Goal: Task Accomplishment & Management: Use online tool/utility

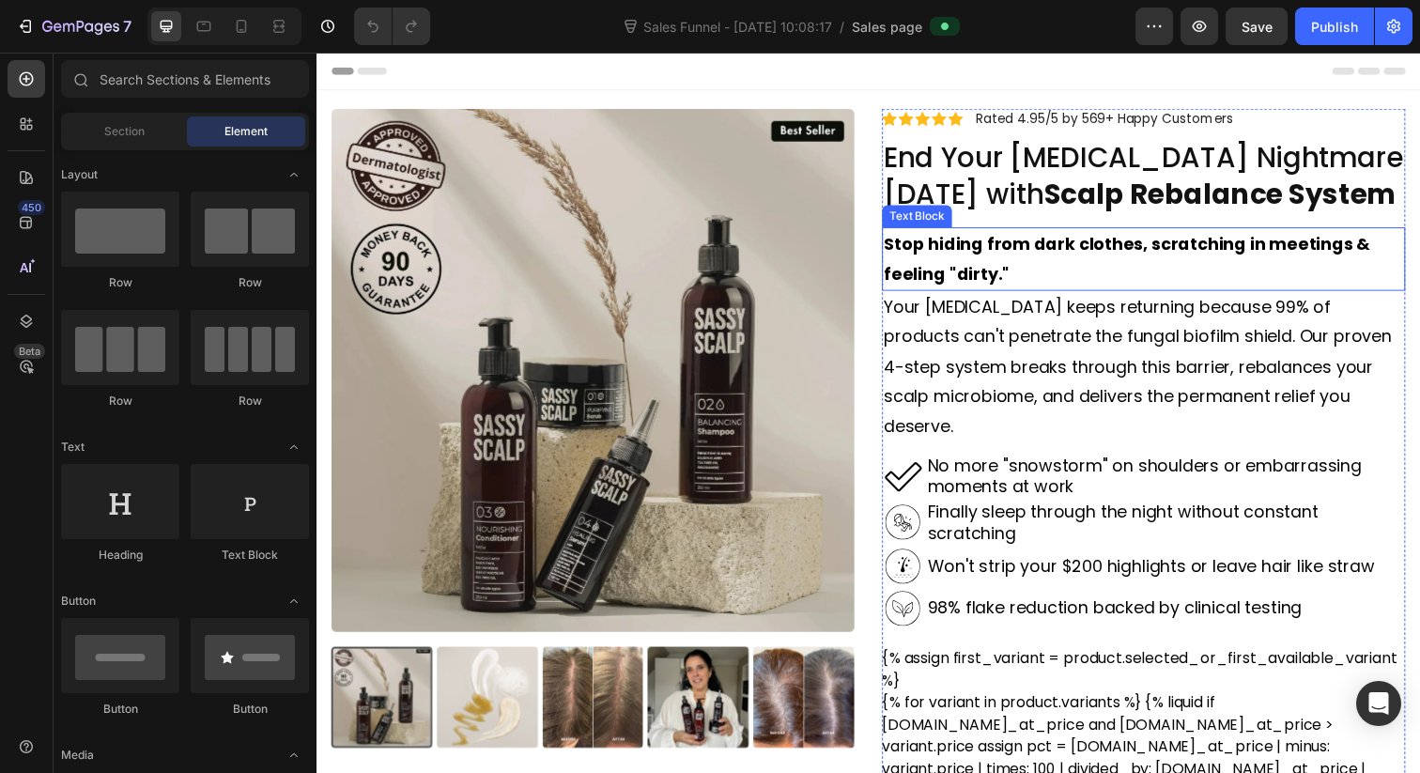
click at [1041, 272] on p "Stop hiding from dark clothes, scratching in meetings & feeling "dirty."" at bounding box center [1161, 263] width 531 height 61
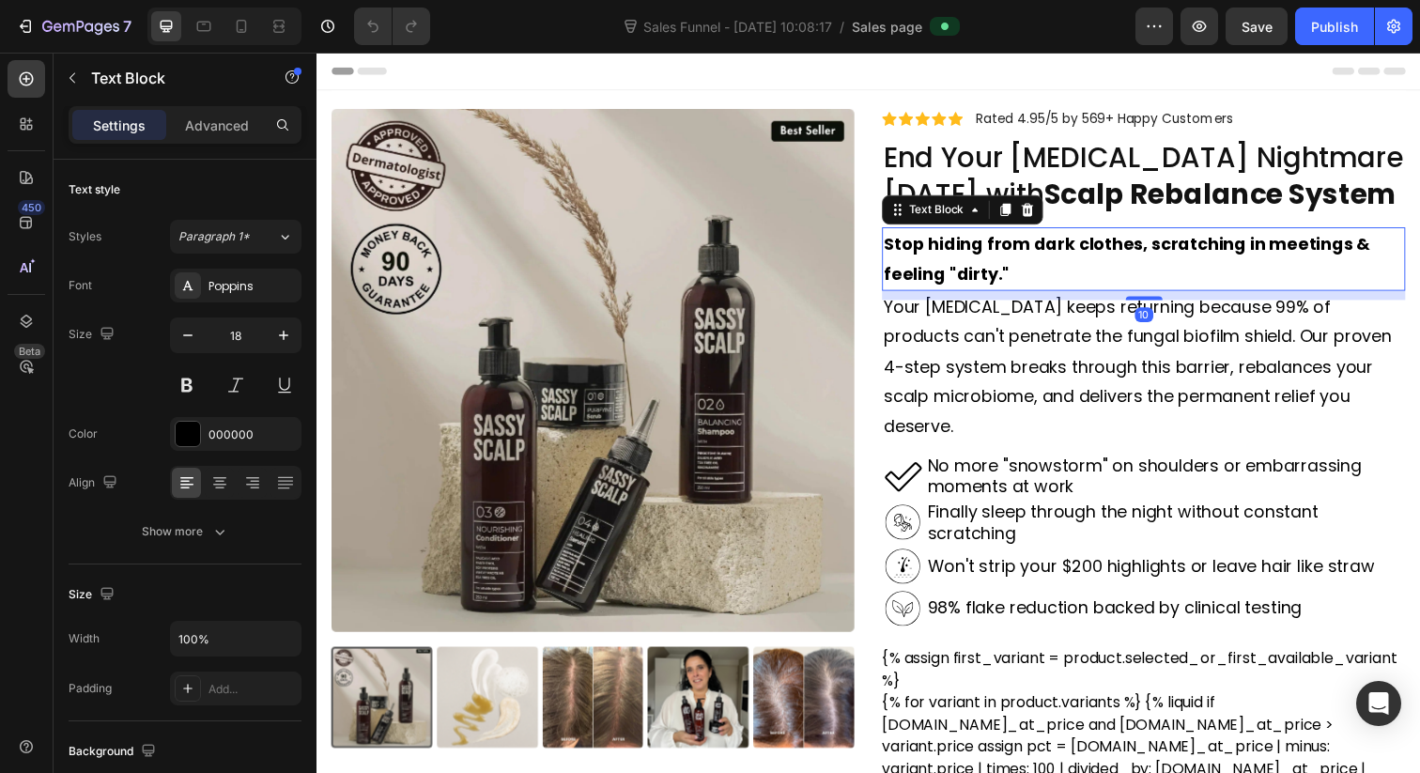
click at [990, 274] on strong "Stop hiding from dark clothes, scratching in meetings & feeling "dirty."" at bounding box center [1144, 263] width 497 height 54
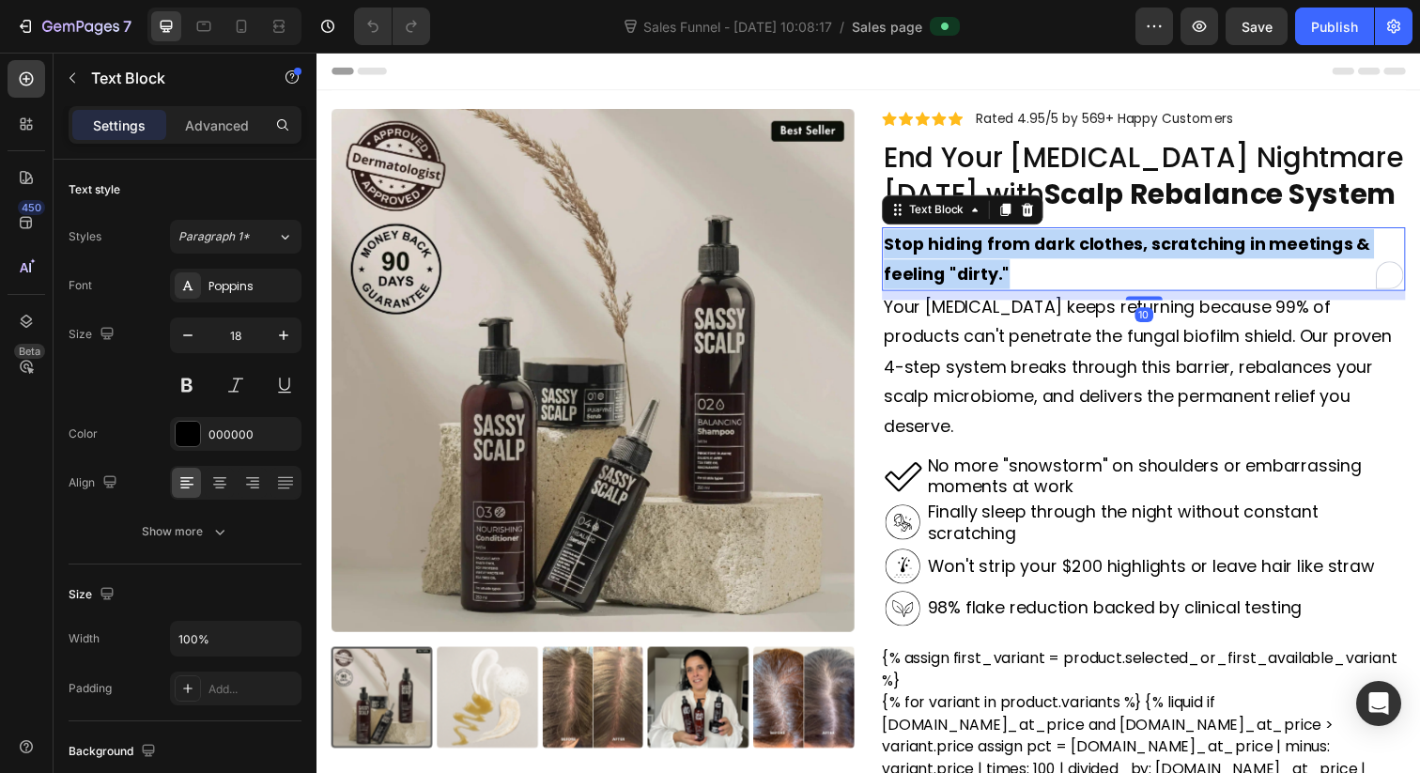
click at [990, 274] on strong "Stop hiding from dark clothes, scratching in meetings & feeling "dirty."" at bounding box center [1144, 263] width 497 height 54
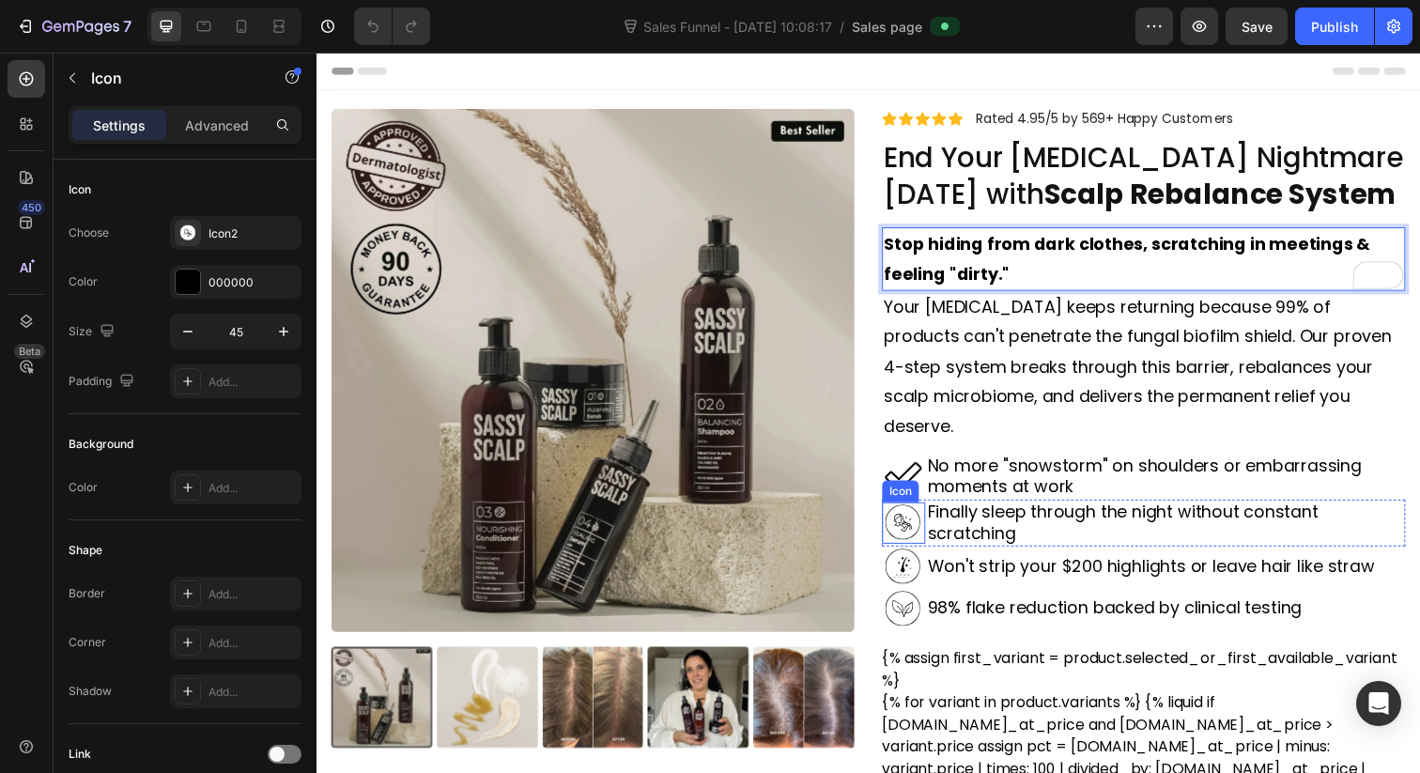
click at [911, 514] on icon at bounding box center [916, 532] width 36 height 36
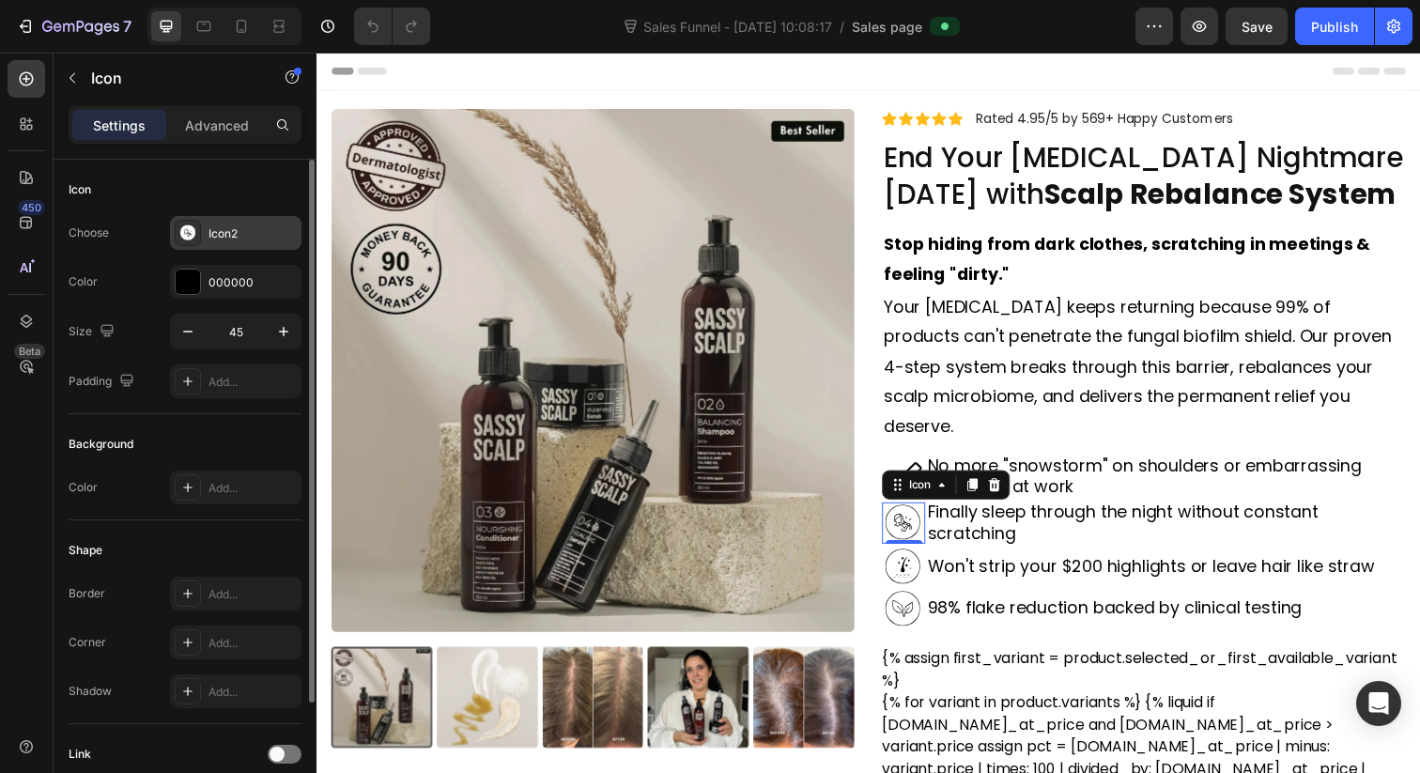
click at [187, 226] on icon at bounding box center [188, 232] width 16 height 16
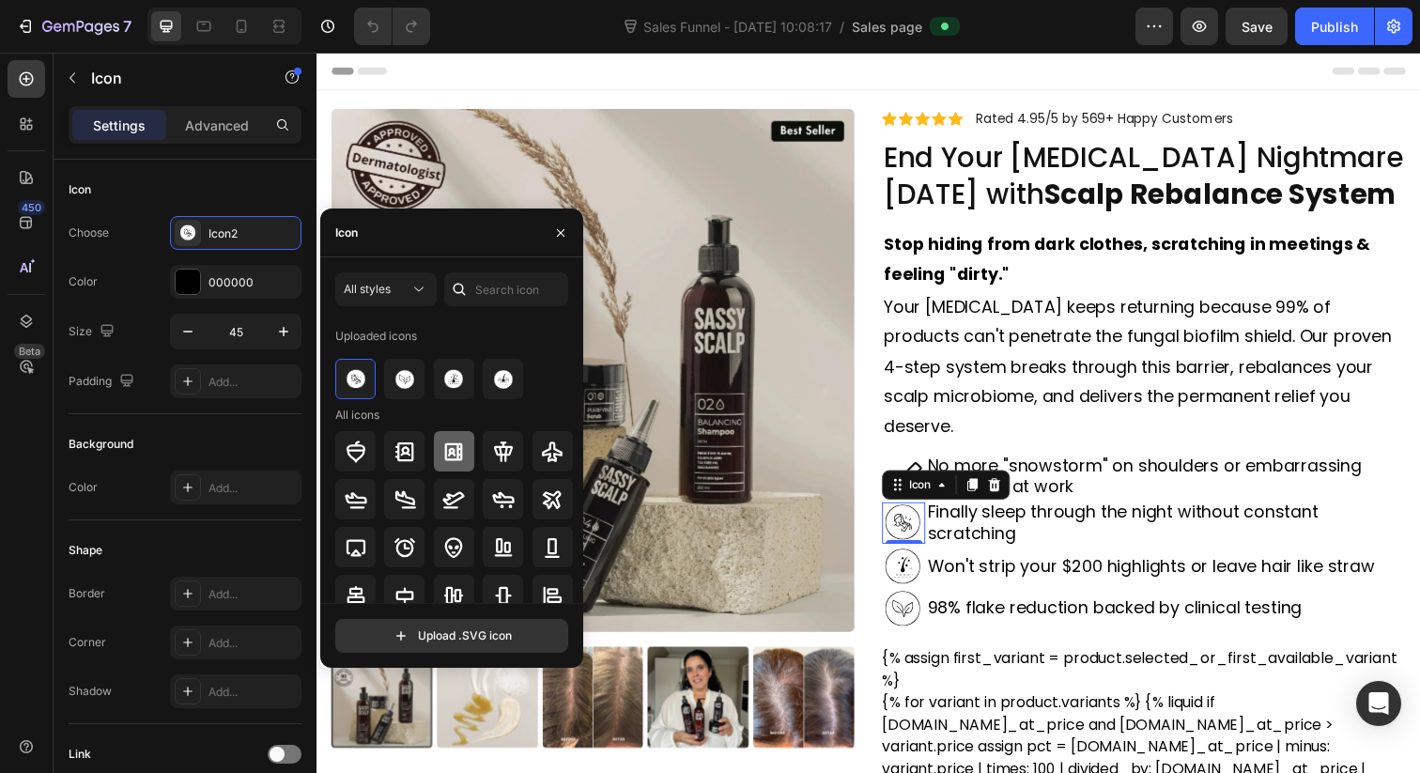
scroll to position [11, 0]
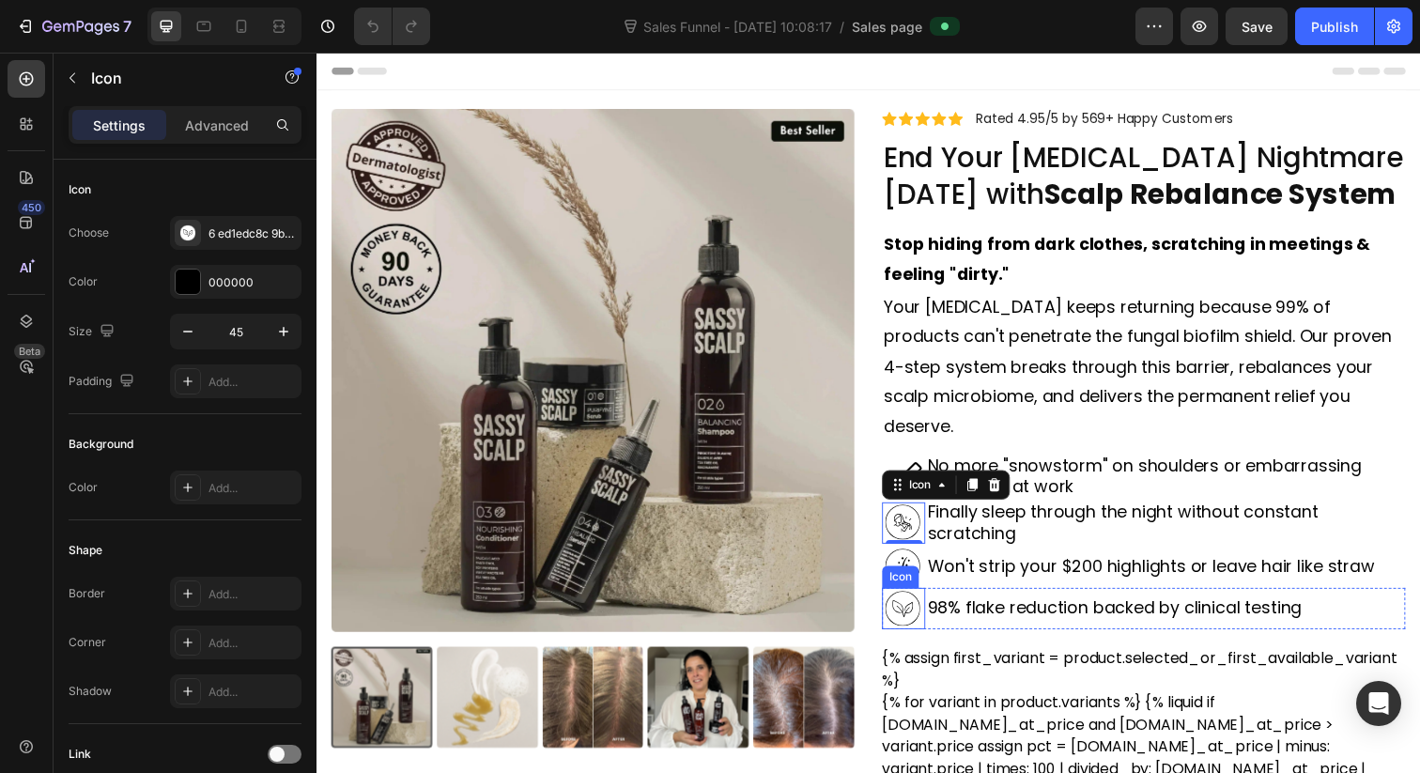
click at [931, 602] on icon at bounding box center [916, 620] width 36 height 36
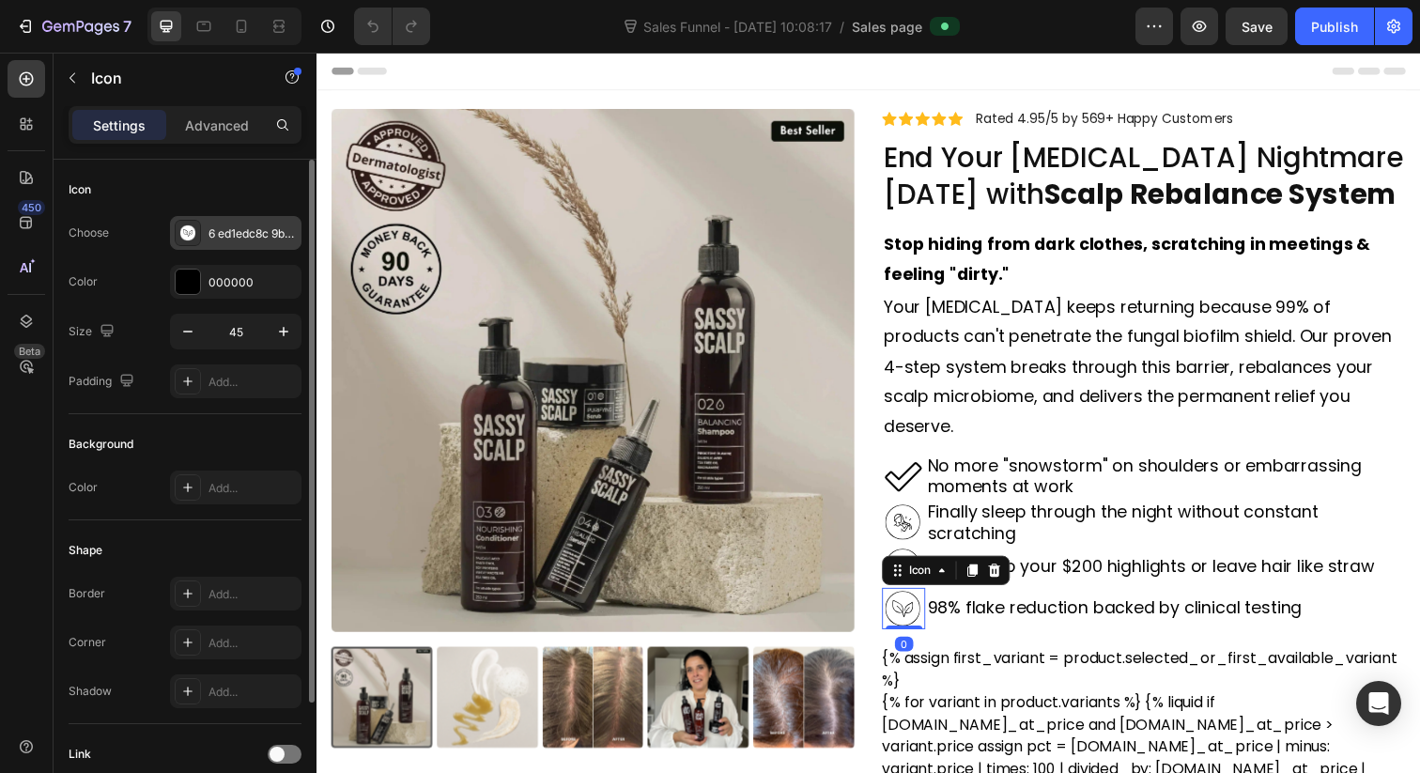
click at [185, 229] on icon at bounding box center [188, 233] width 16 height 16
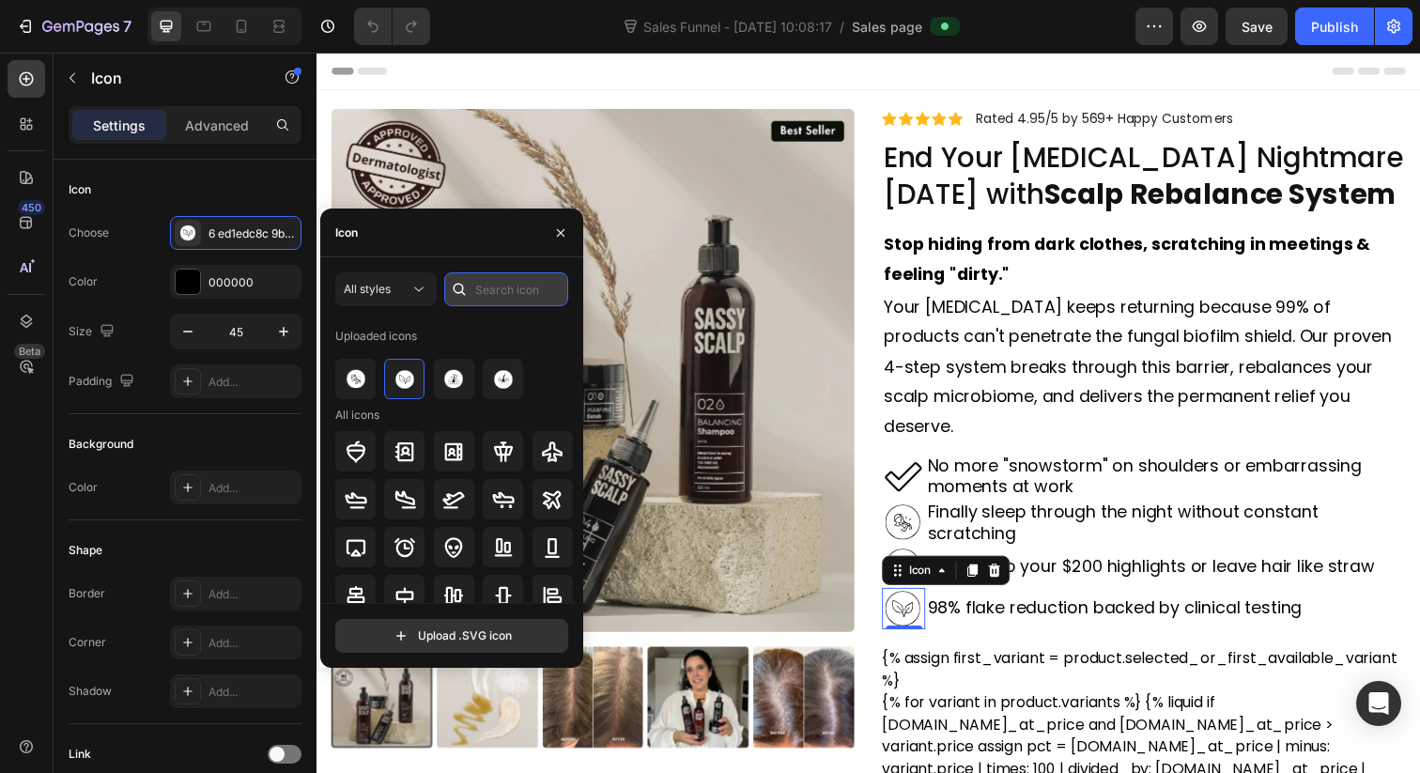
click at [488, 282] on input "text" at bounding box center [506, 289] width 124 height 34
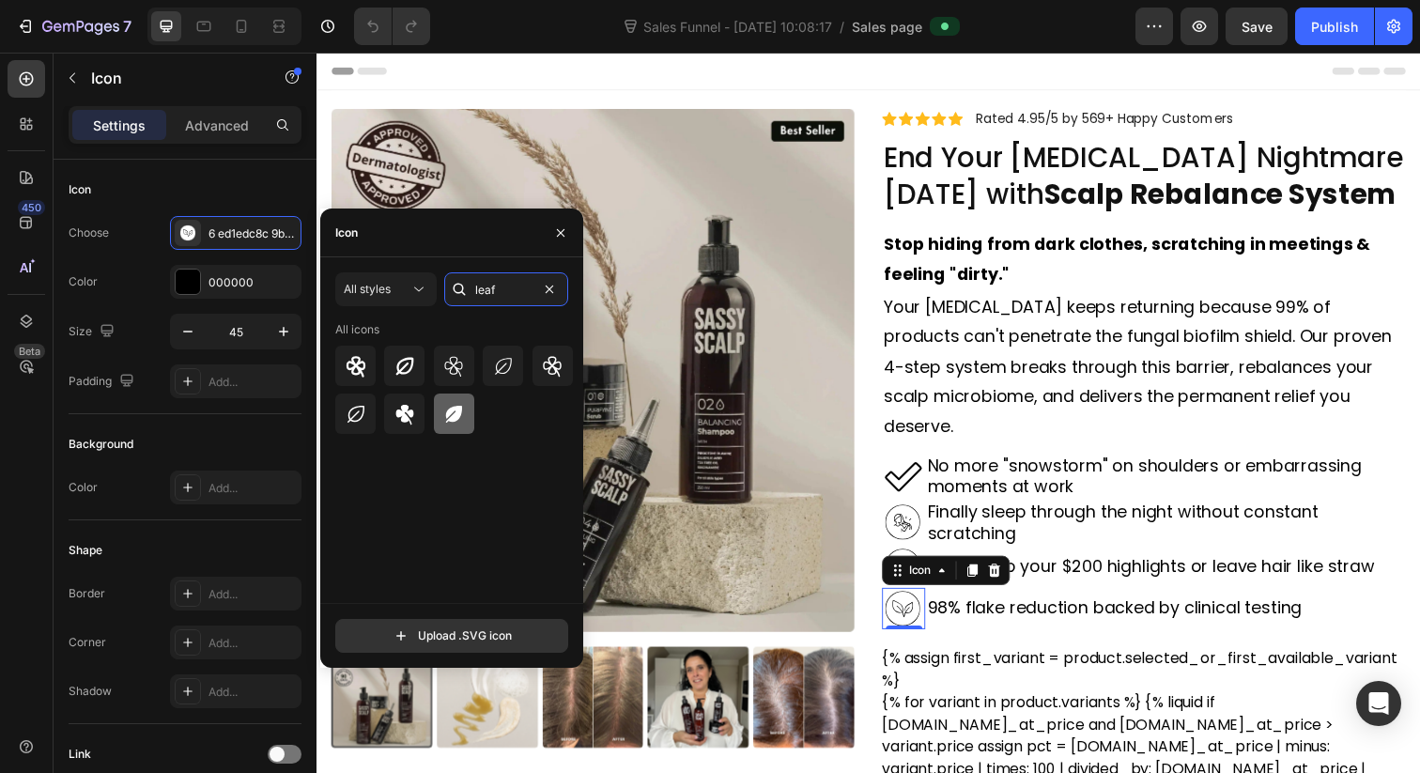
type input "leaf"
click at [460, 424] on icon at bounding box center [453, 414] width 23 height 23
click at [343, 423] on div at bounding box center [355, 413] width 40 height 40
click at [404, 374] on icon at bounding box center [404, 366] width 23 height 23
click at [358, 424] on icon at bounding box center [356, 414] width 23 height 23
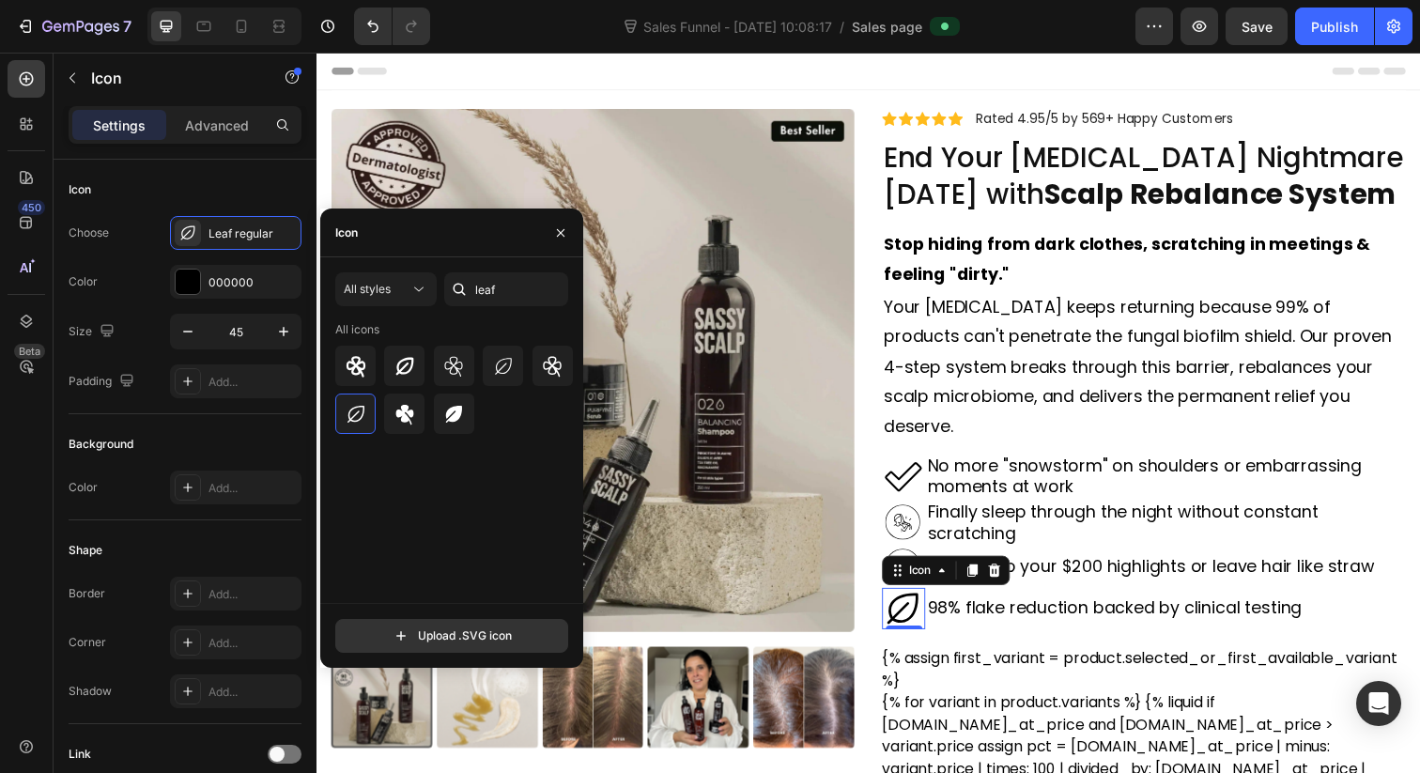
click at [382, 307] on div "All styles leaf All icons" at bounding box center [451, 437] width 233 height 331
click at [386, 301] on button "All styles" at bounding box center [385, 289] width 101 height 34
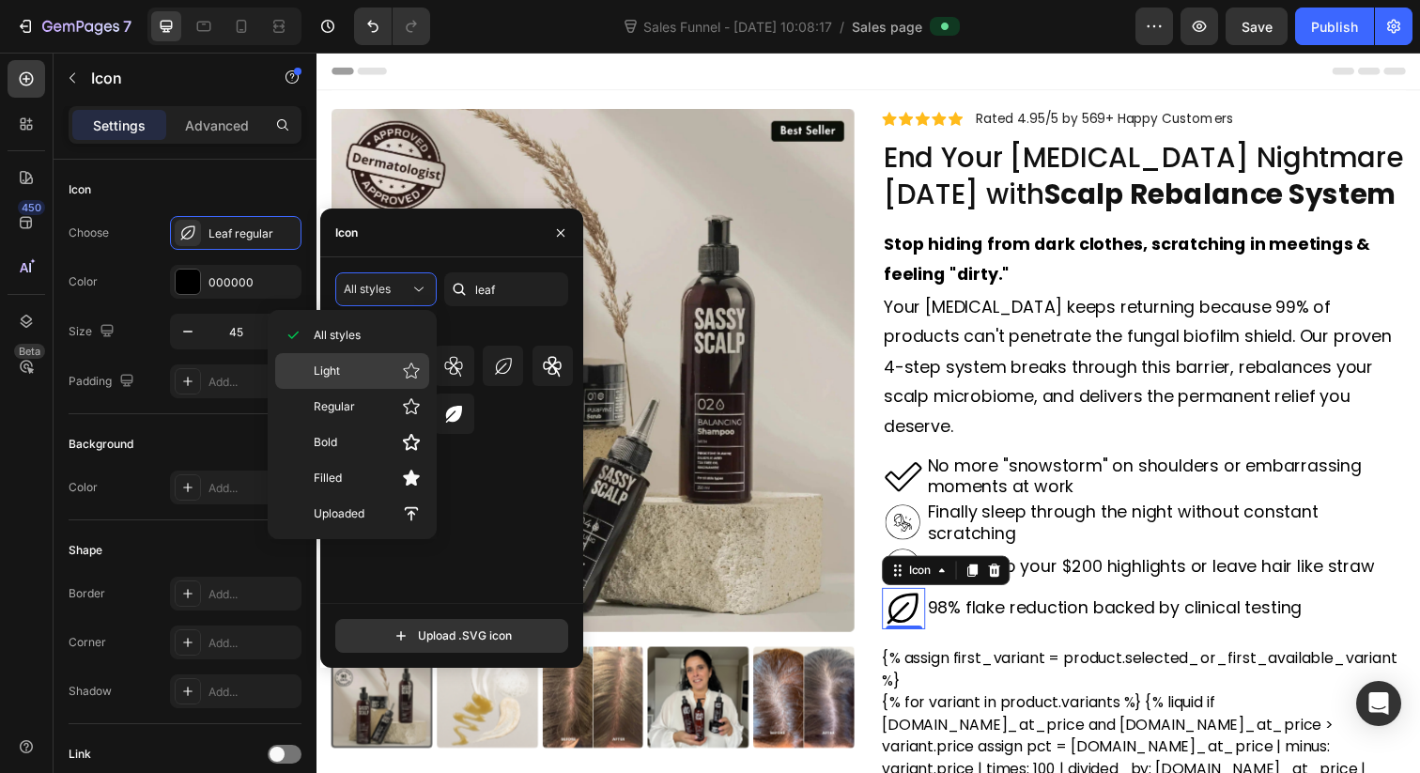
click at [362, 366] on p "Light" at bounding box center [367, 371] width 107 height 19
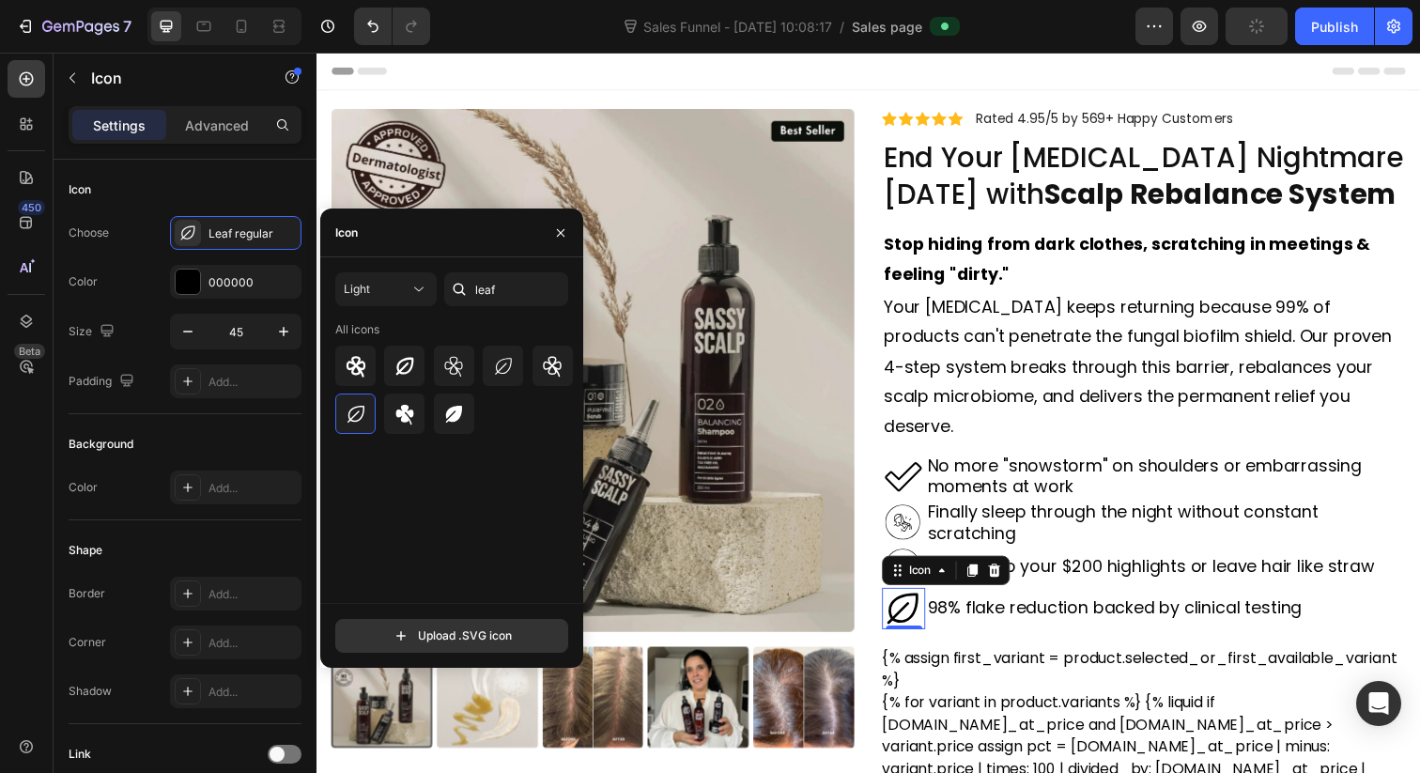
click at [519, 425] on div at bounding box center [454, 413] width 239 height 40
click at [406, 370] on icon at bounding box center [404, 366] width 23 height 23
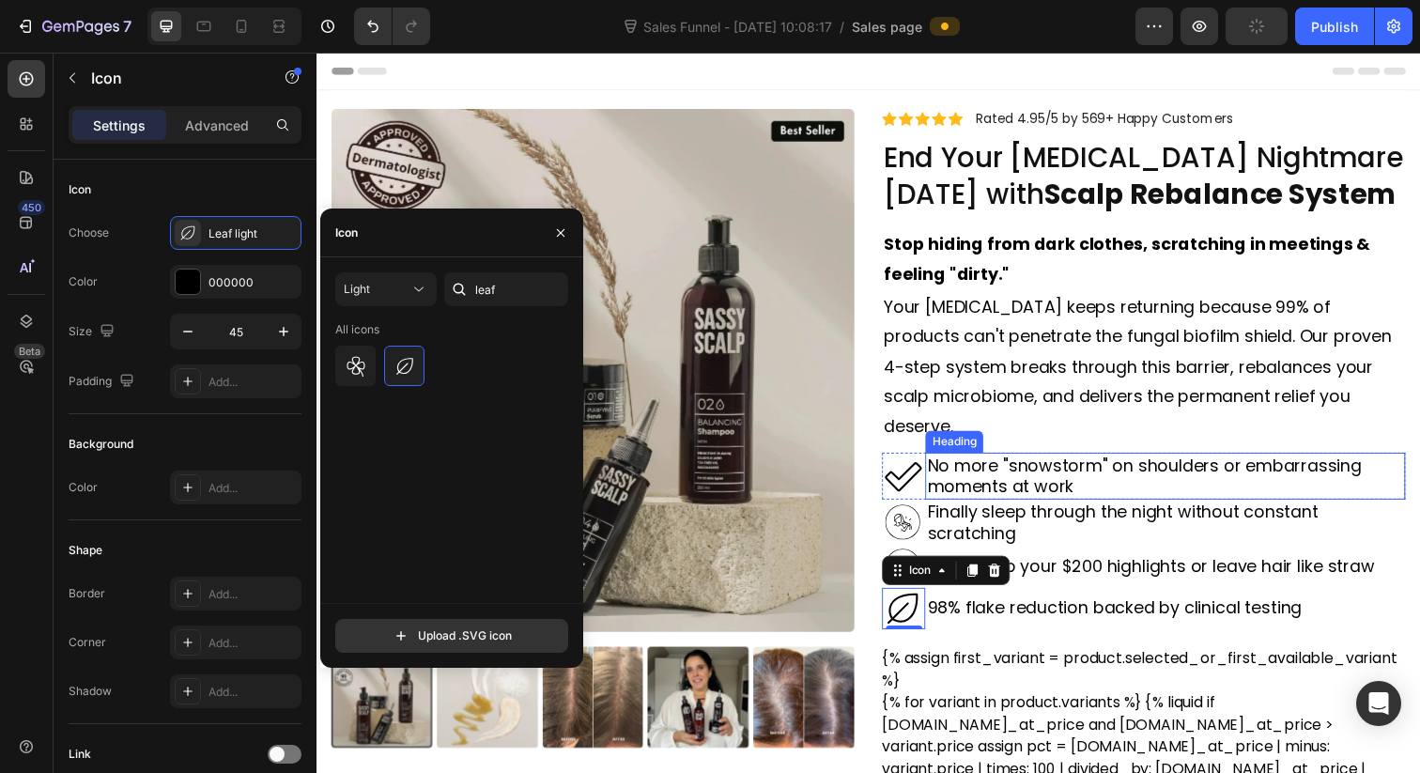
click at [1084, 461] on h2 "No more "snowstorm" on shoulders or embarrassing moments at work" at bounding box center [1183, 485] width 490 height 48
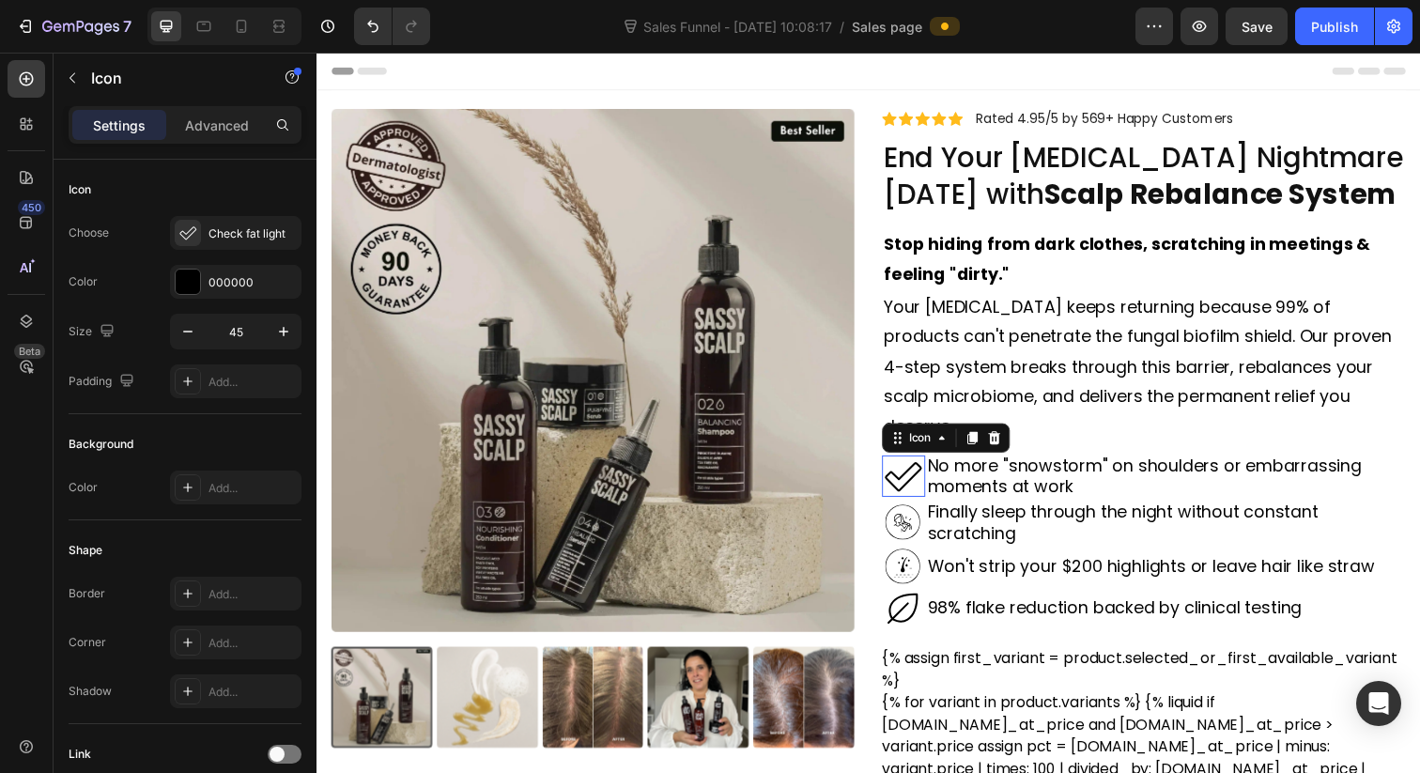
click at [917, 464] on icon at bounding box center [915, 485] width 42 height 42
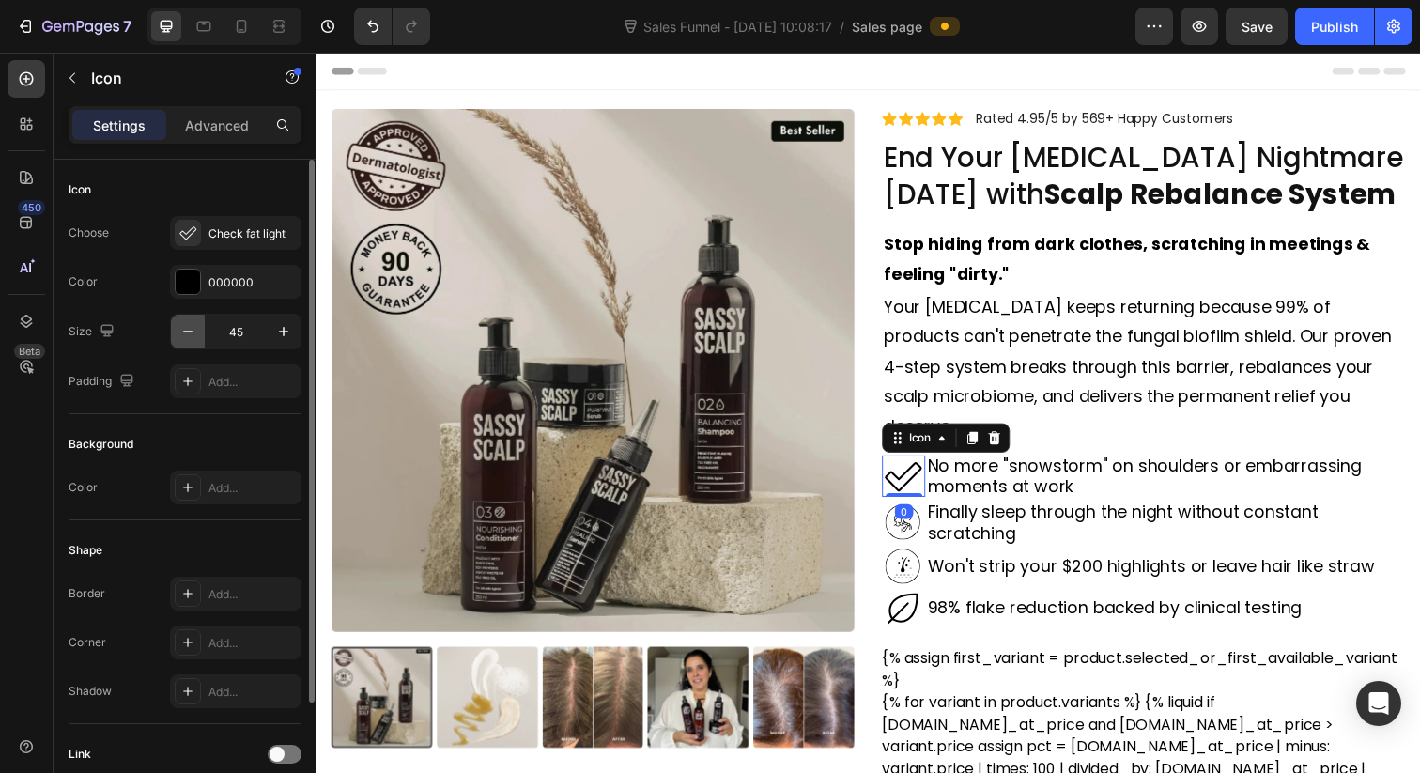
click at [191, 331] on icon "button" at bounding box center [187, 332] width 9 height 2
click at [190, 331] on icon "button" at bounding box center [187, 332] width 9 height 2
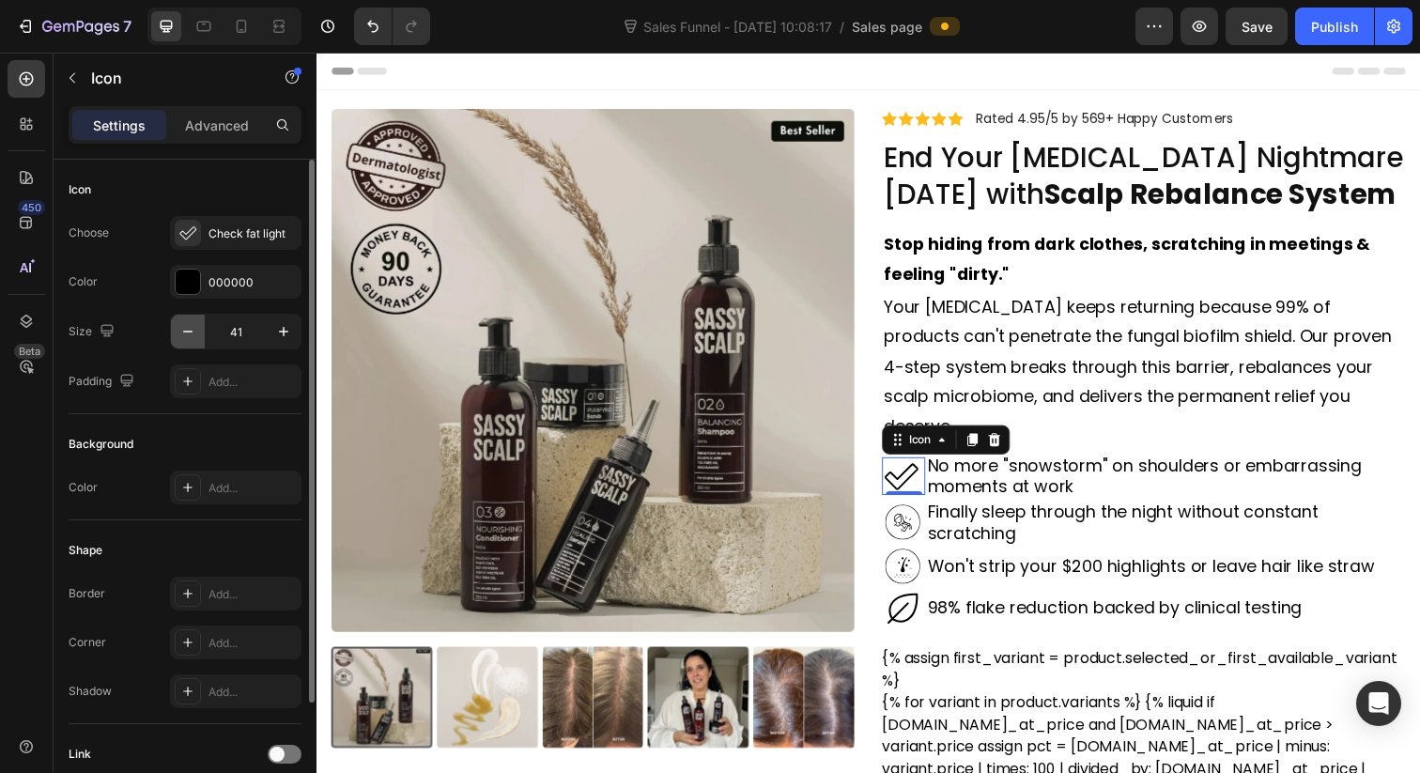
type input "40"
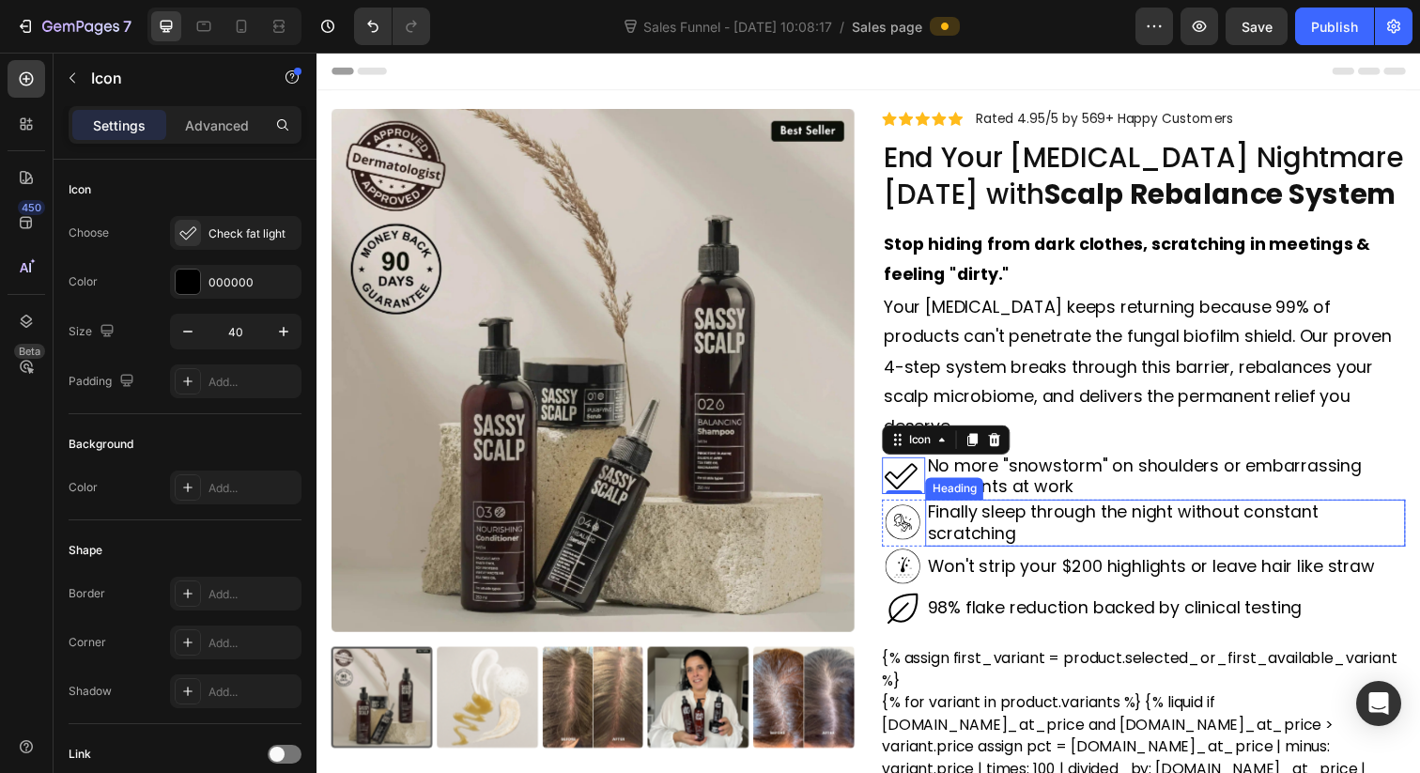
click at [1239, 461] on h2 "No more "snowstorm" on shoulders or embarrassing moments at work" at bounding box center [1183, 485] width 490 height 48
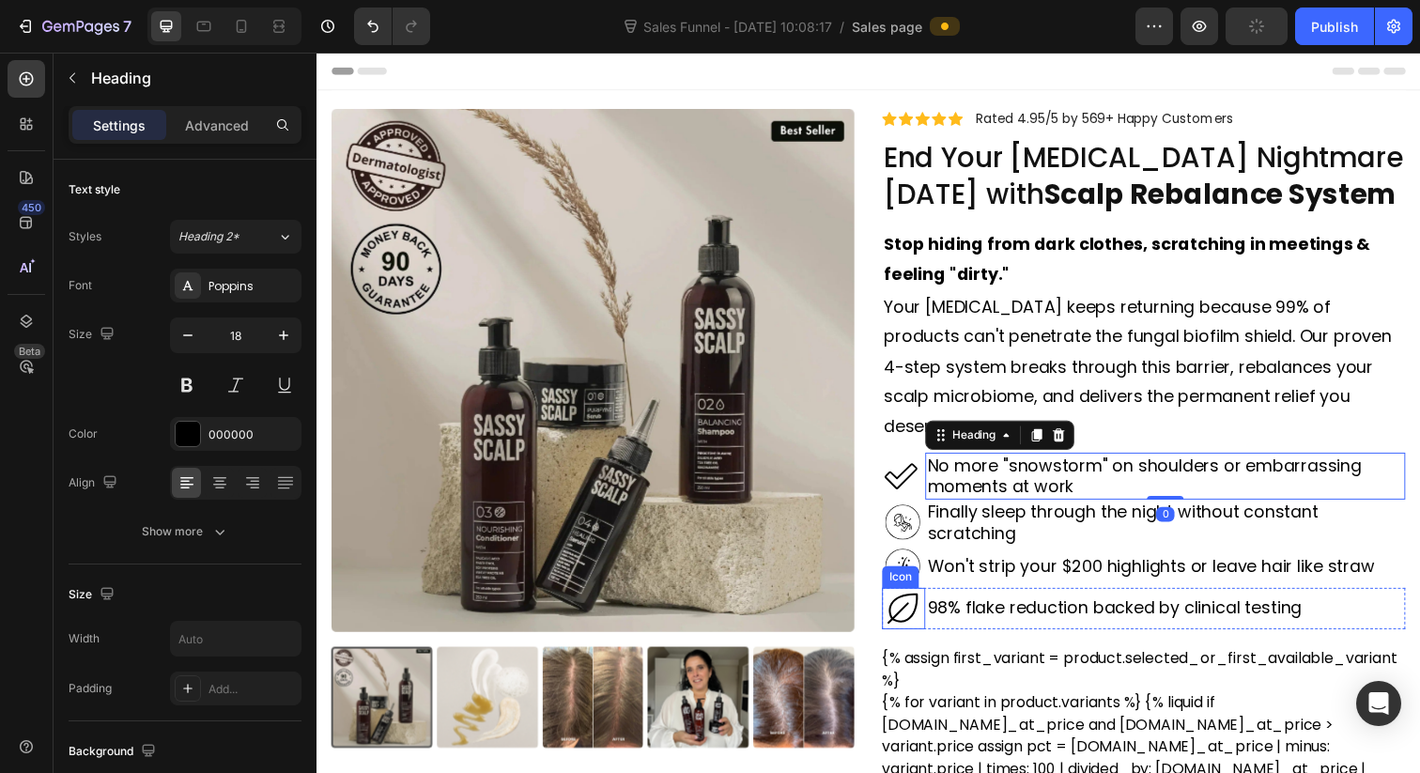
click at [915, 609] on div "Icon" at bounding box center [916, 620] width 44 height 42
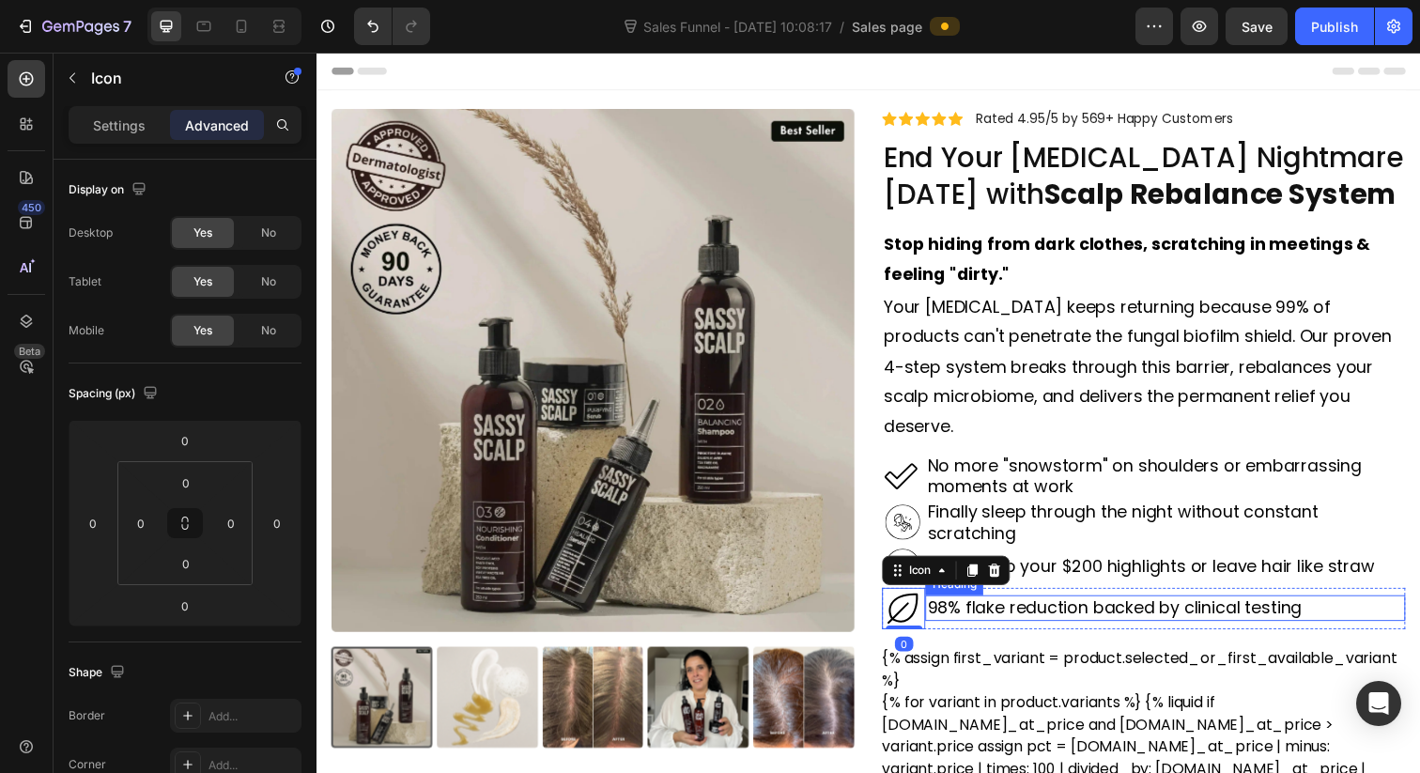
click at [1151, 607] on h2 "98% flake reduction backed by clinical testing" at bounding box center [1183, 619] width 490 height 25
click at [915, 599] on icon at bounding box center [915, 620] width 42 height 42
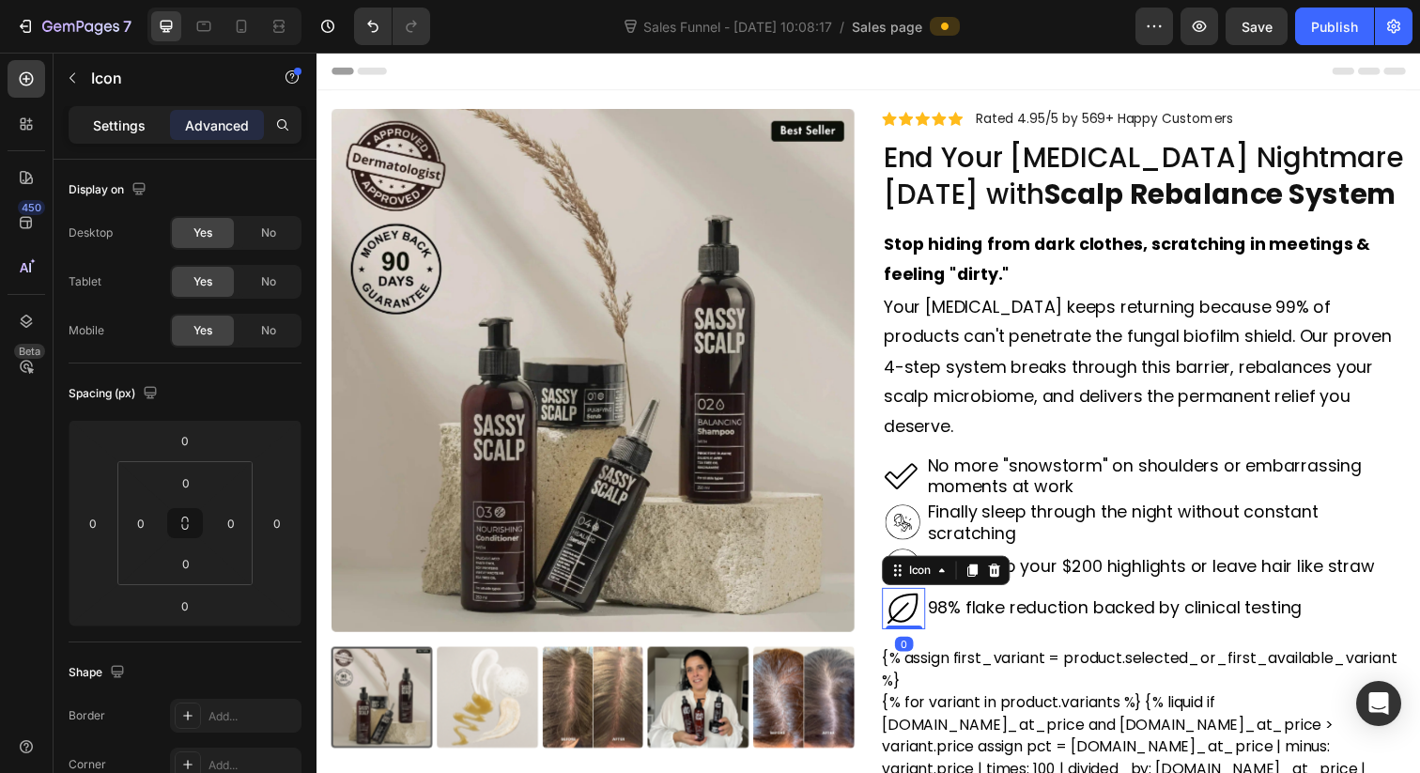
click at [112, 134] on div "Settings" at bounding box center [119, 125] width 94 height 30
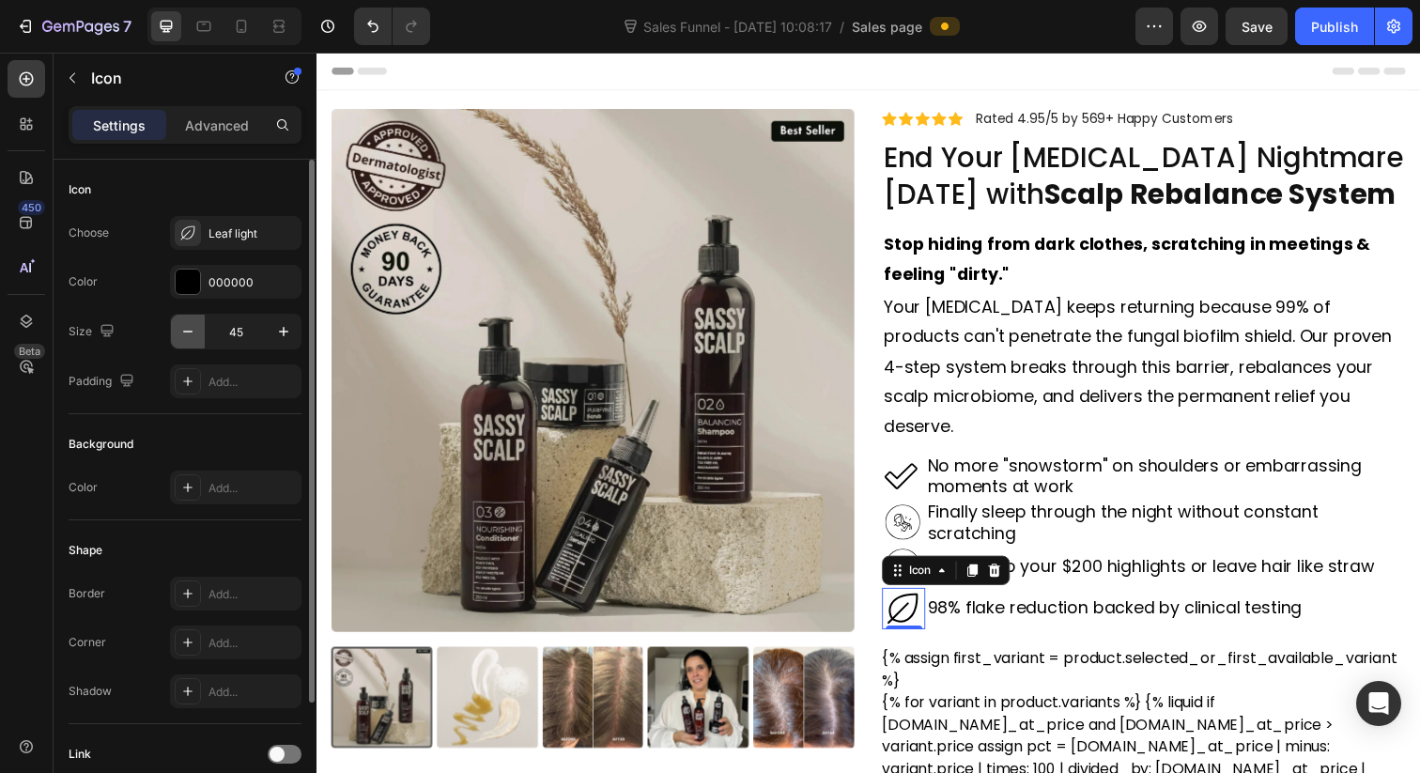
click at [183, 340] on icon "button" at bounding box center [187, 331] width 19 height 19
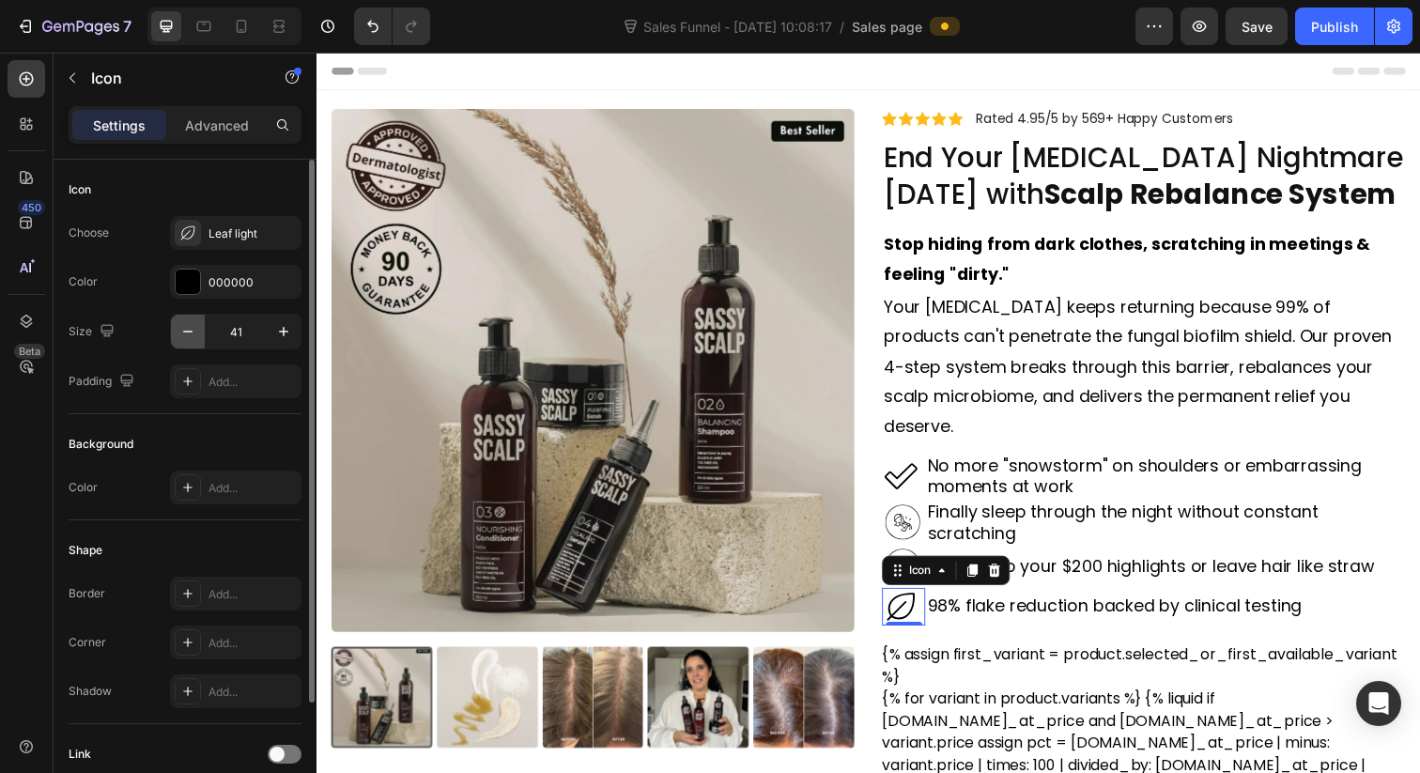
click at [183, 340] on icon "button" at bounding box center [187, 331] width 19 height 19
type input "40"
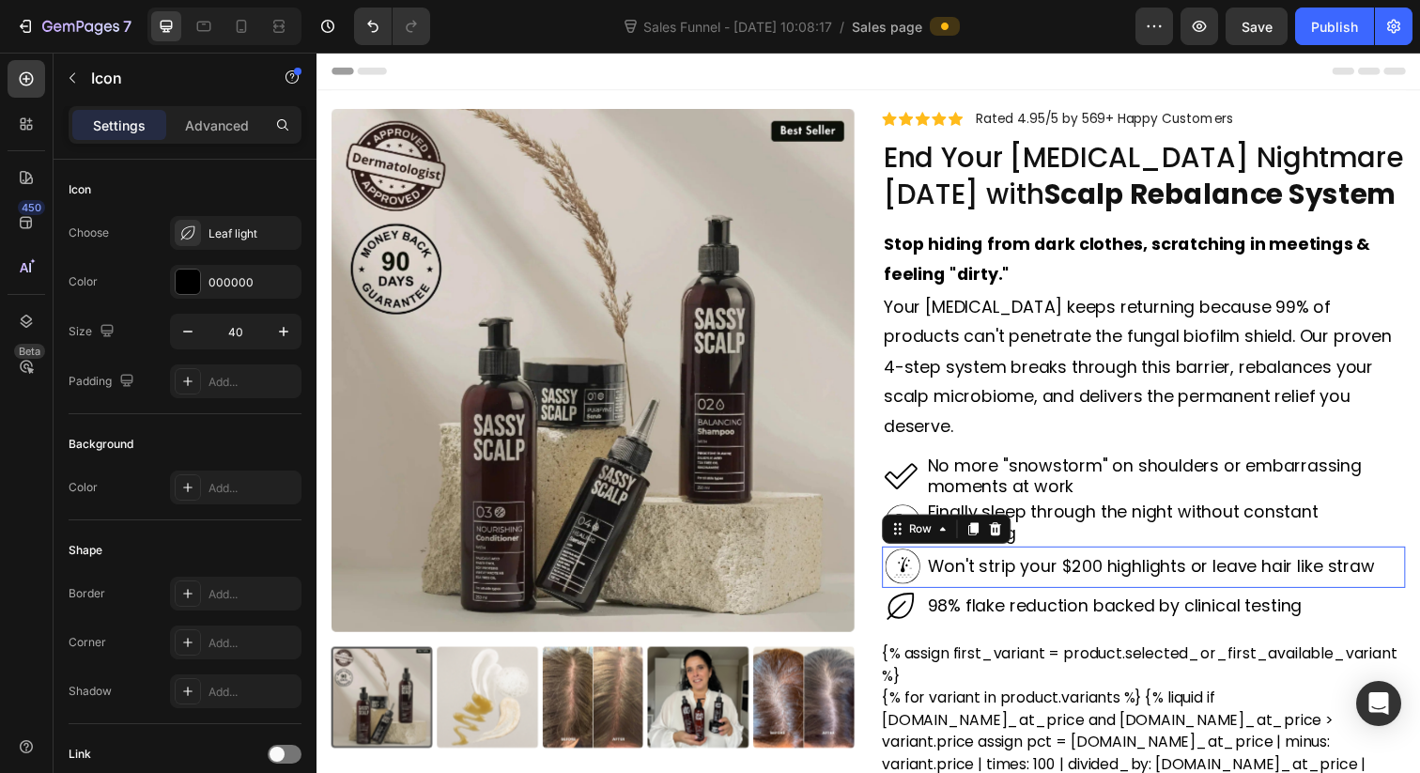
click at [1116, 557] on div "Won't strip your $200 highlights or leave hair like straw Heading" at bounding box center [1183, 578] width 490 height 42
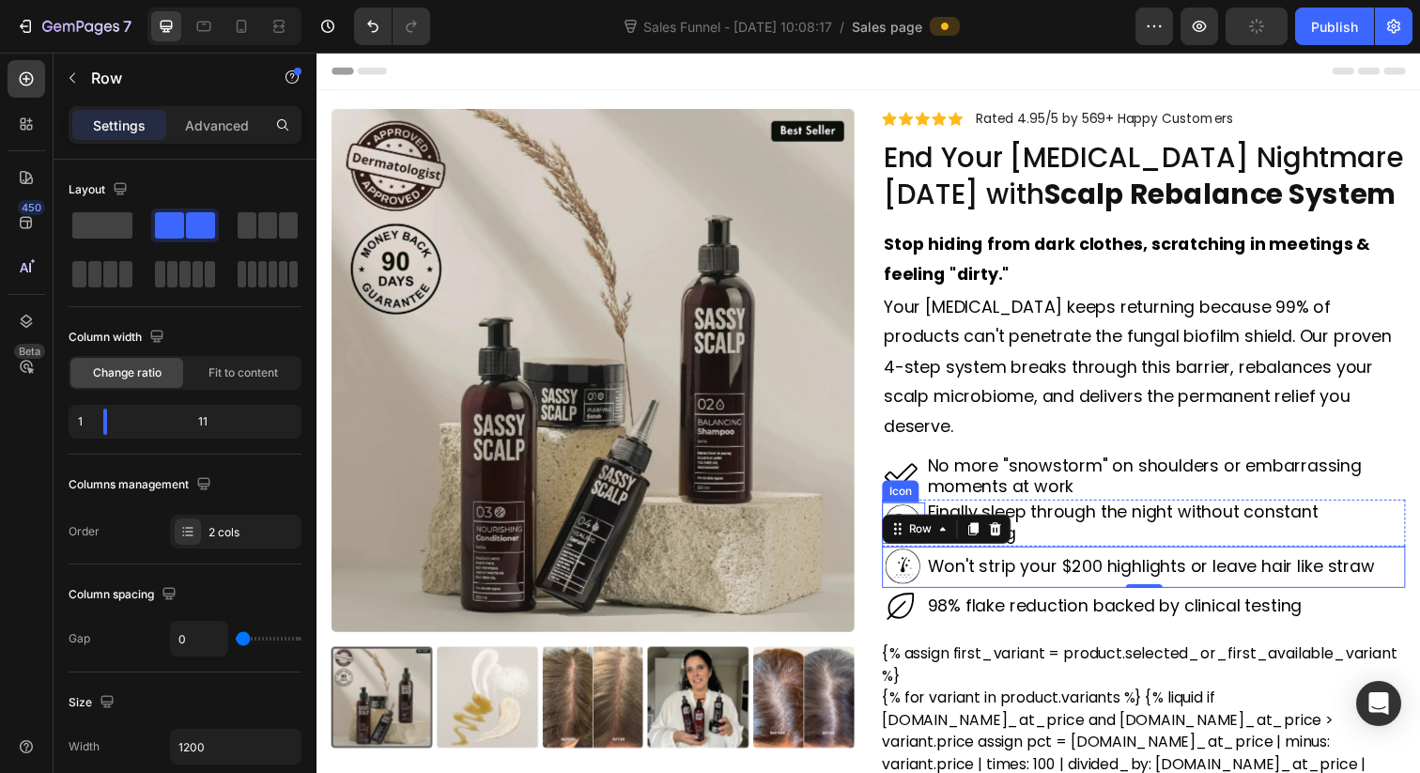
click at [914, 514] on icon at bounding box center [916, 532] width 36 height 36
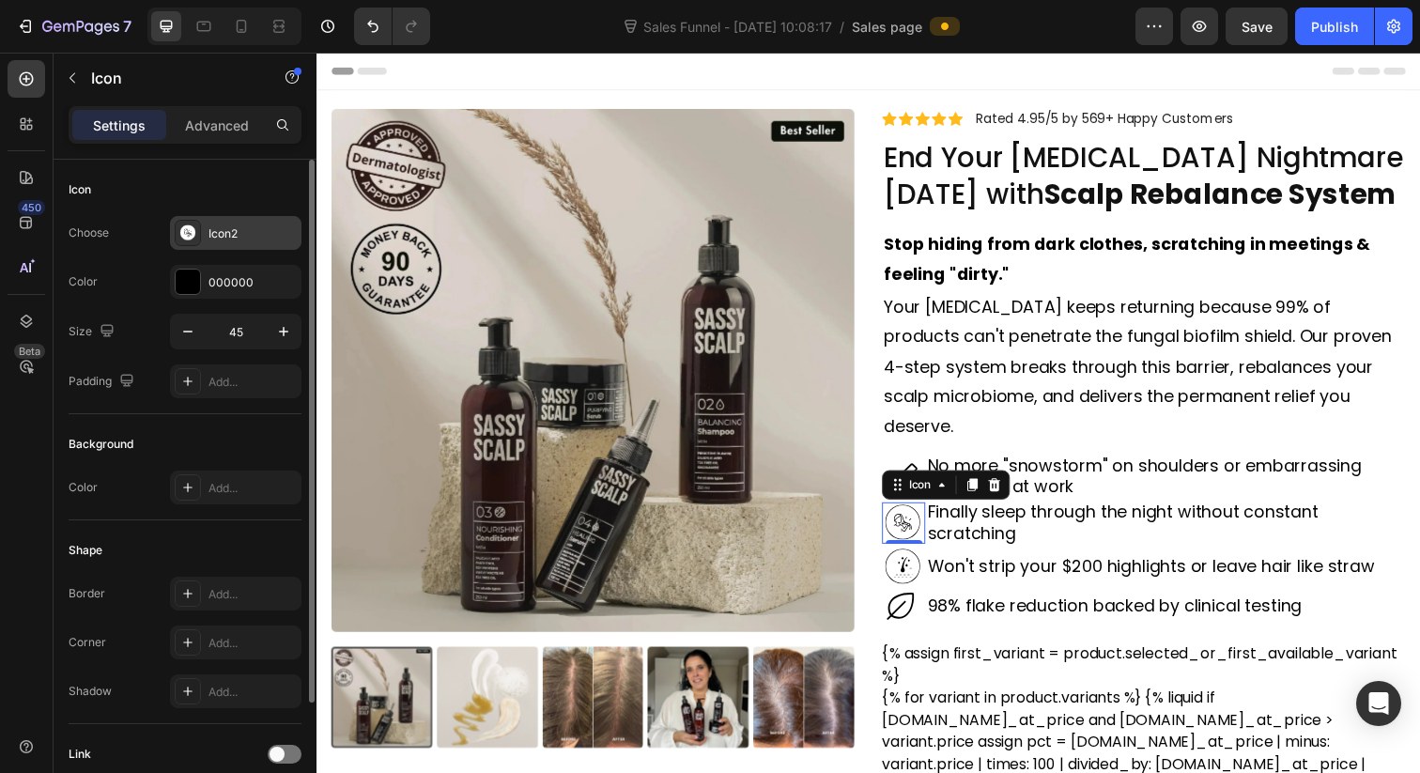
click at [190, 240] on icon at bounding box center [187, 233] width 19 height 19
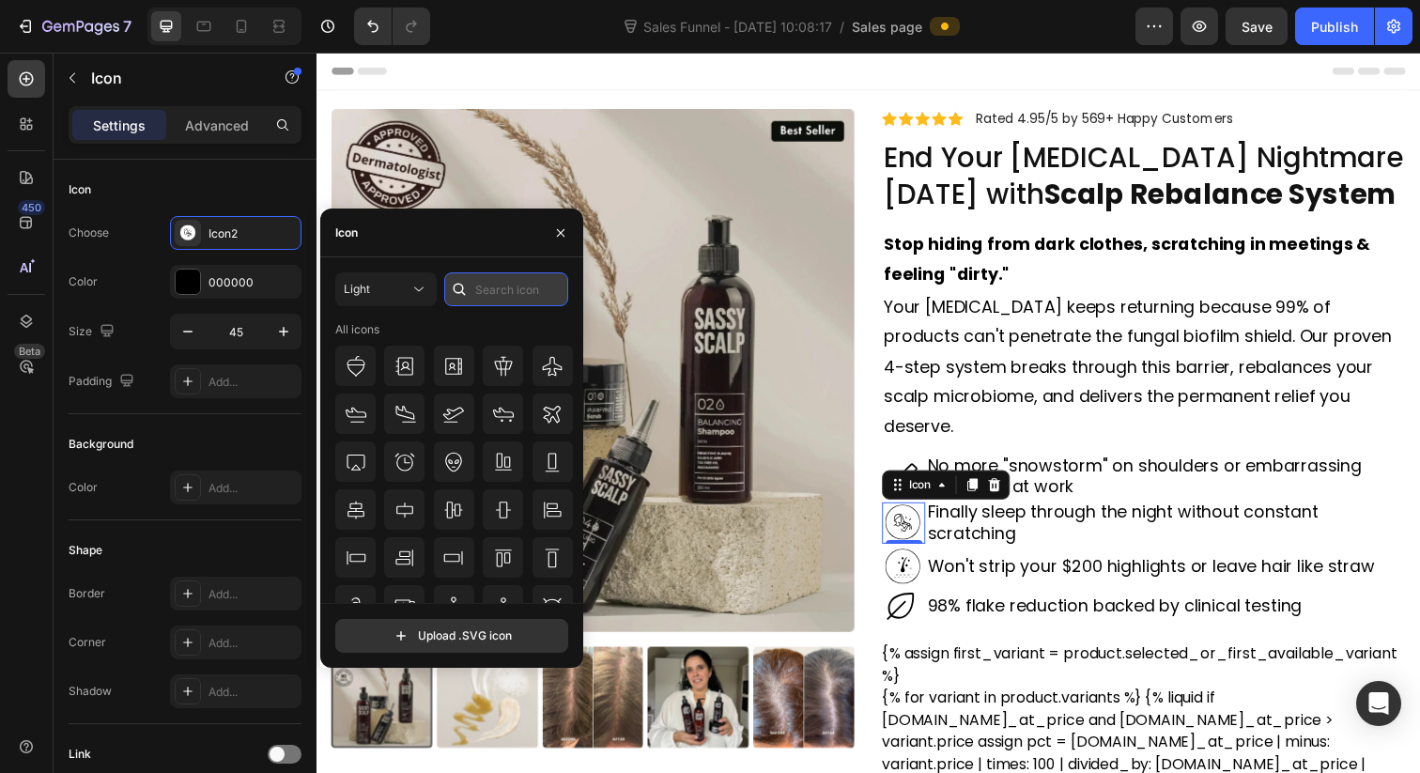
click at [491, 300] on input "text" at bounding box center [506, 289] width 124 height 34
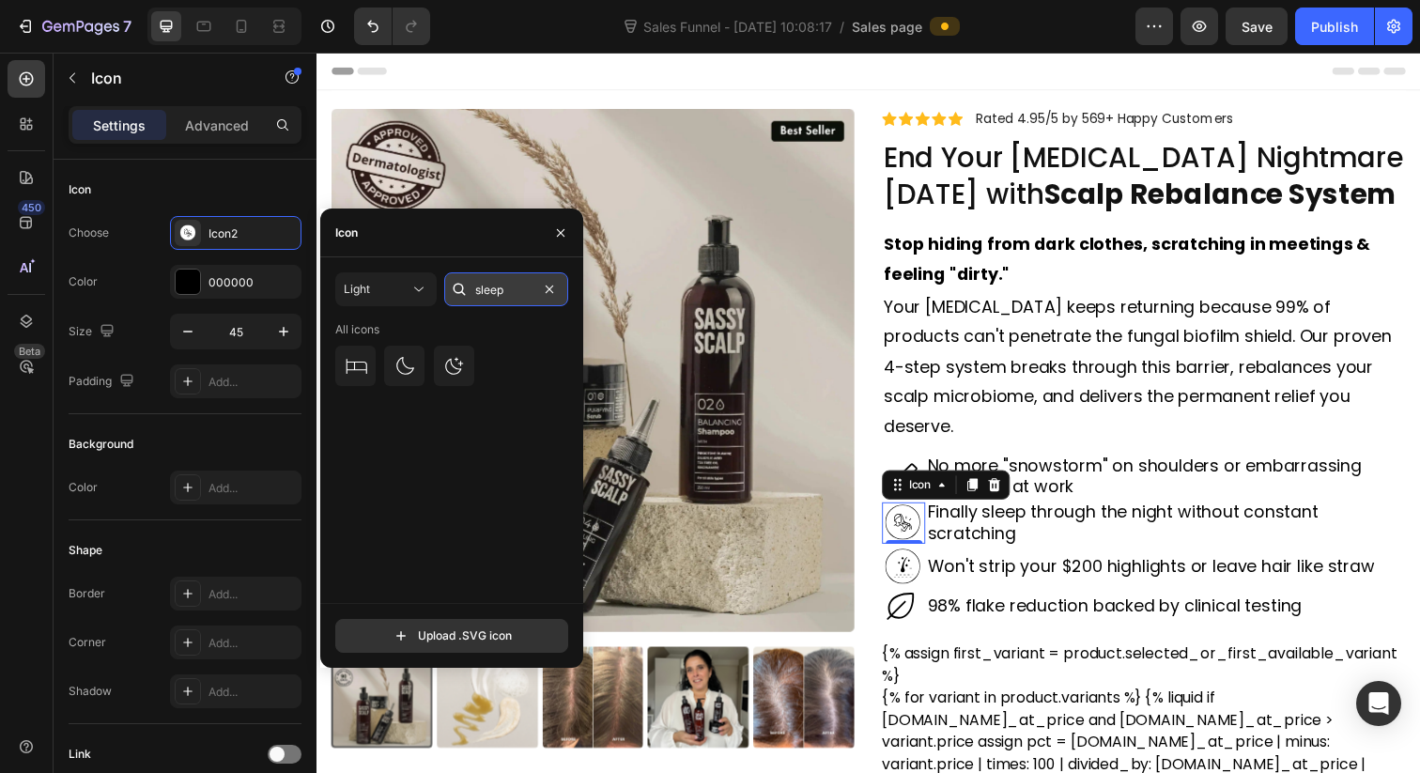
click at [491, 300] on input "sleep" at bounding box center [506, 289] width 124 height 34
type input "sleep"
click at [462, 363] on icon at bounding box center [454, 365] width 18 height 17
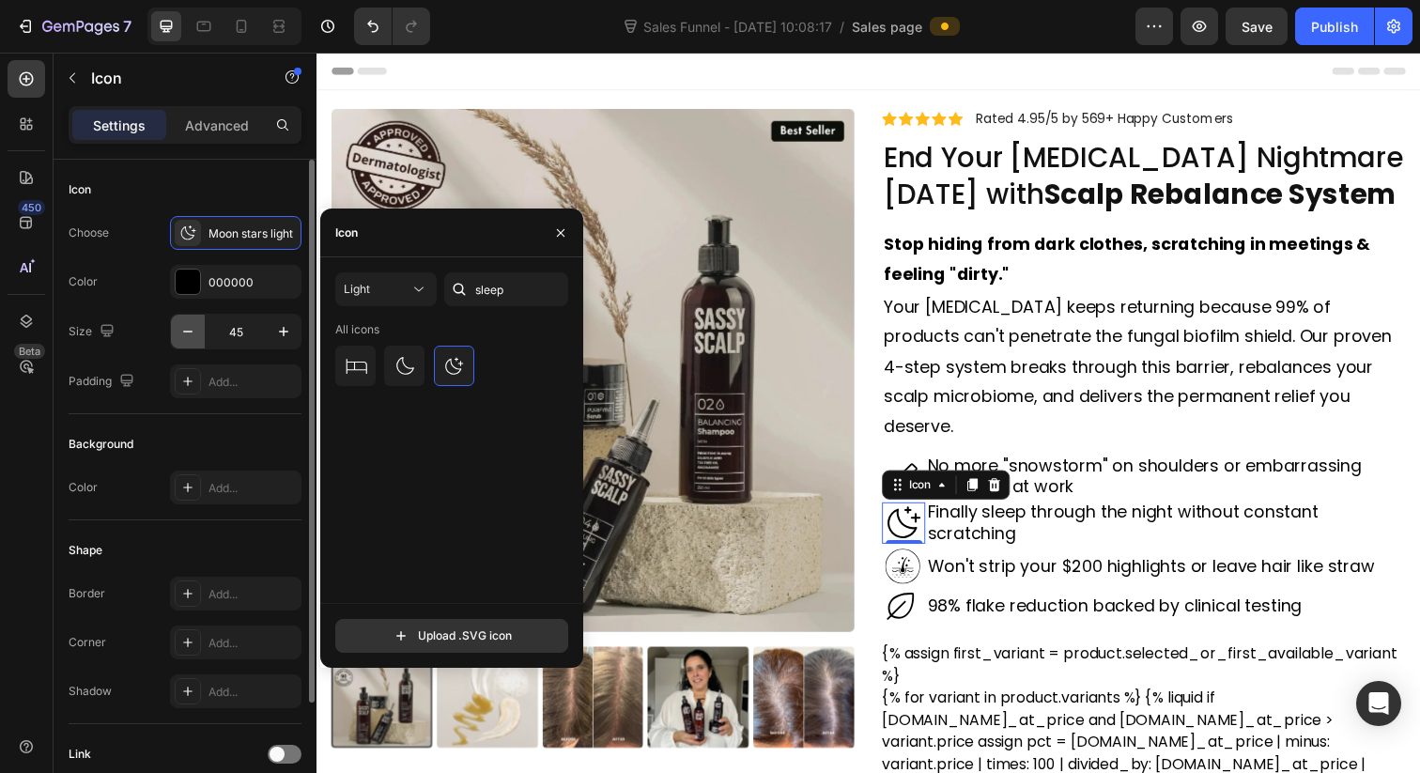
click at [199, 327] on button "button" at bounding box center [188, 332] width 34 height 34
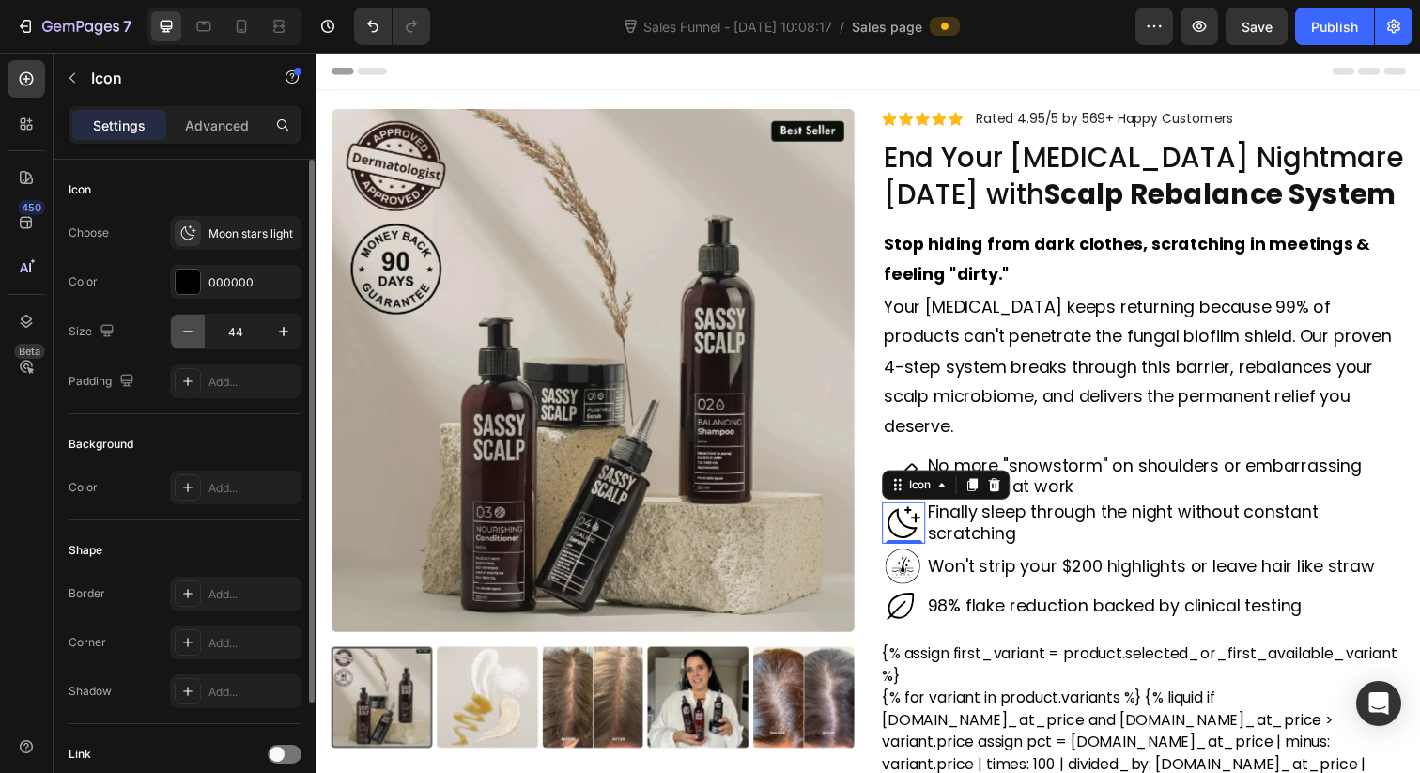
click at [199, 327] on button "button" at bounding box center [188, 332] width 34 height 34
type input "40"
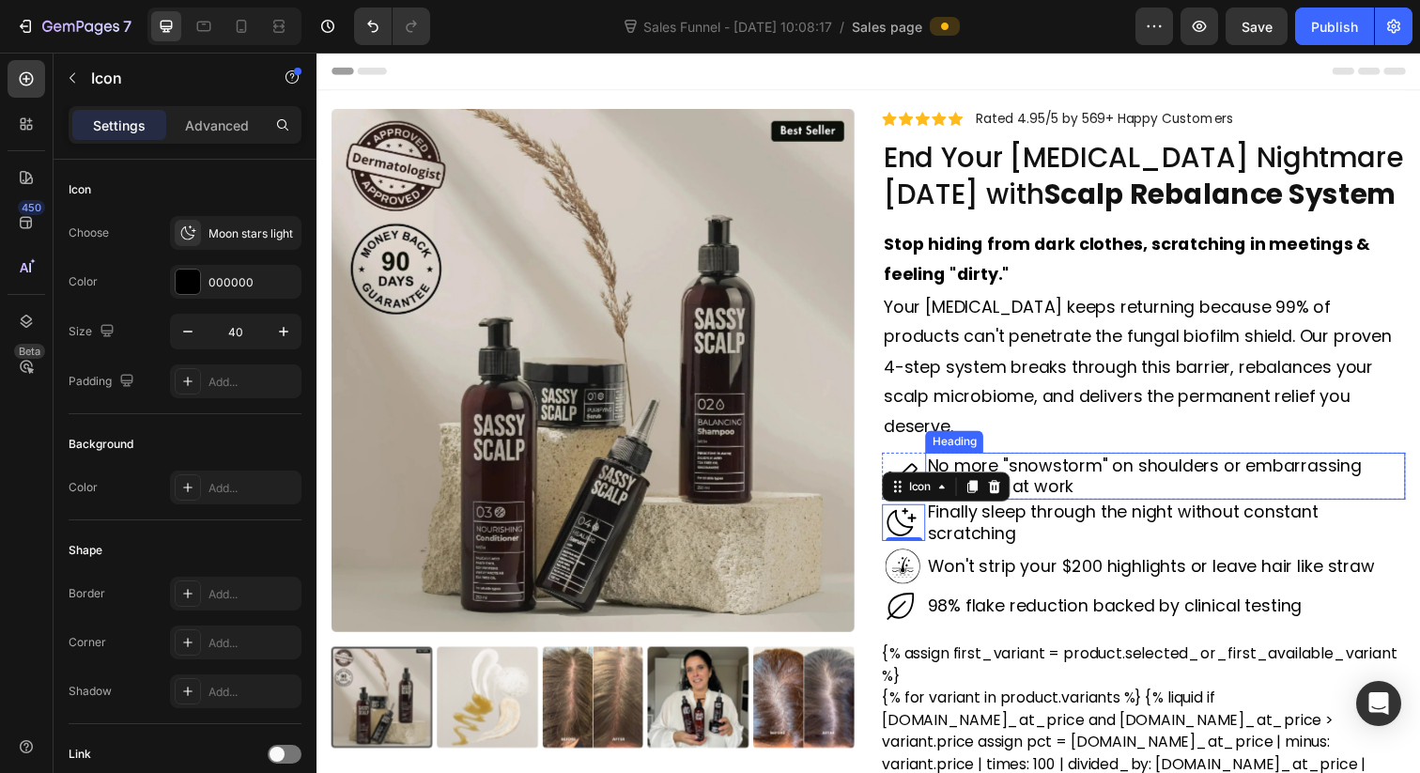
click at [1234, 461] on h2 "No more "snowstorm" on shoulders or embarrassing moments at work" at bounding box center [1183, 485] width 490 height 48
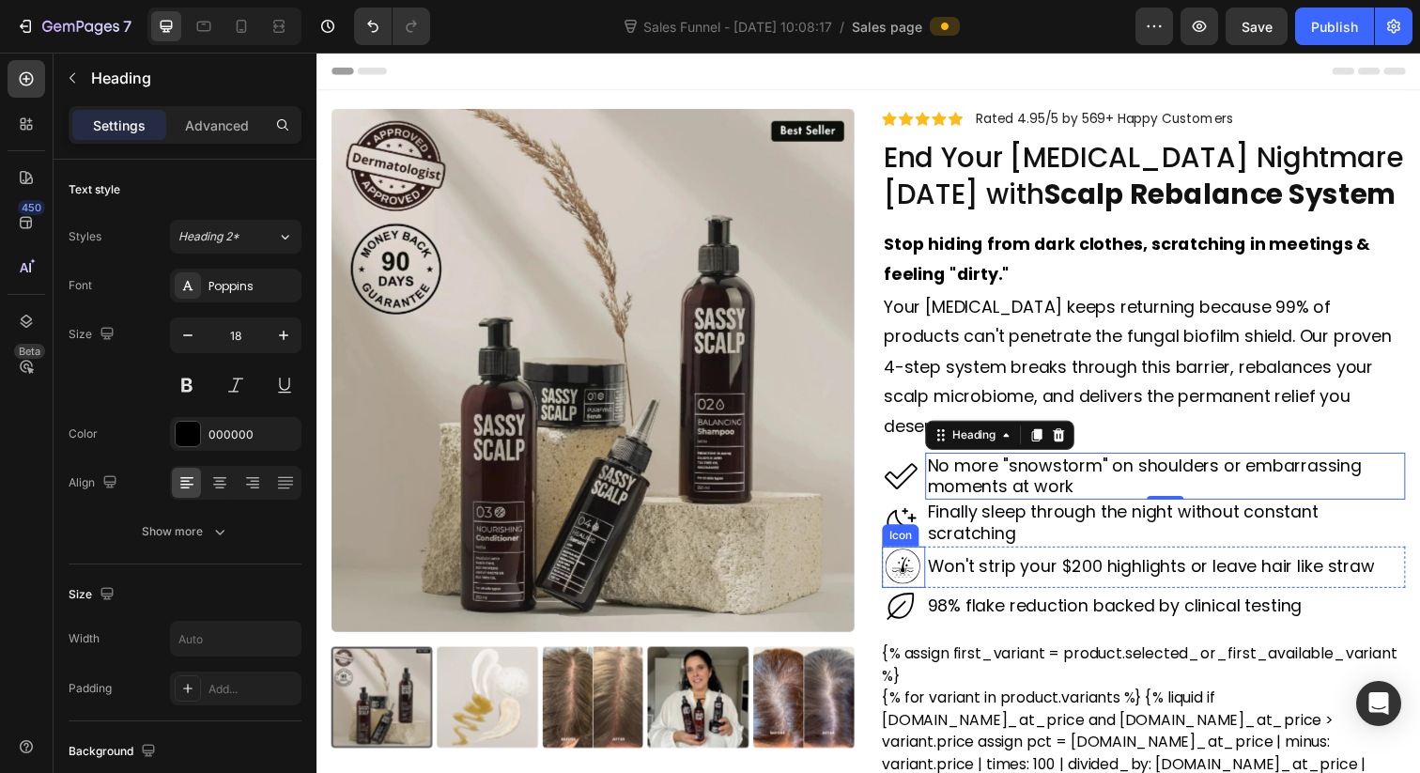
click at [916, 559] on icon at bounding box center [916, 577] width 36 height 36
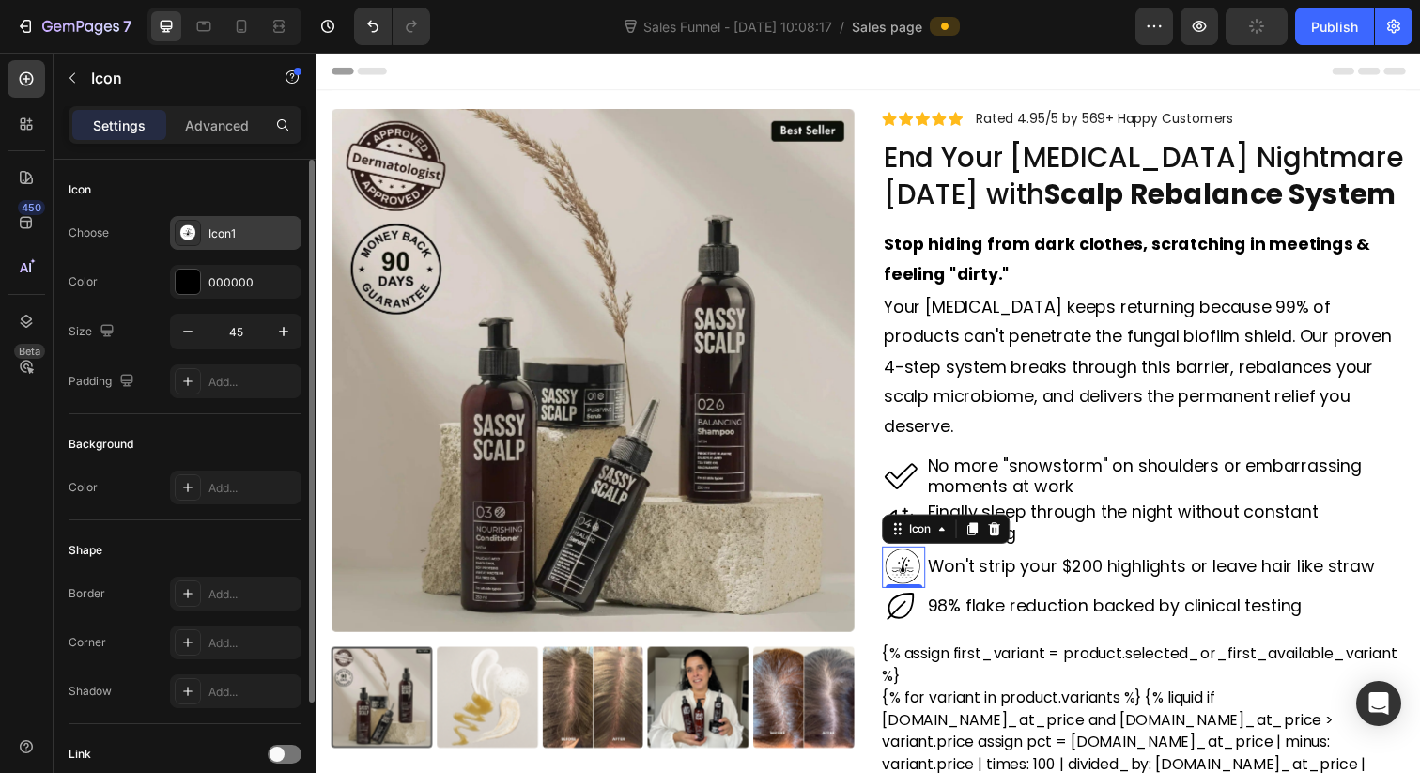
click at [193, 236] on icon at bounding box center [188, 232] width 16 height 16
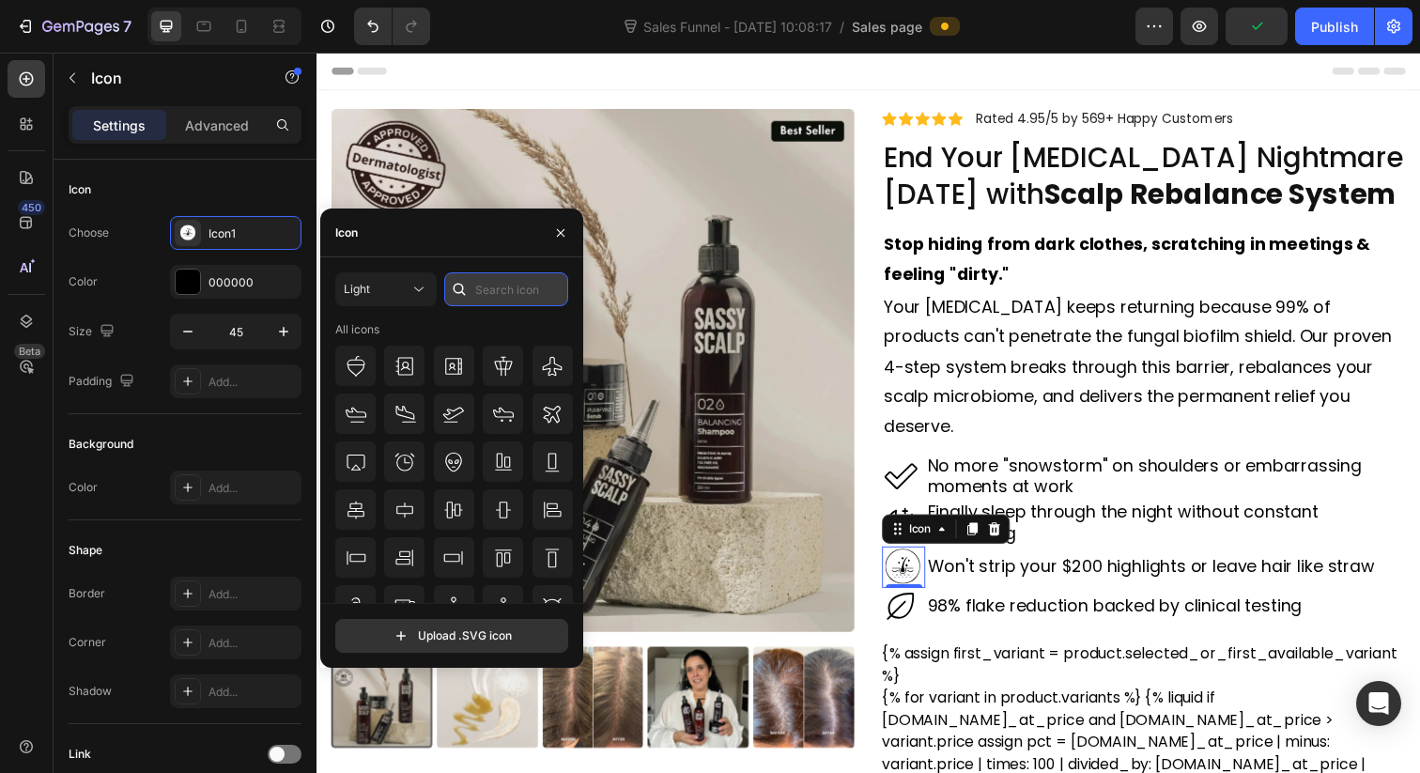
click at [500, 290] on input "text" at bounding box center [506, 289] width 124 height 34
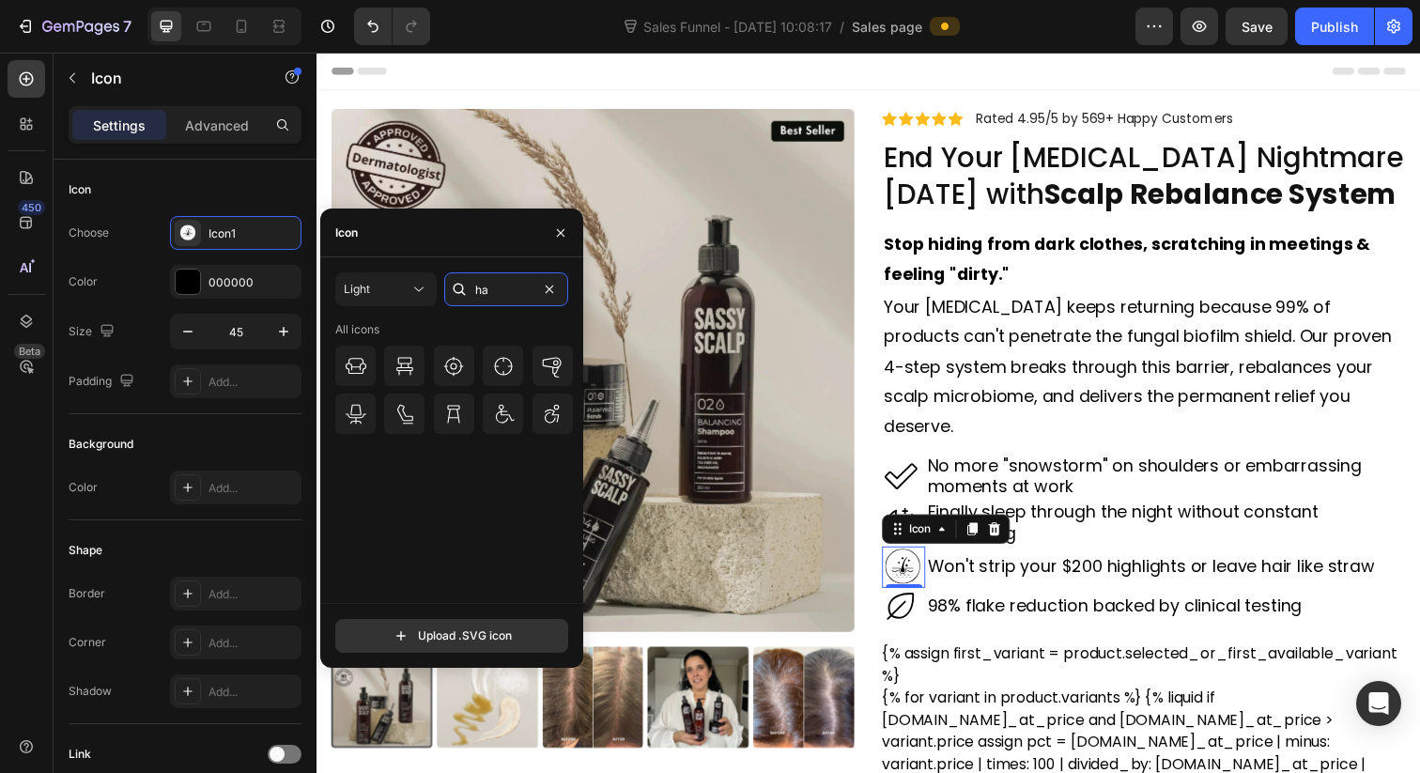
type input "h"
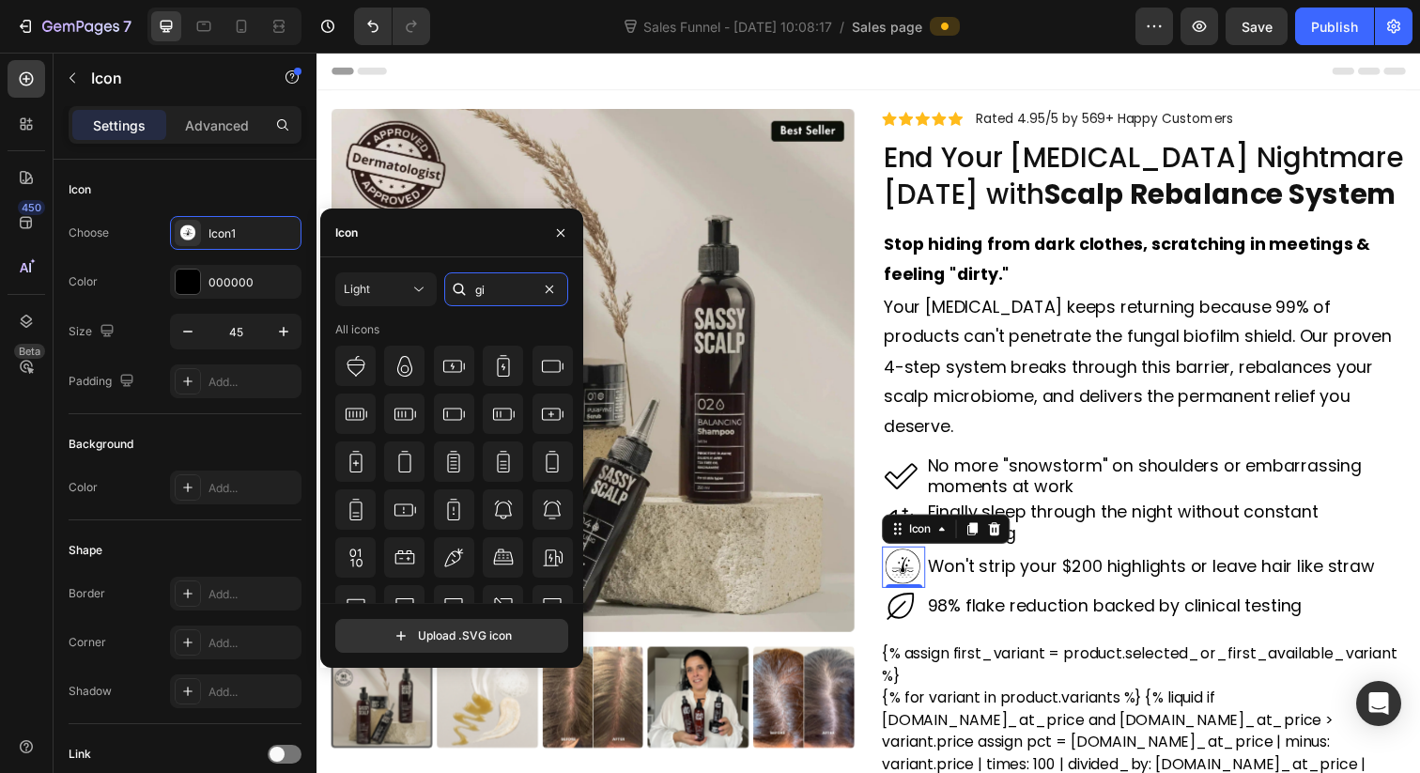
type input "g"
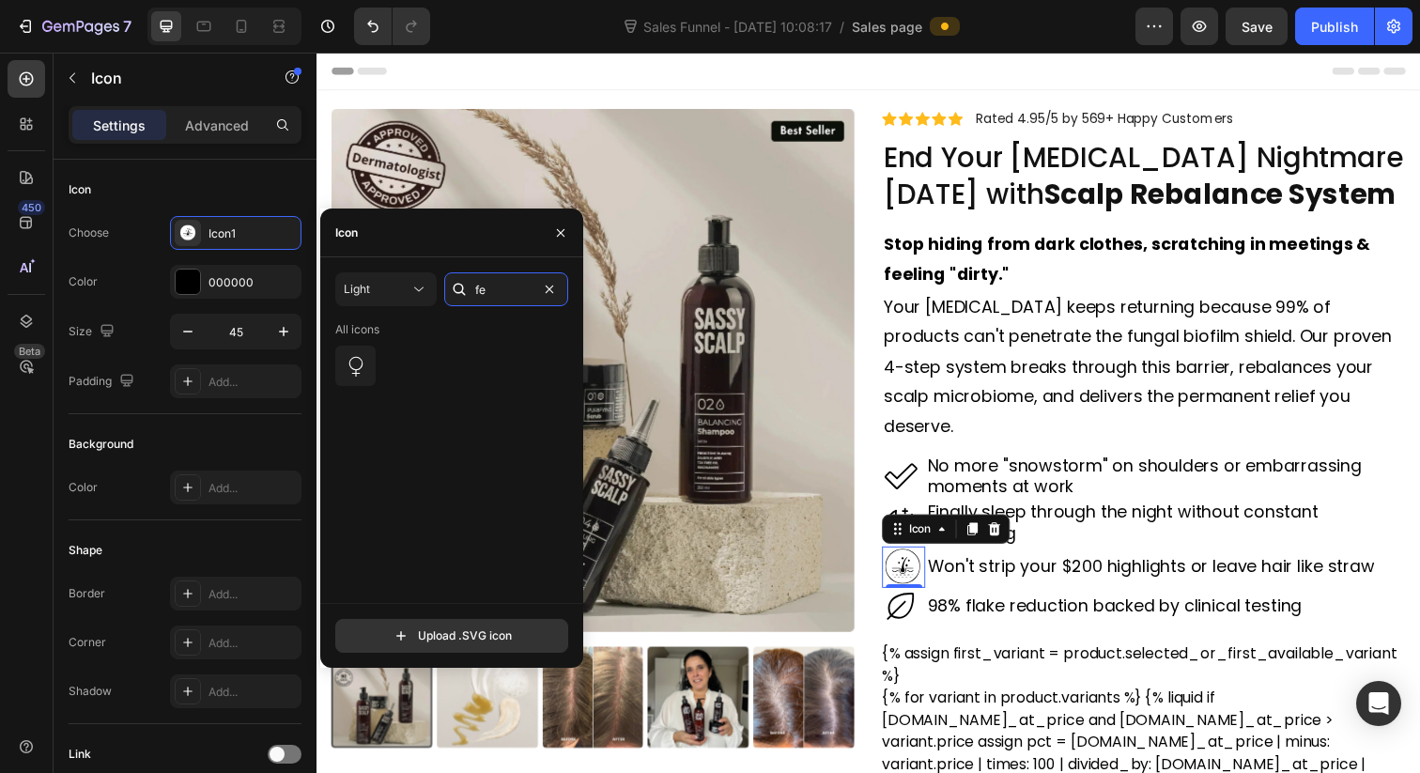
type input "f"
type input "s"
type input "a"
type input "hair"
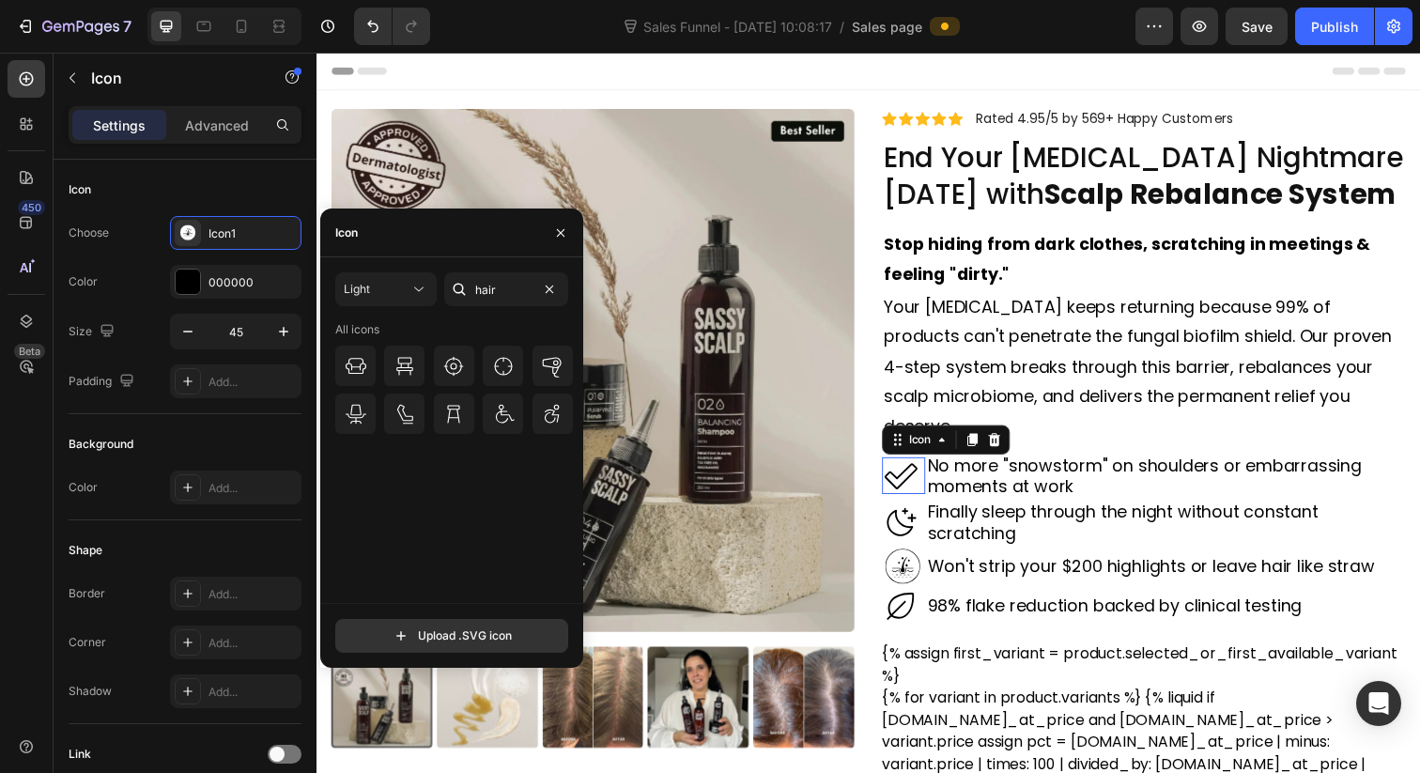
click at [908, 466] on icon at bounding box center [913, 485] width 38 height 38
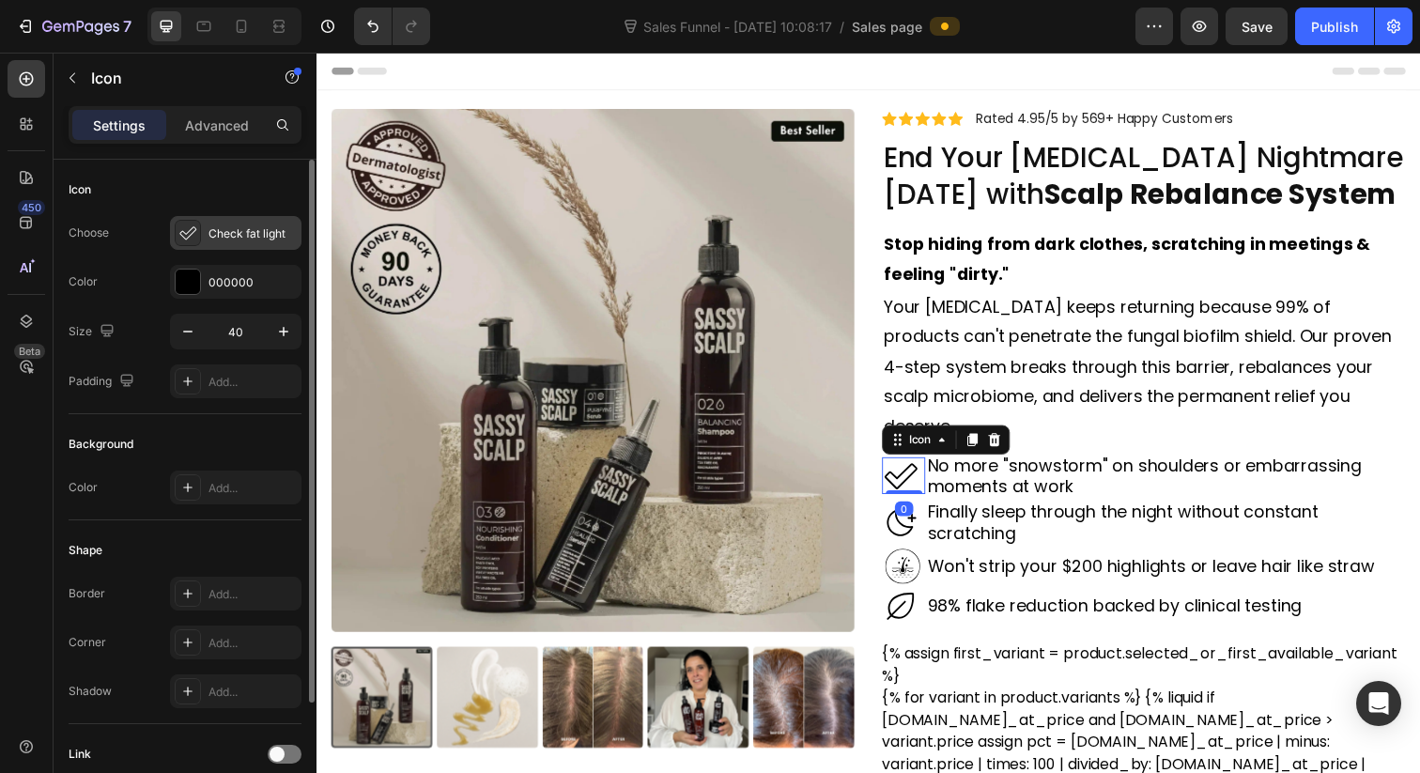
click at [202, 236] on div "Check fat light" at bounding box center [235, 233] width 131 height 34
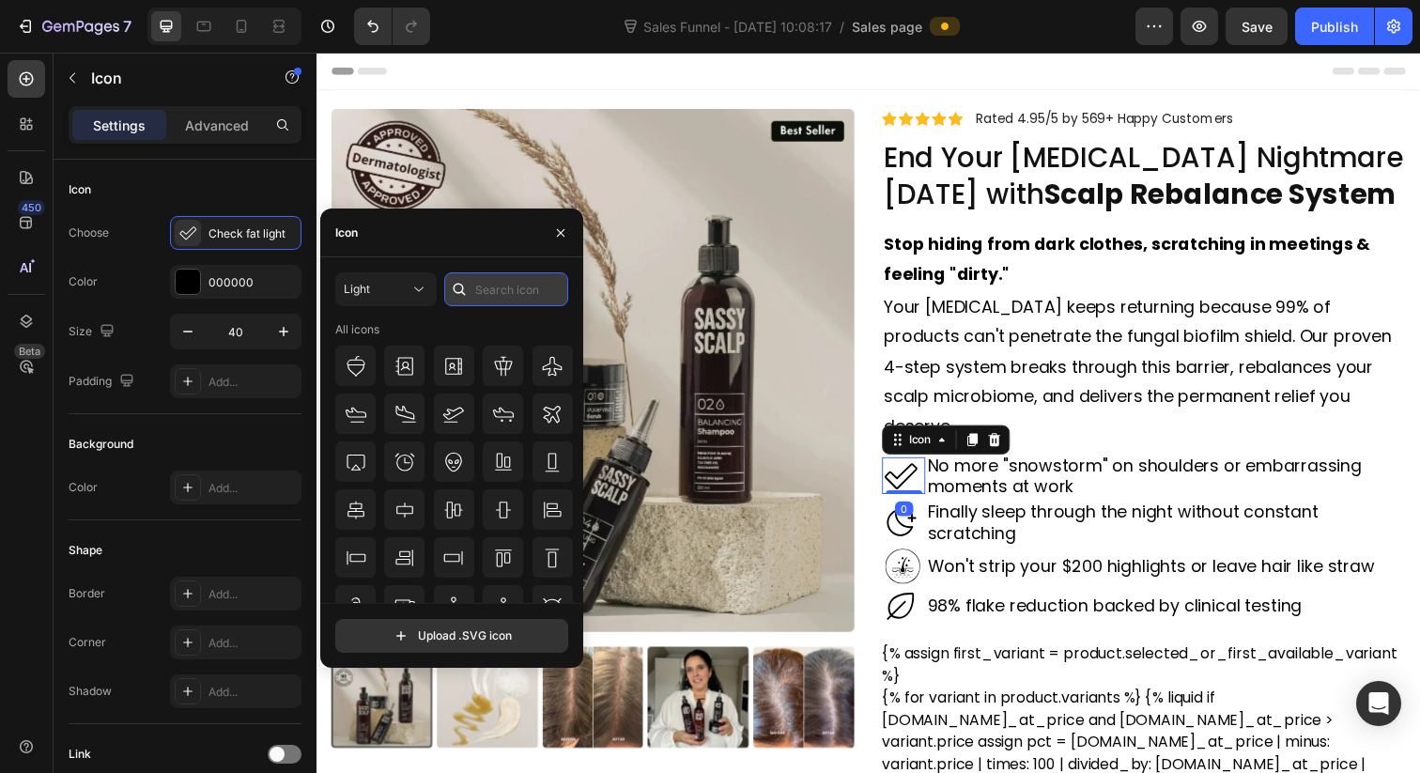
click at [487, 292] on input "text" at bounding box center [506, 289] width 124 height 34
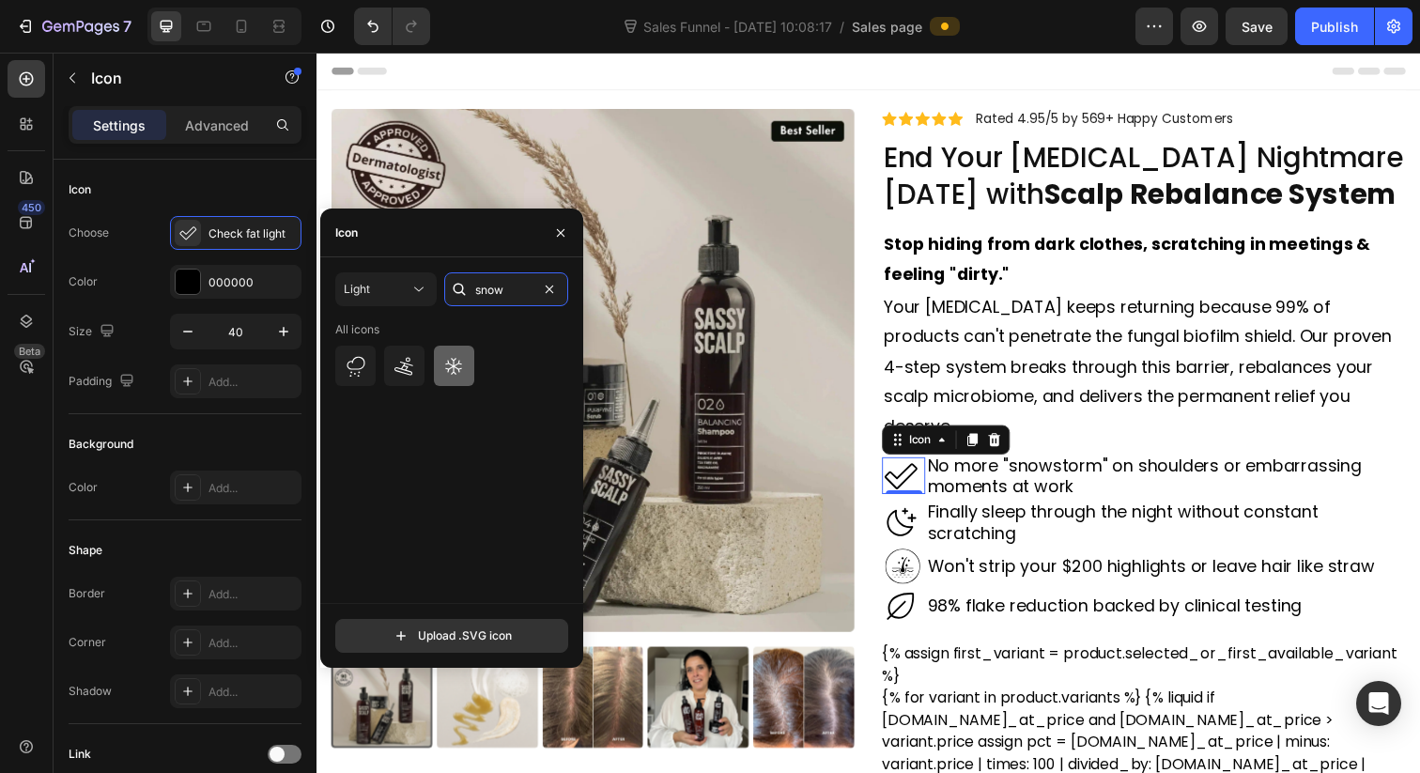
type input "snow"
click at [458, 362] on icon at bounding box center [453, 366] width 17 height 17
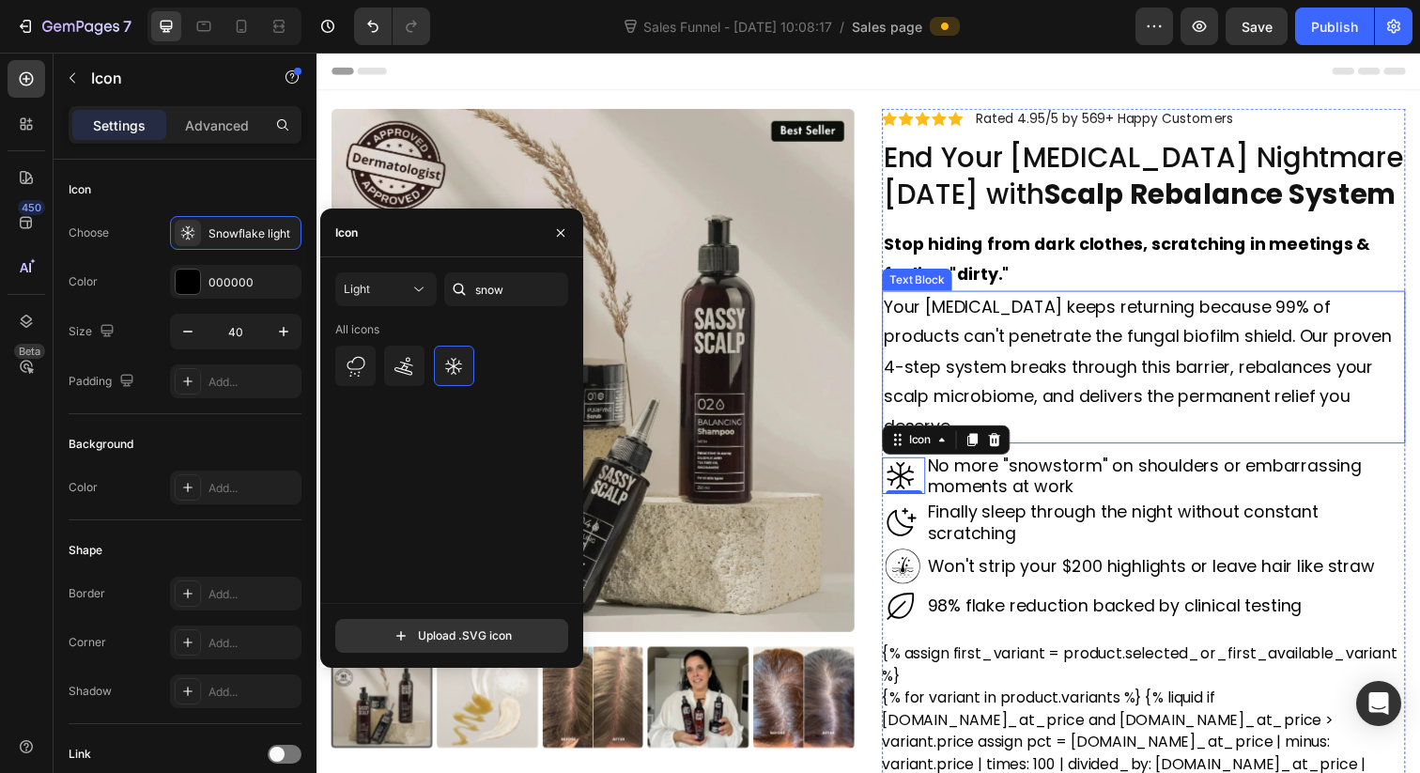
click at [1226, 331] on p "Your dandruff keeps returning because 99% of products can't penetrate the funga…" at bounding box center [1161, 374] width 531 height 152
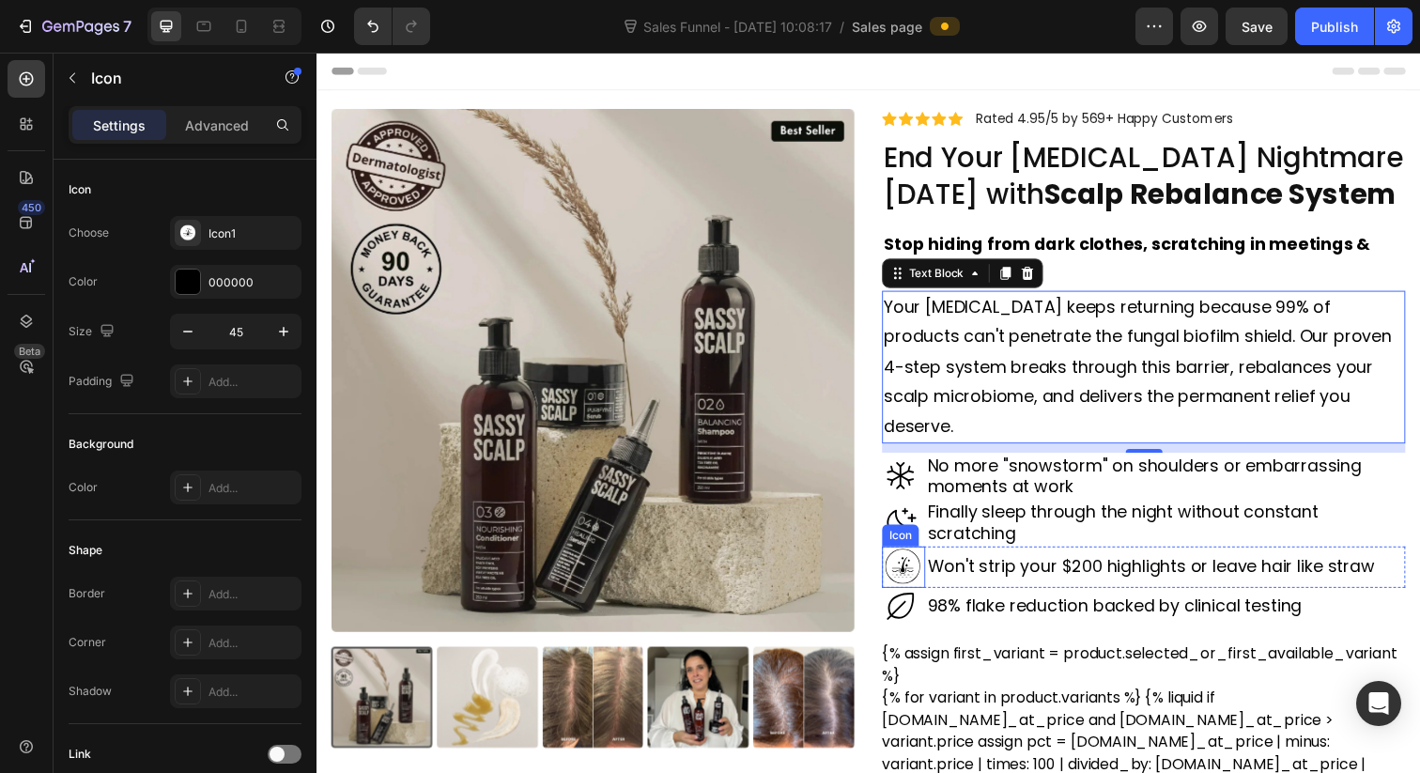
click at [922, 559] on icon at bounding box center [916, 577] width 36 height 36
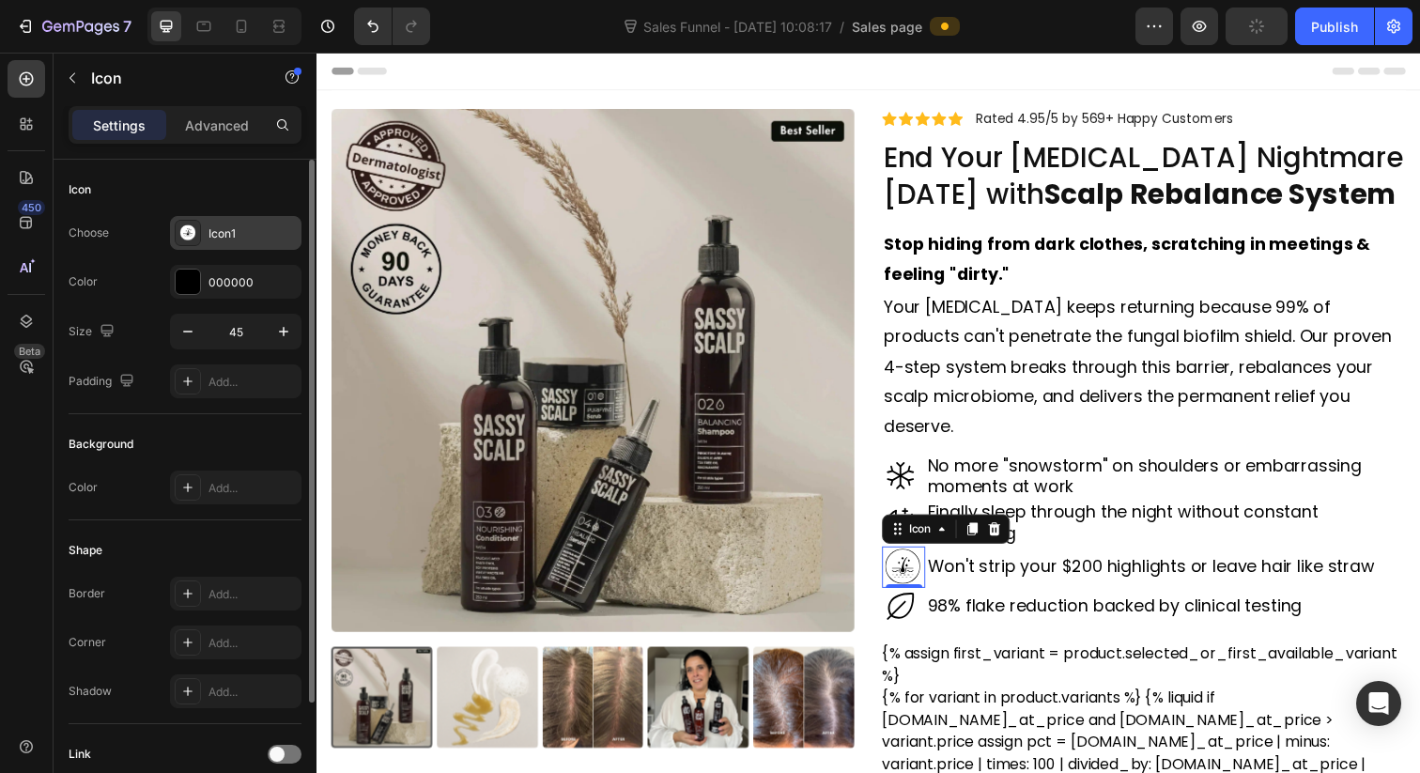
click at [192, 234] on icon at bounding box center [188, 232] width 16 height 16
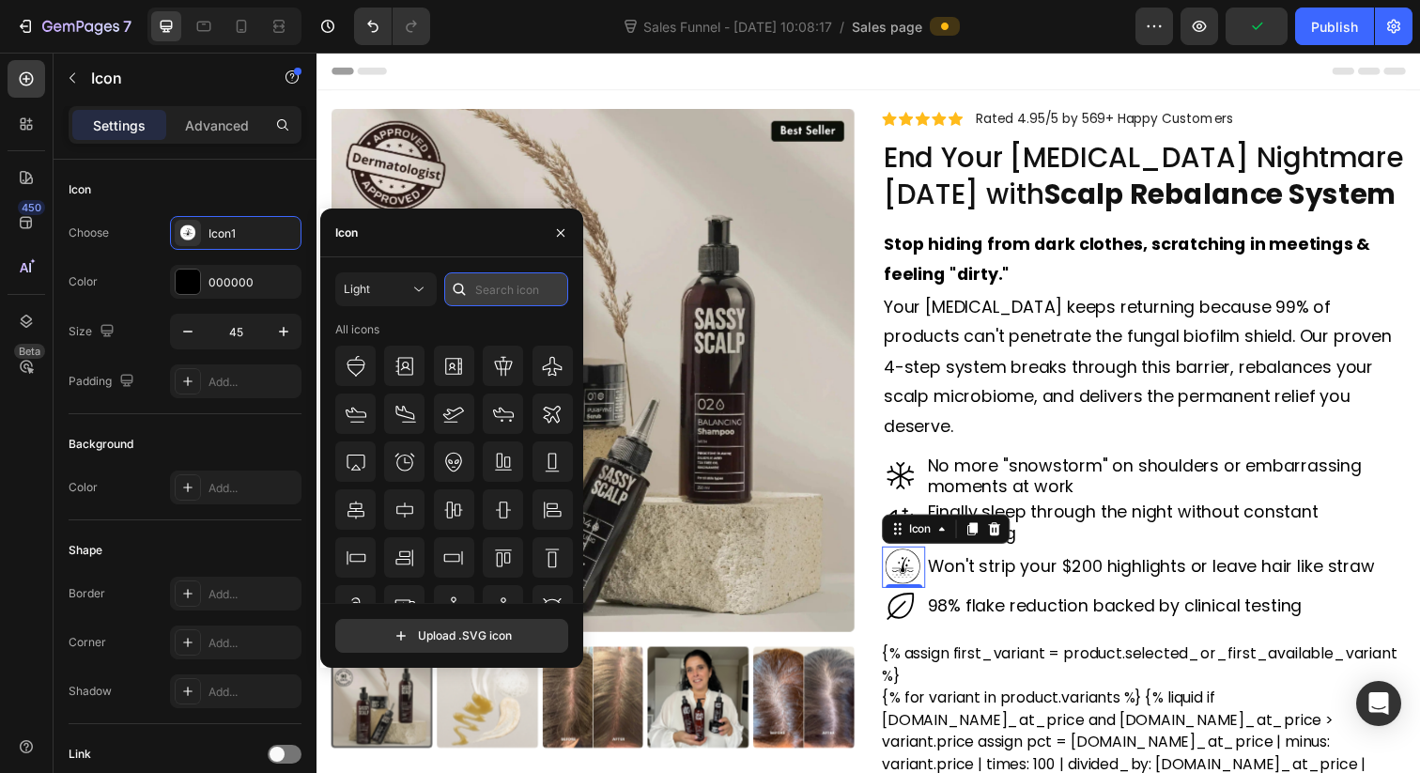
click at [532, 292] on input "text" at bounding box center [506, 289] width 124 height 34
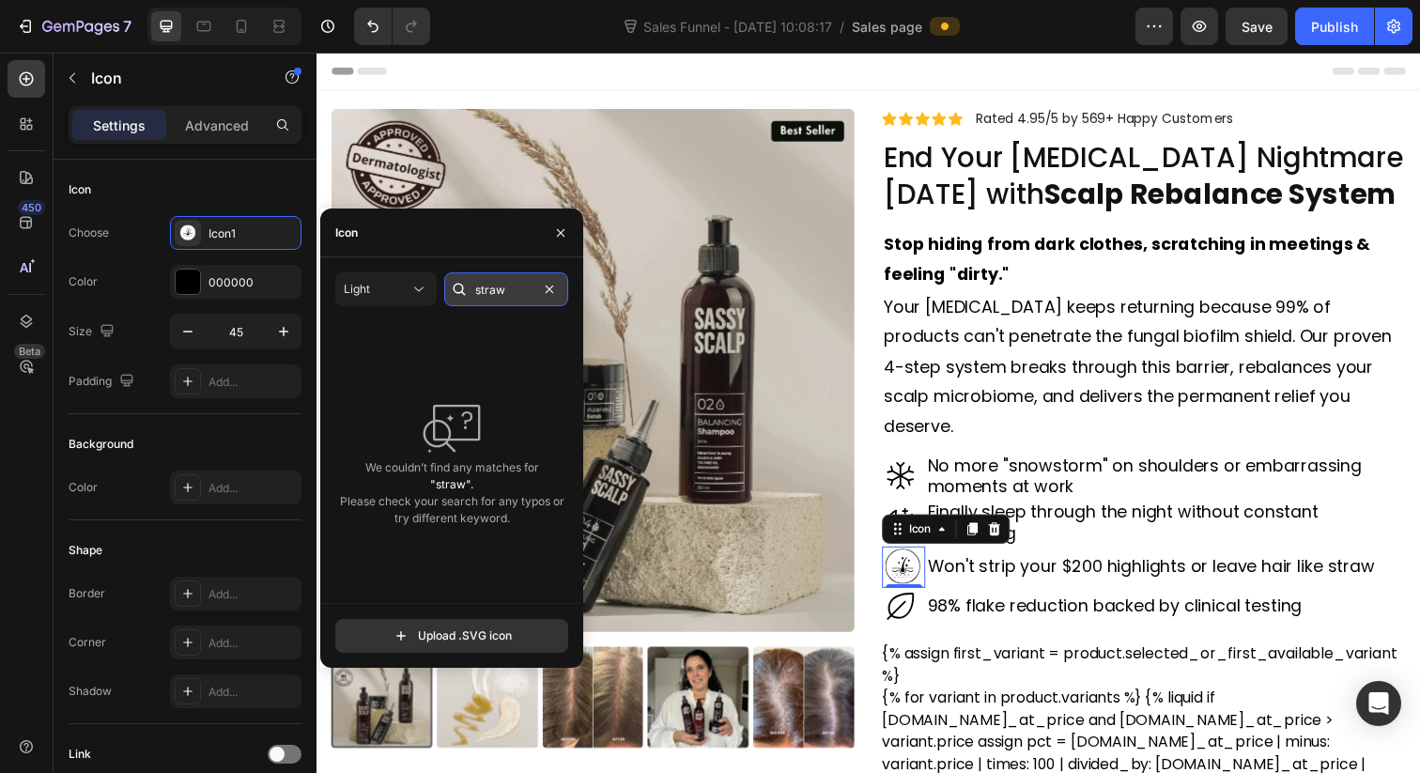
click at [510, 290] on input "straw" at bounding box center [506, 289] width 124 height 34
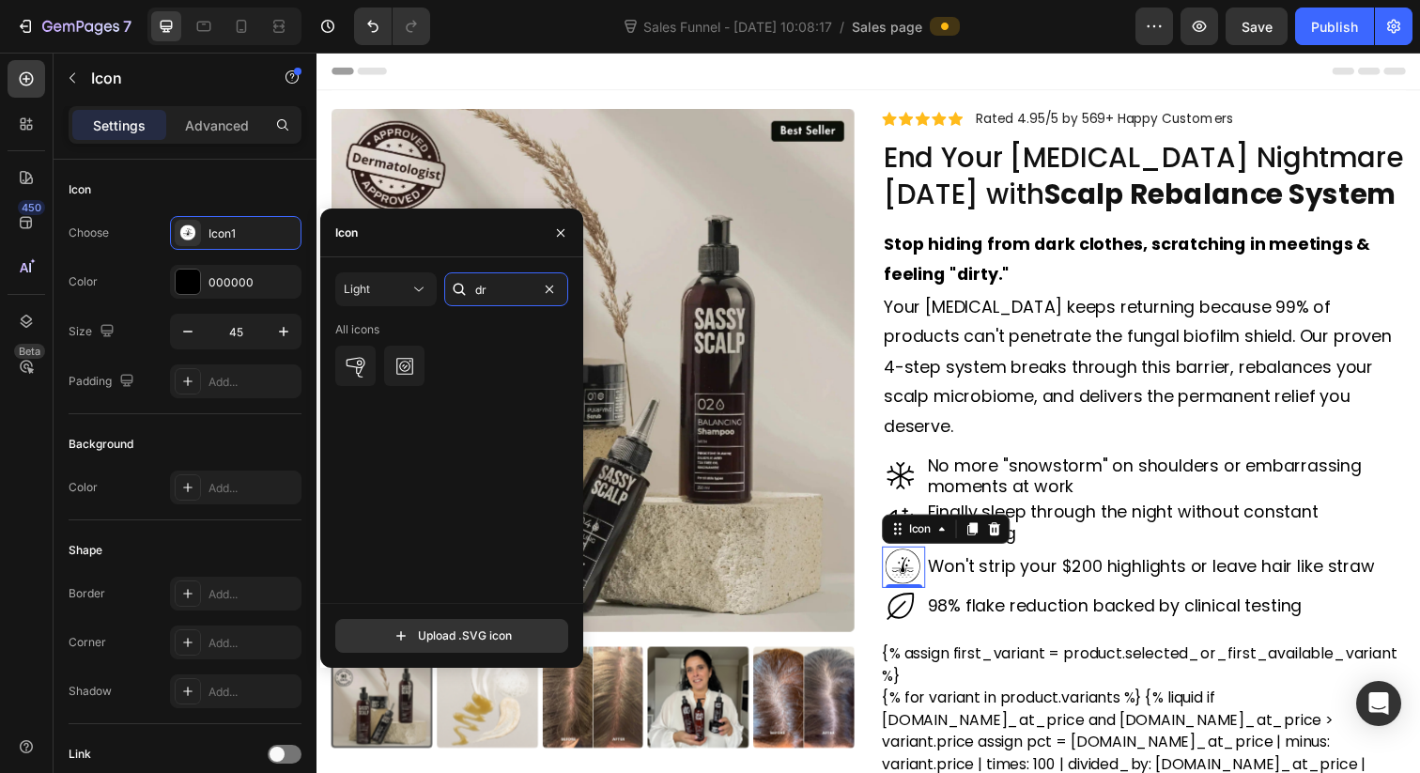
type input "d"
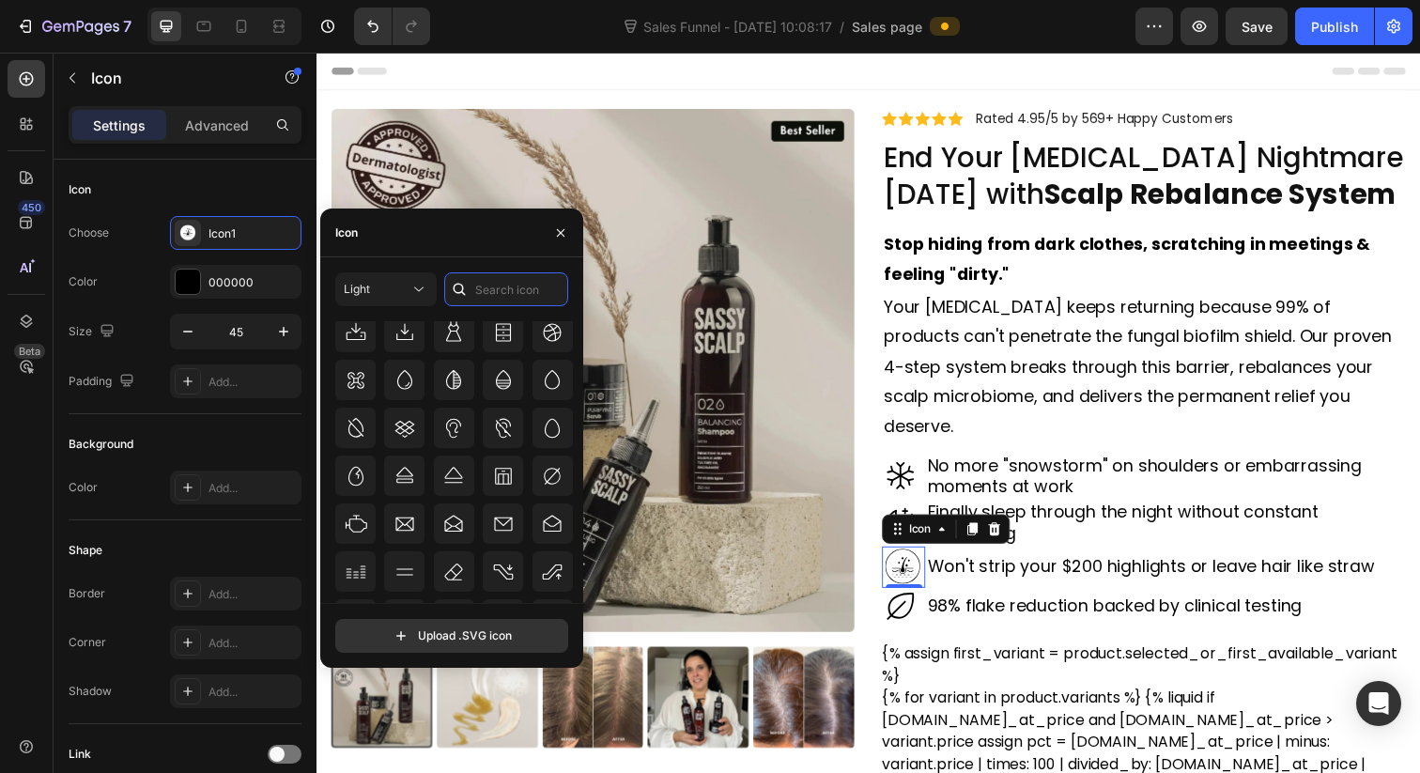
scroll to position [4218, 0]
click at [366, 392] on div at bounding box center [355, 377] width 40 height 40
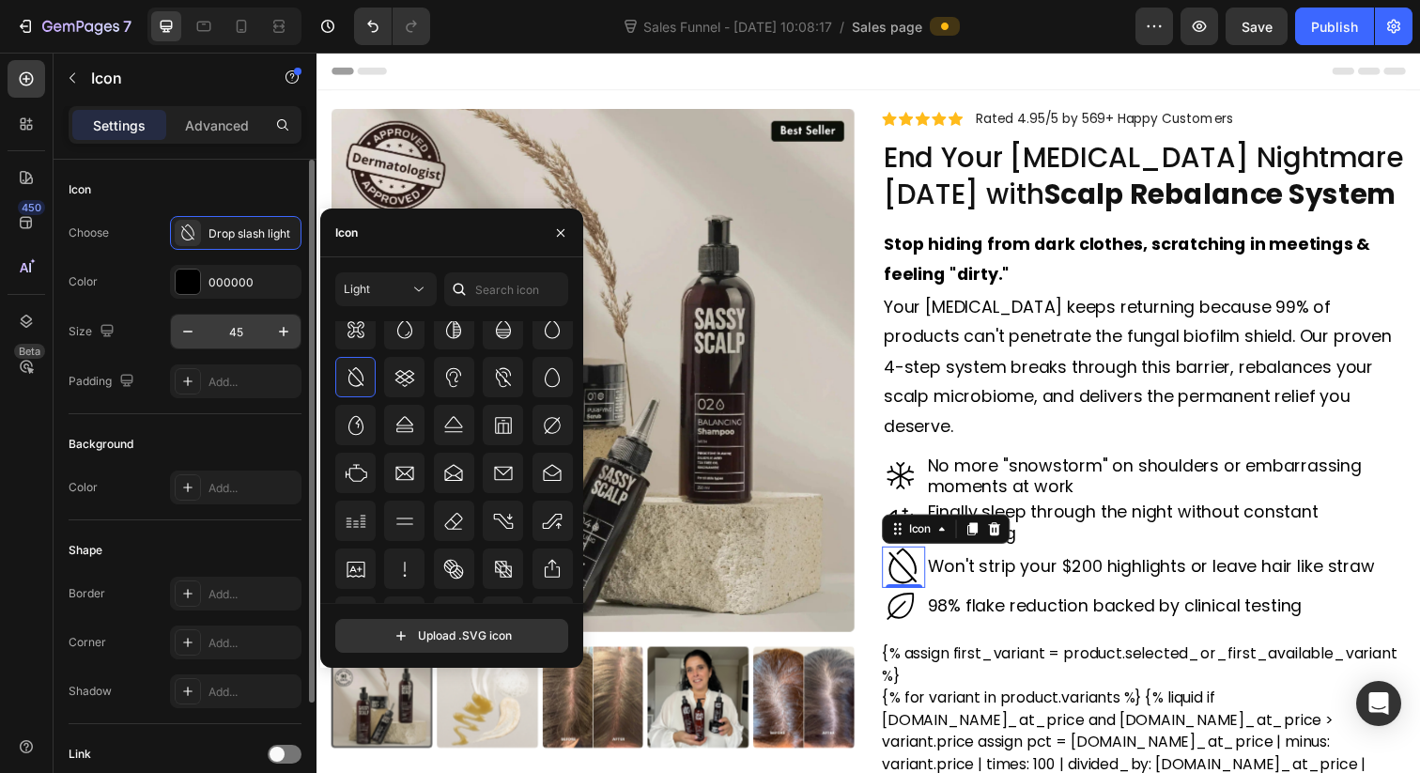
click at [205, 338] on input "45" at bounding box center [236, 332] width 62 height 34
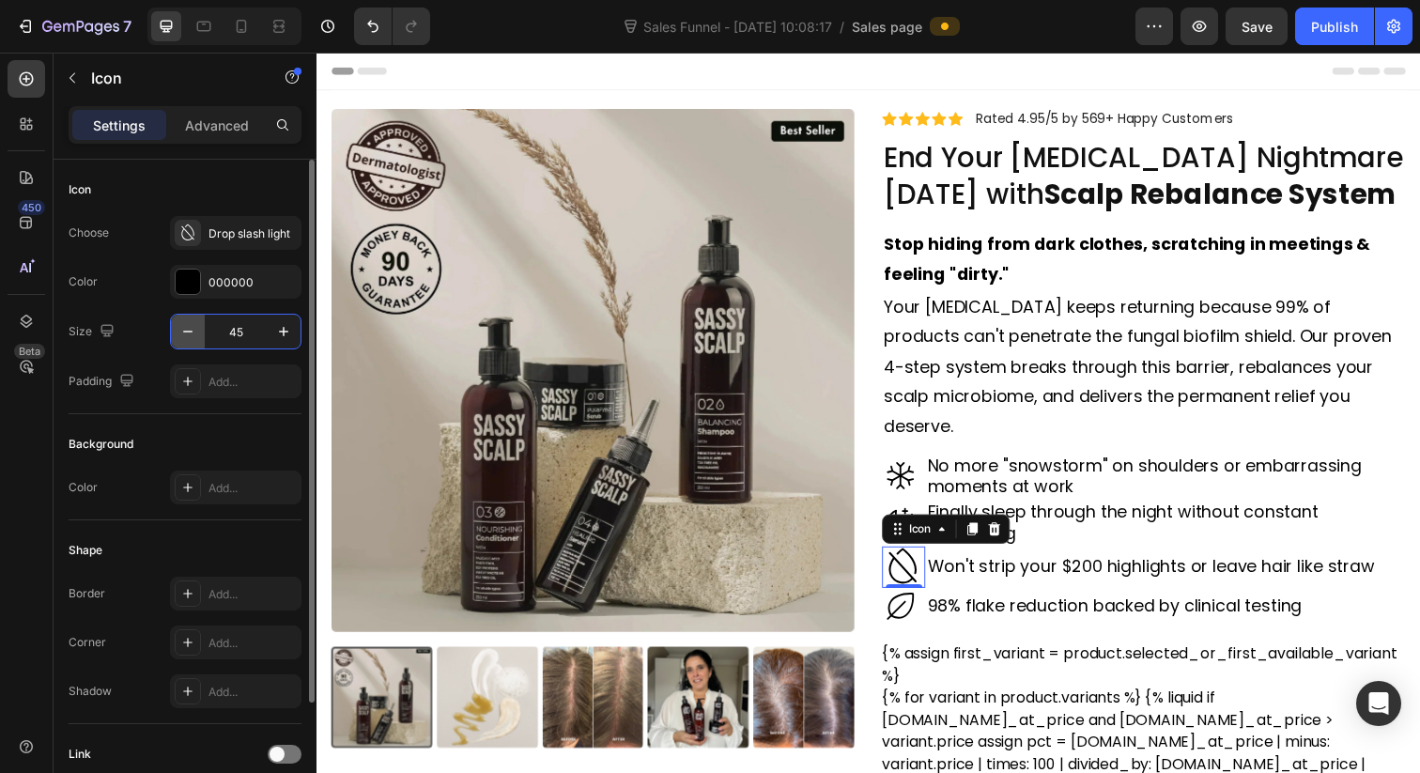
click at [186, 337] on icon "button" at bounding box center [187, 331] width 19 height 19
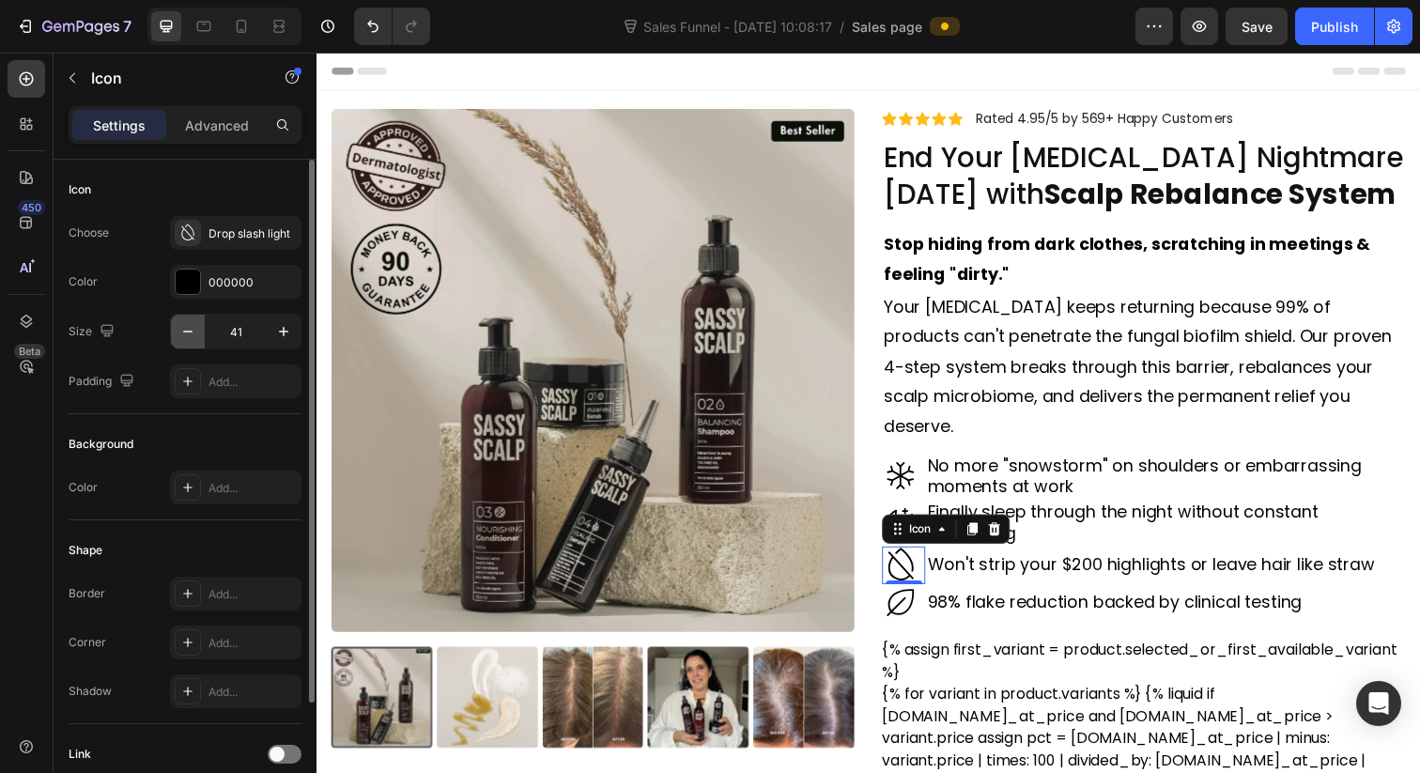
click at [186, 337] on icon "button" at bounding box center [187, 331] width 19 height 19
type input "40"
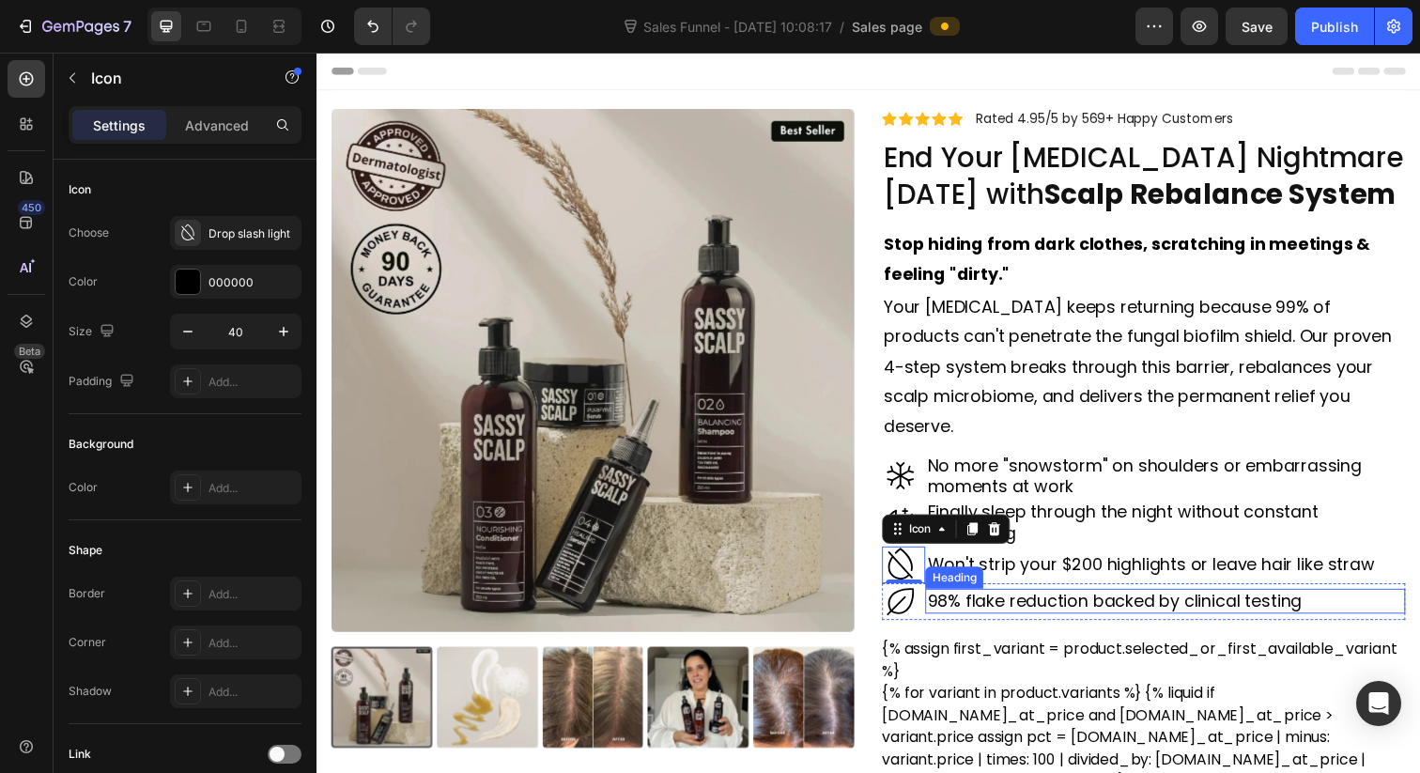
click at [1164, 600] on h2 "98% flake reduction backed by clinical testing" at bounding box center [1183, 612] width 490 height 25
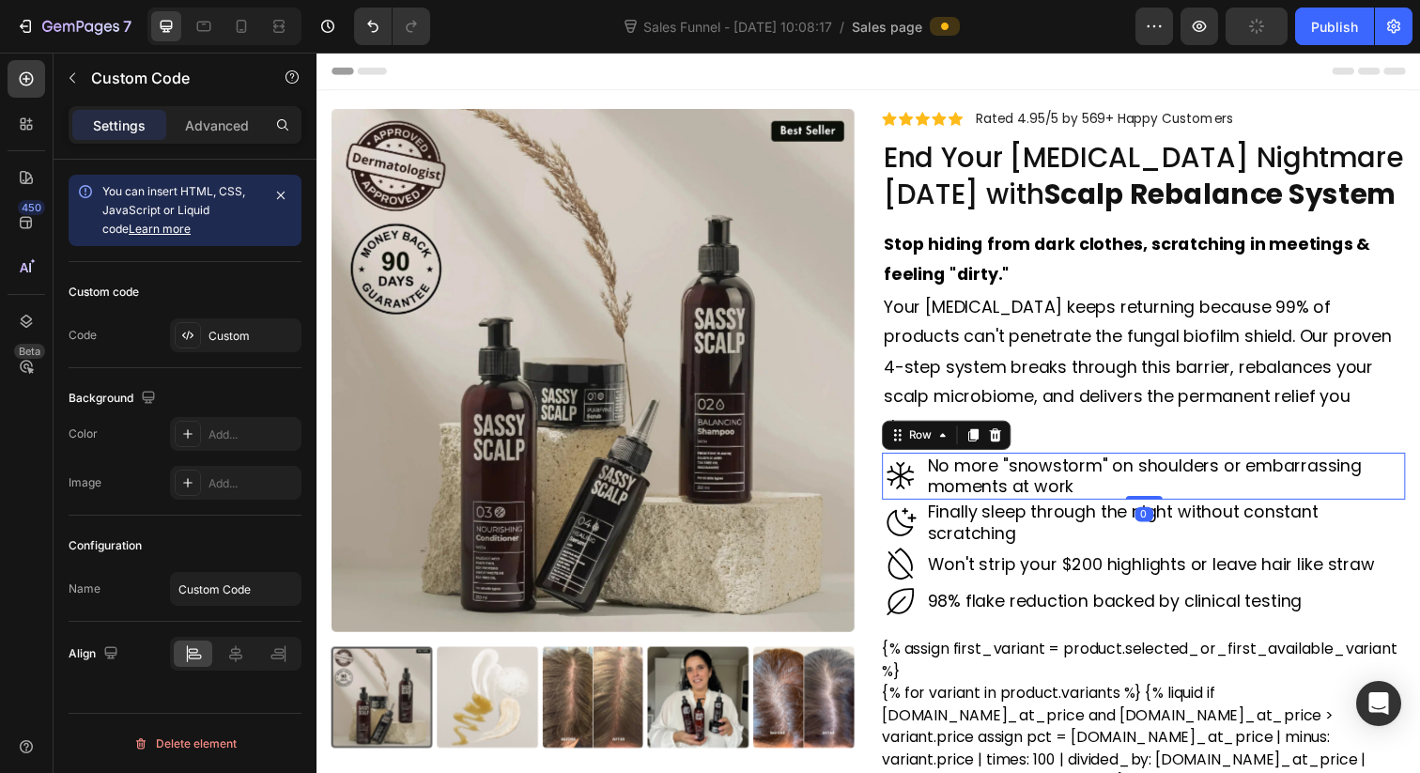
click at [919, 476] on div "Icon" at bounding box center [916, 485] width 44 height 48
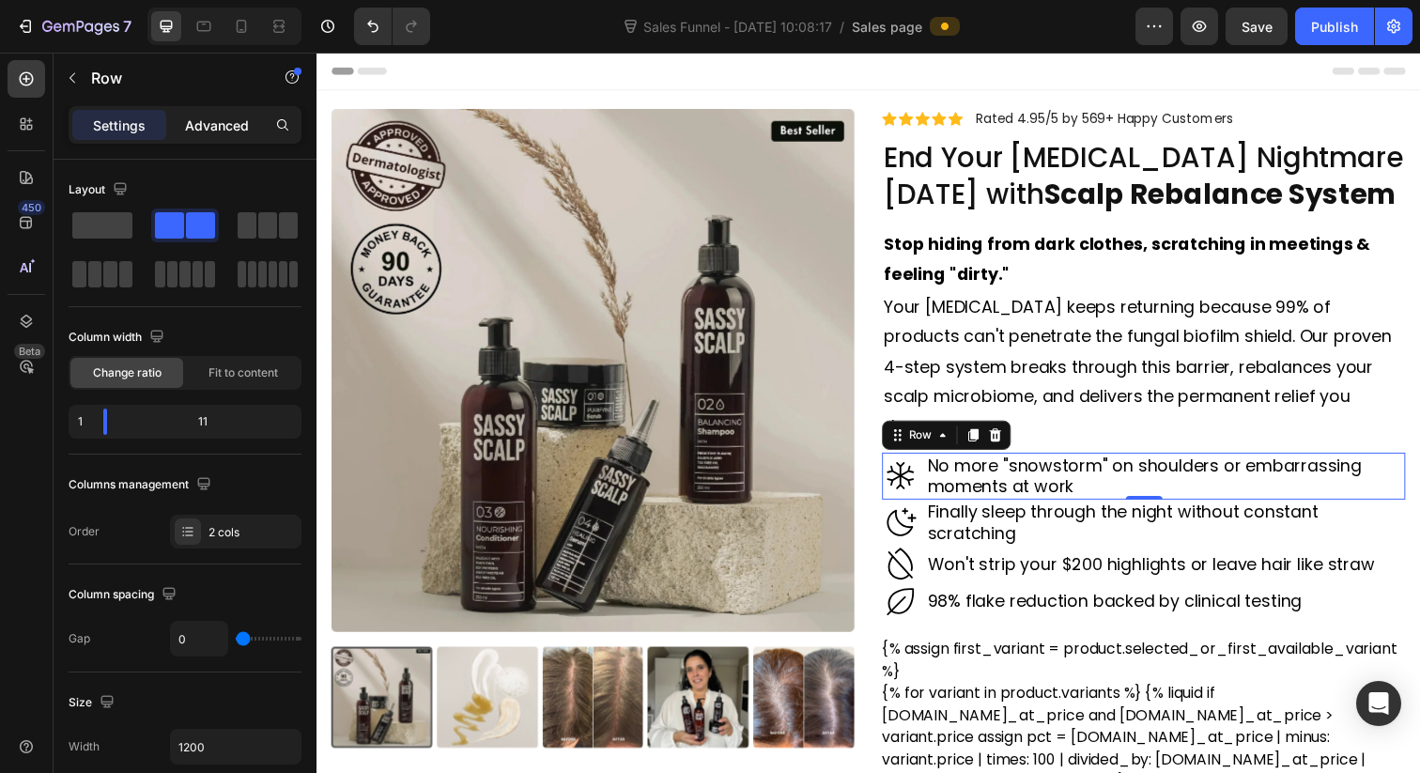
click at [219, 129] on p "Advanced" at bounding box center [217, 126] width 64 height 20
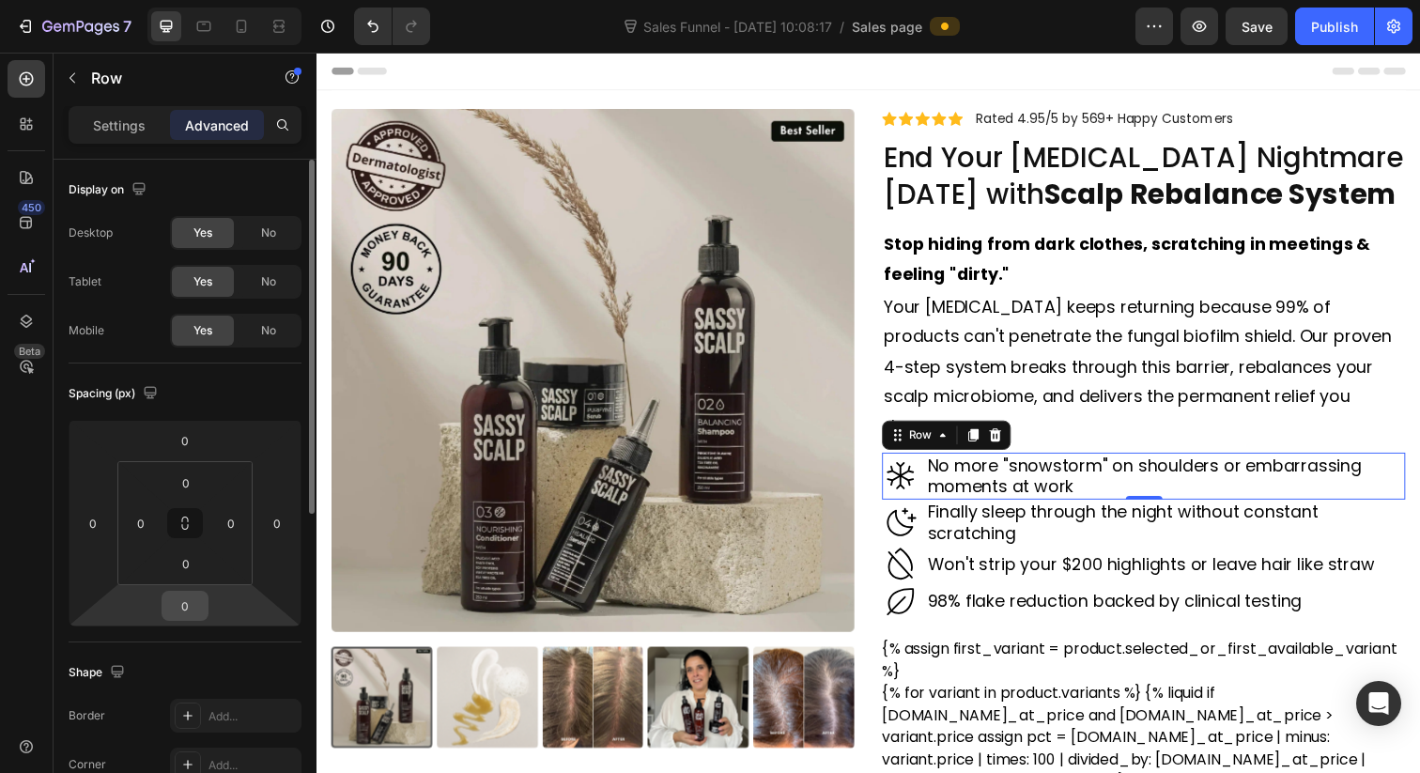
click at [192, 617] on input "0" at bounding box center [185, 606] width 38 height 28
type input "10"
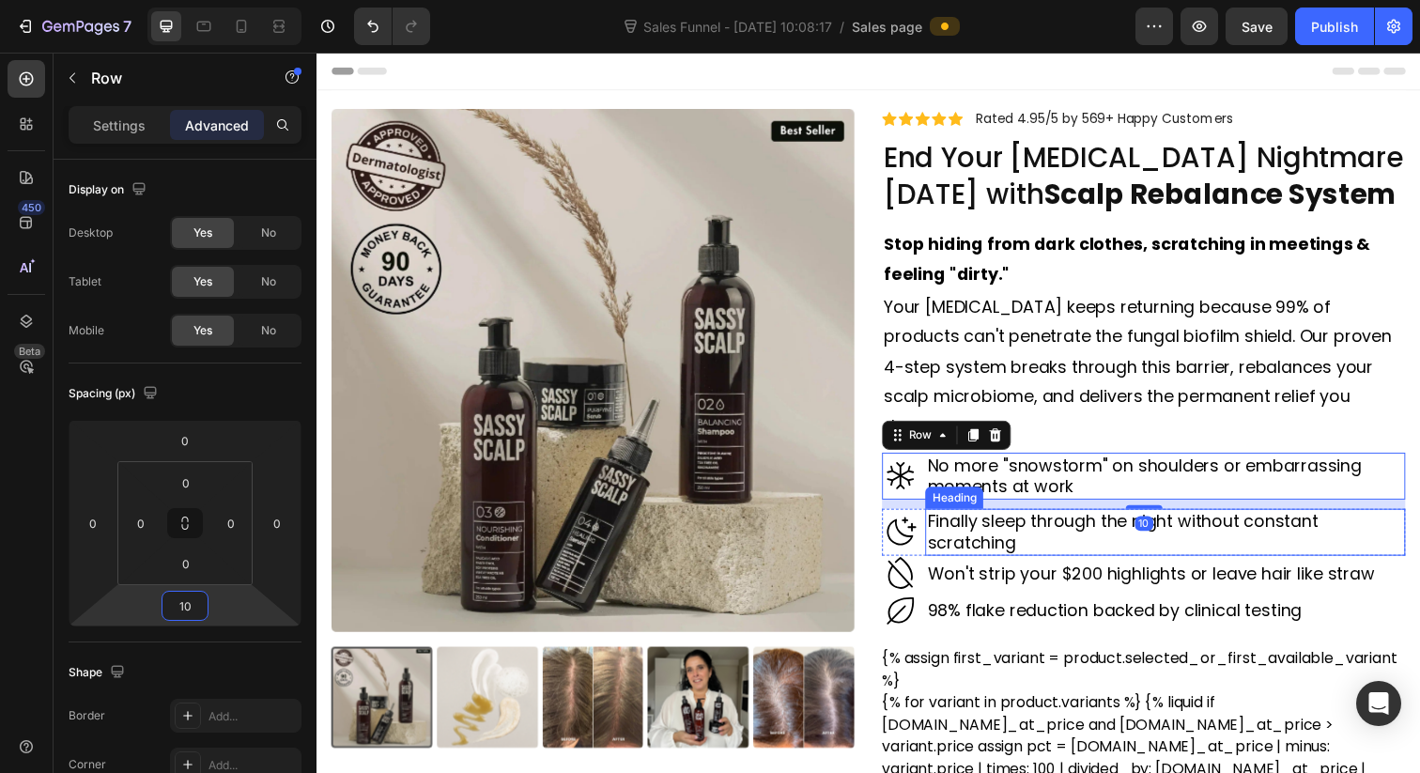
click at [1142, 518] on h2 "Finally sleep through the night without constant scratching" at bounding box center [1183, 542] width 490 height 48
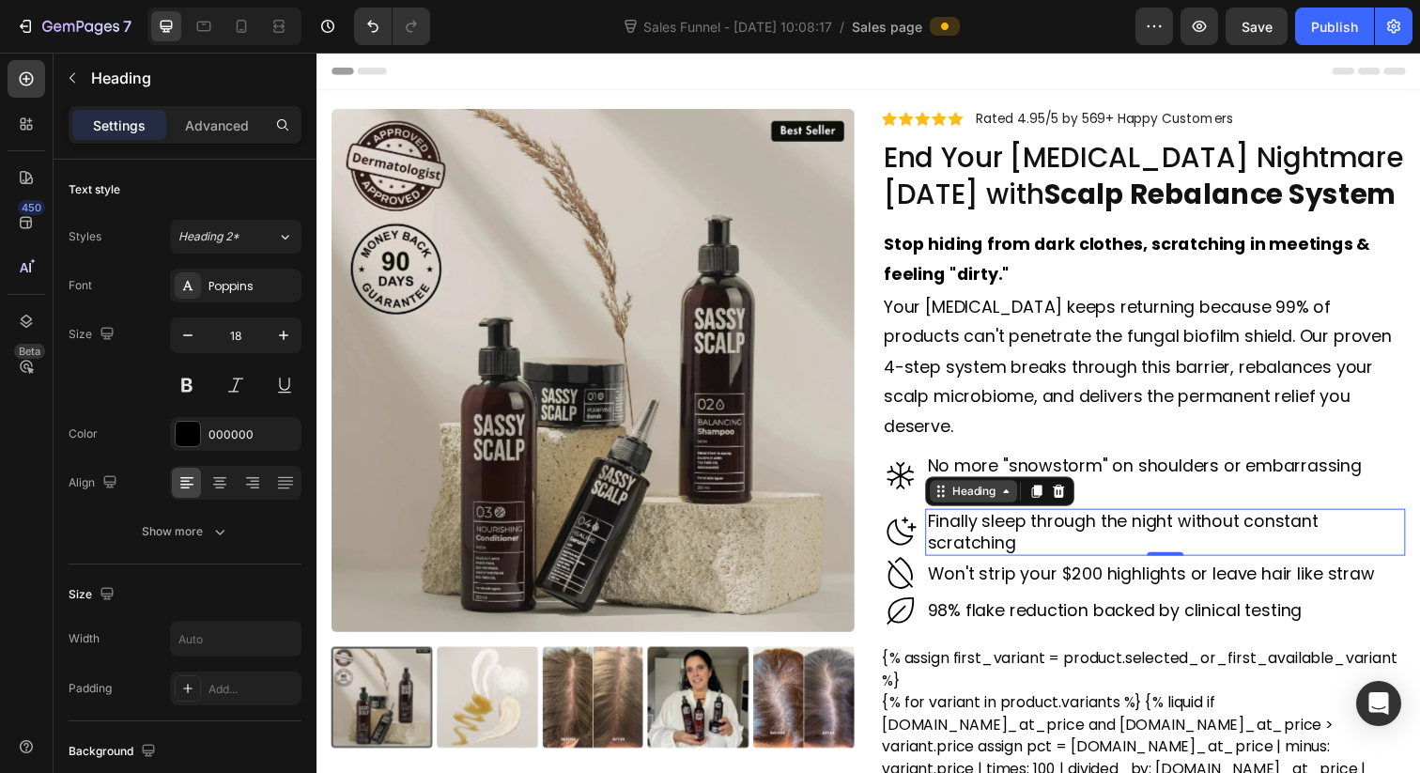
click at [953, 493] on icon at bounding box center [954, 500] width 15 height 15
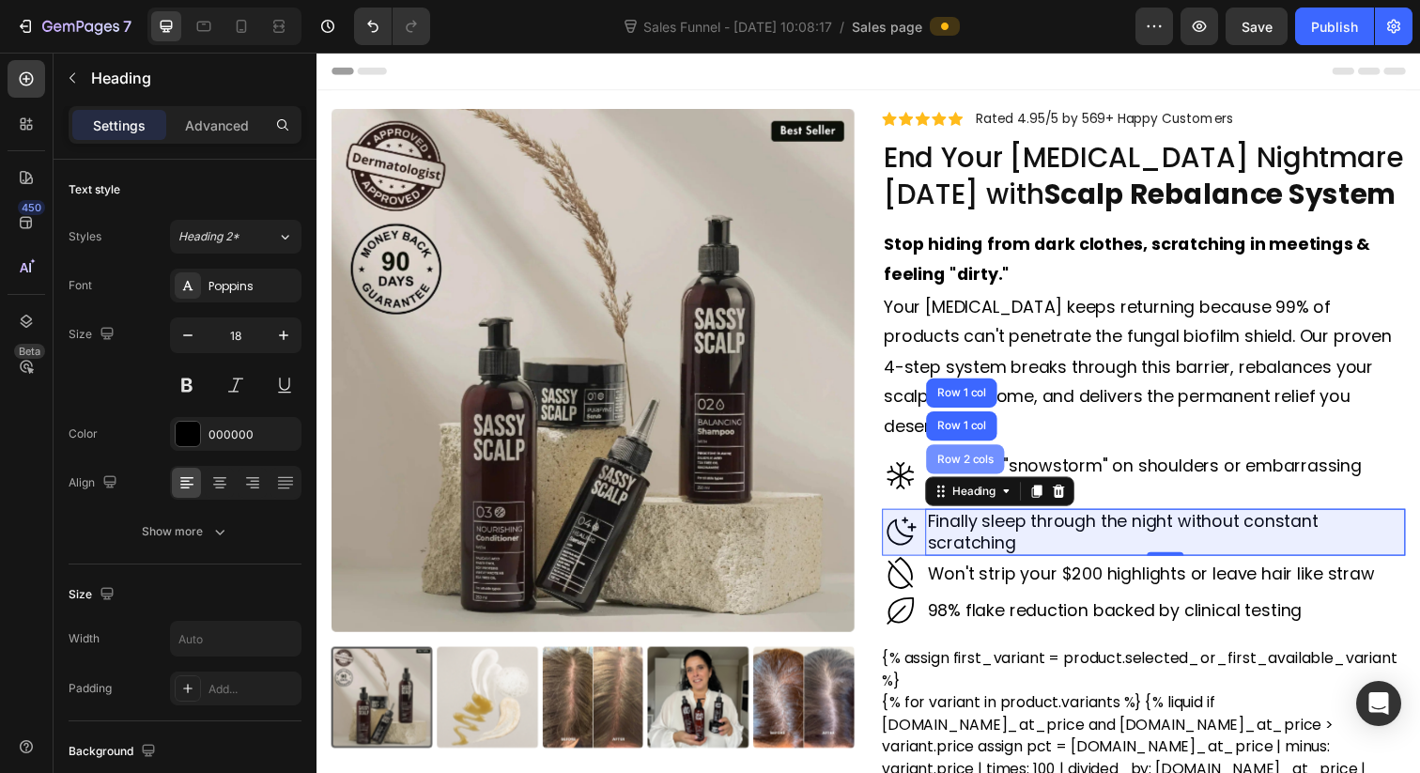
click at [958, 462] on div "Row 2 cols" at bounding box center [979, 467] width 65 height 11
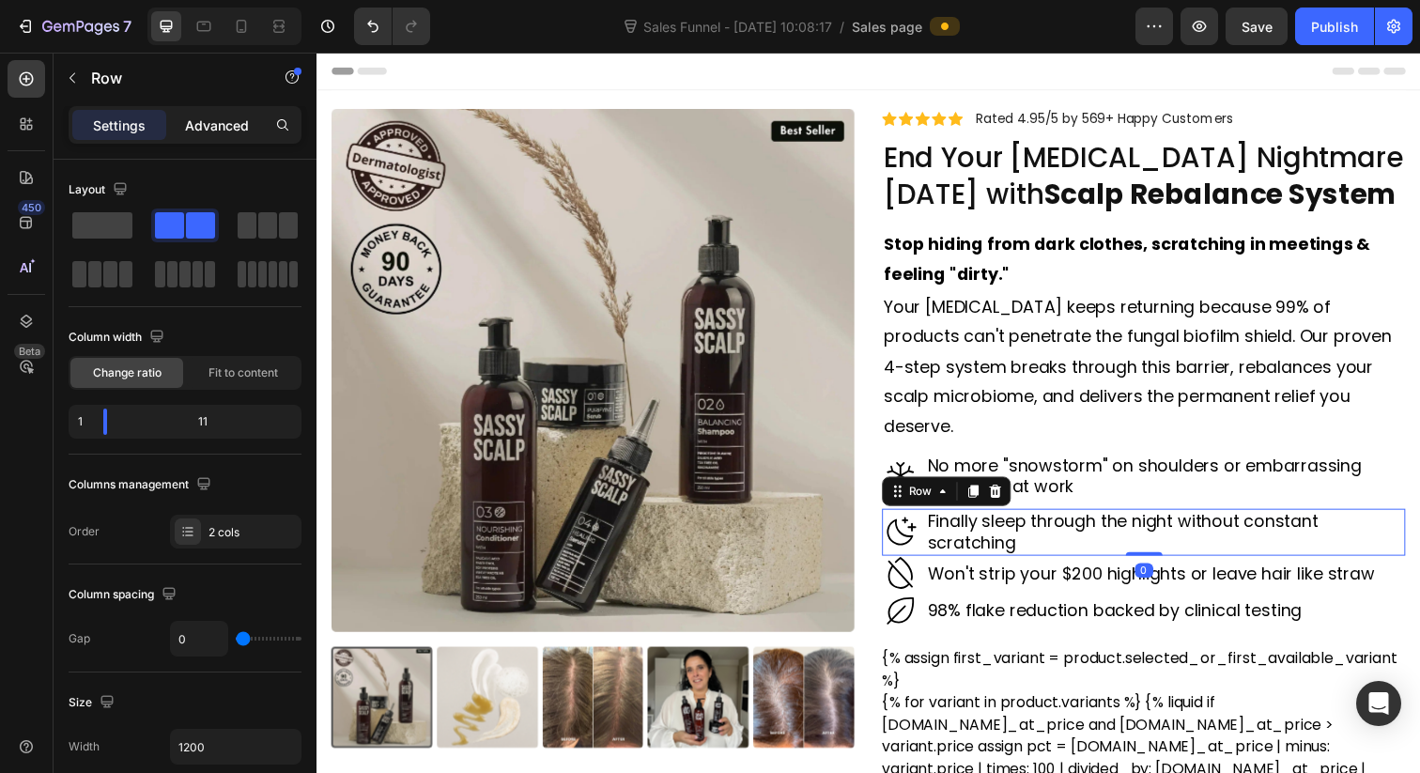
click at [232, 124] on p "Advanced" at bounding box center [217, 126] width 64 height 20
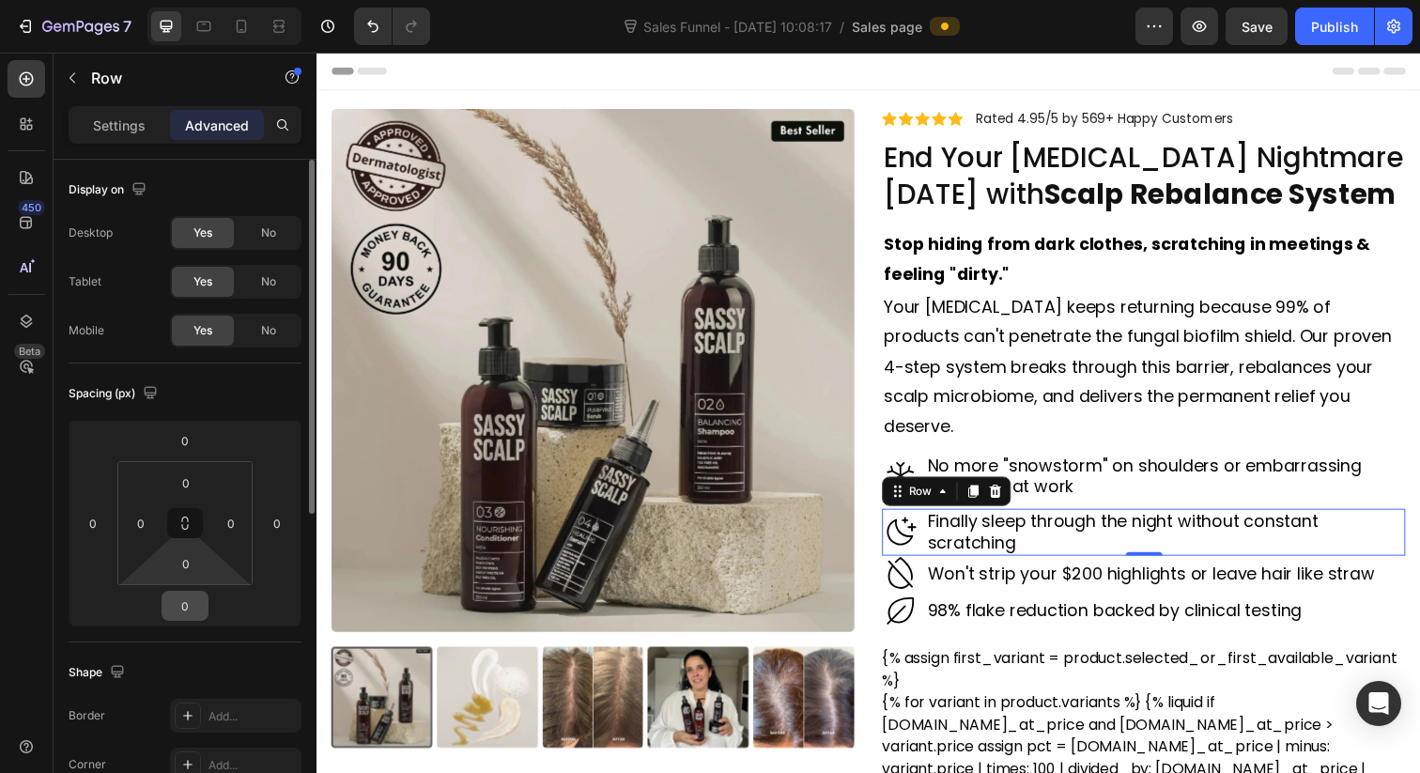
click at [187, 601] on input "0" at bounding box center [185, 606] width 38 height 28
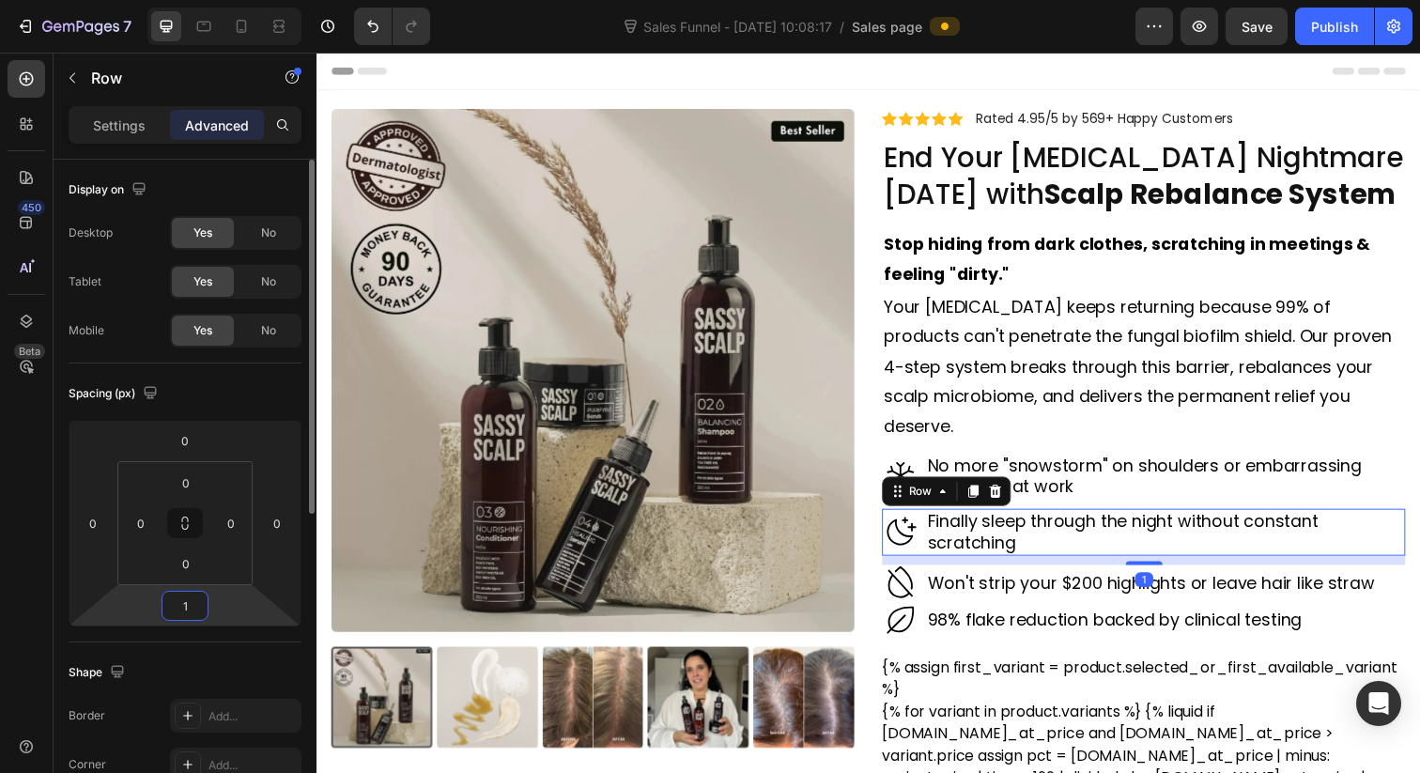
type input "10"
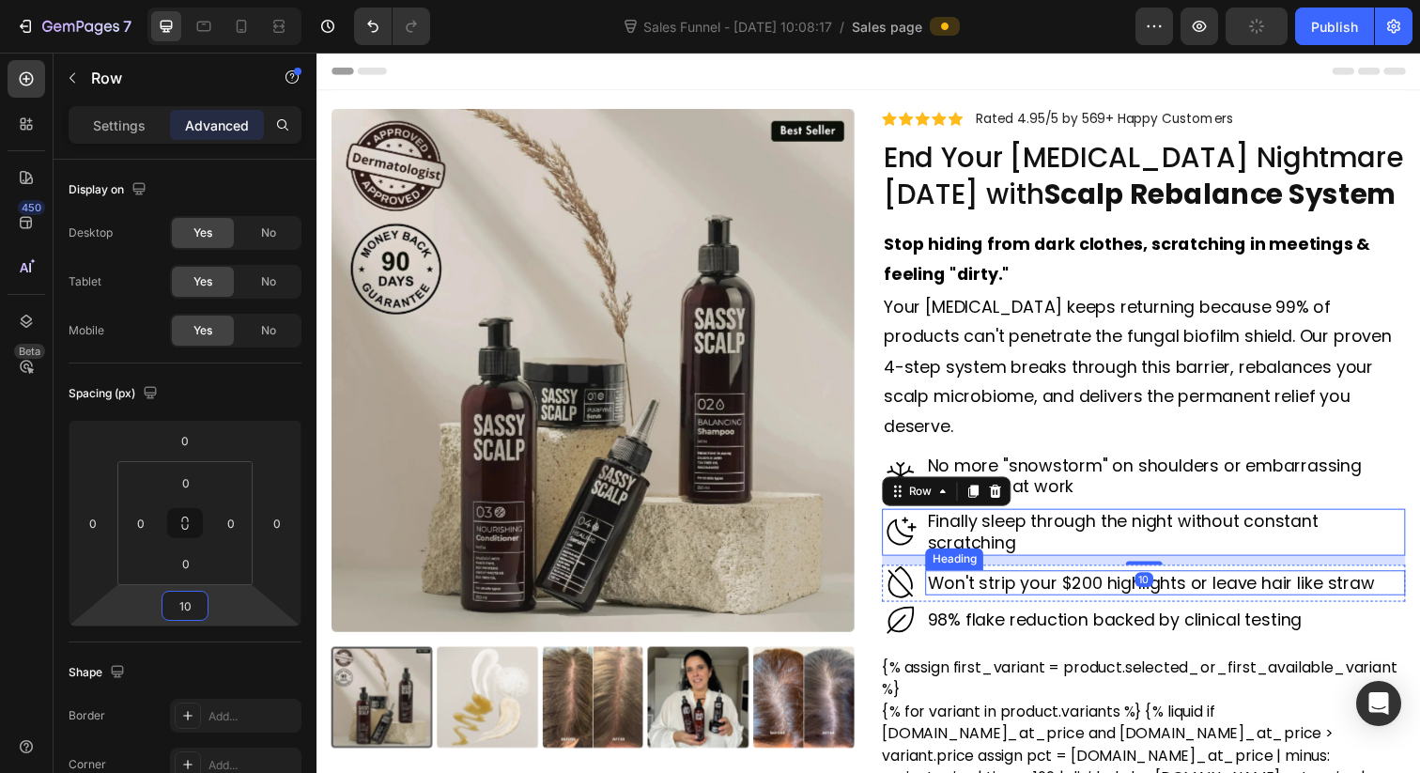
click at [1080, 581] on h2 "Won't strip your $200 highlights or leave hair like straw" at bounding box center [1183, 593] width 490 height 25
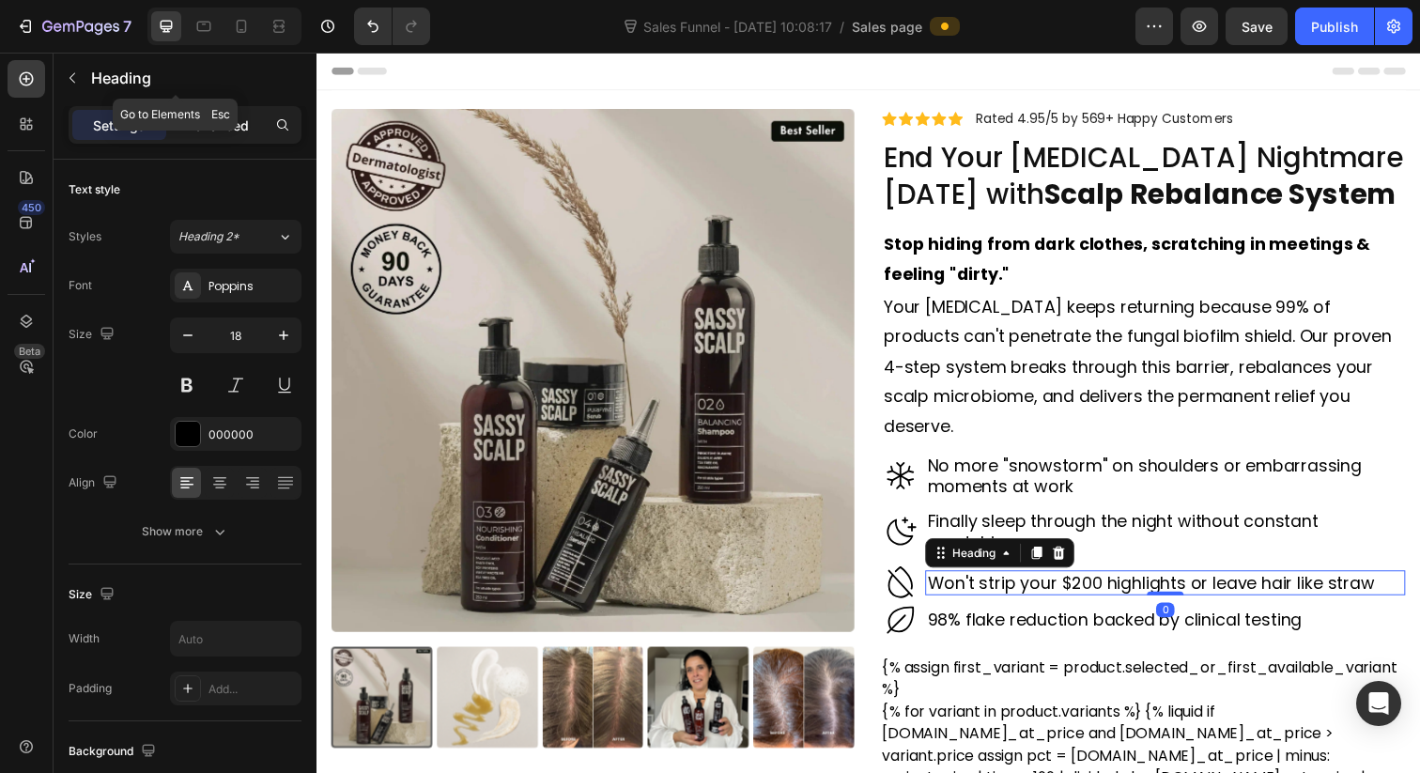
click at [220, 121] on p "Advanced" at bounding box center [217, 126] width 64 height 20
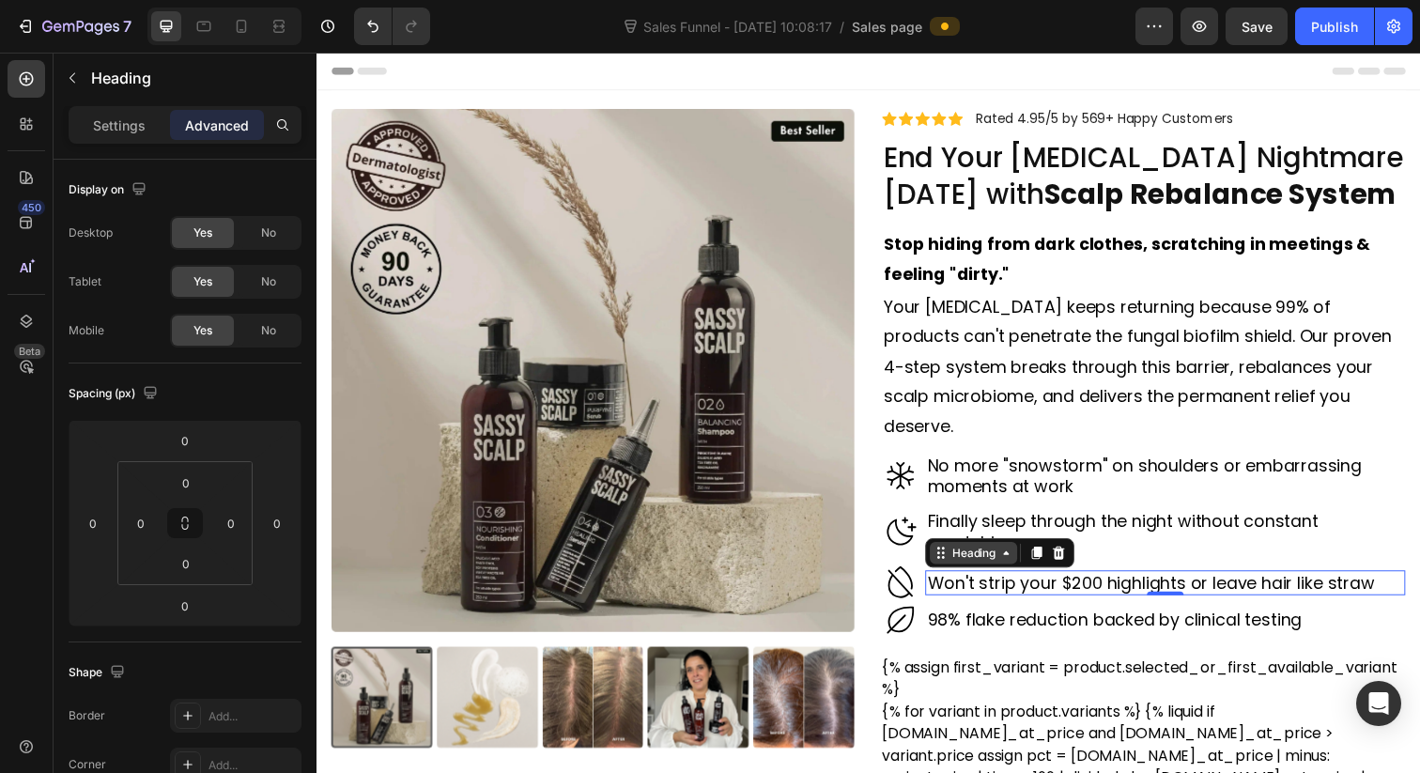
click at [966, 555] on div "Heading" at bounding box center [988, 563] width 52 height 17
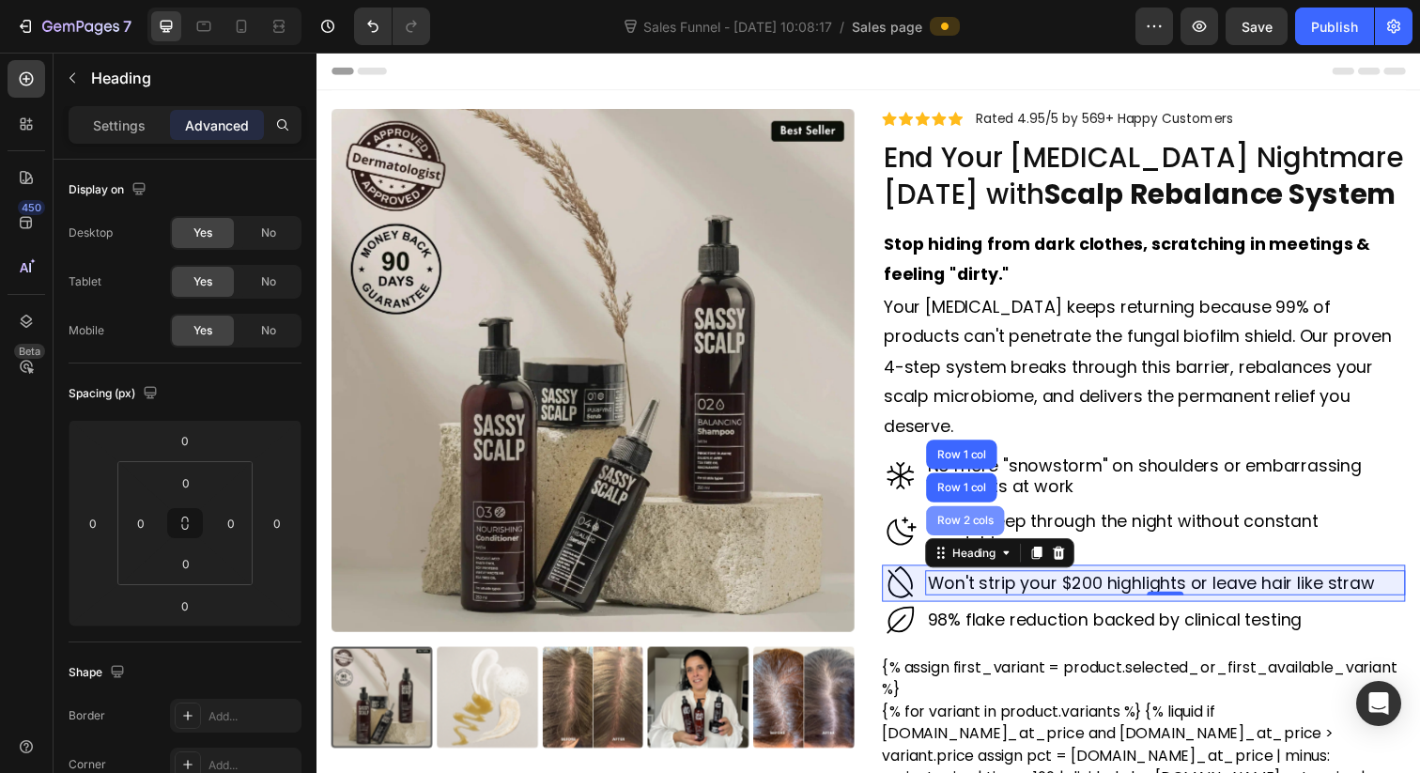
click at [974, 525] on div "Row 2 cols" at bounding box center [979, 530] width 65 height 11
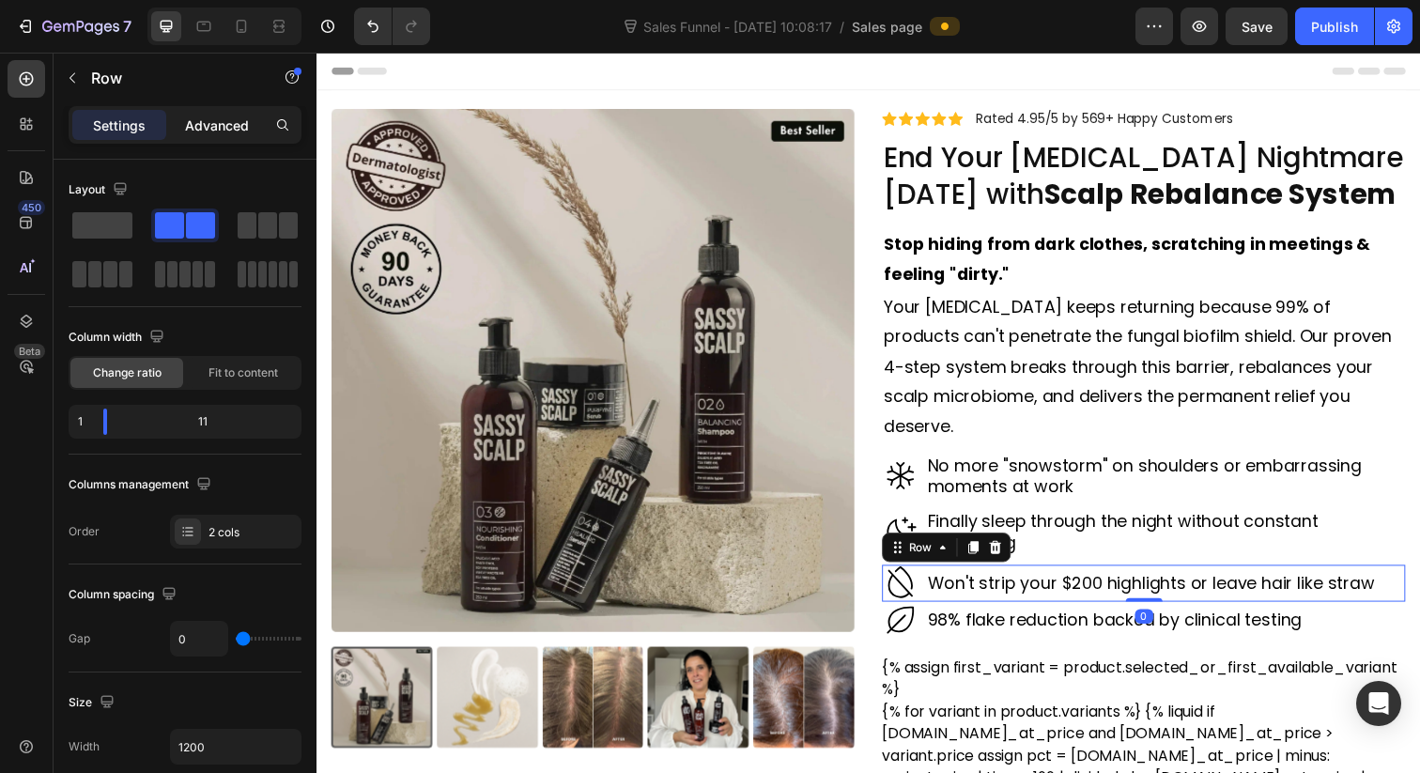
click at [222, 131] on p "Advanced" at bounding box center [217, 126] width 64 height 20
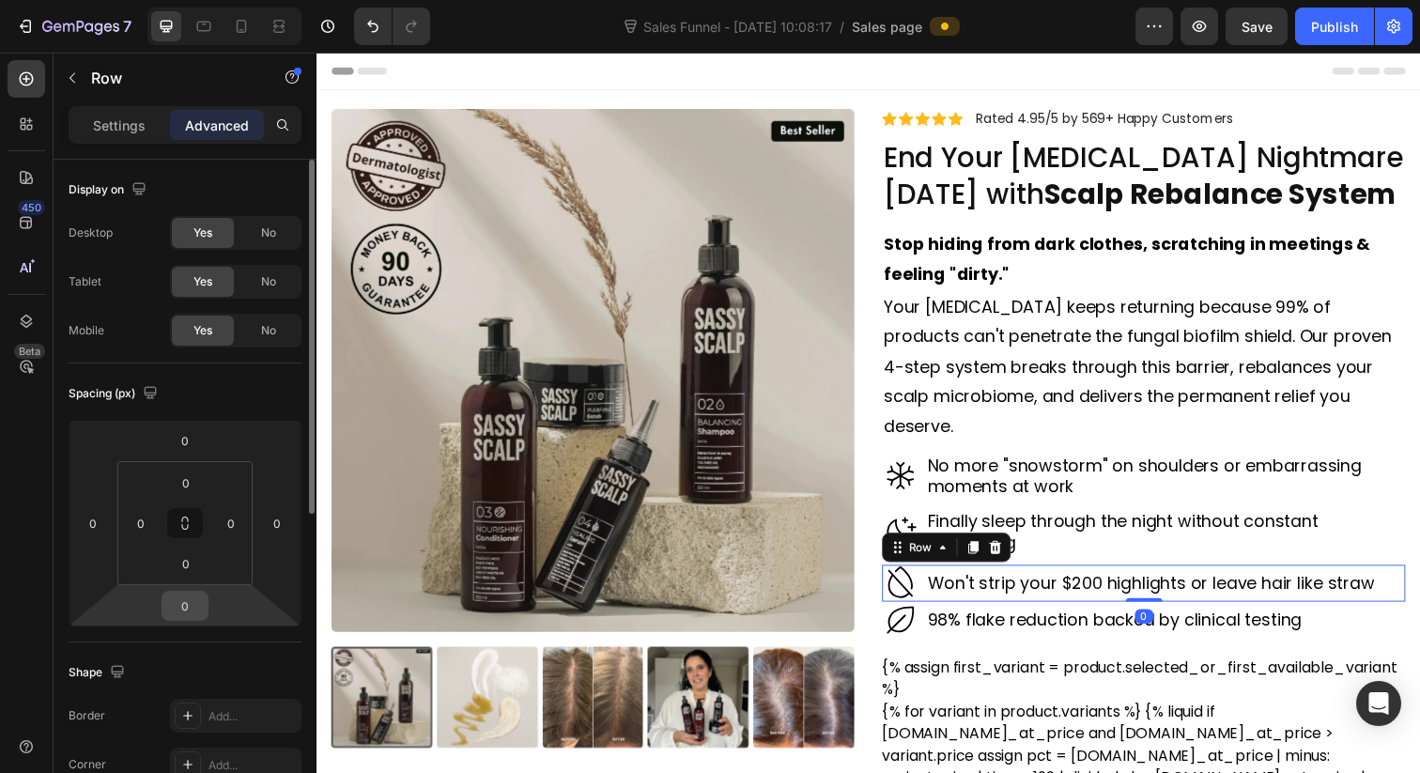
click at [187, 603] on input "0" at bounding box center [185, 606] width 38 height 28
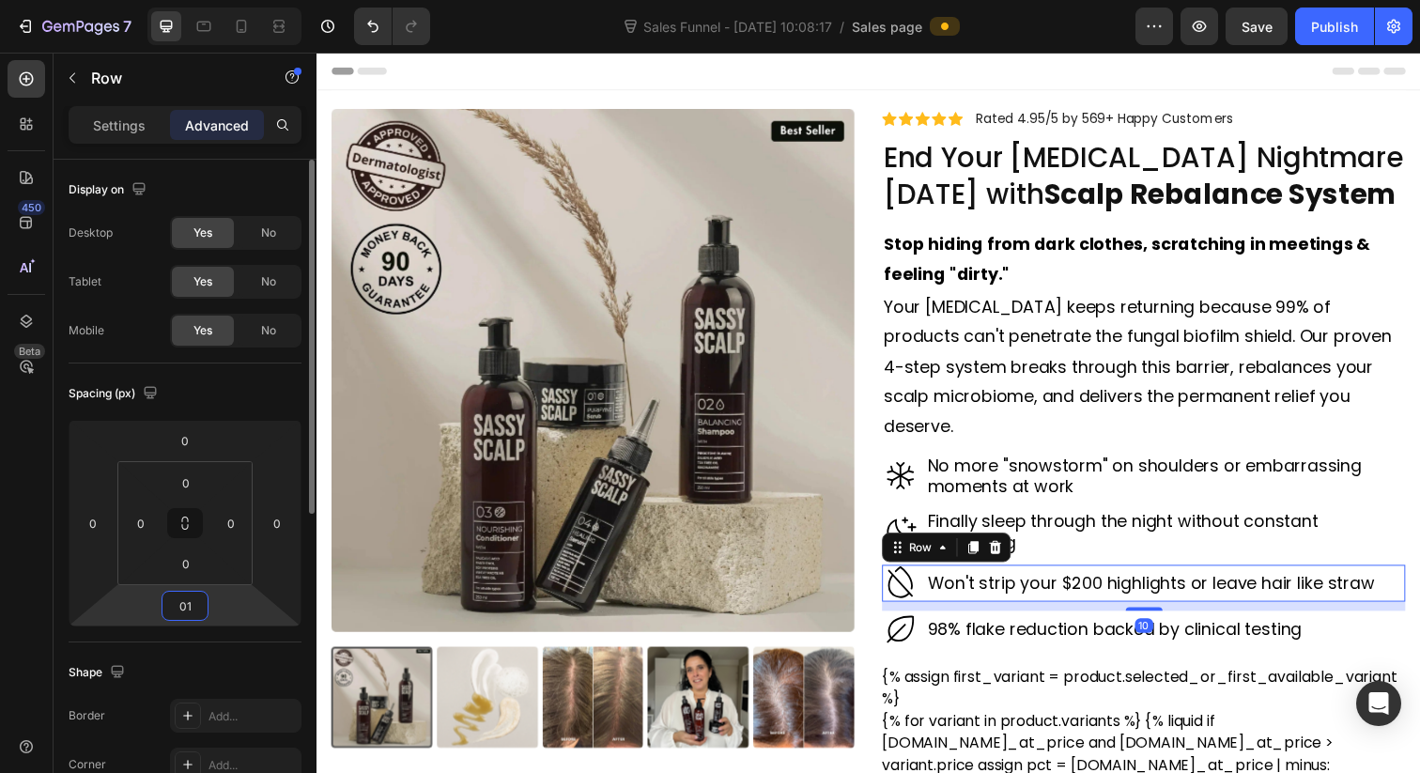
type input "0"
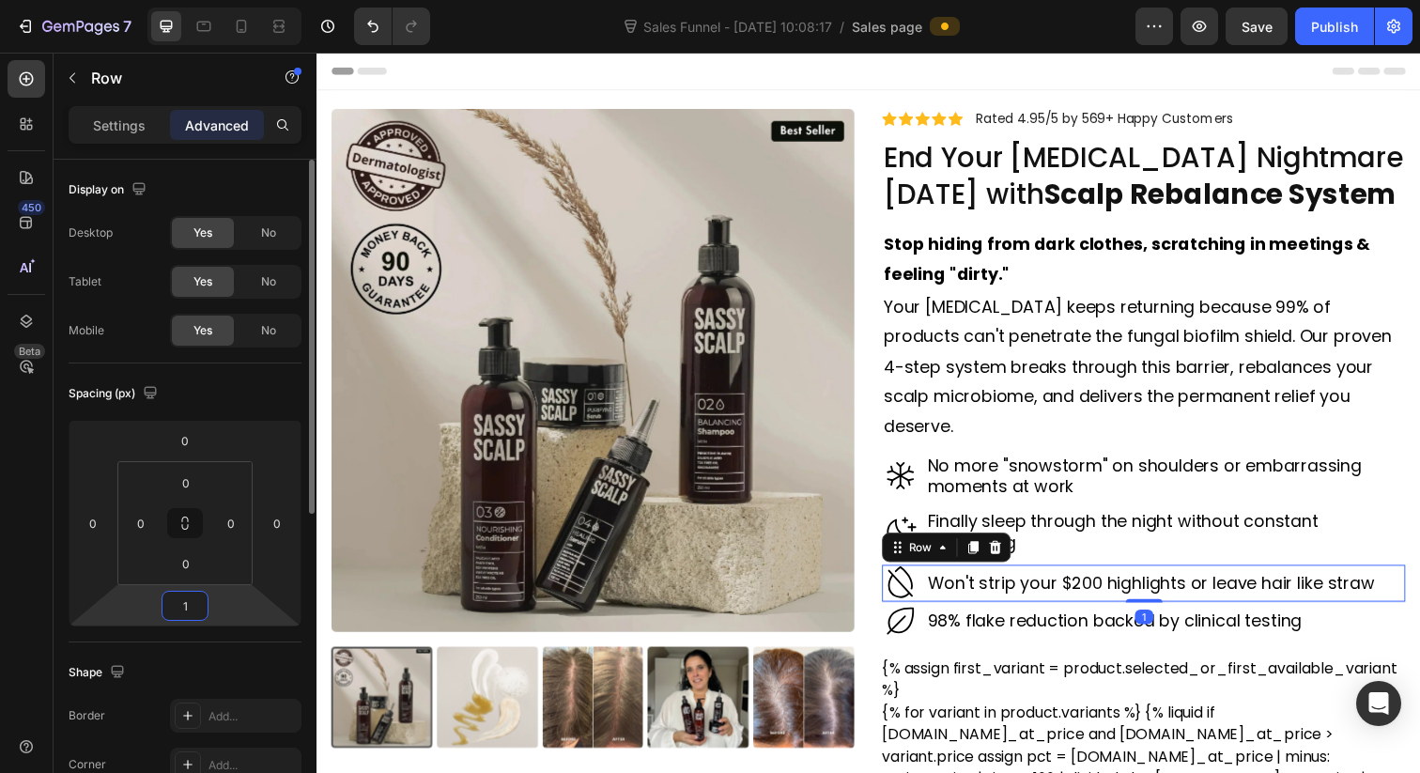
type input "10"
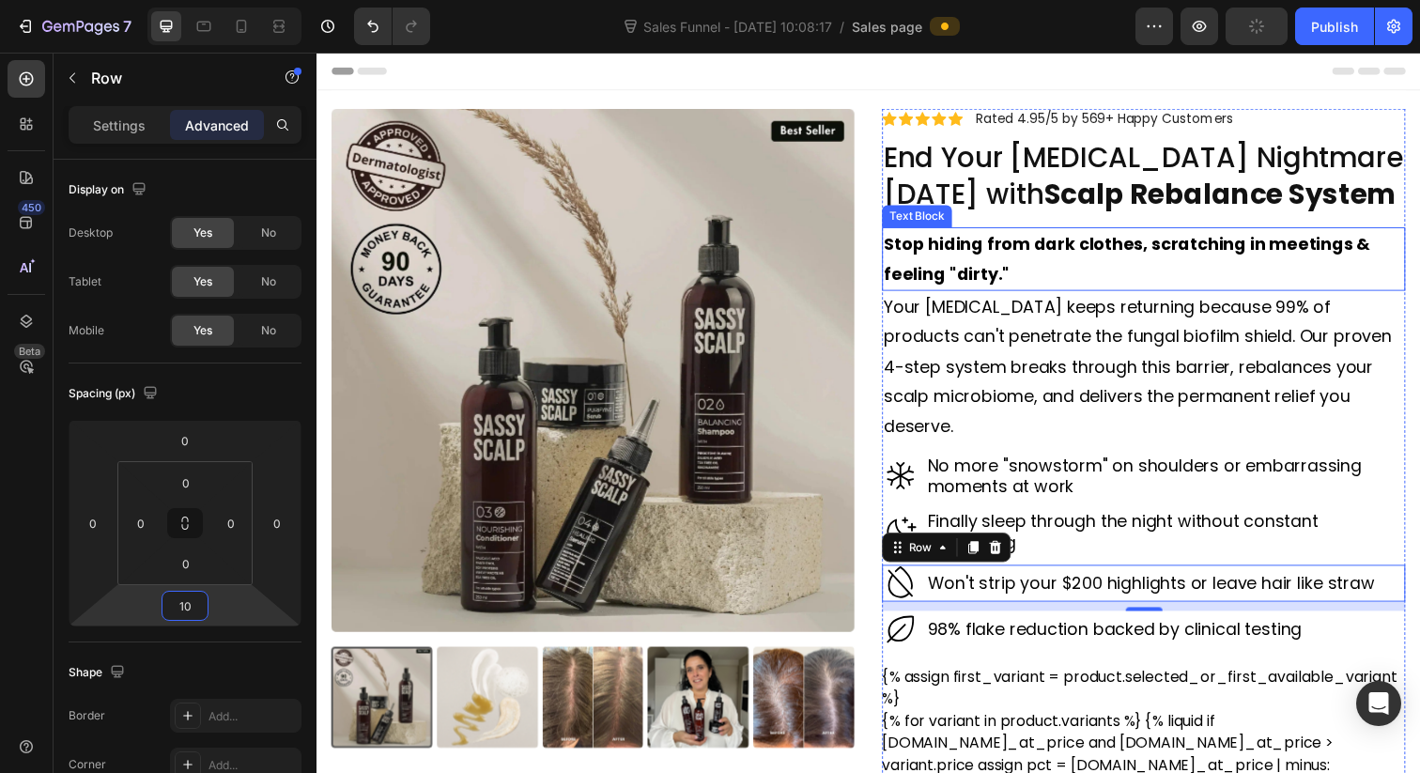
click at [1283, 257] on strong "Stop hiding from dark clothes, scratching in meetings & feeling "dirty."" at bounding box center [1144, 263] width 497 height 54
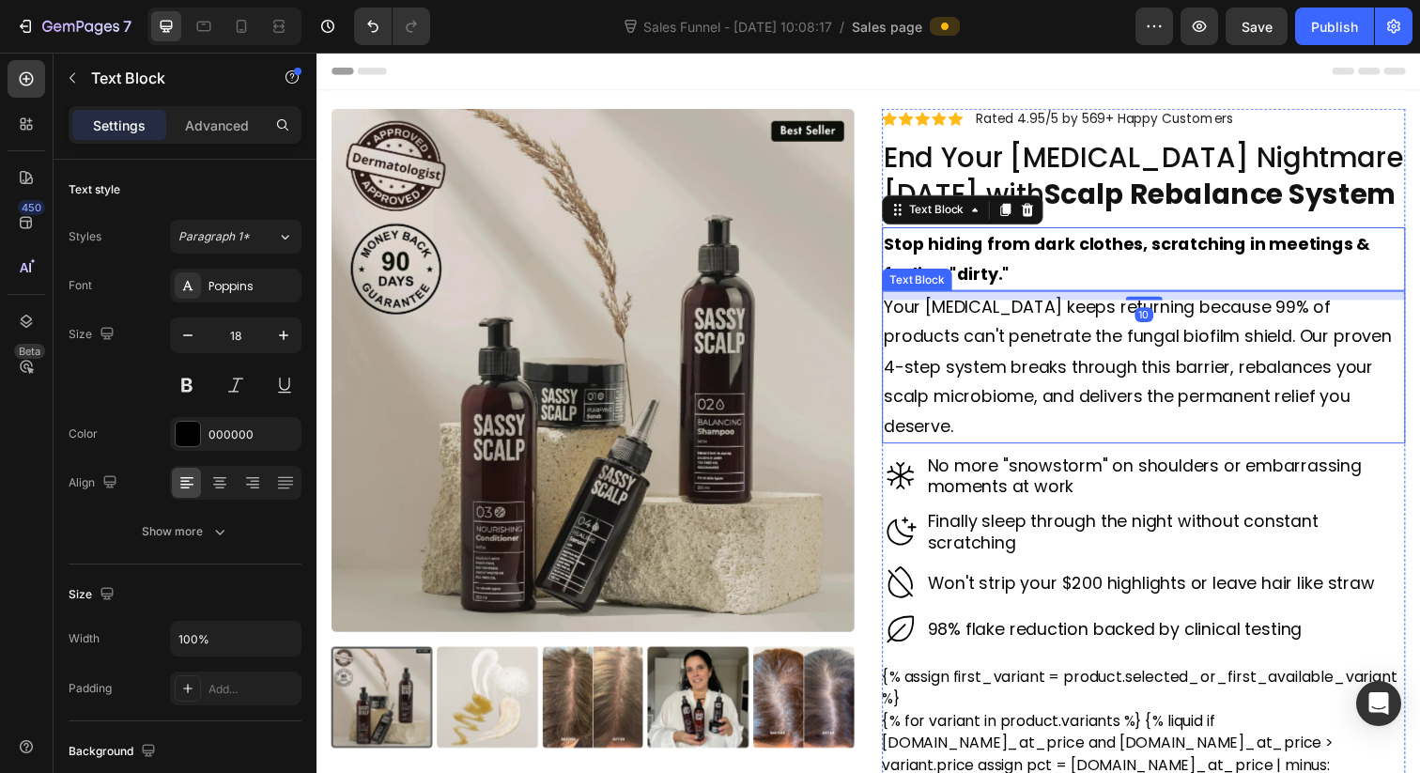
click at [1238, 311] on p "Your dandruff keeps returning because 99% of products can't penetrate the funga…" at bounding box center [1161, 374] width 531 height 152
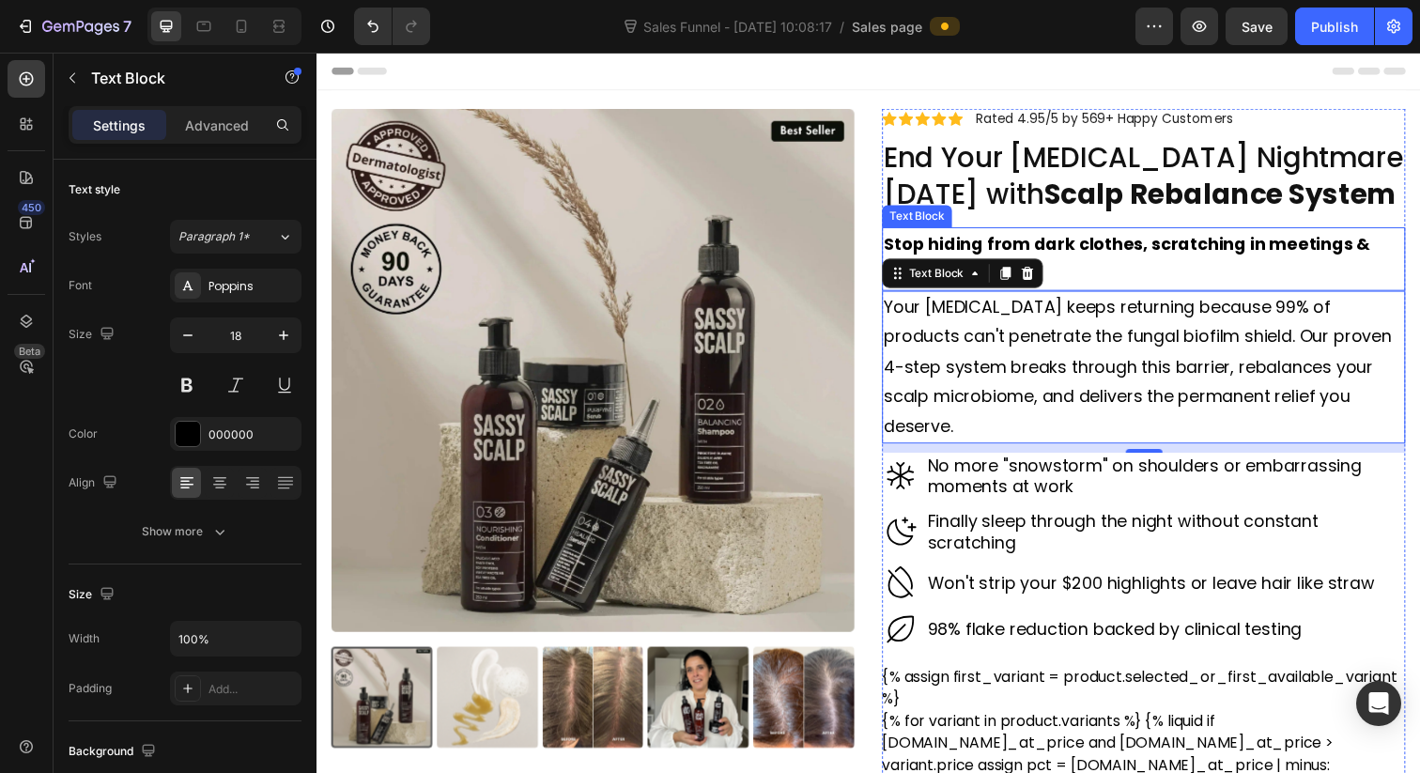
click at [1063, 237] on strong "Stop hiding from dark clothes, scratching in meetings & feeling "dirty."" at bounding box center [1144, 263] width 497 height 54
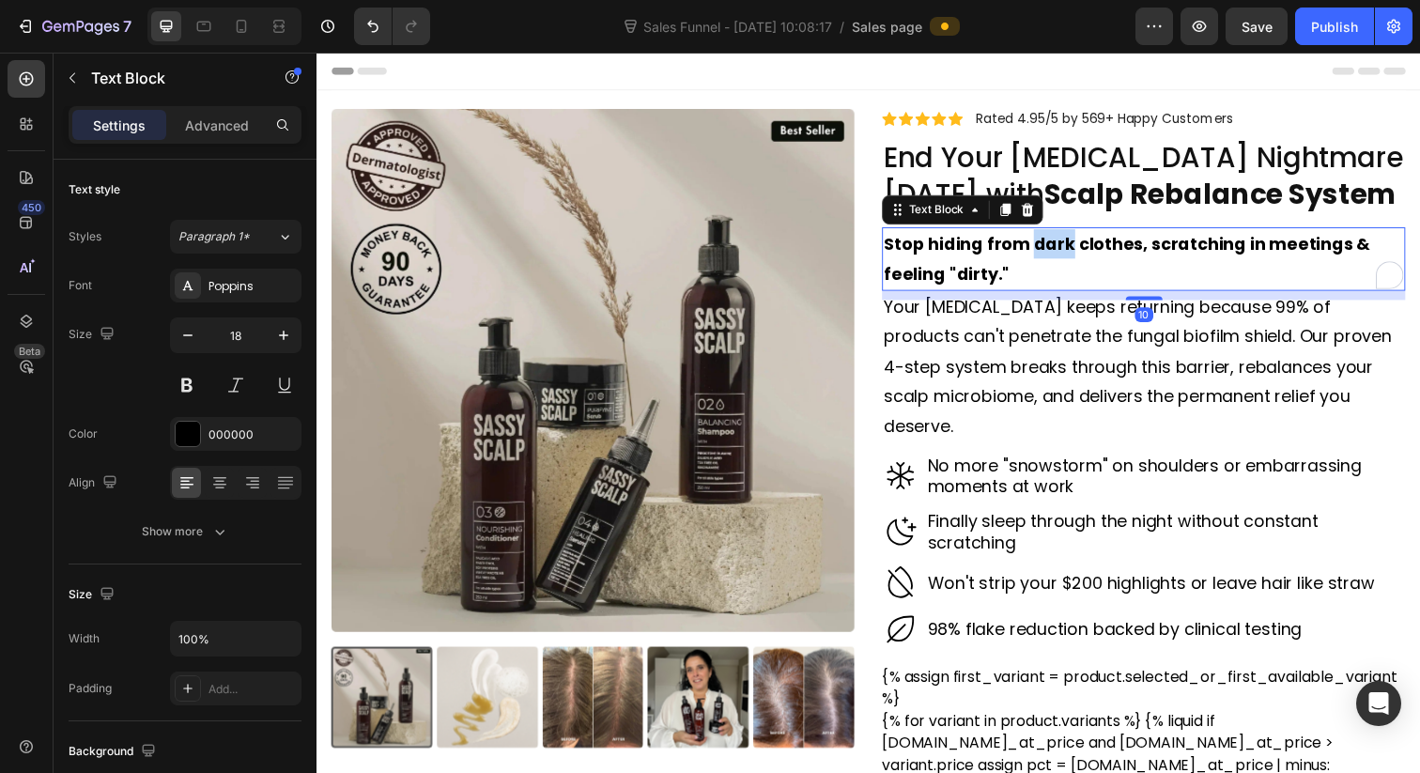
click at [1062, 247] on strong "Stop hiding from dark clothes, scratching in meetings & feeling "dirty."" at bounding box center [1144, 263] width 497 height 54
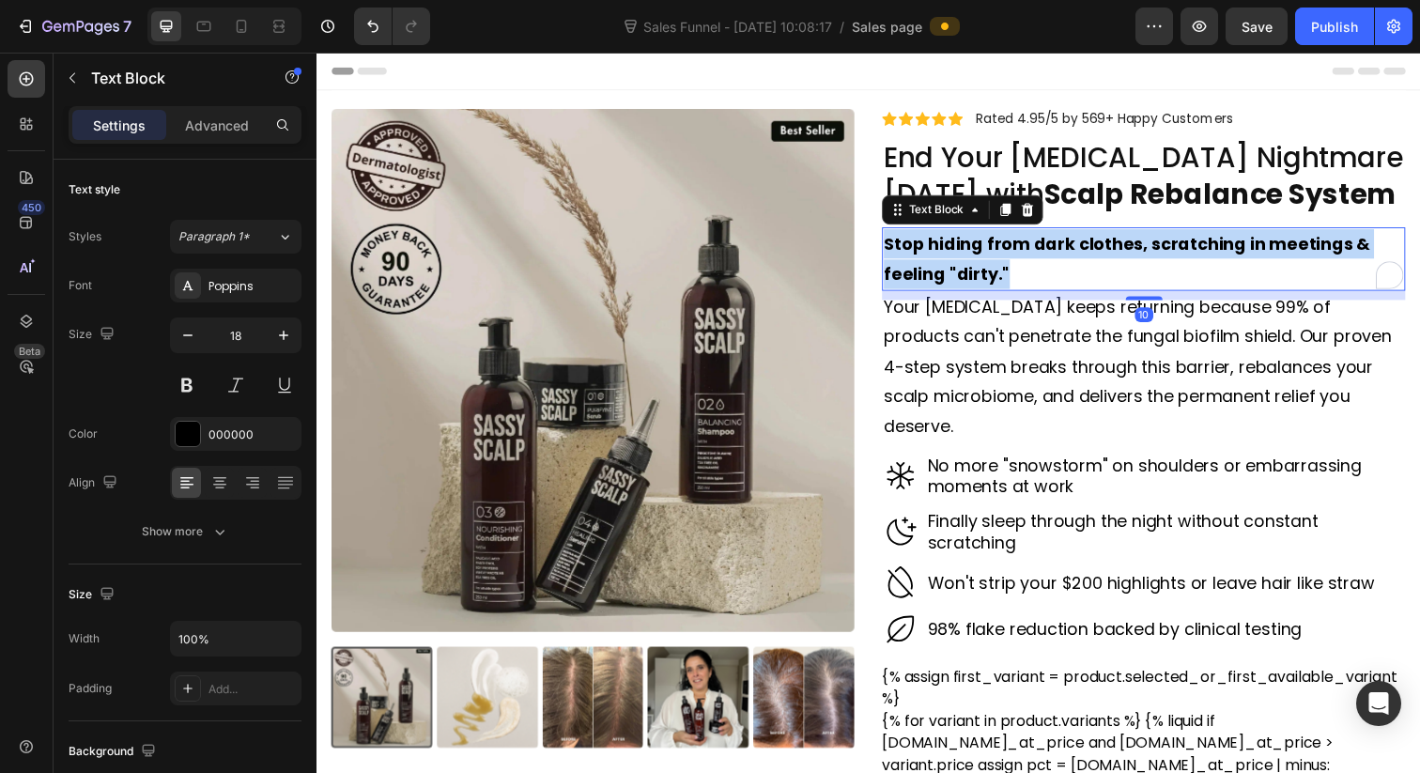
click at [1062, 247] on strong "Stop hiding from dark clothes, scratching in meetings & feeling "dirty."" at bounding box center [1144, 263] width 497 height 54
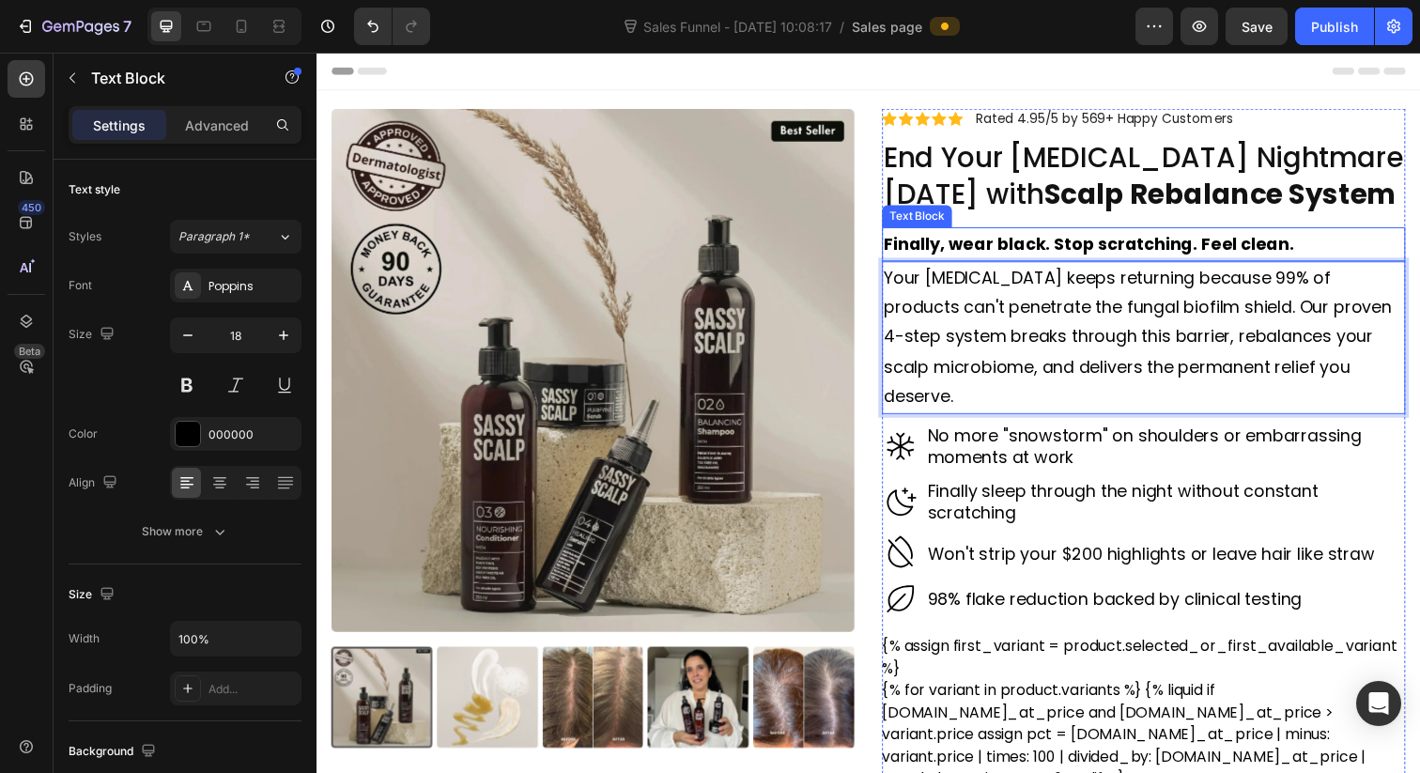
click at [1017, 248] on strong "Finally, wear black. Stop scratching. Feel clean." at bounding box center [1105, 247] width 419 height 23
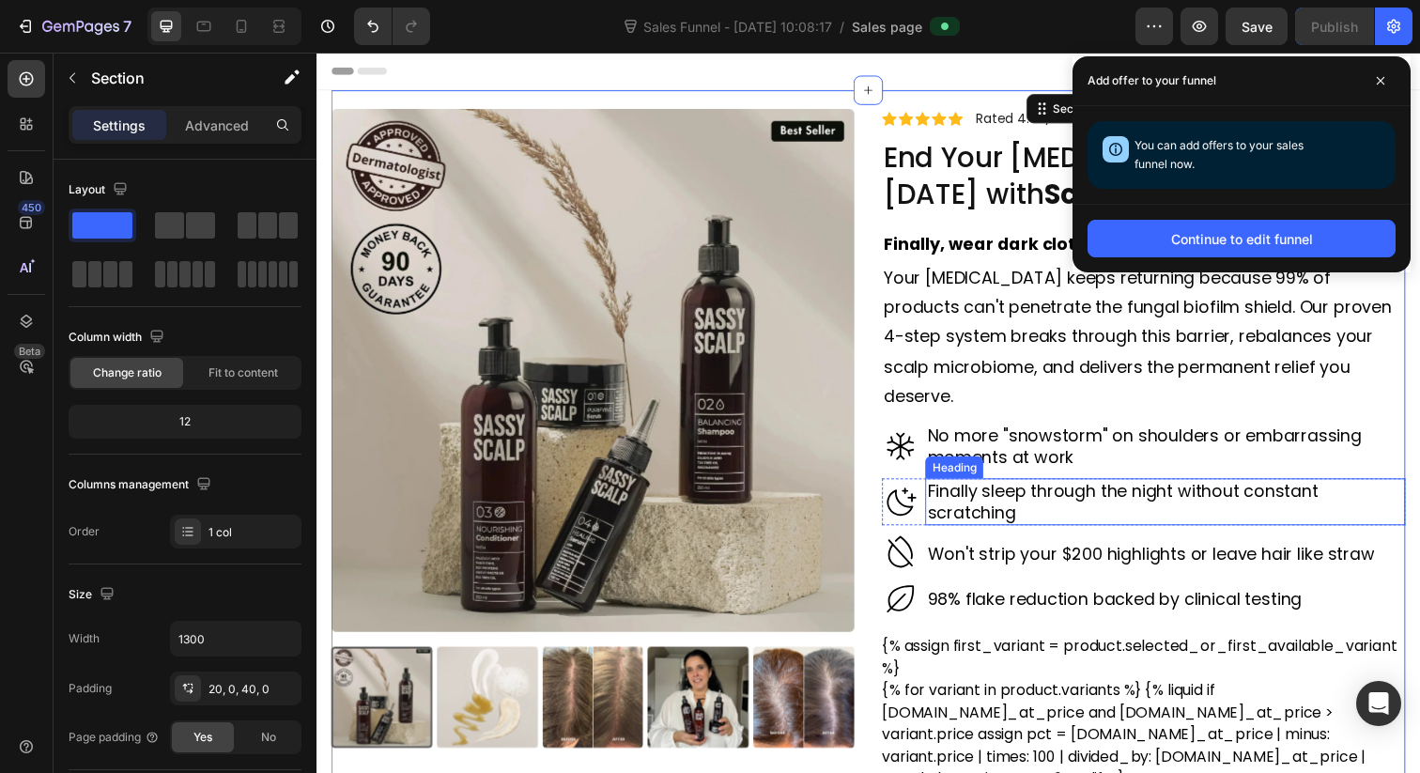
click at [1069, 487] on h2 "Finally sleep through the night without constant scratching" at bounding box center [1183, 511] width 490 height 48
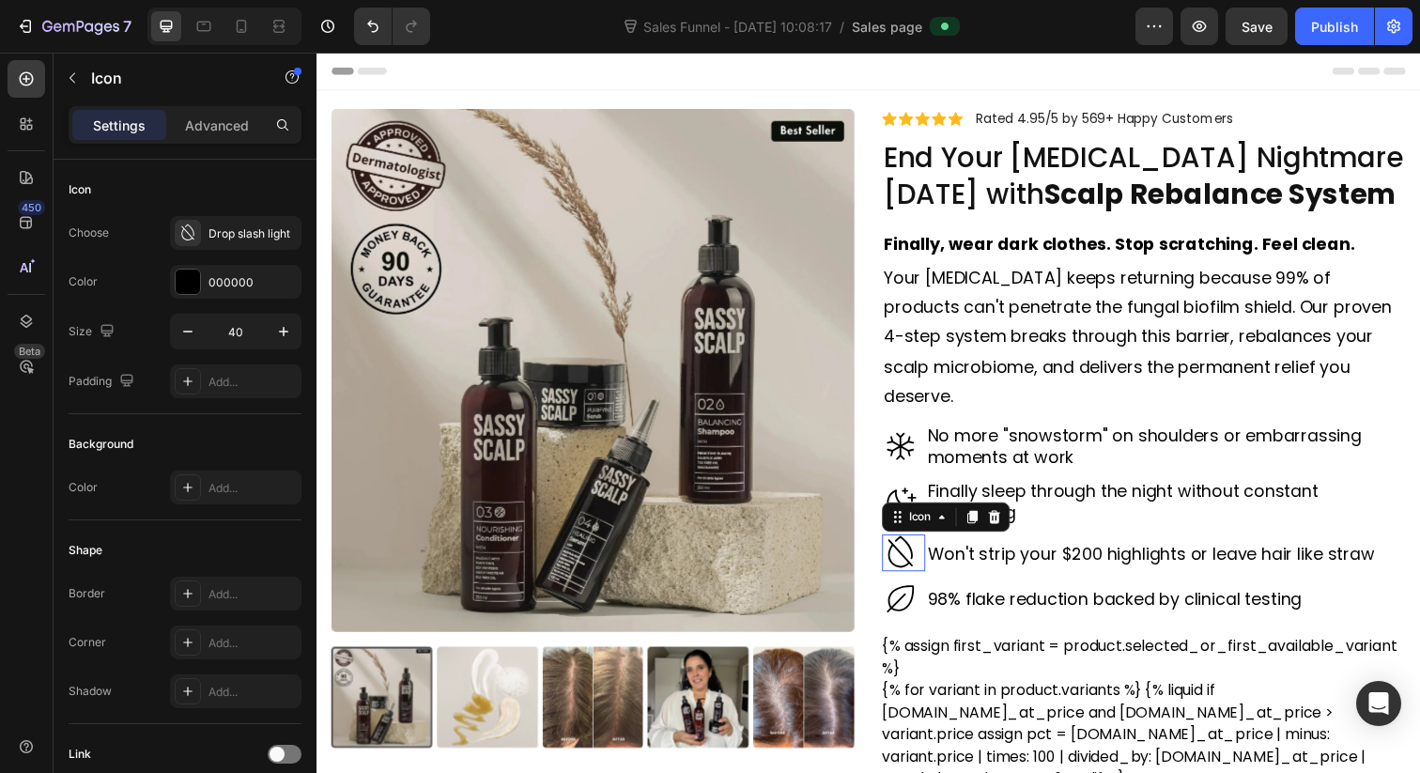
click at [916, 545] on icon at bounding box center [913, 564] width 38 height 38
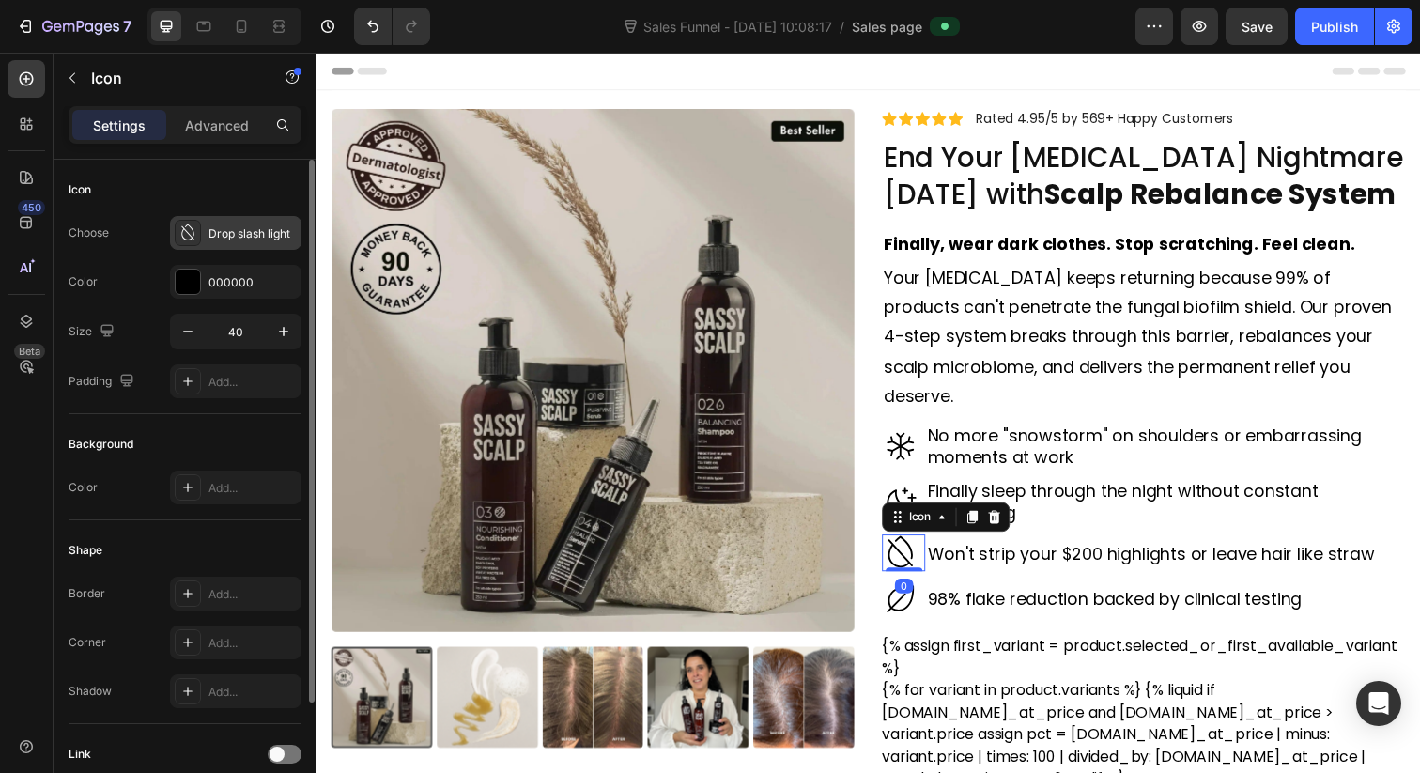
click at [196, 230] on icon at bounding box center [187, 233] width 19 height 19
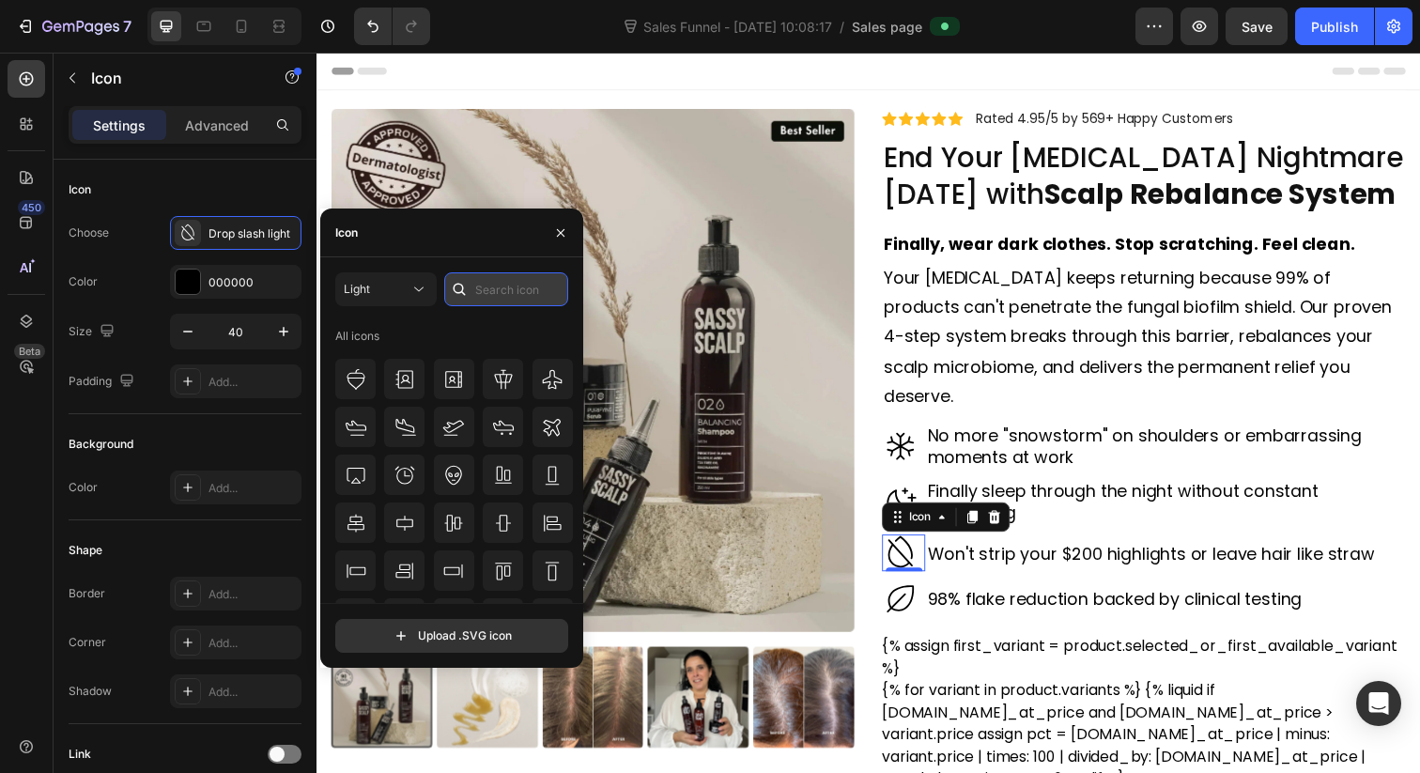
click at [515, 286] on input "text" at bounding box center [506, 289] width 124 height 34
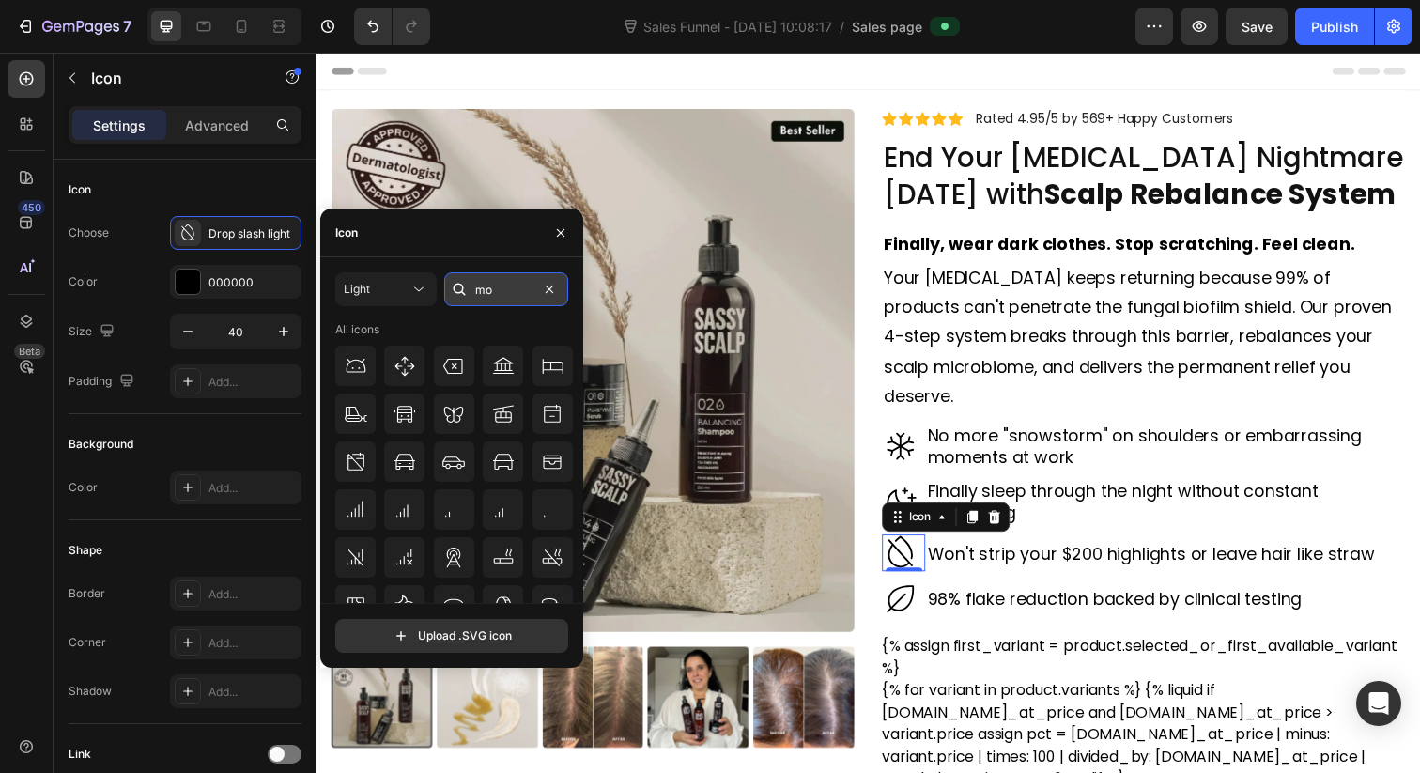
type input "m"
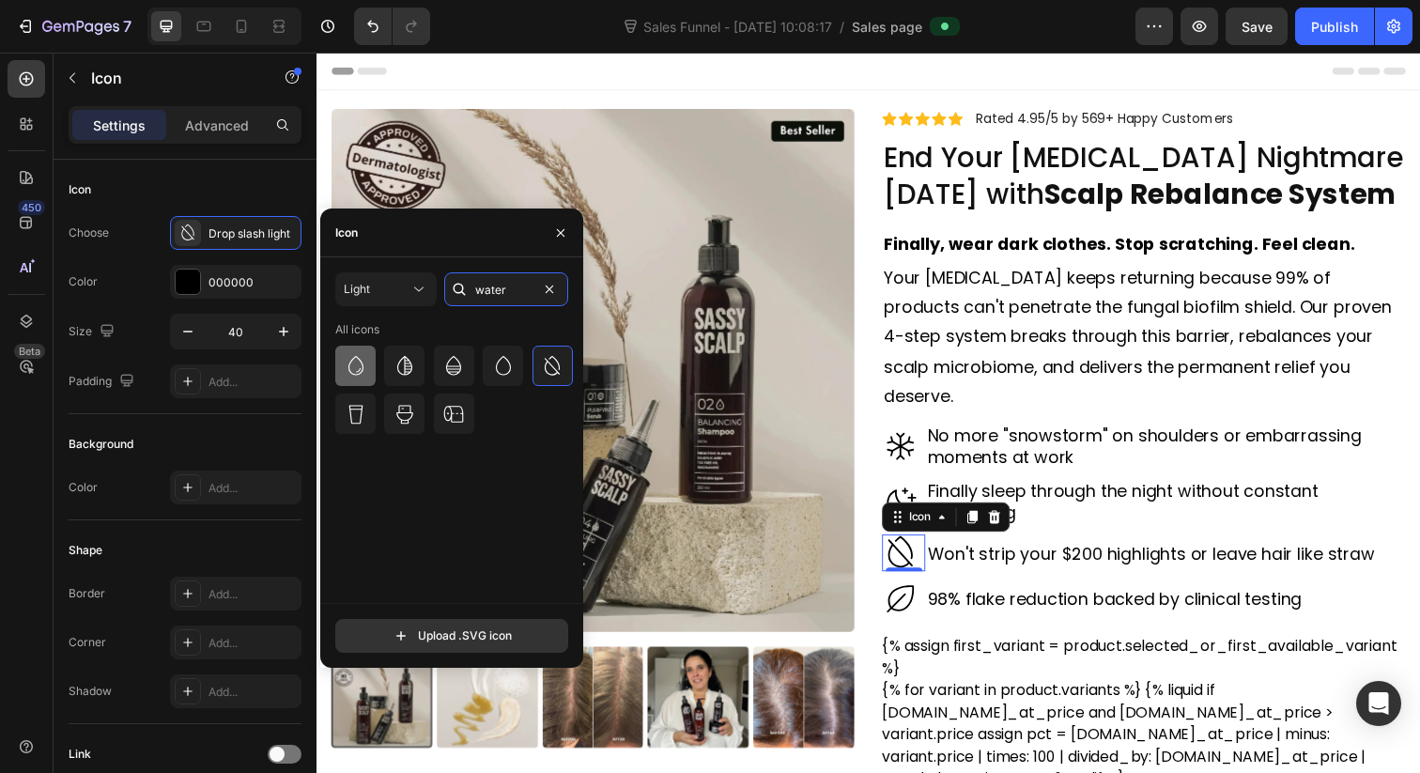
type input "water"
click at [355, 369] on icon at bounding box center [356, 366] width 23 height 23
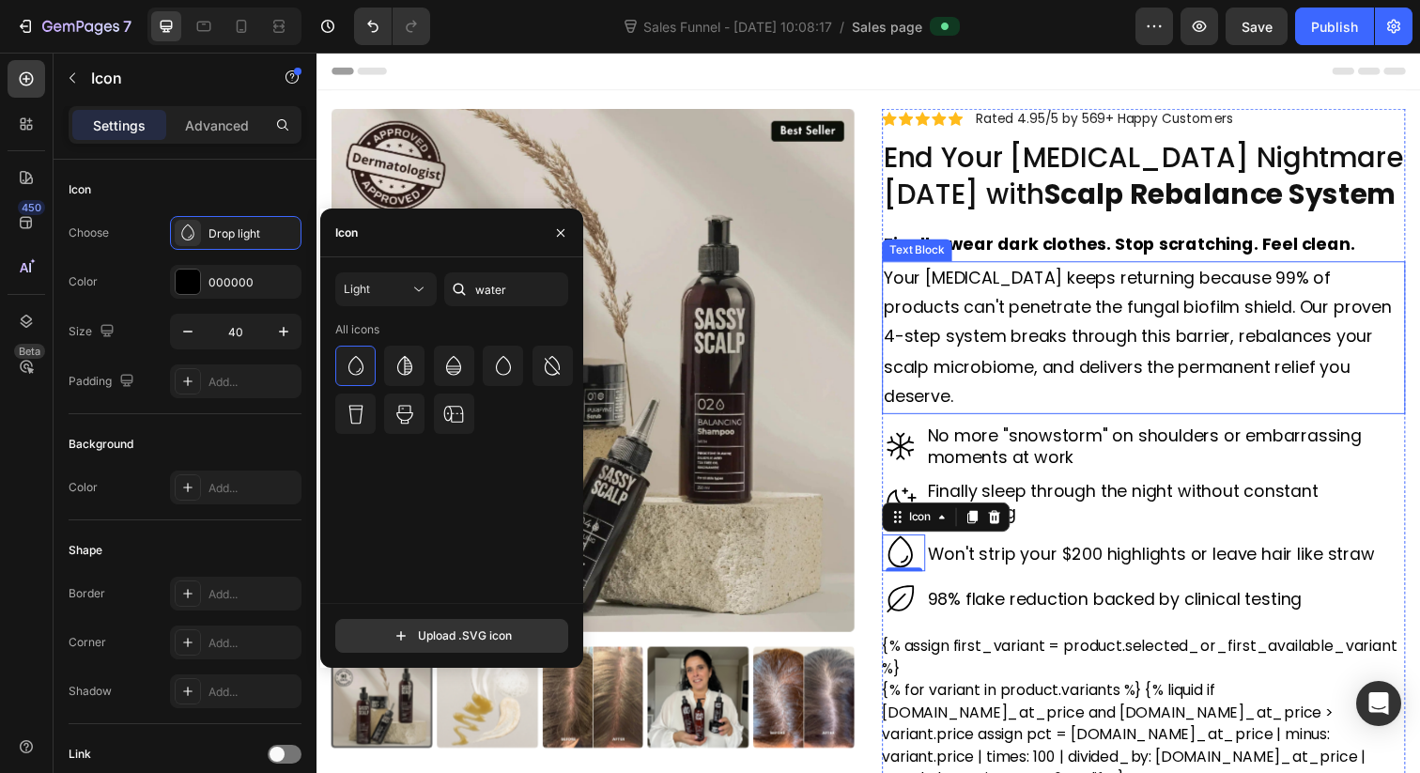
click at [1298, 333] on p "Your [MEDICAL_DATA] keeps returning because 99% of products can't penetrate the…" at bounding box center [1161, 344] width 531 height 152
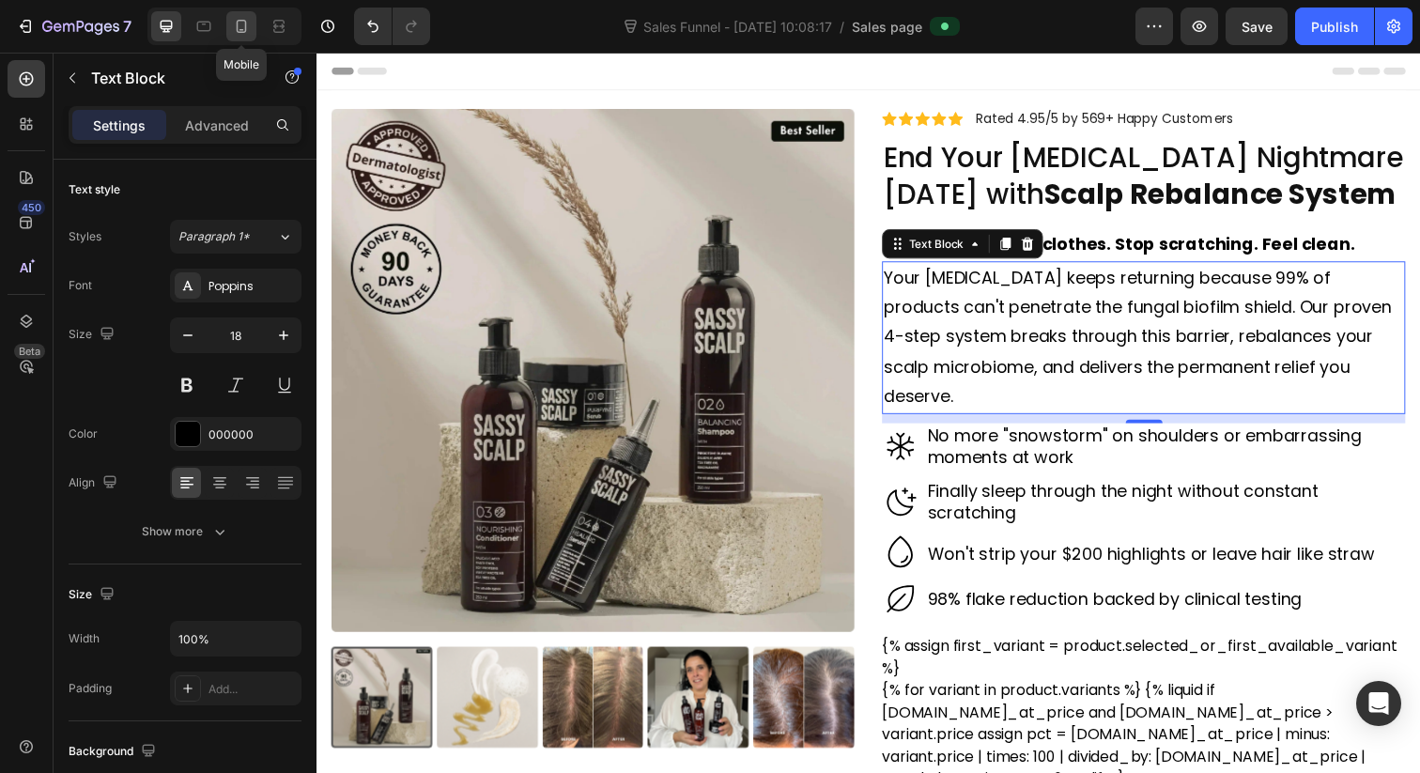
click at [243, 27] on icon at bounding box center [241, 26] width 19 height 19
type input "16"
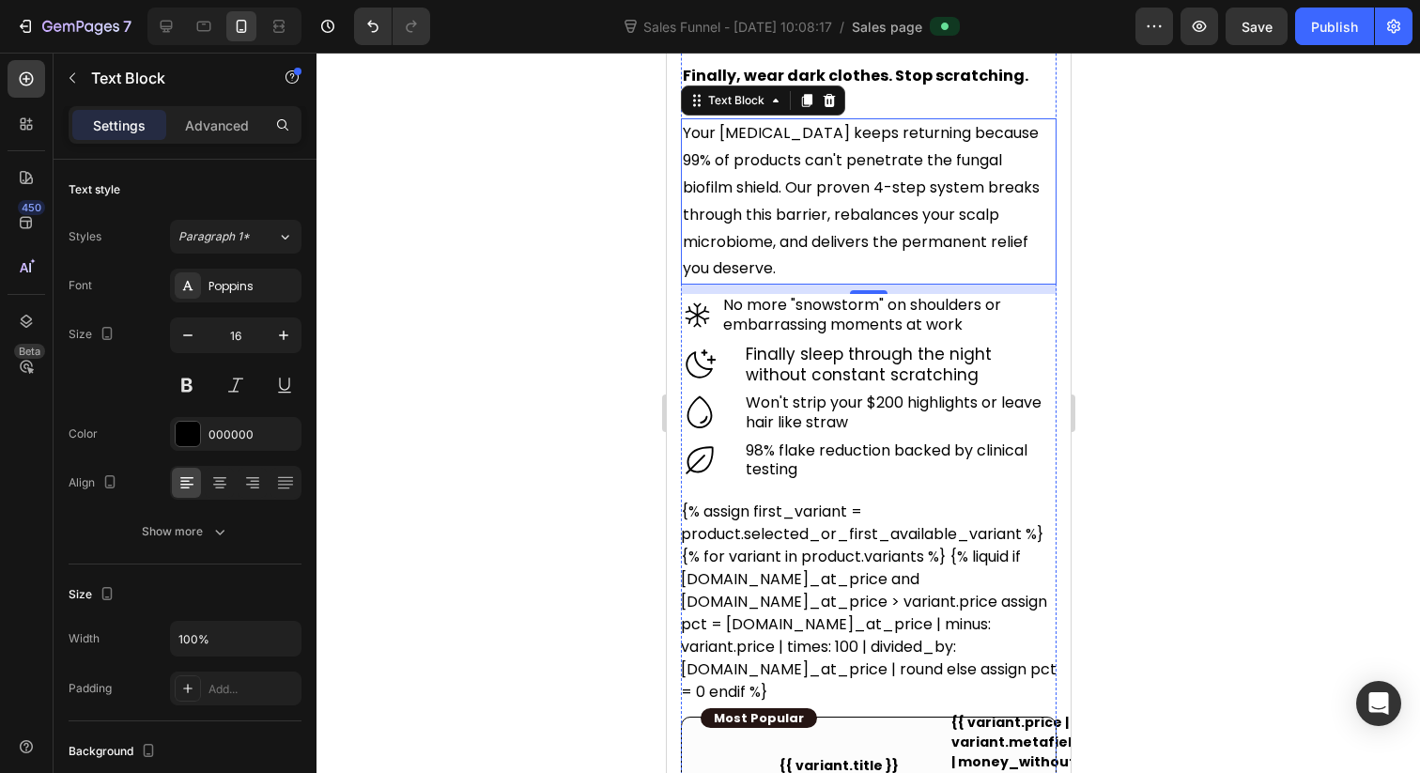
scroll to position [644, 0]
click at [743, 357] on h2 "Finally sleep through the night without constant scratching" at bounding box center [899, 364] width 313 height 45
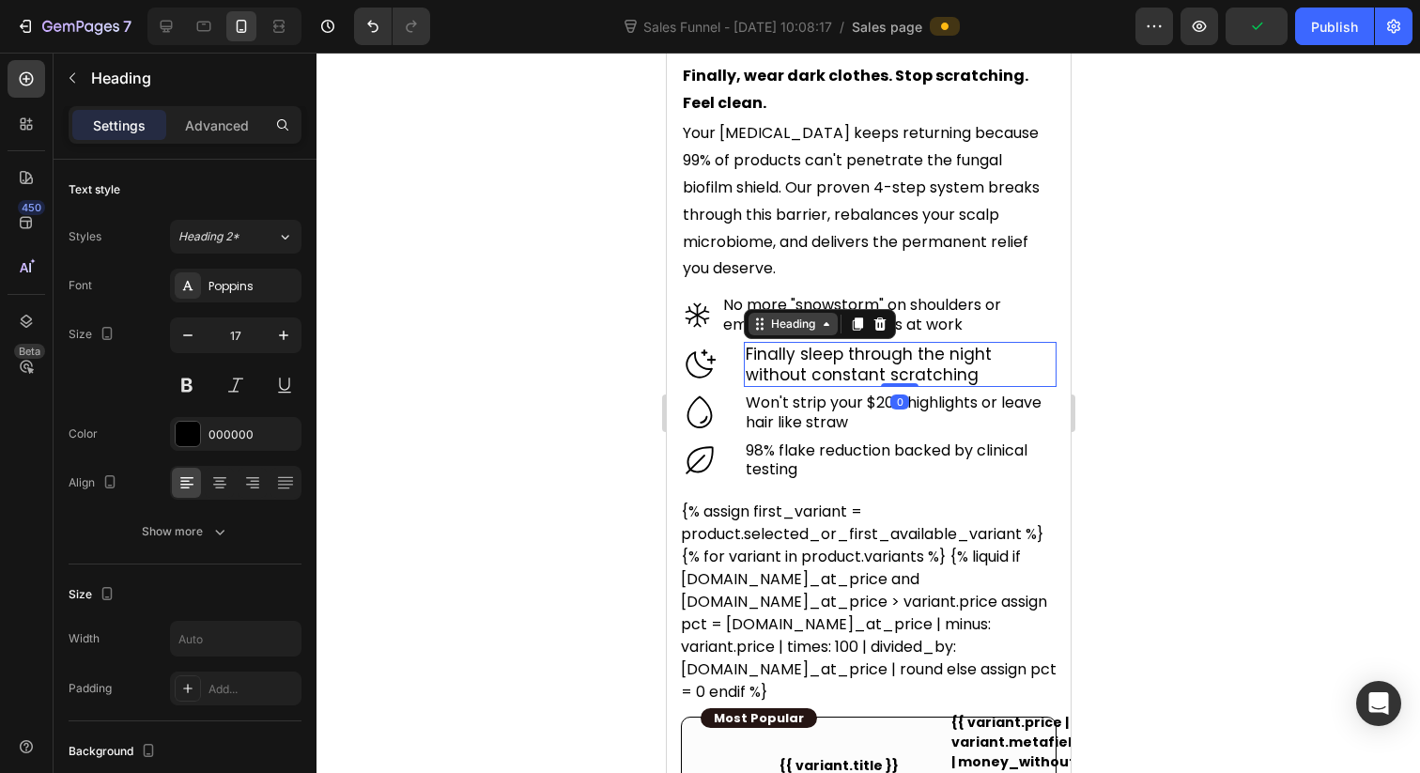
click at [791, 316] on div "Heading" at bounding box center [792, 324] width 52 height 17
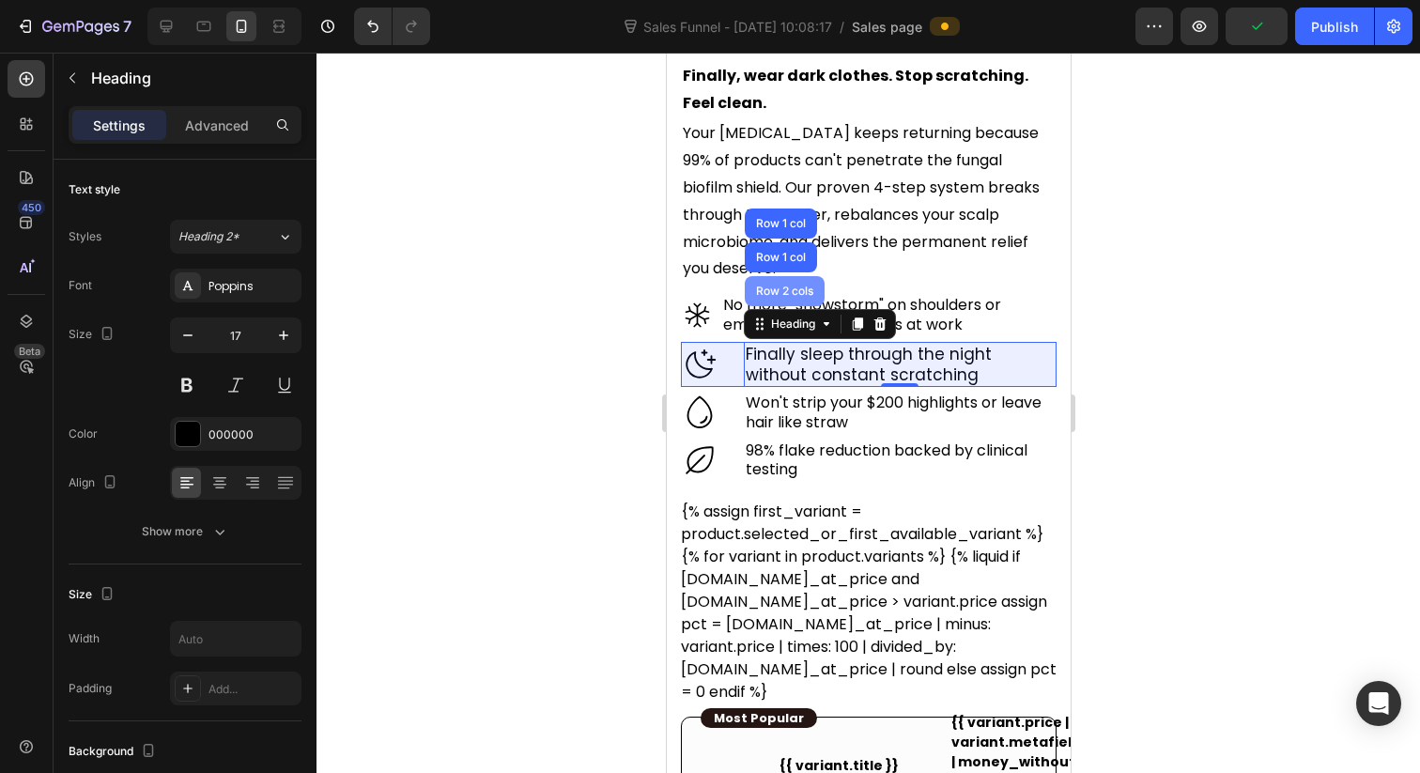
click at [787, 285] on div "Row 2 cols" at bounding box center [783, 290] width 65 height 11
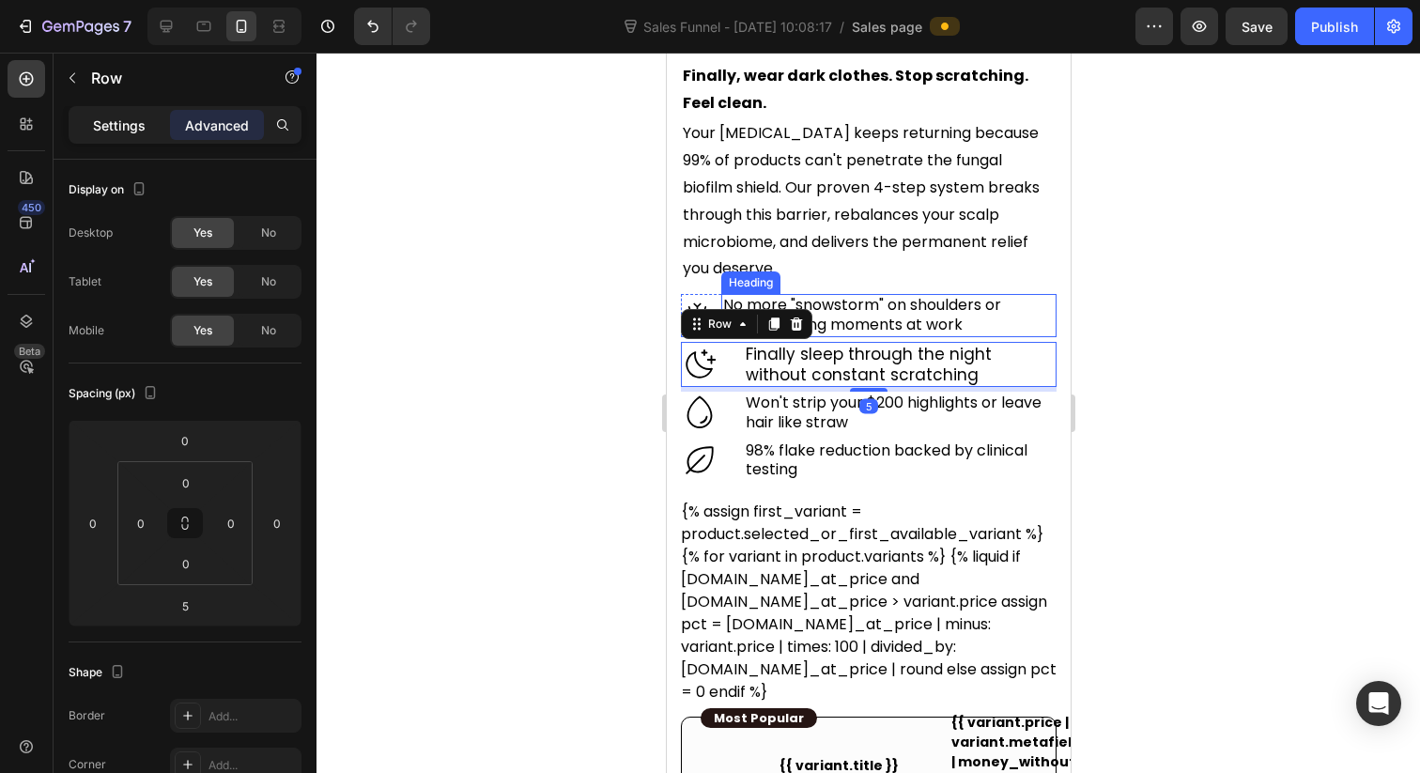
click at [144, 121] on p "Settings" at bounding box center [119, 126] width 53 height 20
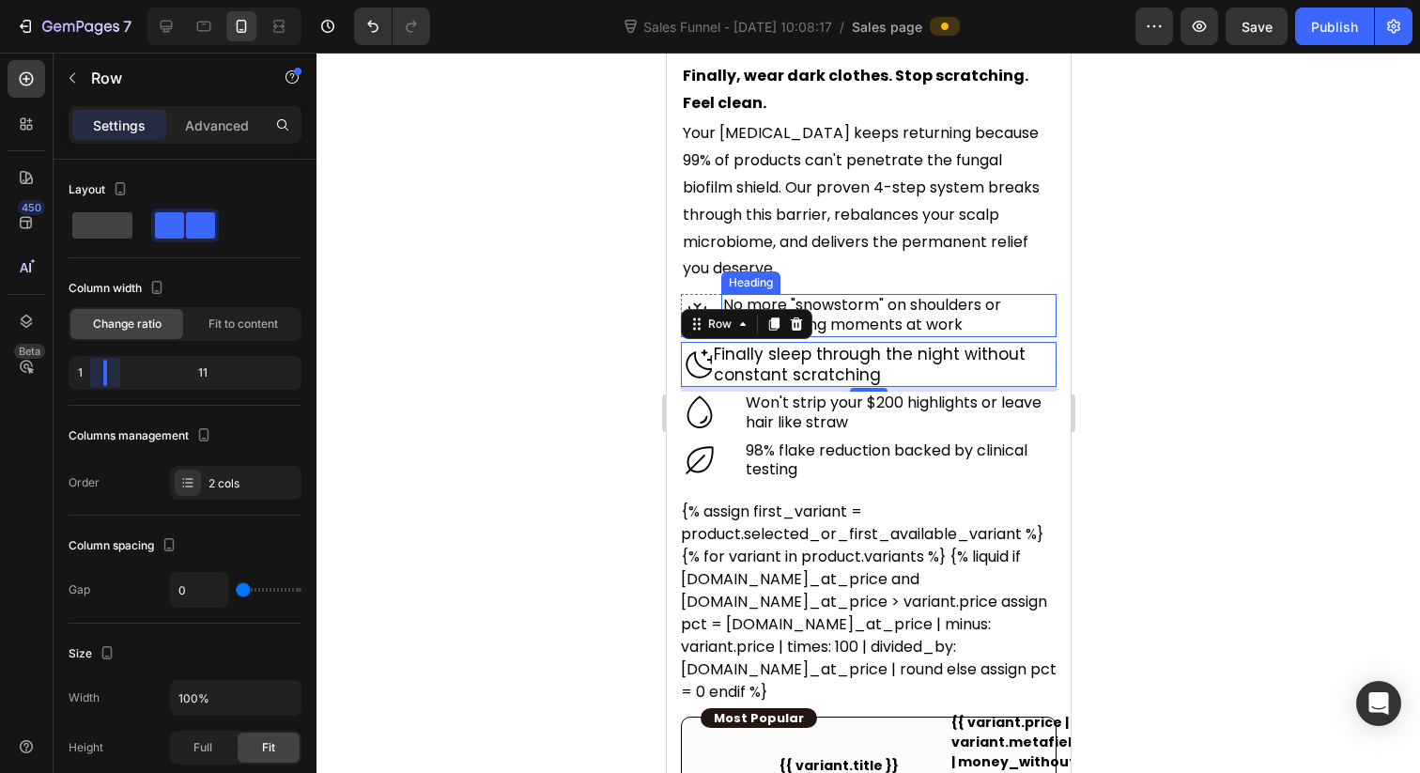
drag, startPoint x: 116, startPoint y: 382, endPoint x: 92, endPoint y: 382, distance: 24.4
click at [92, 0] on body "7 Version history Sales Funnel - Jul 24, 10:08:17 / Sales page Preview Save Pub…" at bounding box center [710, 0] width 1420 height 0
click at [876, 342] on h2 "Finally sleep through the night without constant scratching" at bounding box center [883, 364] width 345 height 45
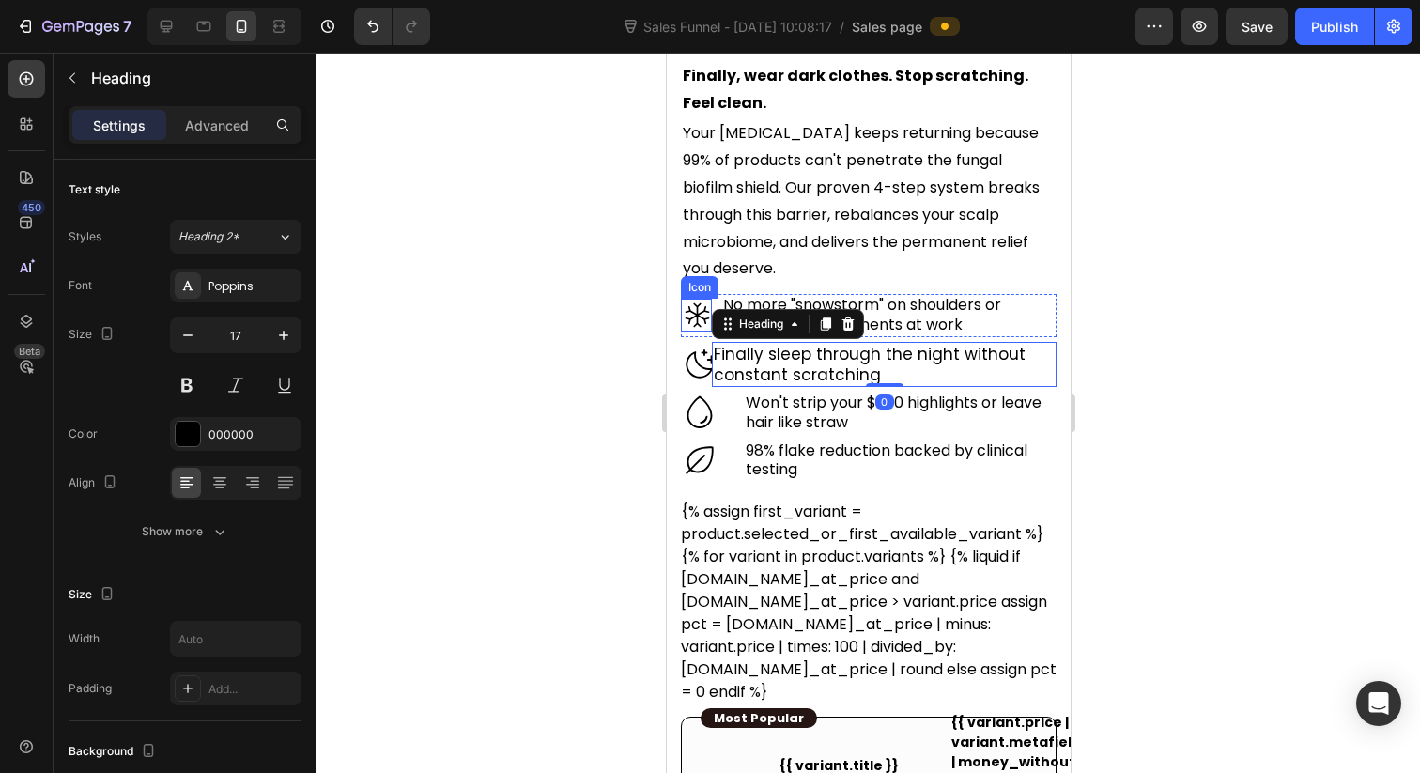
click at [695, 303] on icon at bounding box center [697, 315] width 24 height 24
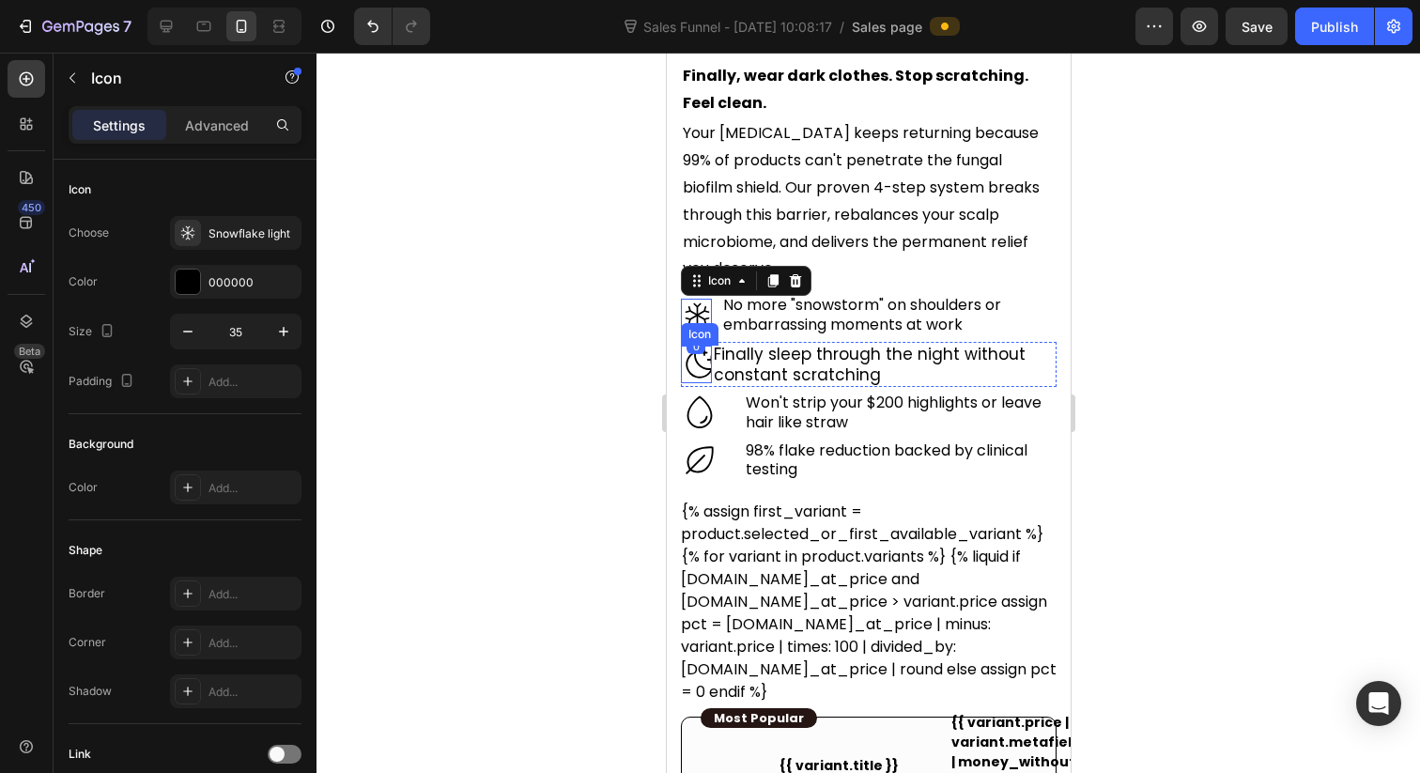
click at [698, 346] on icon at bounding box center [699, 365] width 38 height 38
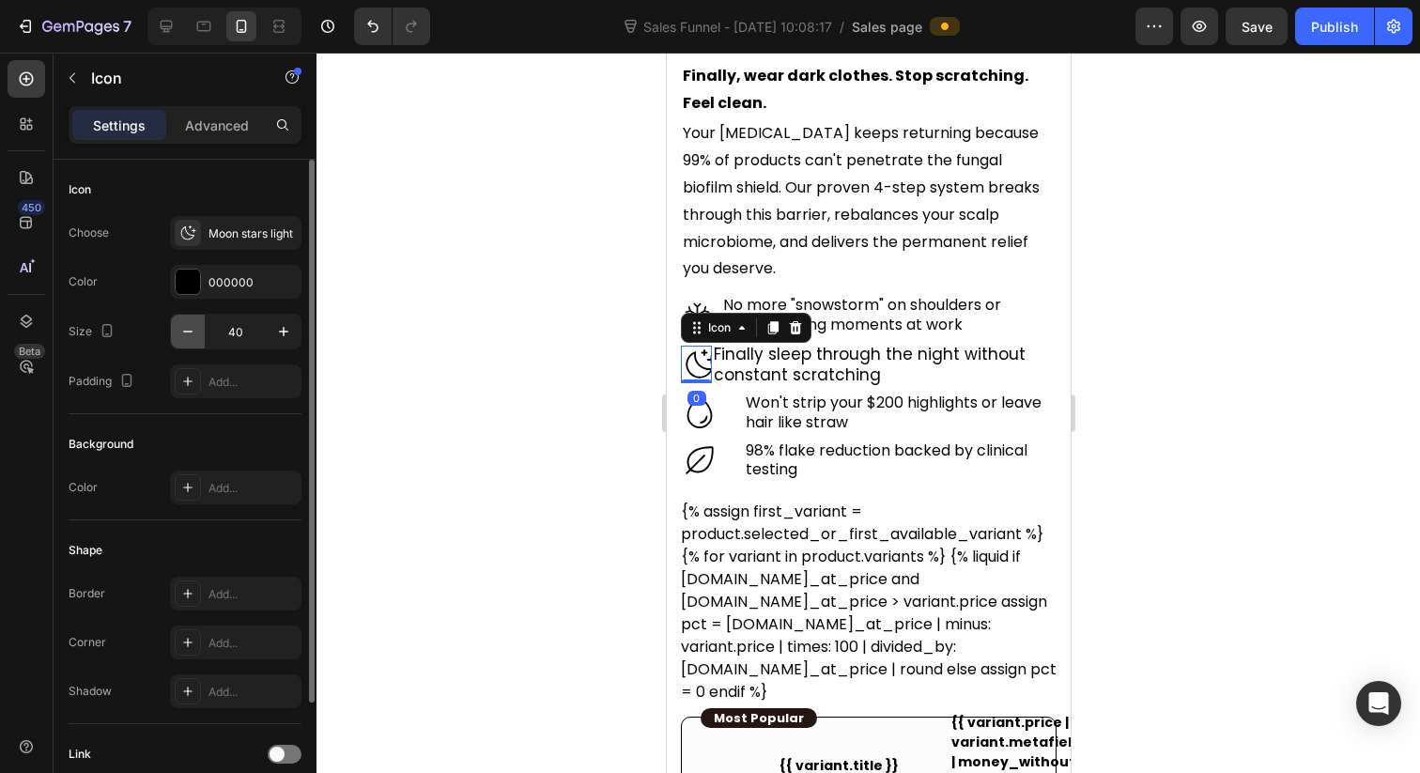
click at [199, 336] on button "button" at bounding box center [188, 332] width 34 height 34
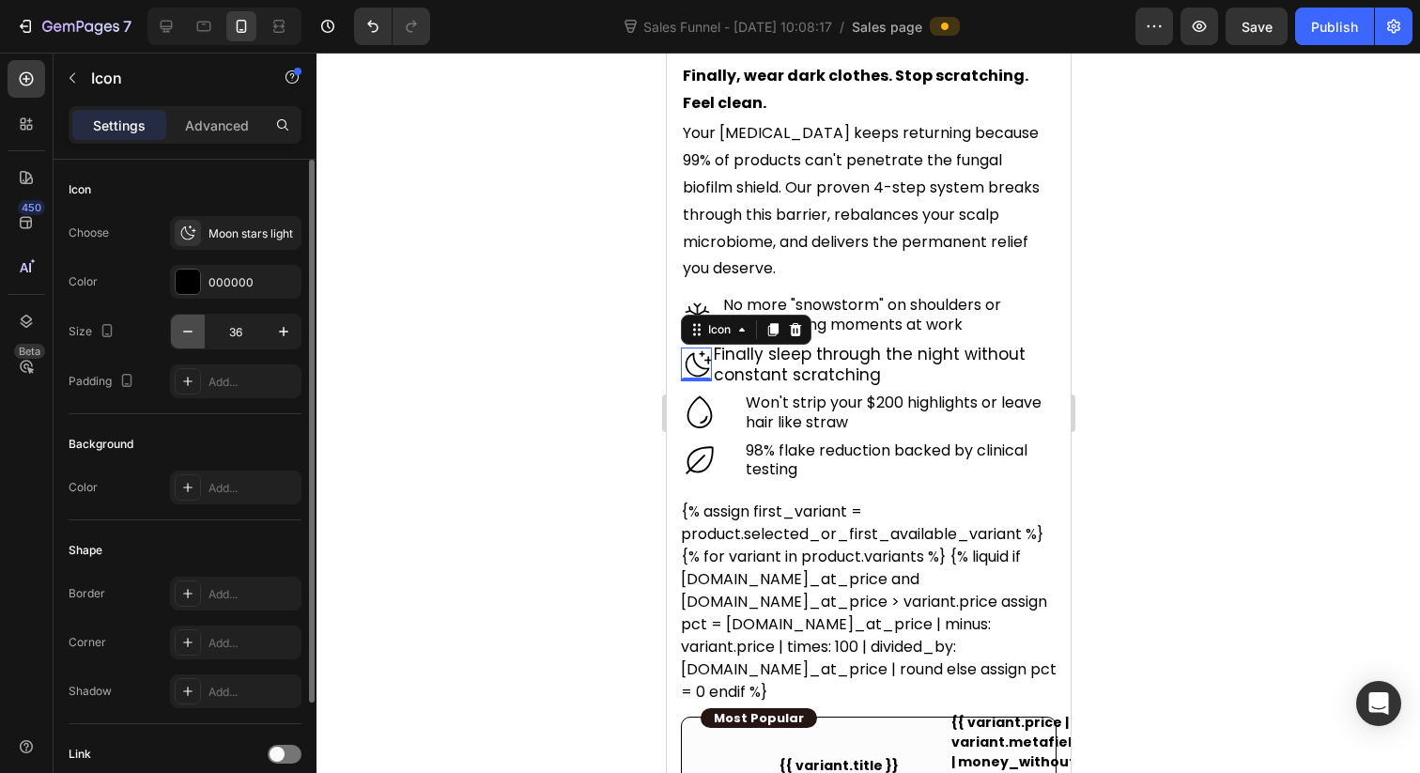
type input "35"
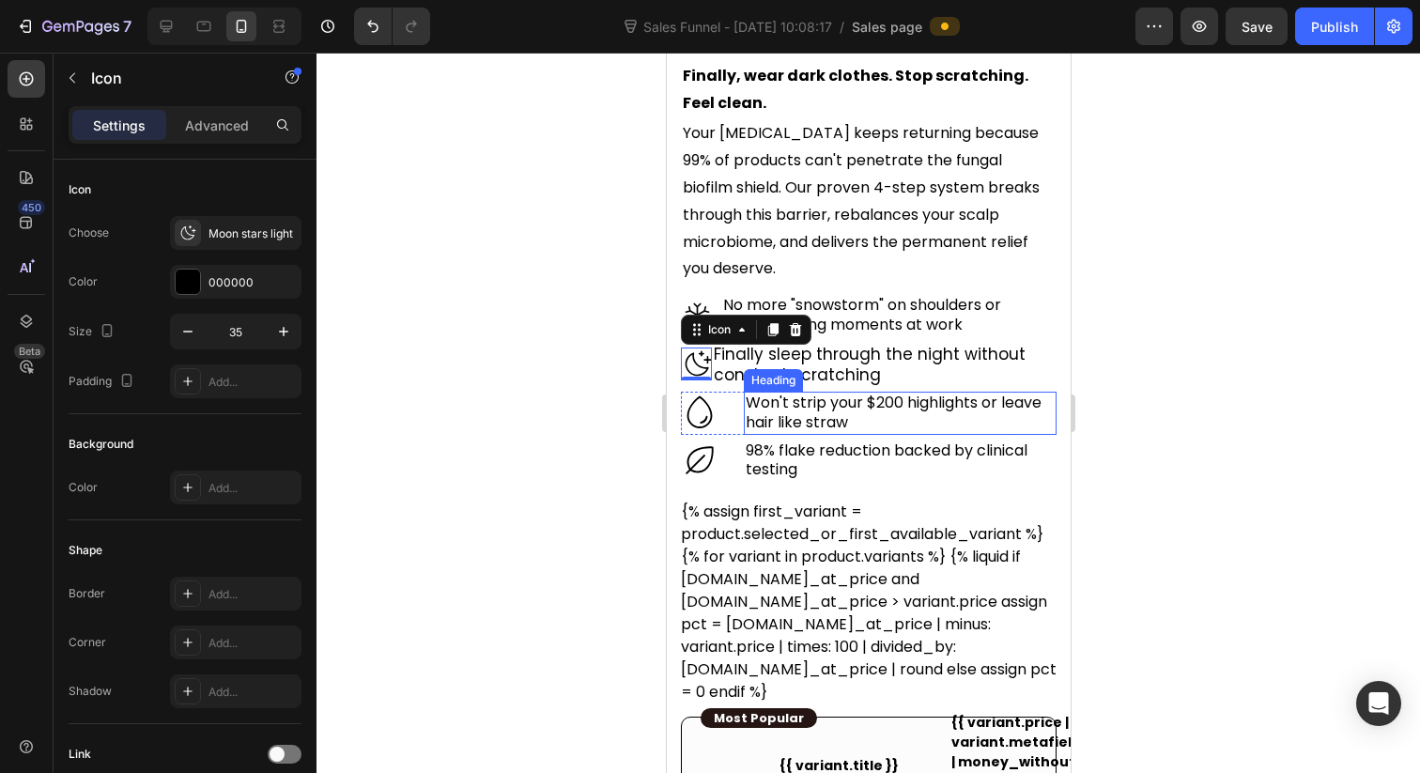
click at [843, 393] on h2 "Won't strip your $200 highlights or leave hair like straw" at bounding box center [899, 413] width 313 height 43
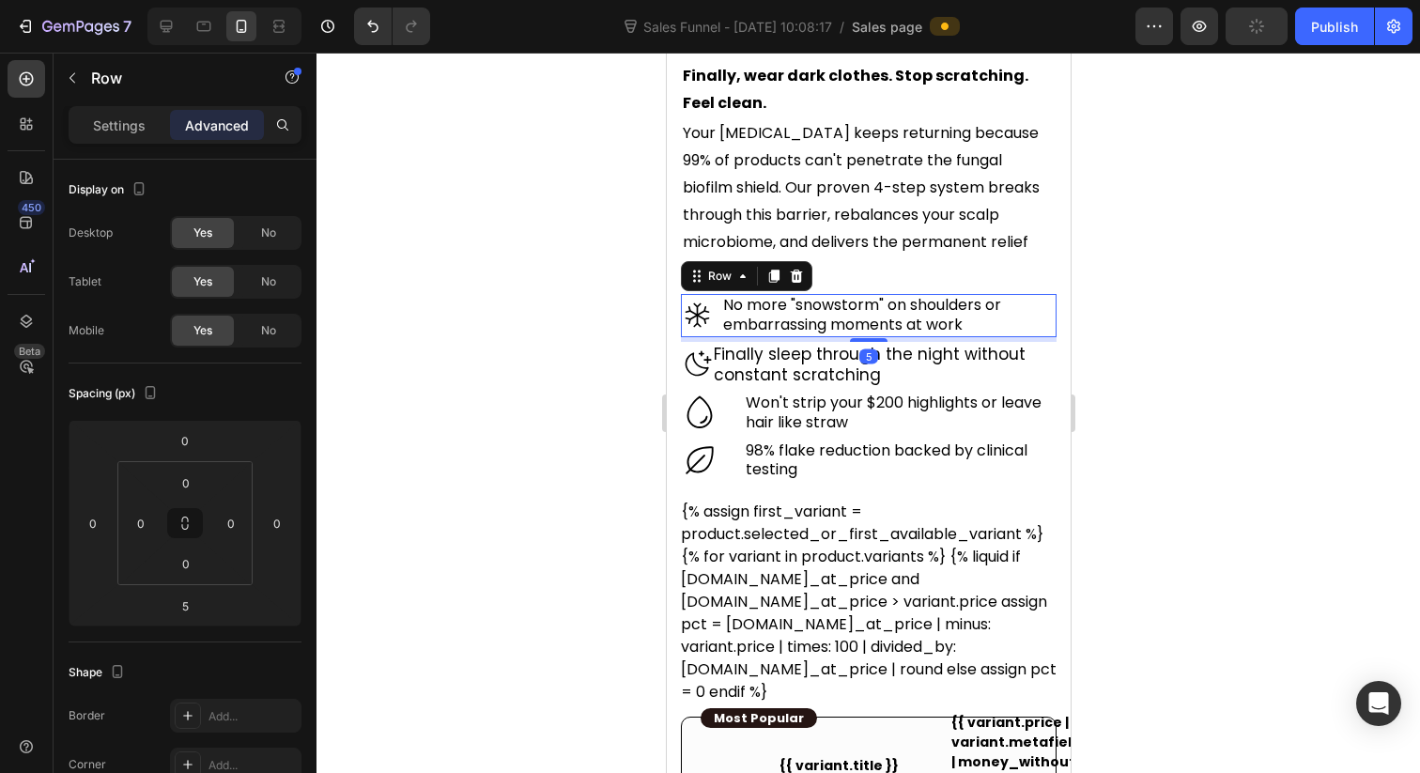
click at [714, 299] on div "Icon No more "snowstorm" on shoulders or embarrassing moments at work Heading R…" at bounding box center [868, 315] width 376 height 43
click at [130, 122] on p "Settings" at bounding box center [119, 126] width 53 height 20
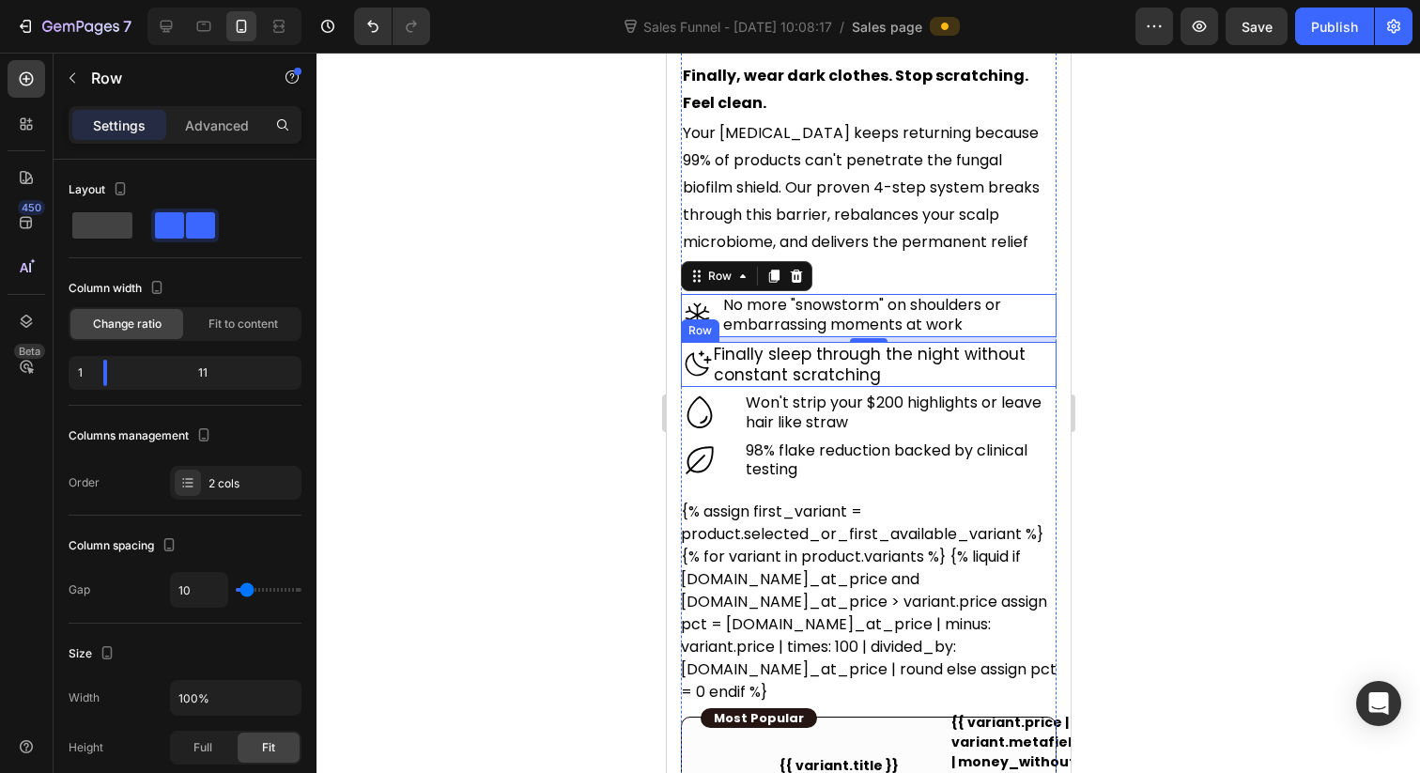
click at [702, 354] on div "Icon" at bounding box center [695, 364] width 31 height 45
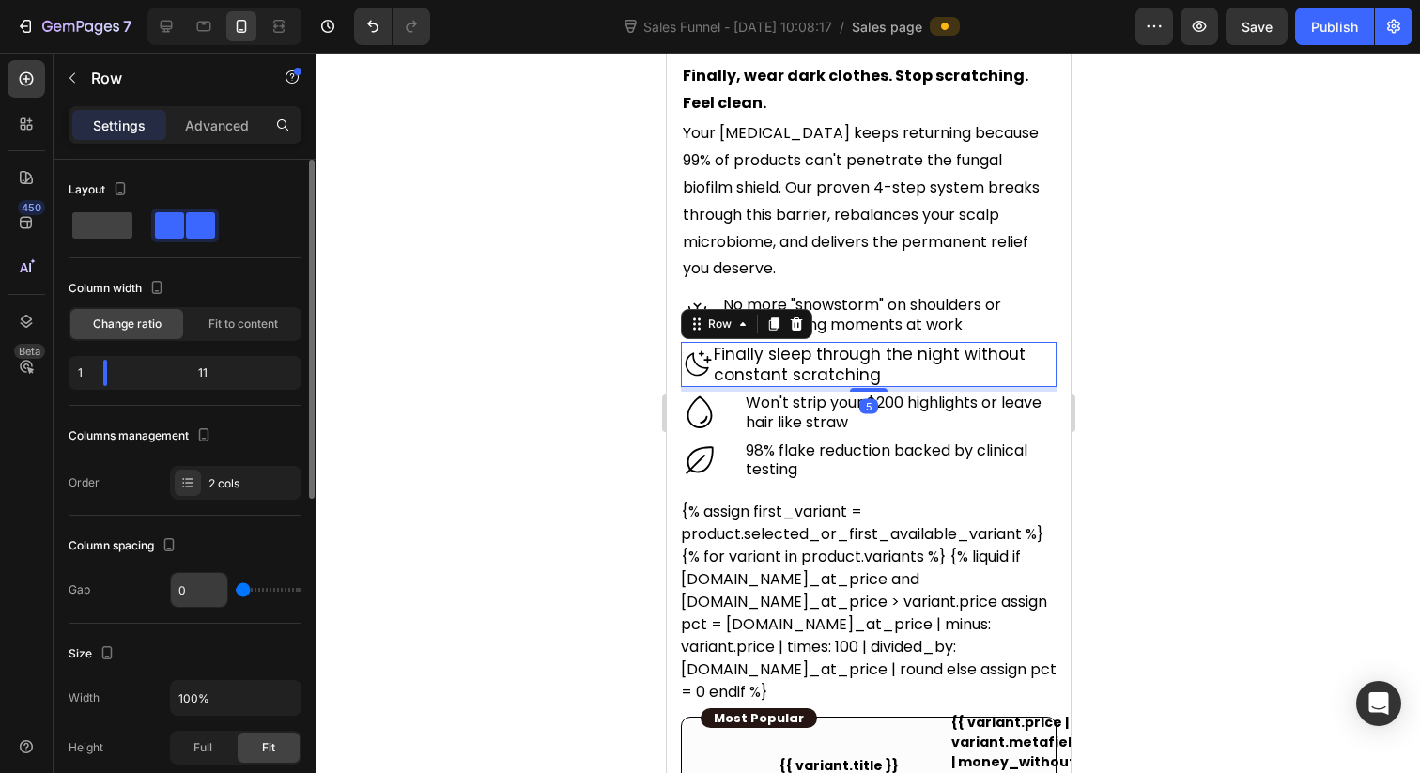
click at [208, 583] on input "0" at bounding box center [199, 590] width 56 height 34
type input "1"
type input "10"
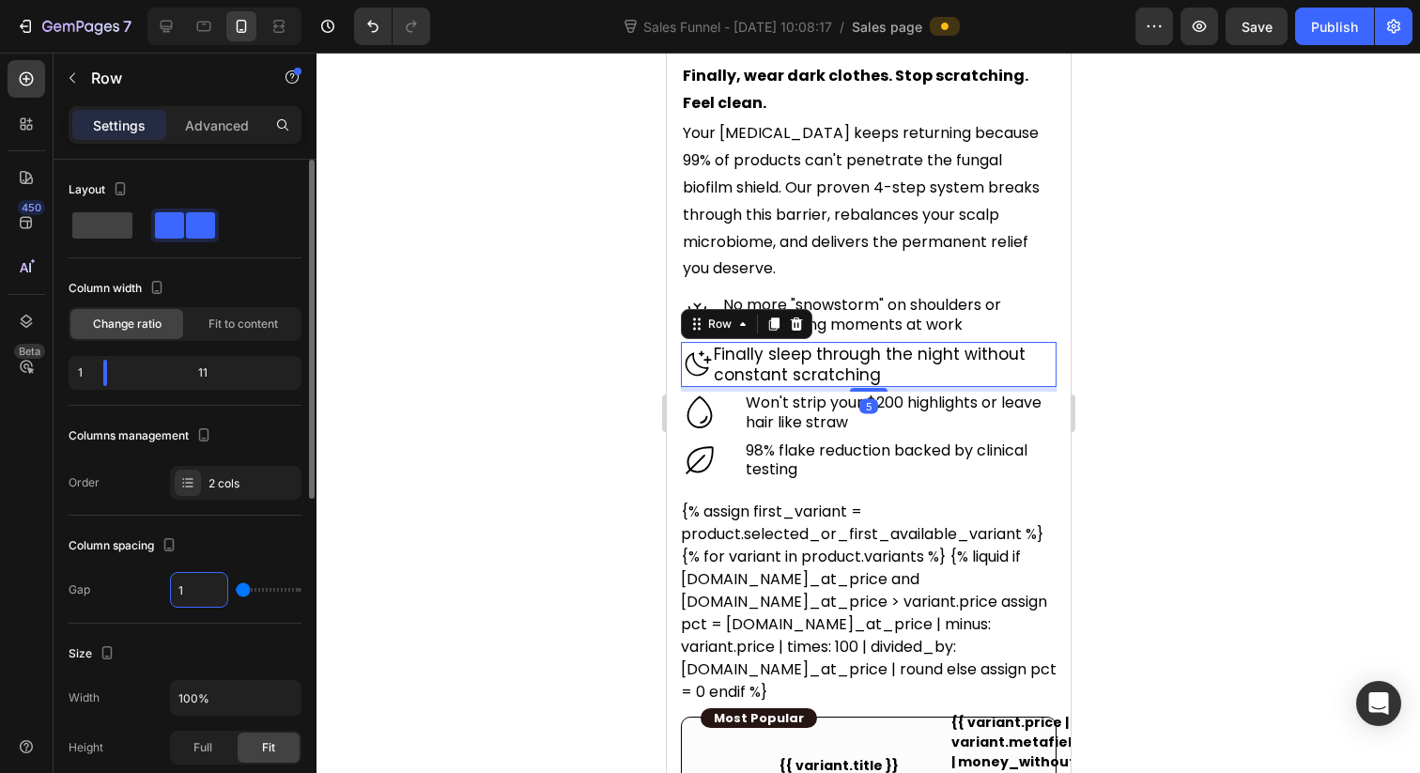
type input "10"
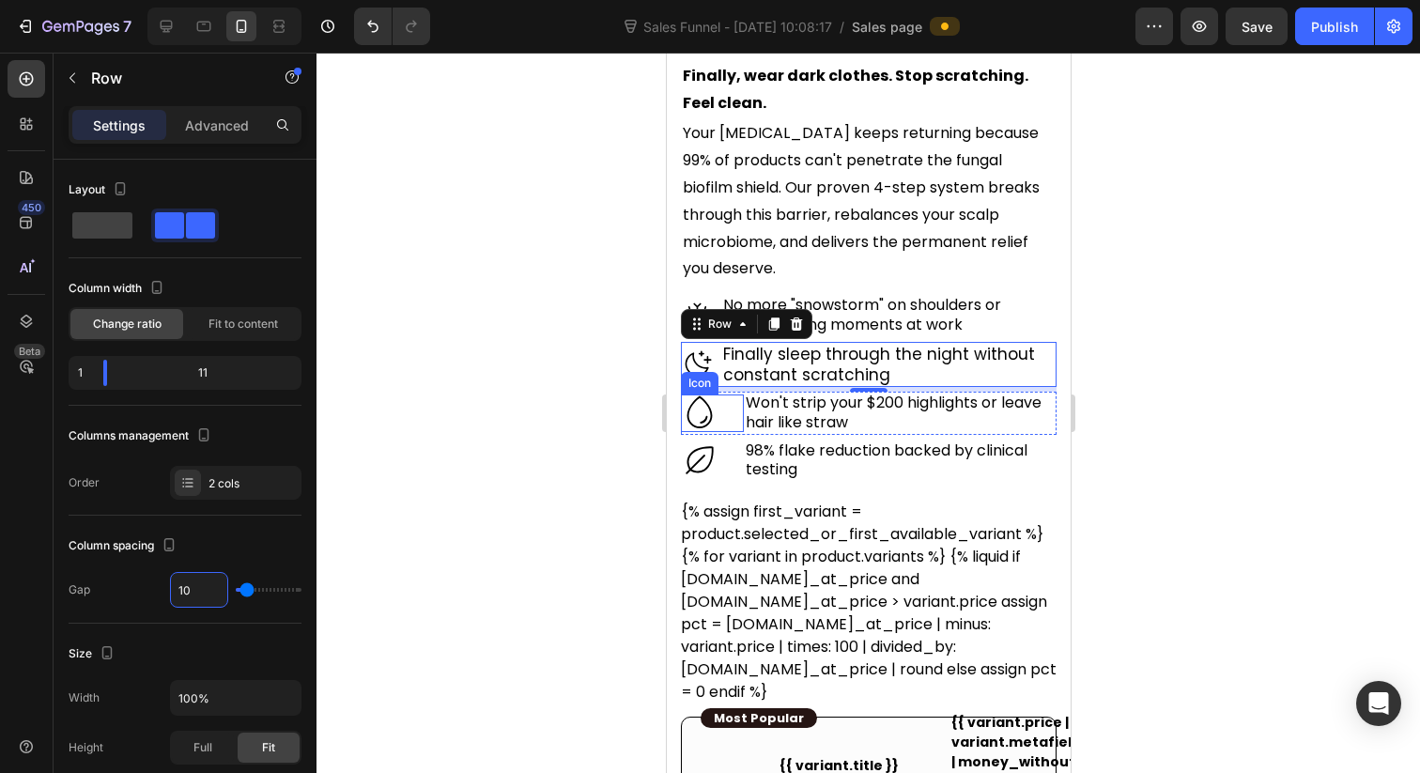
click at [739, 401] on div "Icon" at bounding box center [711, 413] width 63 height 38
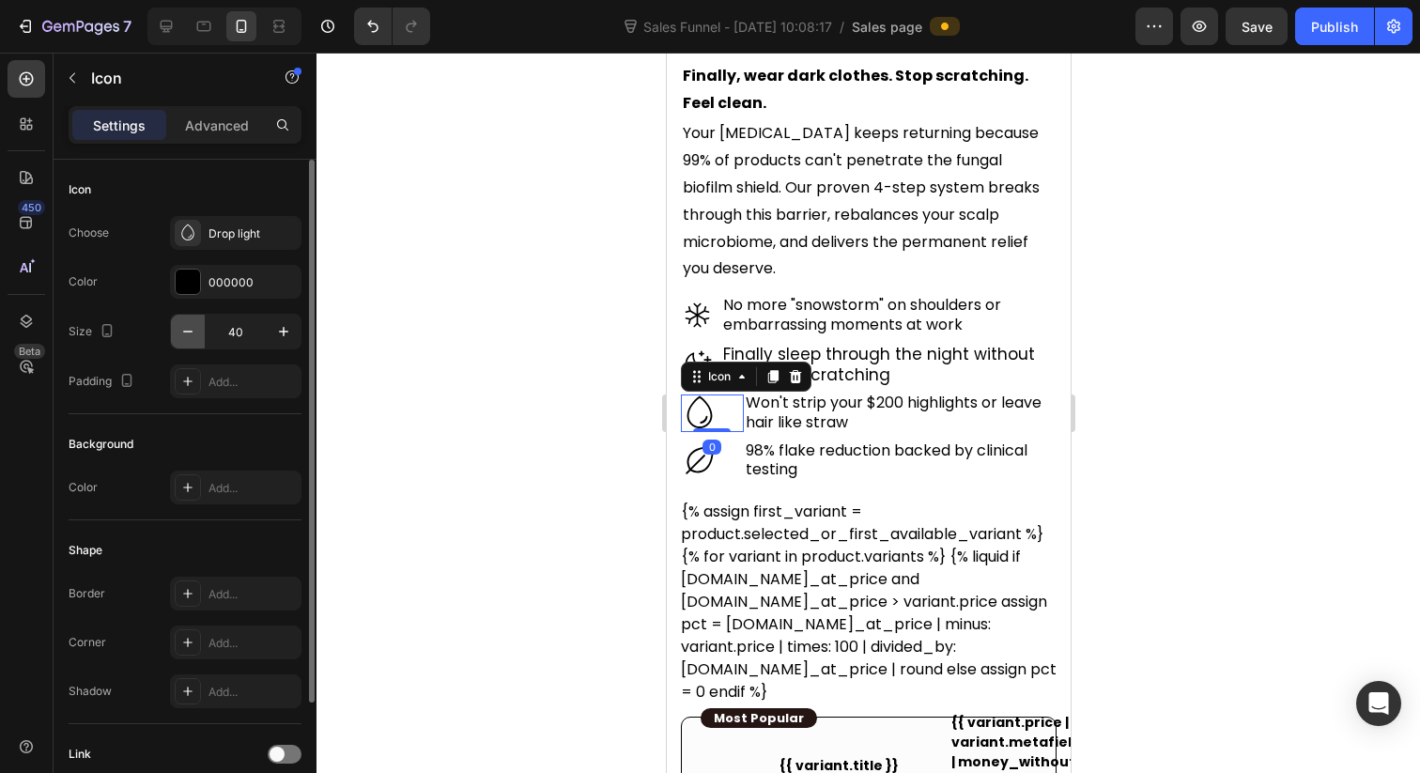
click at [191, 329] on icon "button" at bounding box center [187, 331] width 19 height 19
click at [190, 329] on icon "button" at bounding box center [187, 331] width 19 height 19
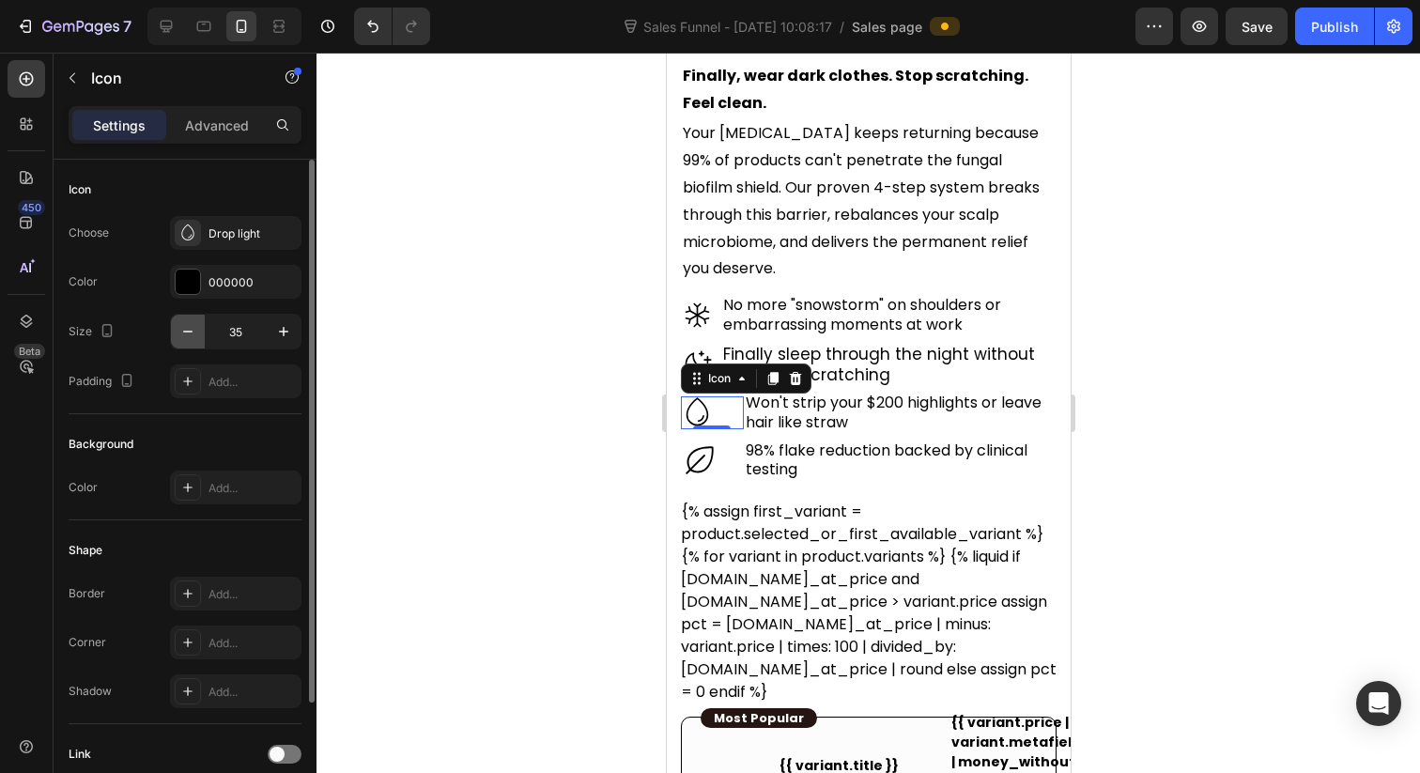
click at [190, 329] on icon "button" at bounding box center [187, 331] width 19 height 19
click at [285, 331] on icon "button" at bounding box center [283, 331] width 9 height 9
type input "35"
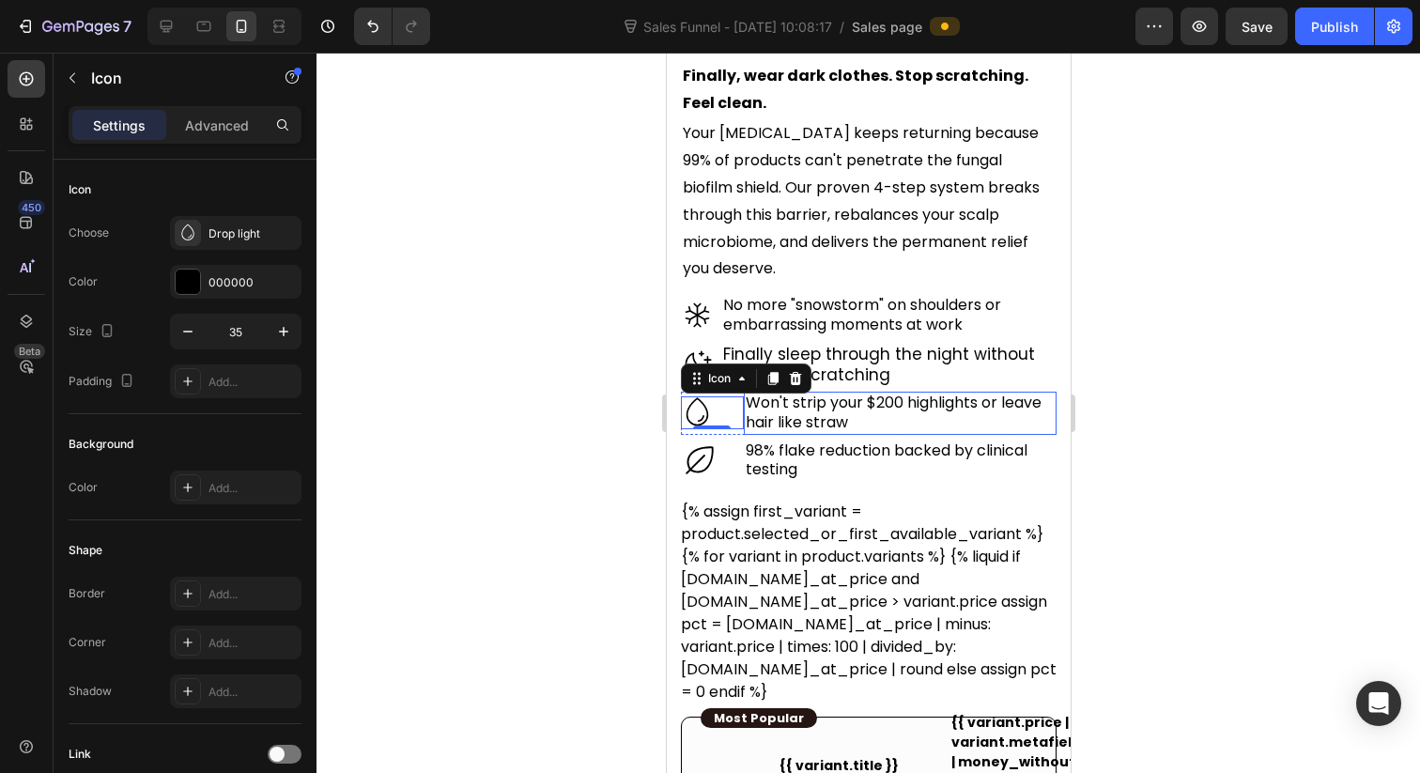
click at [899, 399] on h2 "Won't strip your $200 highlights or leave hair like straw" at bounding box center [899, 413] width 313 height 43
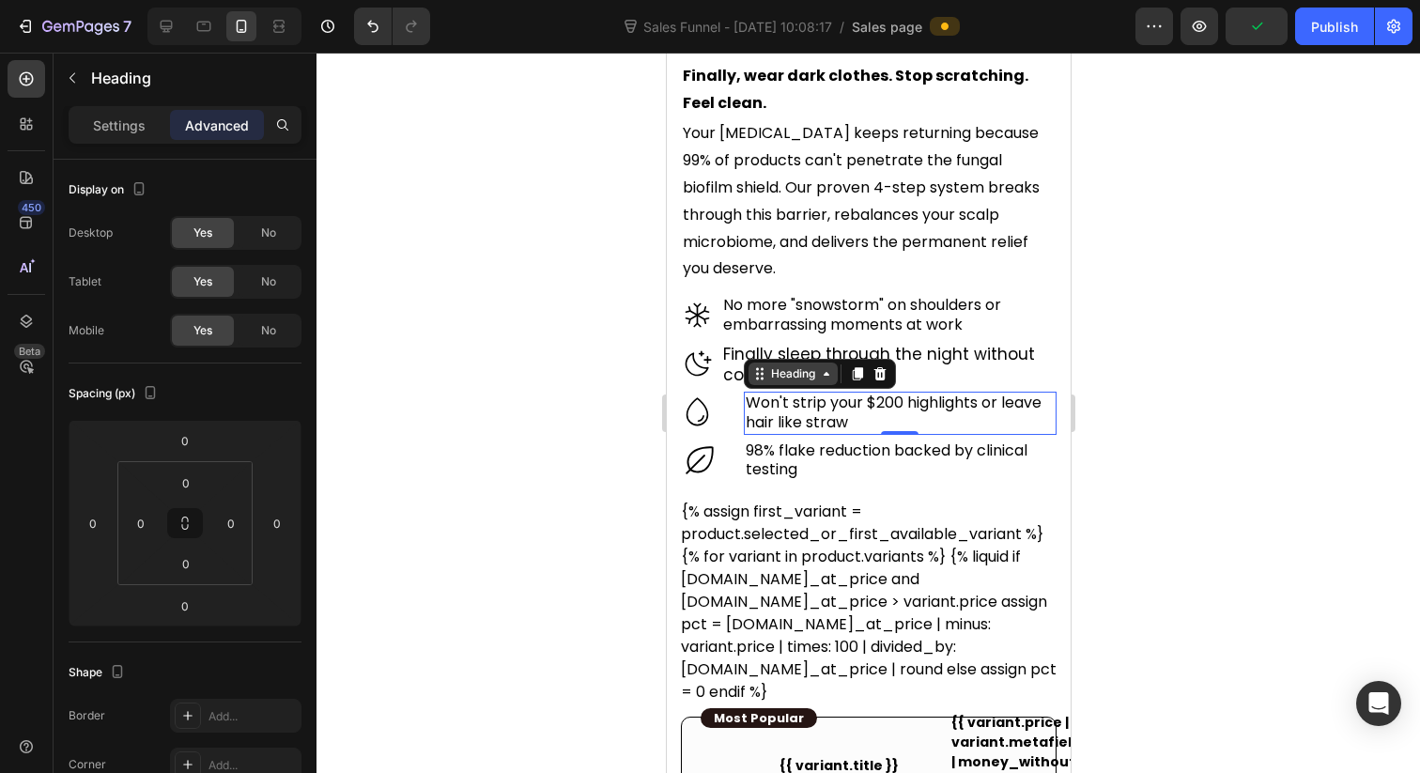
click at [785, 365] on div "Heading" at bounding box center [792, 373] width 52 height 17
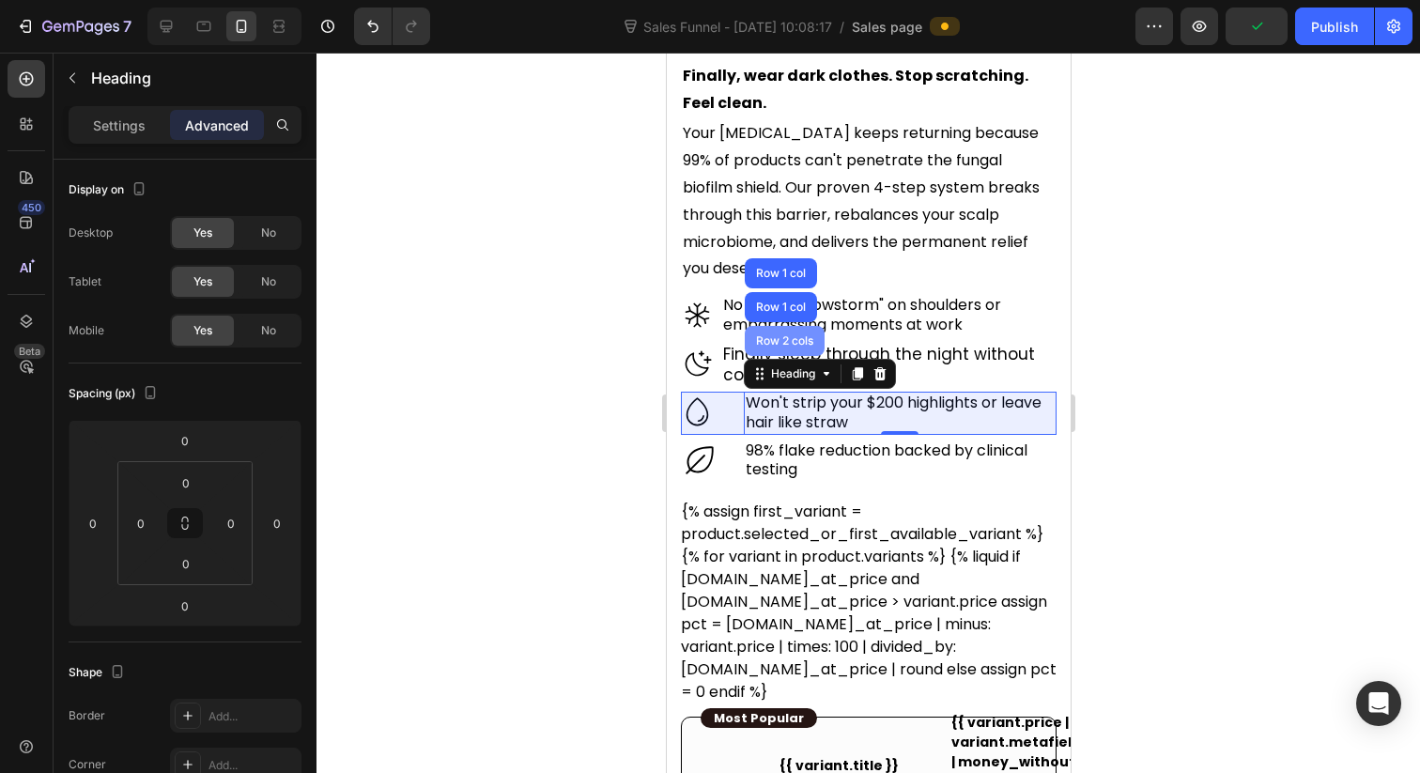
click at [780, 335] on div "Row 2 cols" at bounding box center [783, 340] width 65 height 11
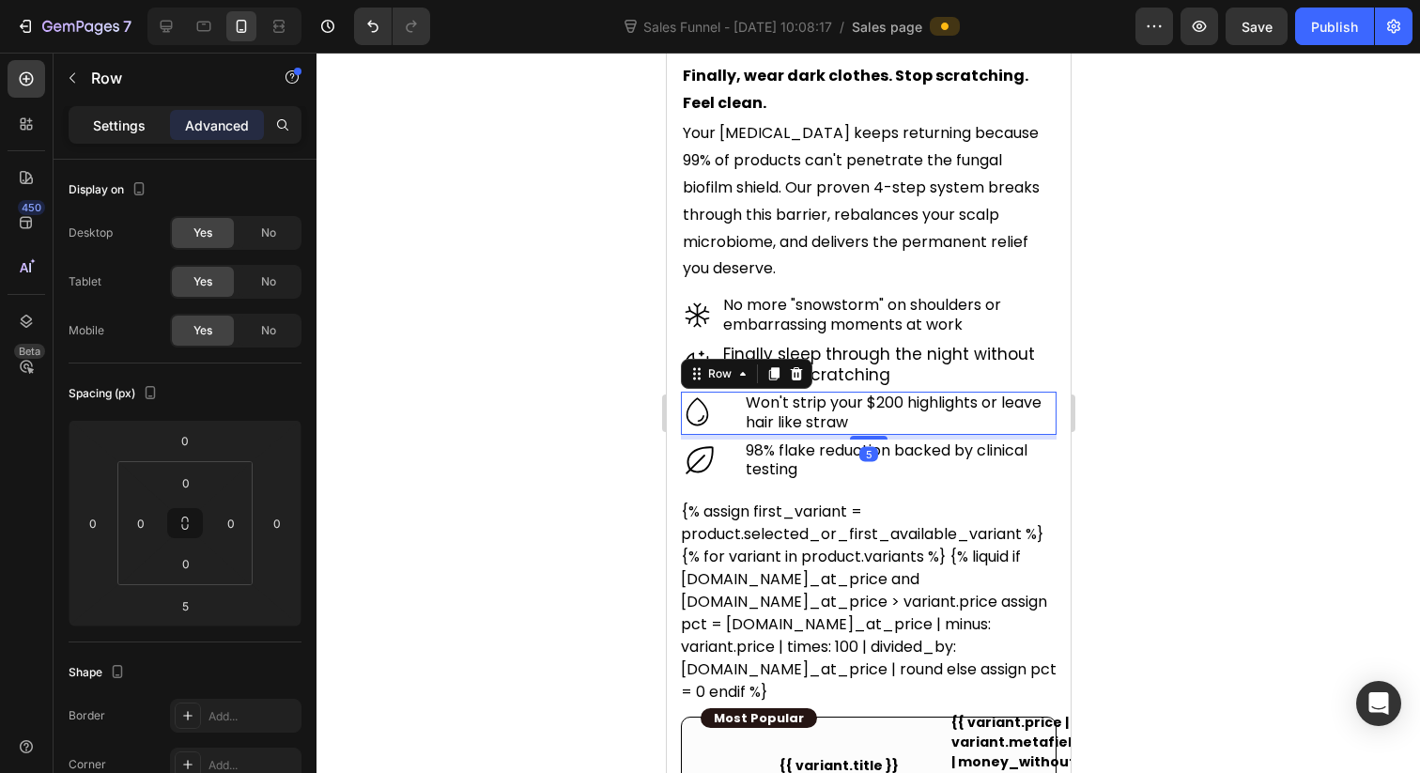
click at [117, 127] on p "Settings" at bounding box center [119, 126] width 53 height 20
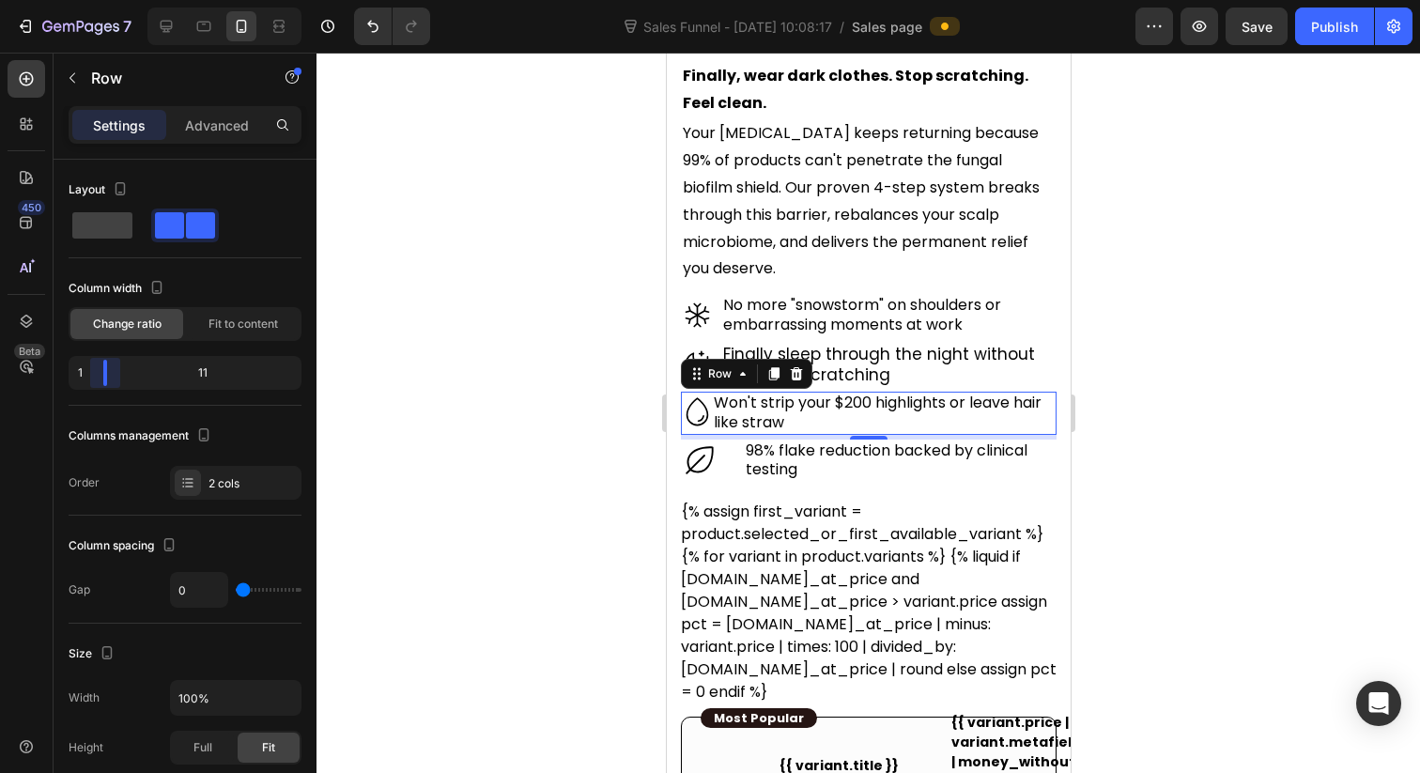
drag, startPoint x: 119, startPoint y: 371, endPoint x: 94, endPoint y: 372, distance: 25.4
click at [94, 0] on body "7 Version history Sales Funnel - Jul 24, 10:08:17 / Sales page Preview Save Pub…" at bounding box center [710, 0] width 1420 height 0
click at [180, 595] on input "0" at bounding box center [199, 590] width 56 height 34
type input "1"
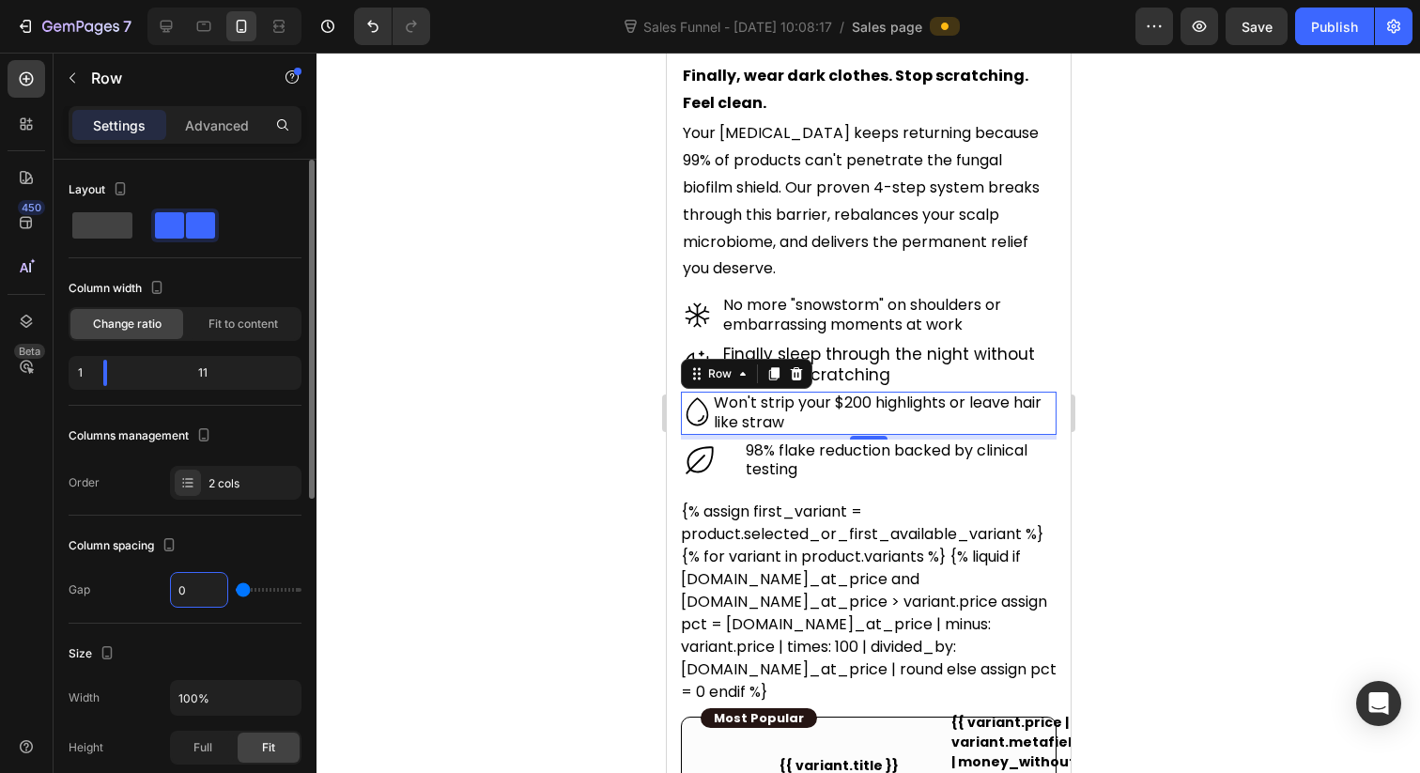
type input "1"
type input "10"
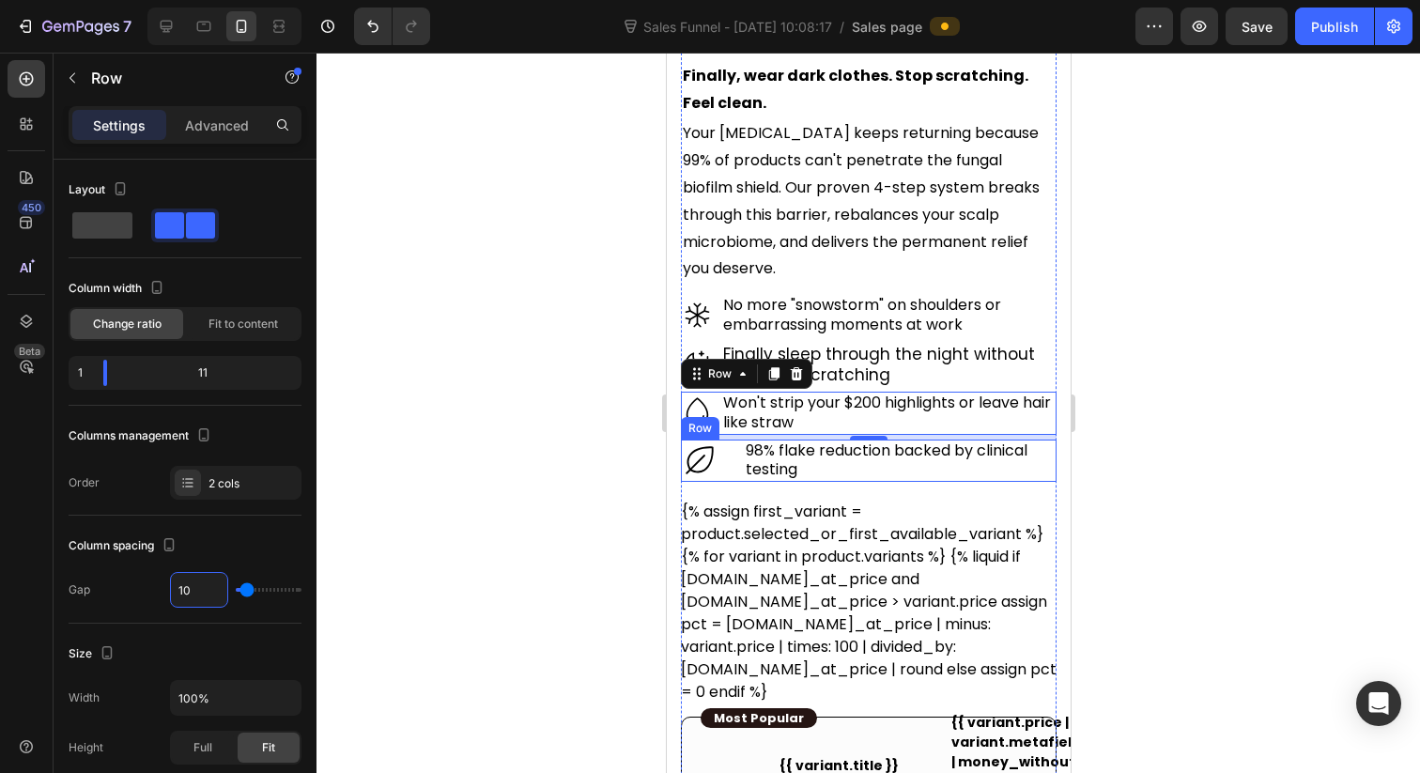
click at [741, 453] on div "Icon" at bounding box center [711, 460] width 63 height 43
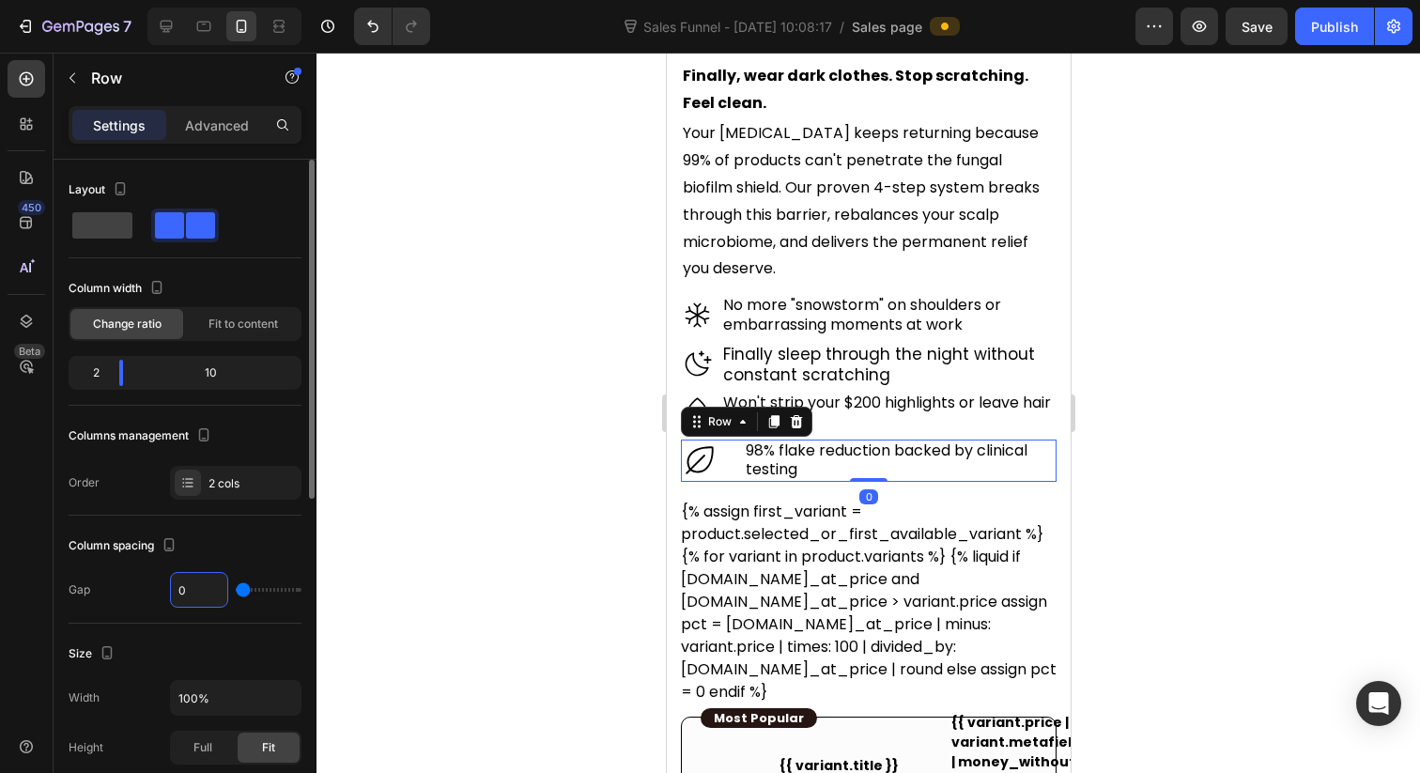
click at [195, 581] on input "0" at bounding box center [199, 590] width 56 height 34
type input "1"
type input "10"
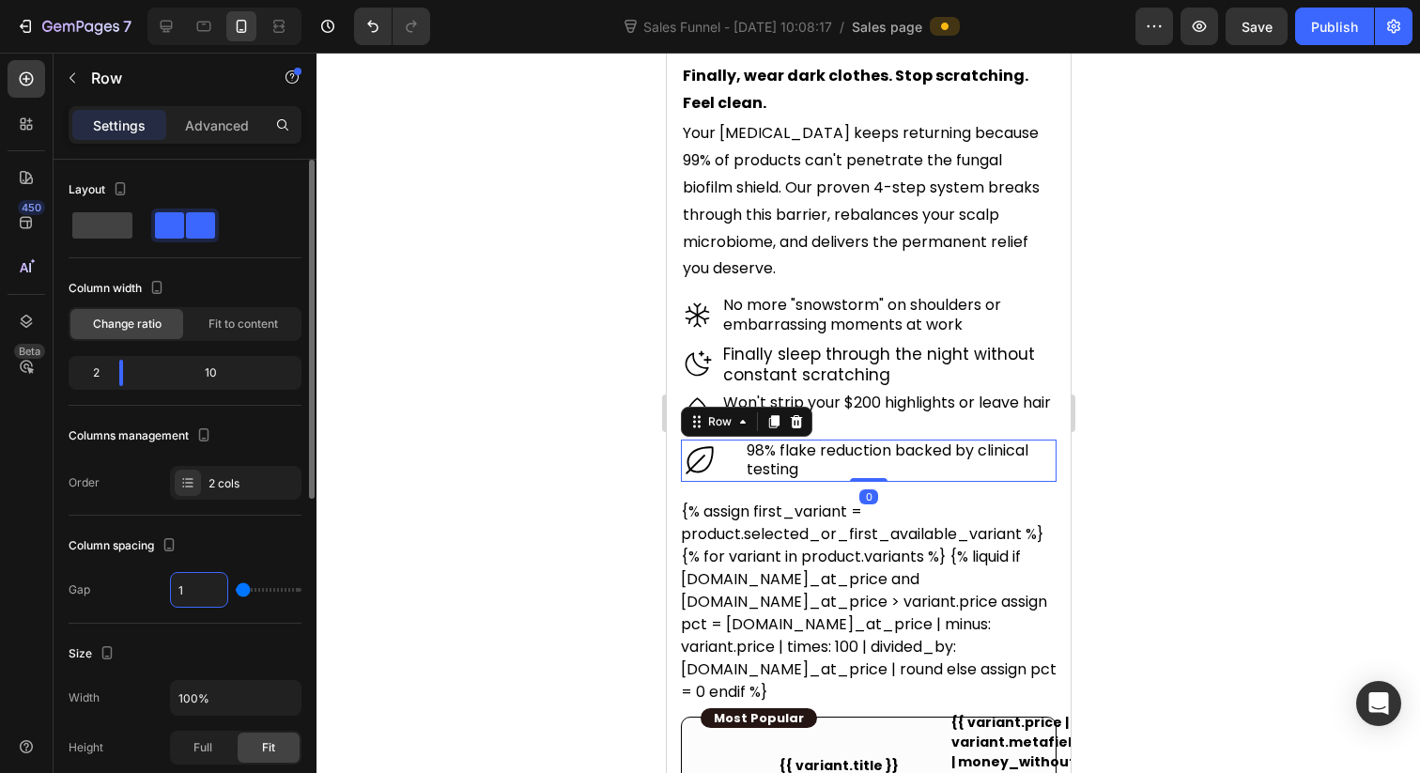
type input "10"
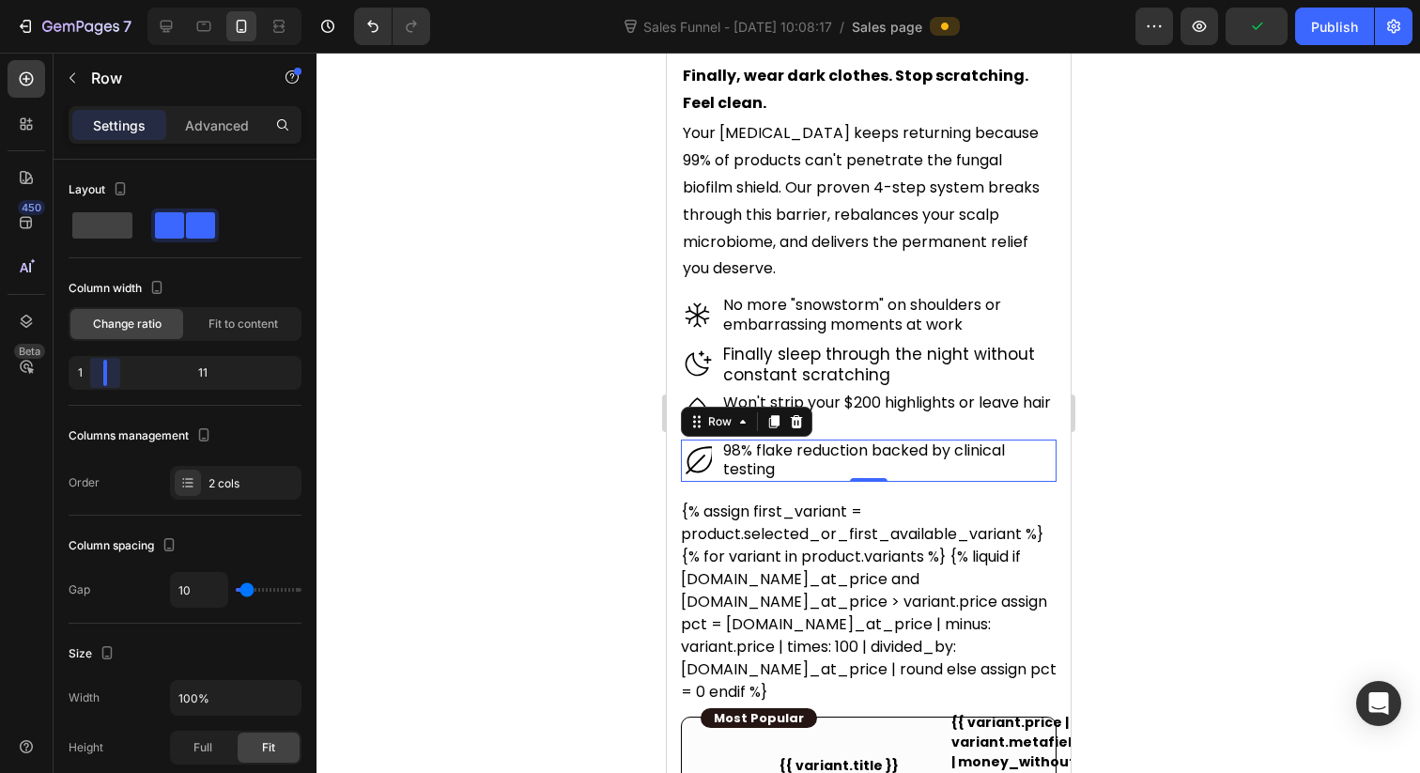
drag, startPoint x: 116, startPoint y: 382, endPoint x: 95, endPoint y: 382, distance: 20.7
click at [95, 0] on body "7 Version history Sales Funnel - Jul 24, 10:08:17 / Sales page Preview Publish …" at bounding box center [710, 0] width 1420 height 0
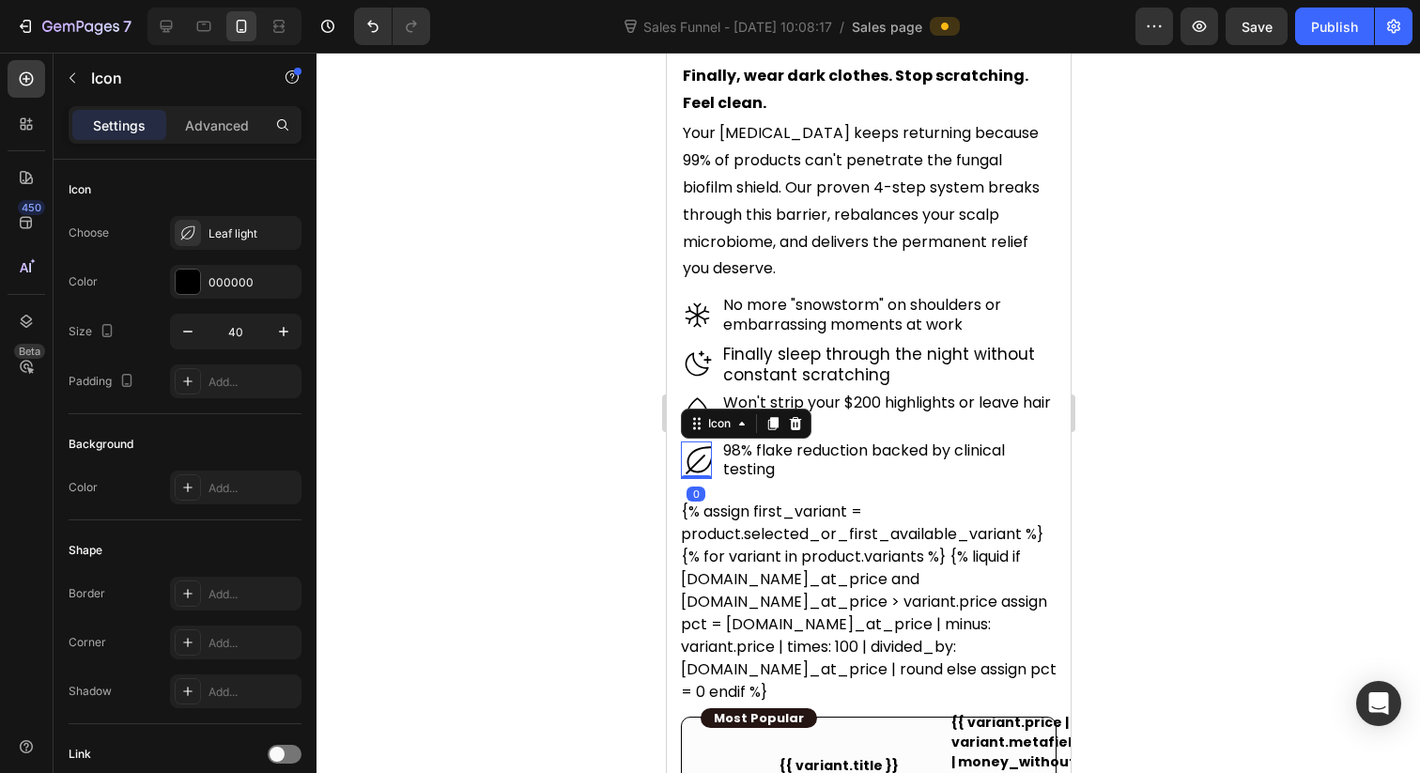
click at [701, 441] on icon at bounding box center [699, 460] width 38 height 38
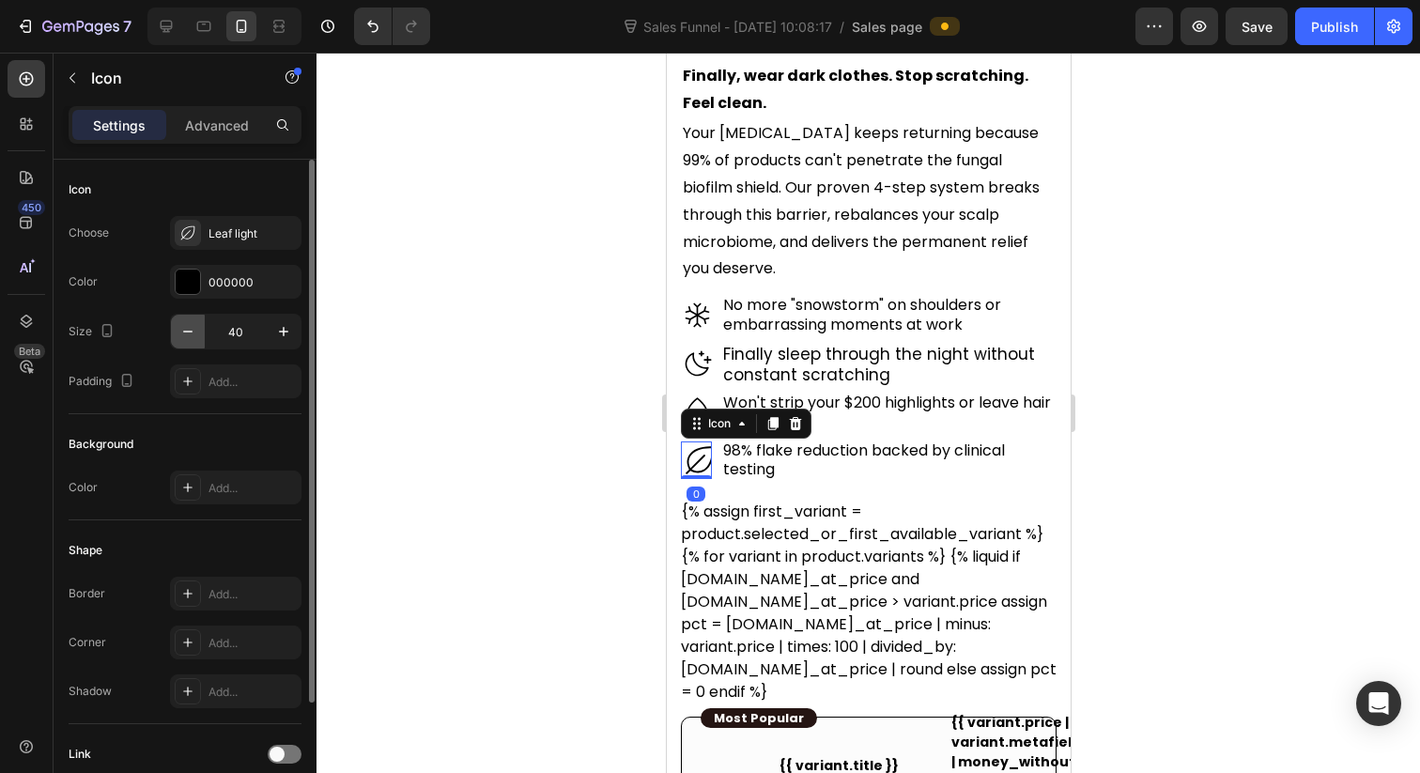
click at [194, 331] on icon "button" at bounding box center [187, 331] width 19 height 19
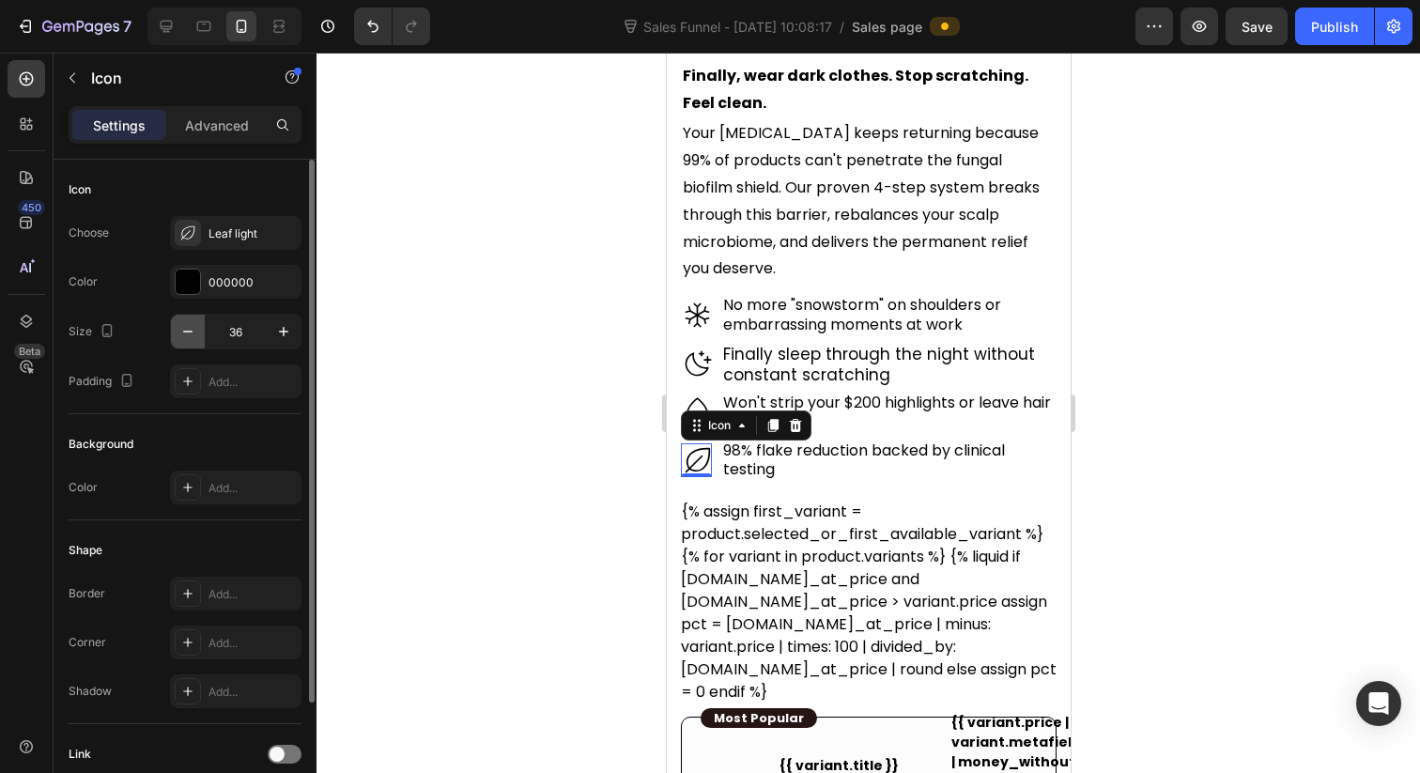
type input "35"
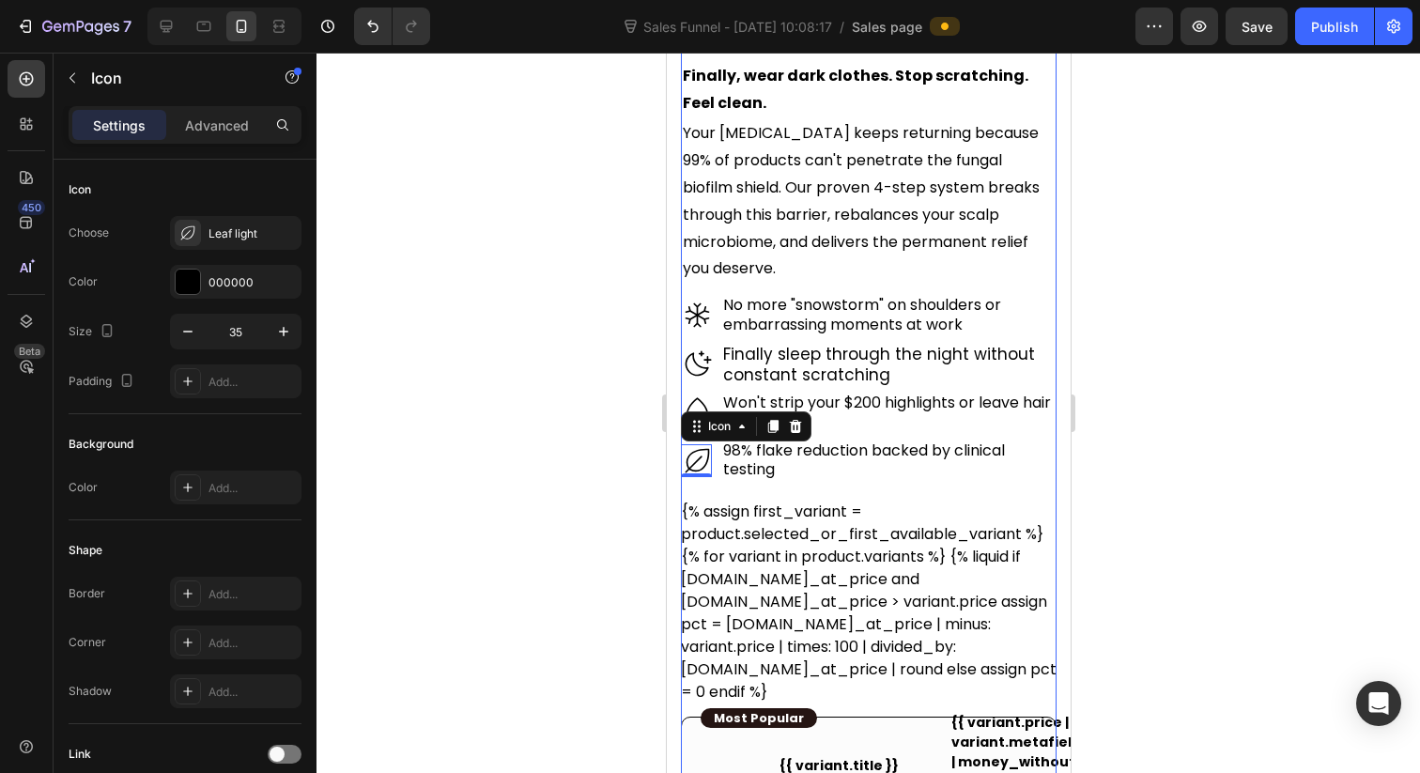
click at [929, 457] on div "Icon Icon Icon Icon Icon Icon List Excellent 4.95 | 569 Reviews Text Block Row …" at bounding box center [868, 672] width 376 height 1502
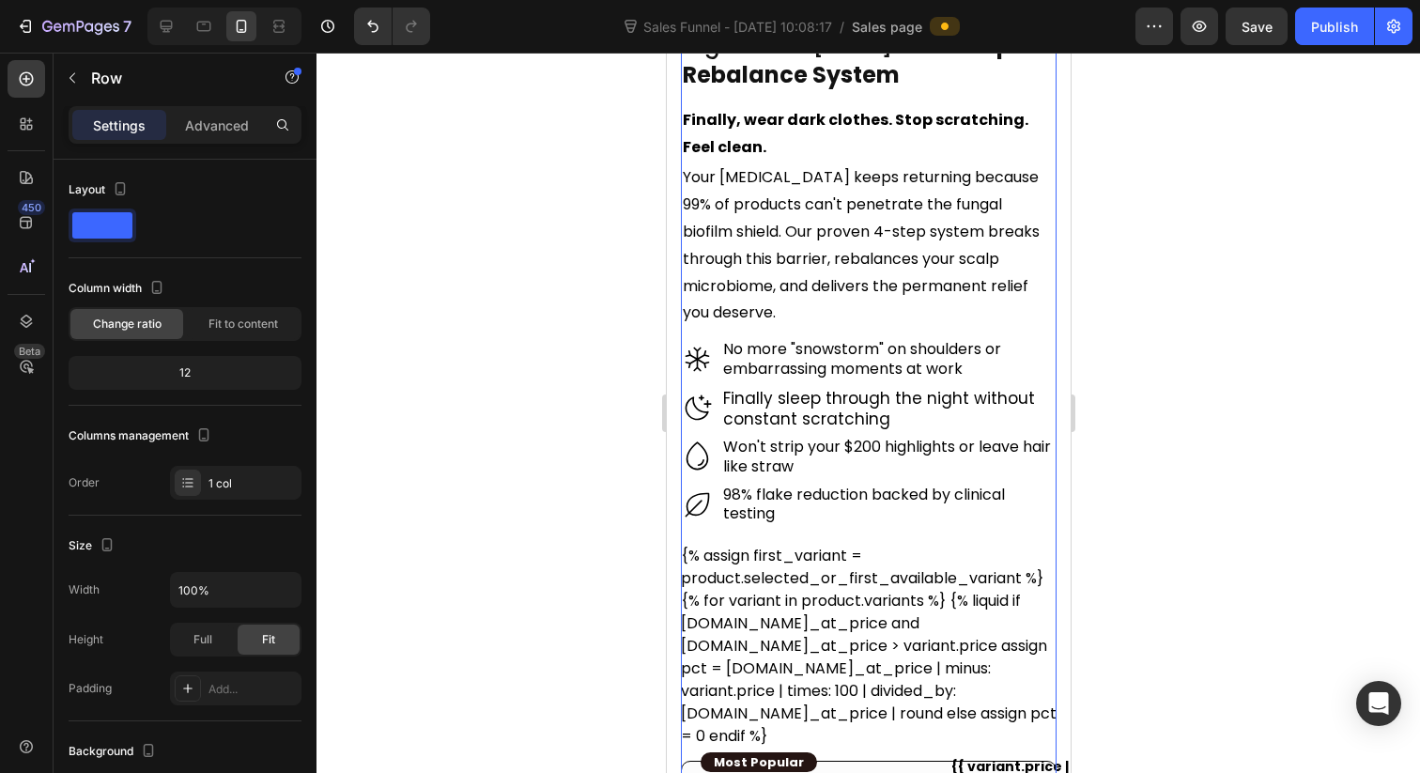
scroll to position [584, 0]
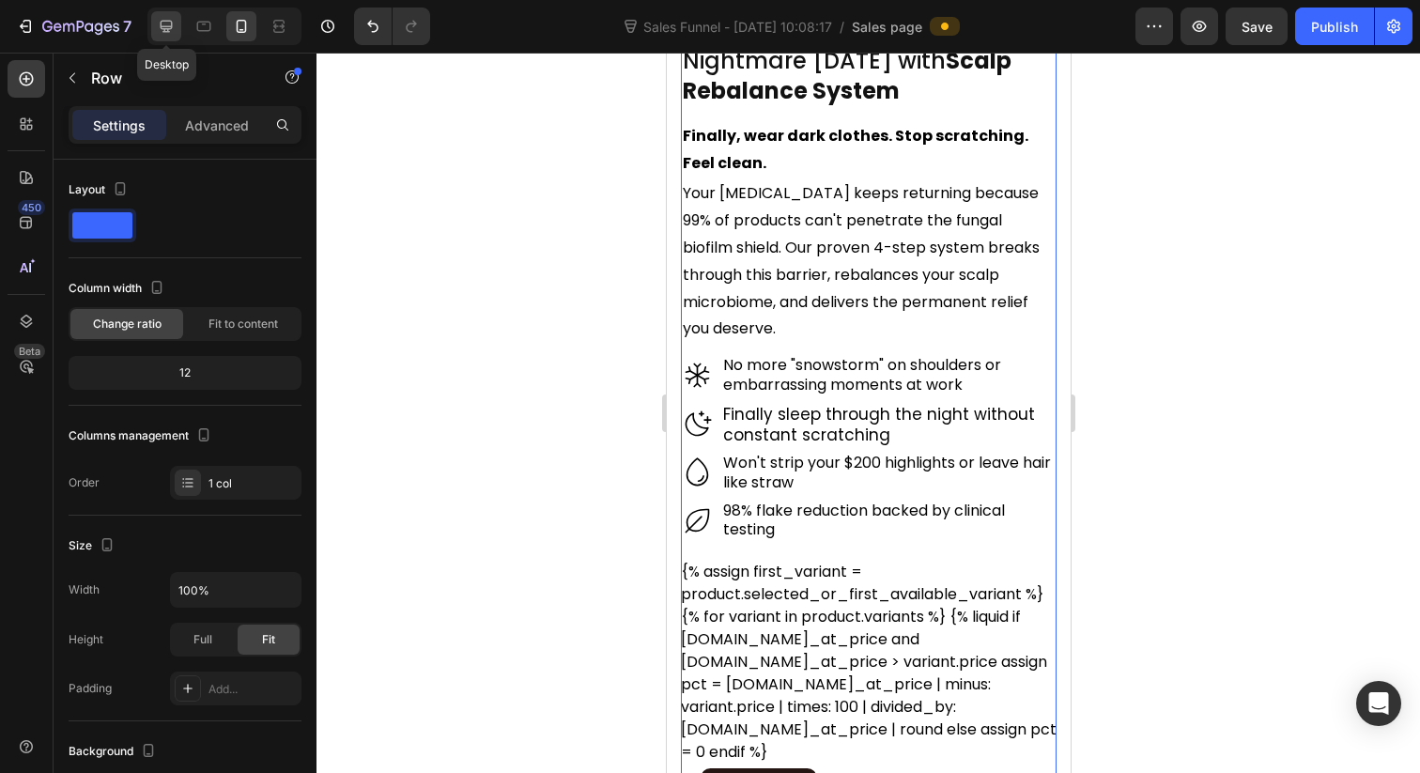
click at [162, 26] on icon at bounding box center [167, 27] width 12 height 12
type input "1200"
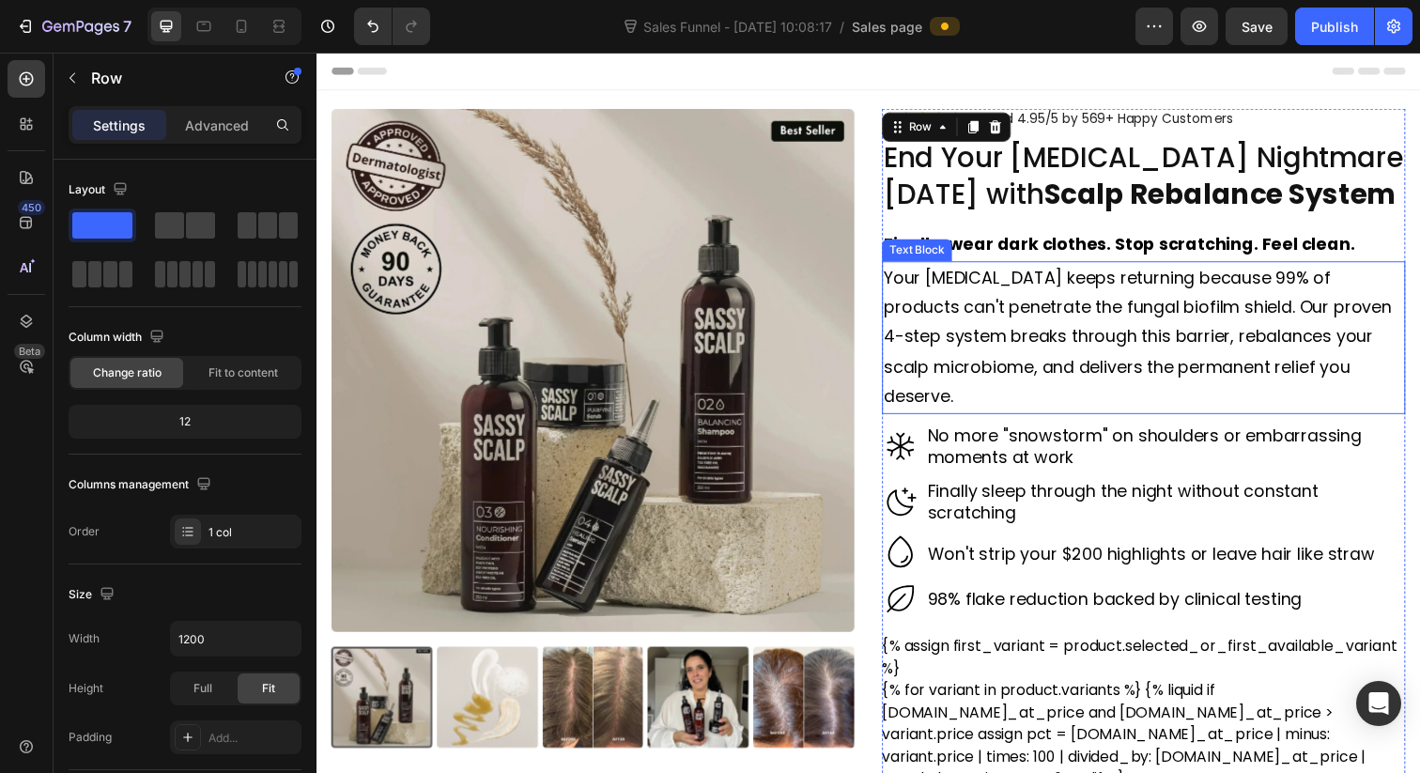
click at [1239, 286] on p "Your dandruff keeps returning because 99% of products can't penetrate the funga…" at bounding box center [1161, 344] width 531 height 152
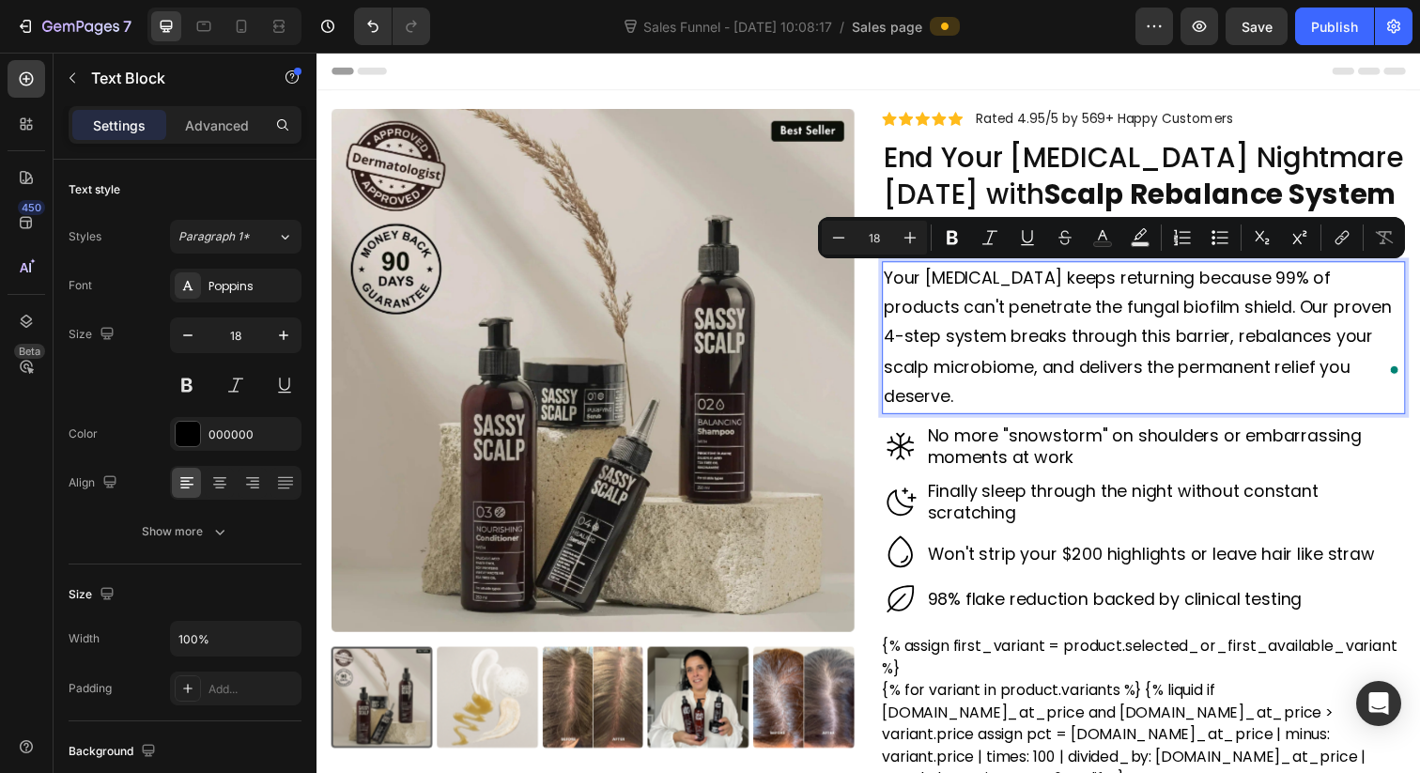
click at [1272, 283] on p "Your dandruff keeps returning because 99% of products can't penetrate the funga…" at bounding box center [1161, 344] width 531 height 152
drag, startPoint x: 1232, startPoint y: 284, endPoint x: 976, endPoint y: 323, distance: 259.4
click at [976, 323] on p "Your dandruff keeps returning because 99% of products can't penetrate the funga…" at bounding box center [1161, 344] width 531 height 152
click at [946, 239] on icon "Editor contextual toolbar" at bounding box center [952, 237] width 19 height 19
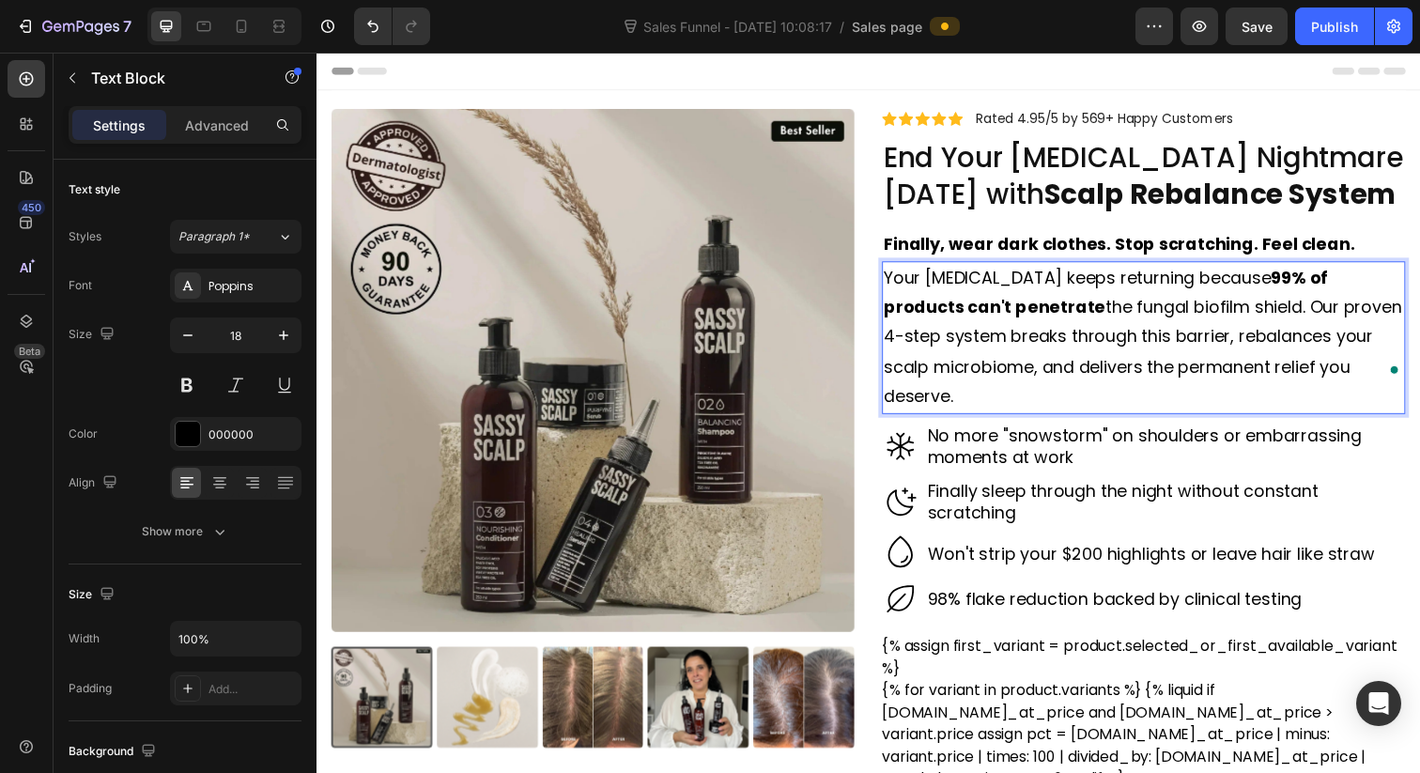
drag, startPoint x: 979, startPoint y: 272, endPoint x: 1050, endPoint y: 379, distance: 128.7
click at [1050, 379] on p "Your dandruff keeps returning because 99% of products can't penetrate the funga…" at bounding box center [1161, 344] width 531 height 152
drag, startPoint x: 1298, startPoint y: 319, endPoint x: 1021, endPoint y: 345, distance: 278.2
click at [1021, 345] on p "Your dandruff keeps returning because 99% of products can't penetrate the funga…" at bounding box center [1161, 344] width 531 height 152
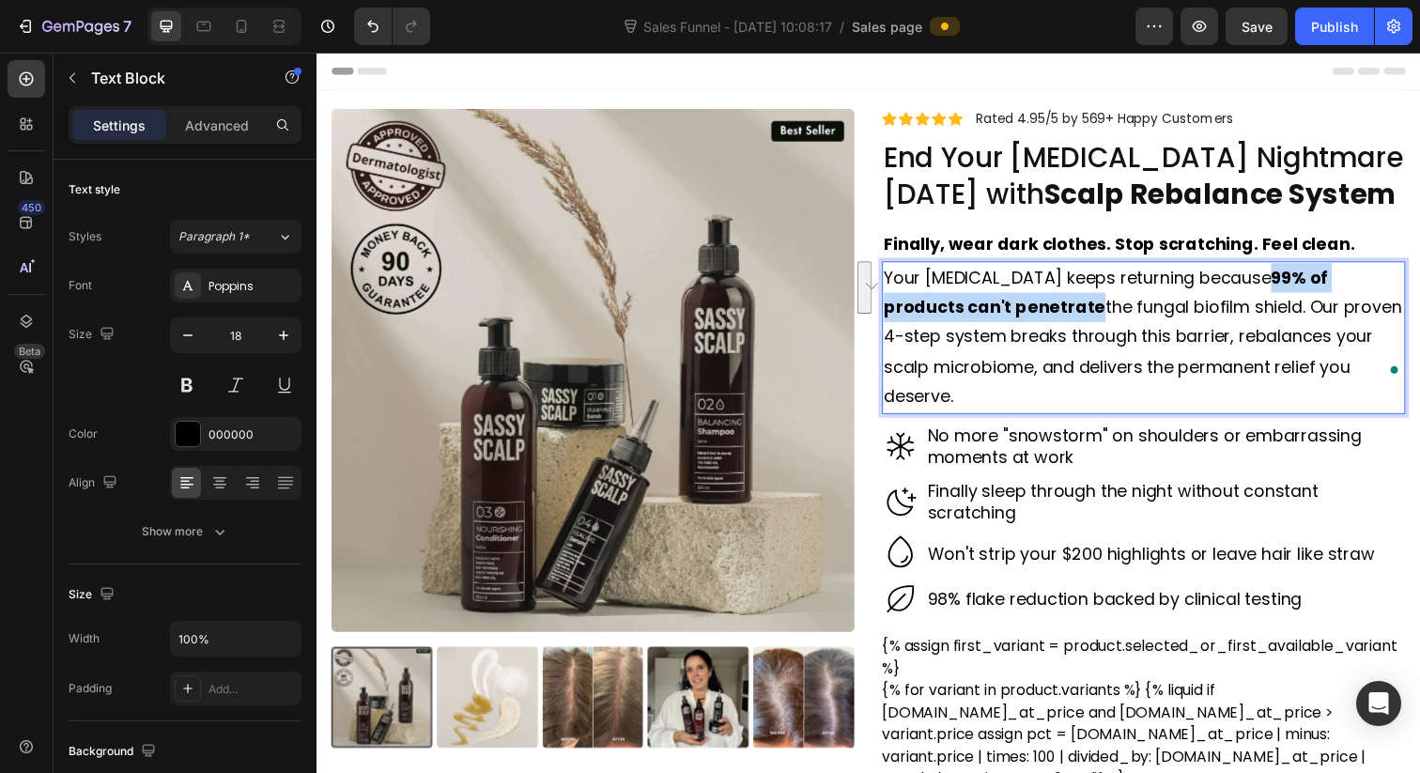
drag, startPoint x: 1234, startPoint y: 282, endPoint x: 980, endPoint y: 307, distance: 254.8
click at [980, 307] on strong "99% of products can't penetrate" at bounding box center [1123, 297] width 454 height 54
click at [964, 304] on strong "99% of products can't penetrate" at bounding box center [1123, 297] width 454 height 54
click at [1235, 285] on strong "99% of products can't penetrate" at bounding box center [1123, 297] width 454 height 54
click at [1226, 285] on p "Your dandruff keeps returning because 99% of products can't penetrate the funga…" at bounding box center [1161, 344] width 531 height 152
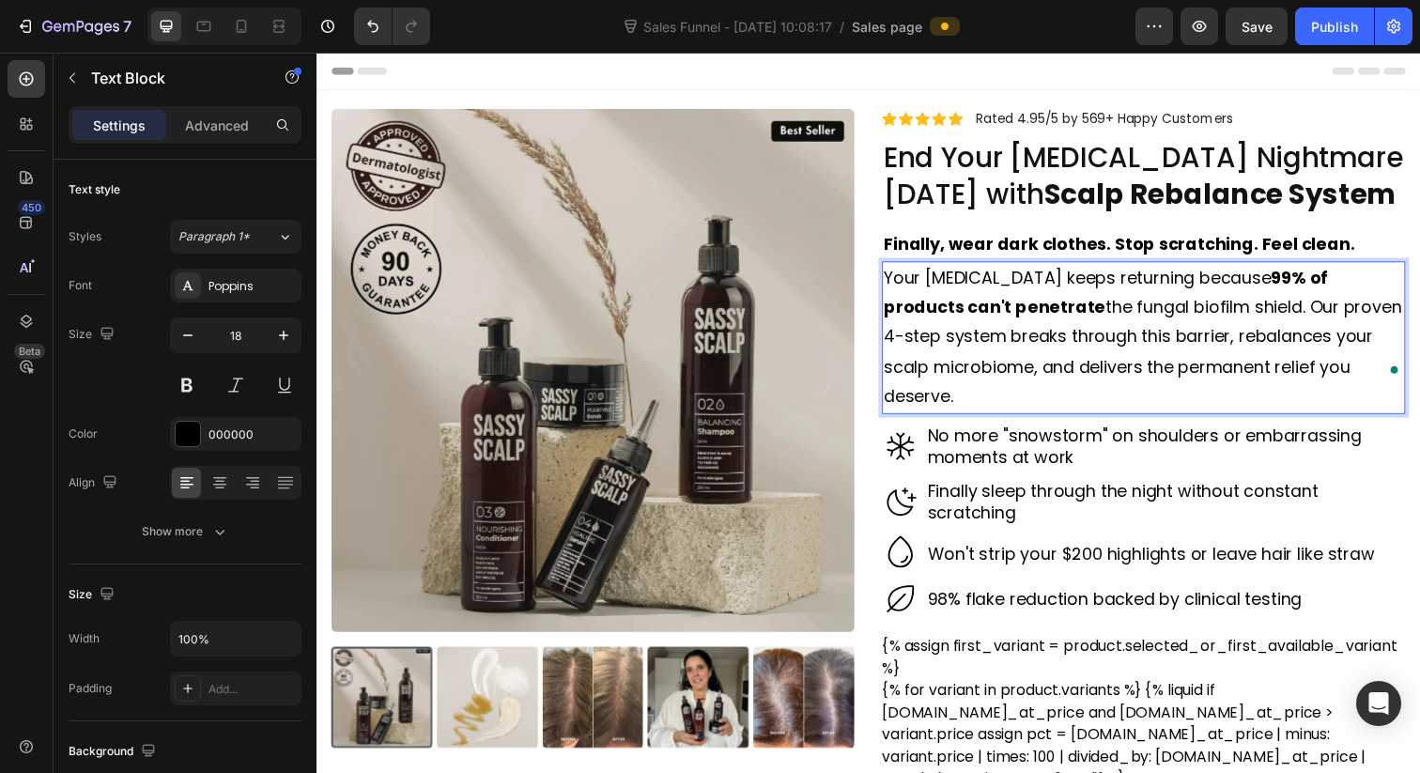
click at [1215, 322] on p "Your dandruff keeps returning because 99% of products can't penetrate the funga…" at bounding box center [1161, 344] width 531 height 152
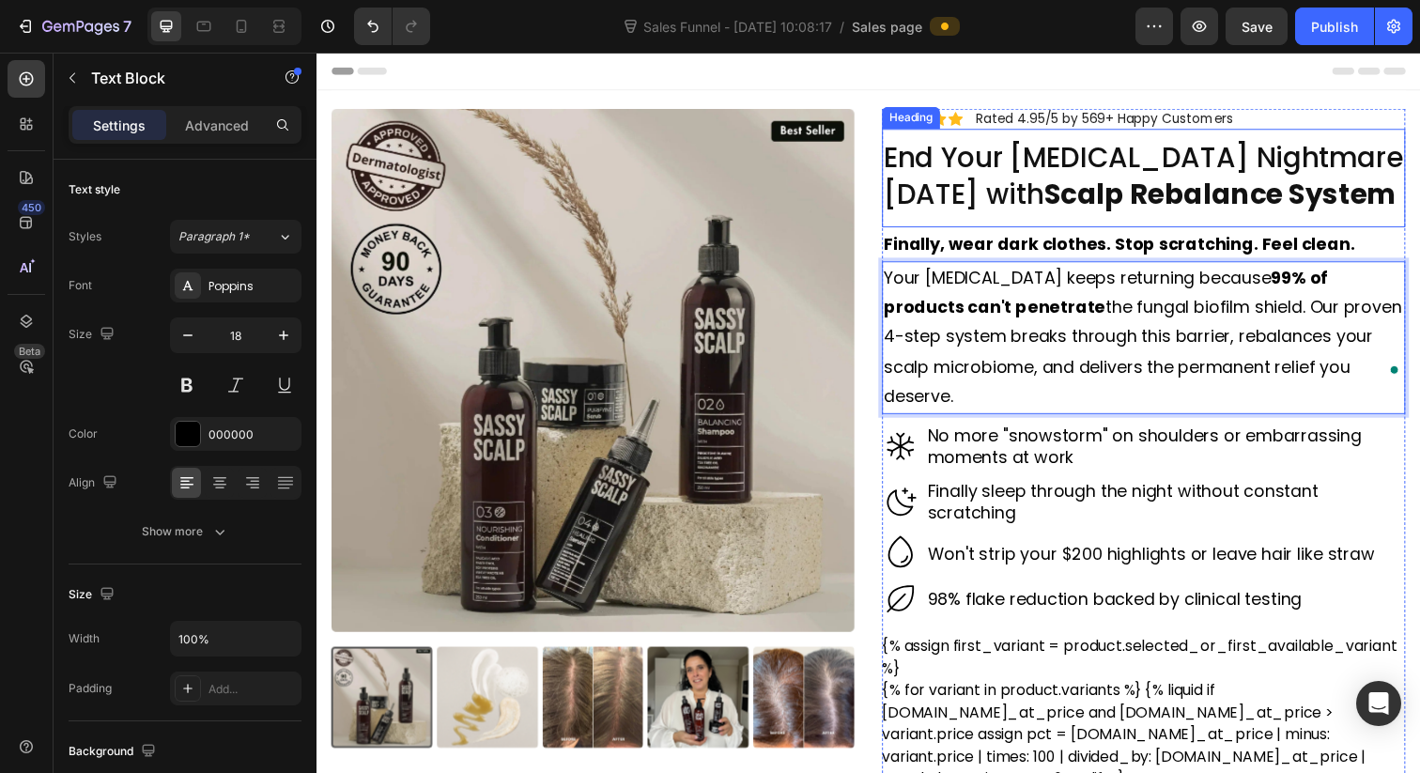
click at [1338, 150] on h2 "End Your Dandruff Nightmare in 30 Days with Scalp Rebalance System" at bounding box center [1161, 178] width 534 height 77
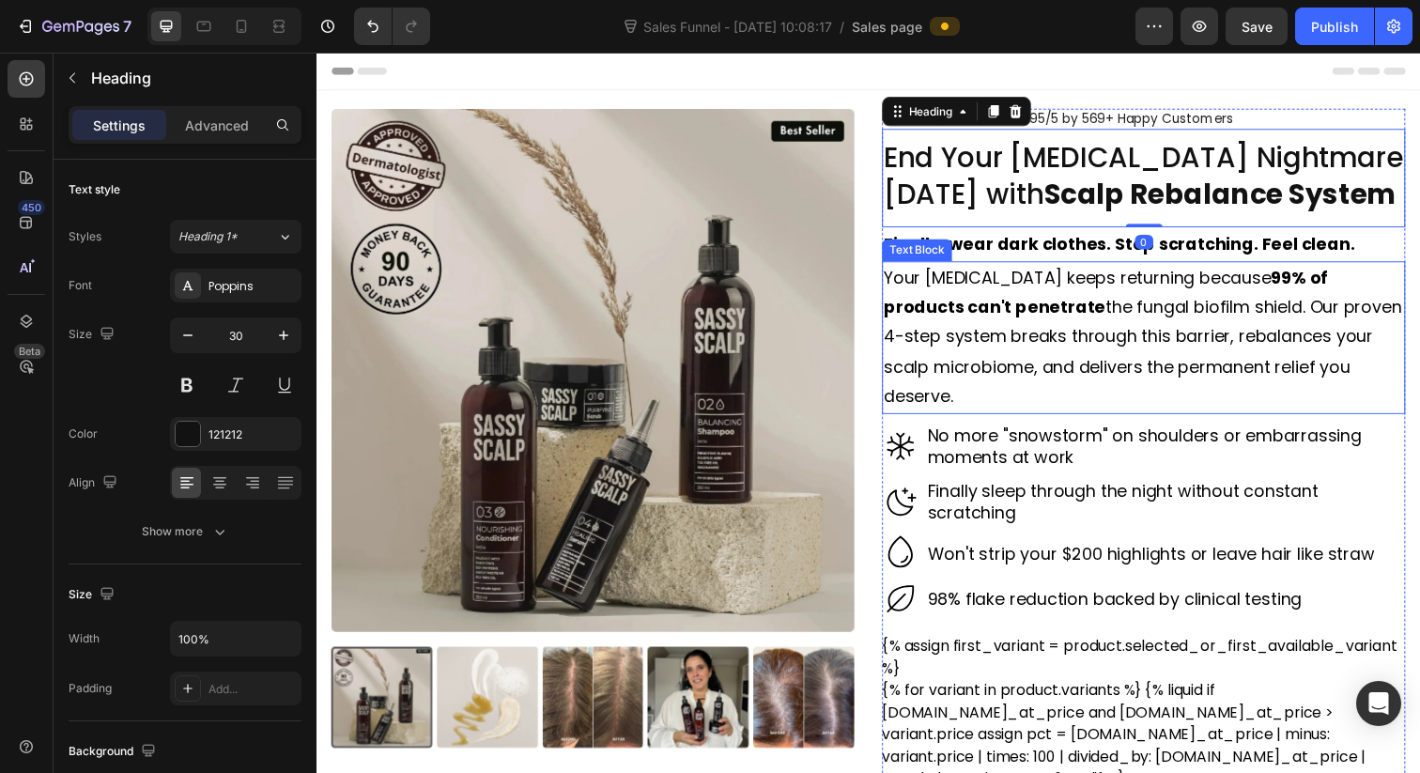
click at [1256, 285] on strong "99% of products can't penetrate" at bounding box center [1123, 297] width 454 height 54
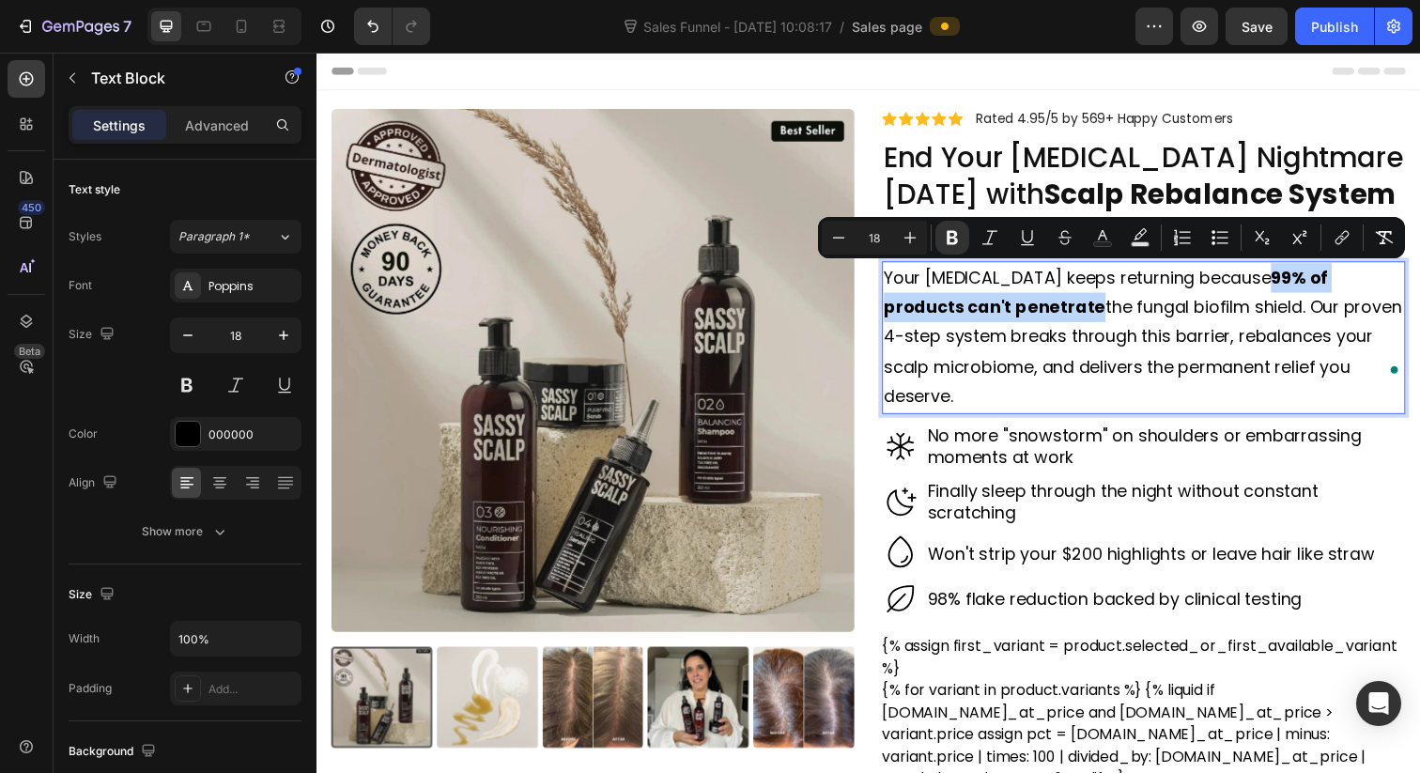
drag, startPoint x: 1231, startPoint y: 283, endPoint x: 982, endPoint y: 308, distance: 250.1
click at [945, 239] on icon "Editor contextual toolbar" at bounding box center [952, 237] width 19 height 19
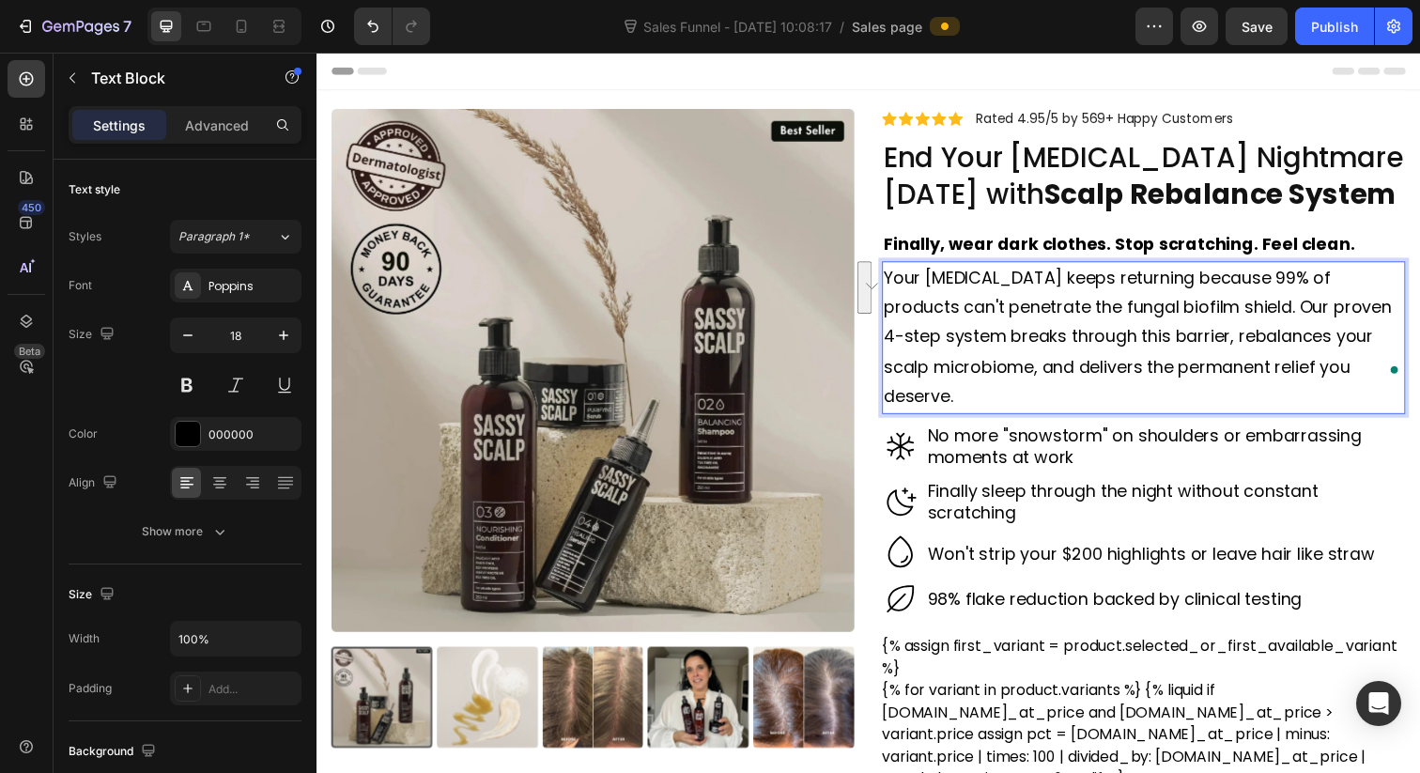
click at [1056, 352] on p "Your dandruff keeps returning because 99% of products can't penetrate the funga…" at bounding box center [1161, 344] width 531 height 152
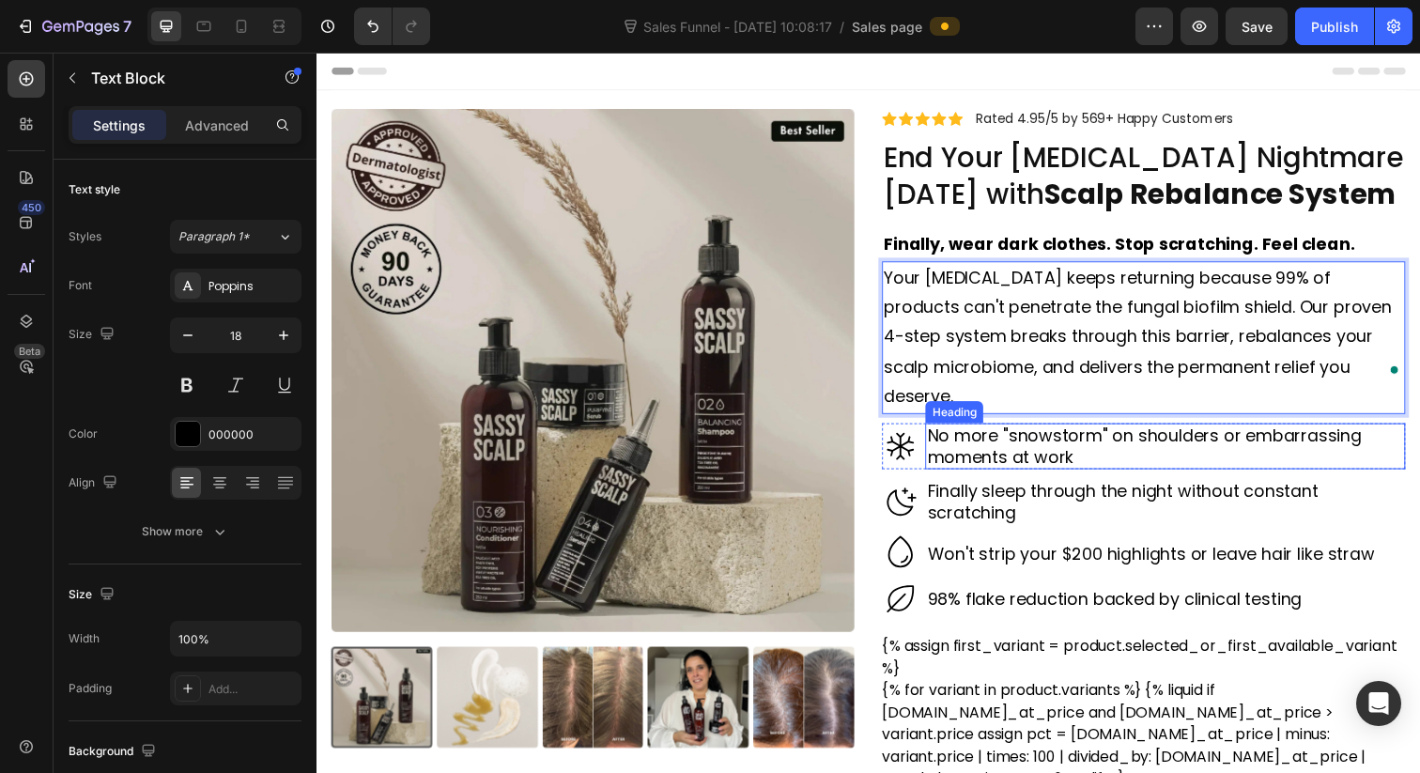
click at [1139, 431] on h2 "No more "snowstorm" on shoulders or embarrassing moments at work" at bounding box center [1183, 455] width 490 height 48
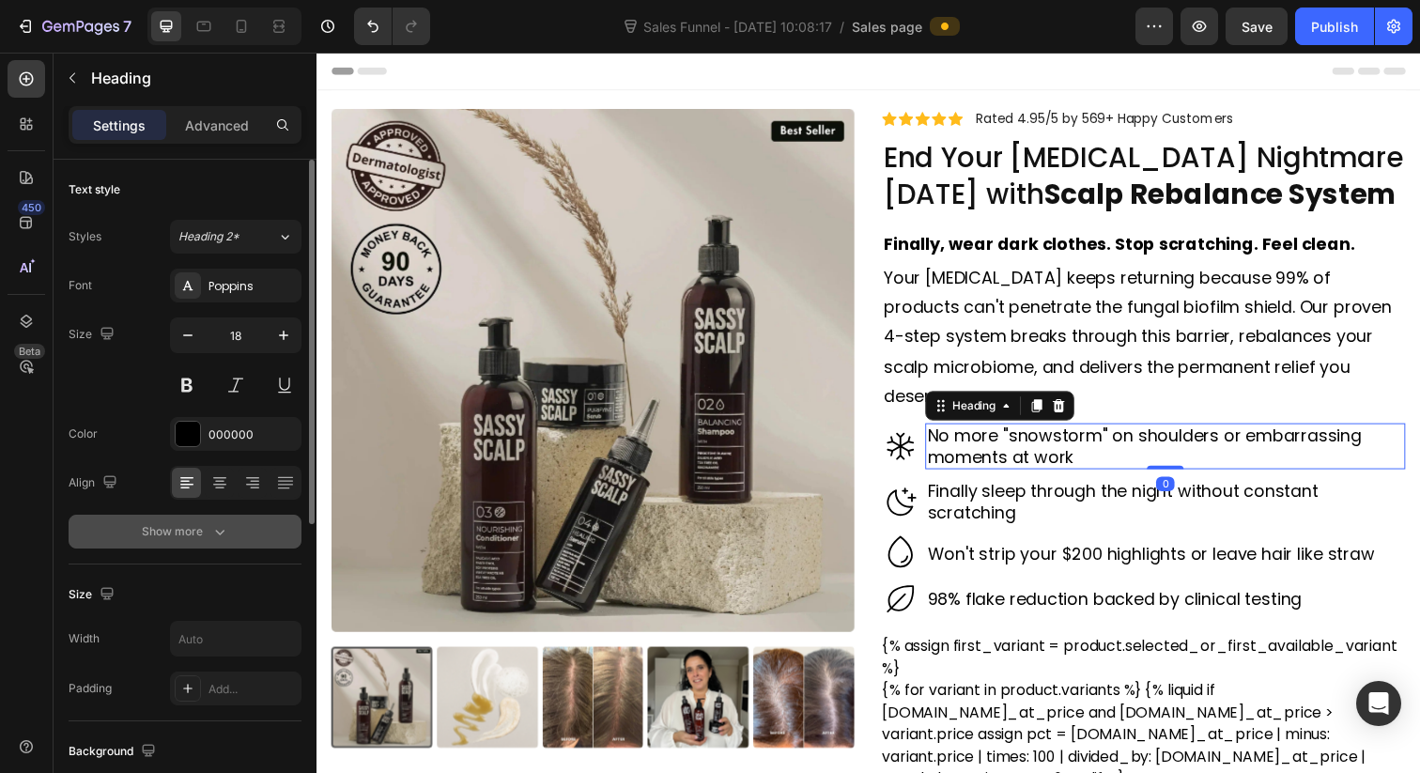
click at [226, 523] on icon "button" at bounding box center [219, 531] width 19 height 19
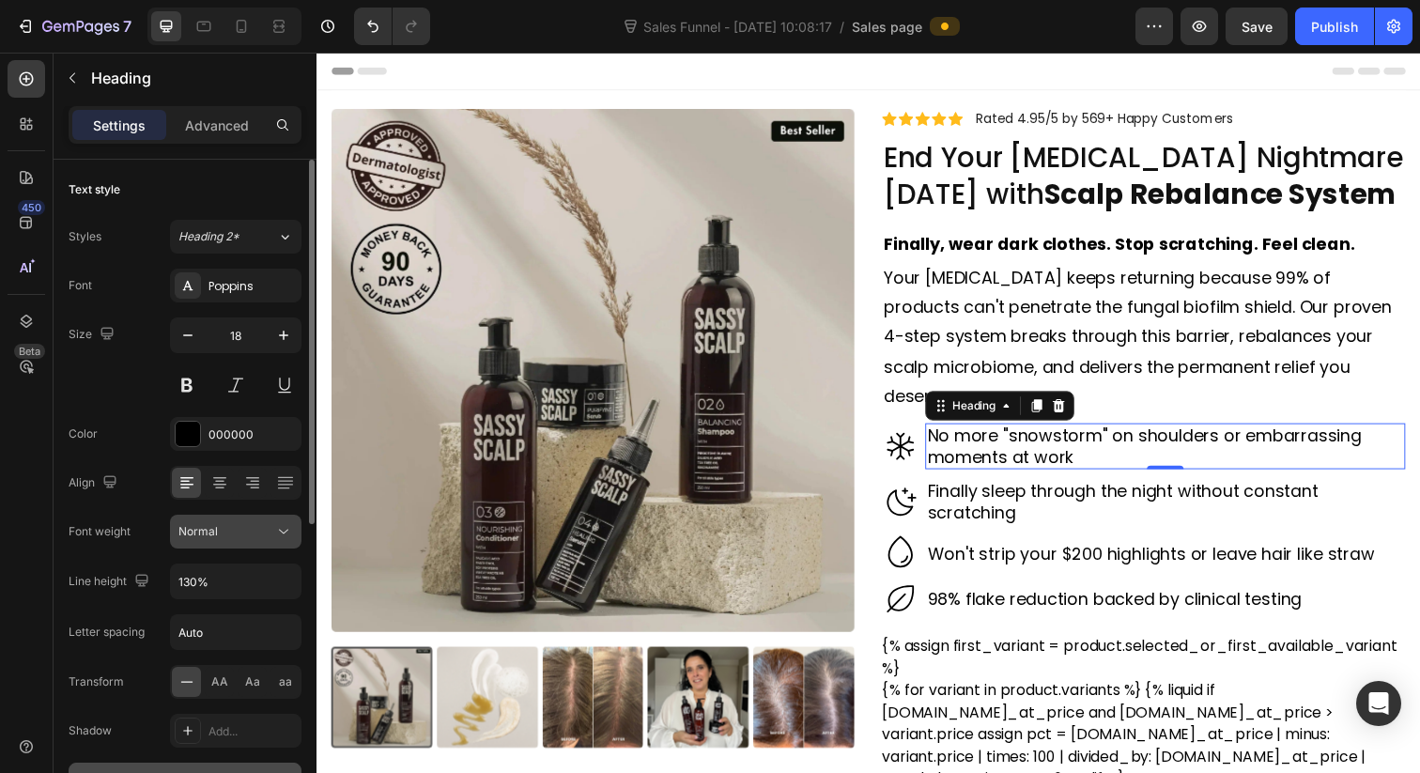
click at [265, 532] on div "Normal" at bounding box center [226, 531] width 96 height 17
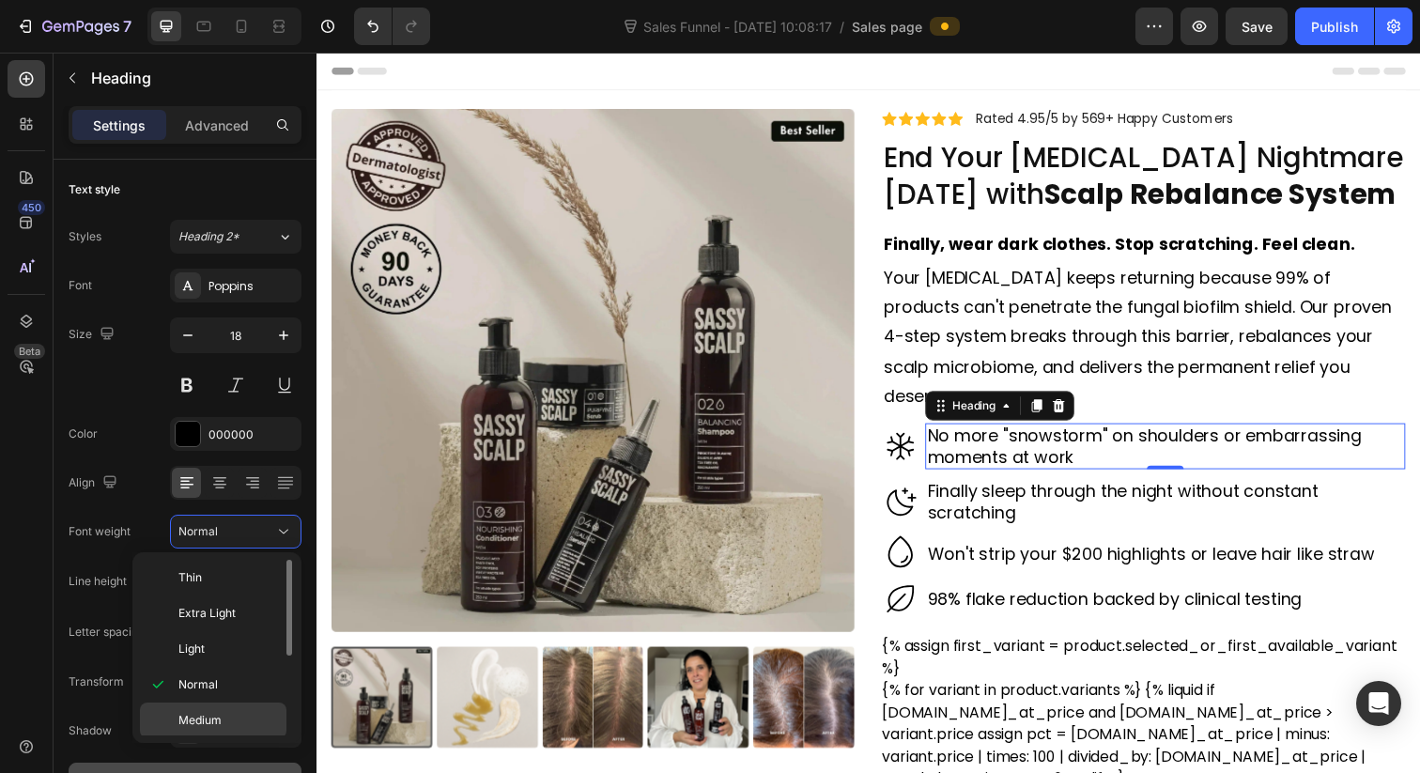
click at [236, 738] on div "Medium" at bounding box center [213, 756] width 146 height 36
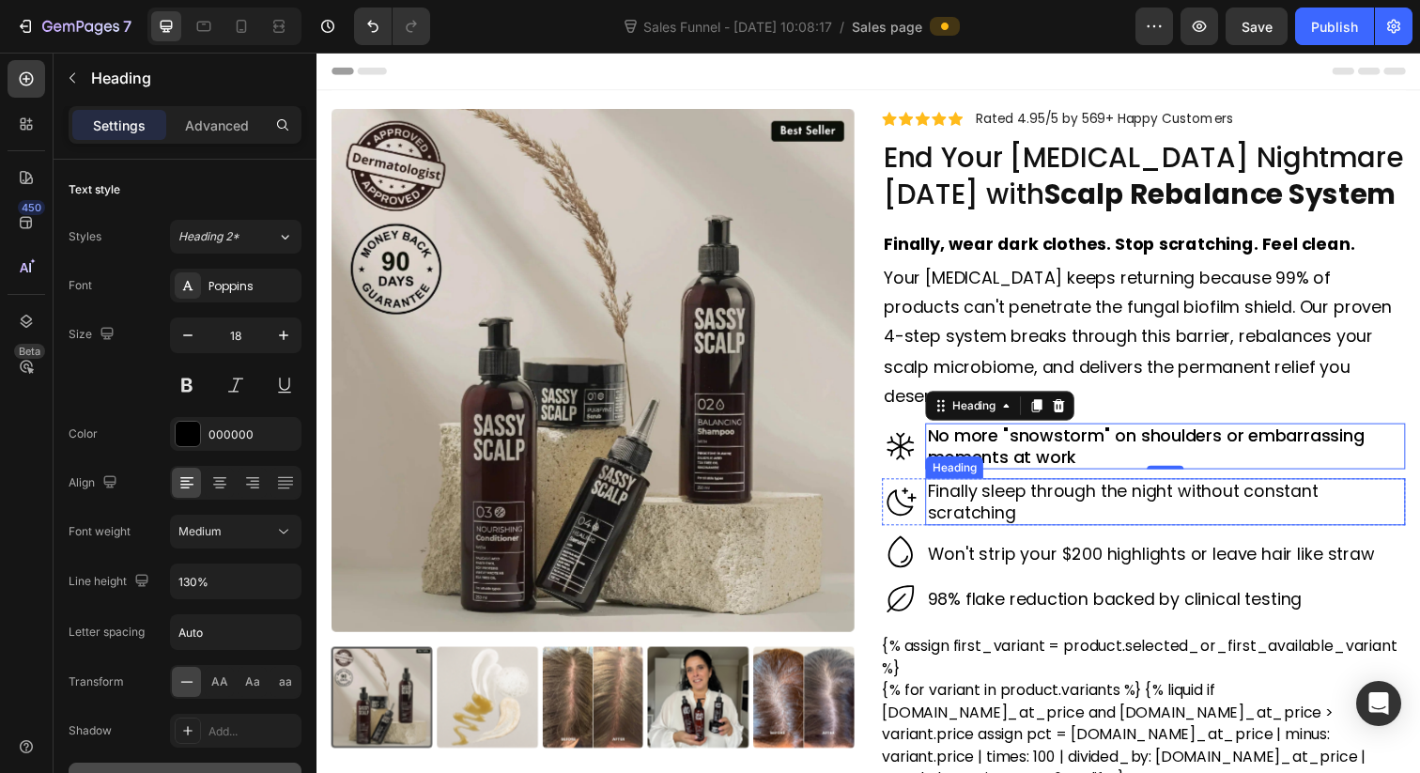
click at [997, 487] on h2 "Finally sleep through the night without constant scratching" at bounding box center [1183, 511] width 490 height 48
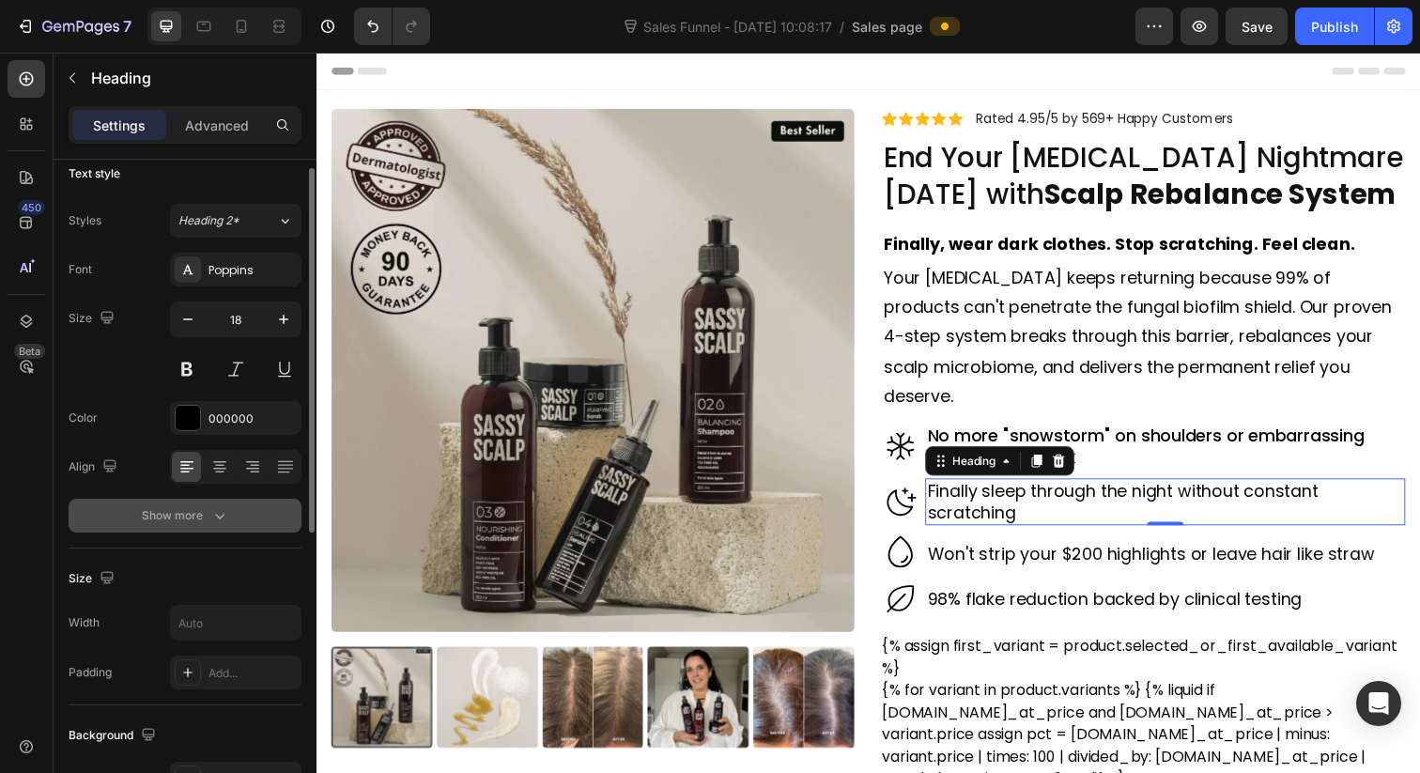
scroll to position [30, 0]
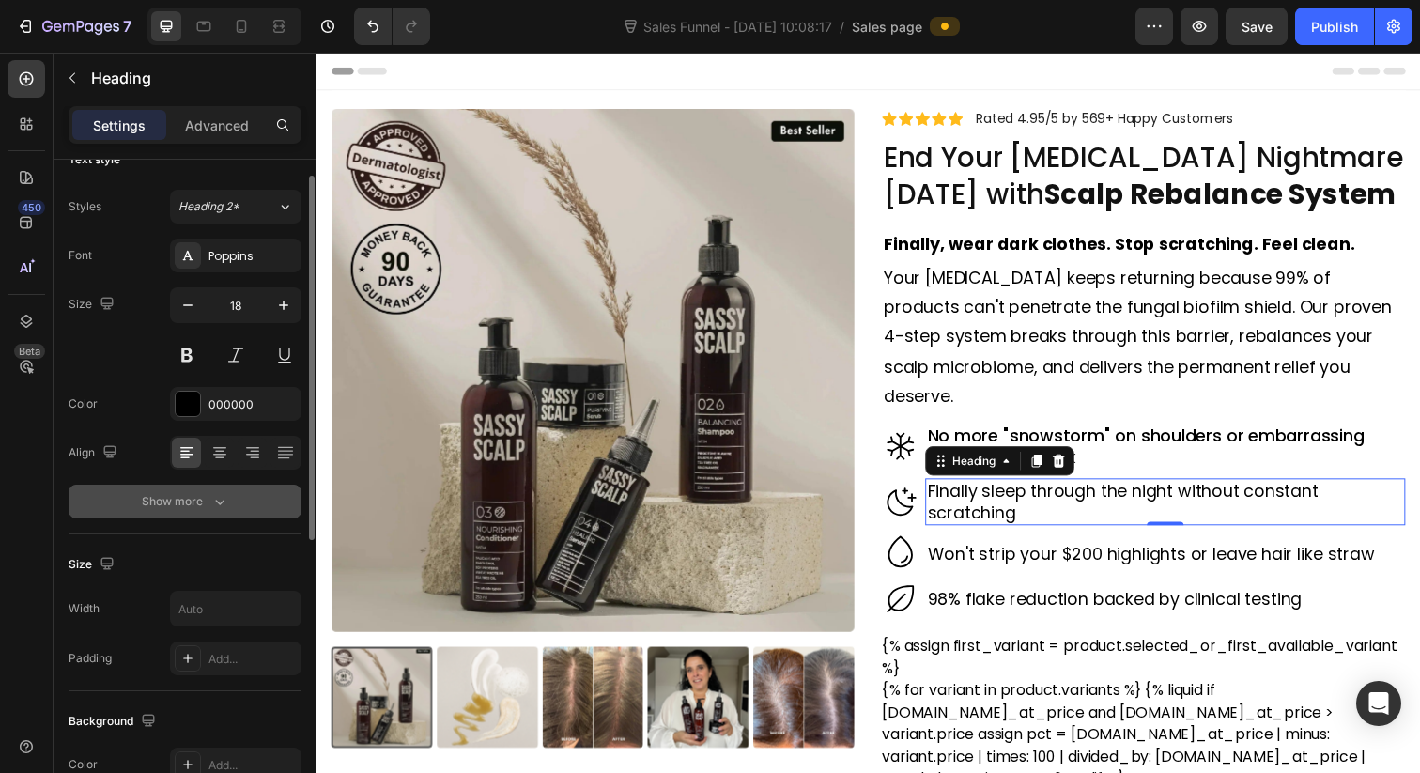
click at [263, 498] on button "Show more" at bounding box center [185, 502] width 233 height 34
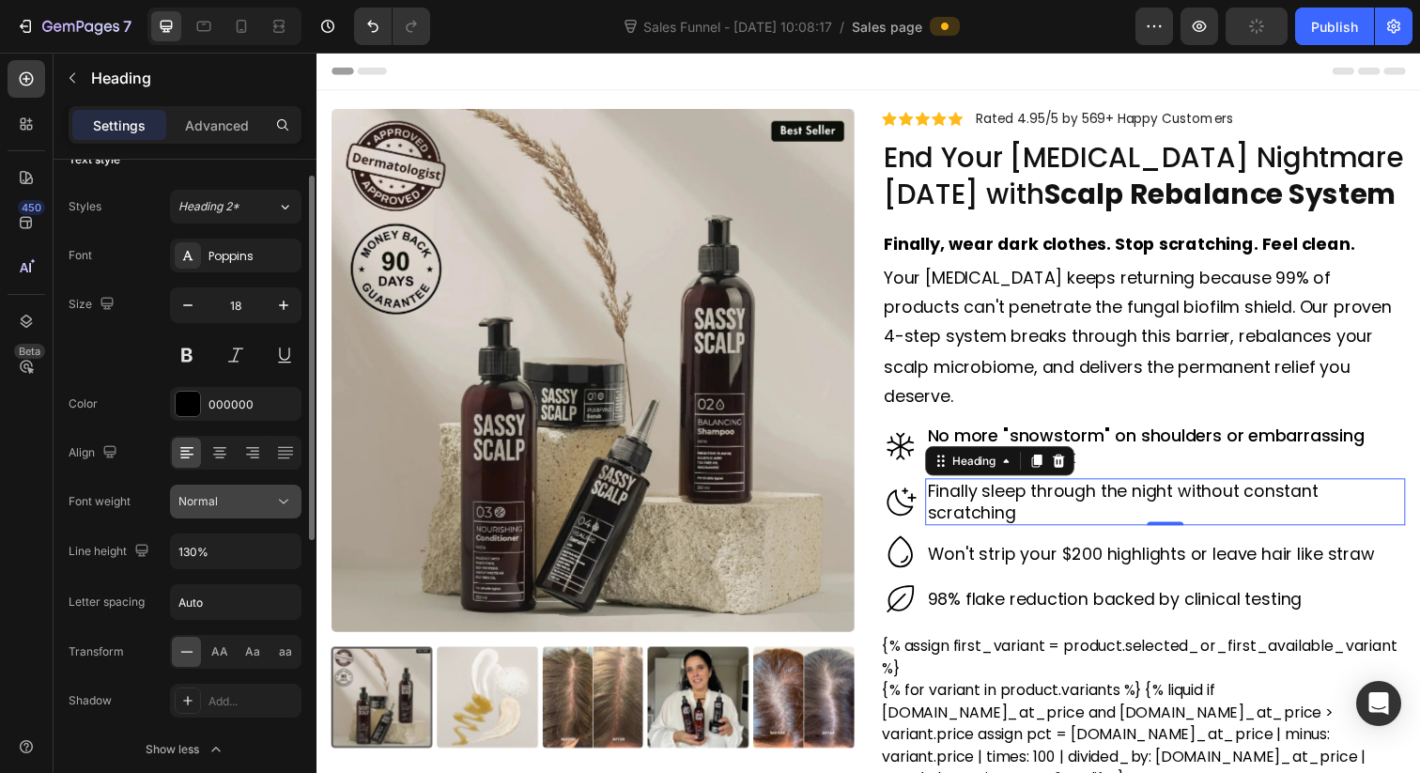
click at [287, 500] on icon at bounding box center [283, 502] width 9 height 5
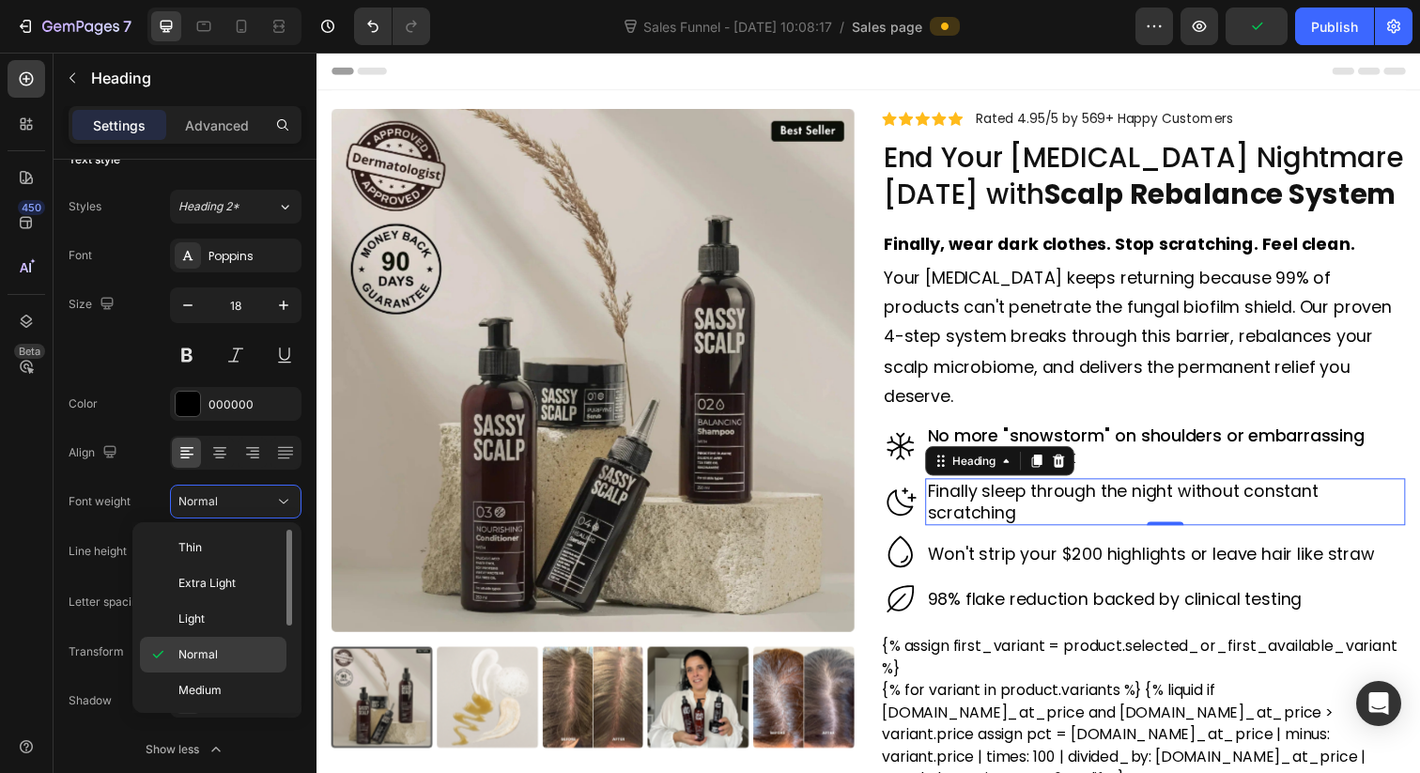
click at [235, 686] on p "Medium" at bounding box center [228, 690] width 100 height 17
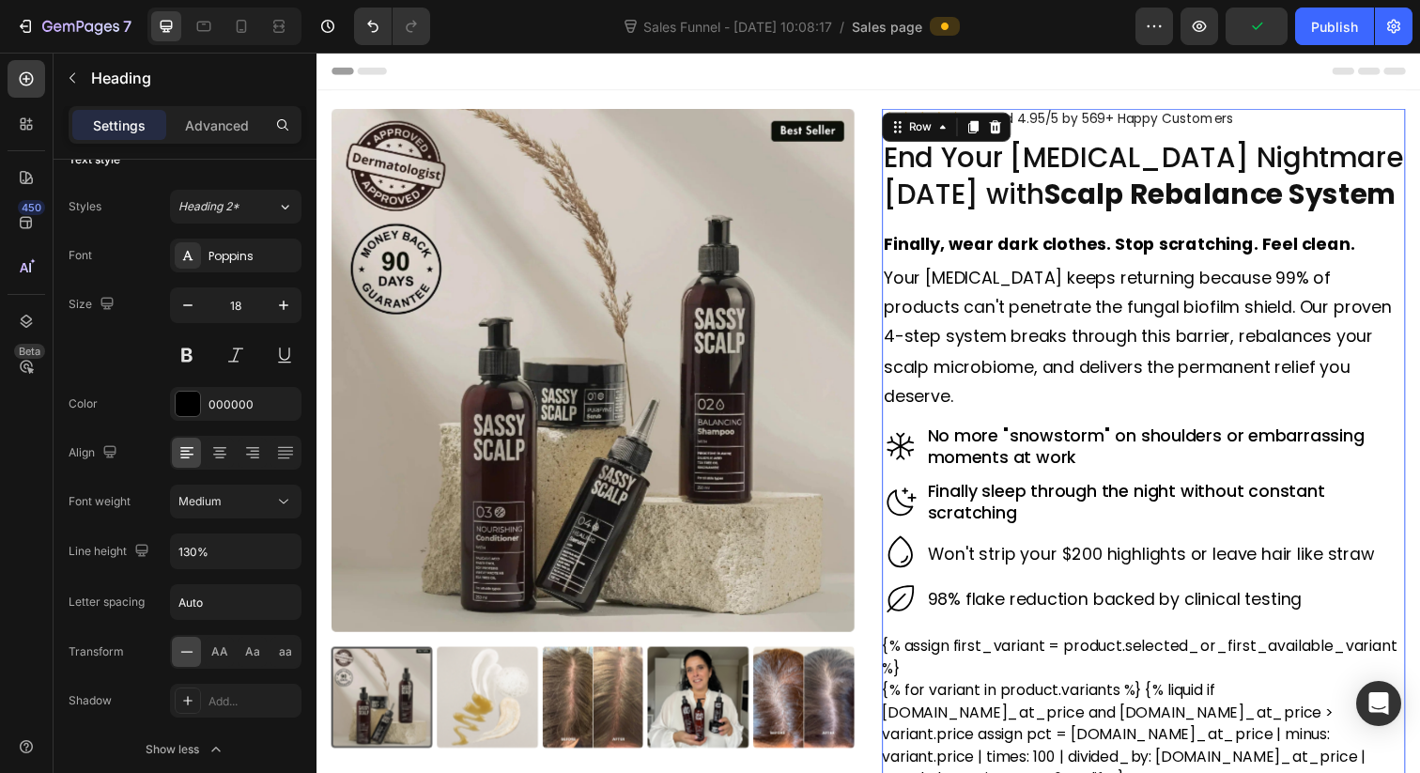
click at [1043, 552] on div "Icon No more "snowstorm" on shoulders or embarrassing moments at work Heading R…" at bounding box center [1161, 530] width 534 height 199
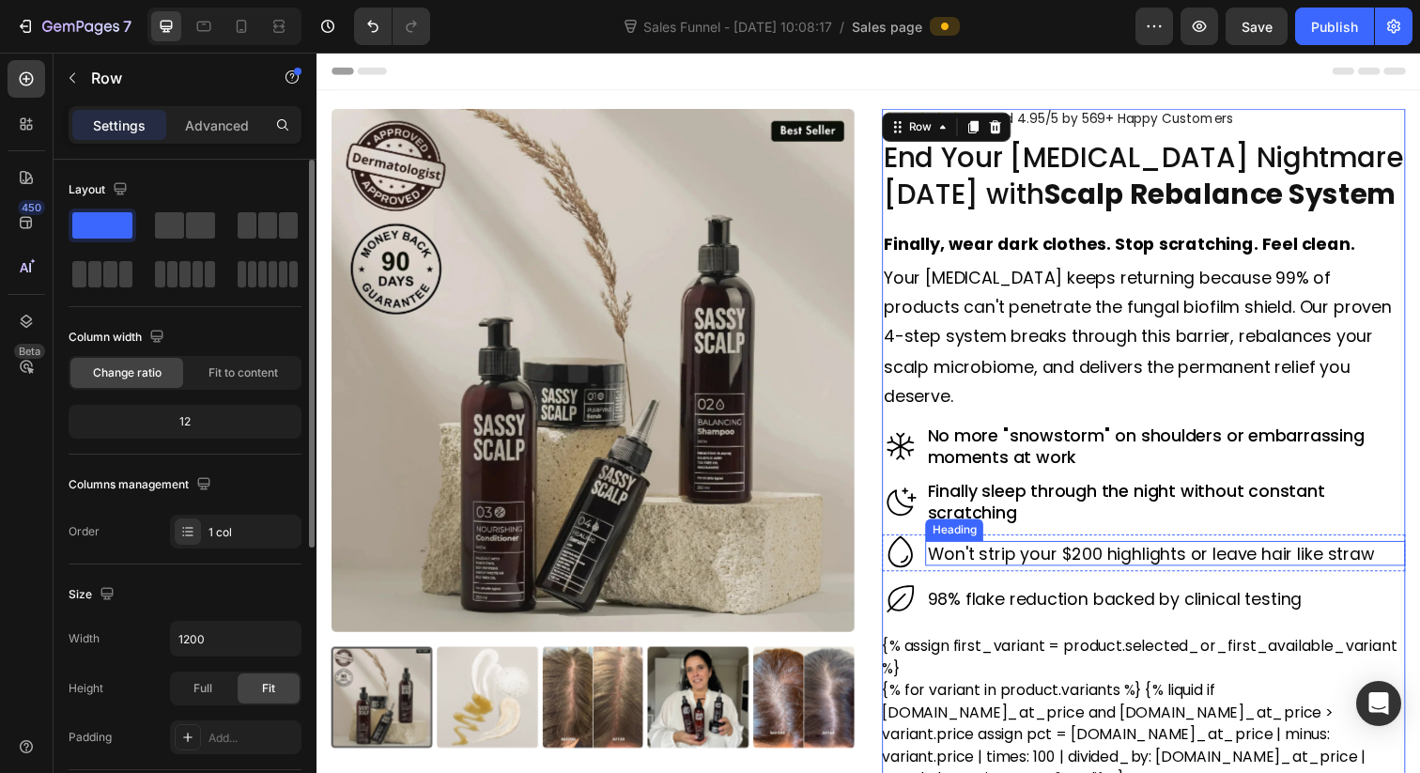
click at [1048, 551] on h2 "Won't strip your $200 highlights or leave hair like straw" at bounding box center [1183, 563] width 490 height 25
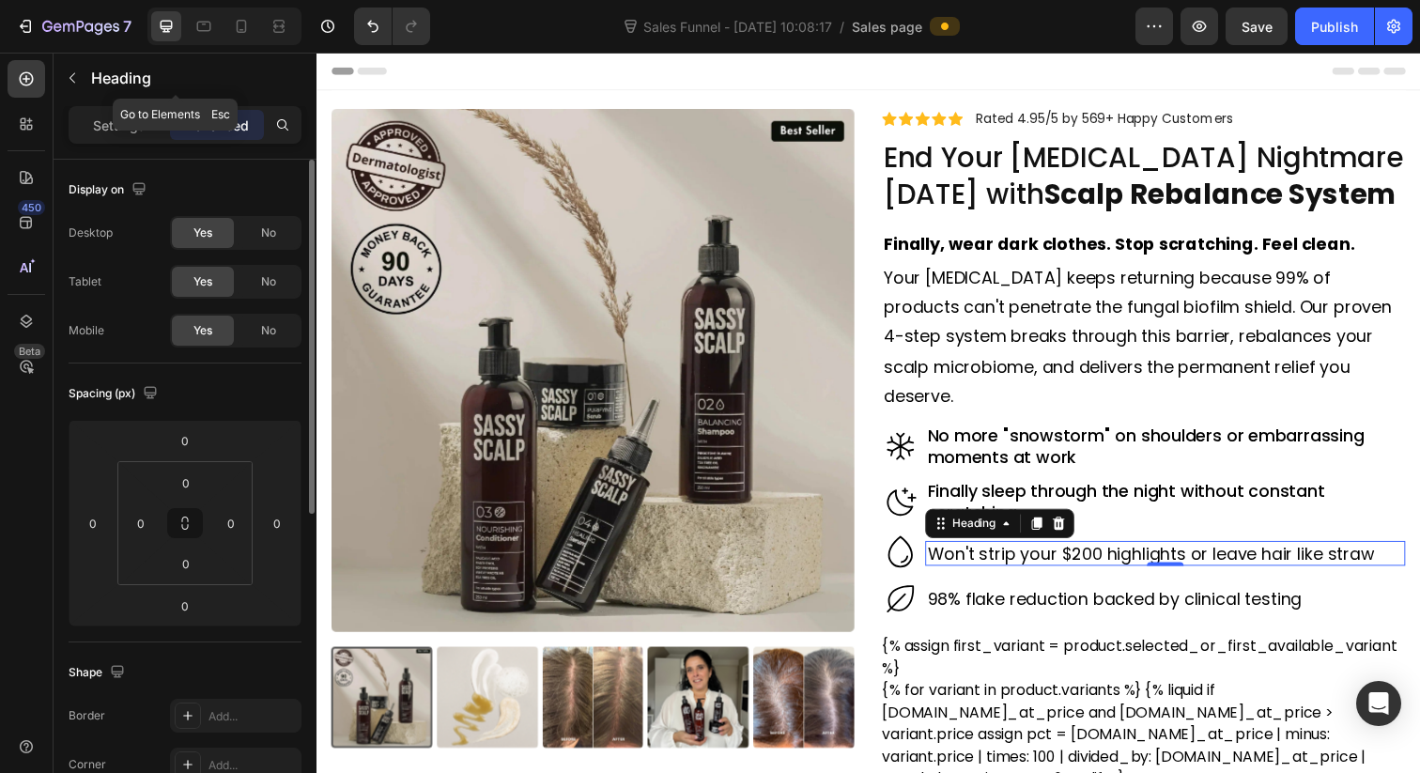
click at [139, 105] on div "Heading" at bounding box center [176, 80] width 244 height 54
click at [124, 121] on p "Settings" at bounding box center [119, 126] width 53 height 20
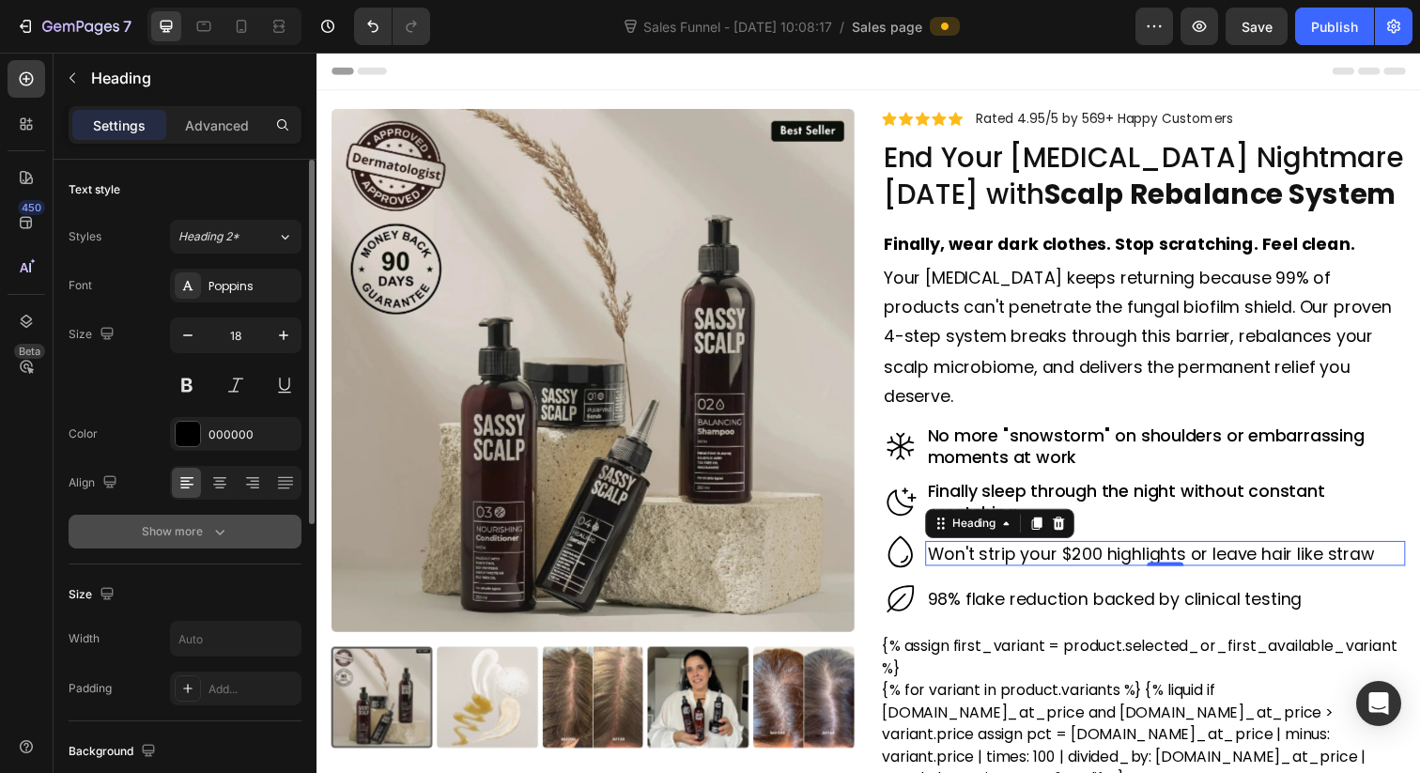
click at [229, 530] on button "Show more" at bounding box center [185, 532] width 233 height 34
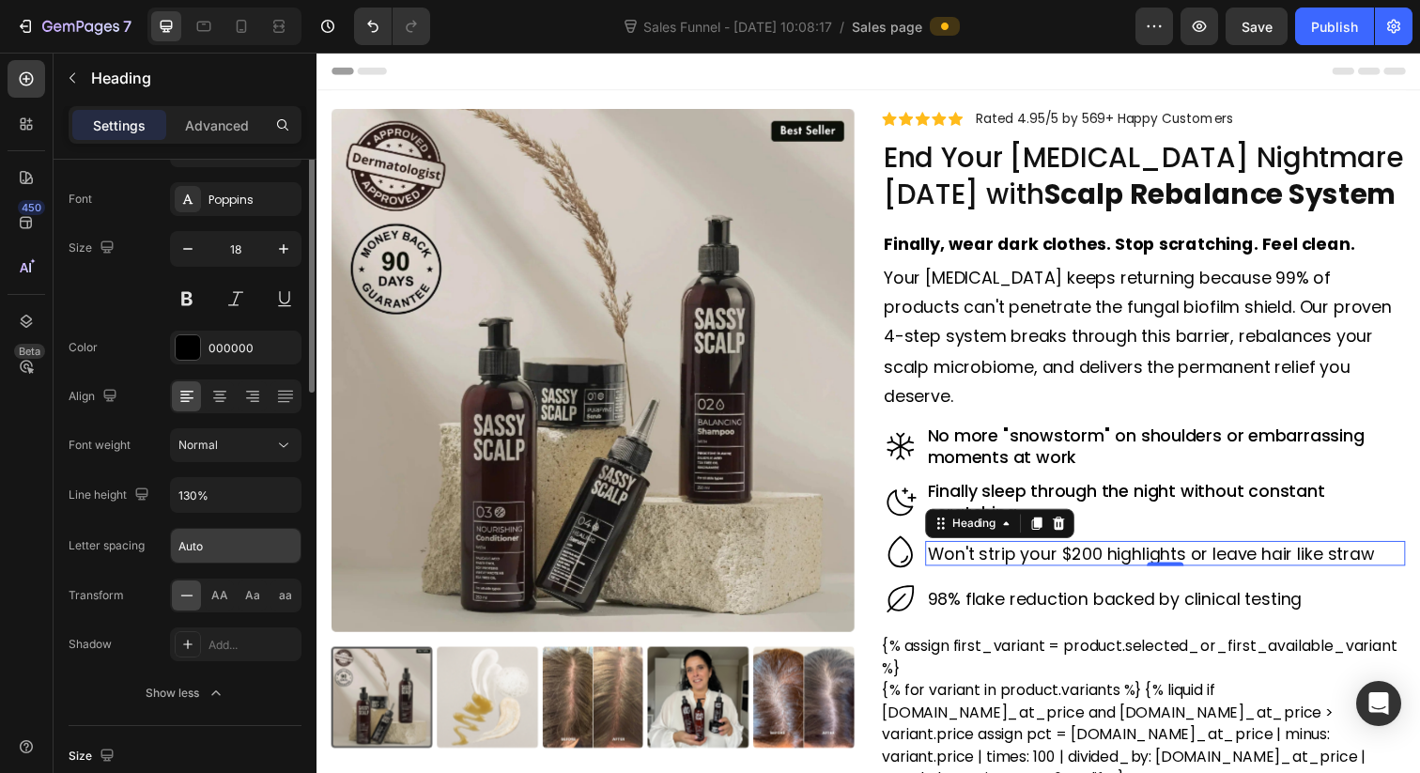
scroll to position [92, 0]
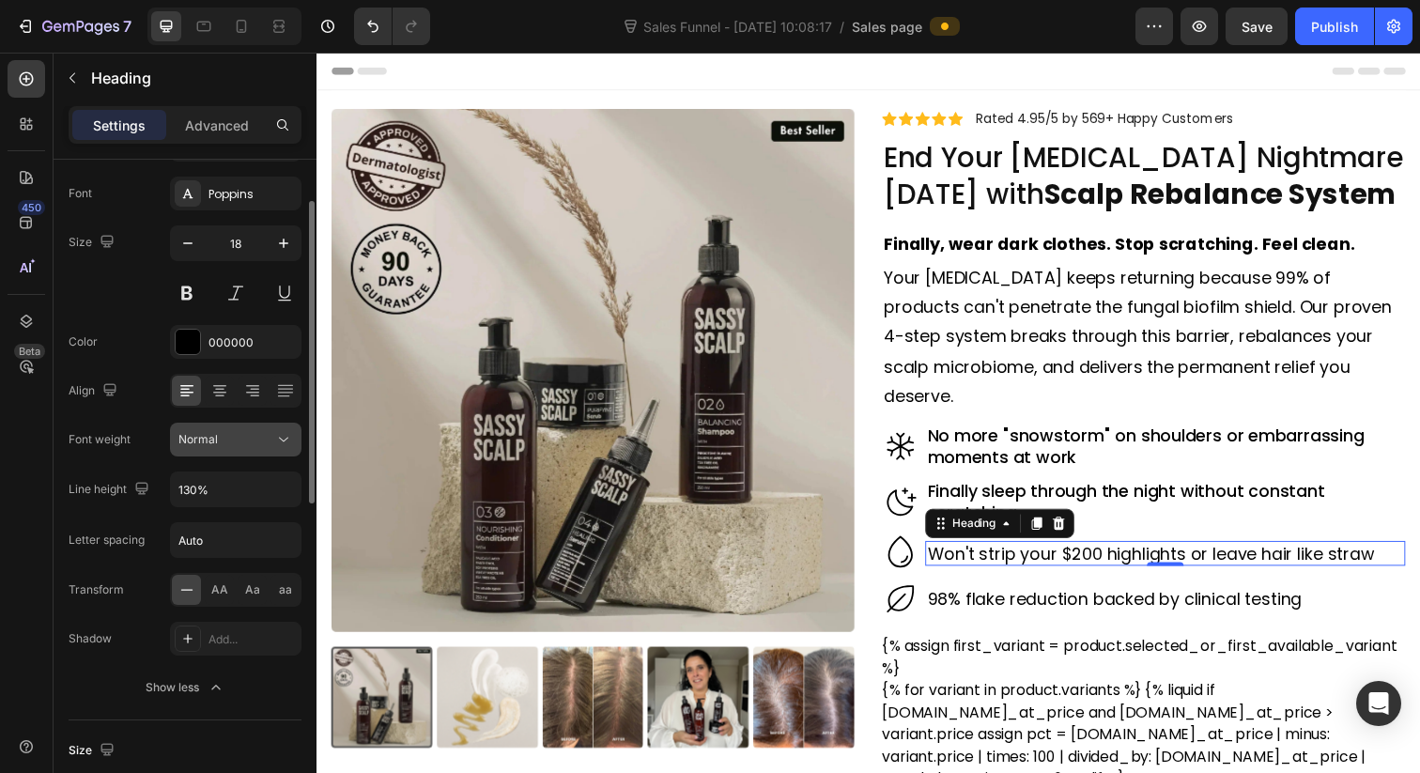
click at [253, 439] on div "Normal" at bounding box center [226, 439] width 96 height 17
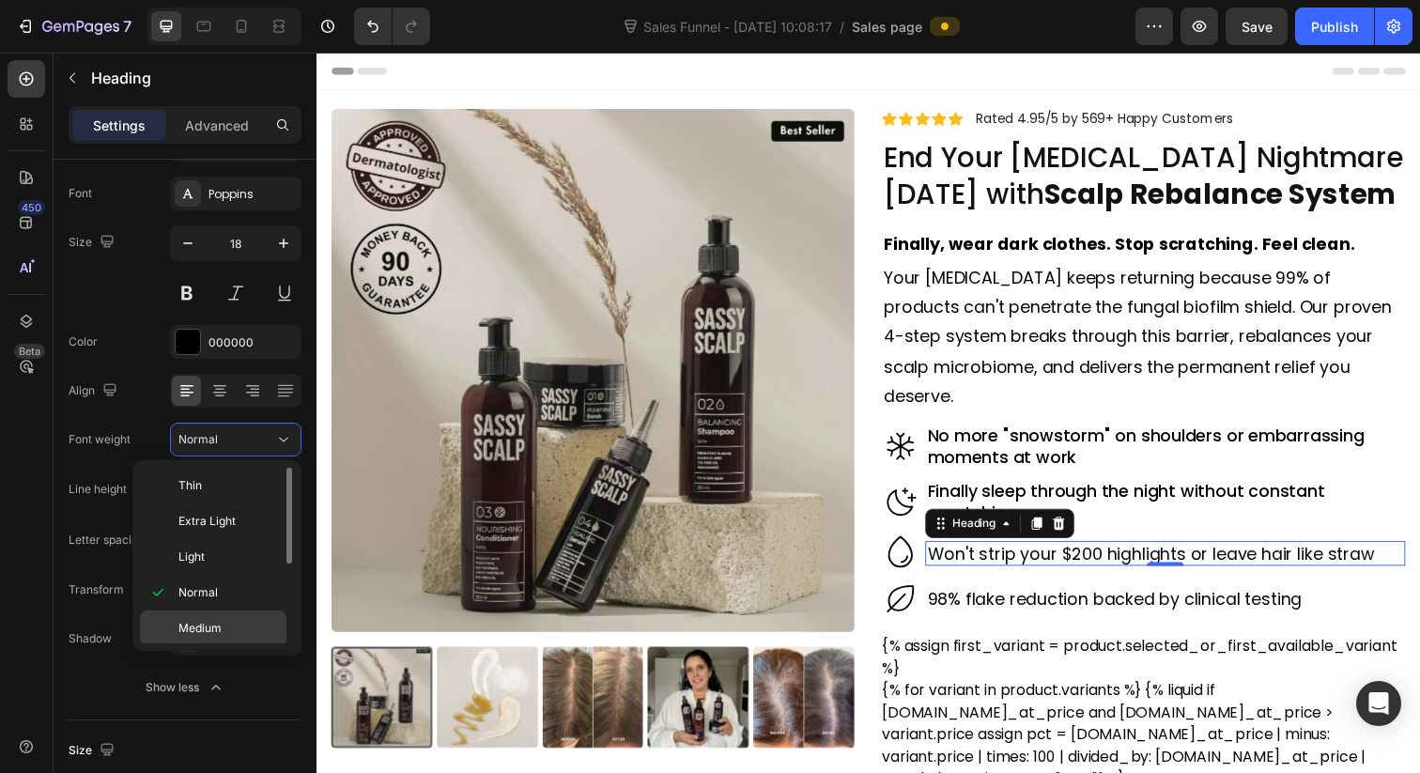
click at [224, 646] on div "Medium" at bounding box center [213, 664] width 146 height 36
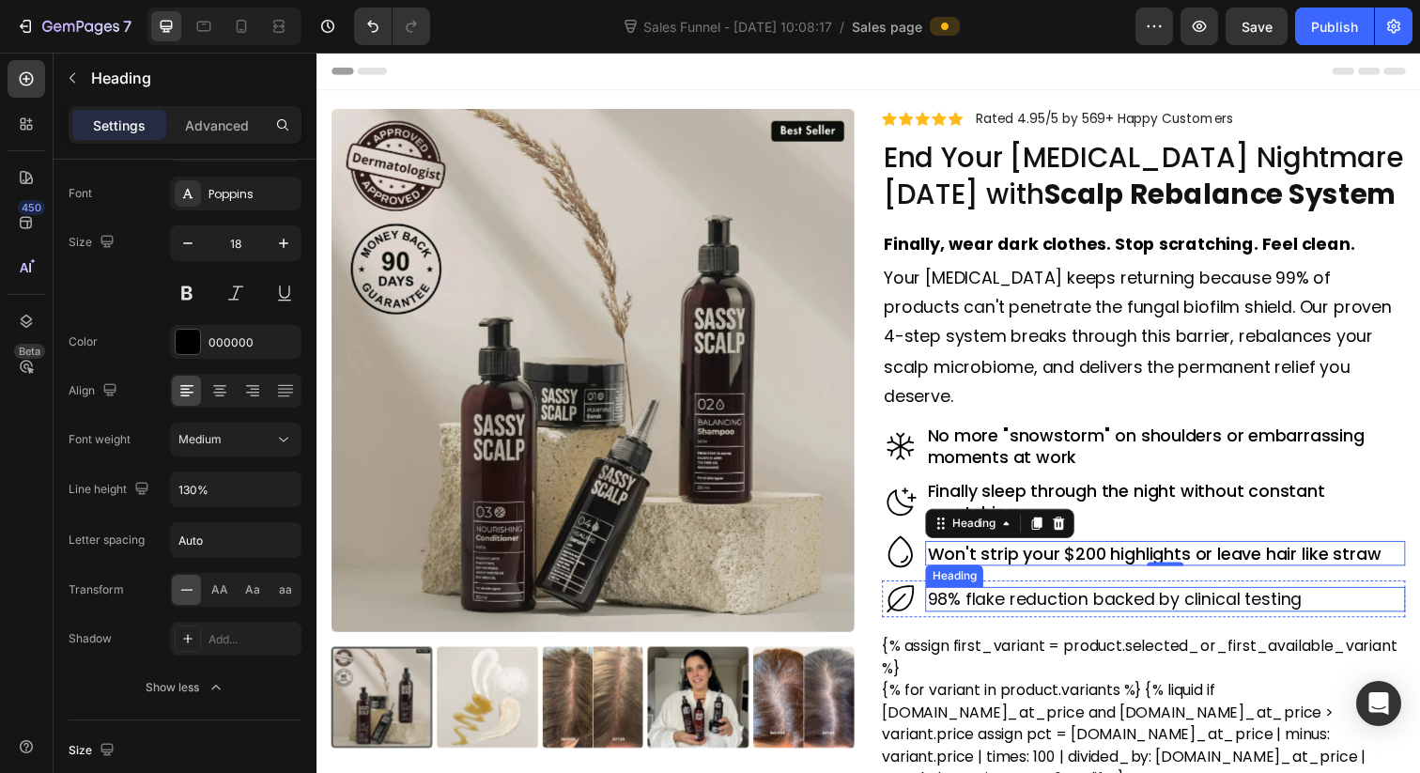
click at [1020, 598] on h2 "98% flake reduction backed by clinical testing" at bounding box center [1183, 610] width 490 height 25
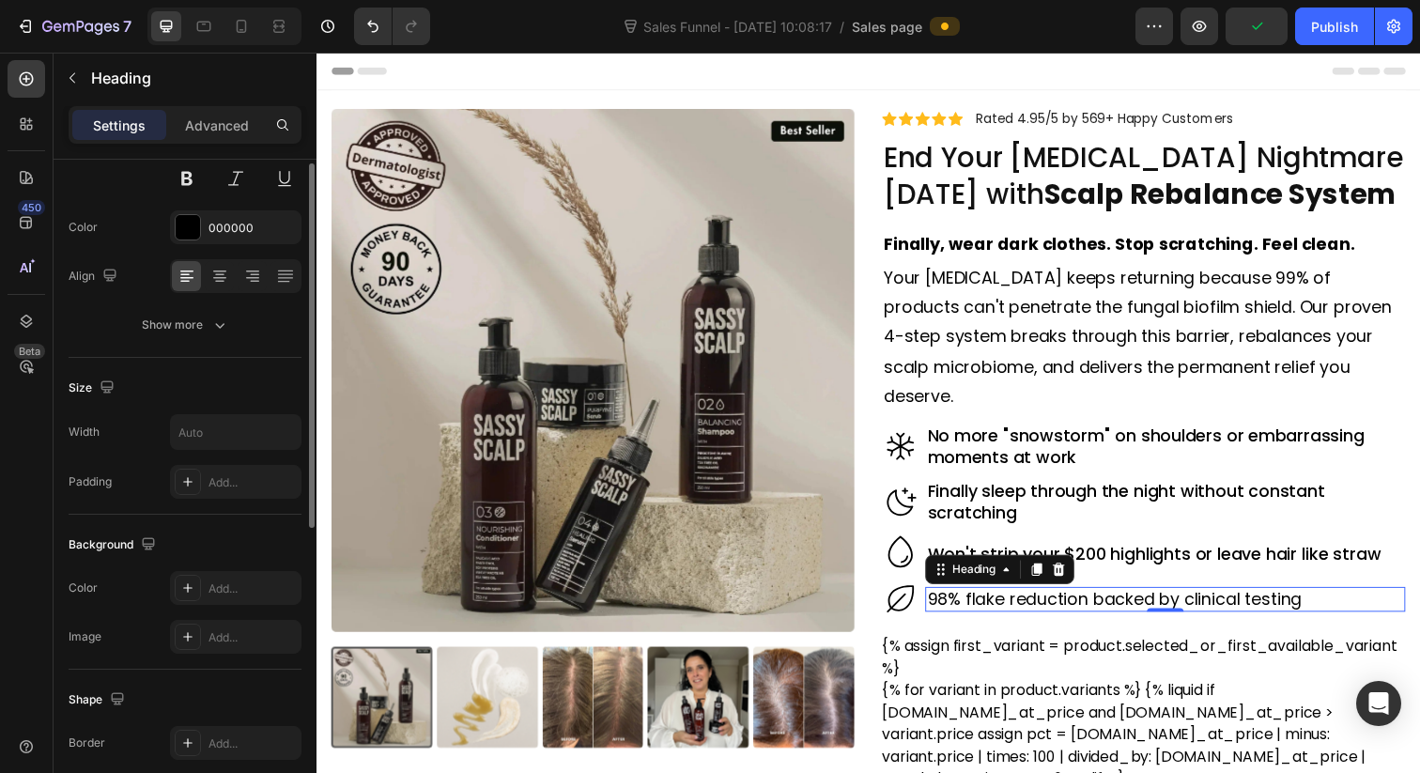
scroll to position [213, 0]
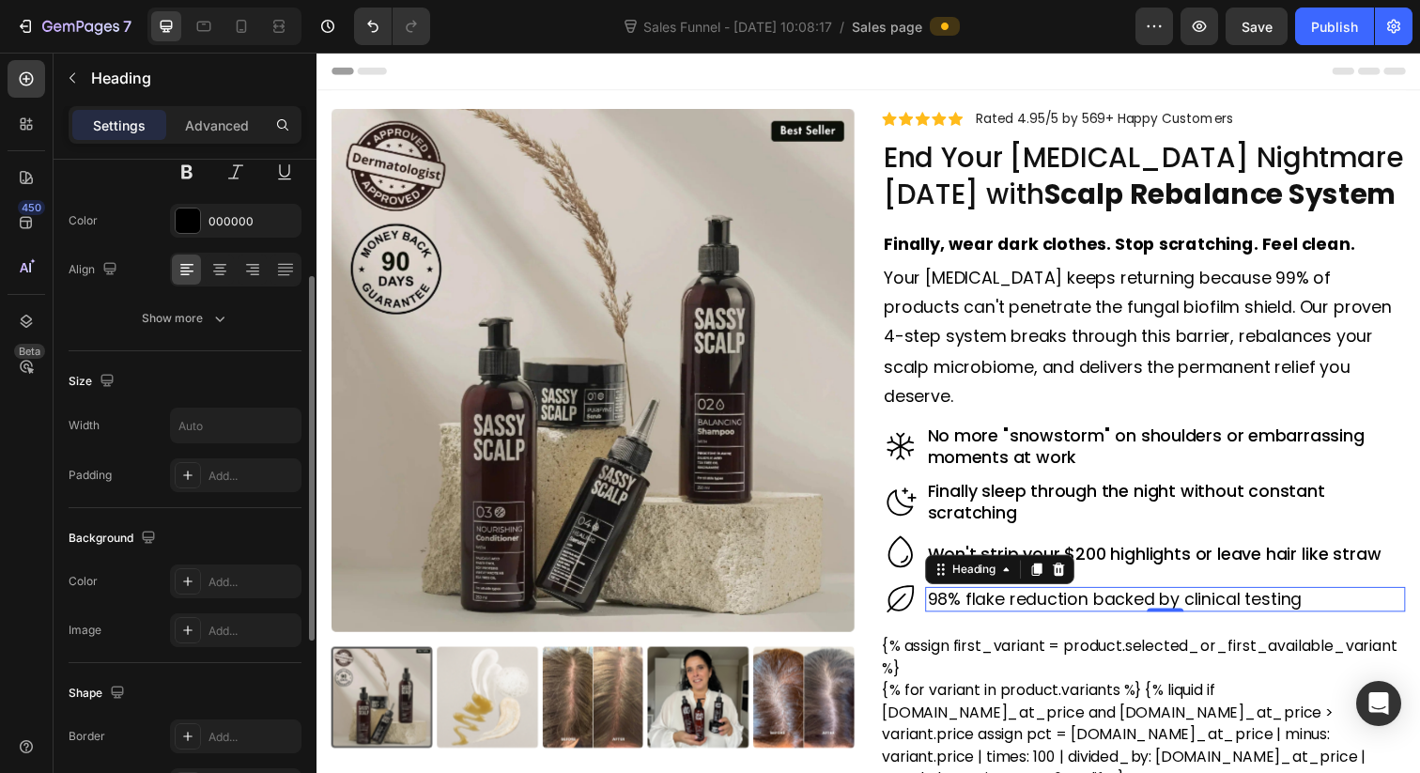
click at [219, 508] on div "Text style Styles Heading 2* Font Poppins Size 18 Color 000000 Align Show more" at bounding box center [185, 585] width 233 height 155
click at [219, 332] on button "Show more" at bounding box center [185, 318] width 233 height 34
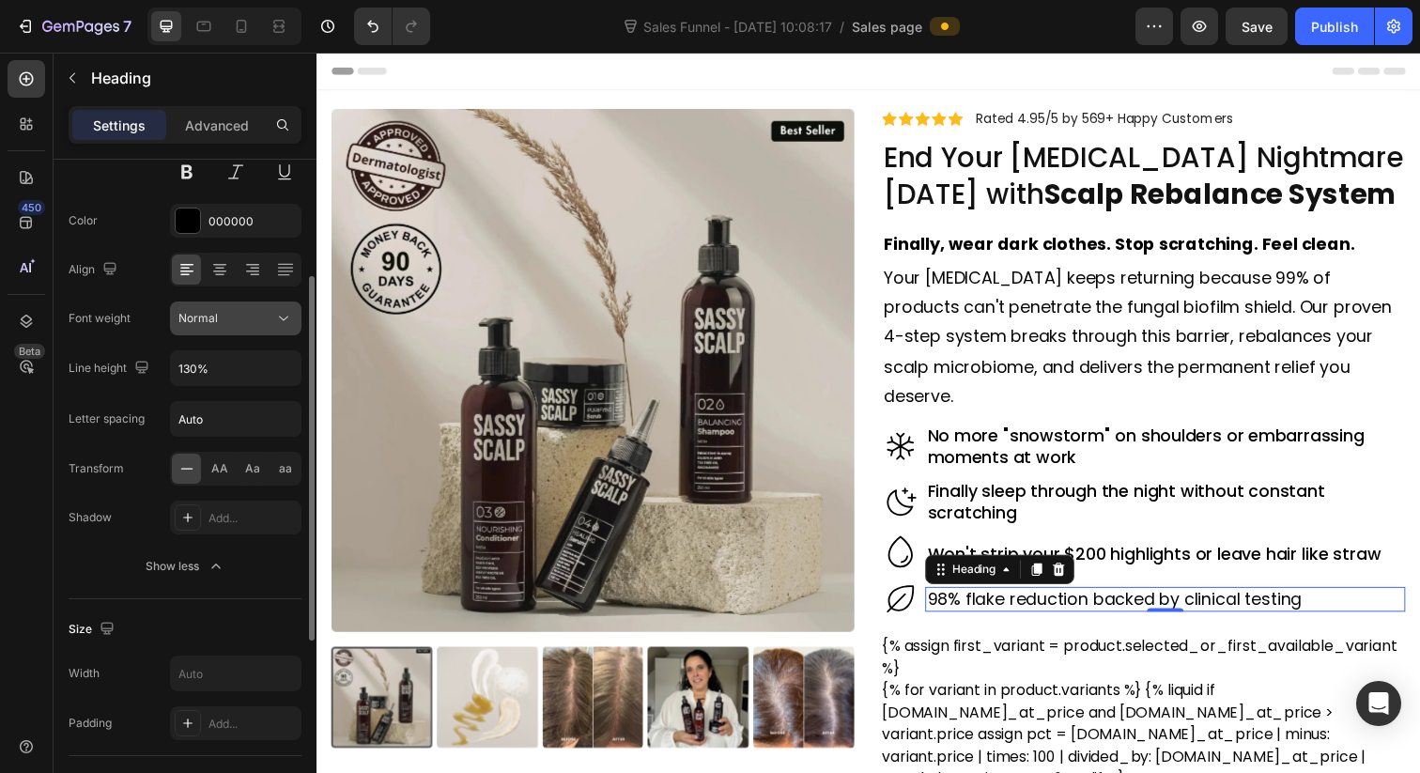
click at [282, 319] on icon at bounding box center [283, 318] width 19 height 19
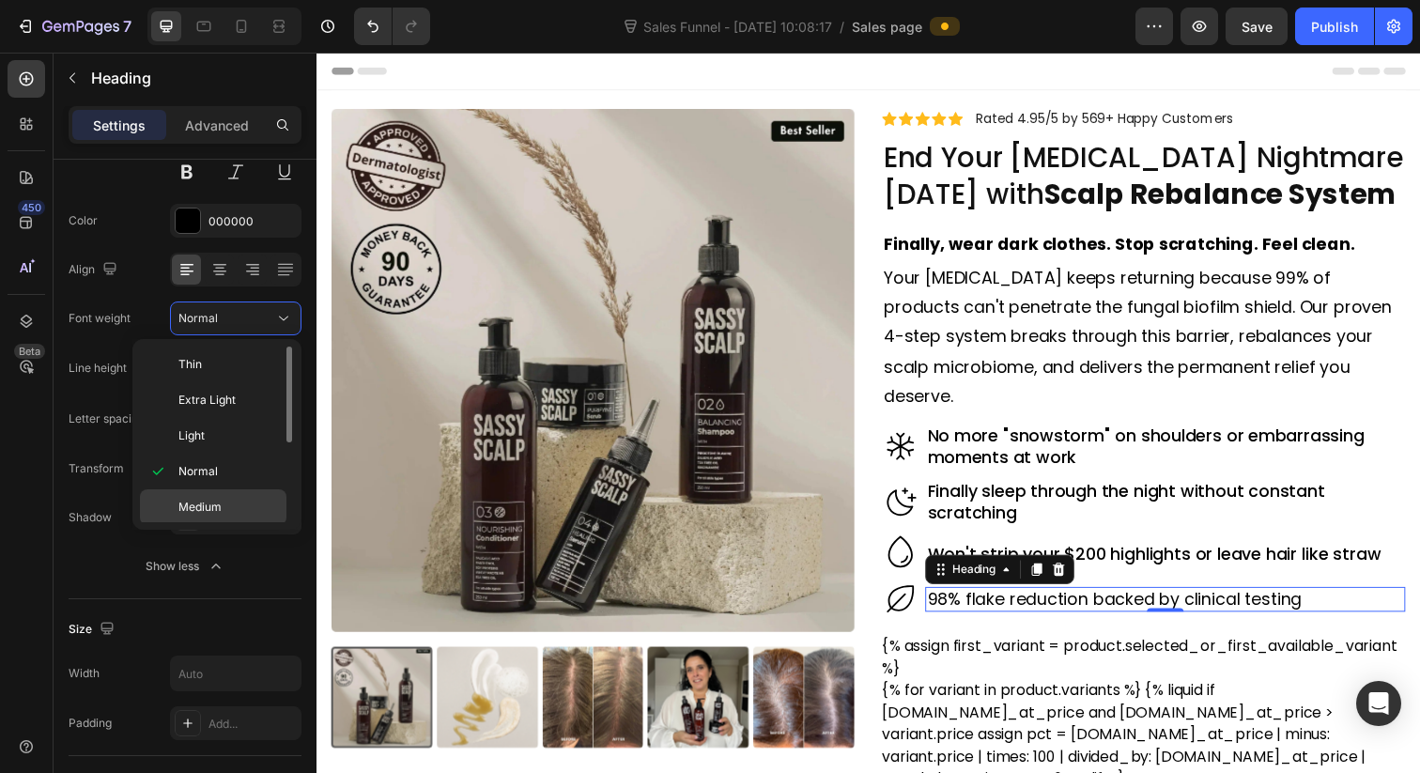
click at [231, 505] on p "Medium" at bounding box center [228, 507] width 100 height 17
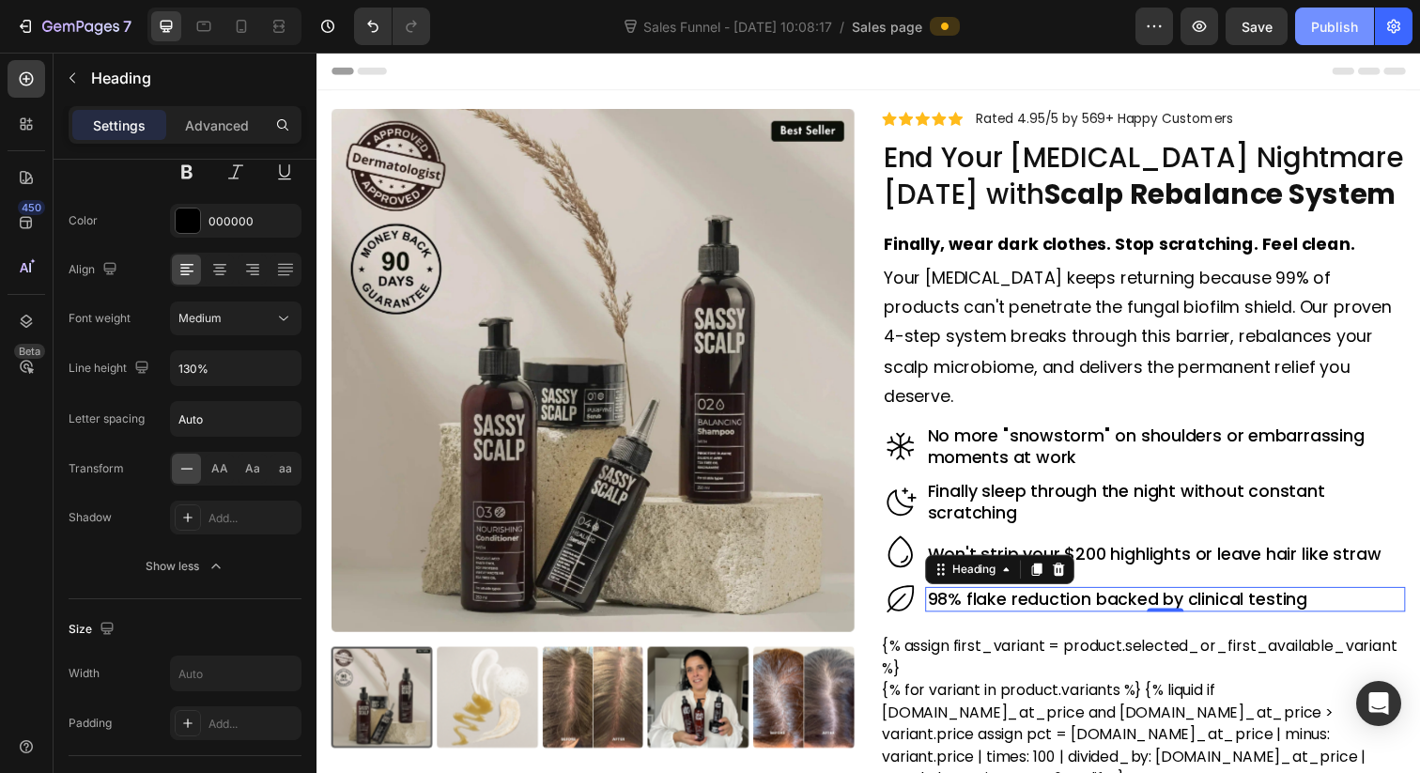
click at [1331, 34] on div "Publish" at bounding box center [1334, 27] width 47 height 20
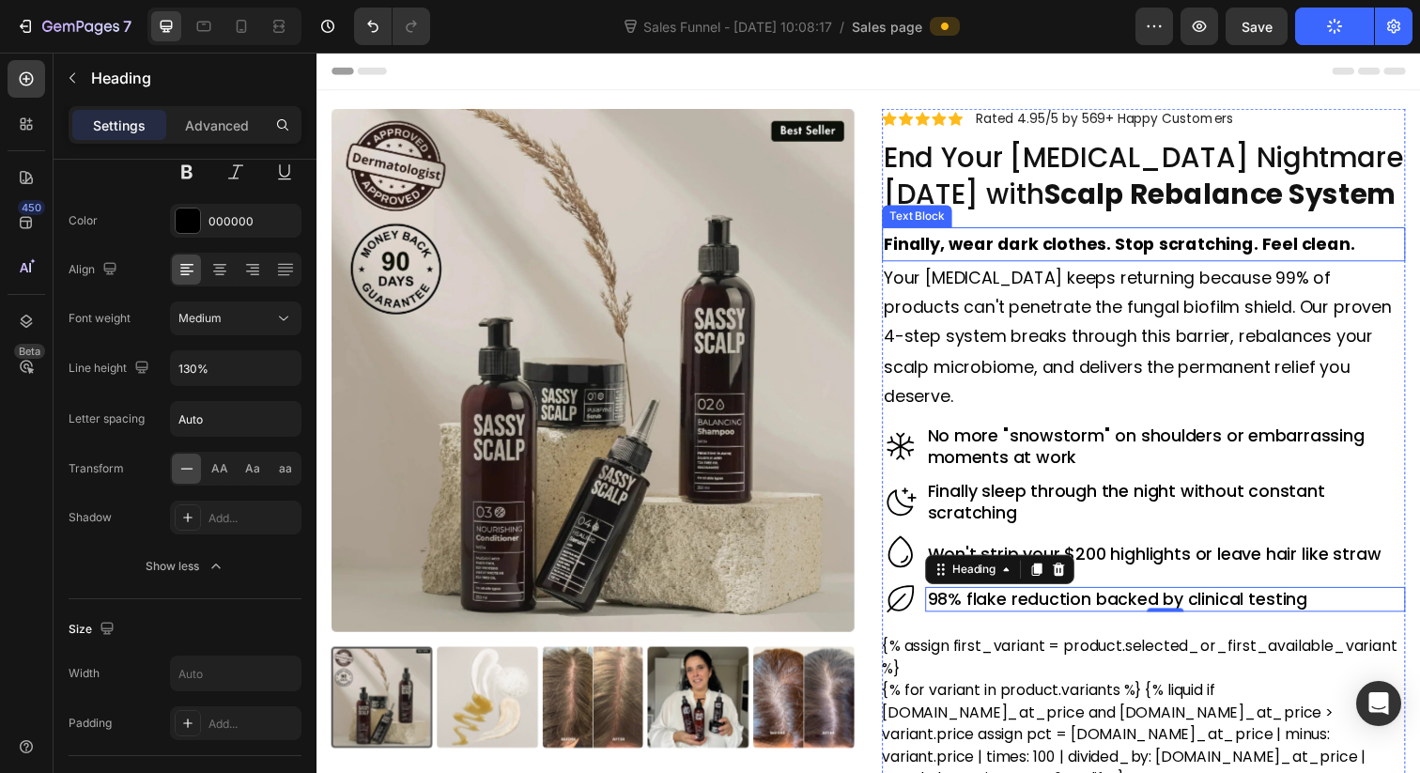
click at [972, 250] on strong "Finally, wear dark clothes. Stop scratching. Feel clean." at bounding box center [1136, 247] width 481 height 23
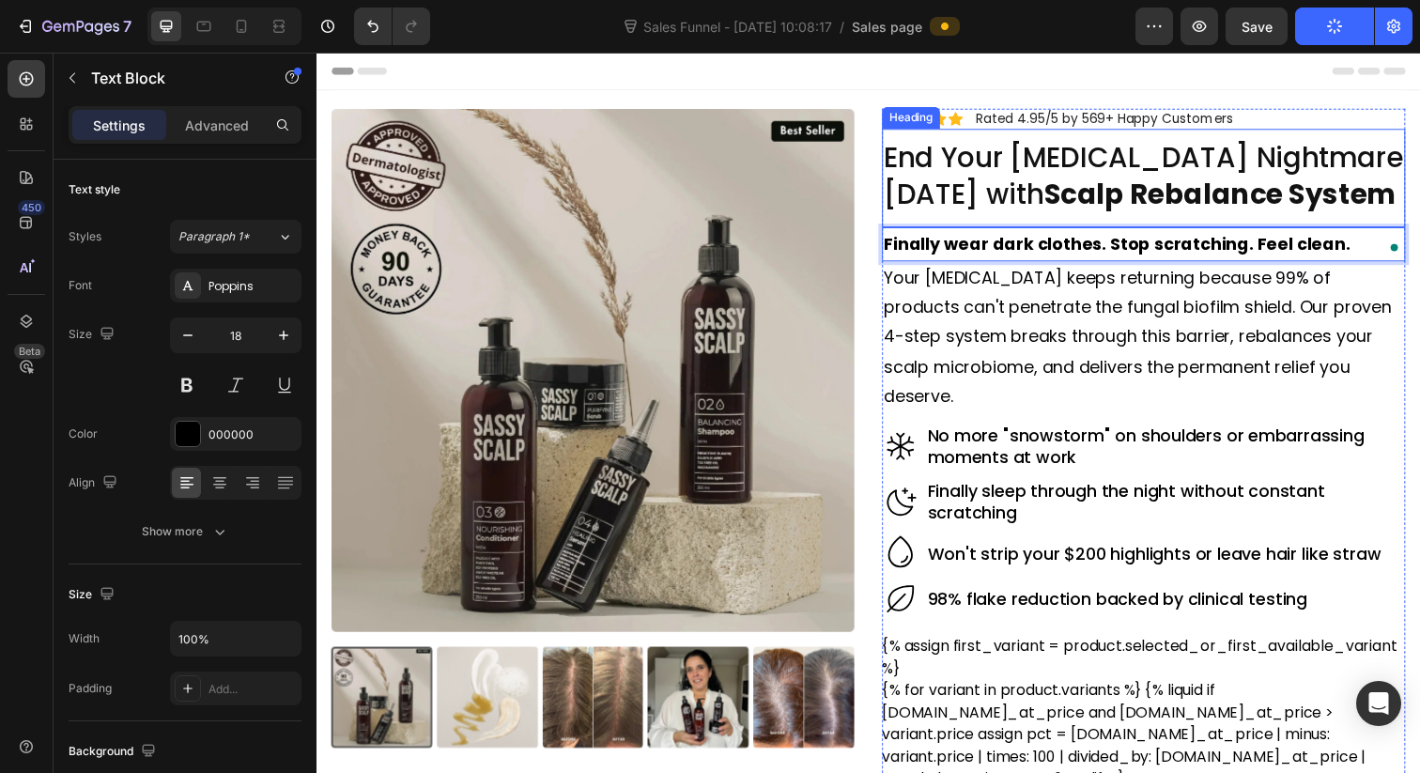
click at [1171, 128] on p "Rated 4.95/5 by 569+ Happy Customers" at bounding box center [1121, 120] width 263 height 17
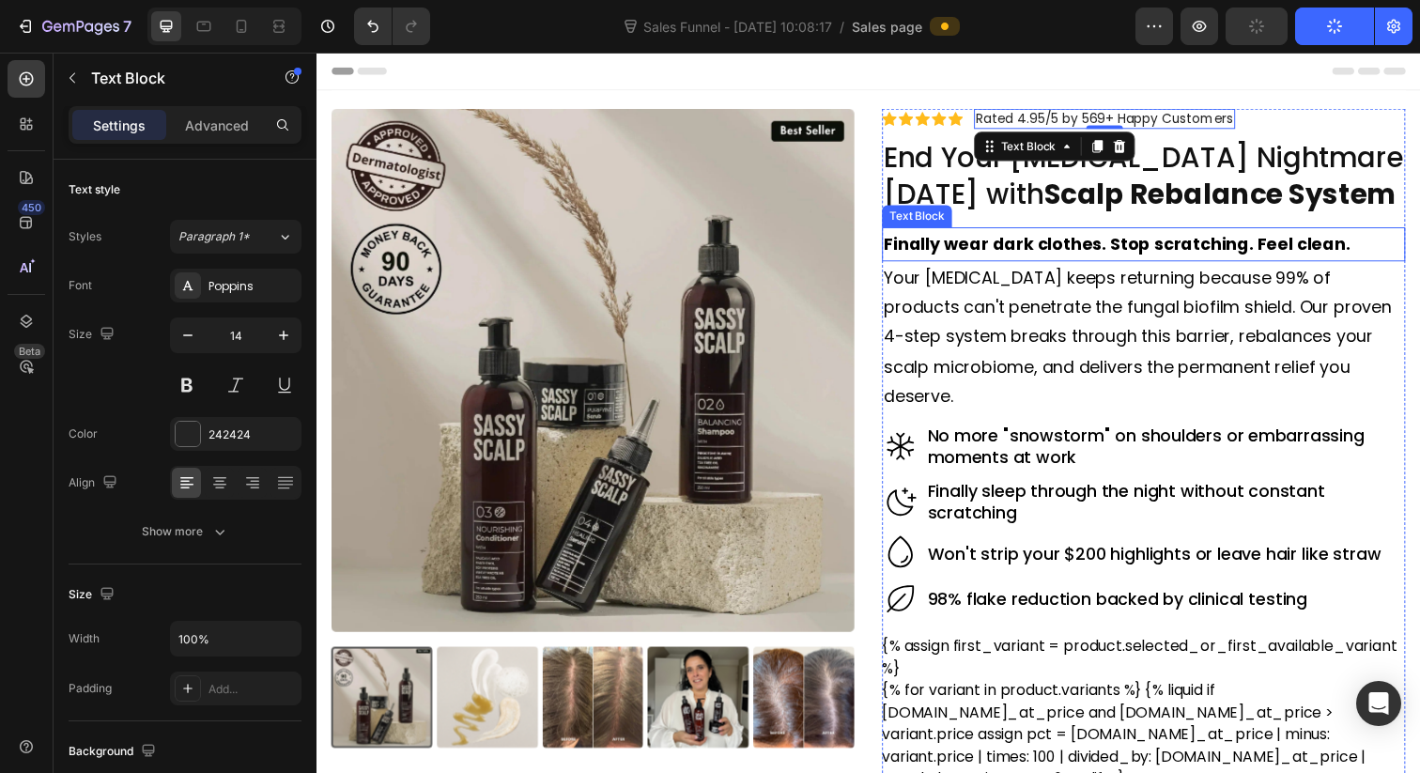
click at [1270, 249] on strong "Finally wear dark clothes. Stop scratching. Feel clean." at bounding box center [1134, 247] width 476 height 23
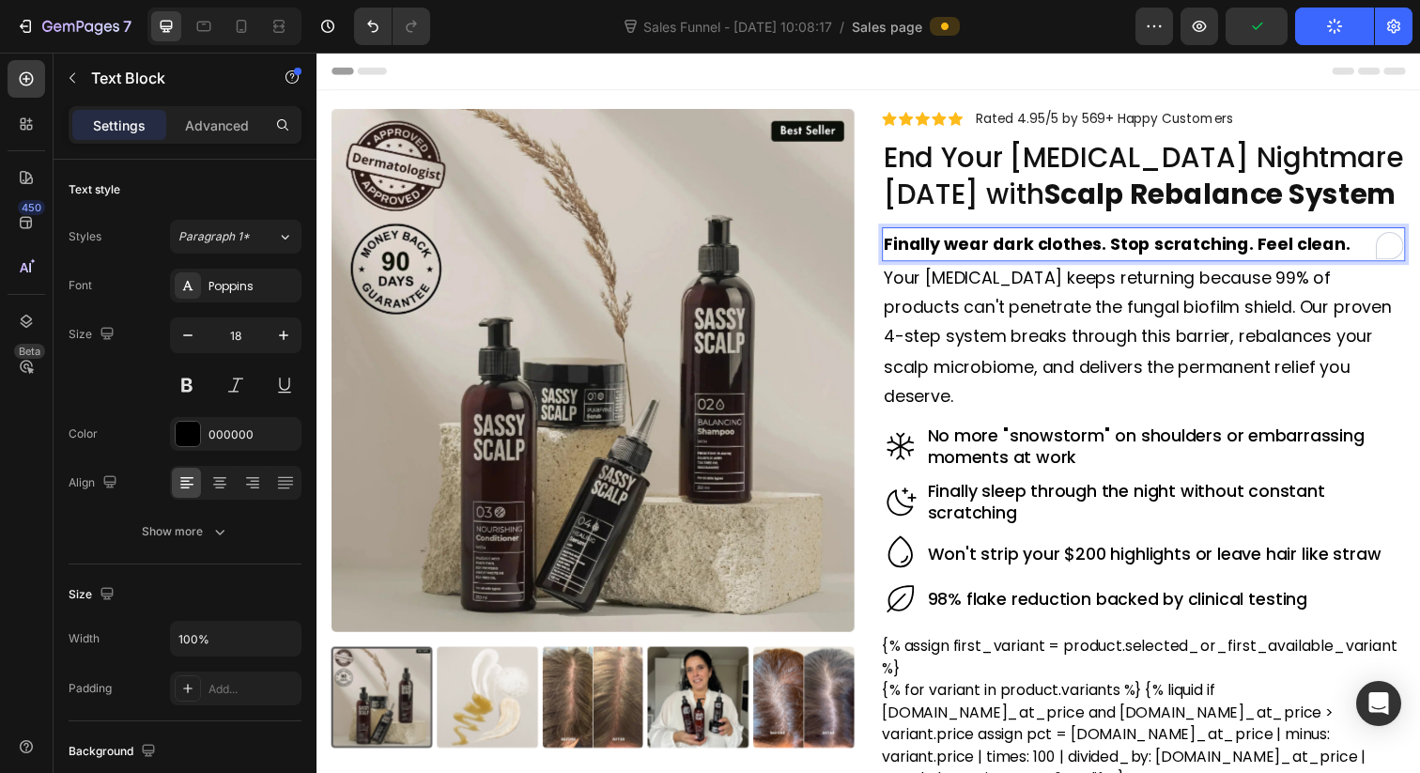
click at [1268, 252] on strong "Finally wear dark clothes. Stop scratching. Feel clean." at bounding box center [1134, 247] width 476 height 23
click at [1176, 252] on strong "Finally wear dark clothes. Stop scratching & Feel clean." at bounding box center [1140, 247] width 489 height 23
click at [1308, 246] on strong "Finally wear dark clothes. Stop Scratching & Feel clean." at bounding box center [1141, 247] width 490 height 23
click at [1324, 251] on strong "Finally wear dark clothes. Stop Scratching & Feel clean." at bounding box center [1141, 247] width 490 height 23
click at [1324, 188] on strong "Scalp Rebalance System" at bounding box center [1239, 197] width 361 height 40
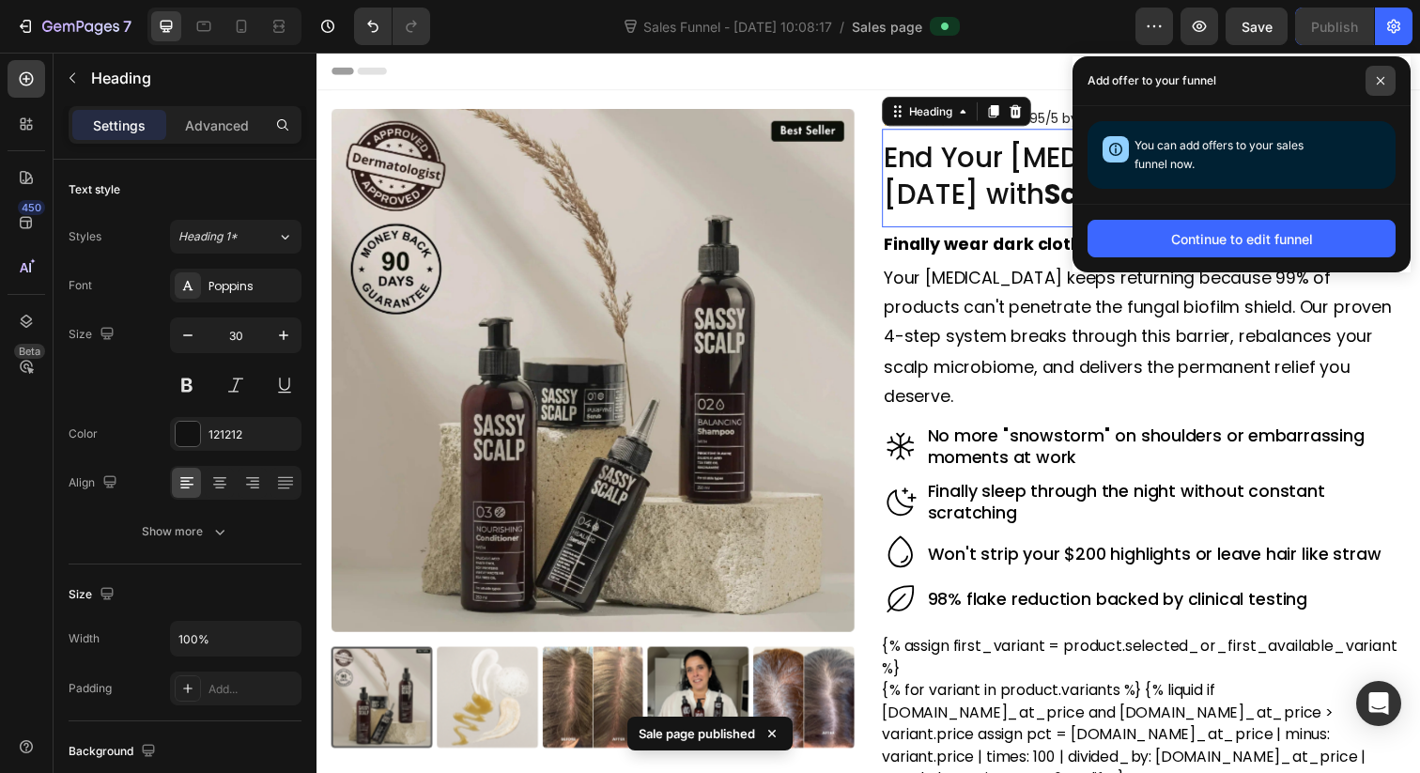
click at [1376, 79] on icon at bounding box center [1380, 80] width 9 height 9
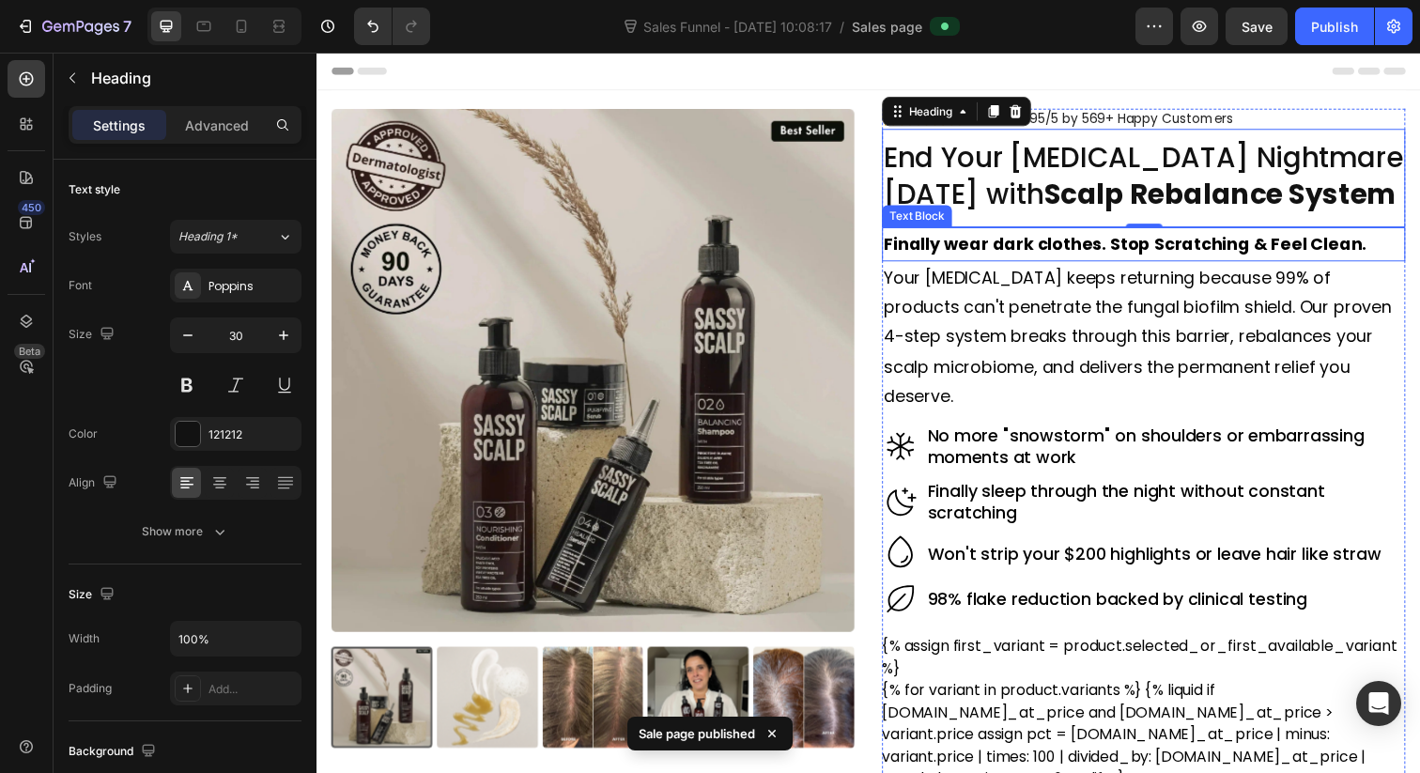
click at [1358, 387] on p "Your dandruff keeps returning because 99% of products can't penetrate the funga…" at bounding box center [1161, 344] width 531 height 152
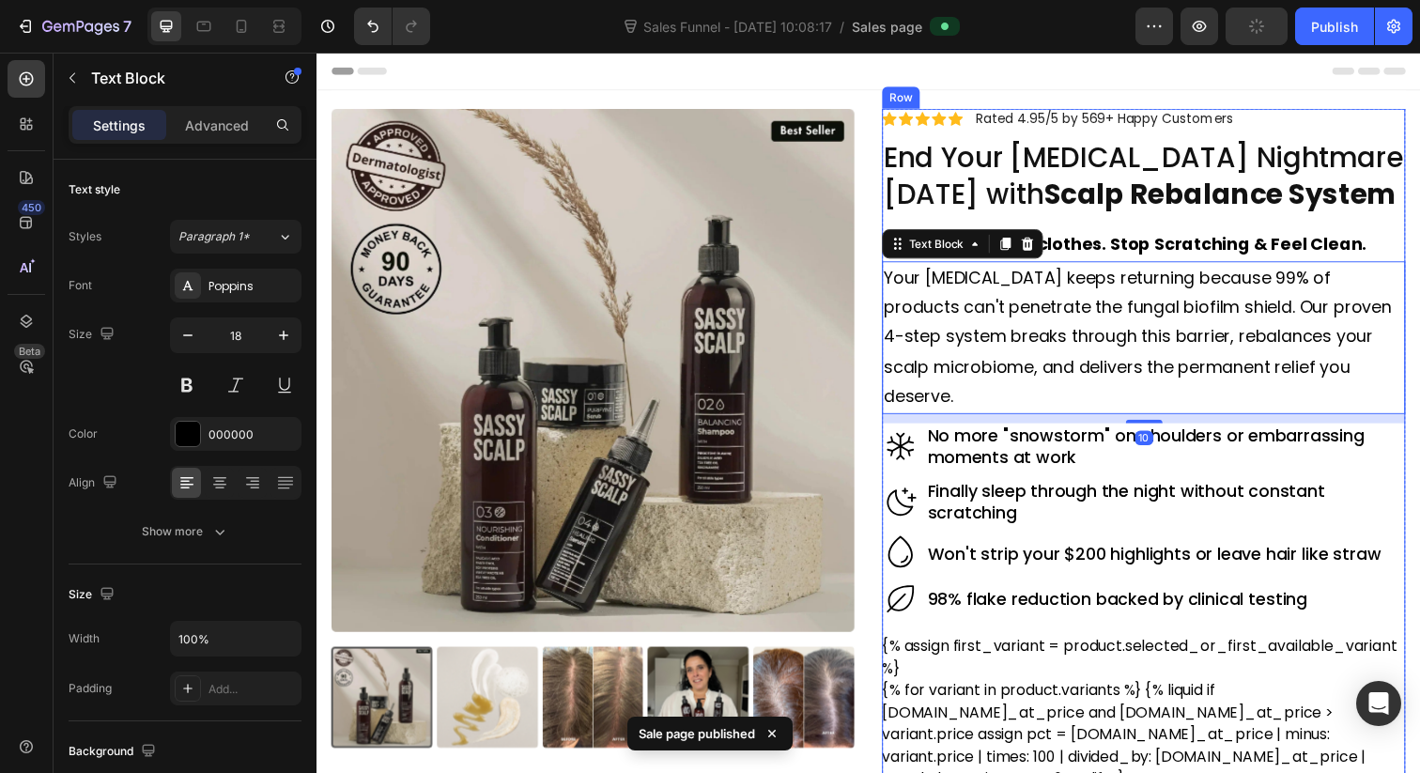
click at [1322, 502] on h2 "Finally sleep through the night without constant scratching" at bounding box center [1183, 511] width 490 height 48
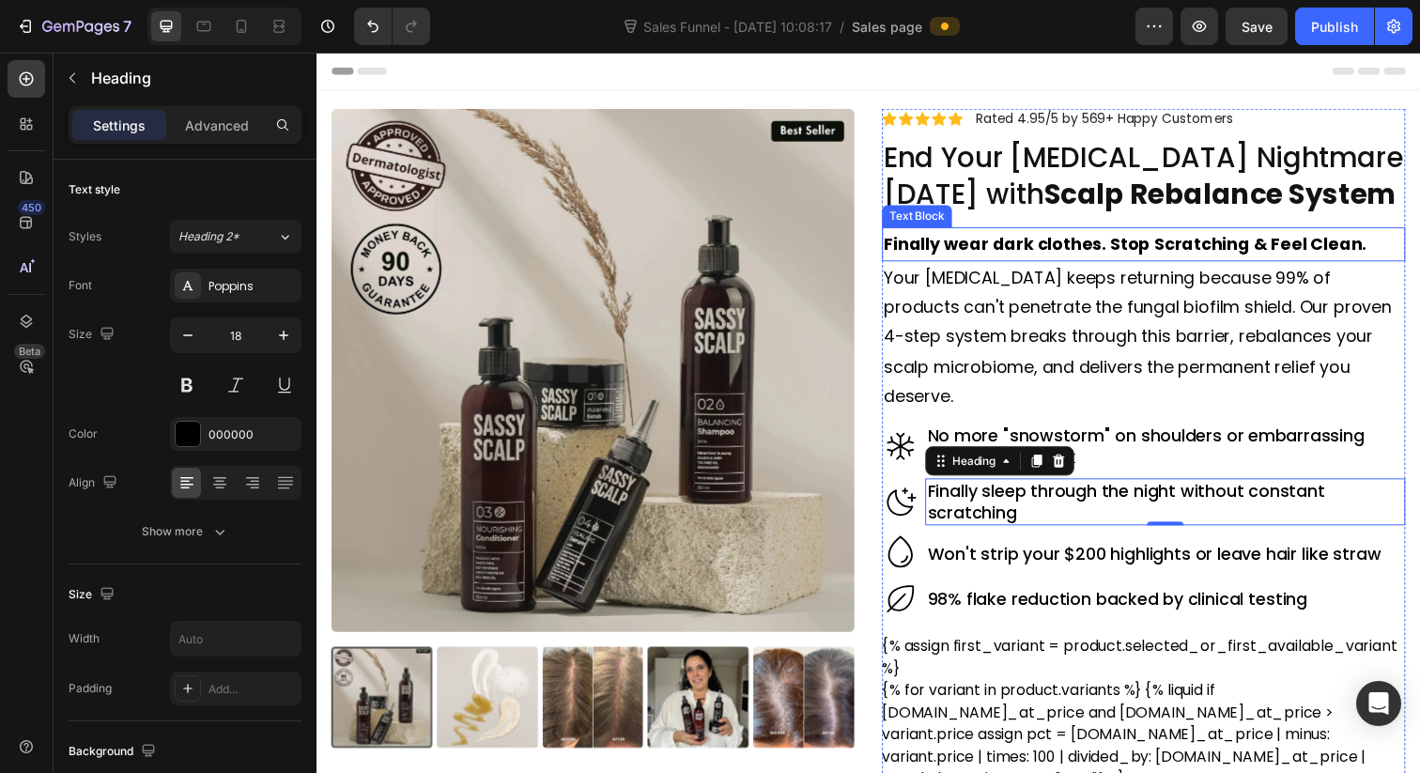
click at [1378, 249] on p "Finally wear dark clothes. Stop Scratching & Feel Clean." at bounding box center [1161, 248] width 531 height 30
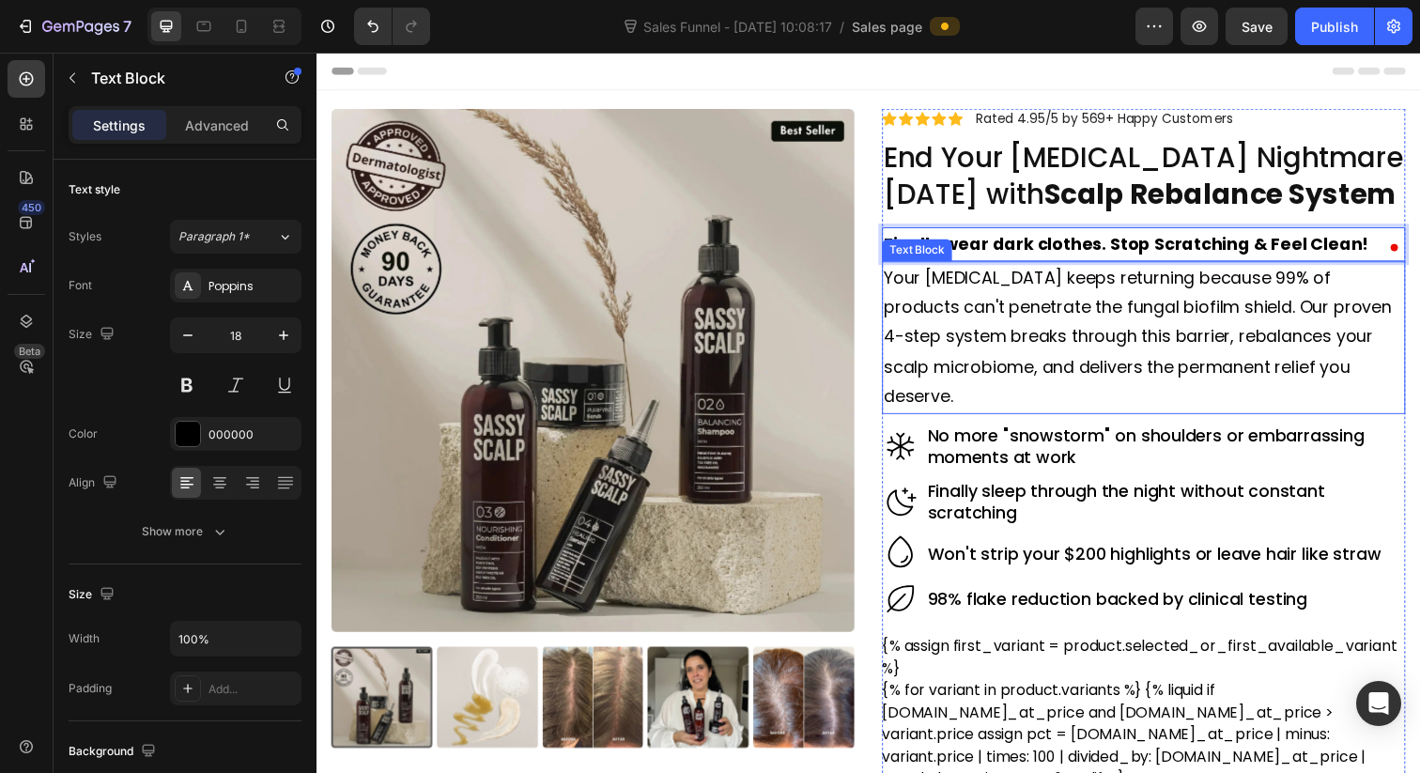
click at [1305, 431] on h2 "No more "snowstorm" on shoulders or embarrassing moments at work" at bounding box center [1183, 455] width 490 height 48
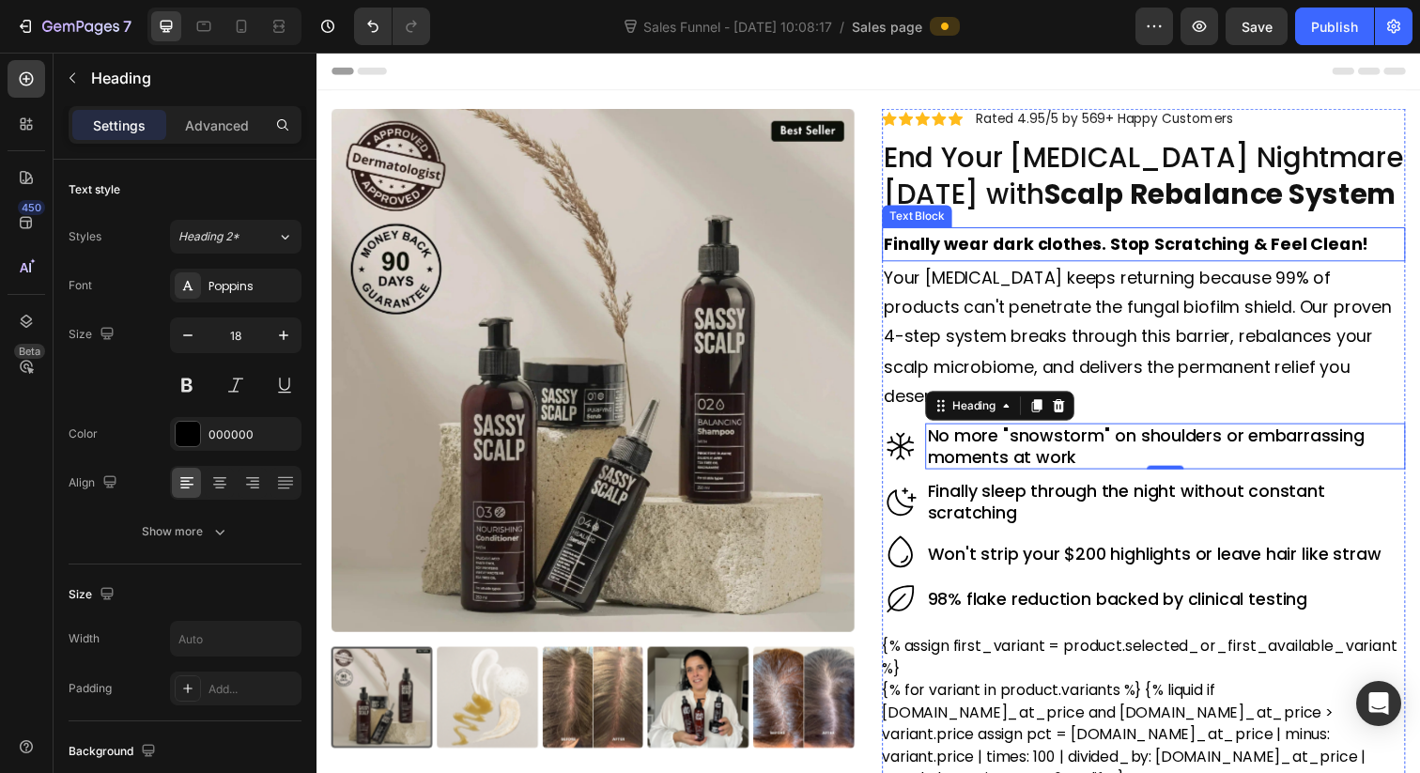
click at [1122, 249] on strong "Finally wear dark clothes. Stop Scratching & Feel Clean!" at bounding box center [1143, 247] width 495 height 23
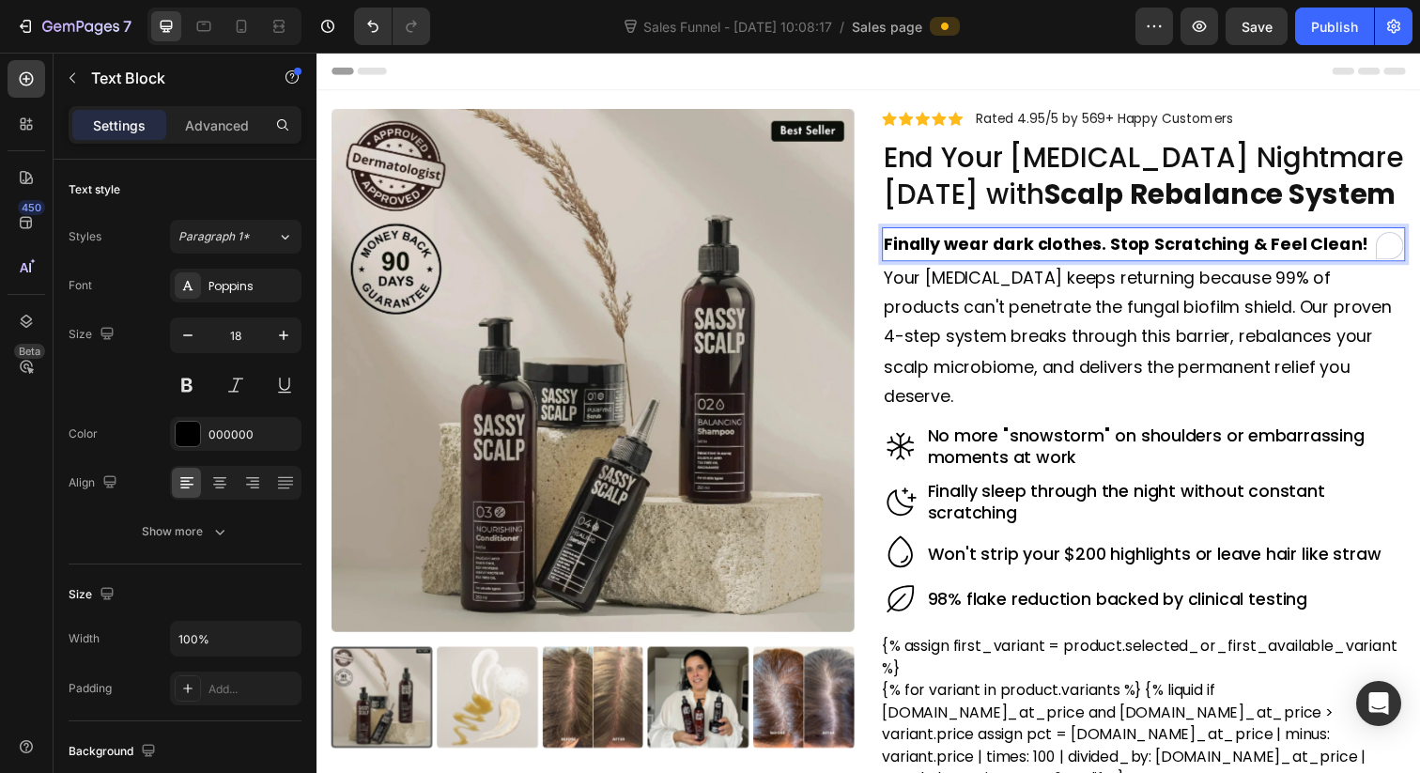
click at [1115, 250] on strong "Finally wear dark clothes. Stop Scratching & Feel Clean!" at bounding box center [1143, 247] width 495 height 23
click at [1113, 346] on p "Your dandruff keeps returning because 99% of products can't penetrate the funga…" at bounding box center [1161, 344] width 531 height 152
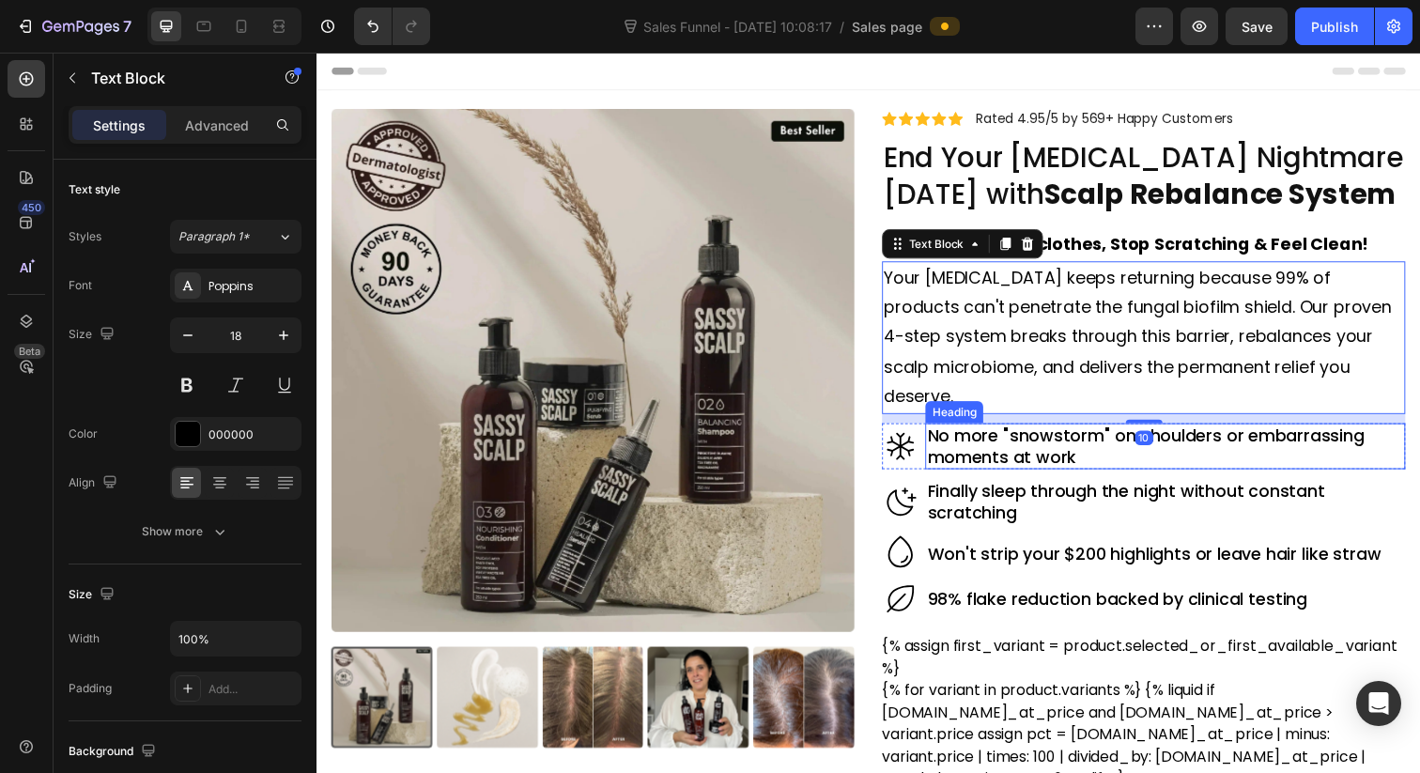
click at [1116, 434] on h2 "No more "snowstorm" on shoulders or embarrassing moments at work" at bounding box center [1183, 455] width 490 height 48
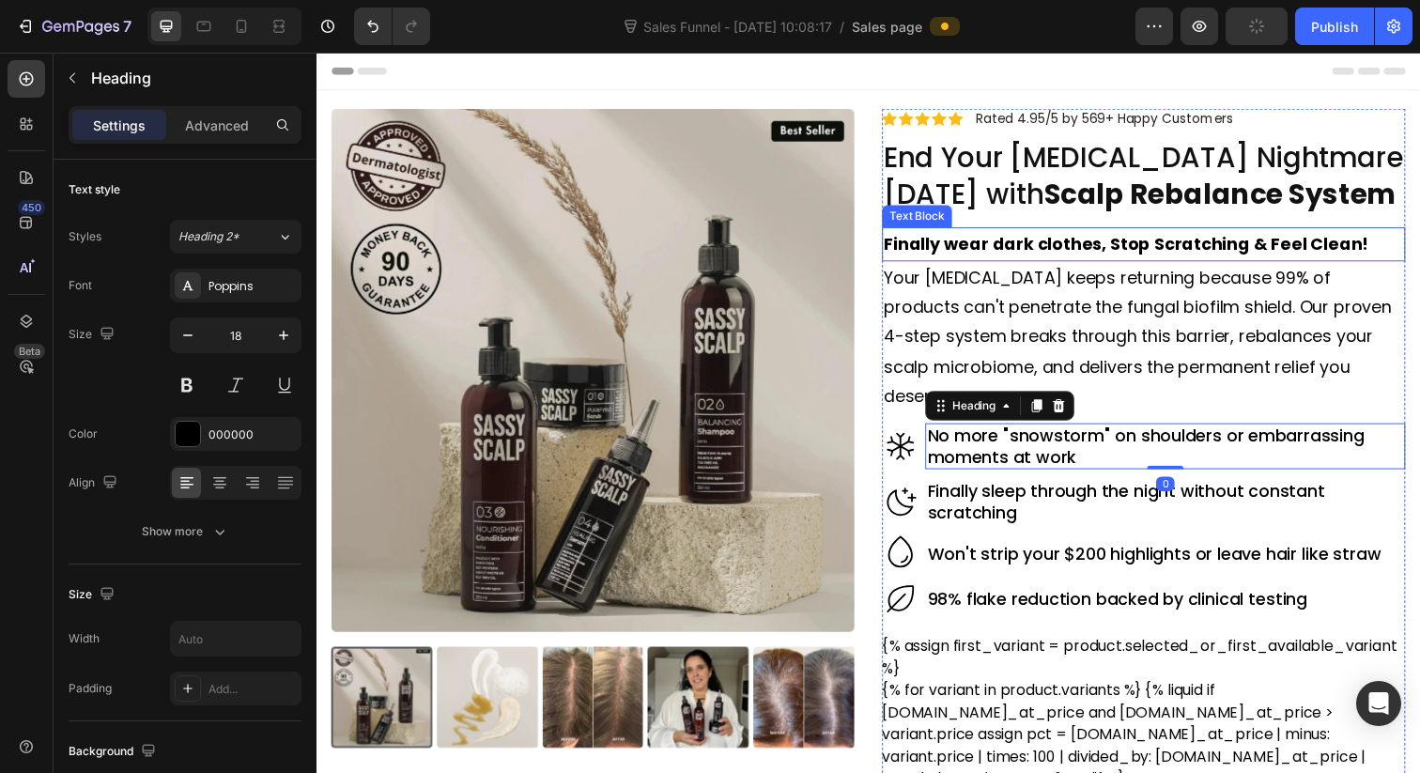
click at [972, 251] on strong "Finally wear dark clothes, Stop Scratching & Feel Clean!" at bounding box center [1143, 247] width 495 height 23
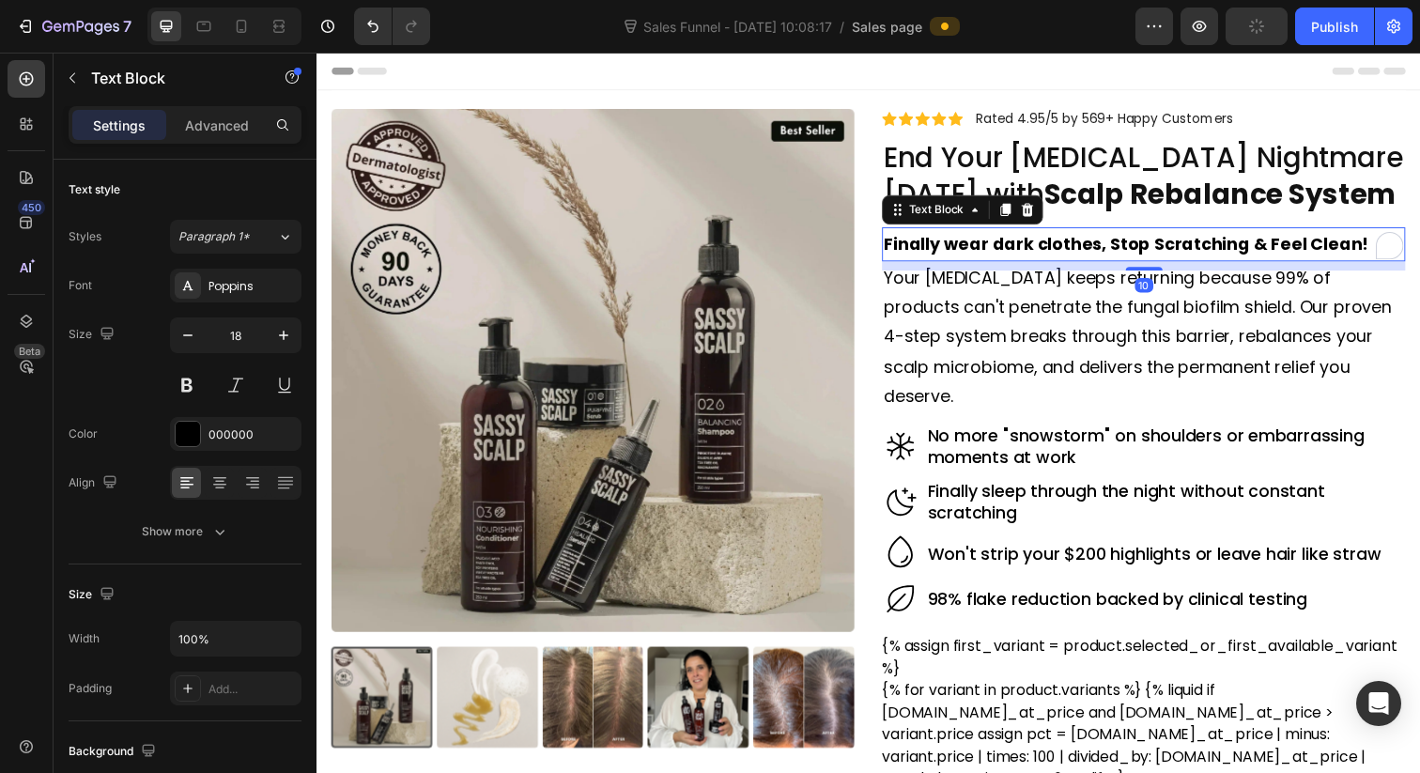
click at [966, 250] on strong "Finally wear dark clothes, Stop Scratching & Feel Clean!" at bounding box center [1143, 247] width 495 height 23
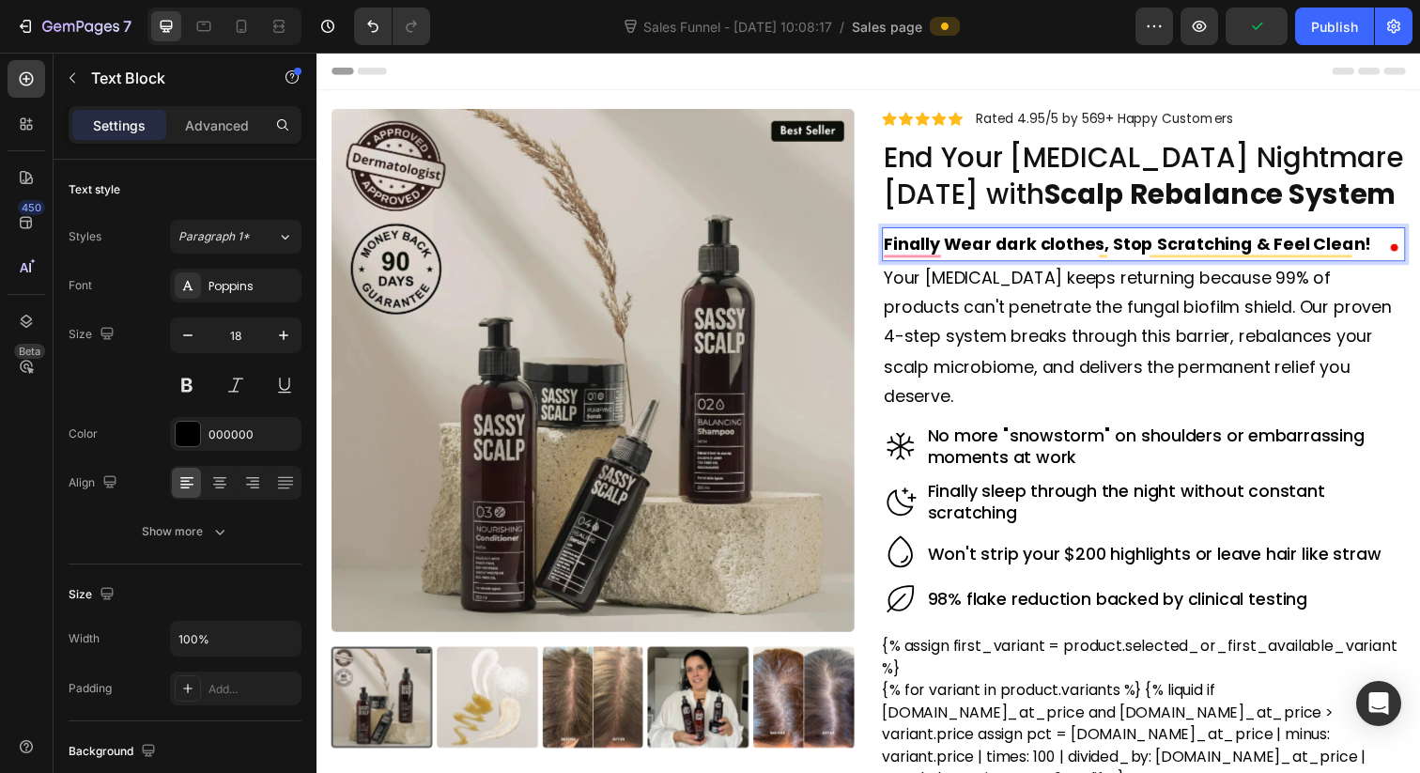
click at [1017, 242] on strong "Finally Wear dark clothes, Stop Scratching & Feel Clean!" at bounding box center [1145, 247] width 498 height 23
click at [1057, 241] on strong "Finally Wear Dark clothes, Stop Scratching & Feel Clean!" at bounding box center [1145, 247] width 498 height 23
click at [1056, 316] on p "Your dandruff keeps returning because 99% of products can't penetrate the funga…" at bounding box center [1161, 344] width 531 height 152
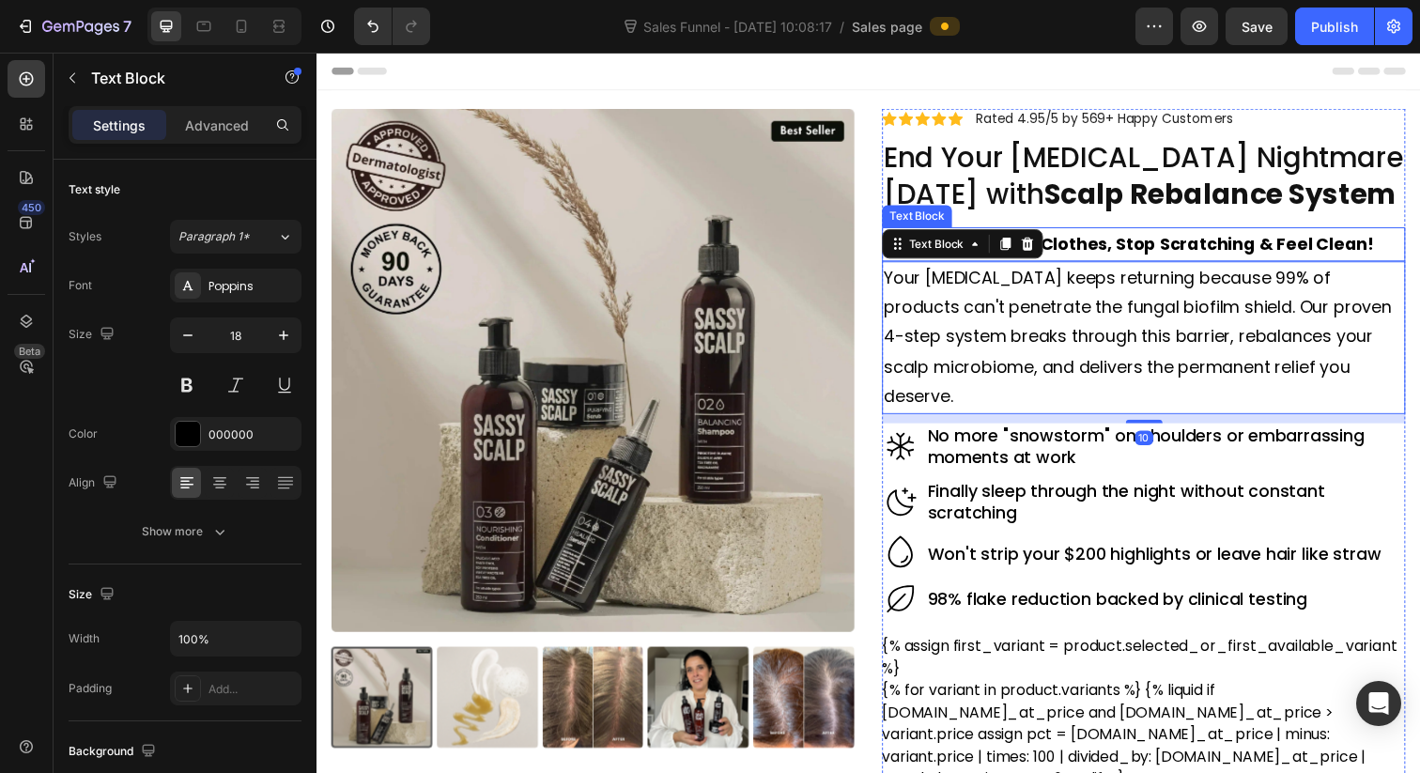
click at [1167, 161] on h2 "End Your Dandruff Nightmare in 30 Days with Scalp Rebalance System" at bounding box center [1161, 178] width 534 height 77
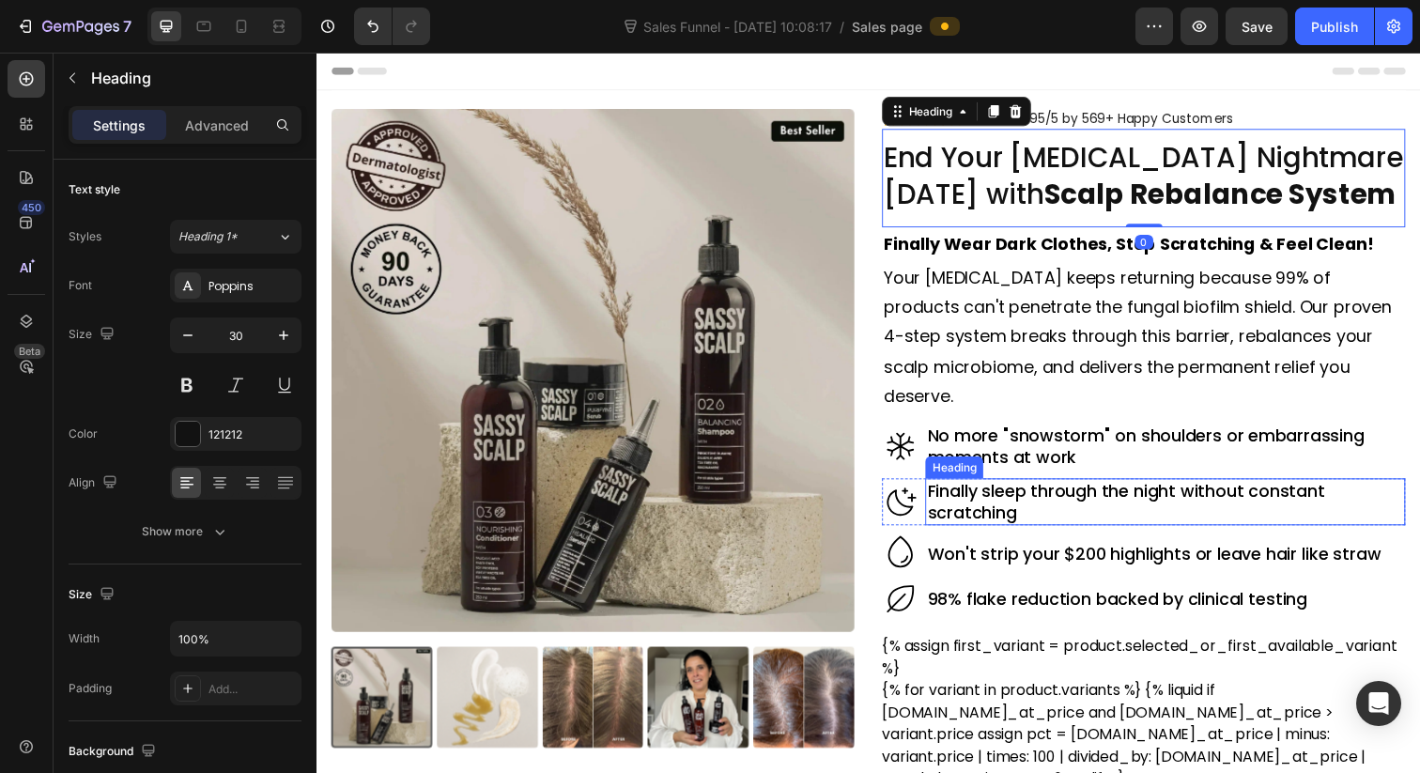
click at [1152, 499] on h2 "Finally sleep through the night without constant scratching" at bounding box center [1183, 511] width 490 height 48
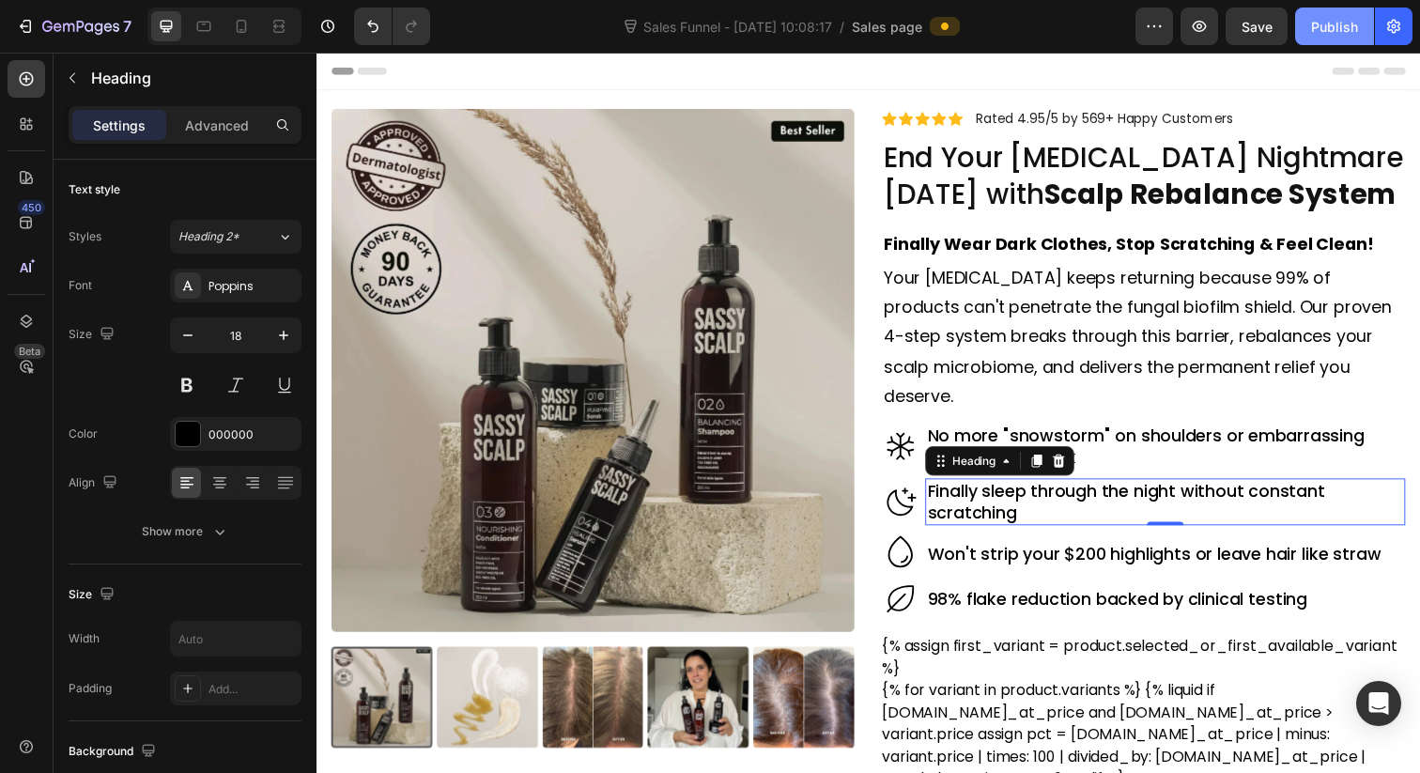
click at [1335, 30] on div "Publish" at bounding box center [1334, 27] width 47 height 20
click at [239, 28] on icon at bounding box center [241, 26] width 19 height 19
type input "17"
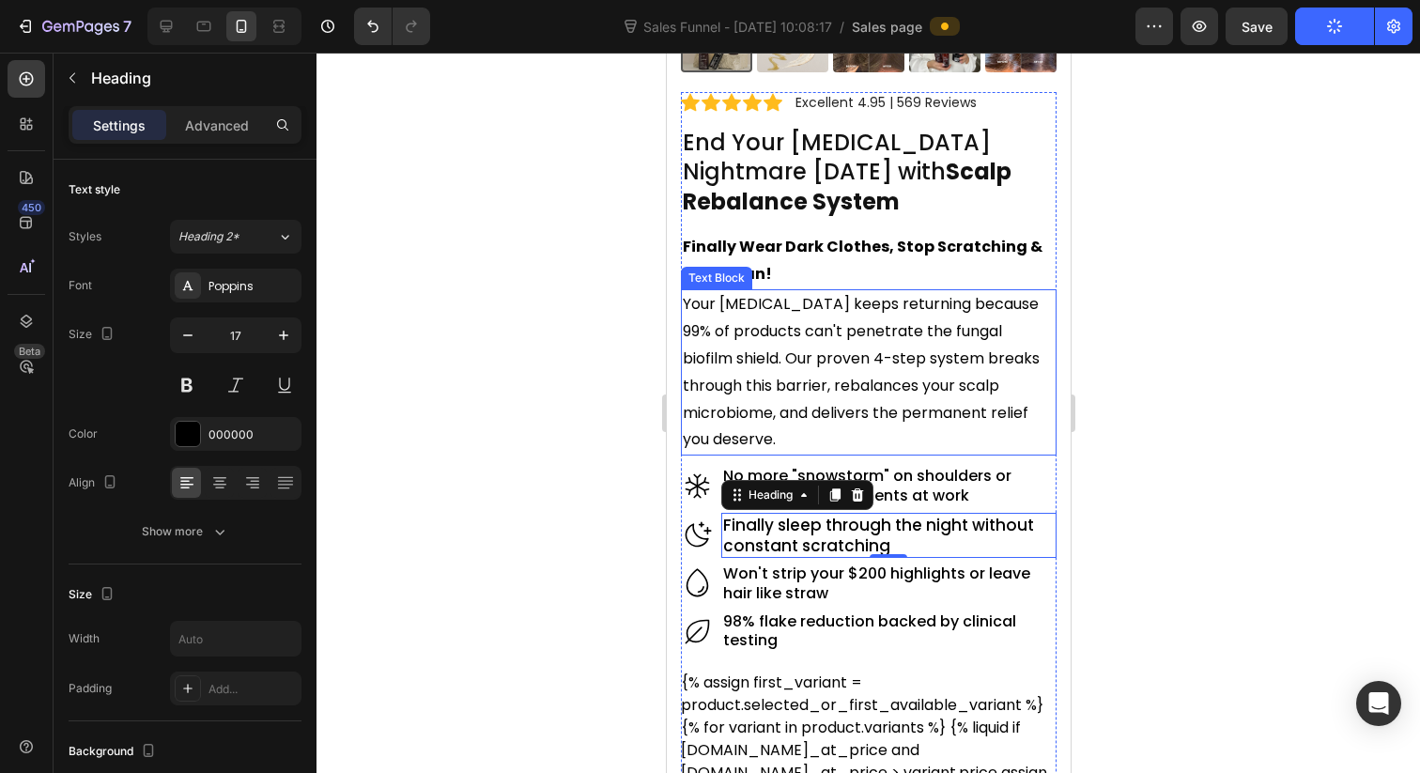
scroll to position [440, 0]
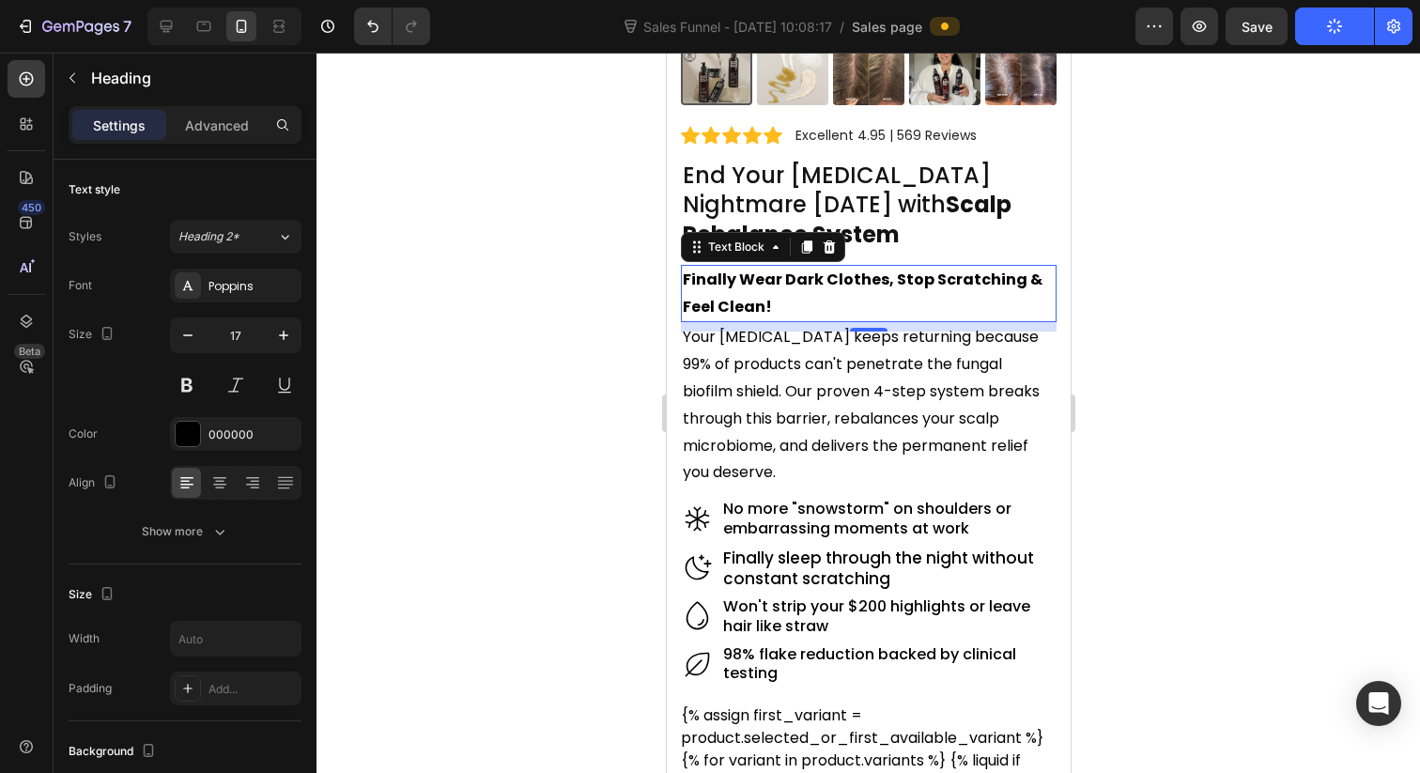
click at [941, 297] on p "Finally Wear Dark Clothes, Stop Scratching & Feel Clean!" at bounding box center [868, 294] width 372 height 54
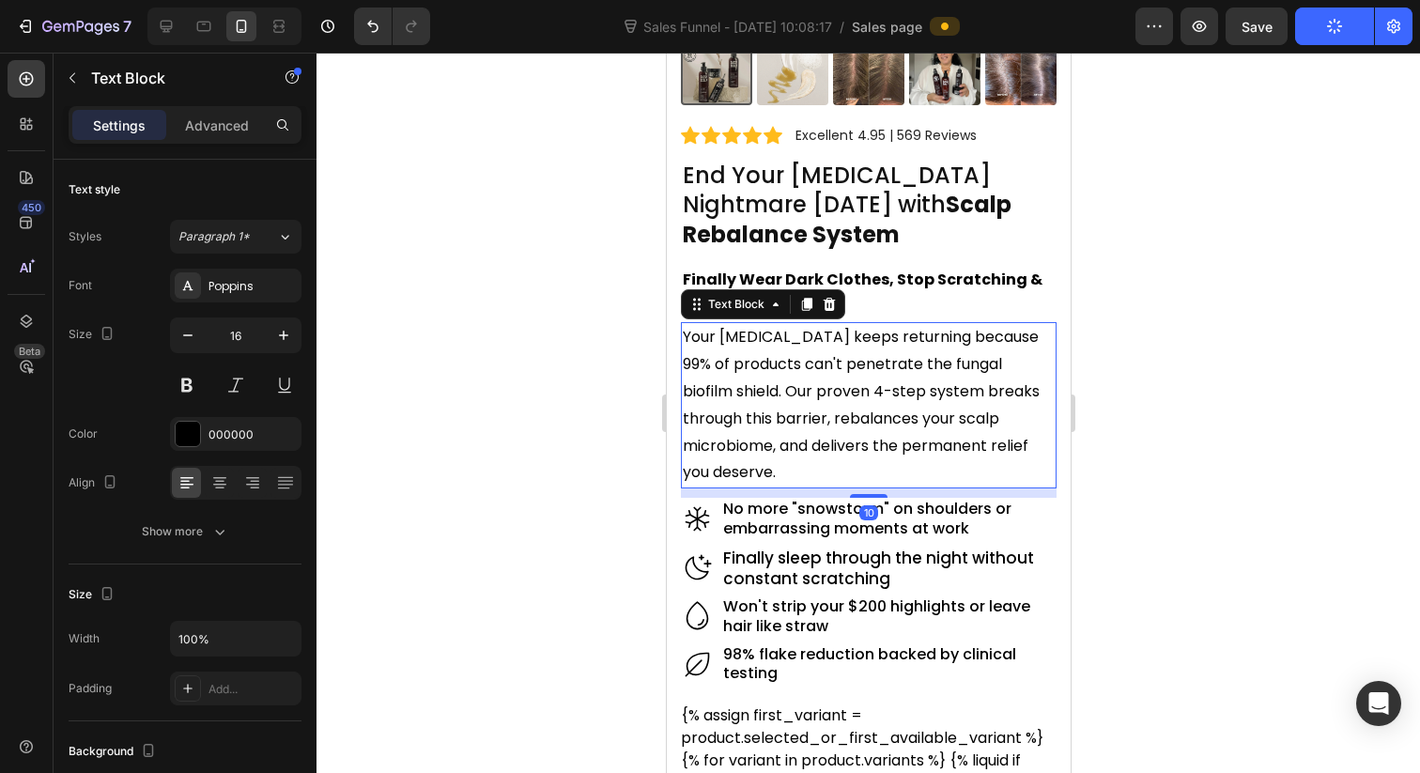
click at [886, 381] on p "Your dandruff keeps returning because 99% of products can't penetrate the funga…" at bounding box center [868, 405] width 372 height 162
click at [818, 498] on h2 "No more "snowstorm" on shoulders or embarrassing moments at work" at bounding box center [888, 519] width 336 height 43
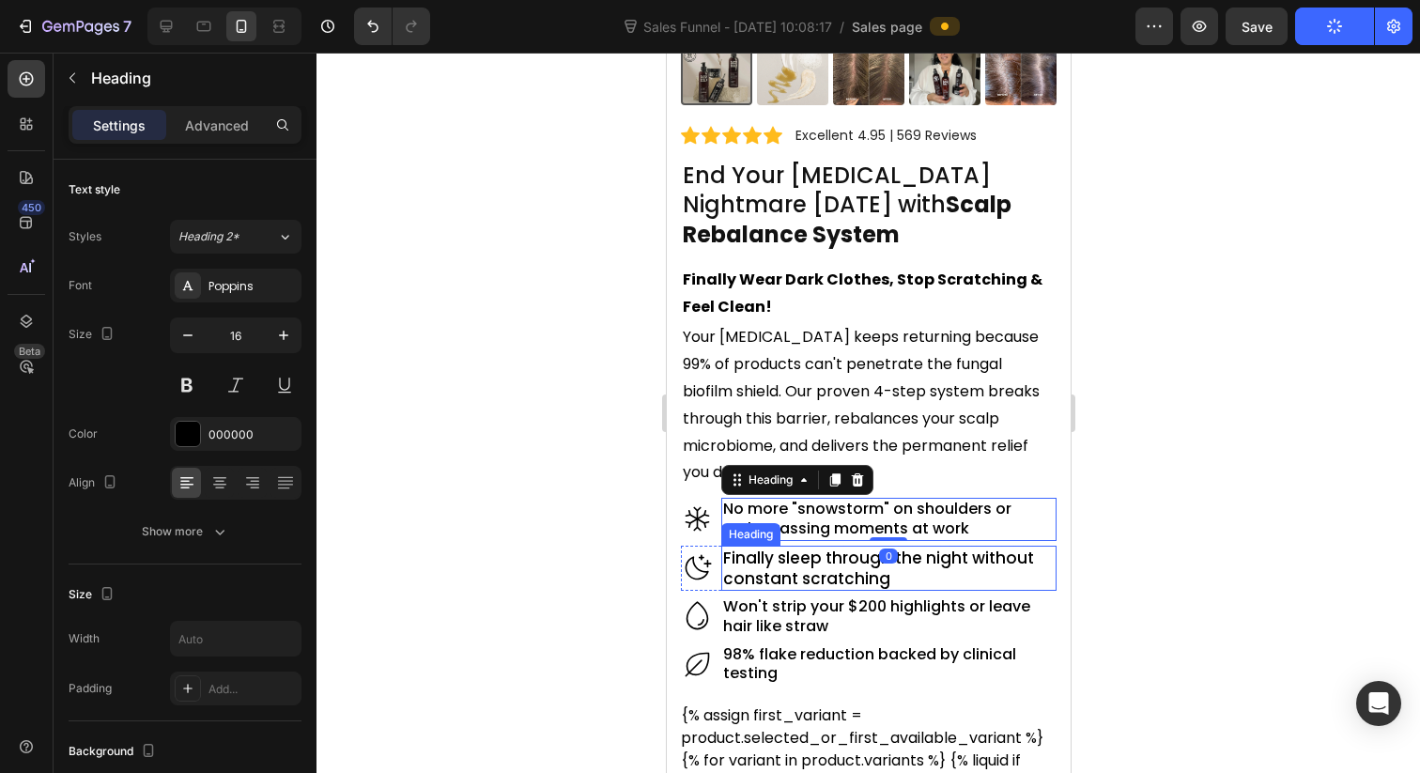
click at [804, 547] on h2 "Finally sleep through the night without constant scratching" at bounding box center [888, 568] width 336 height 45
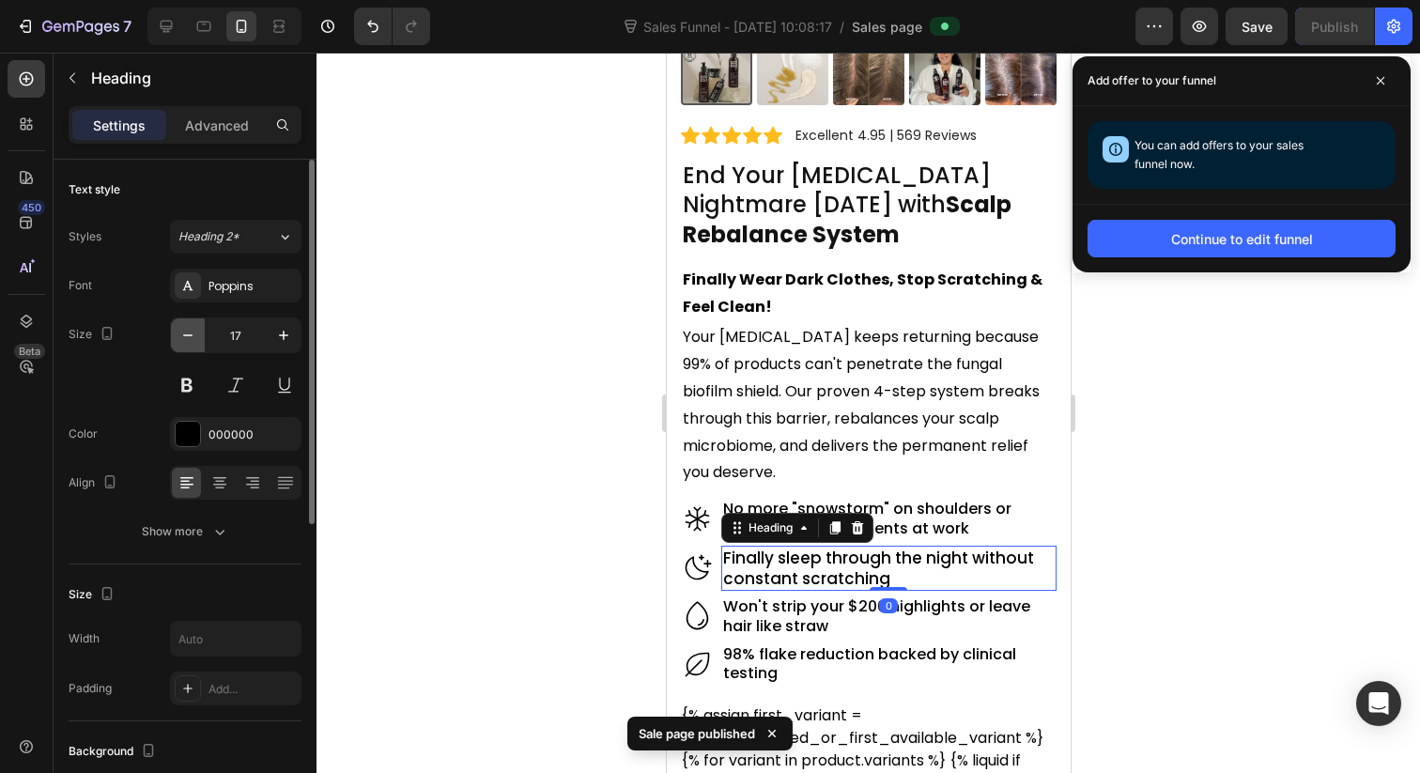
click at [193, 338] on icon "button" at bounding box center [187, 335] width 19 height 19
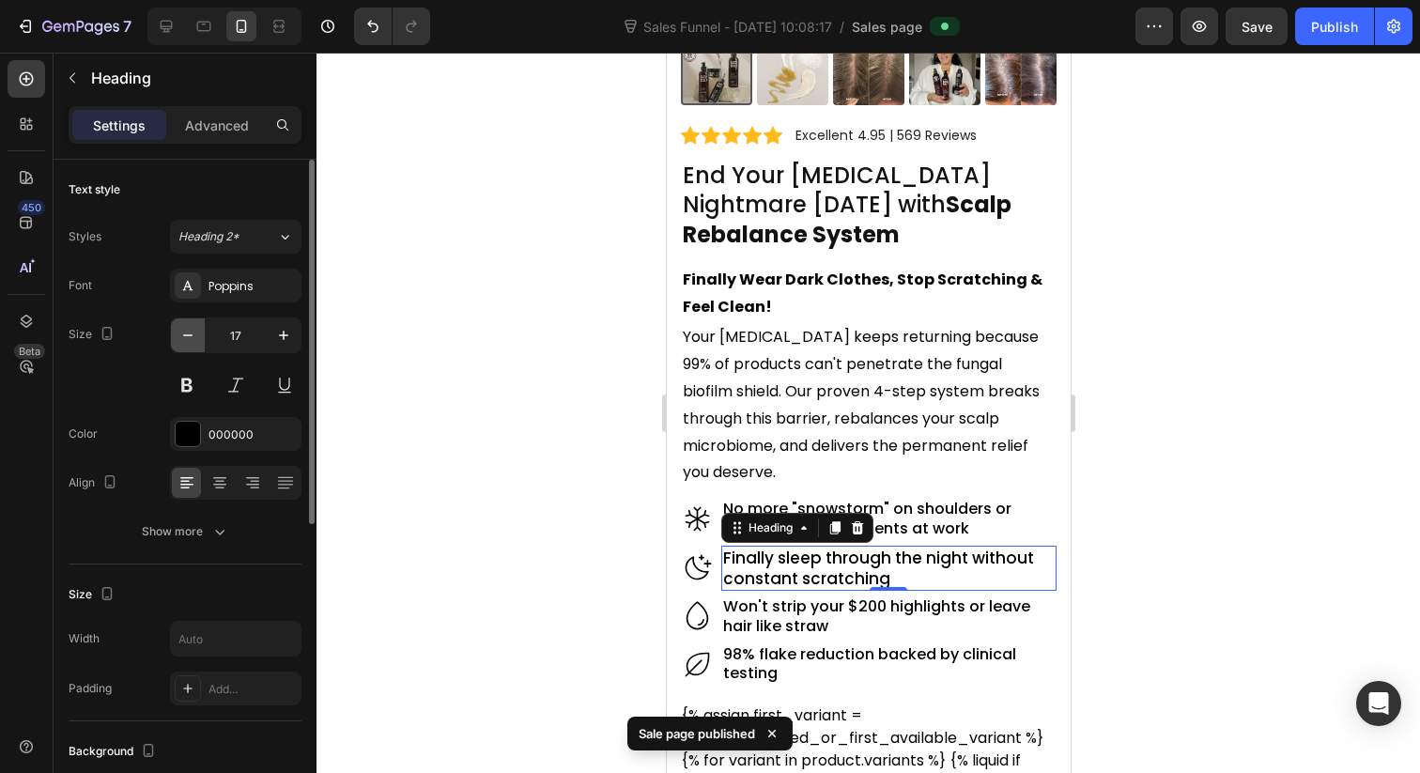
type input "16"
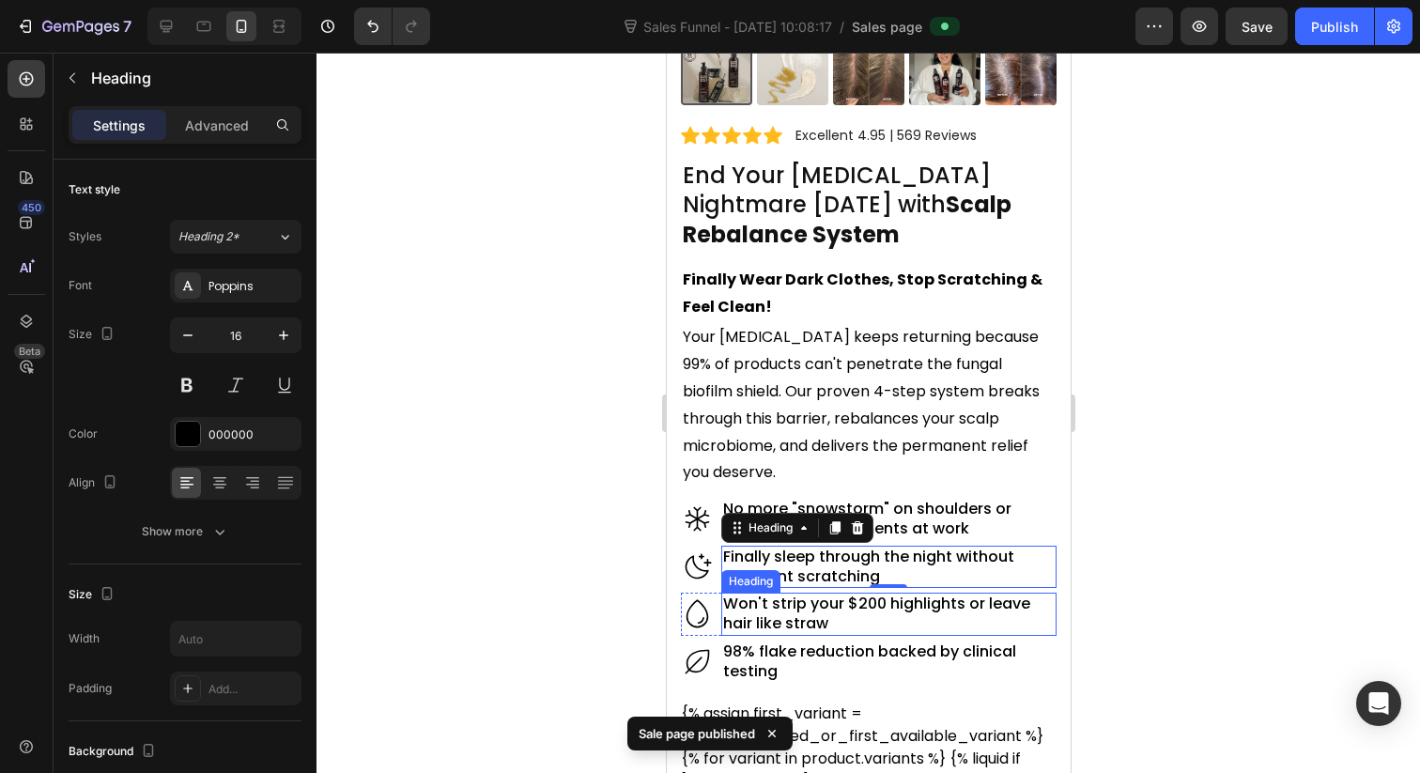
click at [790, 593] on h2 "Won't strip your $200 highlights or leave hair like straw" at bounding box center [888, 614] width 336 height 43
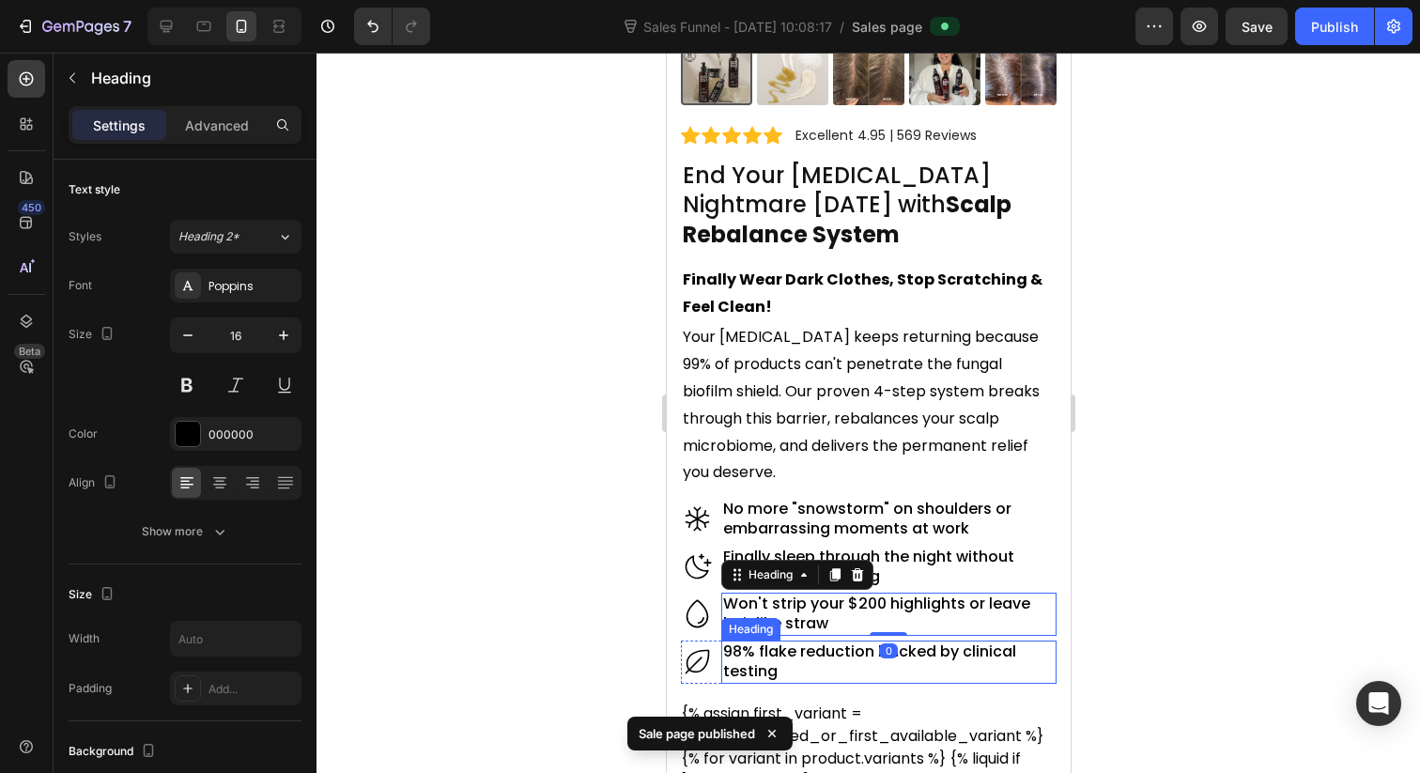
click at [773, 640] on h2 "98% flake reduction backed by clinical testing" at bounding box center [888, 661] width 336 height 43
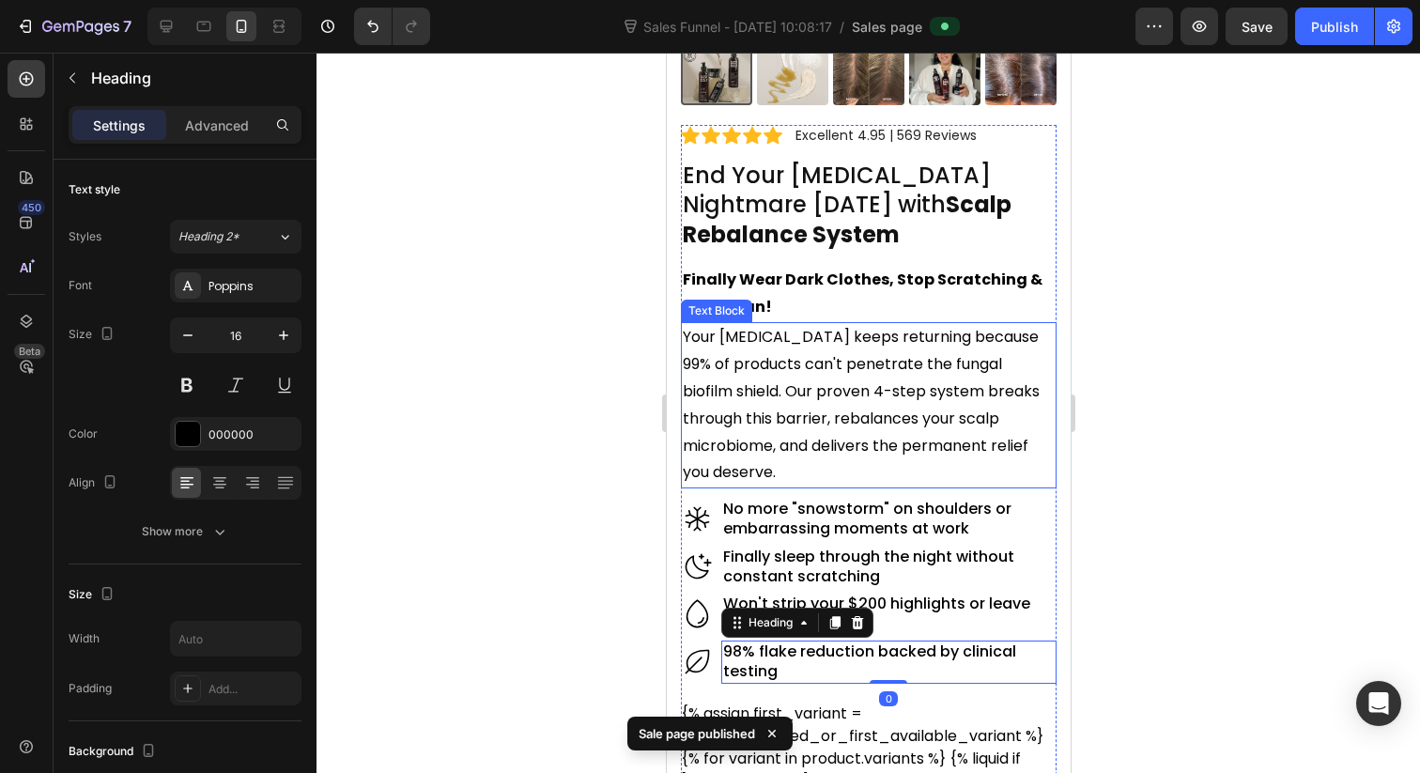
click at [872, 433] on p "Your dandruff keeps returning because 99% of products can't penetrate the funga…" at bounding box center [868, 405] width 372 height 162
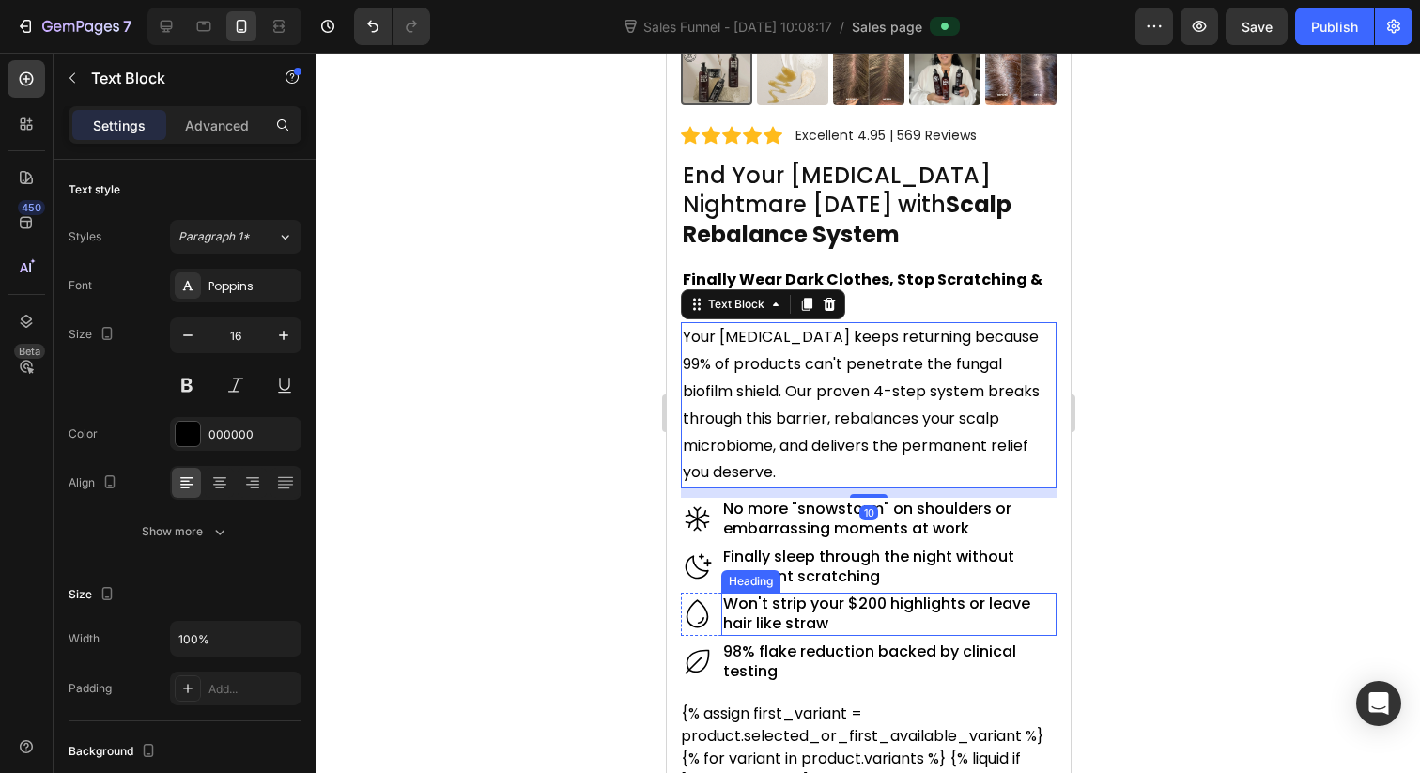
click at [795, 594] on h2 "Won't strip your $200 highlights or leave hair like straw" at bounding box center [888, 614] width 336 height 43
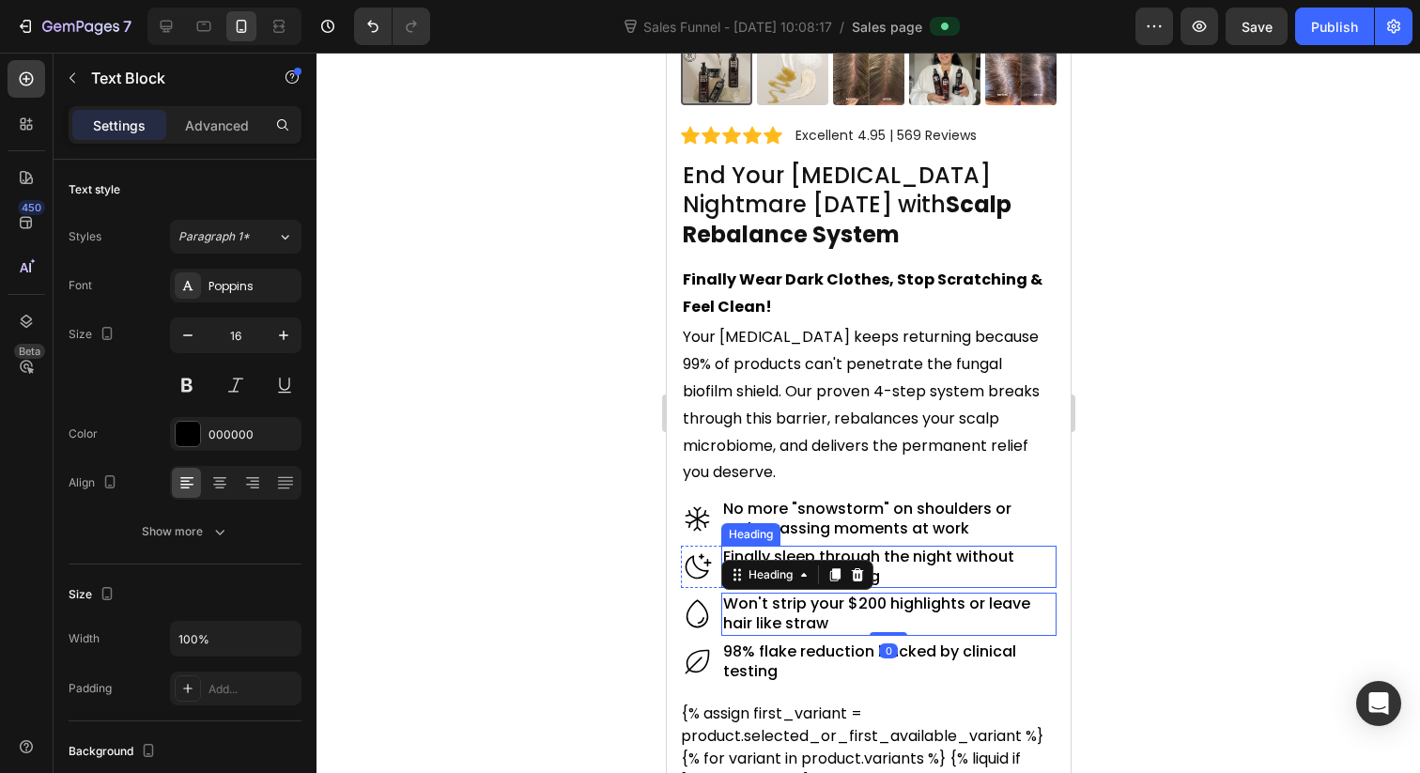
click at [887, 380] on p "Your dandruff keeps returning because 99% of products can't penetrate the funga…" at bounding box center [868, 405] width 372 height 162
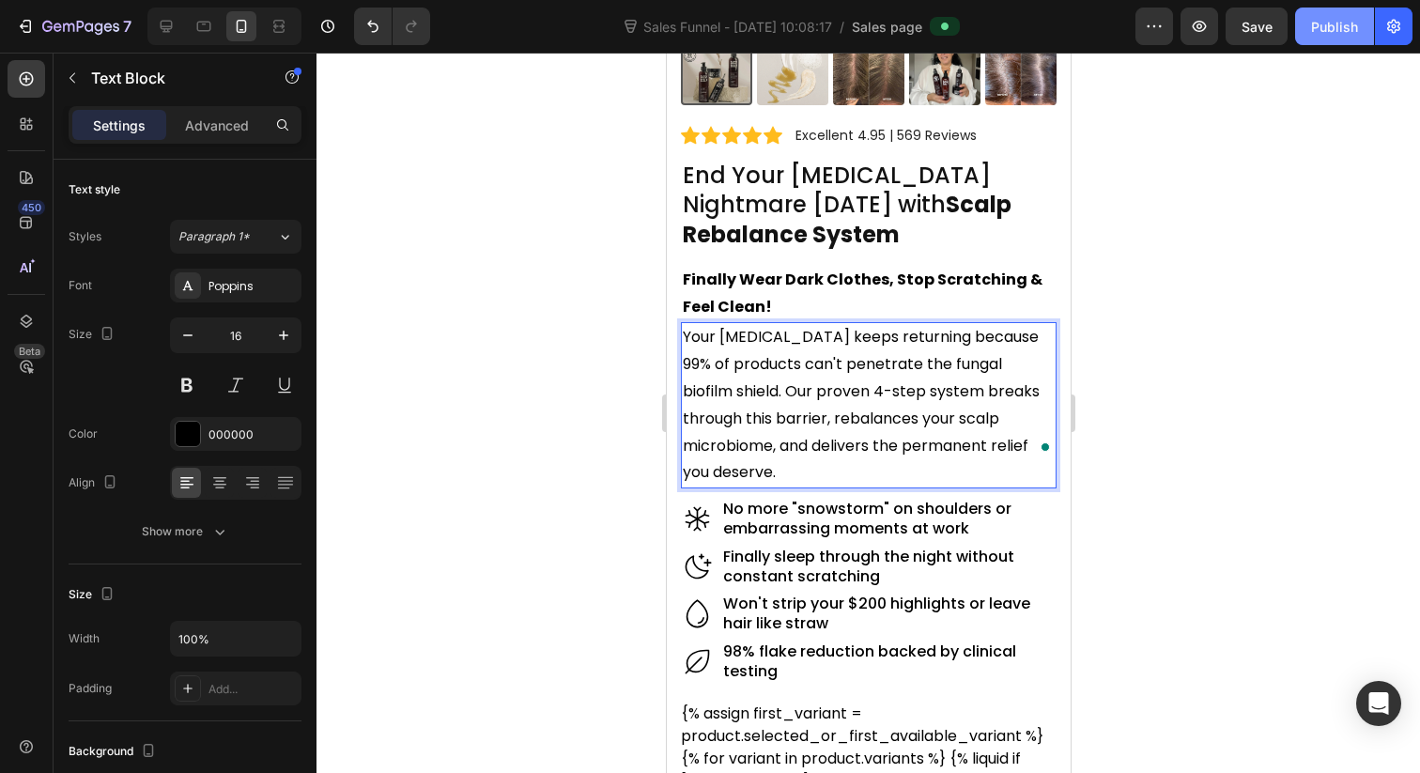
click at [1311, 29] on button "Publish" at bounding box center [1334, 27] width 79 height 38
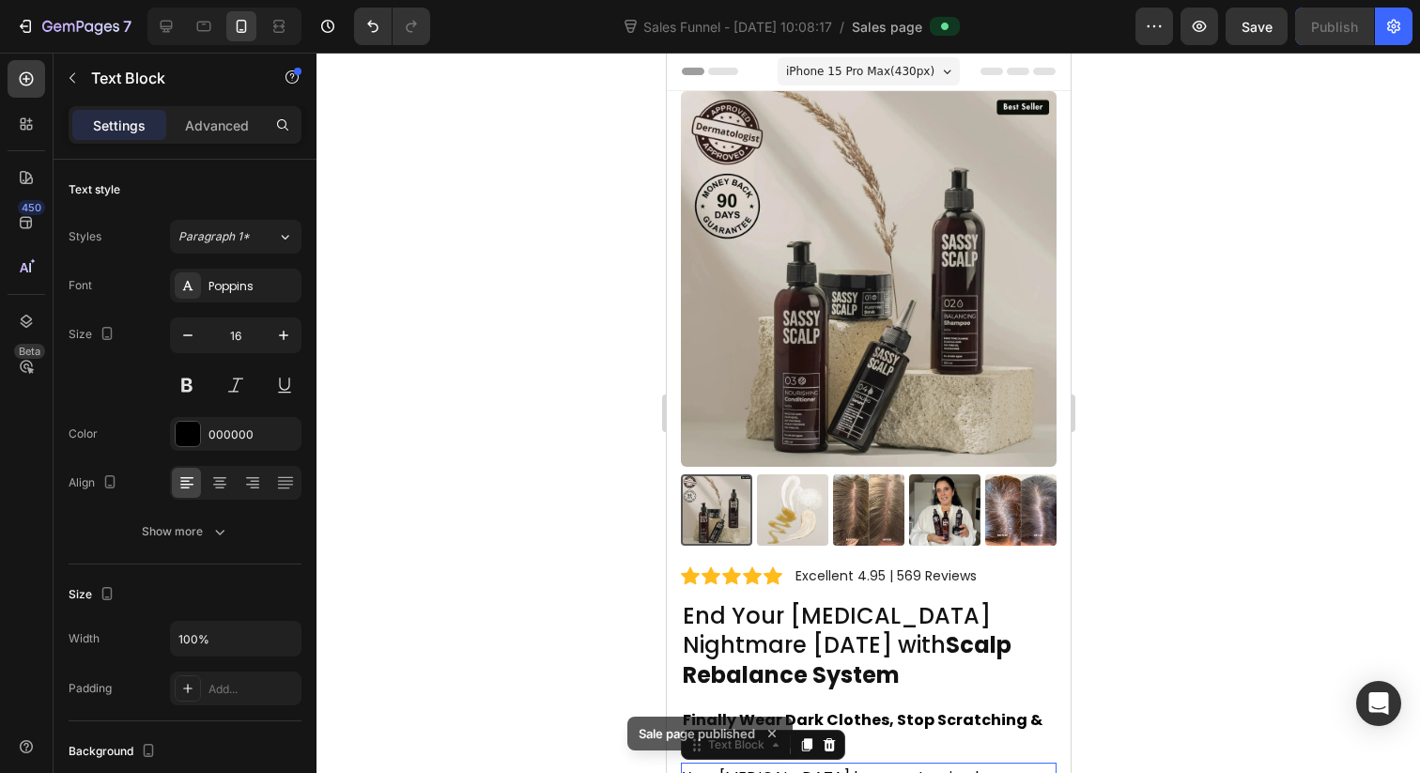
scroll to position [440, 0]
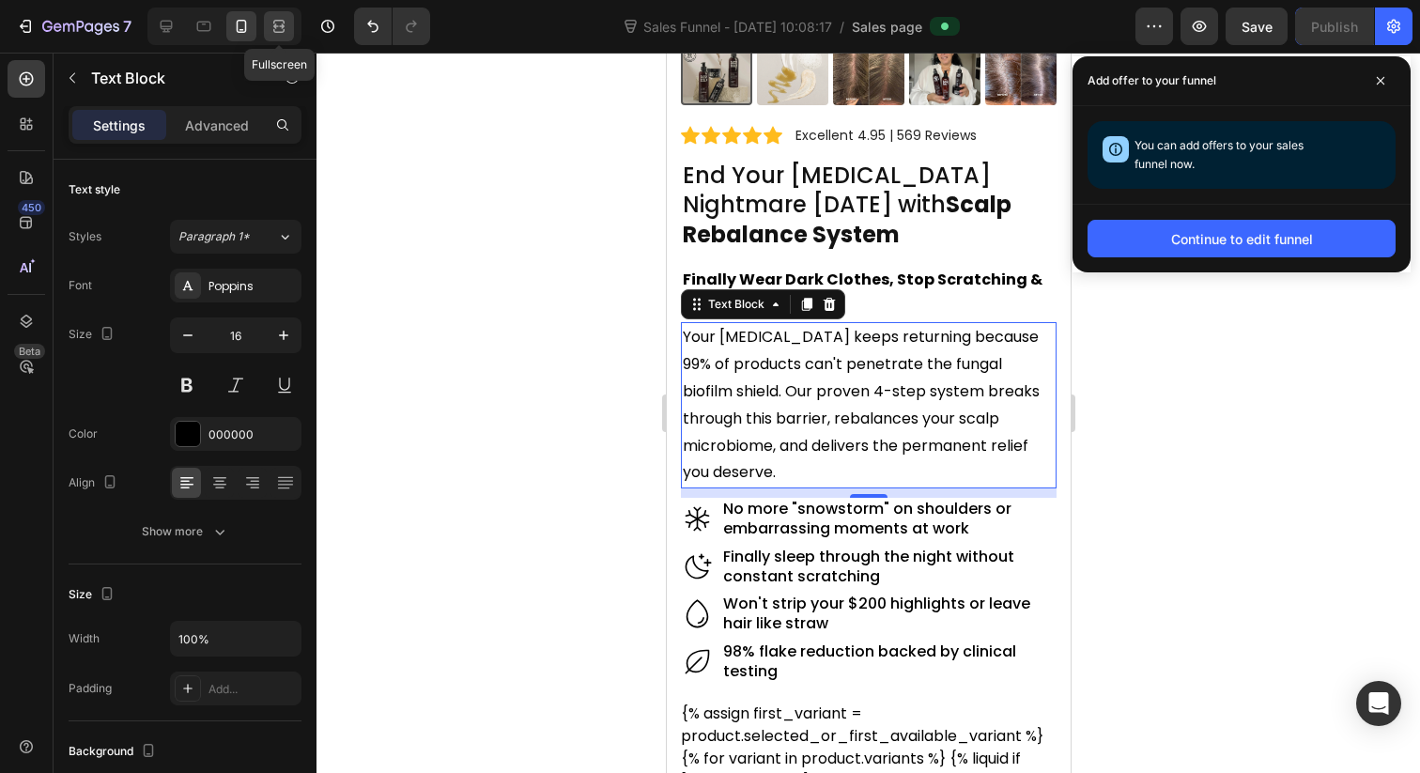
click at [273, 28] on icon at bounding box center [276, 25] width 6 height 5
type input "18"
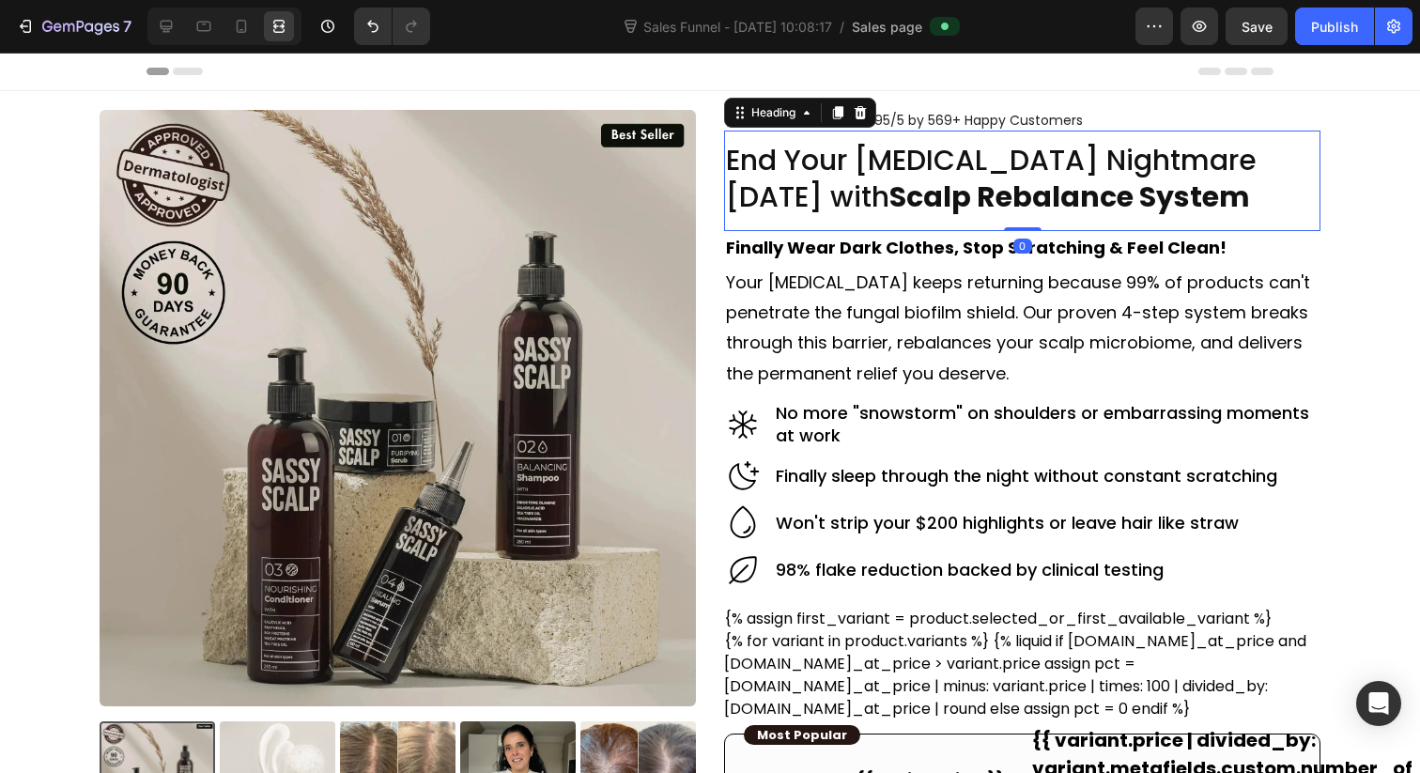
click at [990, 172] on h2 "End Your Dandruff Nightmare in 30 Days with Scalp Rebalance System" at bounding box center [1022, 178] width 596 height 77
click at [162, 29] on icon at bounding box center [166, 26] width 19 height 19
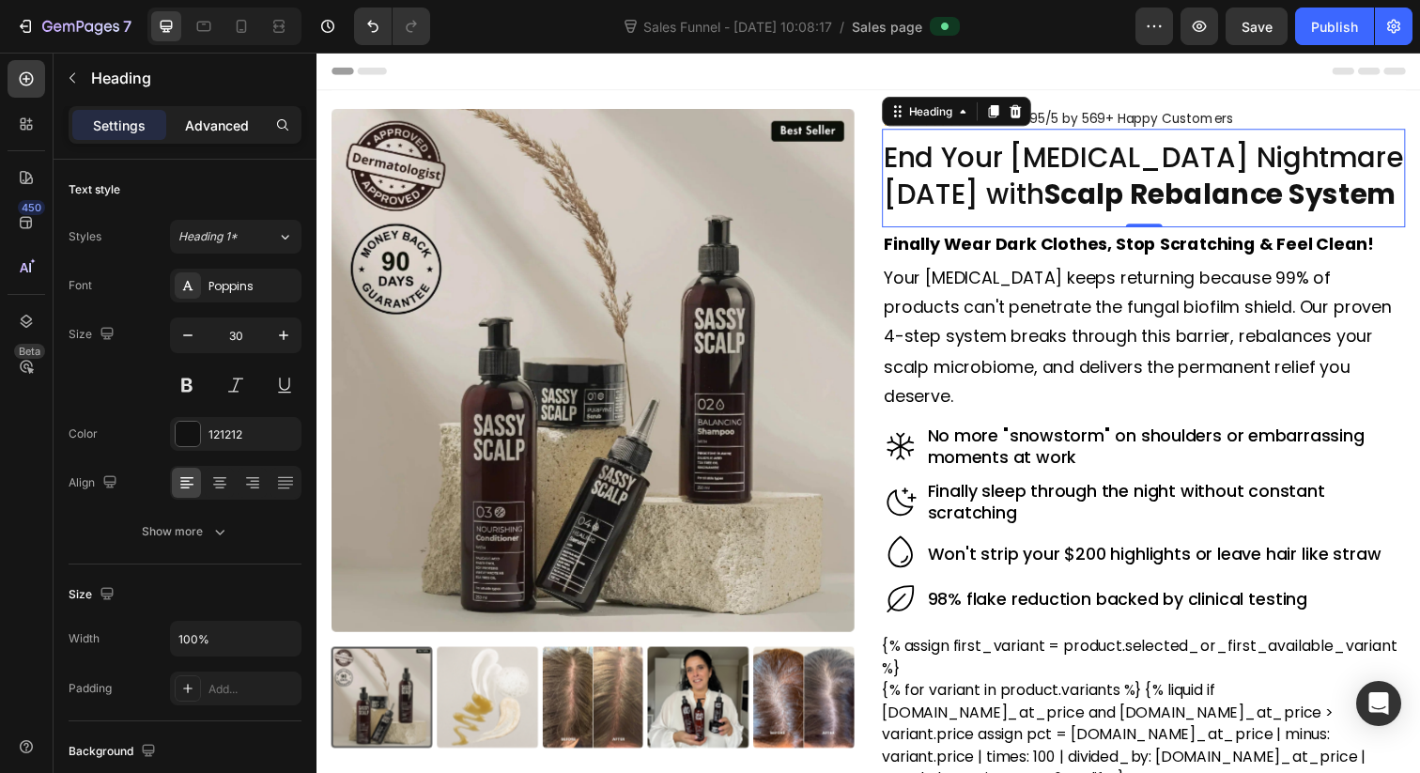
click at [215, 131] on p "Advanced" at bounding box center [217, 126] width 64 height 20
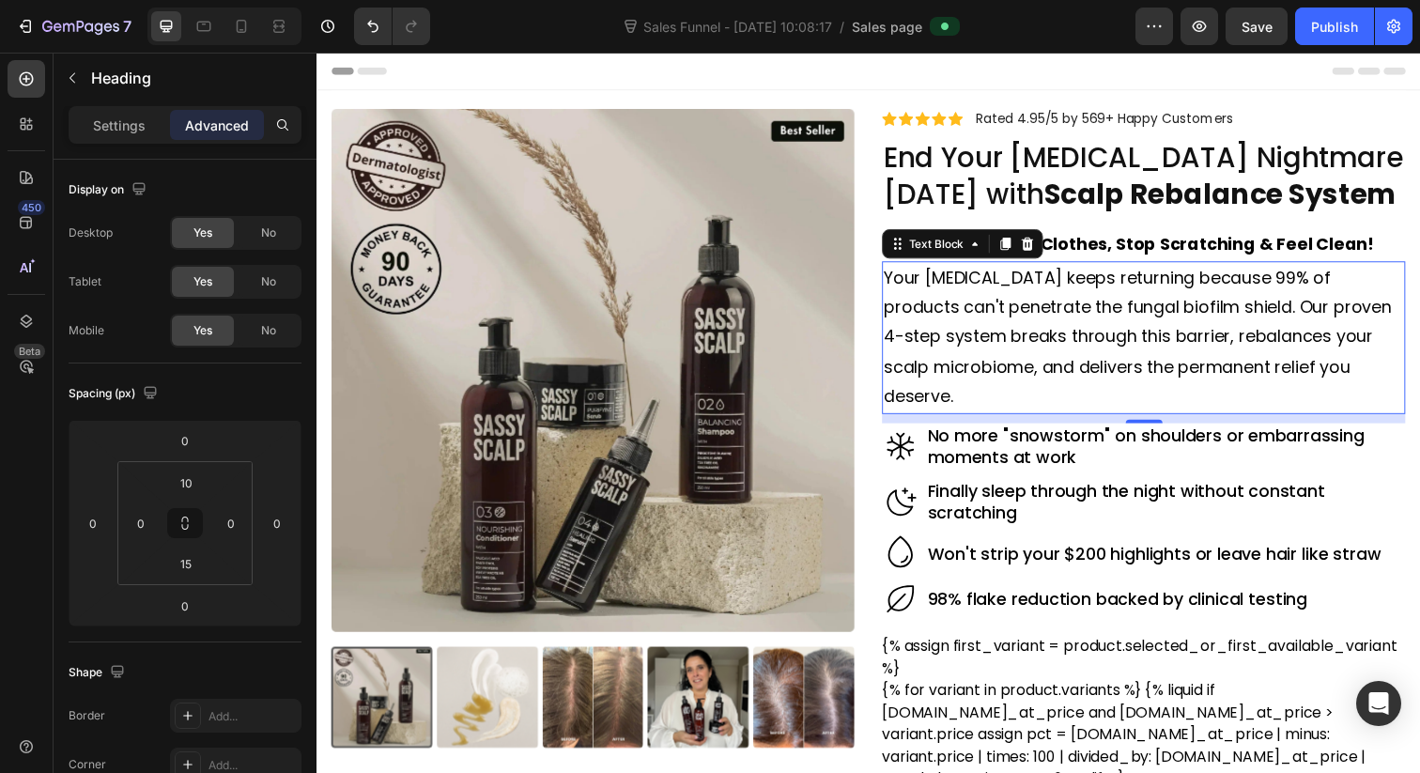
click at [1050, 346] on p "Your [MEDICAL_DATA] keeps returning because 99% of products can't penetrate the…" at bounding box center [1161, 344] width 531 height 152
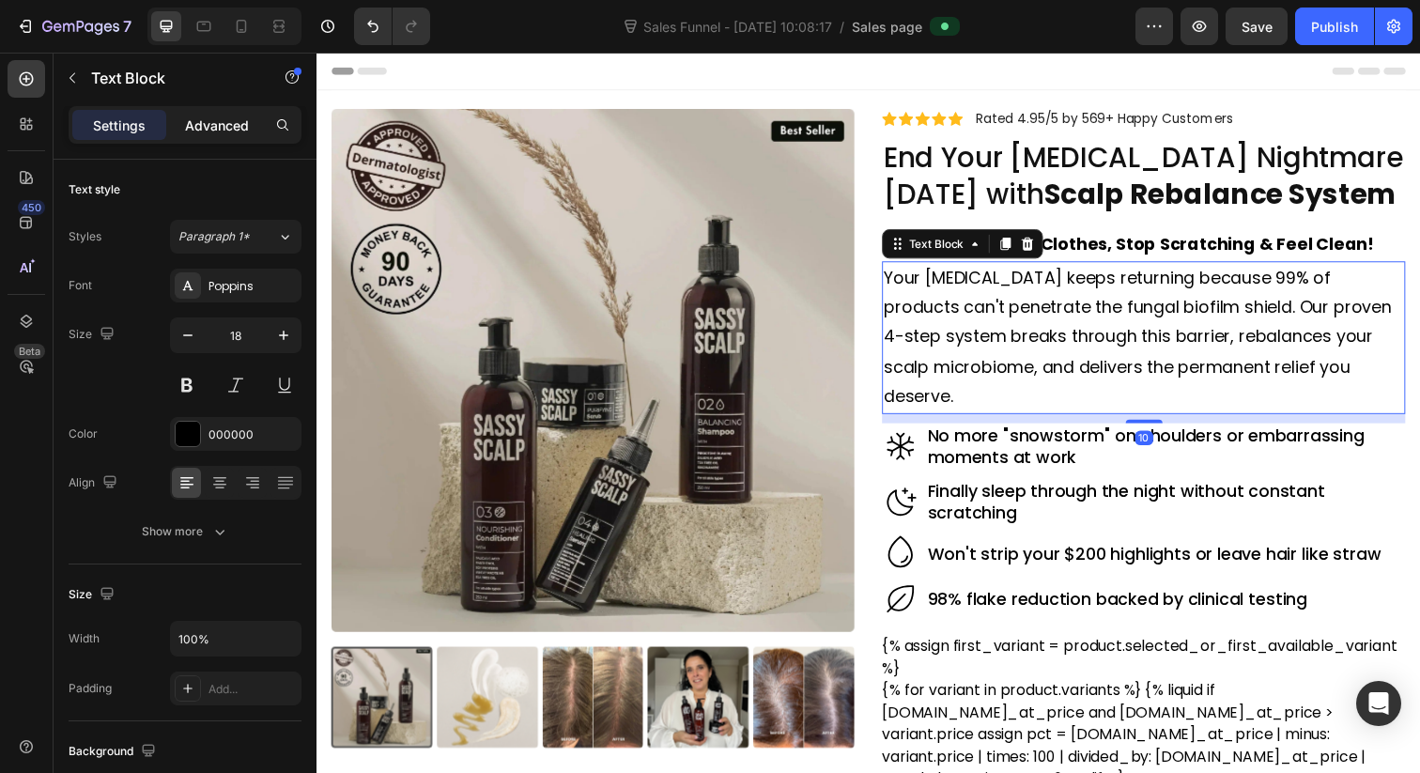
click at [224, 135] on div "Advanced" at bounding box center [217, 125] width 94 height 30
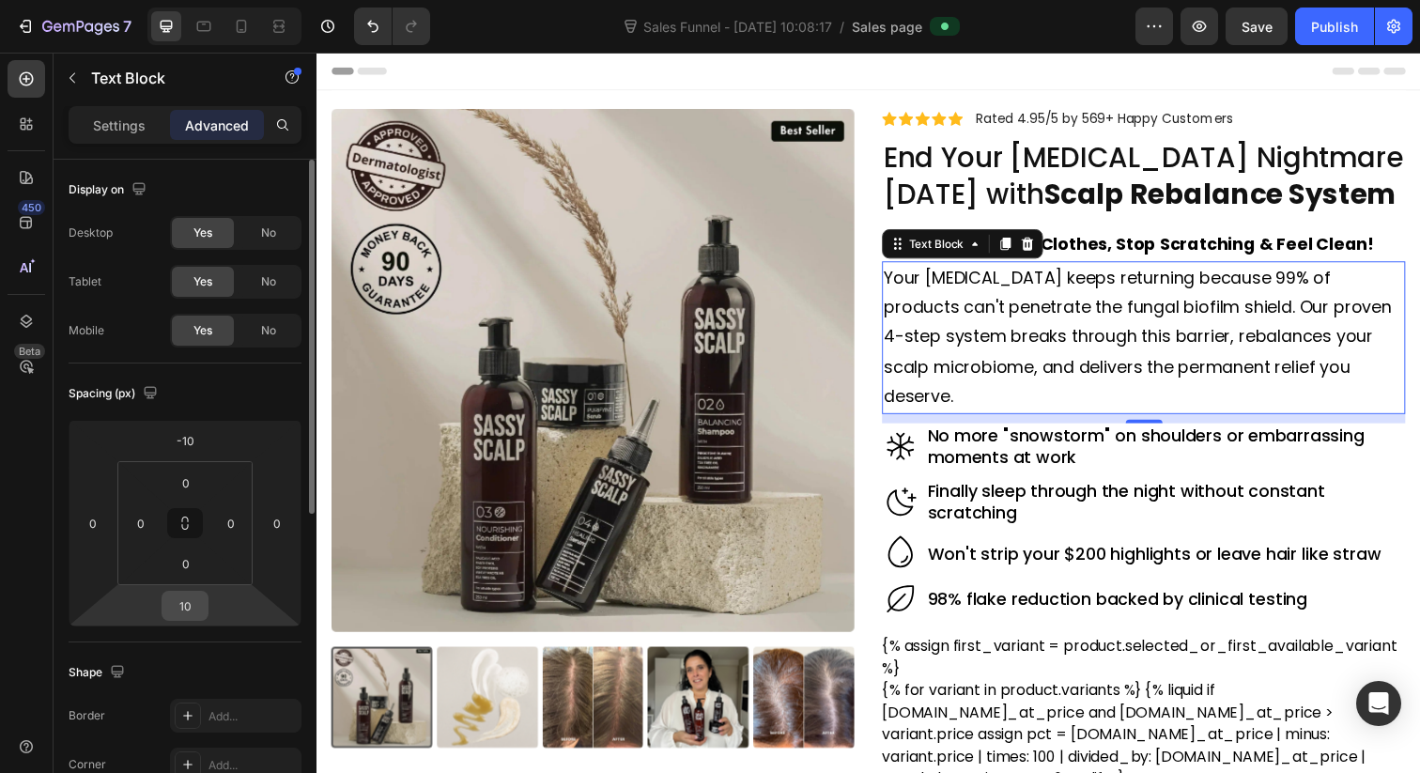
click at [188, 604] on input "10" at bounding box center [185, 606] width 38 height 28
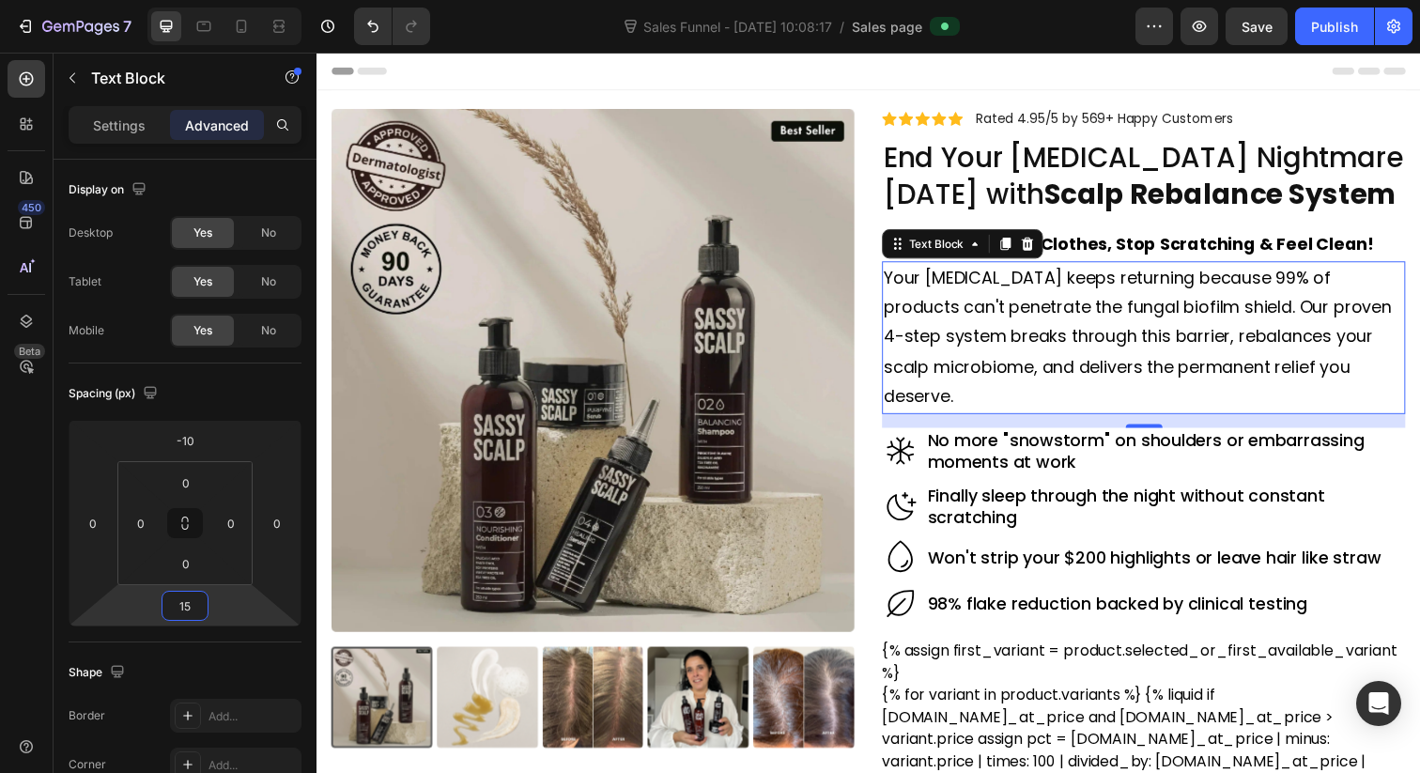
type input "15"
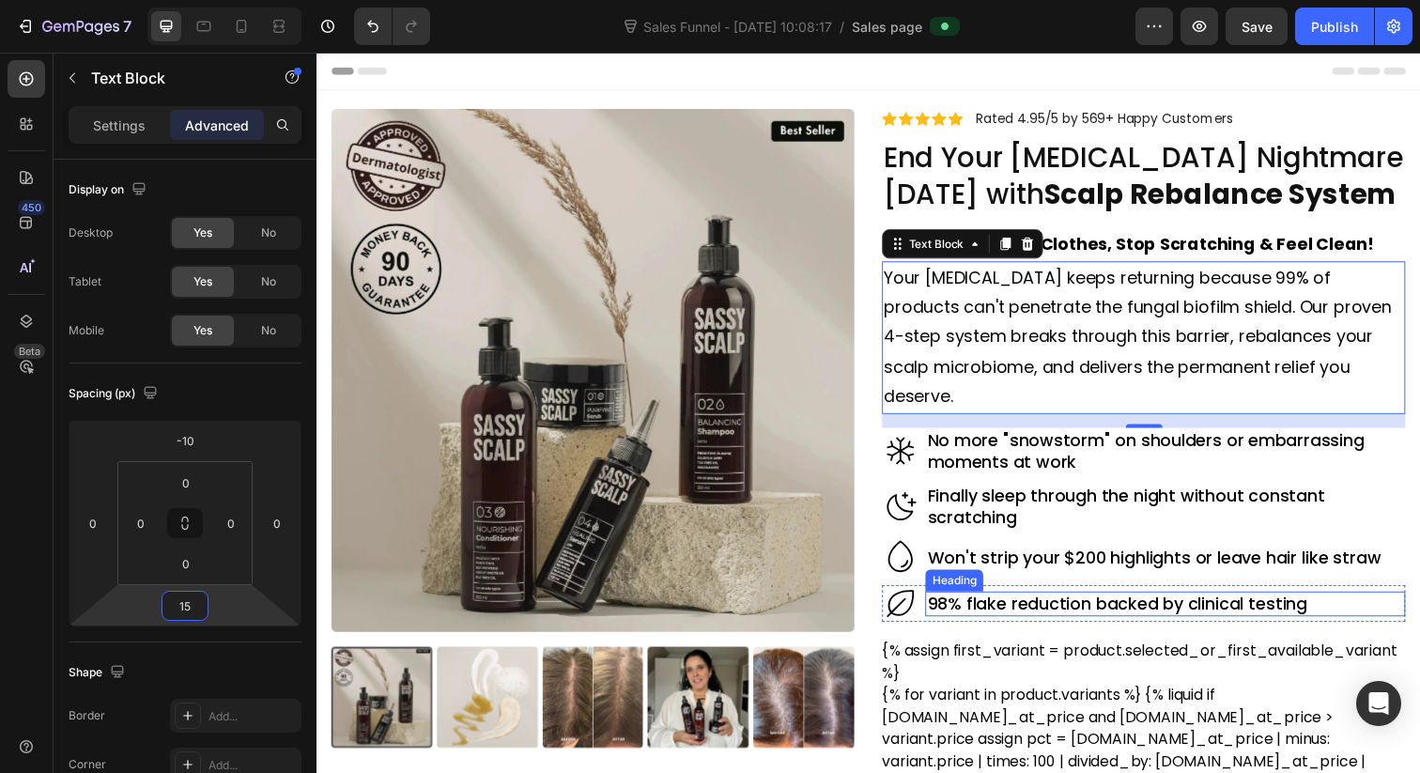
click at [1342, 603] on h2 "98% flake reduction backed by clinical testing" at bounding box center [1183, 615] width 490 height 25
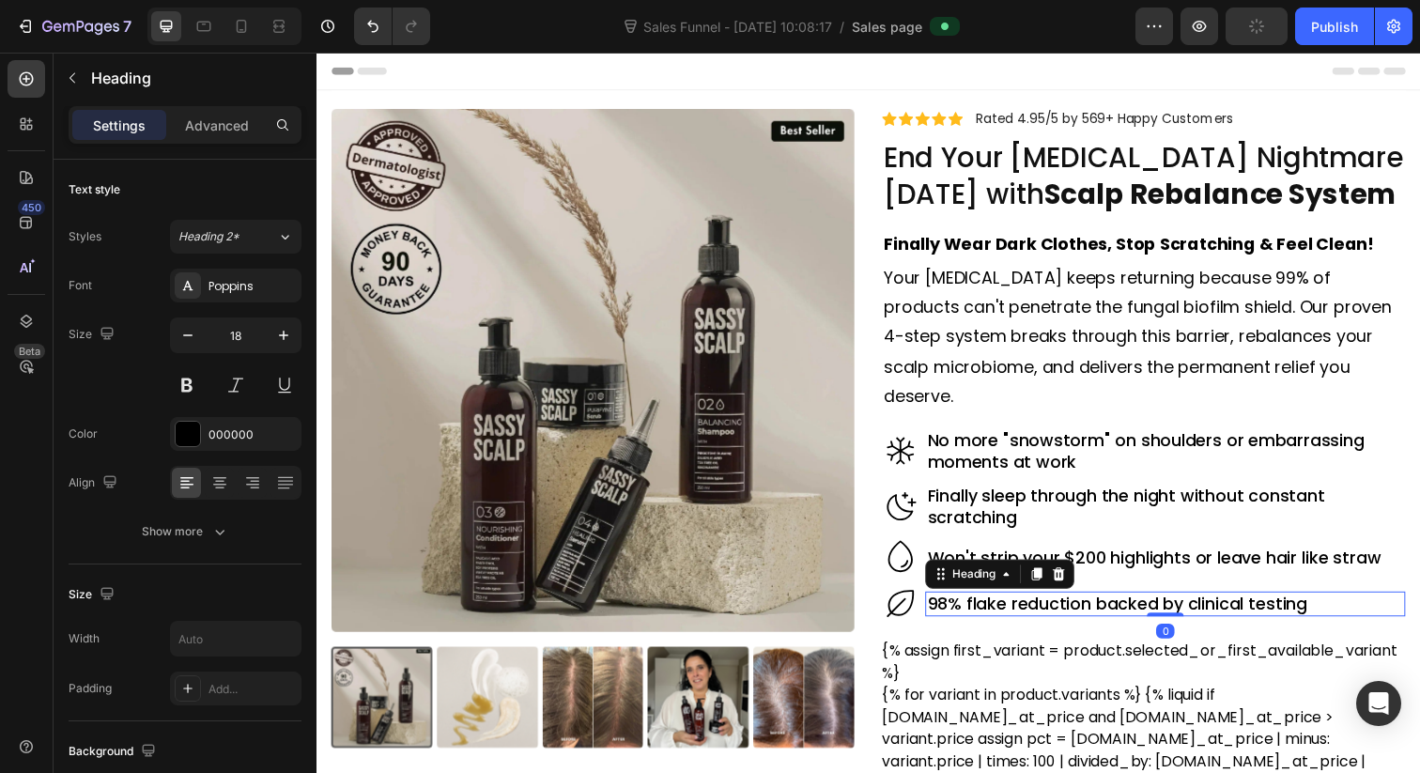
click at [1325, 603] on h2 "98% flake reduction backed by clinical testing" at bounding box center [1183, 615] width 490 height 25
click at [1325, 605] on p "98% flake reduction backed by clinical testing" at bounding box center [1183, 616] width 486 height 22
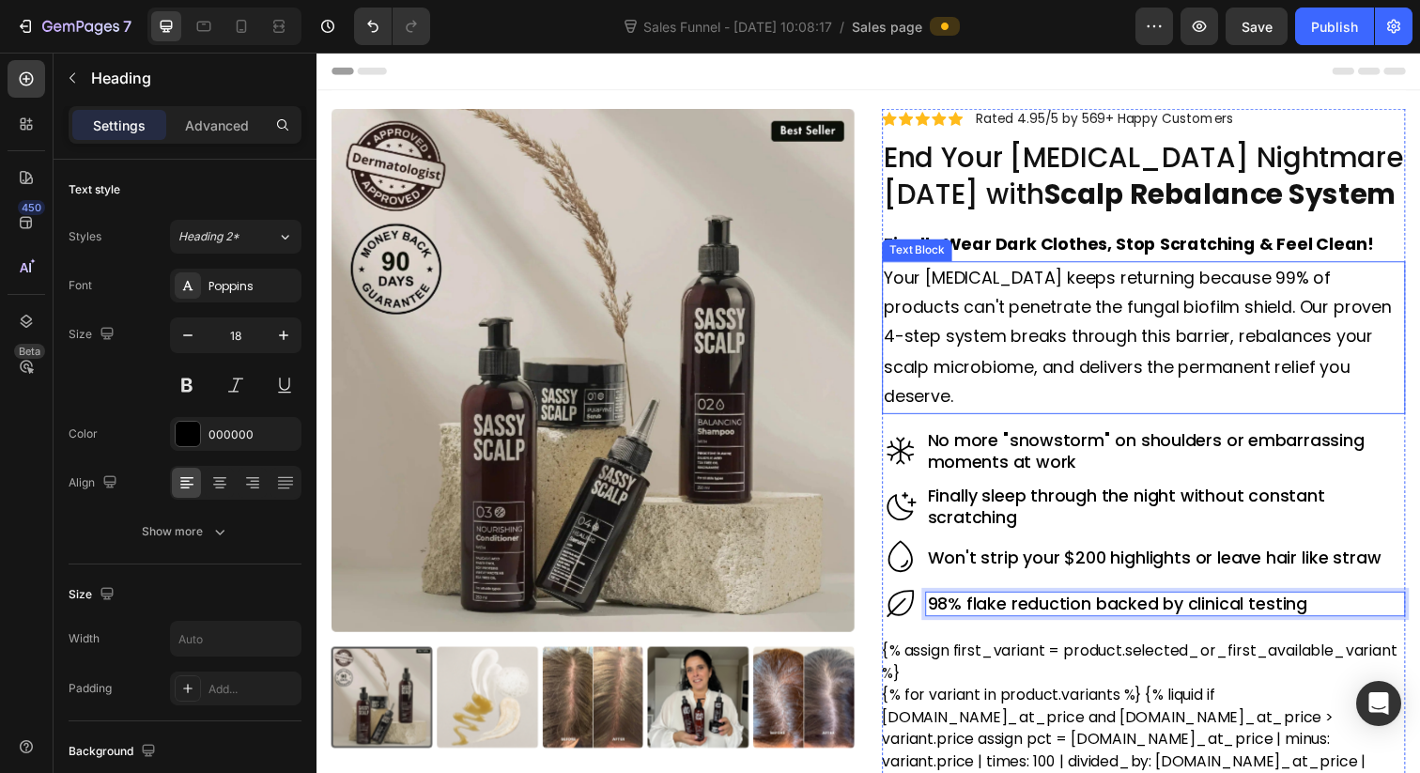
click at [1293, 299] on p "Your [MEDICAL_DATA] keeps returning because 99% of products can't penetrate the…" at bounding box center [1161, 344] width 531 height 152
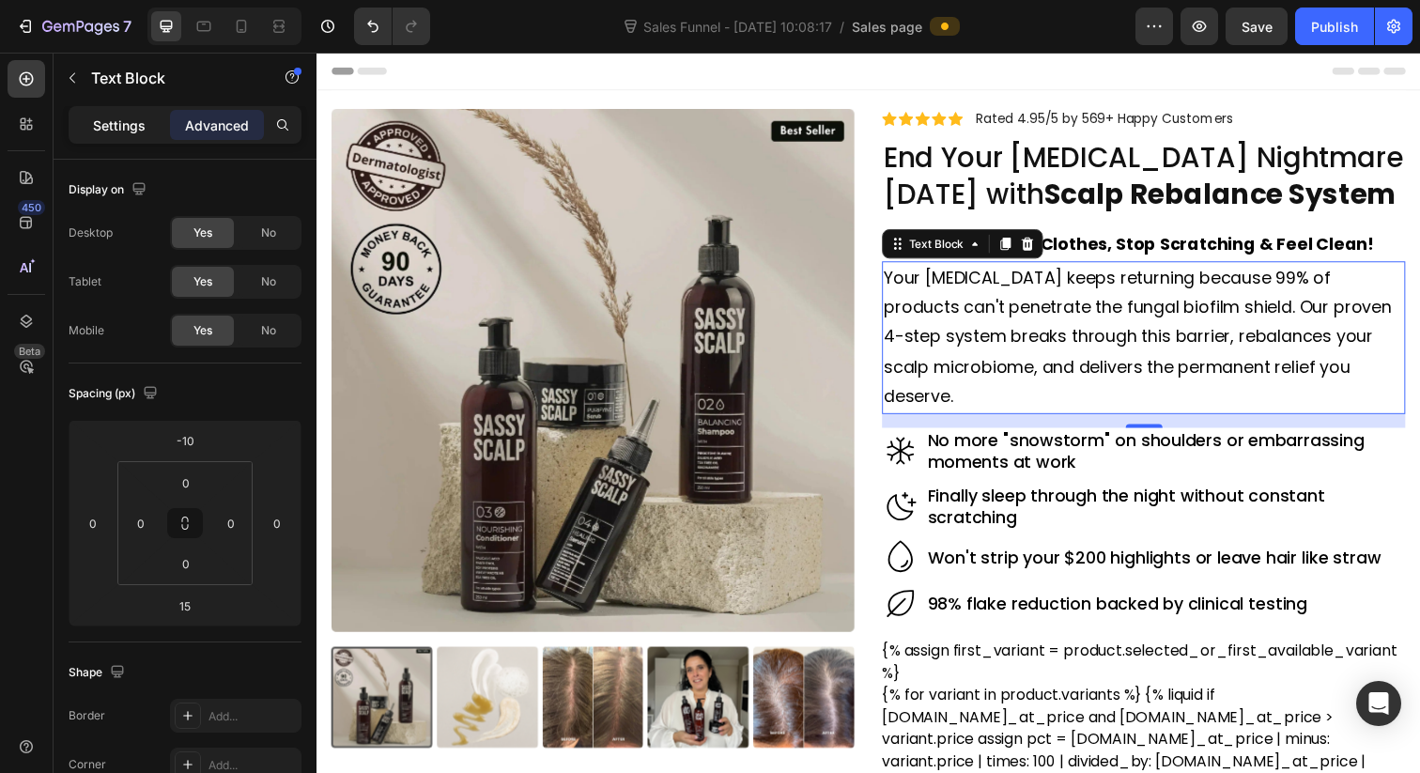
click at [130, 132] on p "Settings" at bounding box center [119, 126] width 53 height 20
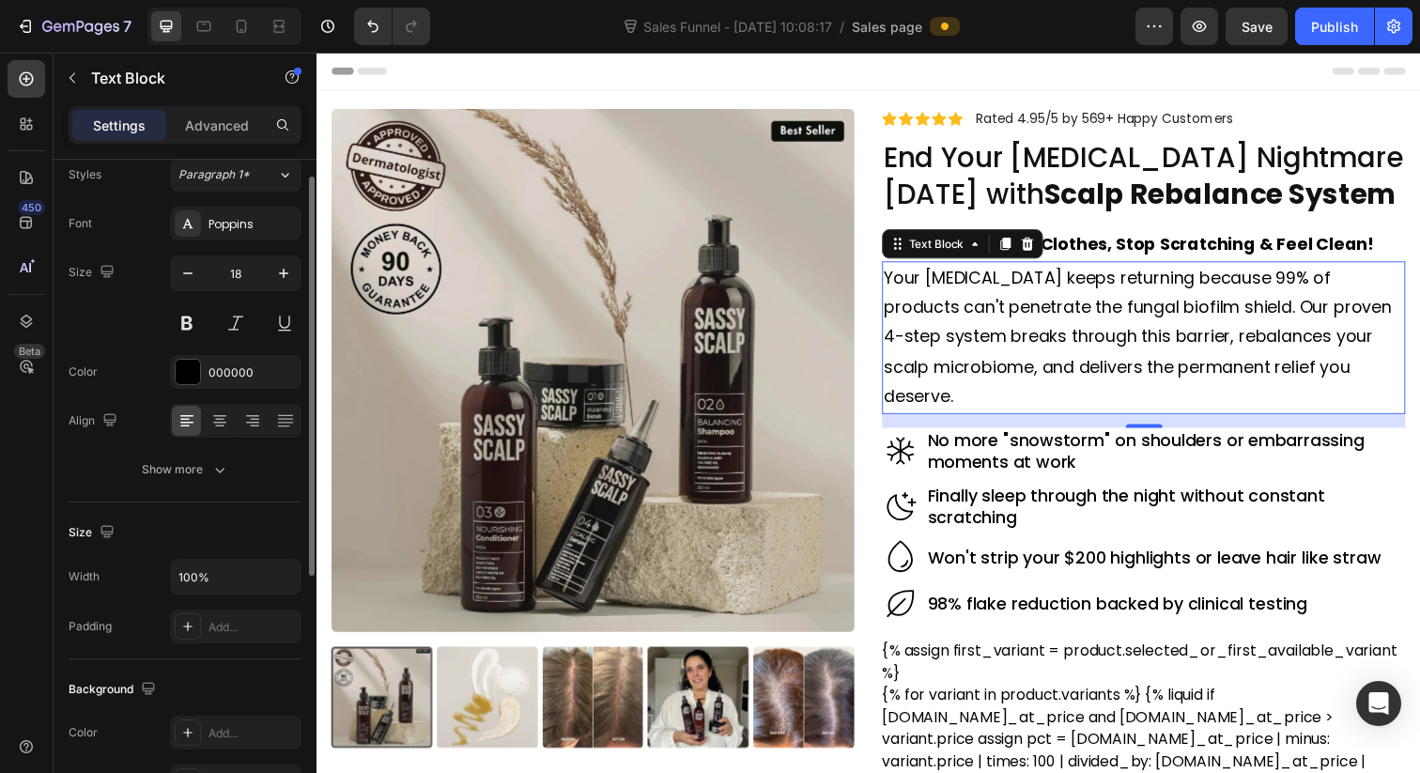
scroll to position [66, 0]
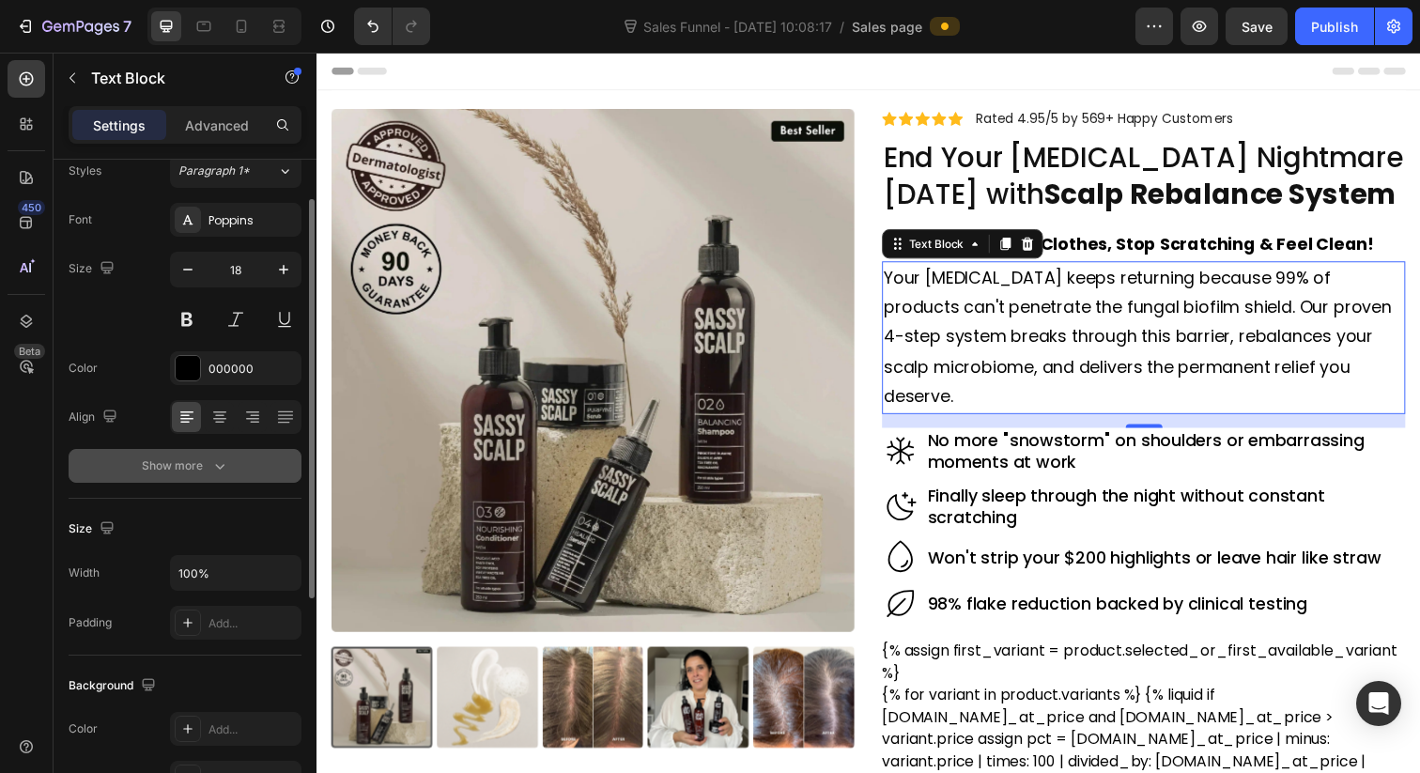
click at [217, 473] on icon "button" at bounding box center [219, 465] width 19 height 19
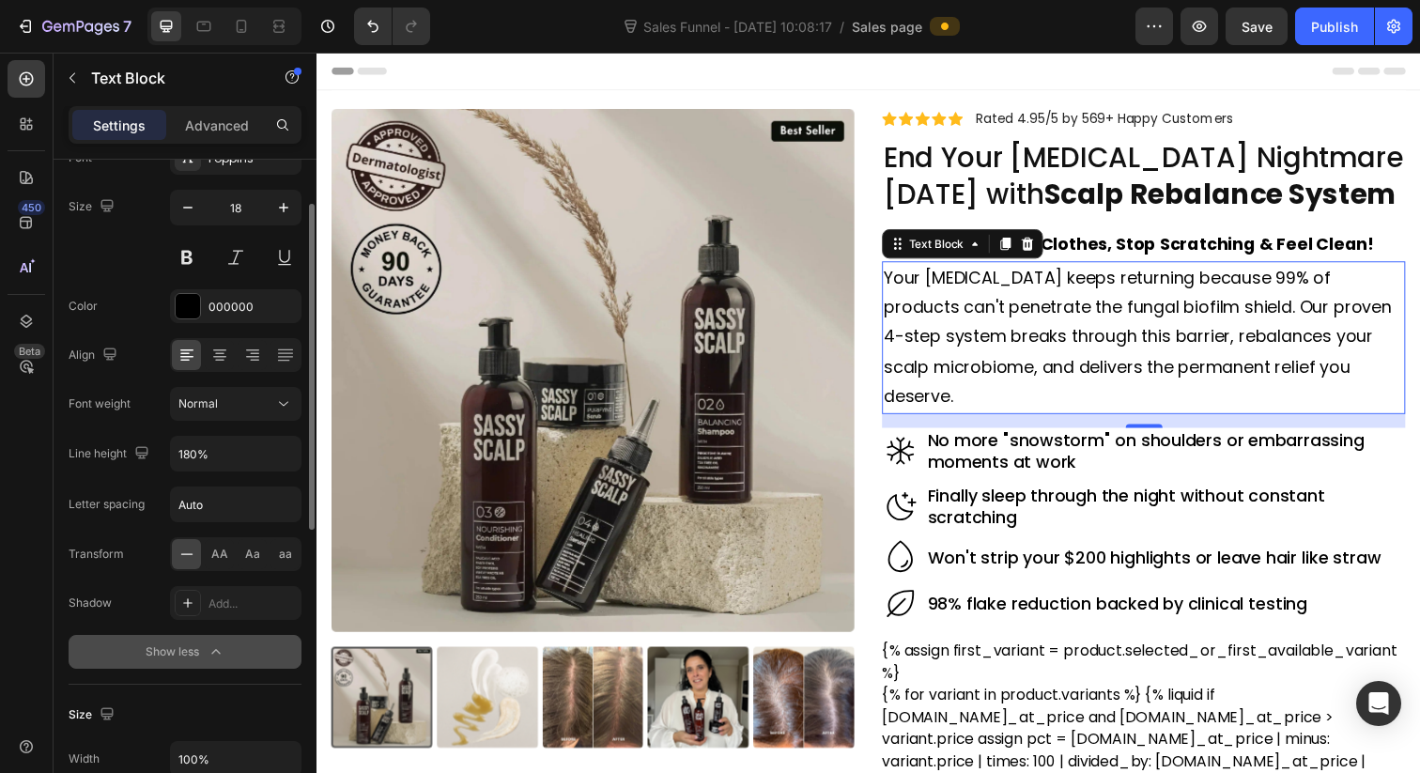
scroll to position [140, 0]
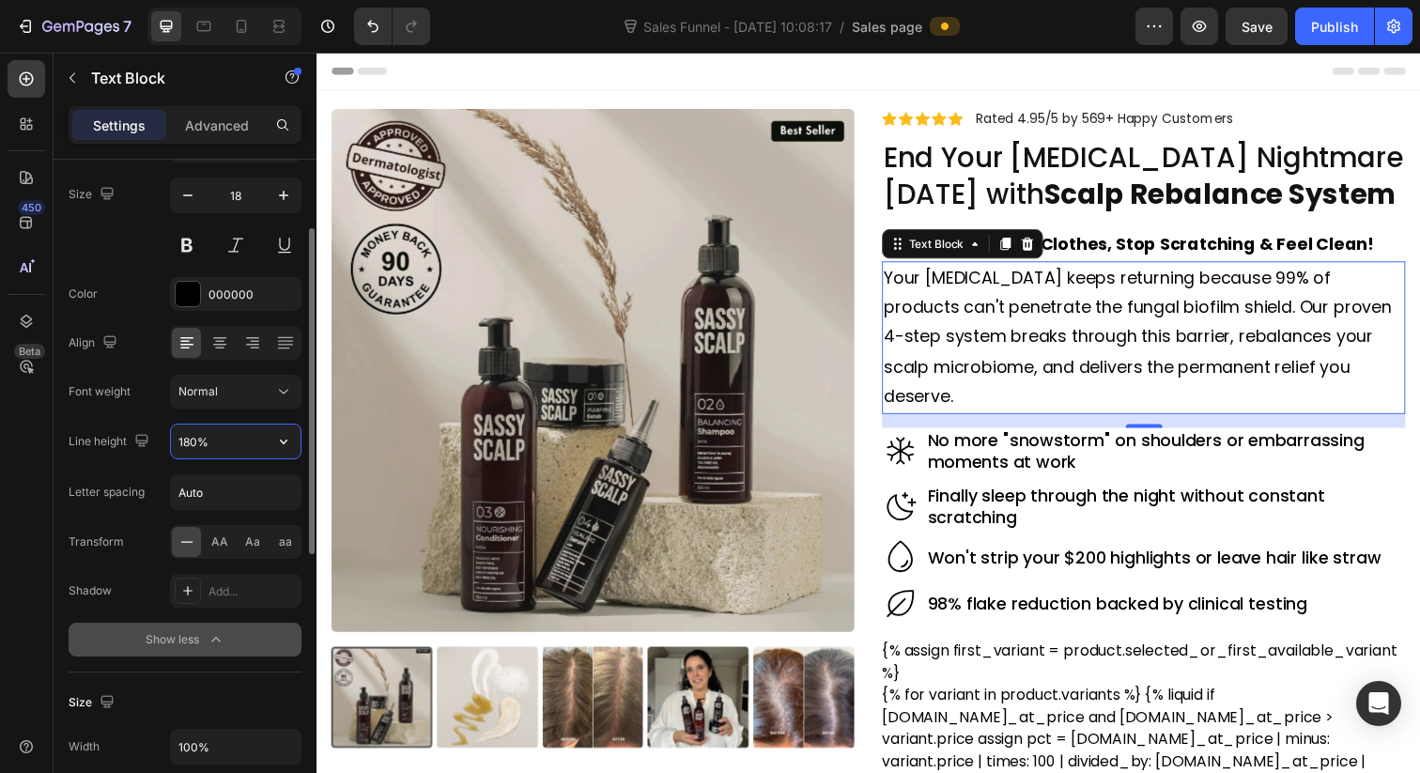
click at [192, 443] on input "180%" at bounding box center [236, 441] width 130 height 34
click at [186, 442] on input "180%" at bounding box center [236, 441] width 130 height 34
type input "150%"
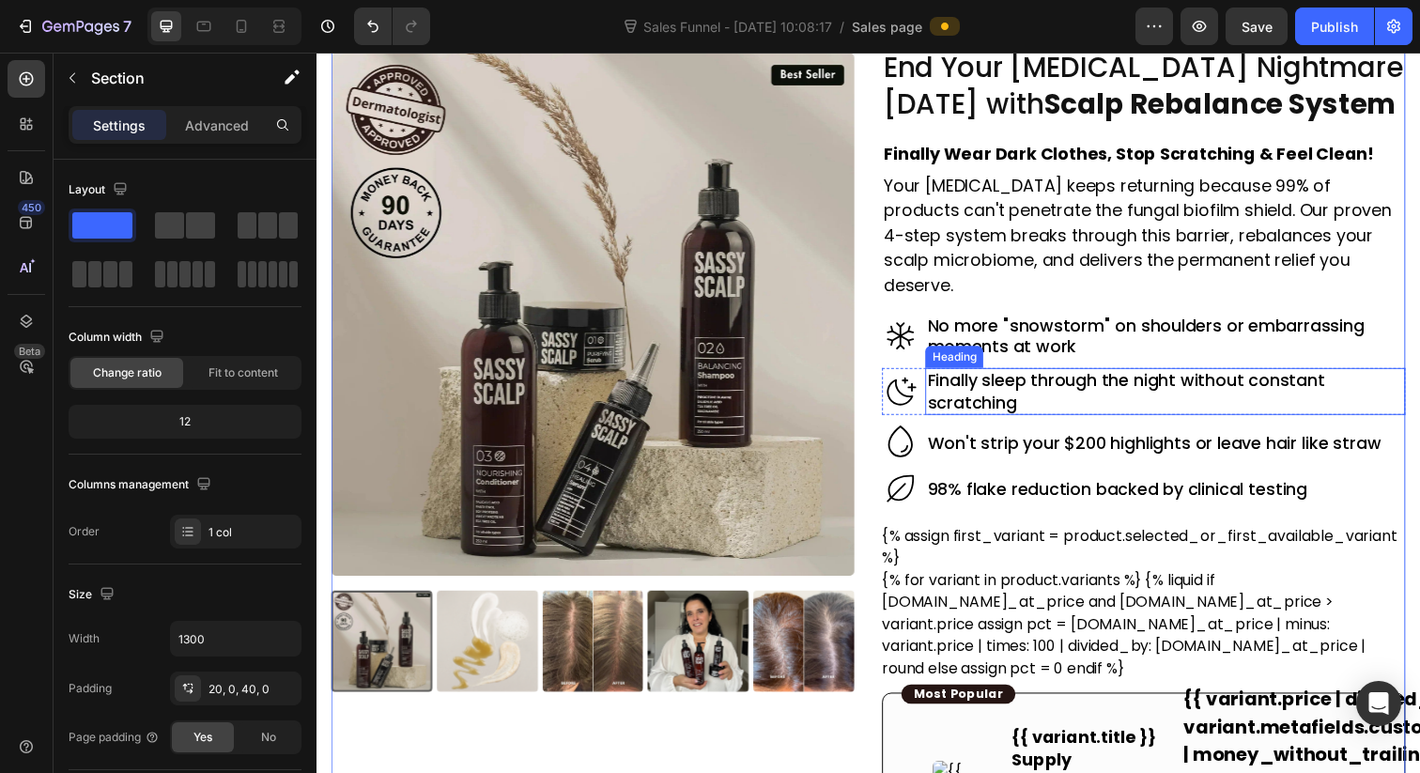
scroll to position [47, 0]
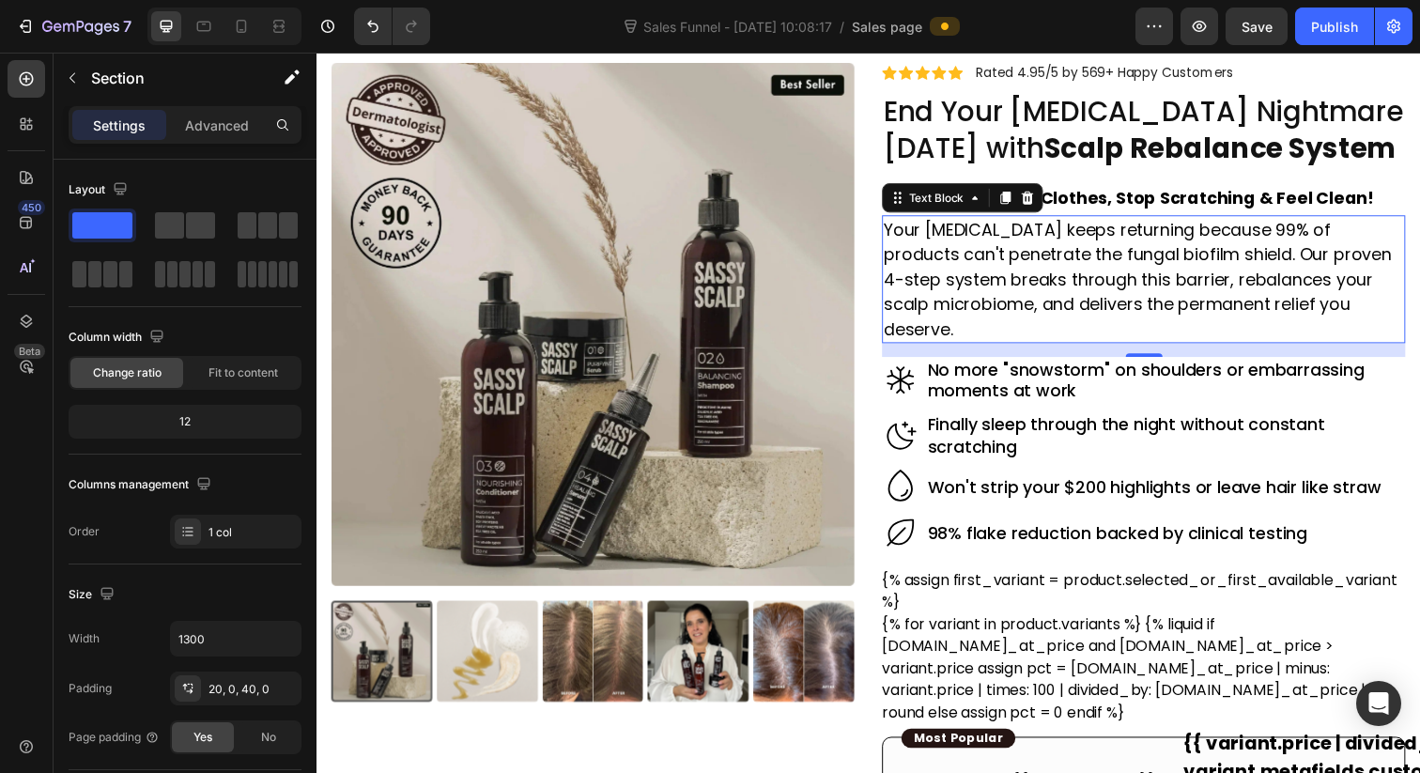
click at [1191, 291] on p "Your [MEDICAL_DATA] keeps returning because 99% of products can't penetrate the…" at bounding box center [1161, 284] width 531 height 127
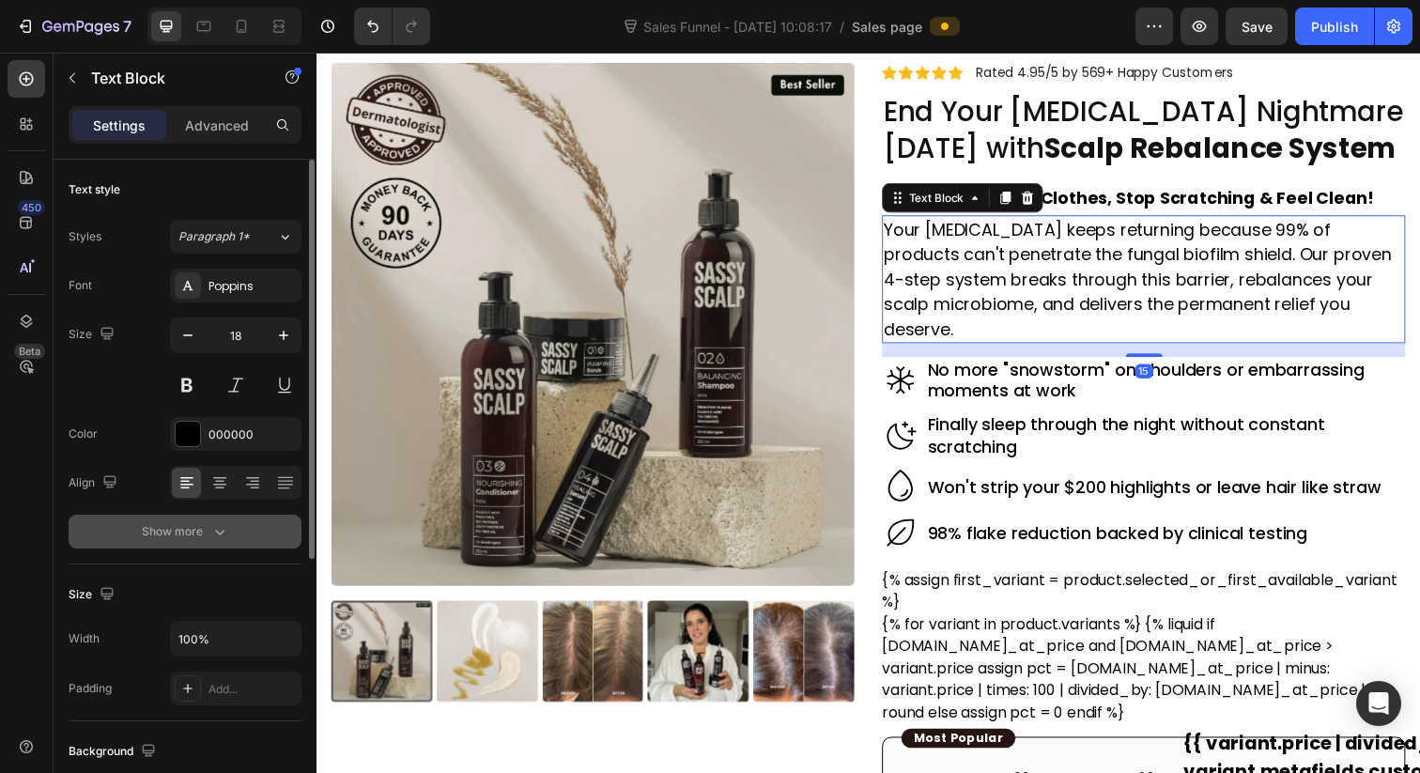
click at [210, 540] on icon "button" at bounding box center [219, 531] width 19 height 19
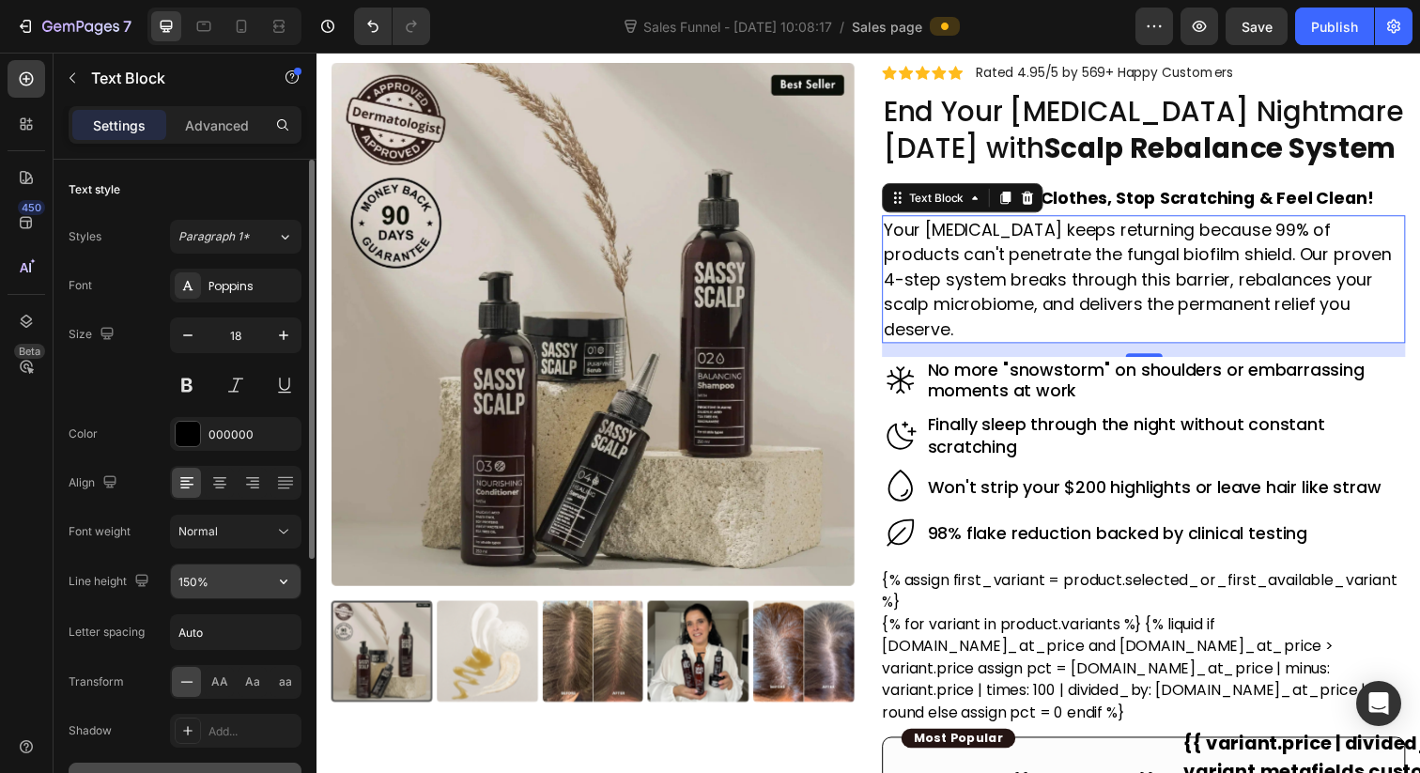
click at [187, 581] on input "150%" at bounding box center [236, 581] width 130 height 34
click at [189, 583] on input "150%" at bounding box center [236, 581] width 130 height 34
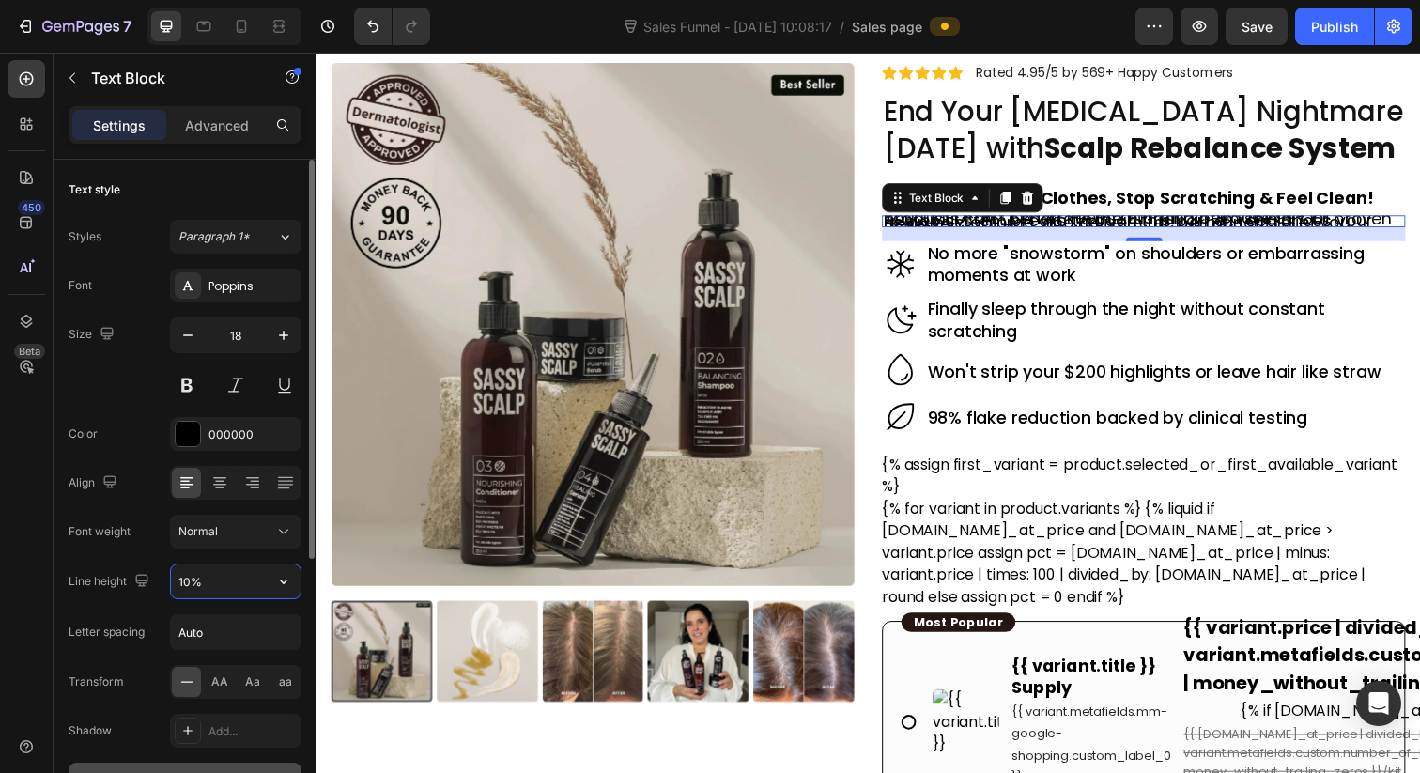
type input "160%"
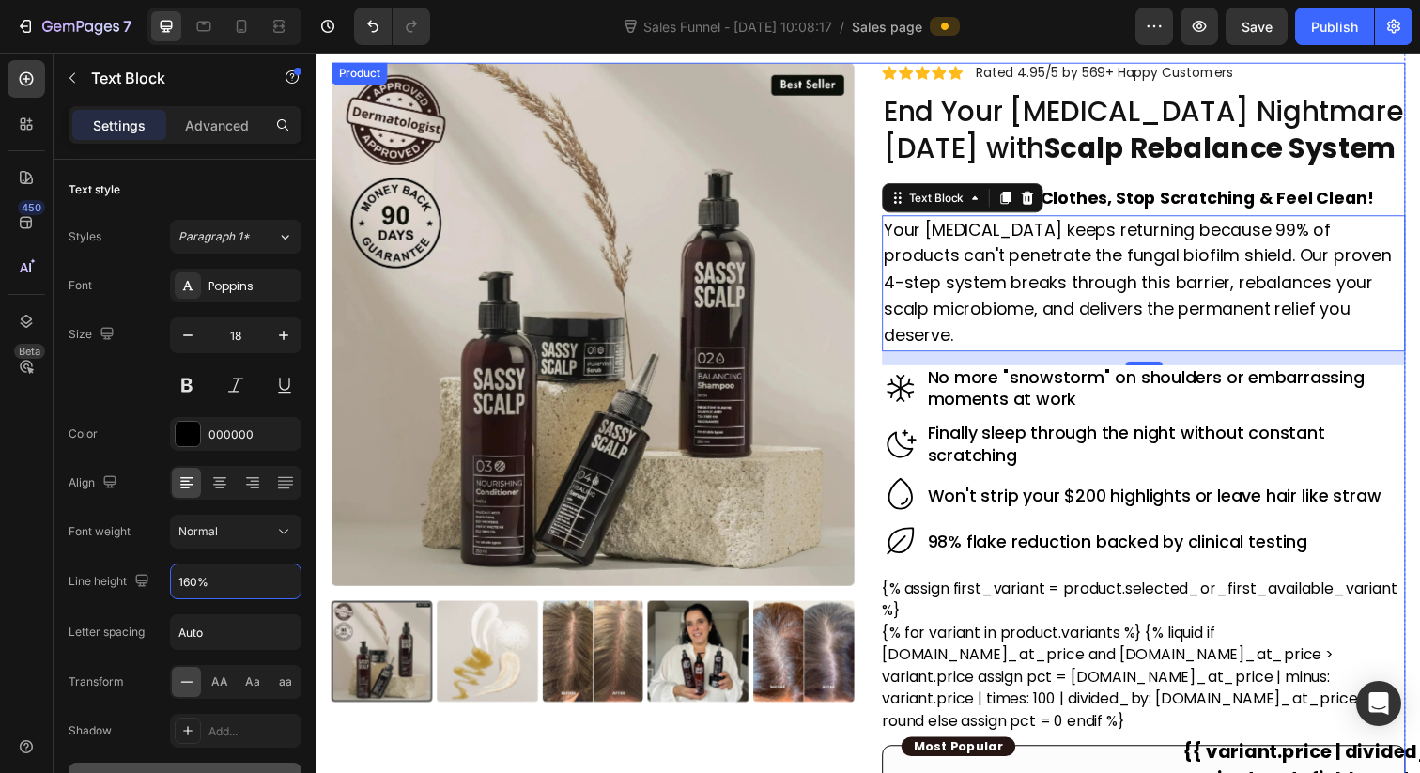
click at [975, 492] on h2 "Won't strip your $200 highlights or leave hair like straw" at bounding box center [1183, 504] width 490 height 25
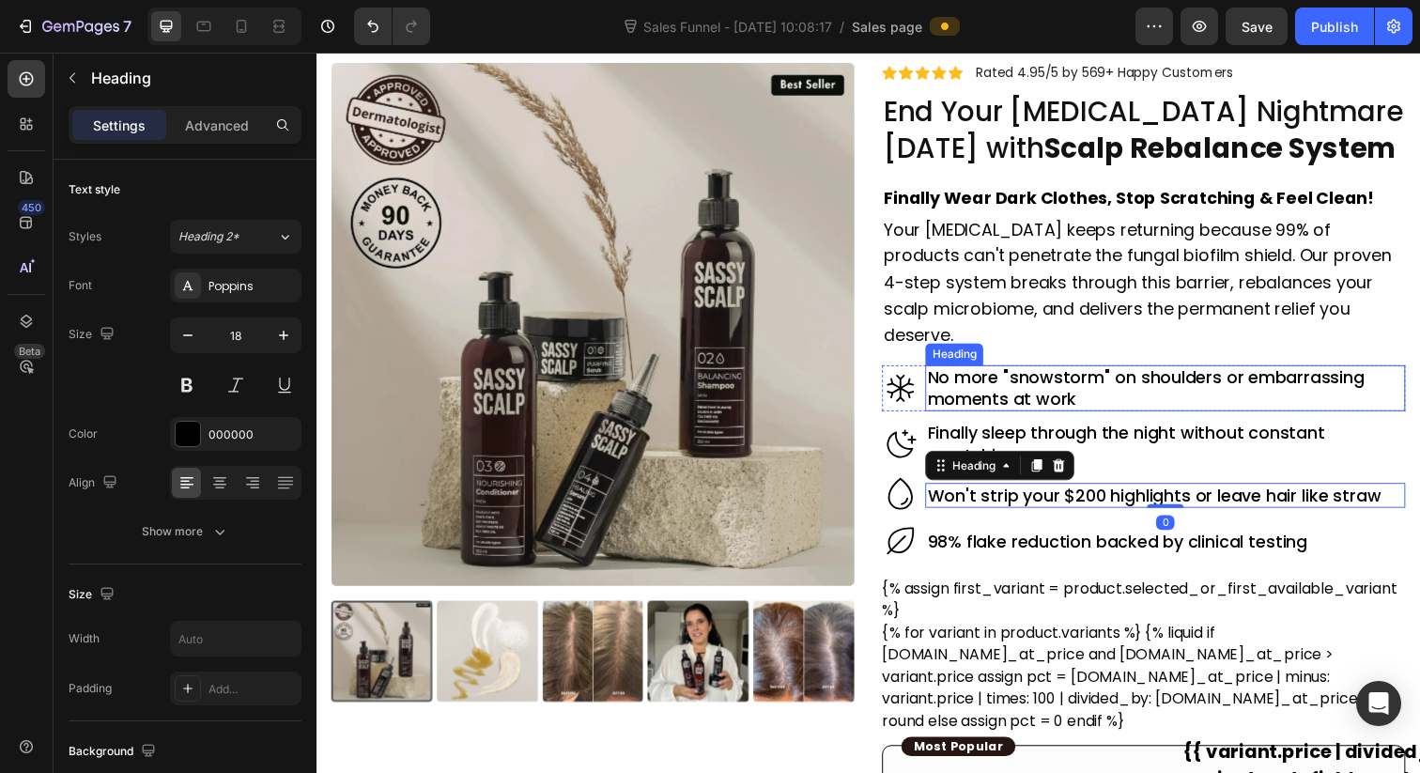
click at [1051, 372] on h2 "No more "snowstorm" on shoulders or embarrassing moments at work" at bounding box center [1183, 396] width 490 height 48
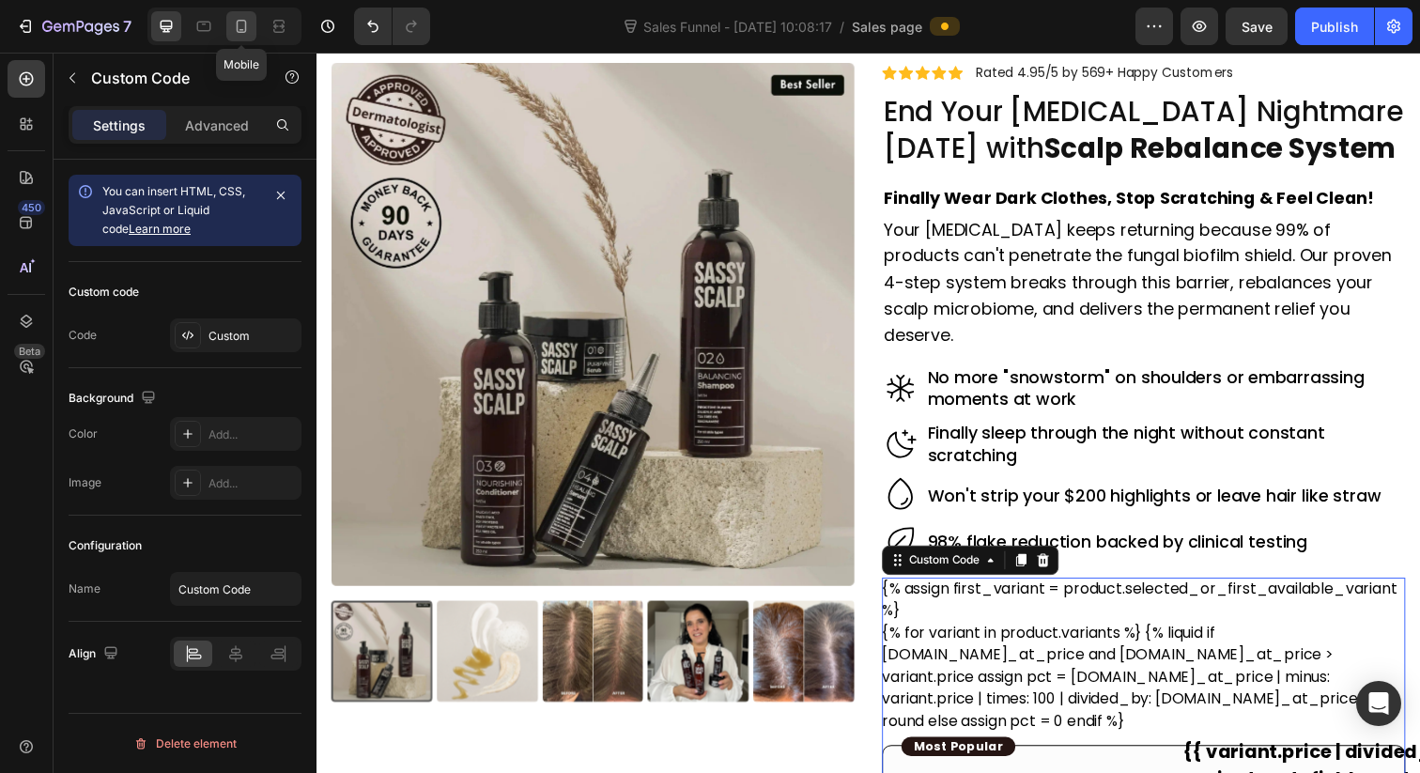
click at [245, 23] on icon at bounding box center [242, 26] width 10 height 13
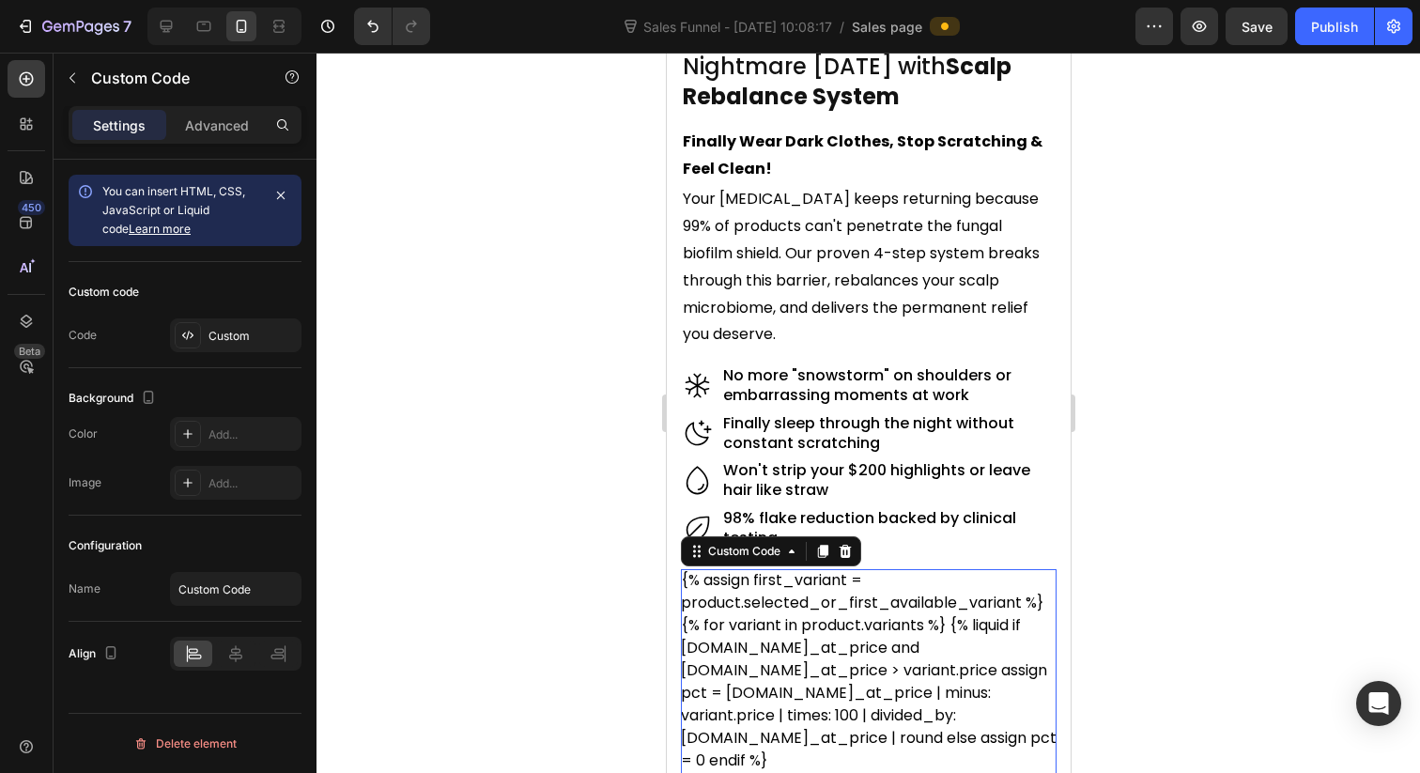
scroll to position [532, 0]
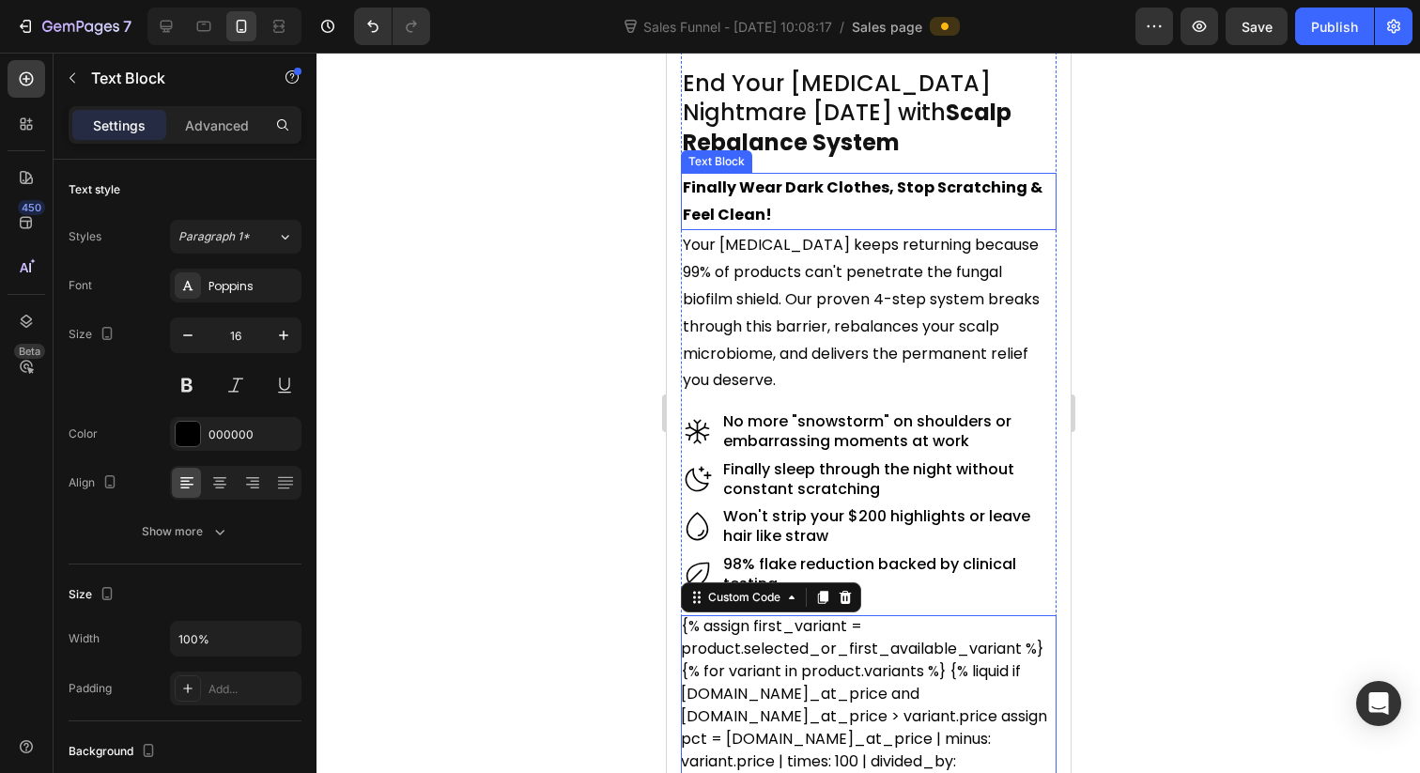
click at [874, 211] on p "Finally Wear Dark Clothes, Stop Scratching & Feel Clean!" at bounding box center [868, 202] width 372 height 54
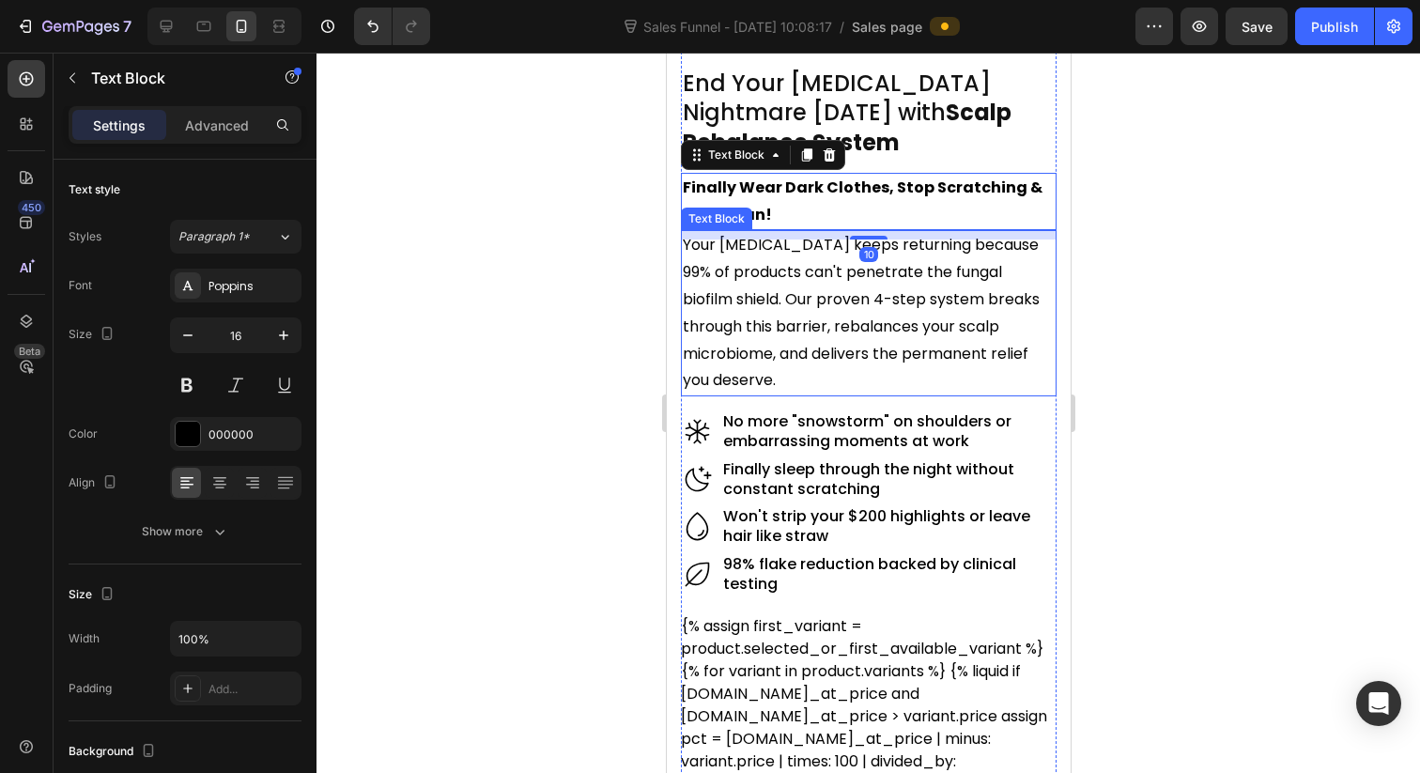
click at [875, 289] on p "Your [MEDICAL_DATA] keeps returning because 99% of products can't penetrate the…" at bounding box center [868, 313] width 372 height 162
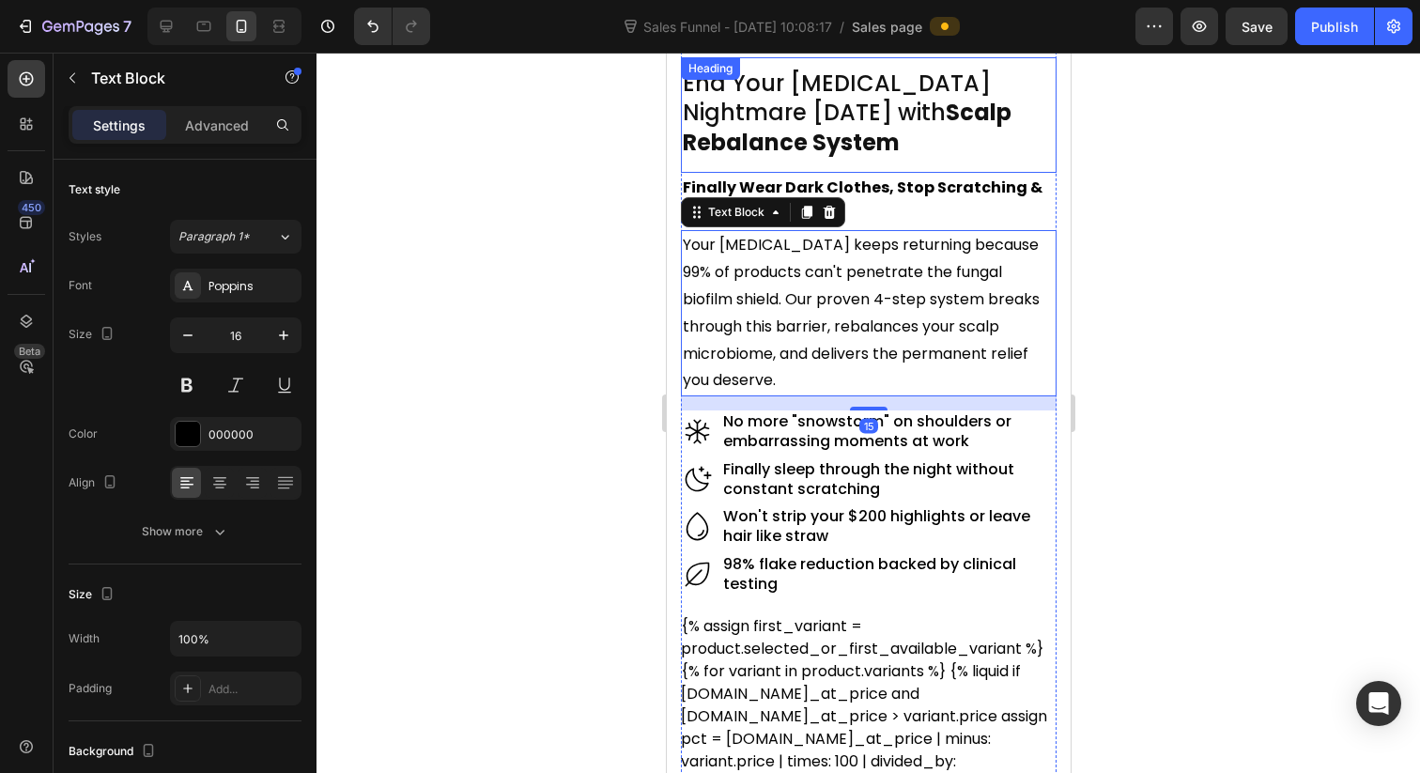
click at [862, 109] on strong "Scalp Rebalance System" at bounding box center [846, 127] width 329 height 60
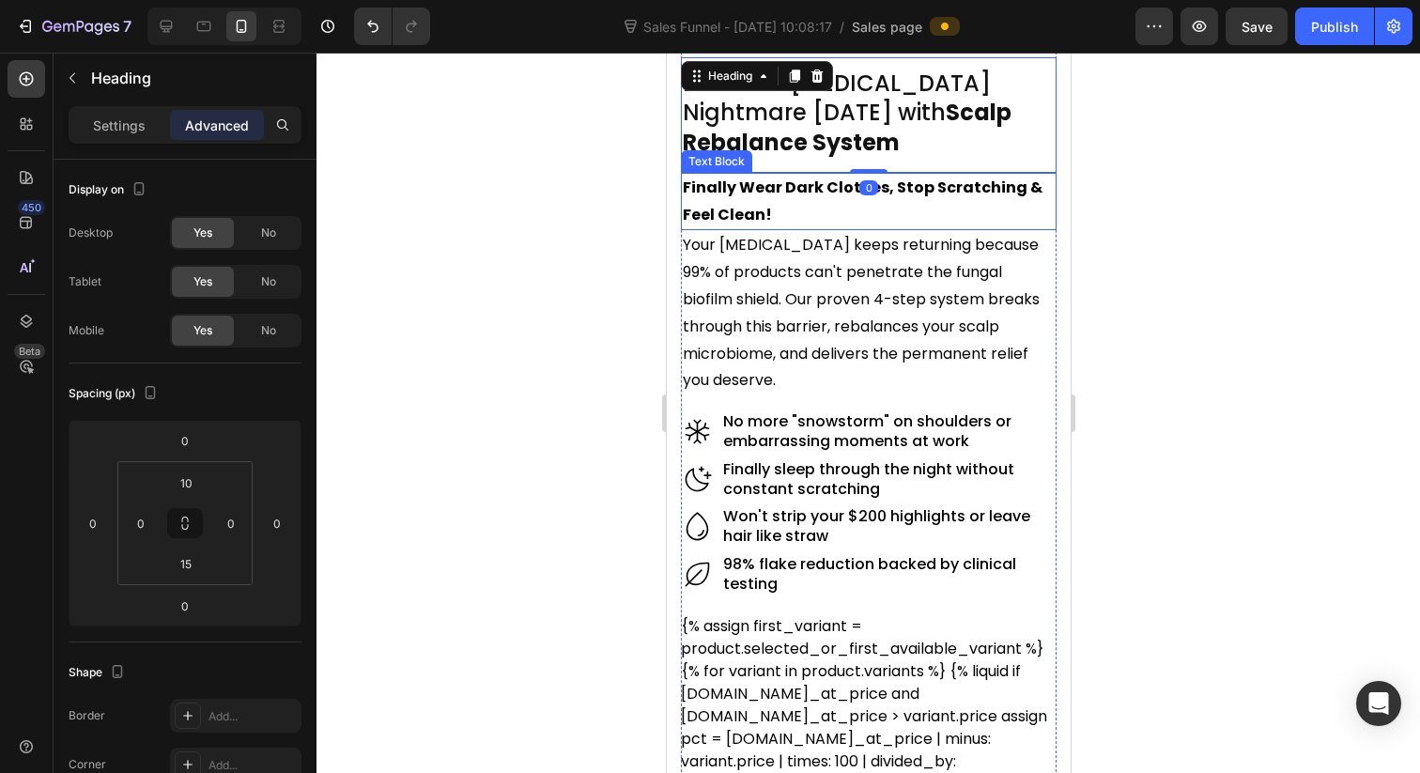
click at [897, 271] on p "Your [MEDICAL_DATA] keeps returning because 99% of products can't penetrate the…" at bounding box center [868, 313] width 372 height 162
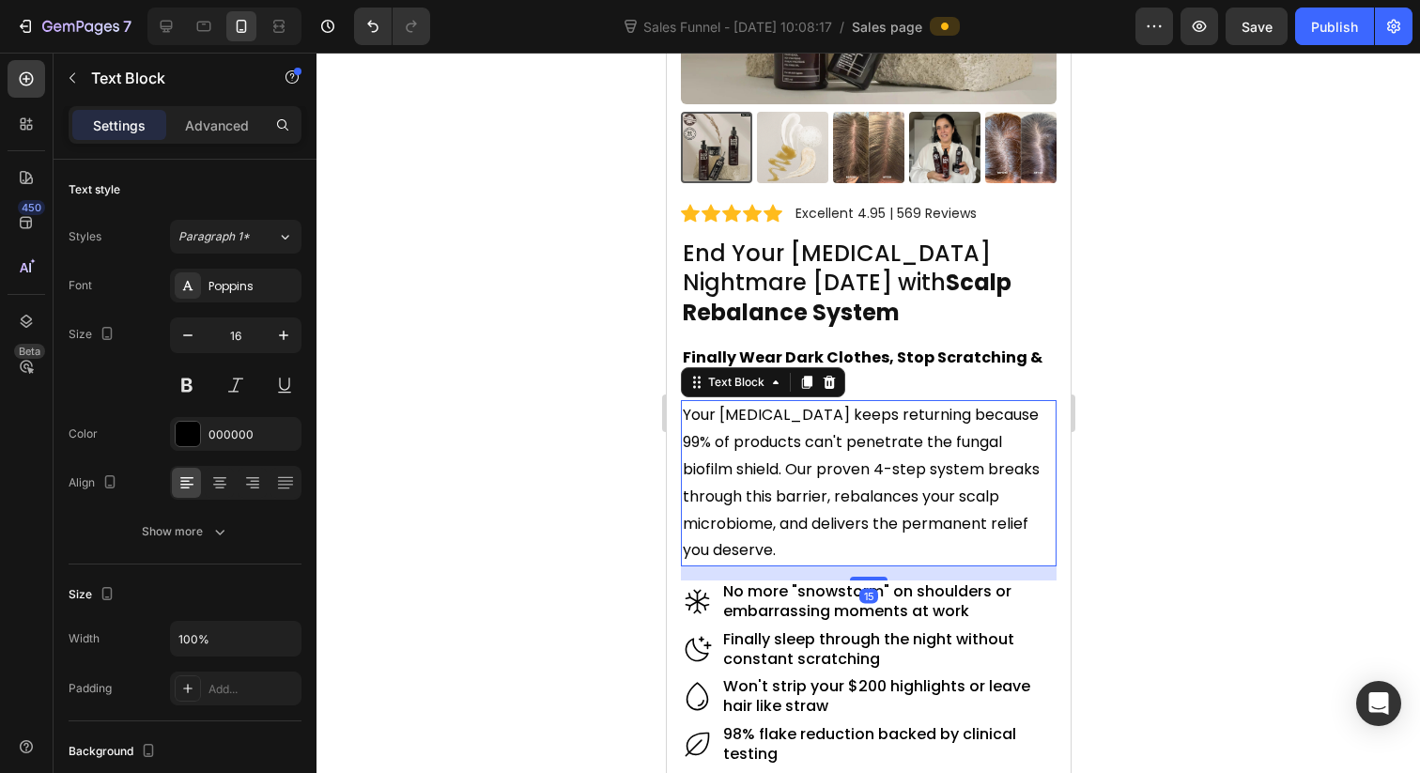
scroll to position [340, 0]
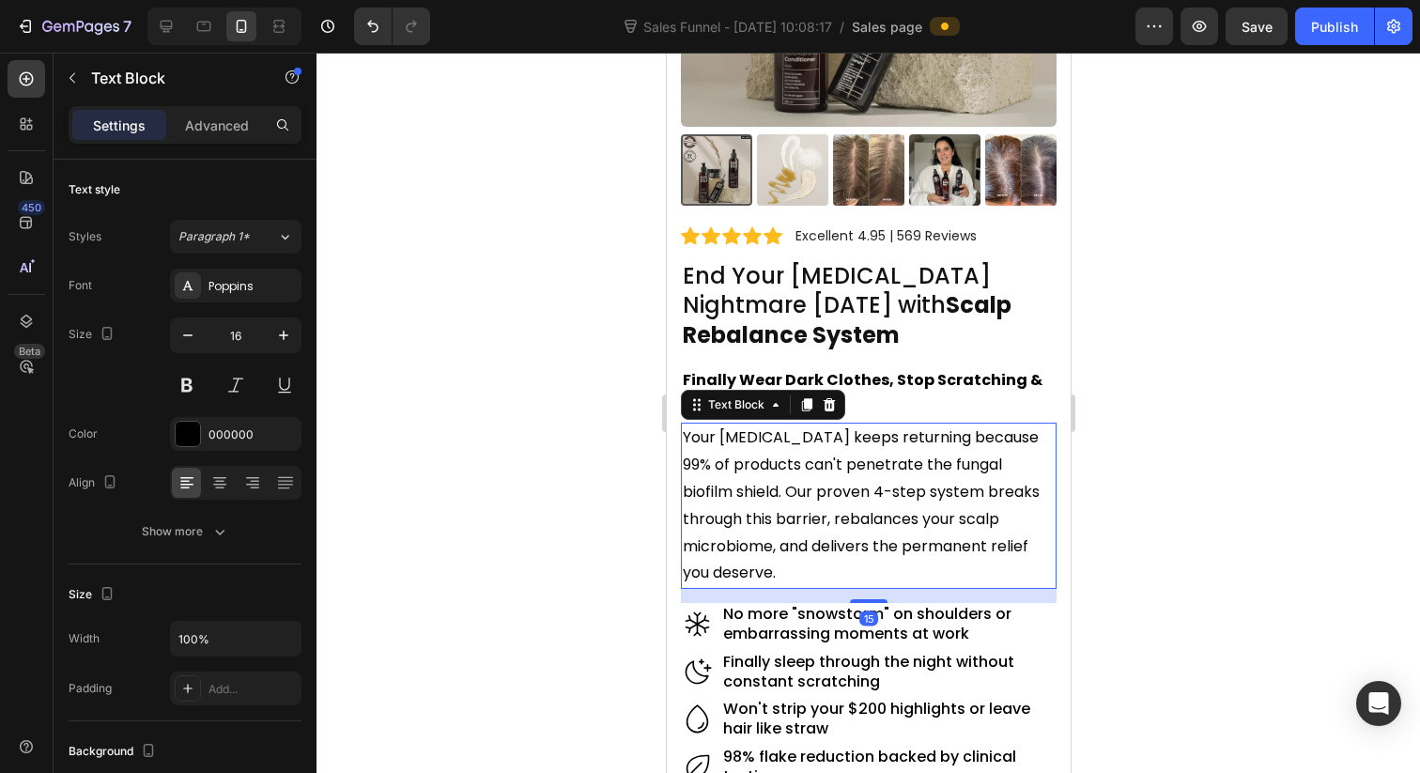
click at [1144, 286] on div at bounding box center [867, 413] width 1103 height 720
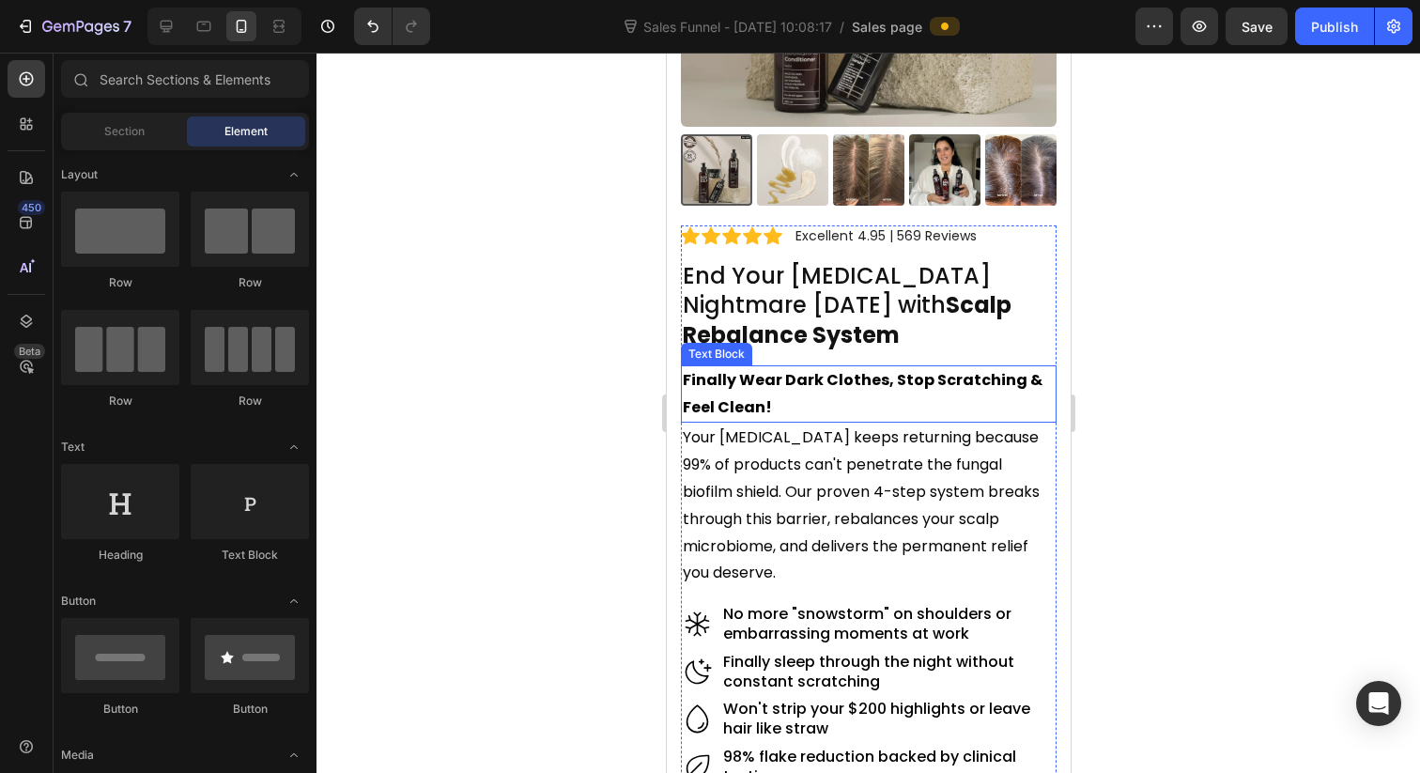
click at [897, 394] on p "Finally Wear Dark Clothes, Stop Scratching & Feel Clean!" at bounding box center [868, 394] width 372 height 54
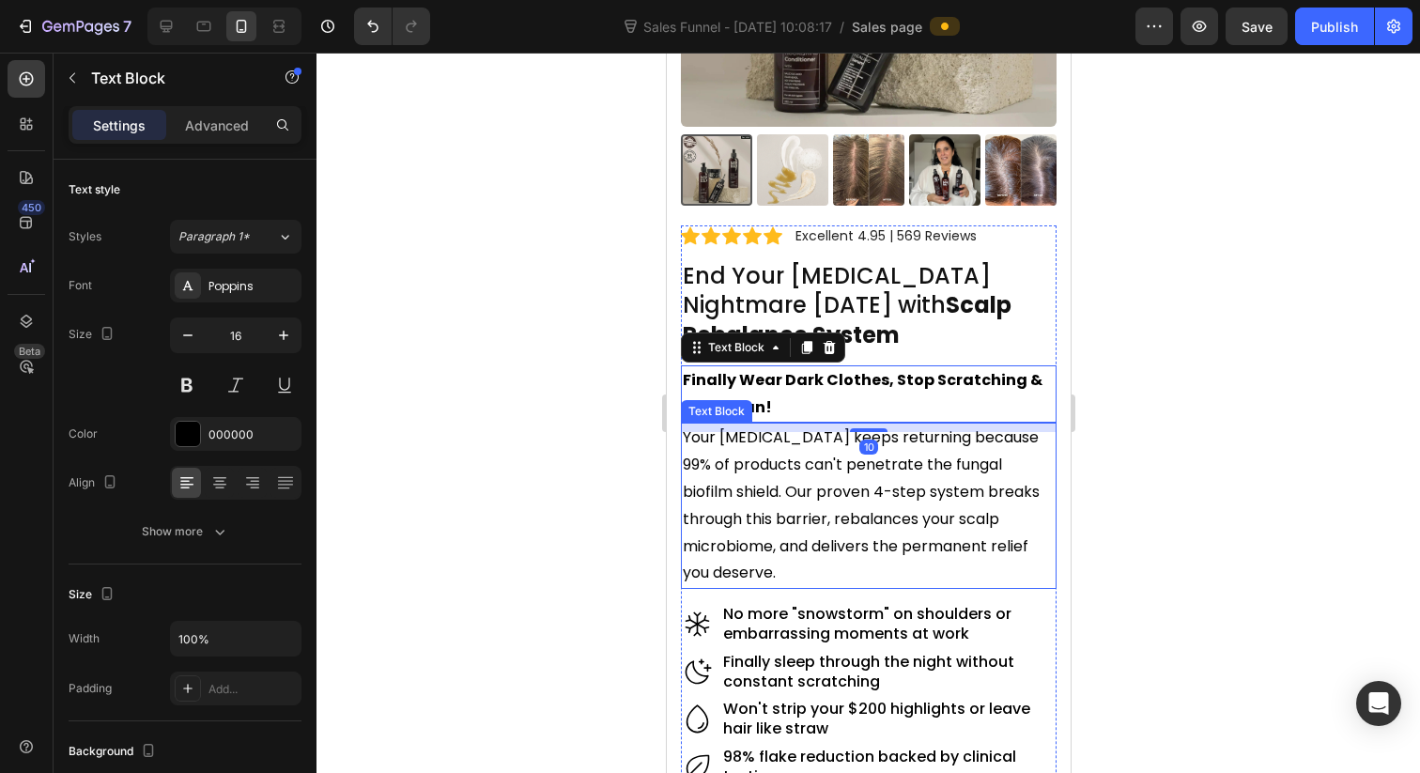
click at [879, 484] on p "Your [MEDICAL_DATA] keeps returning because 99% of products can't penetrate the…" at bounding box center [868, 505] width 372 height 162
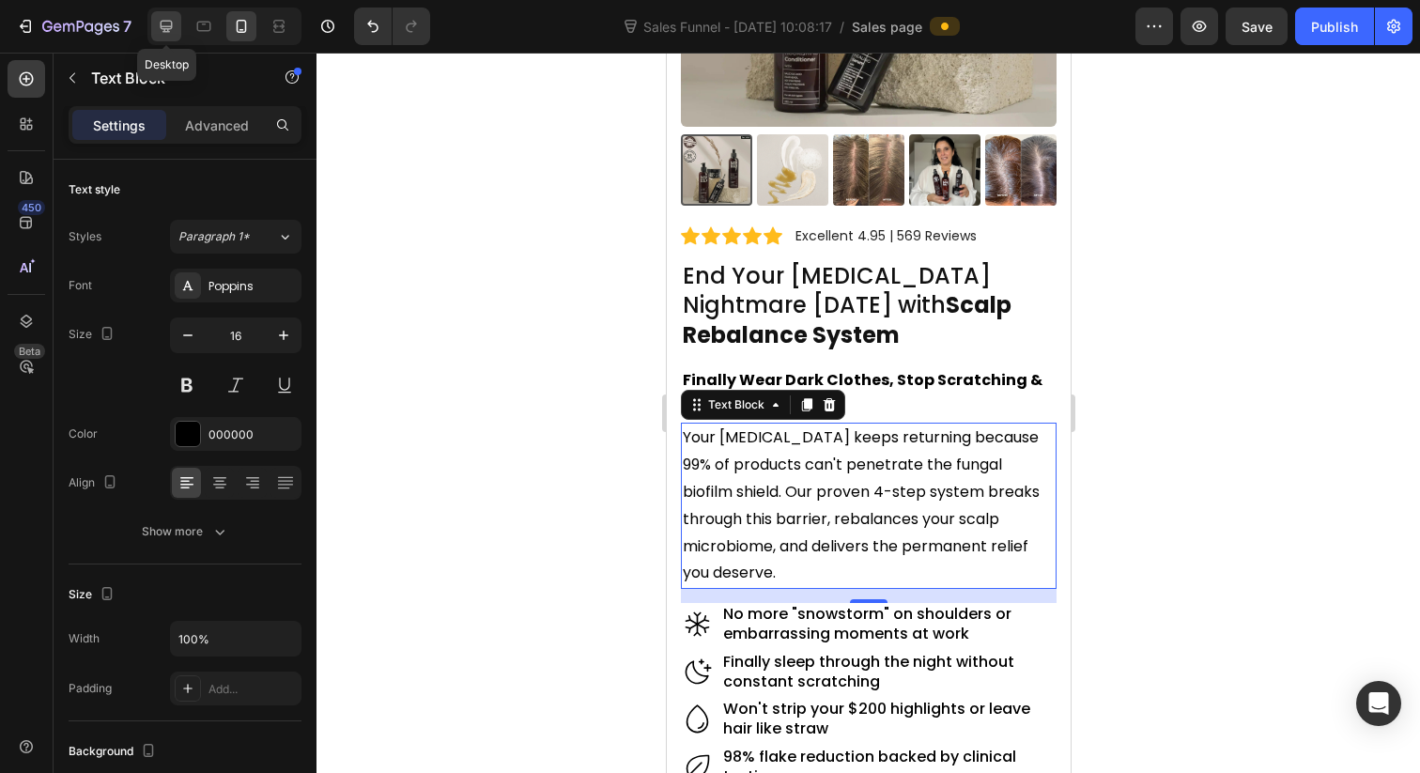
click at [176, 24] on div at bounding box center [166, 26] width 30 height 30
type input "18"
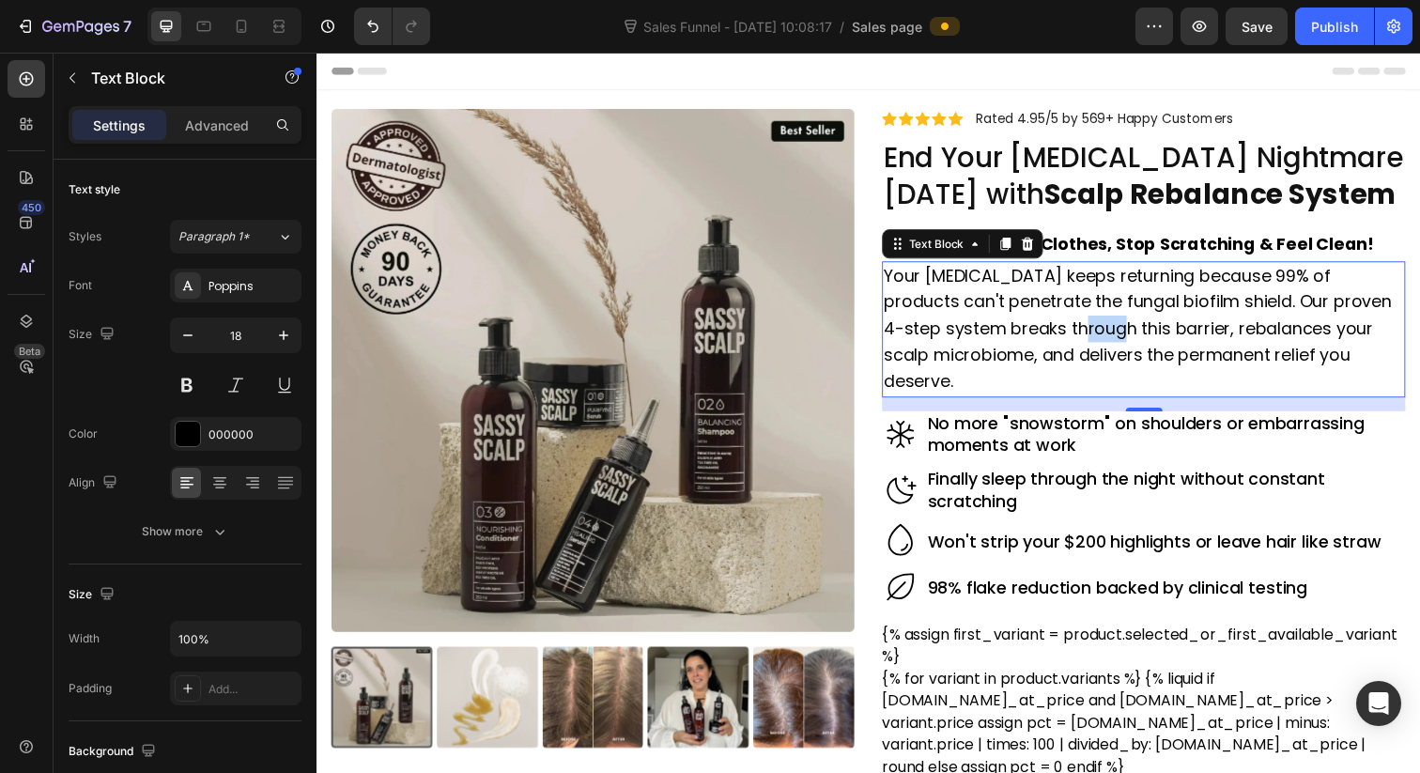
click at [1039, 339] on p "Your [MEDICAL_DATA] keeps returning because 99% of products can't penetrate the…" at bounding box center [1161, 335] width 531 height 135
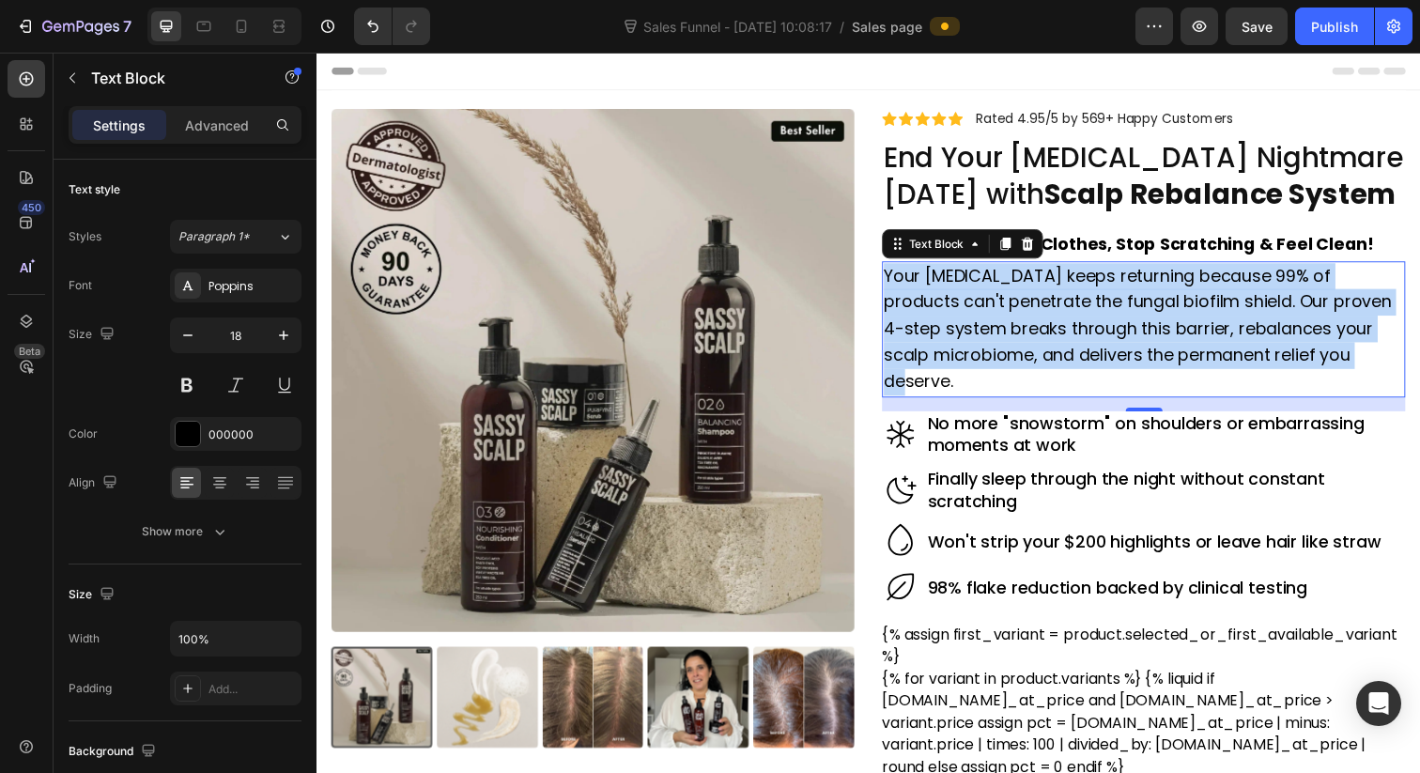
click at [1039, 339] on p "Your [MEDICAL_DATA] keeps returning because 99% of products can't penetrate the…" at bounding box center [1161, 335] width 531 height 135
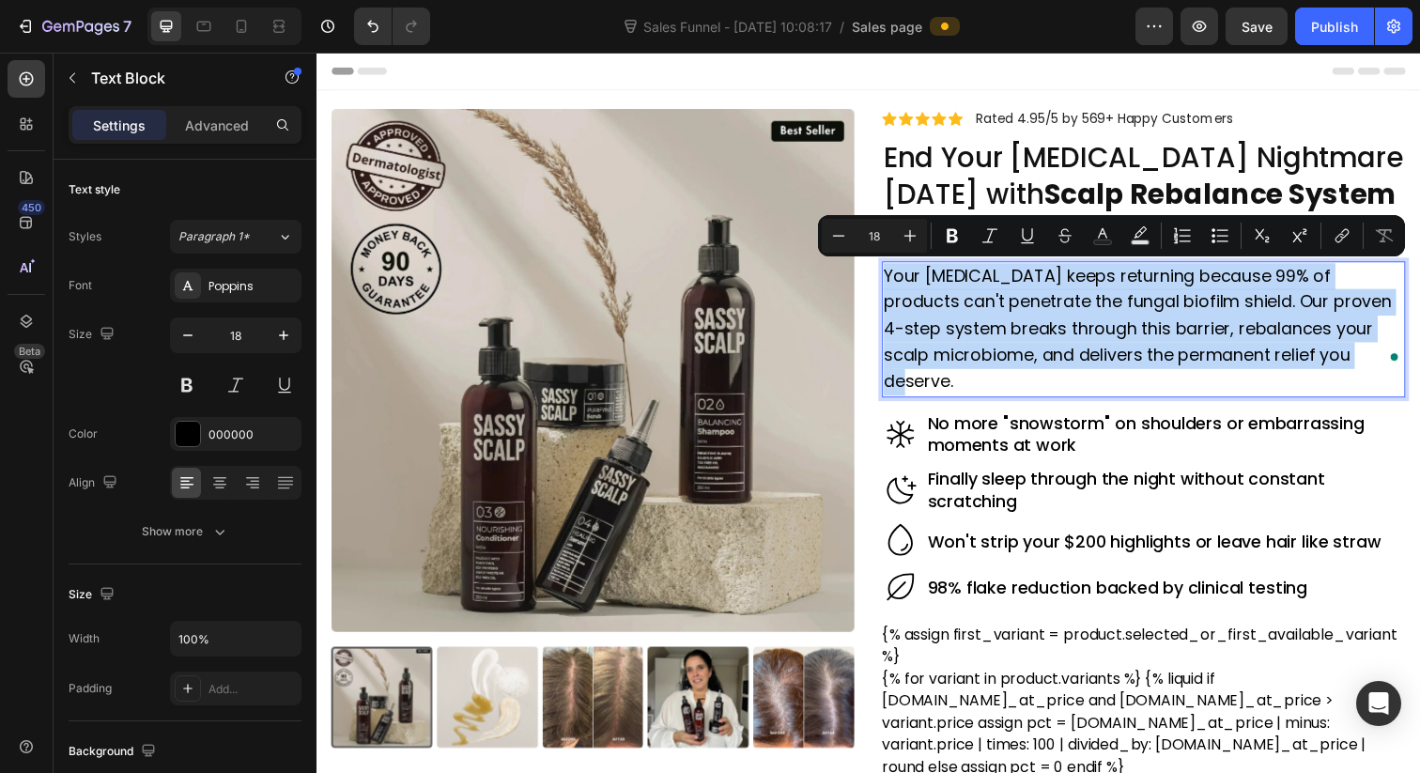
click at [1328, 331] on p "Your [MEDICAL_DATA] keeps returning because 99% of products can't penetrate the…" at bounding box center [1161, 335] width 531 height 135
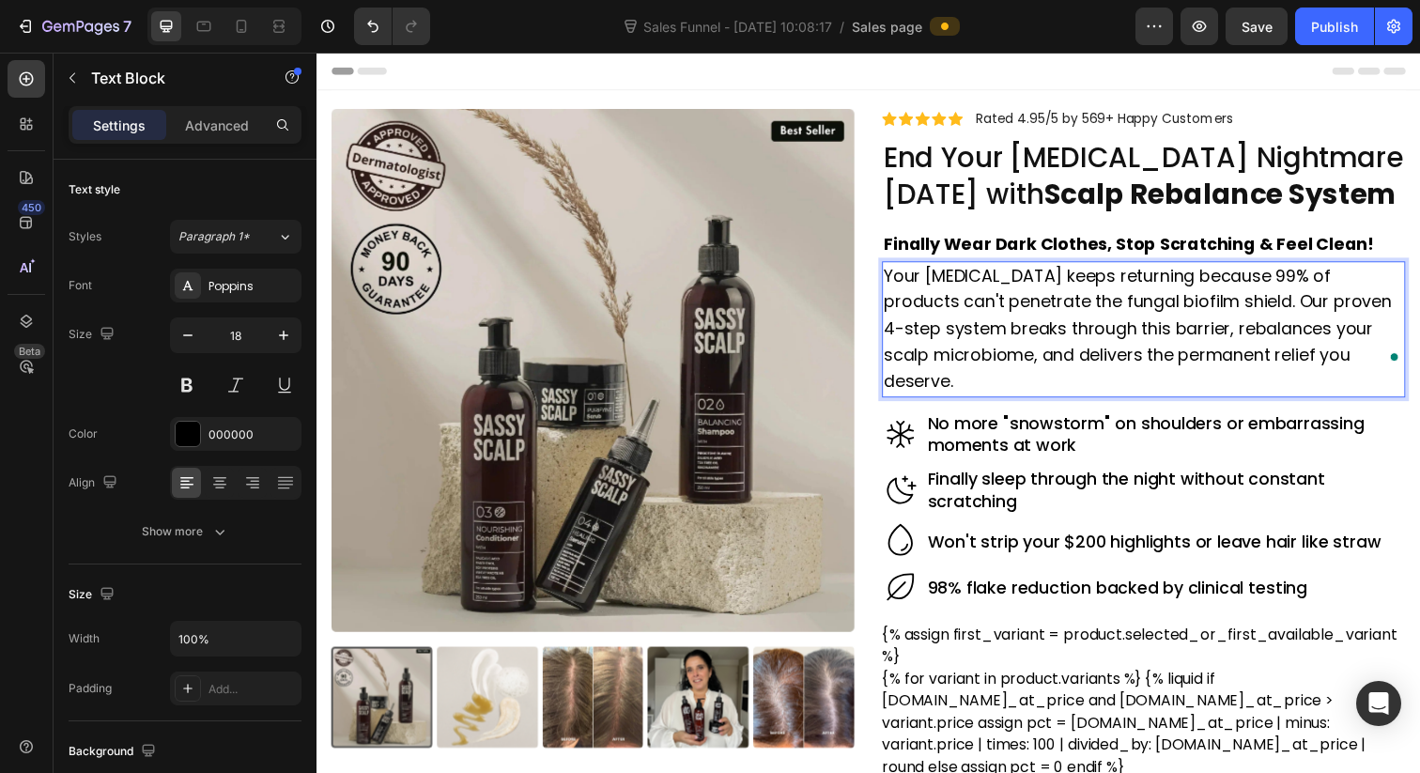
click at [1387, 258] on p "Finally Wear Dark Clothes, Stop Scratching & Feel Clean!" at bounding box center [1161, 248] width 531 height 30
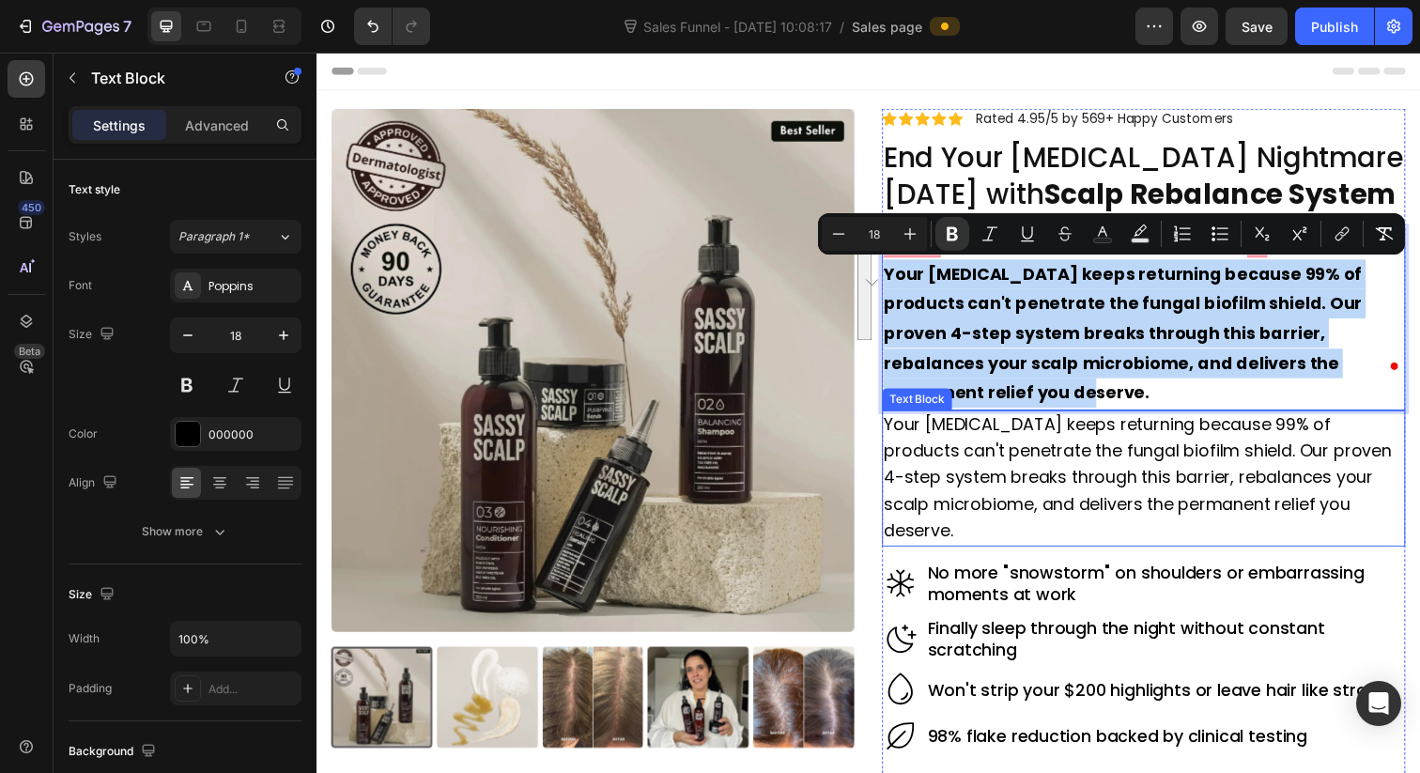
drag, startPoint x: 901, startPoint y: 272, endPoint x: 1350, endPoint y: 442, distance: 480.9
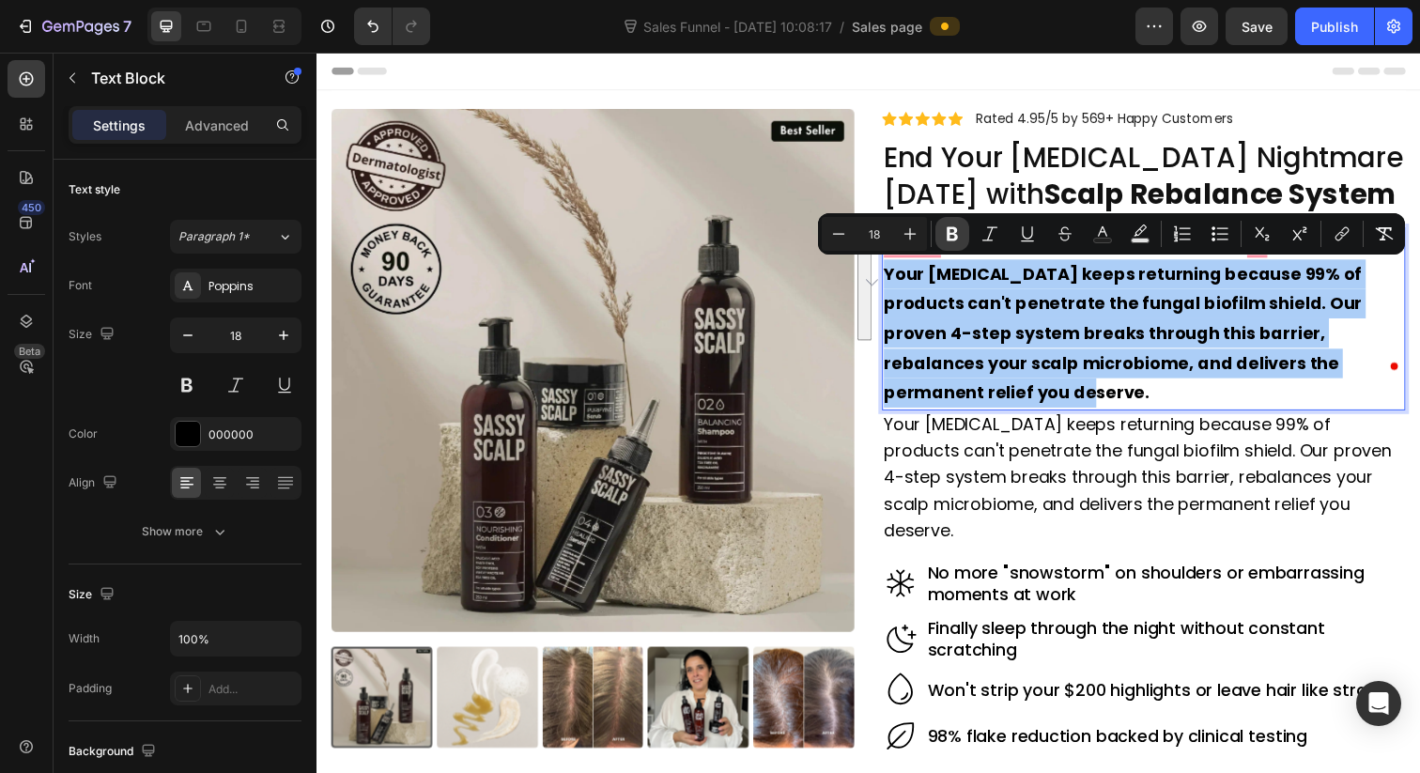
click at [956, 224] on button "Bold" at bounding box center [952, 234] width 34 height 34
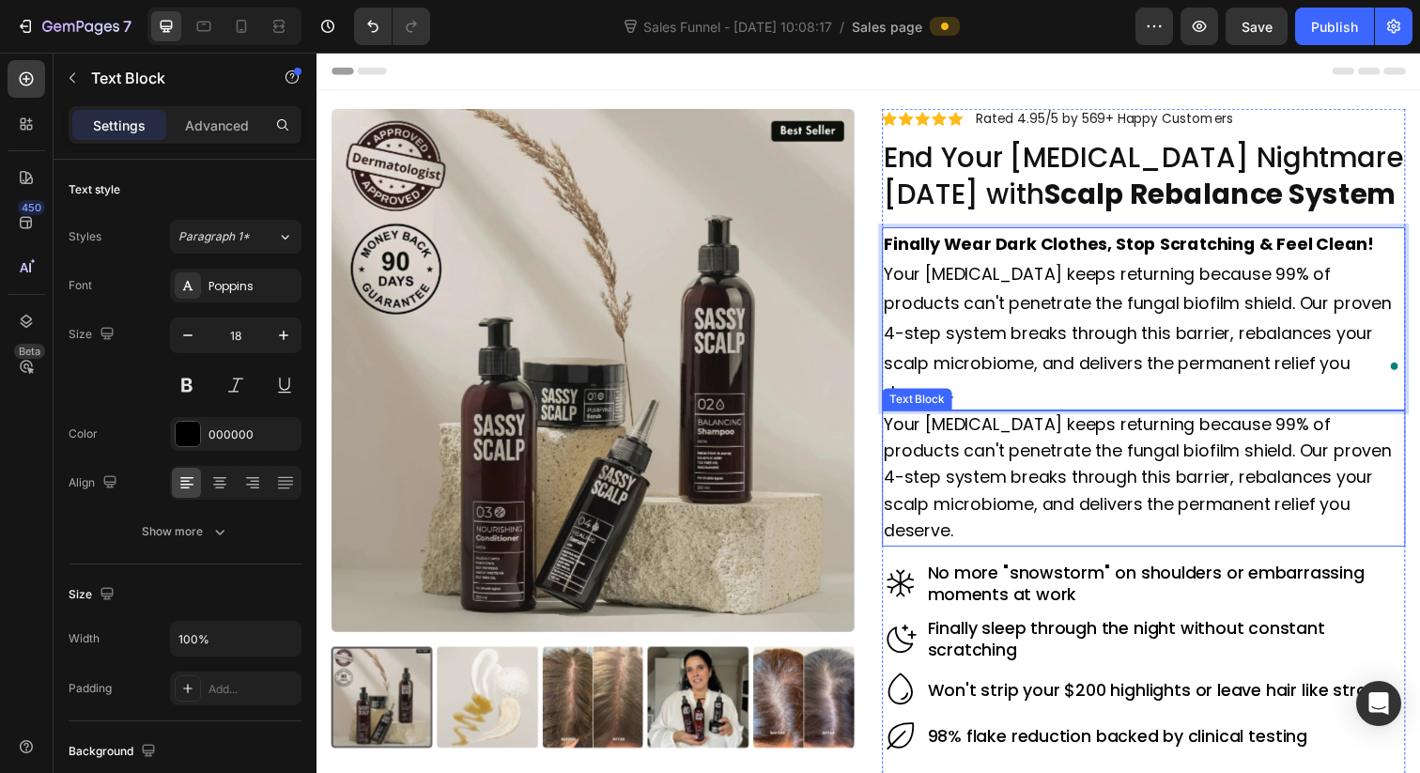
click at [1039, 458] on p "Your [MEDICAL_DATA] keeps returning because 99% of products can't penetrate the…" at bounding box center [1161, 487] width 531 height 135
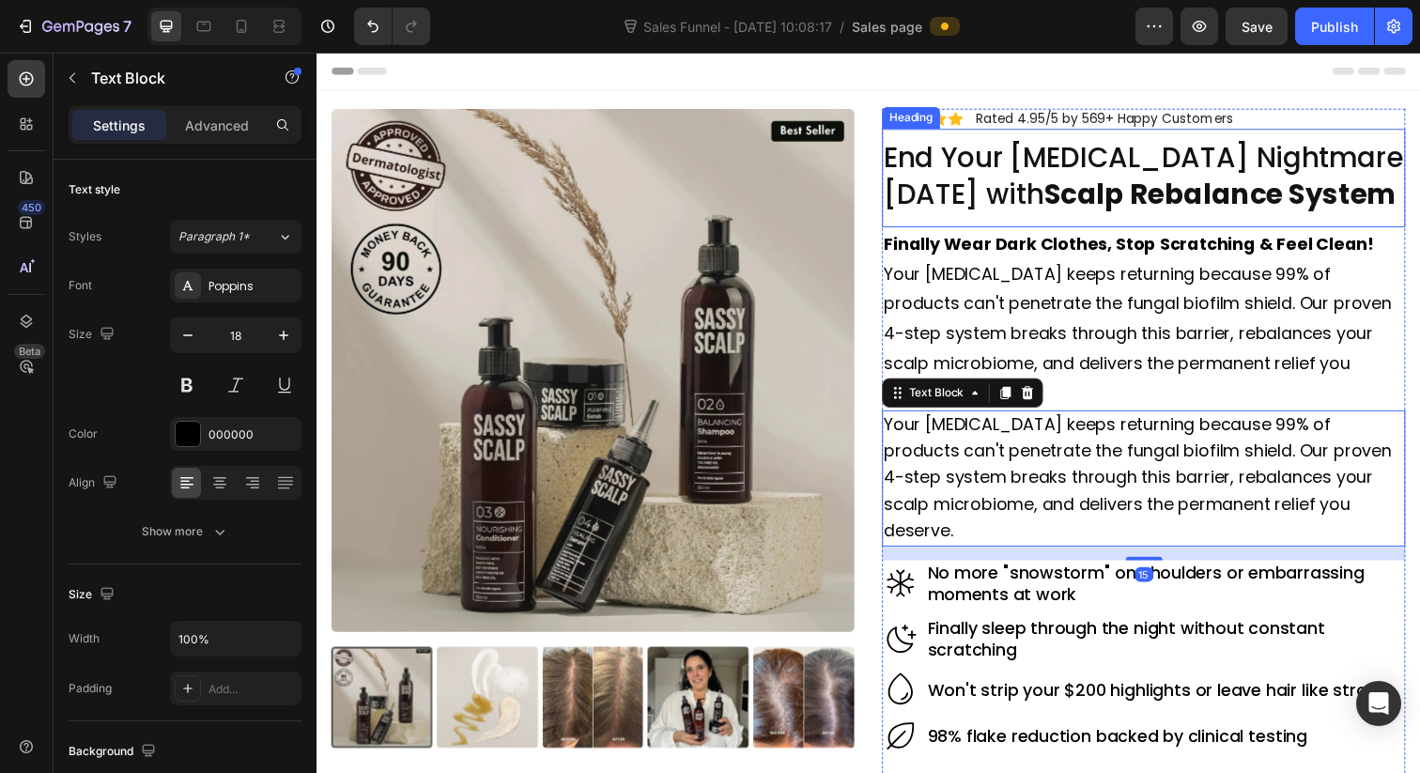
click at [1179, 202] on strong "Scalp Rebalance System" at bounding box center [1239, 197] width 361 height 40
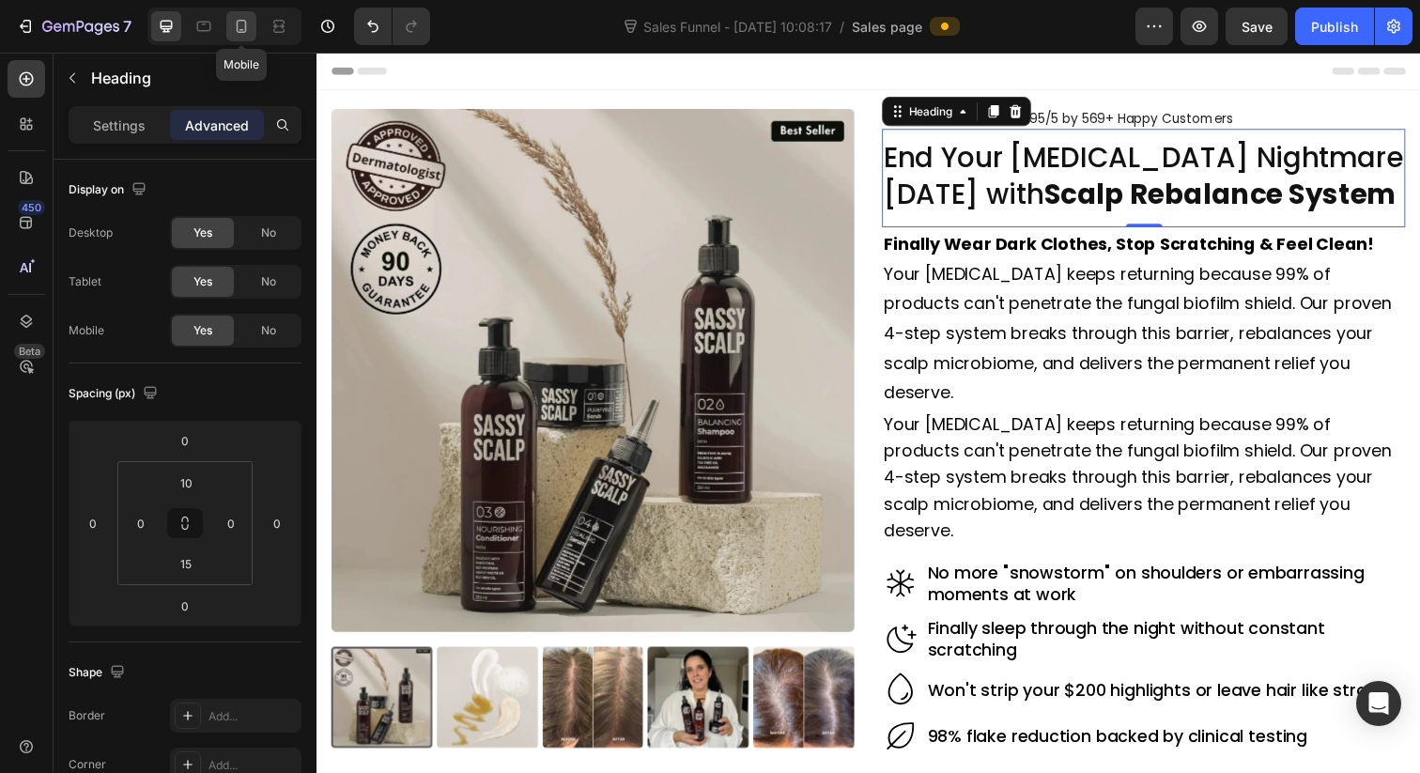
click at [243, 28] on icon at bounding box center [241, 26] width 19 height 19
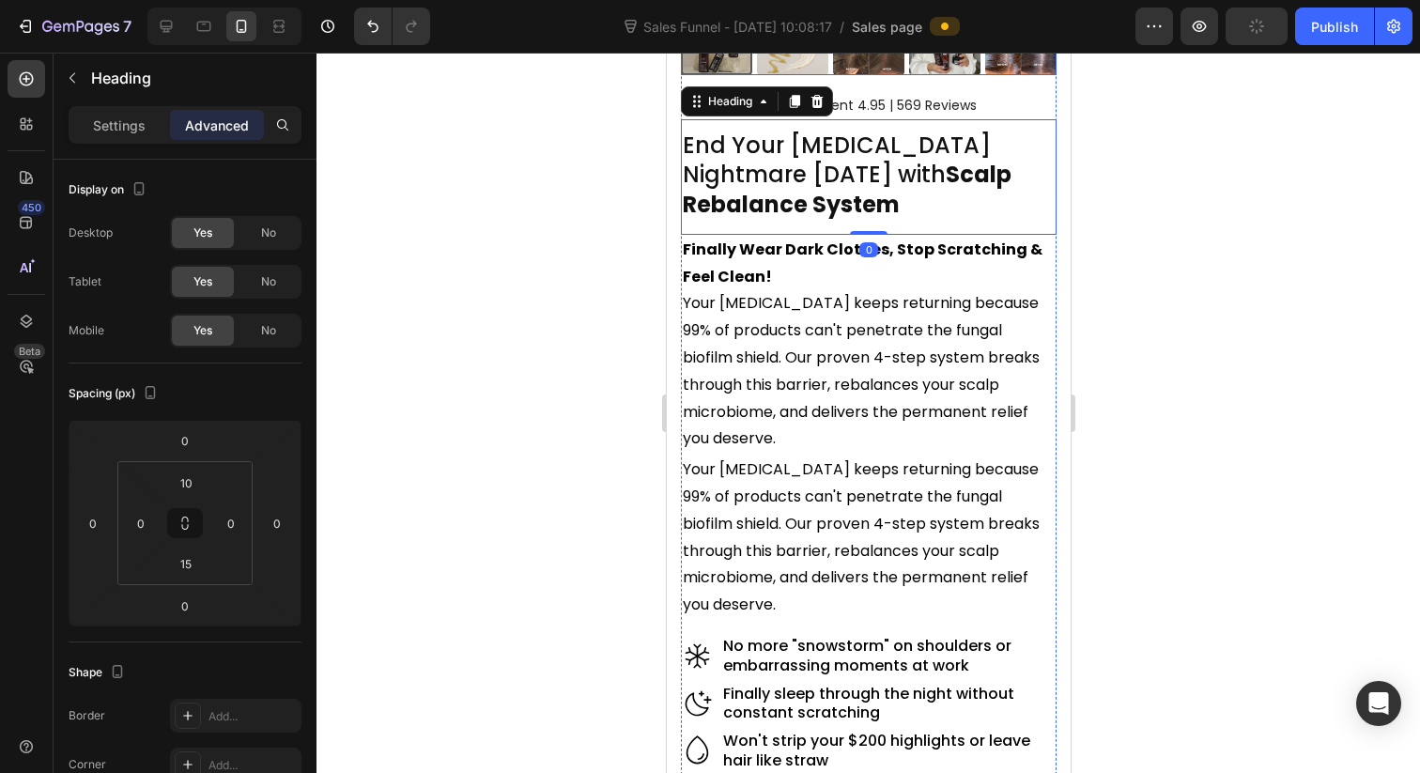
scroll to position [471, 0]
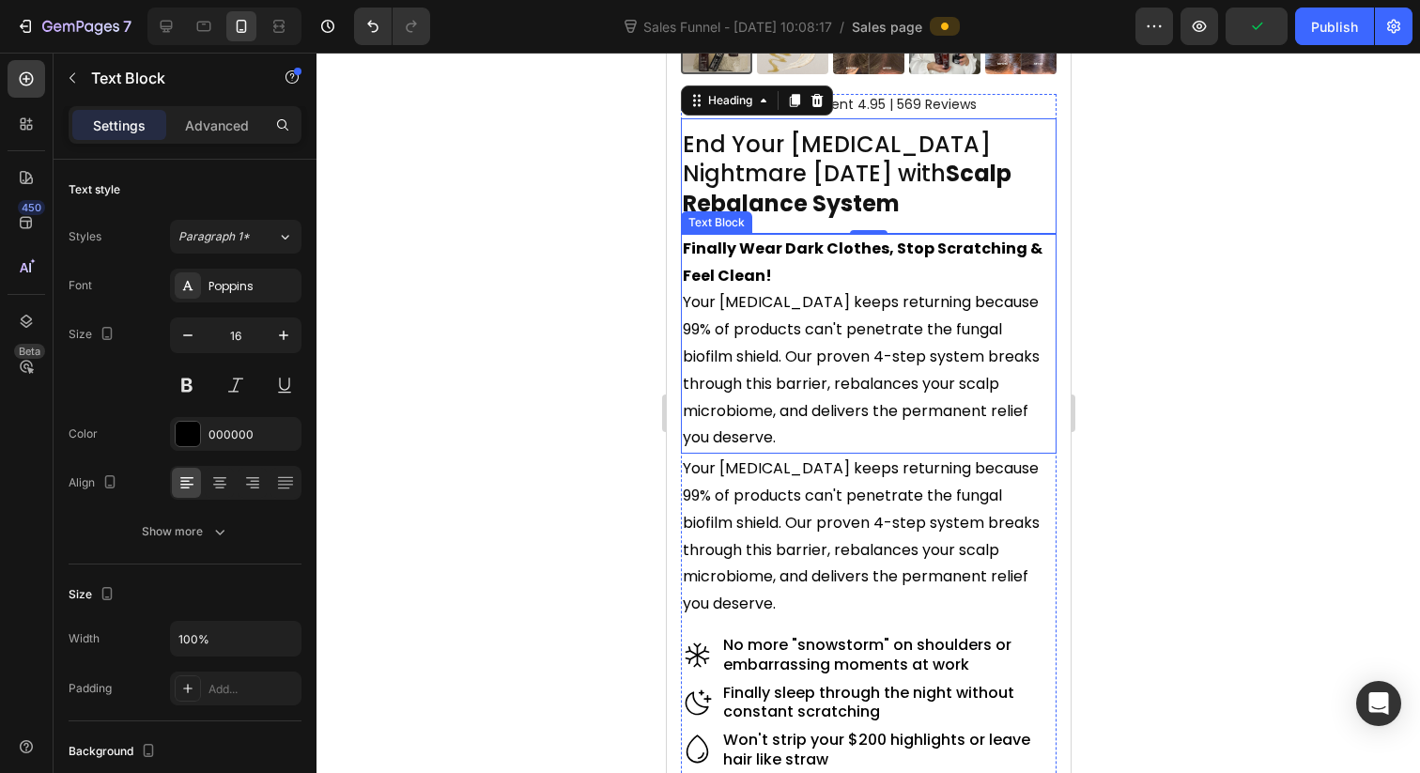
click at [897, 350] on p "Finally Wear Dark Clothes, Stop Scratching & Feel Clean! Your dandruff keeps re…" at bounding box center [868, 344] width 372 height 216
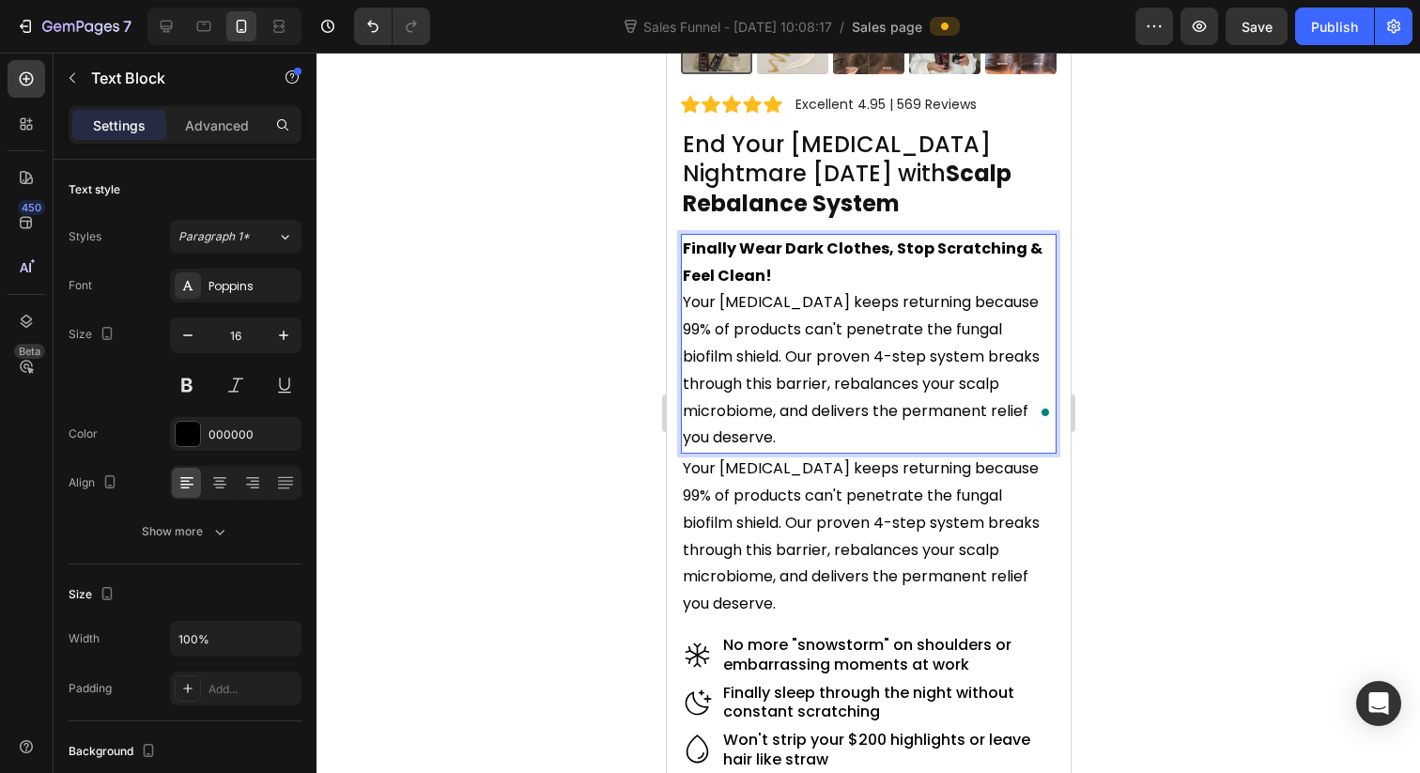
click at [686, 303] on p "Finally Wear Dark Clothes, Stop Scratching & Feel Clean! Your dandruff keeps re…" at bounding box center [868, 344] width 372 height 216
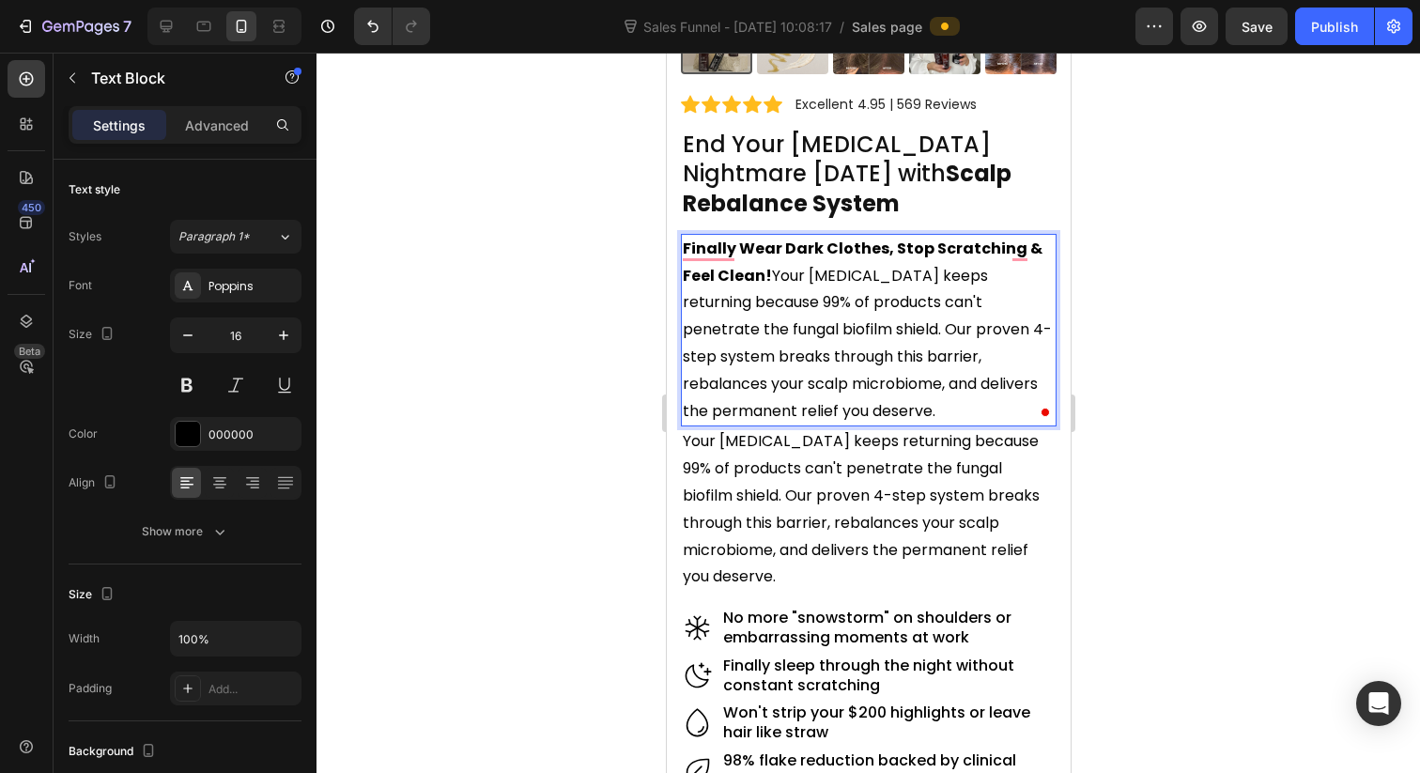
click at [1265, 350] on div at bounding box center [867, 413] width 1103 height 720
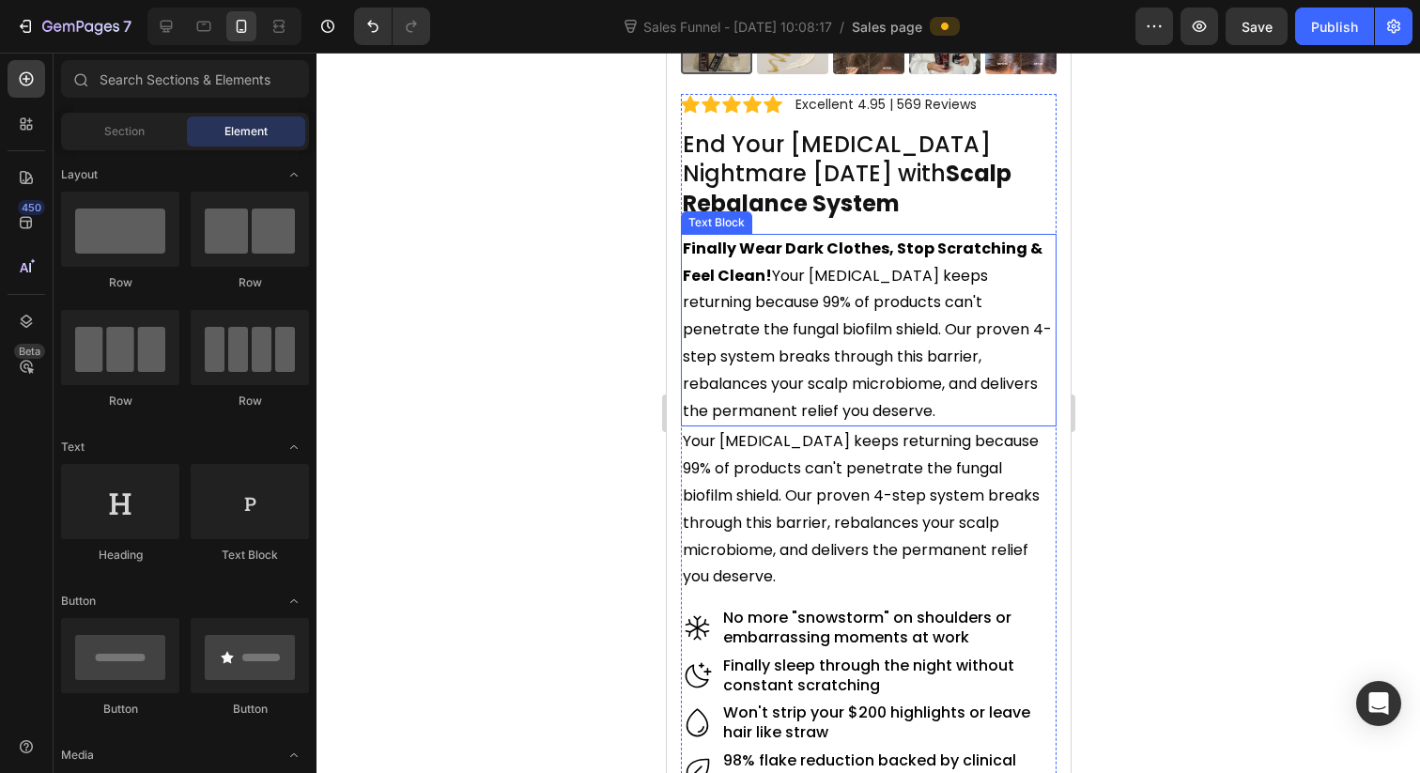
click at [770, 277] on p "Finally Wear Dark Clothes, Stop Scratching & Feel Clean! Your dandruff keeps re…" at bounding box center [868, 331] width 372 height 190
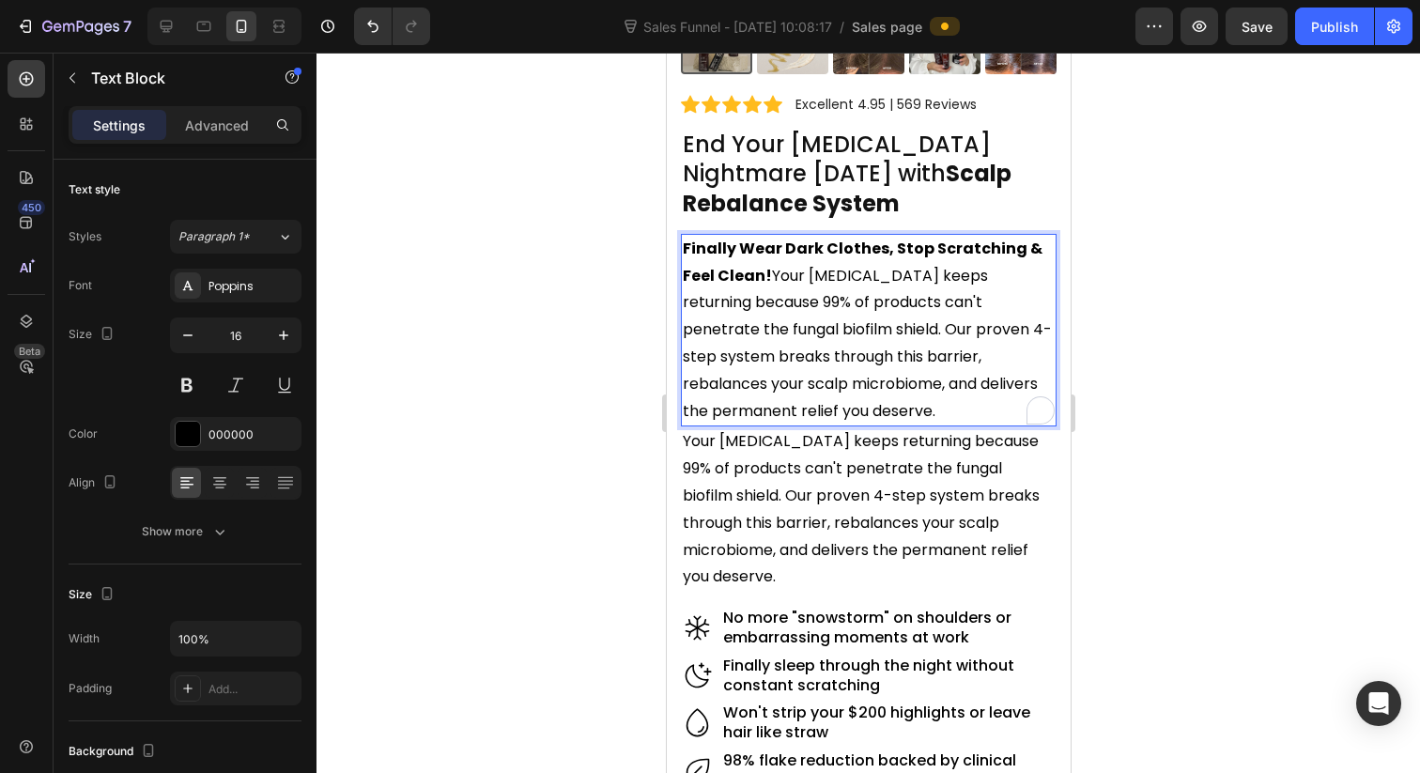
click at [770, 277] on p "Finally Wear Dark Clothes, Stop Scratching & Feel Clean! Your dandruff keeps re…" at bounding box center [868, 331] width 372 height 190
click at [1291, 268] on div at bounding box center [867, 413] width 1103 height 720
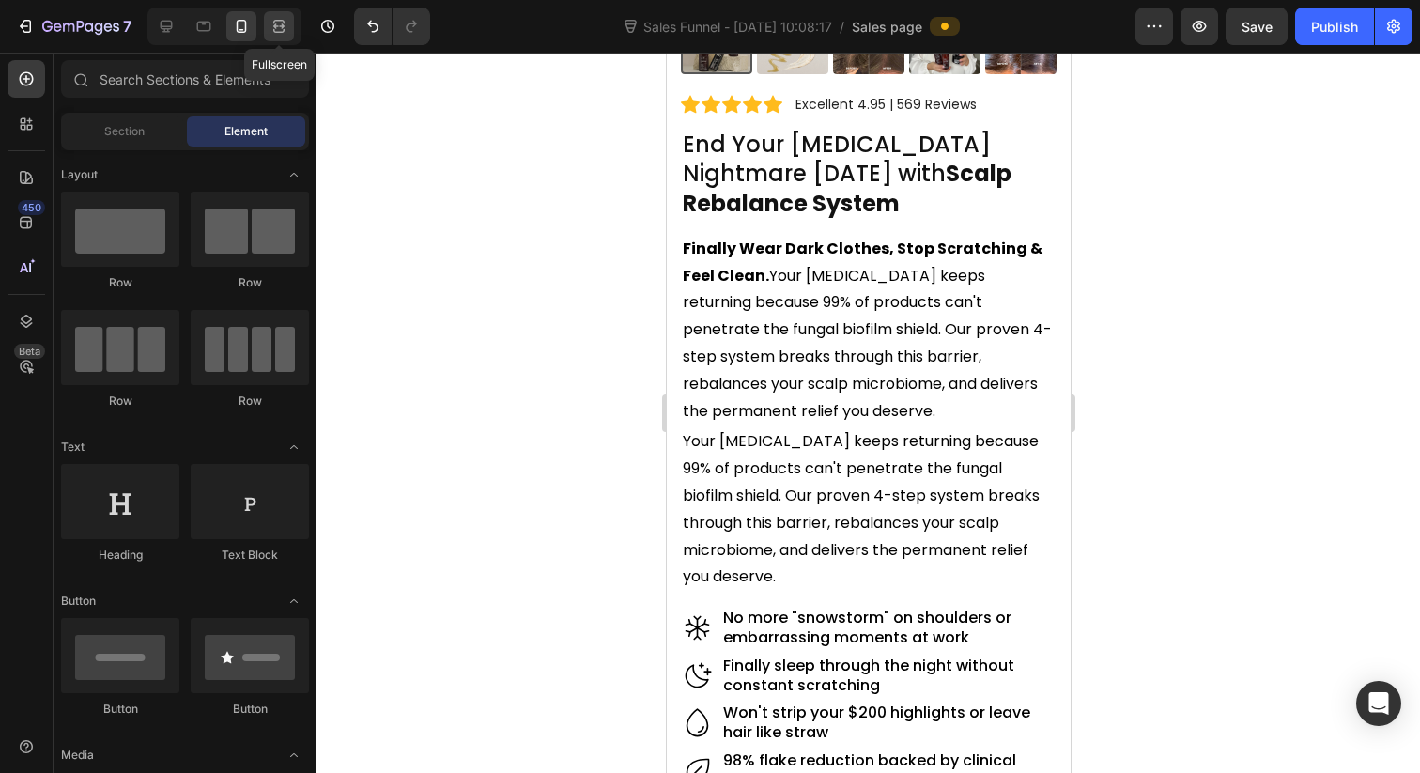
click at [270, 27] on icon at bounding box center [279, 26] width 19 height 19
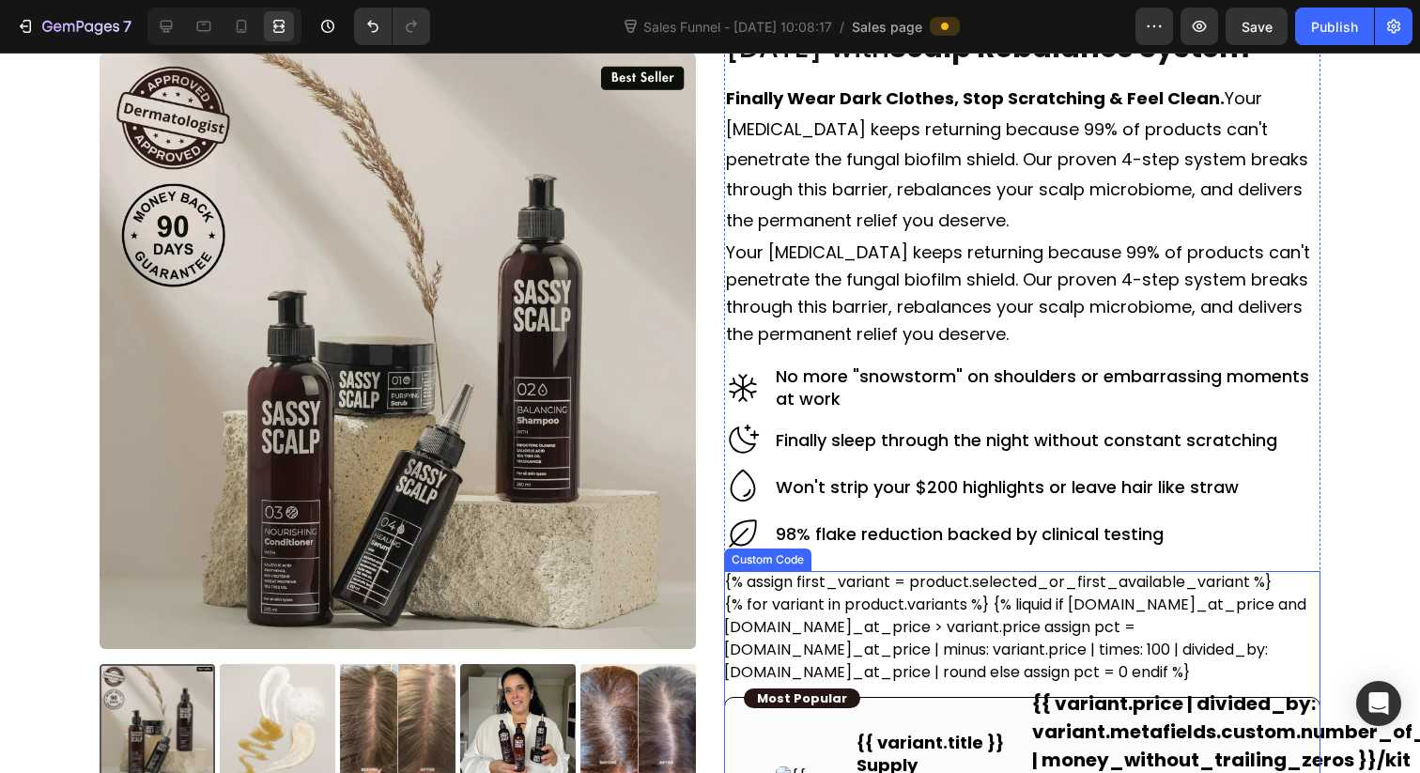
scroll to position [86, 0]
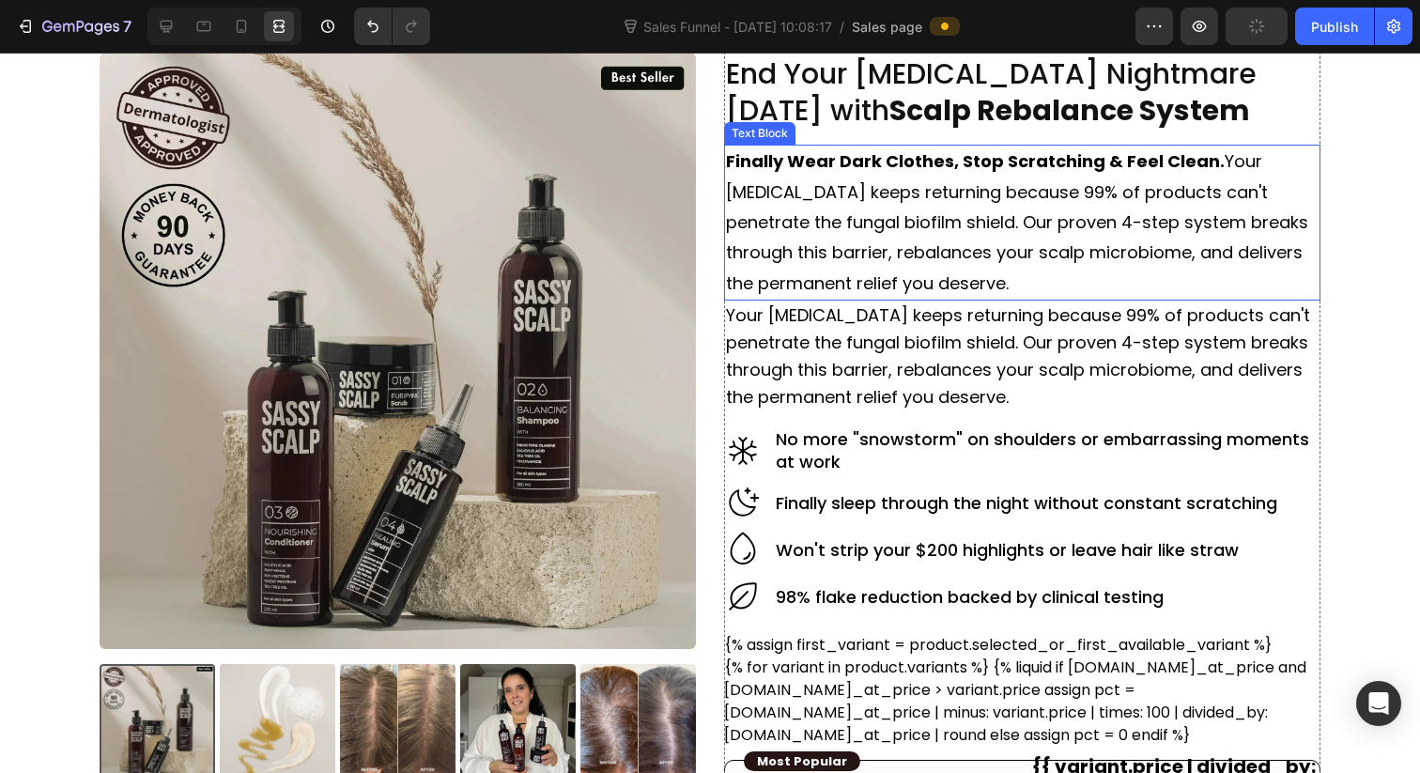
click at [1121, 215] on p "Finally Wear Dark Clothes, Stop Scratching & Feel Clean. Your dandruff keeps re…" at bounding box center [1022, 222] width 593 height 152
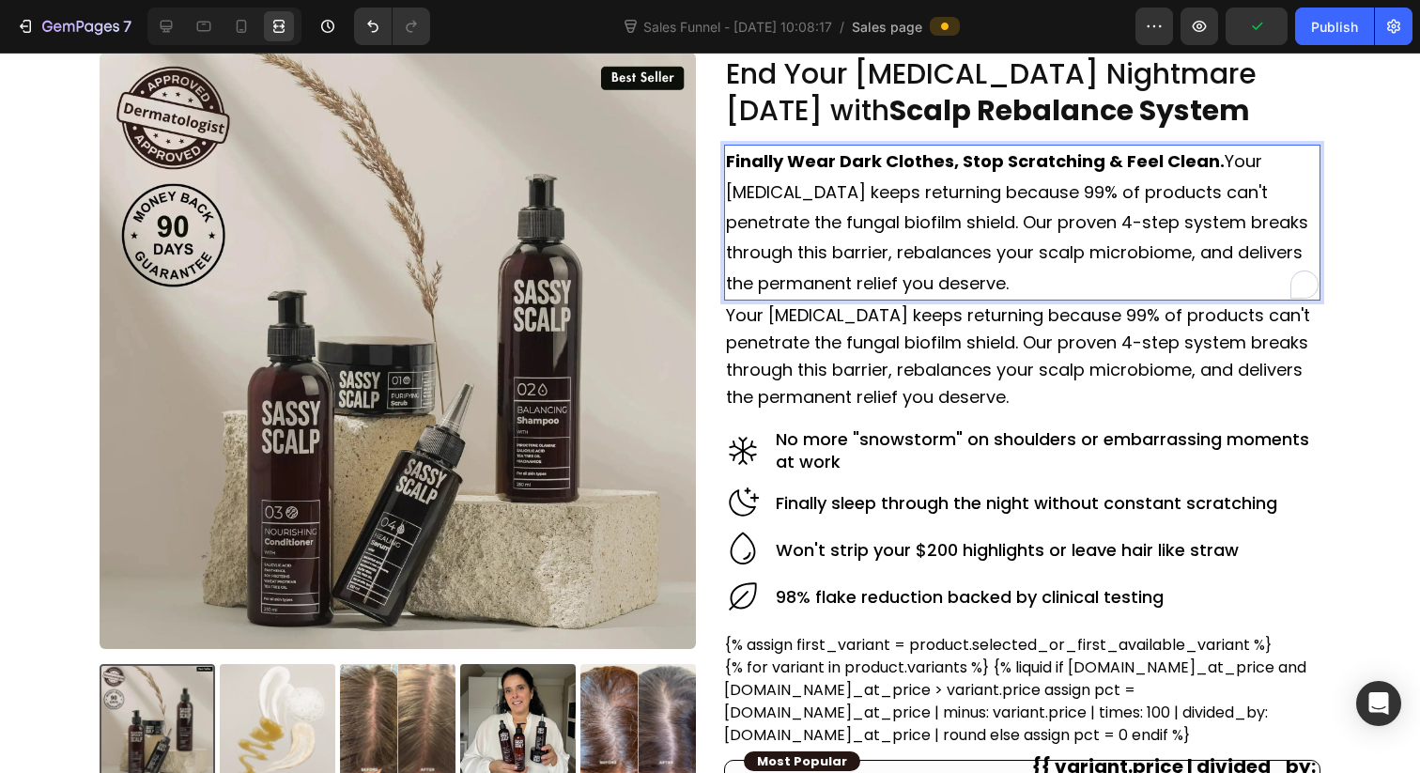
click at [1219, 163] on p "Finally Wear Dark Clothes, Stop Scratching & Feel Clean. Your dandruff keeps re…" at bounding box center [1022, 222] width 593 height 152
click at [1085, 247] on p "⁠⁠⁠⁠⁠⁠⁠ Your dandruff keeps returning because 99% of products can't penetrate t…" at bounding box center [1022, 238] width 593 height 122
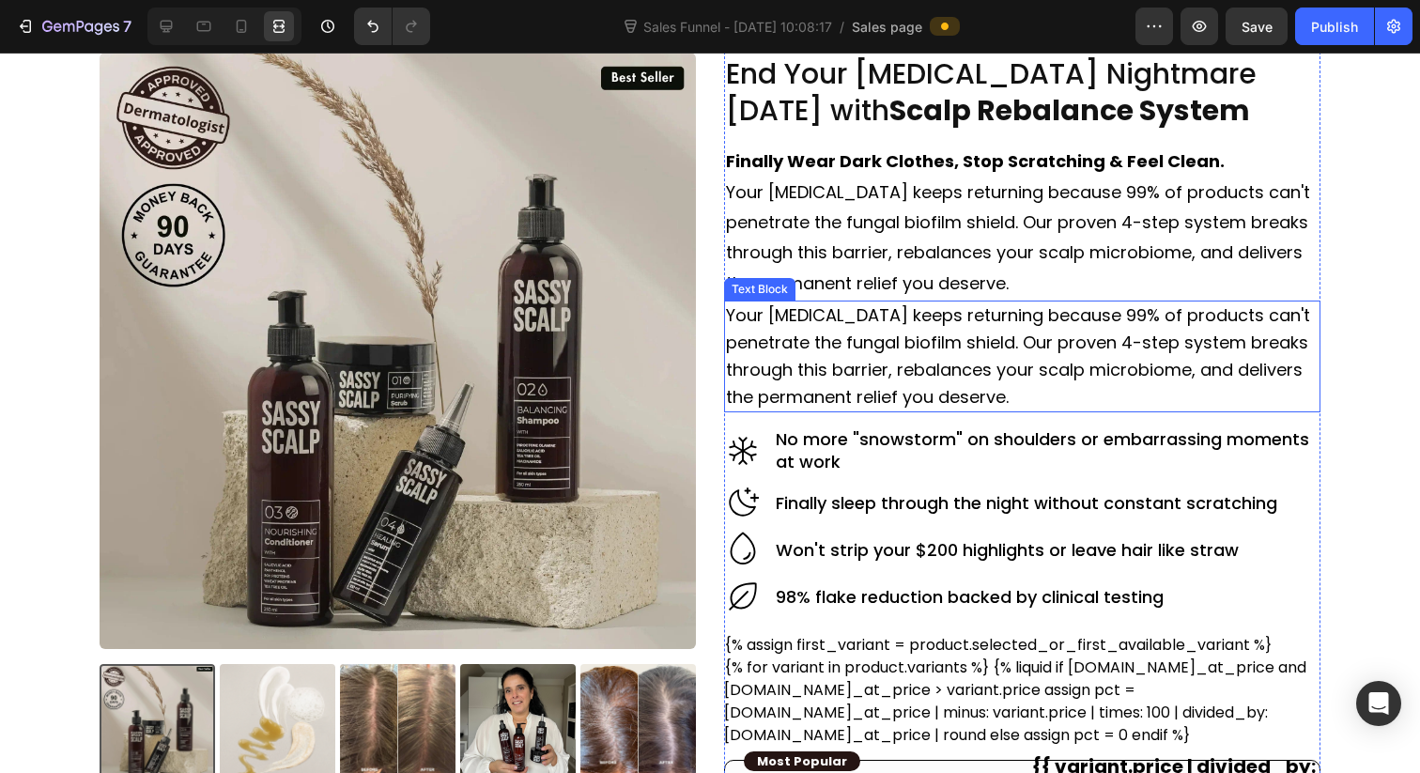
click at [978, 343] on p "Your [MEDICAL_DATA] keeps returning because 99% of products can't penetrate the…" at bounding box center [1022, 356] width 593 height 108
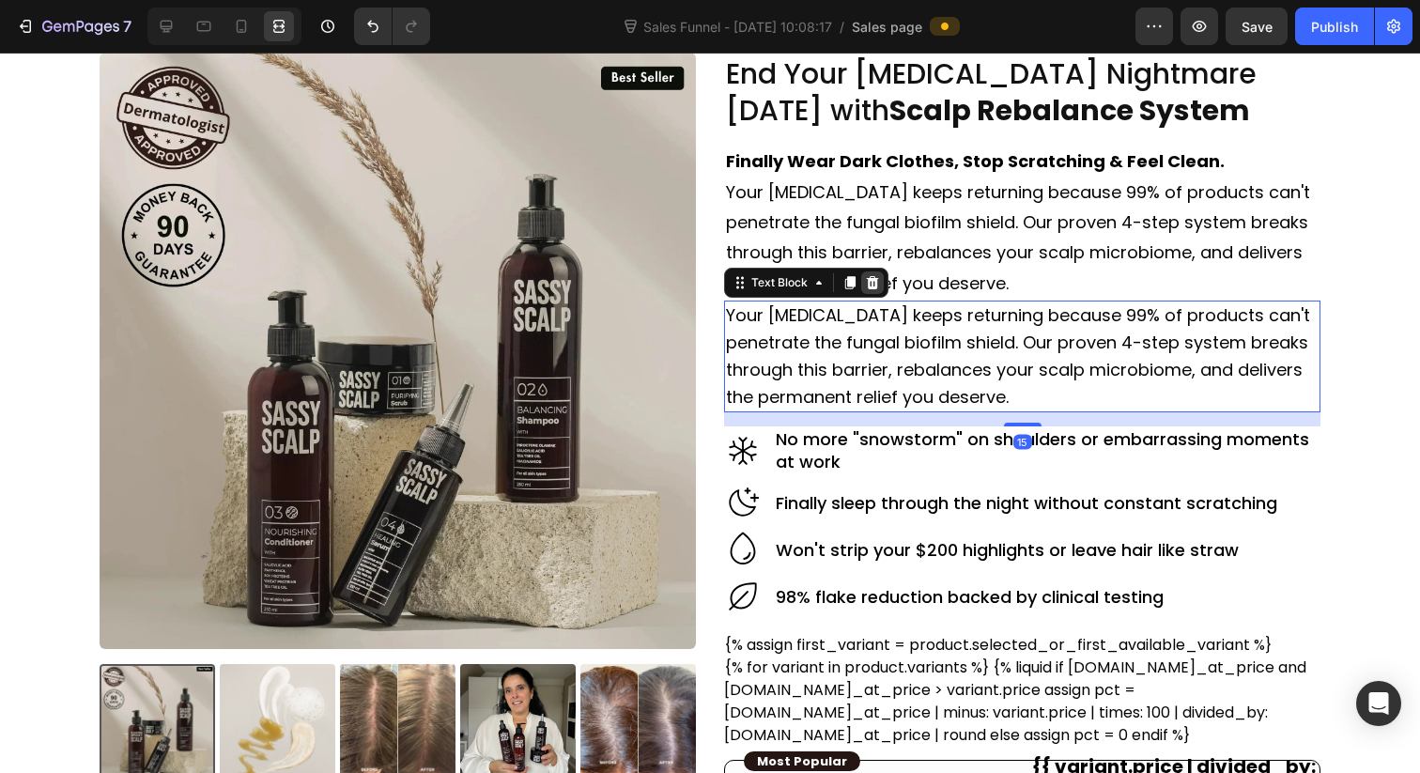
click at [871, 284] on icon at bounding box center [873, 282] width 12 height 13
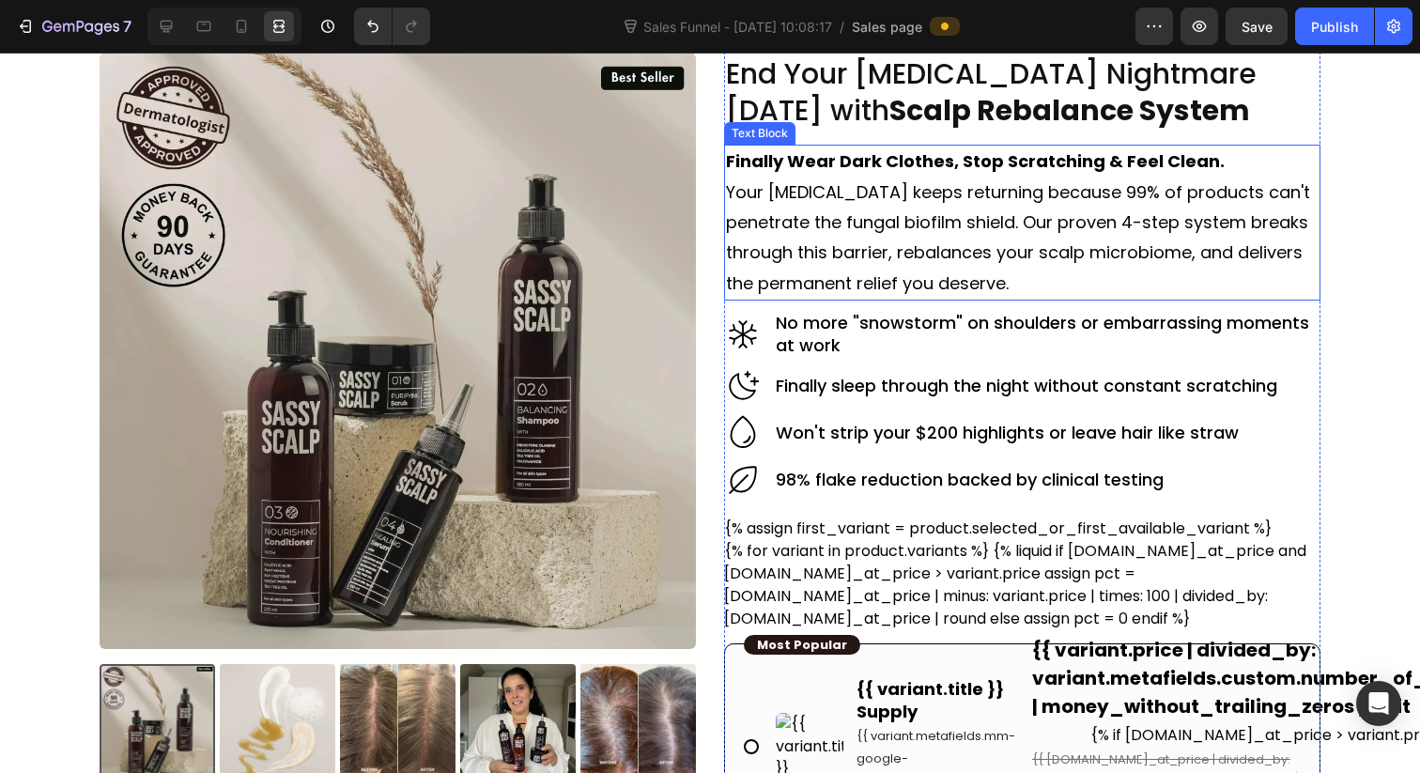
click at [1082, 226] on p "Your [MEDICAL_DATA] keeps returning because 99% of products can't penetrate the…" at bounding box center [1022, 238] width 593 height 122
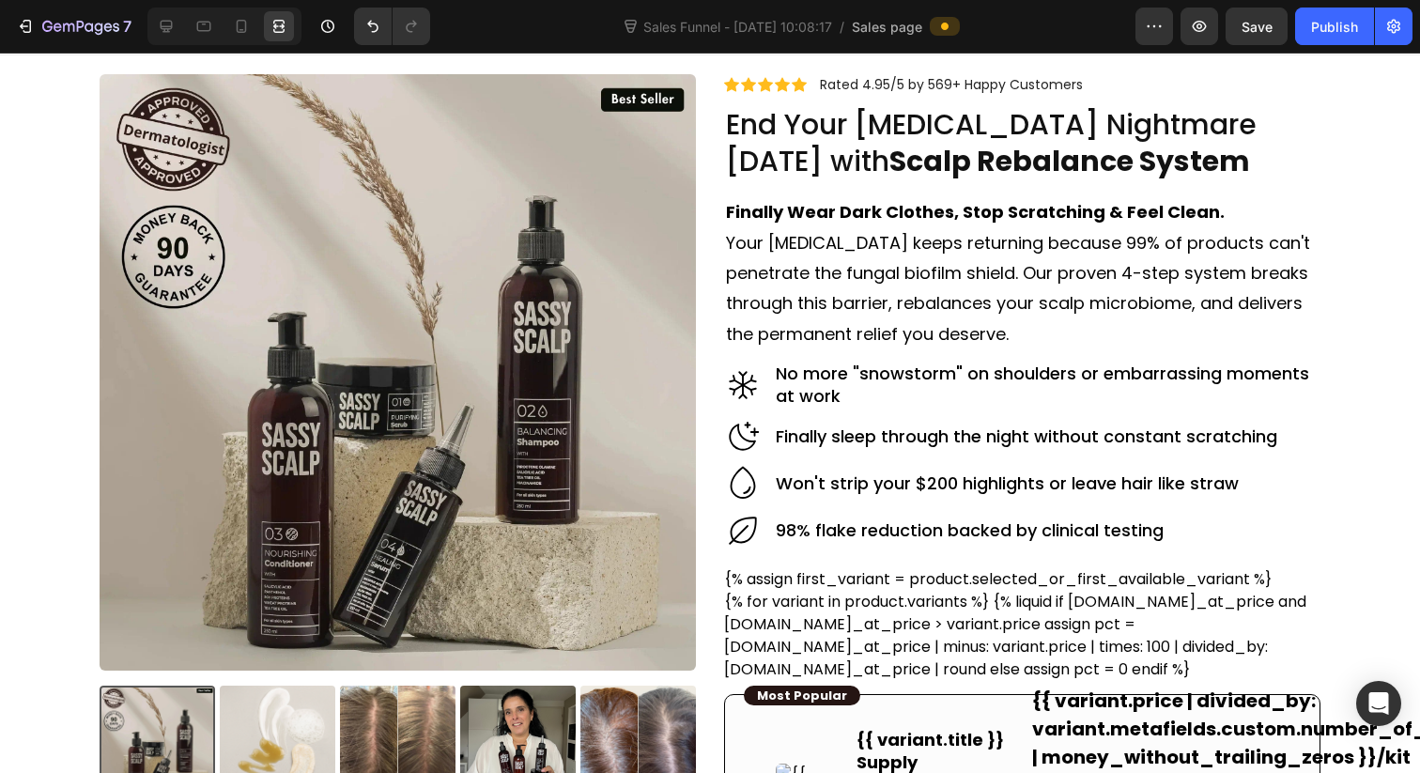
scroll to position [0, 0]
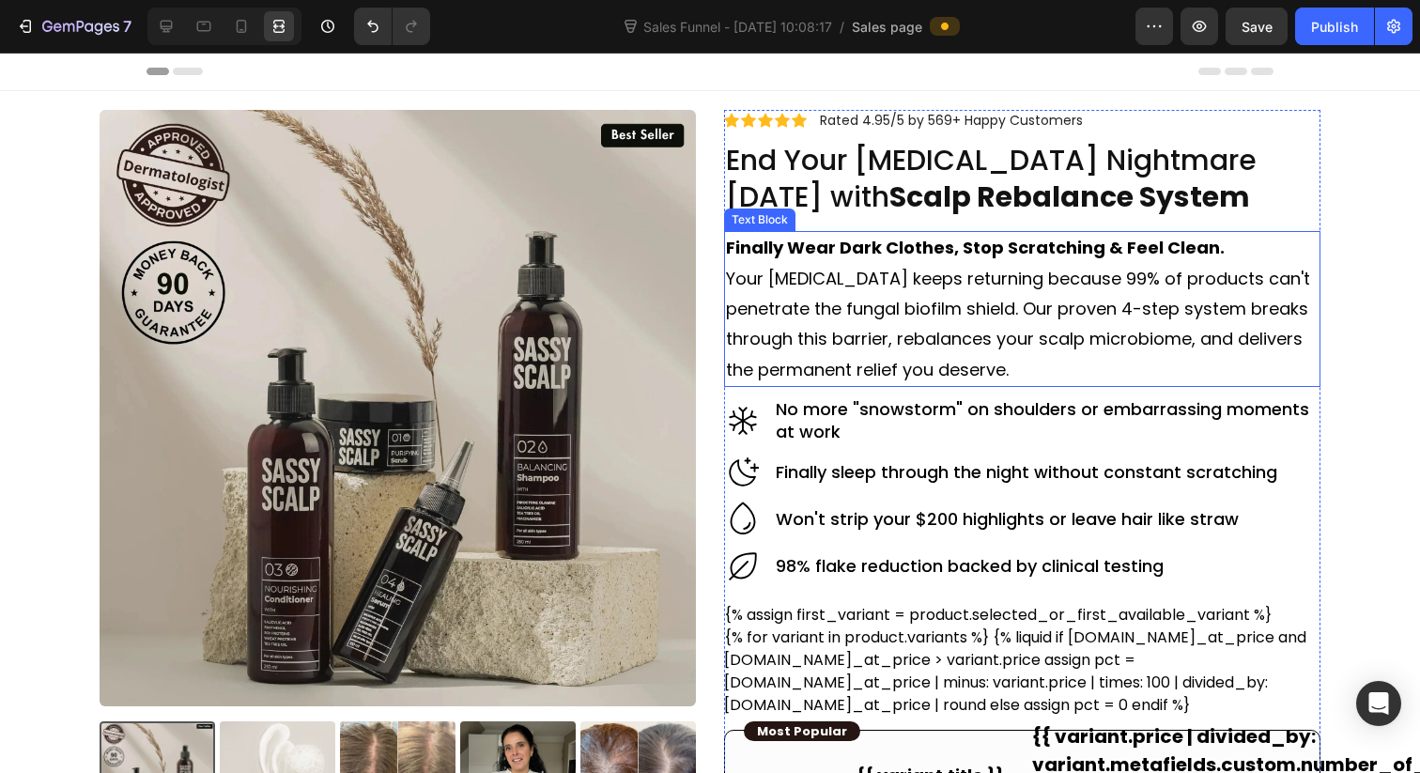
click at [1154, 301] on p "Your [MEDICAL_DATA] keeps returning because 99% of products can't penetrate the…" at bounding box center [1022, 325] width 593 height 122
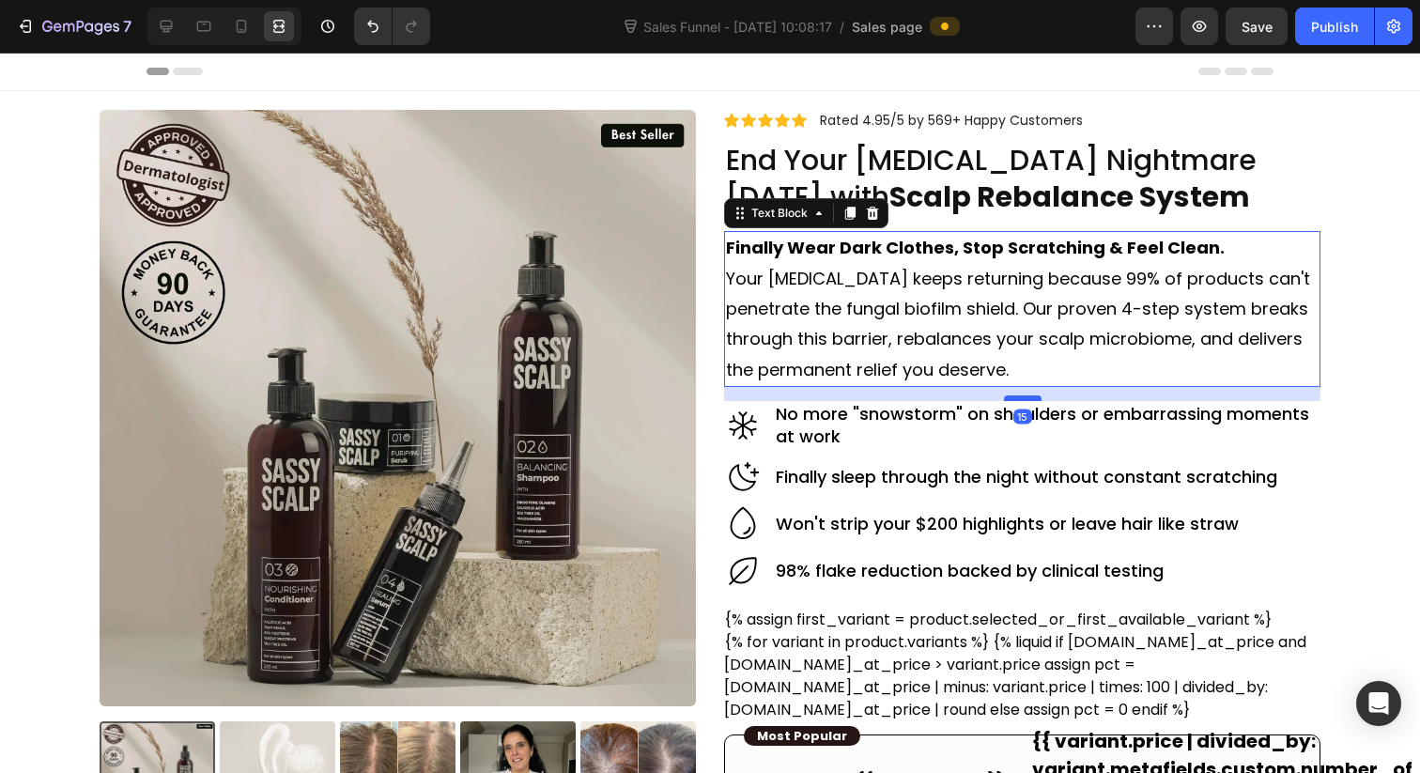
click at [1025, 400] on div at bounding box center [1023, 398] width 38 height 6
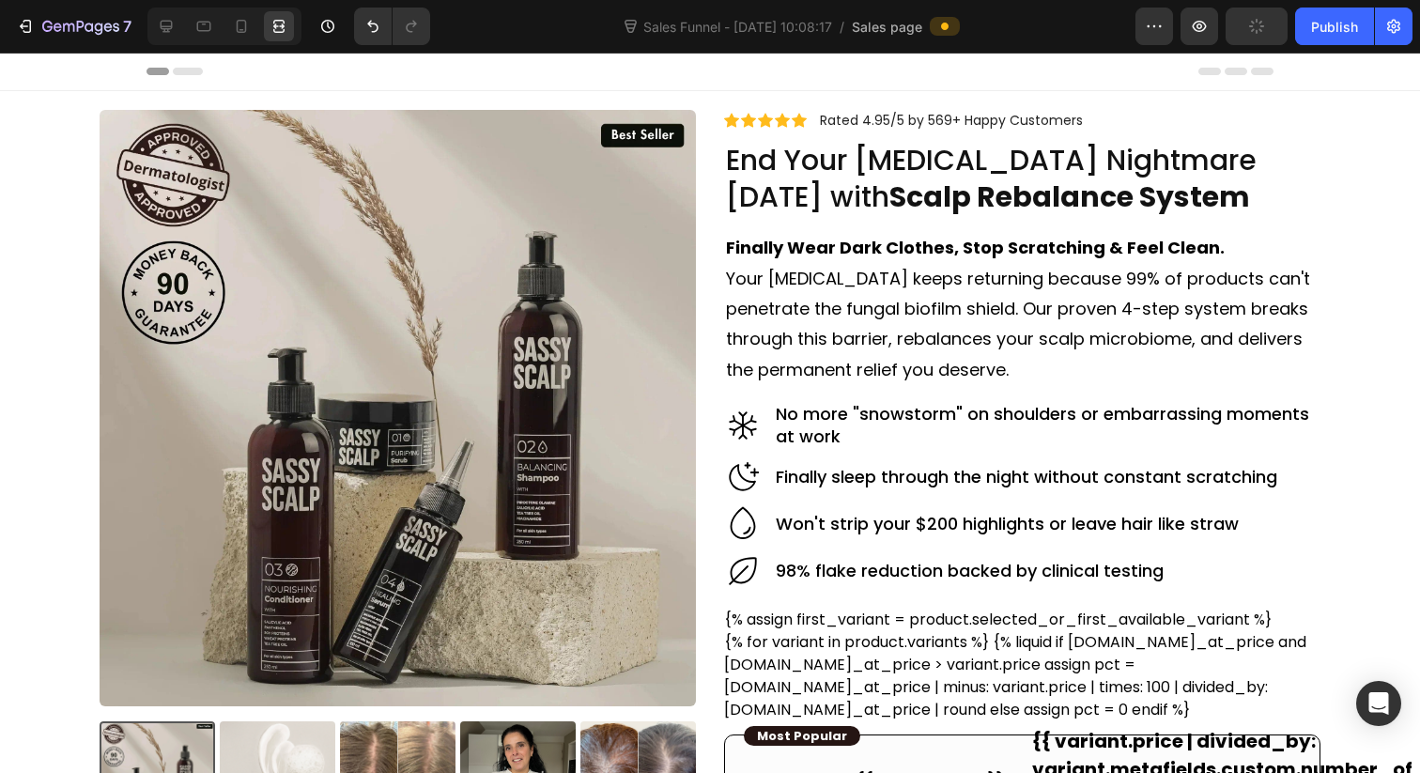
click at [873, 308] on p "Your [MEDICAL_DATA] keeps returning because 99% of products can't penetrate the…" at bounding box center [1022, 325] width 593 height 122
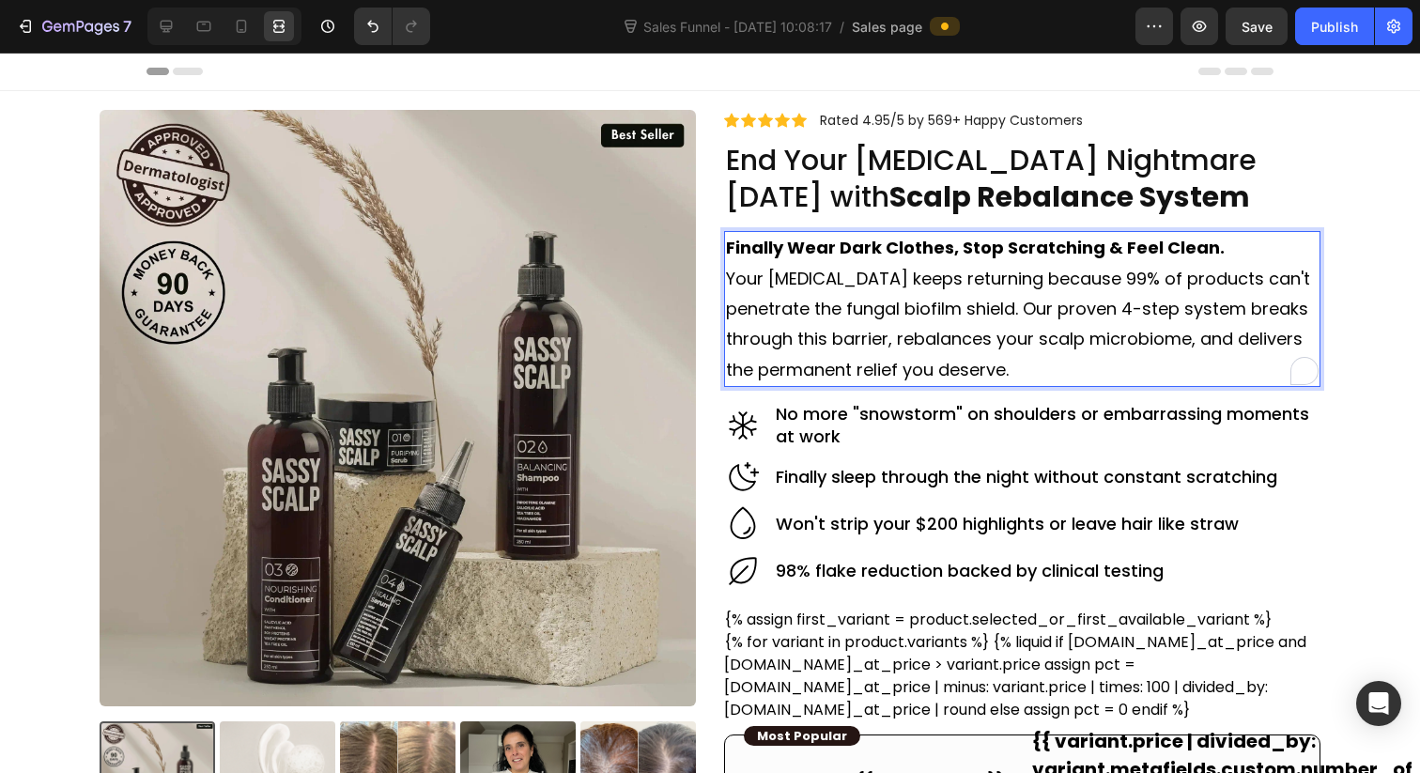
click at [914, 329] on p "Your [MEDICAL_DATA] keeps returning because 99% of products can't penetrate the…" at bounding box center [1022, 325] width 593 height 122
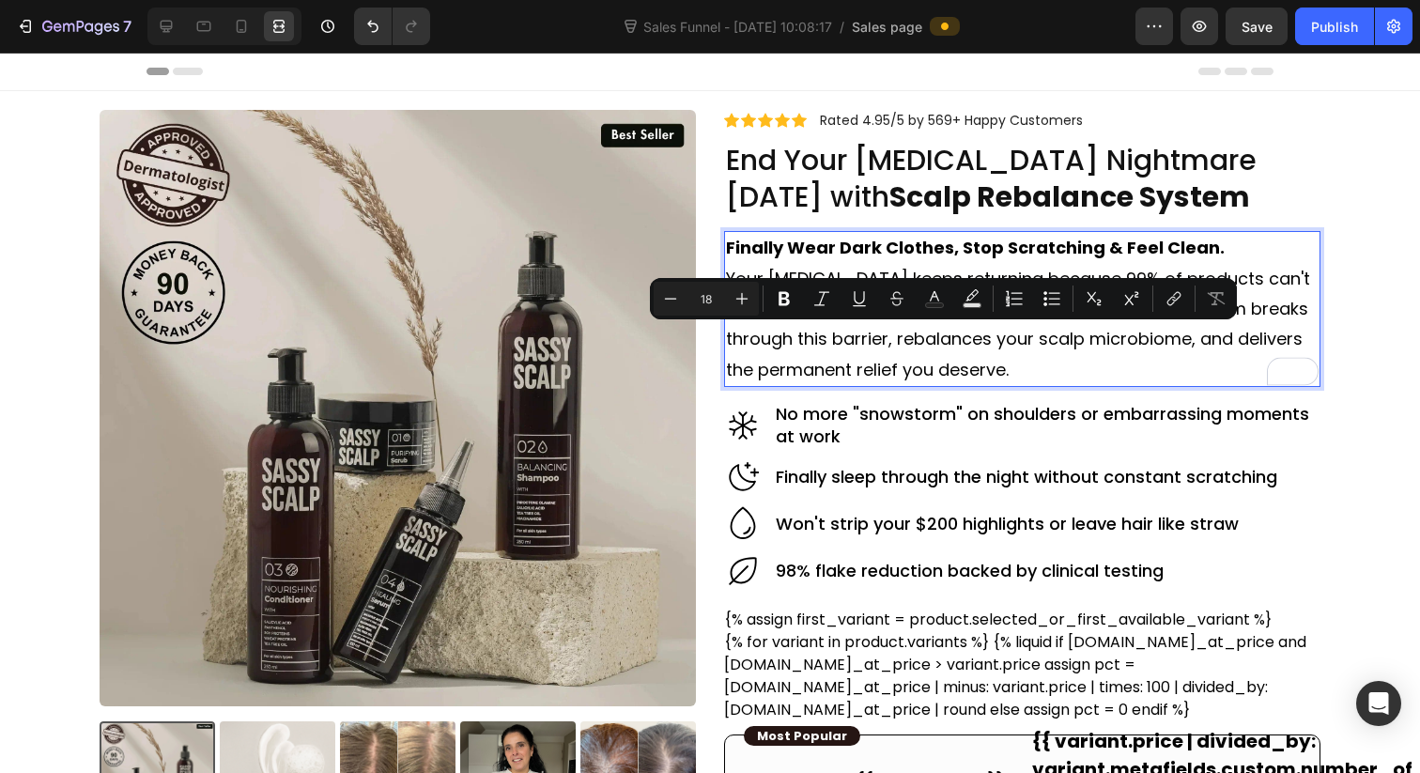
click at [982, 357] on p "Your [MEDICAL_DATA] keeps returning because 99% of products can't penetrate the…" at bounding box center [1022, 325] width 593 height 122
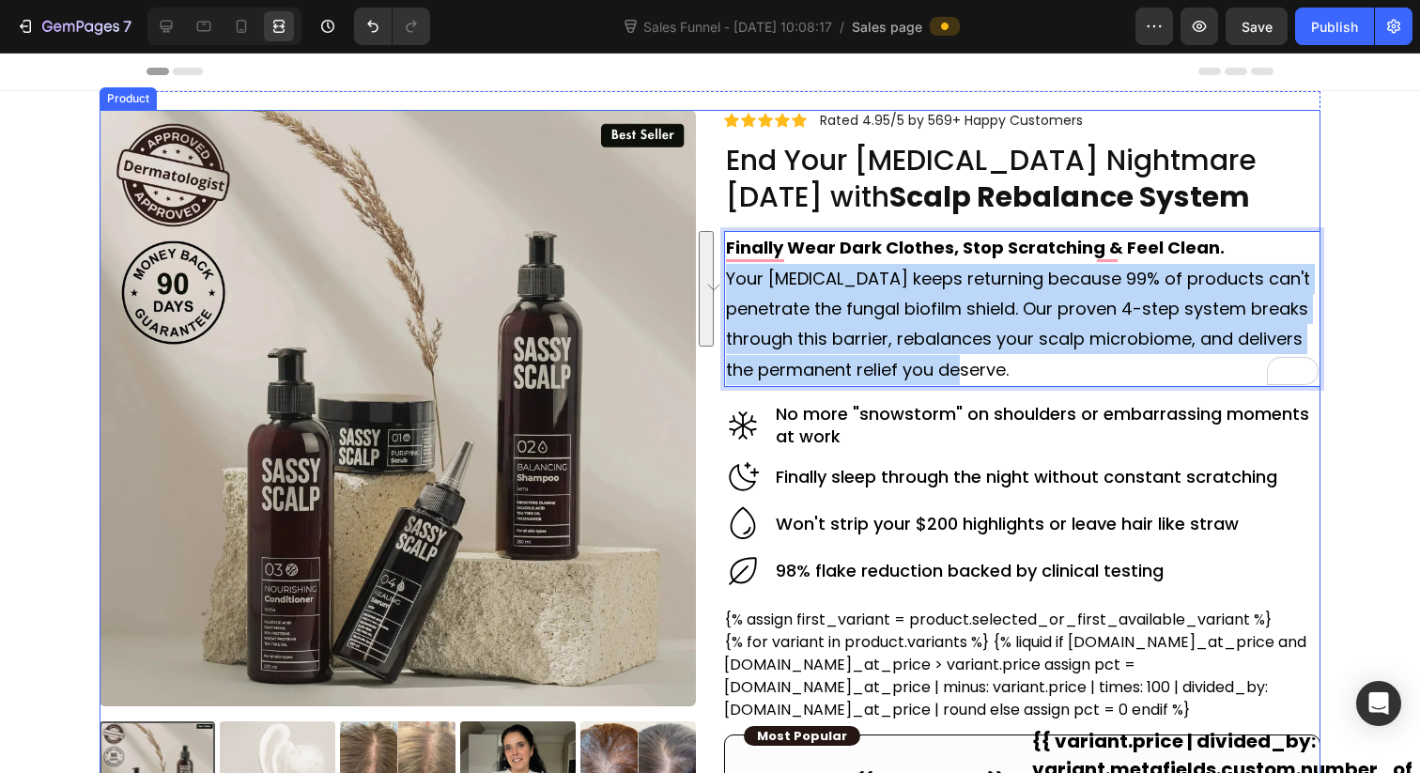
drag, startPoint x: 1016, startPoint y: 369, endPoint x: 714, endPoint y: 286, distance: 313.5
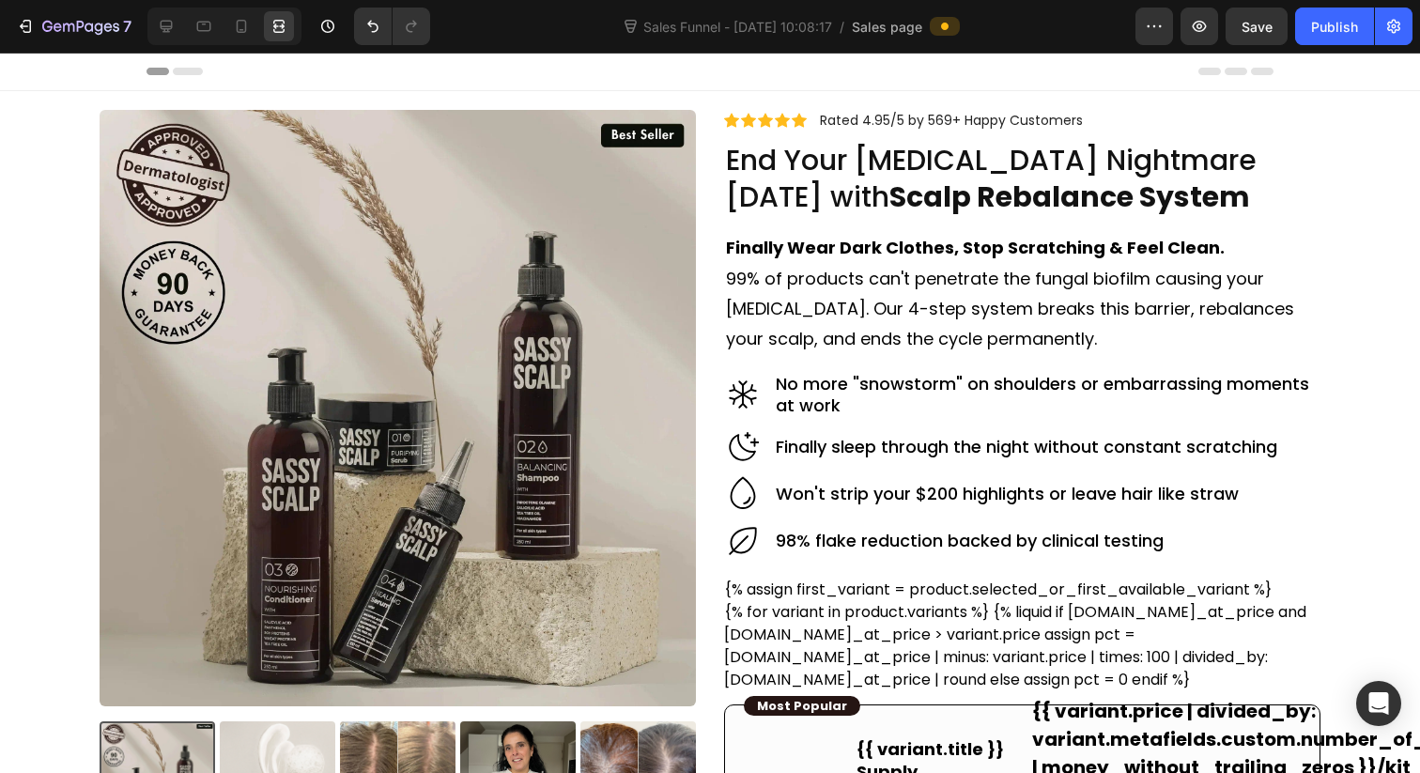
click at [236, 30] on icon at bounding box center [241, 26] width 19 height 19
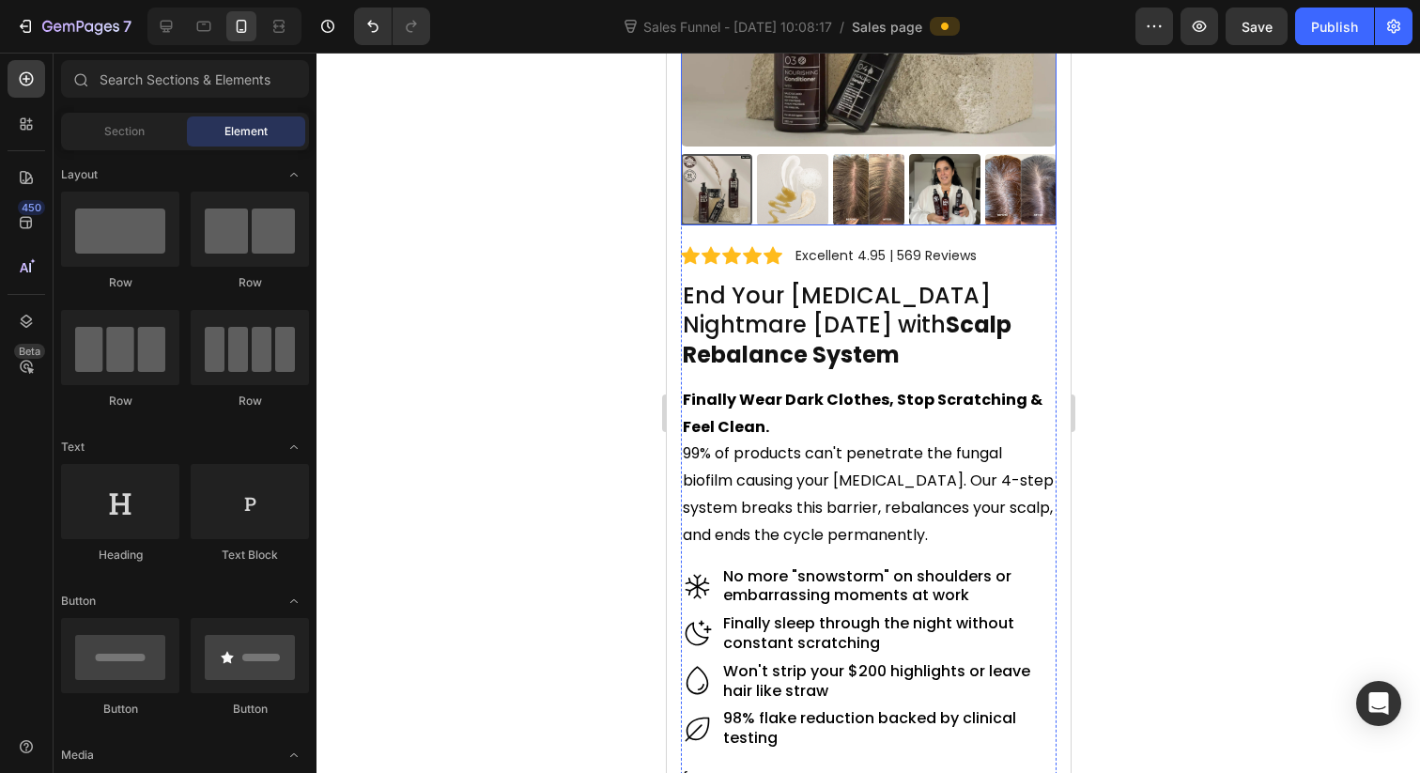
scroll to position [352, 0]
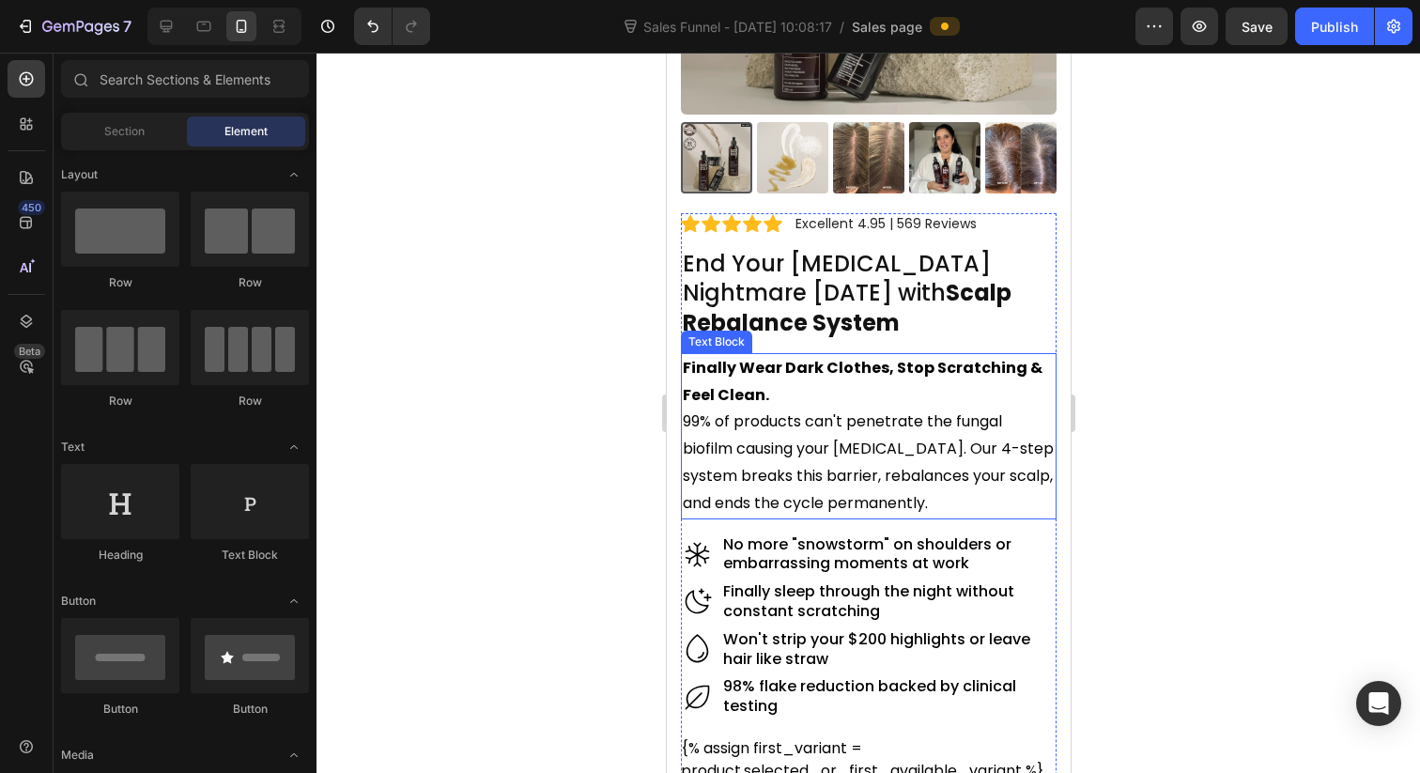
click at [891, 378] on strong "Finally Wear Dark Clothes, Stop Scratching & Feel Clean." at bounding box center [862, 381] width 360 height 49
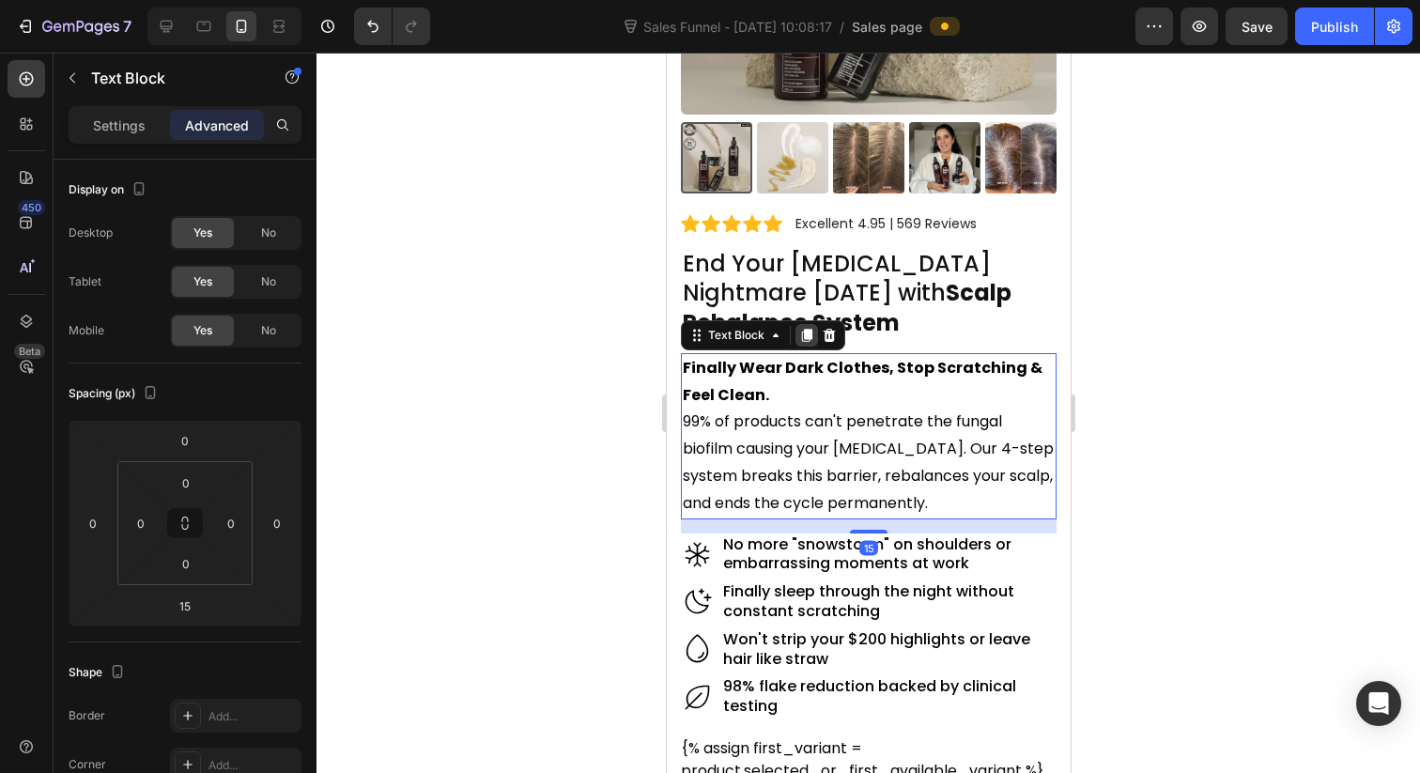
click at [806, 330] on icon at bounding box center [806, 335] width 10 height 13
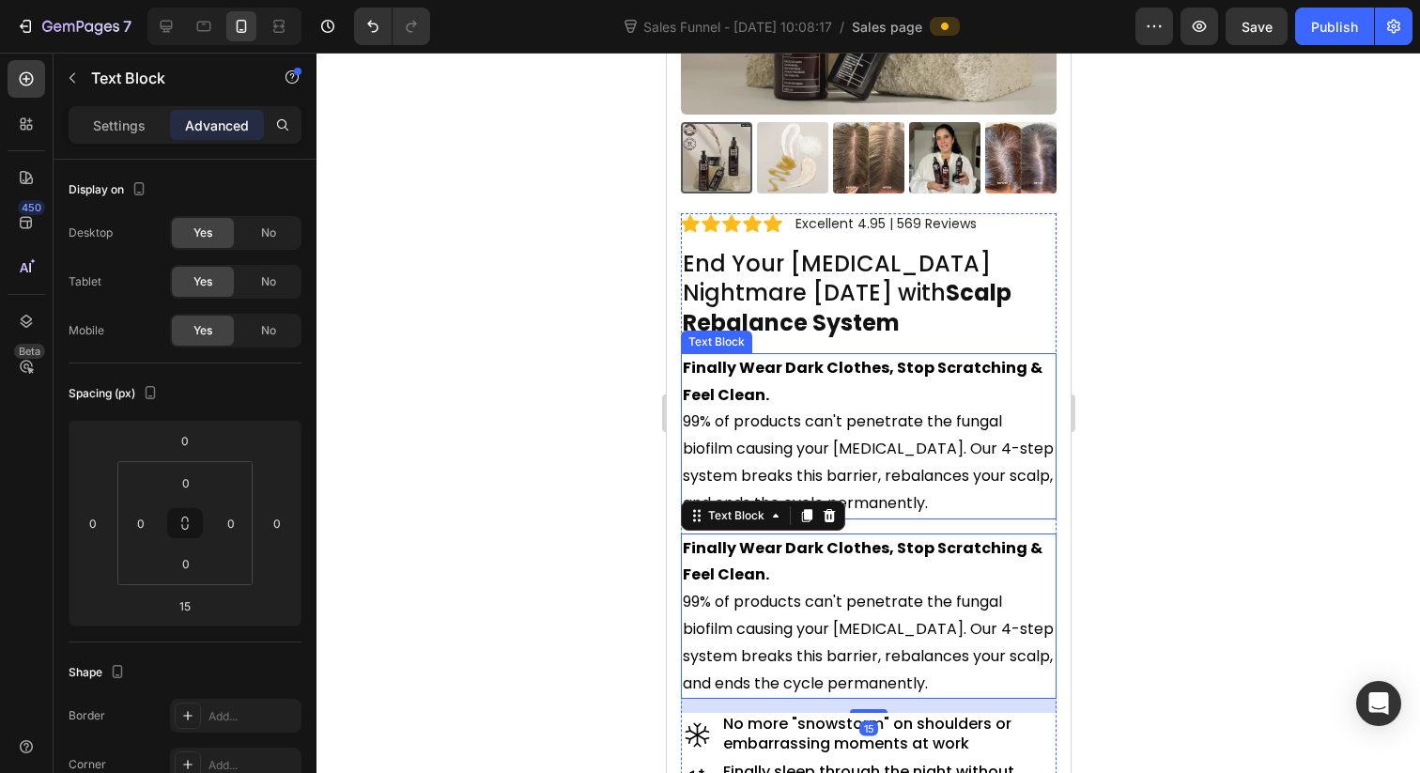
scroll to position [400, 0]
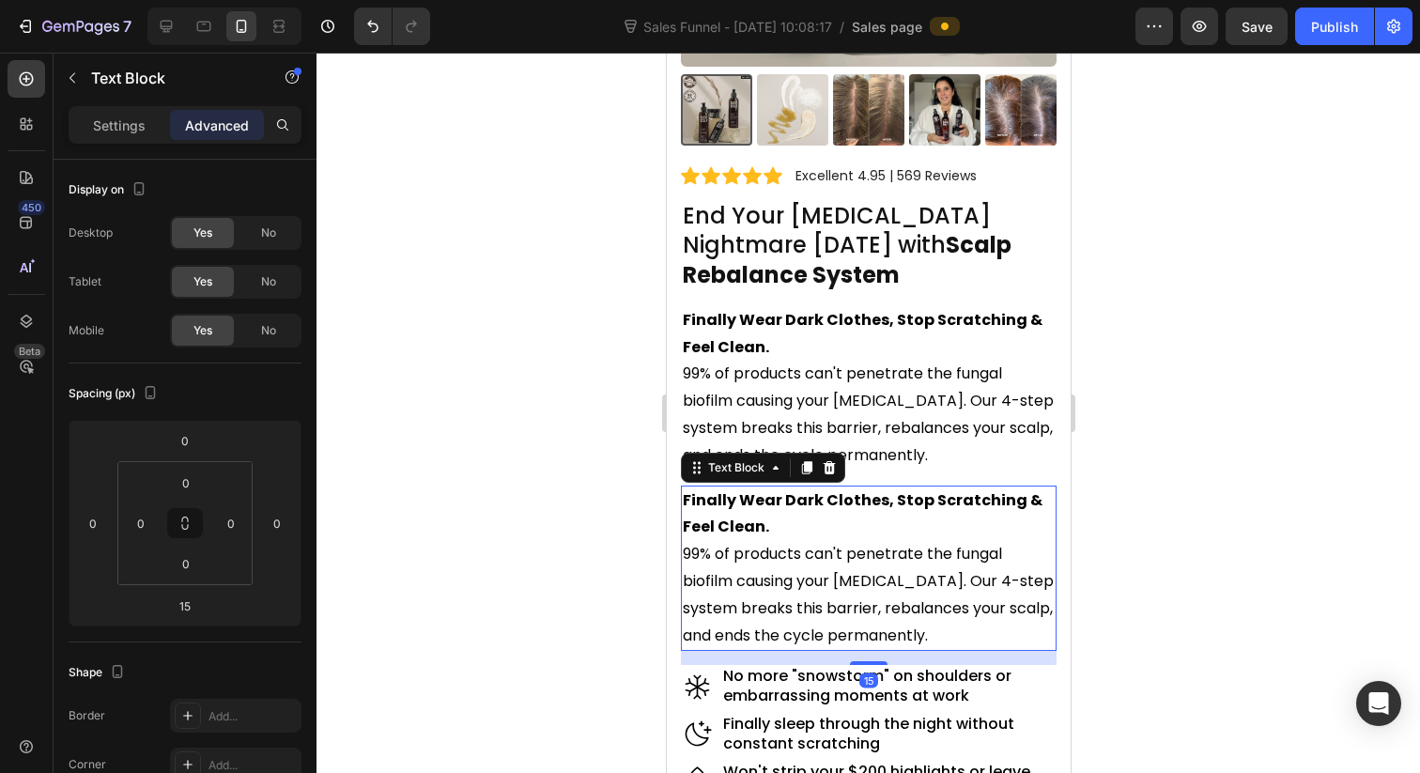
click at [708, 558] on p "99% of products can't penetrate the fungal biofilm causing your dandruff. Our 4…" at bounding box center [868, 595] width 372 height 108
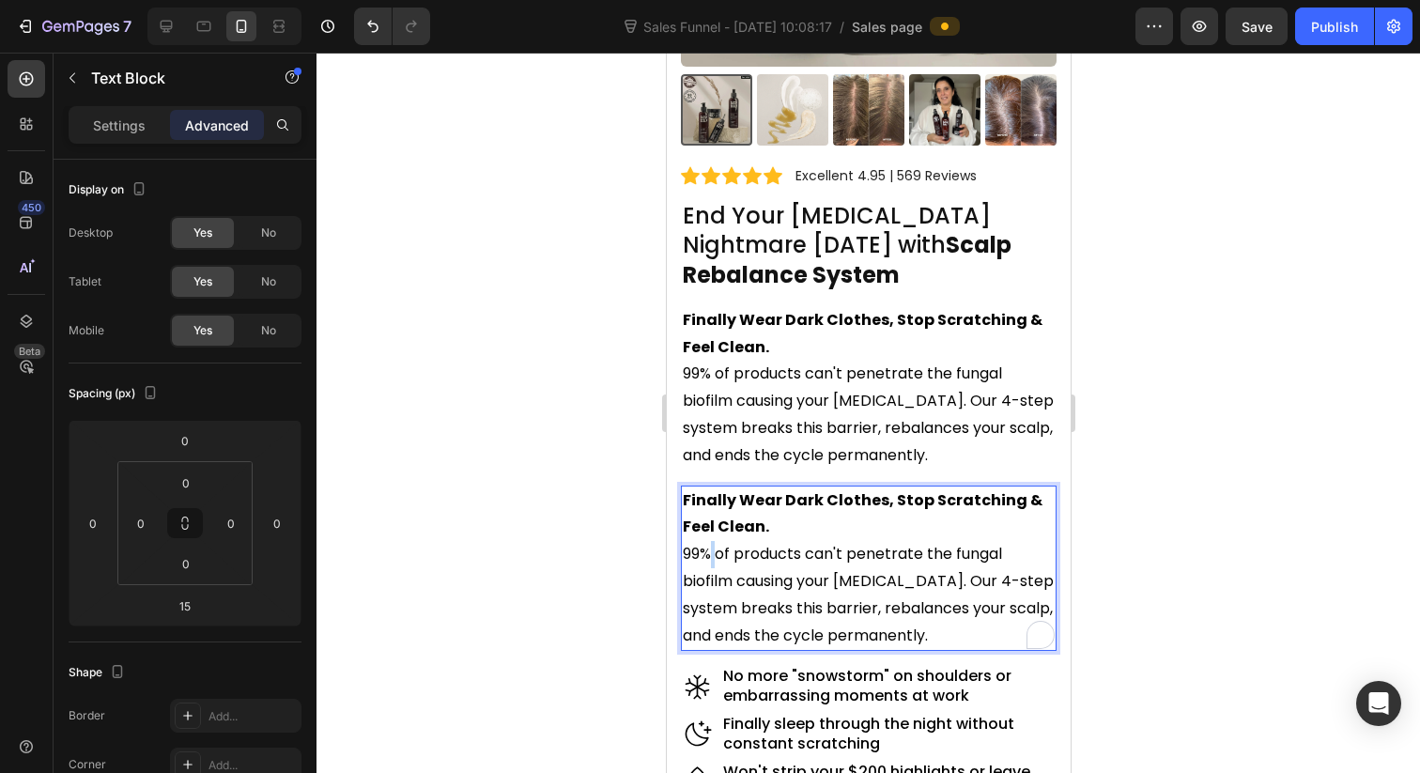
click at [708, 558] on p "99% of products can't penetrate the fungal biofilm causing your dandruff. Our 4…" at bounding box center [868, 595] width 372 height 108
click at [686, 558] on p "99% of products can't penetrate the fungal biofilm causing your dandruff. Our 4…" at bounding box center [868, 595] width 372 height 108
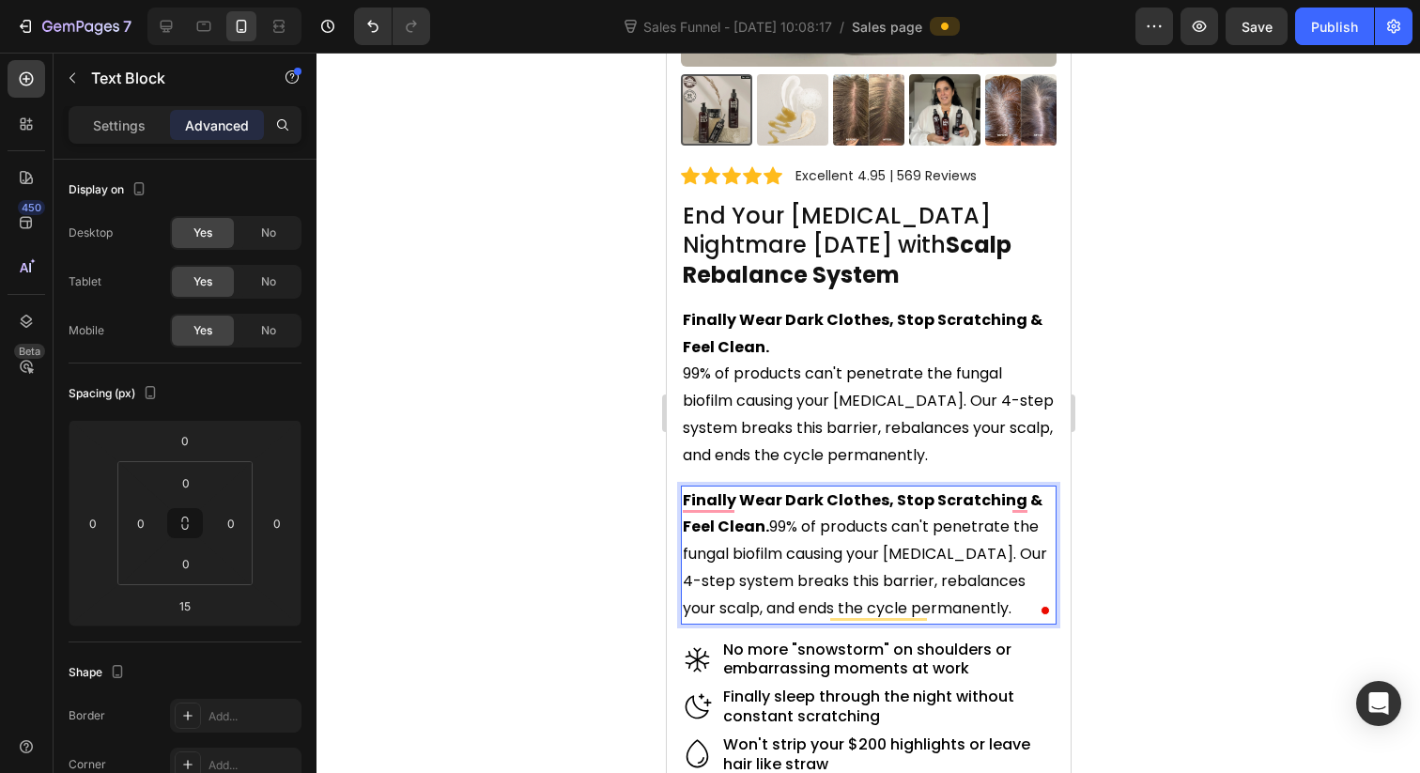
click at [1302, 580] on div at bounding box center [867, 413] width 1103 height 720
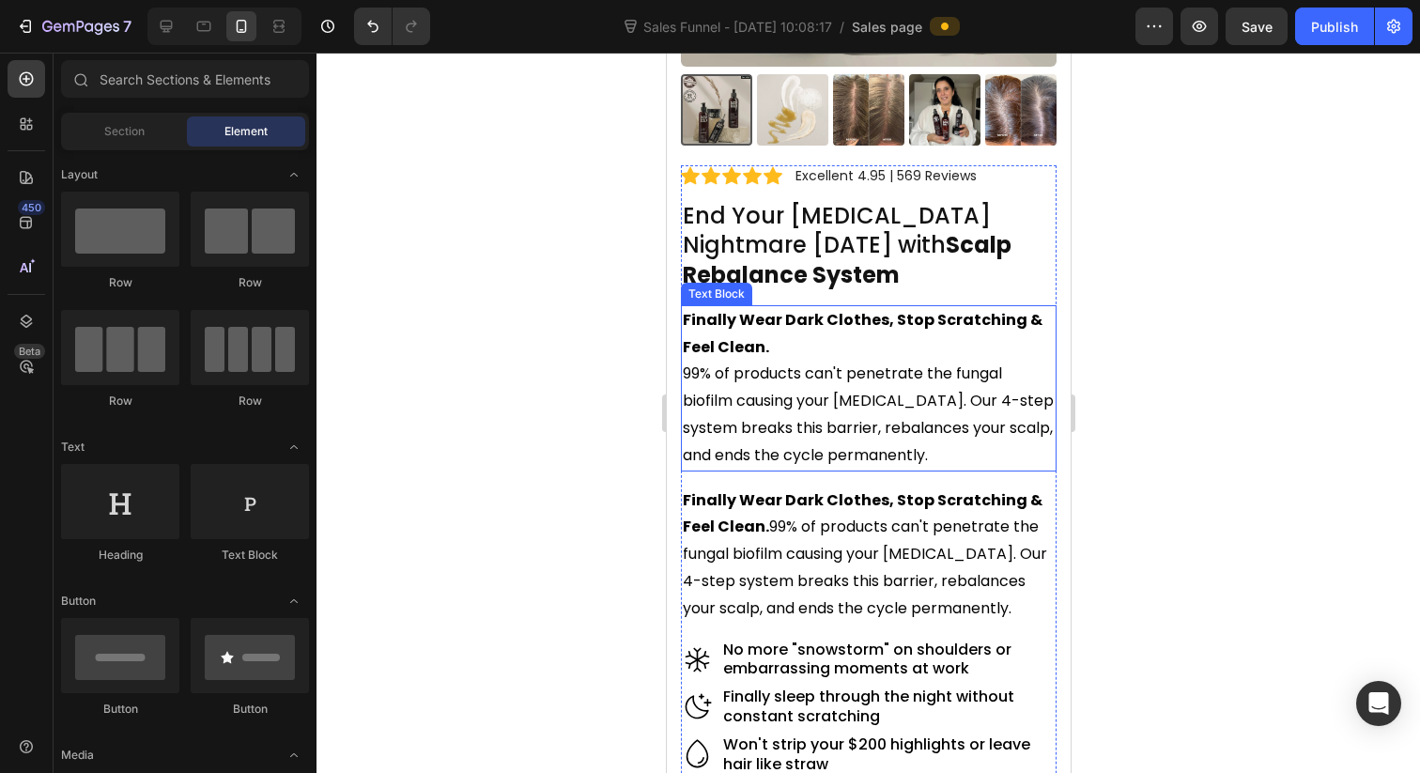
click at [991, 408] on p "99% of products can't penetrate the fungal biofilm causing your dandruff. Our 4…" at bounding box center [868, 415] width 372 height 108
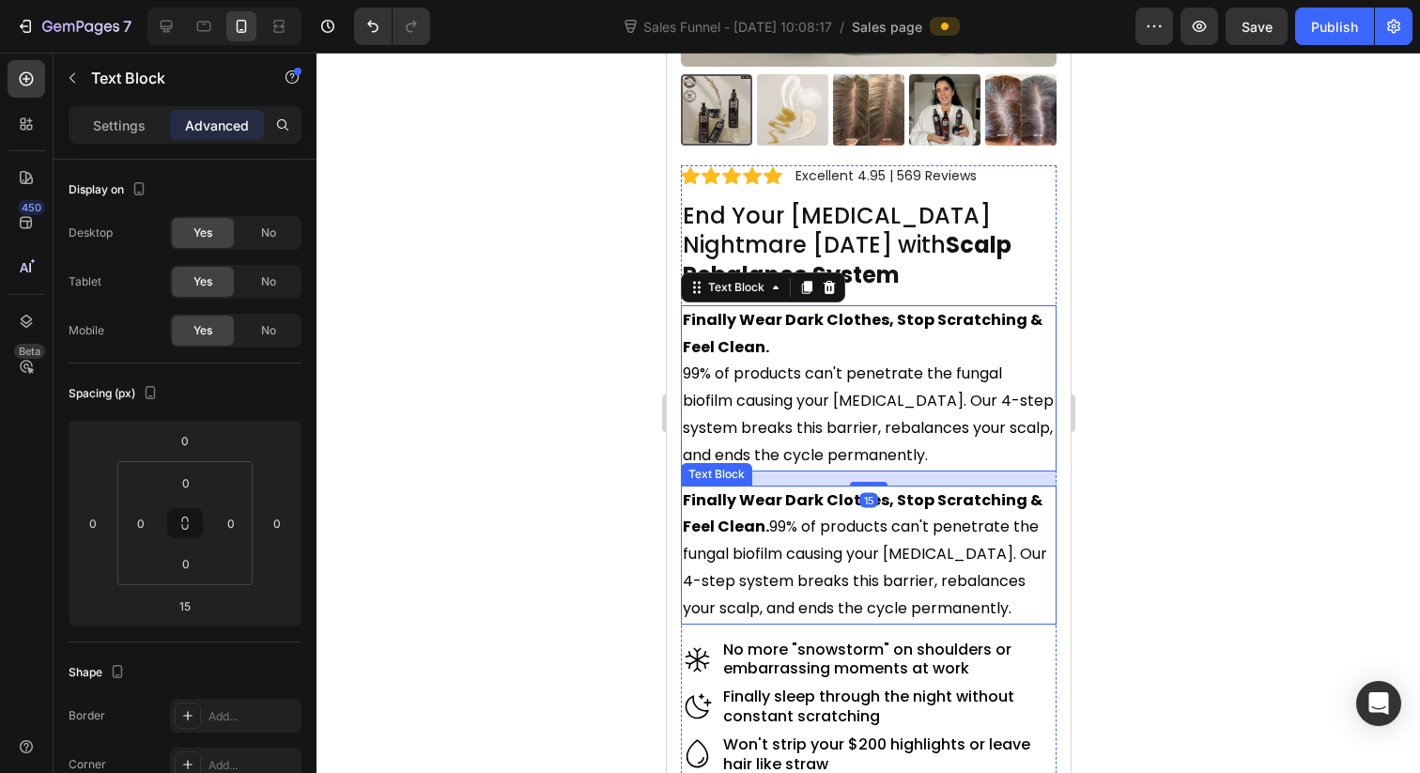
click at [869, 540] on p "Finally Wear Dark Clothes, Stop Scratching & Feel Clean. 99% of products can't …" at bounding box center [868, 554] width 372 height 135
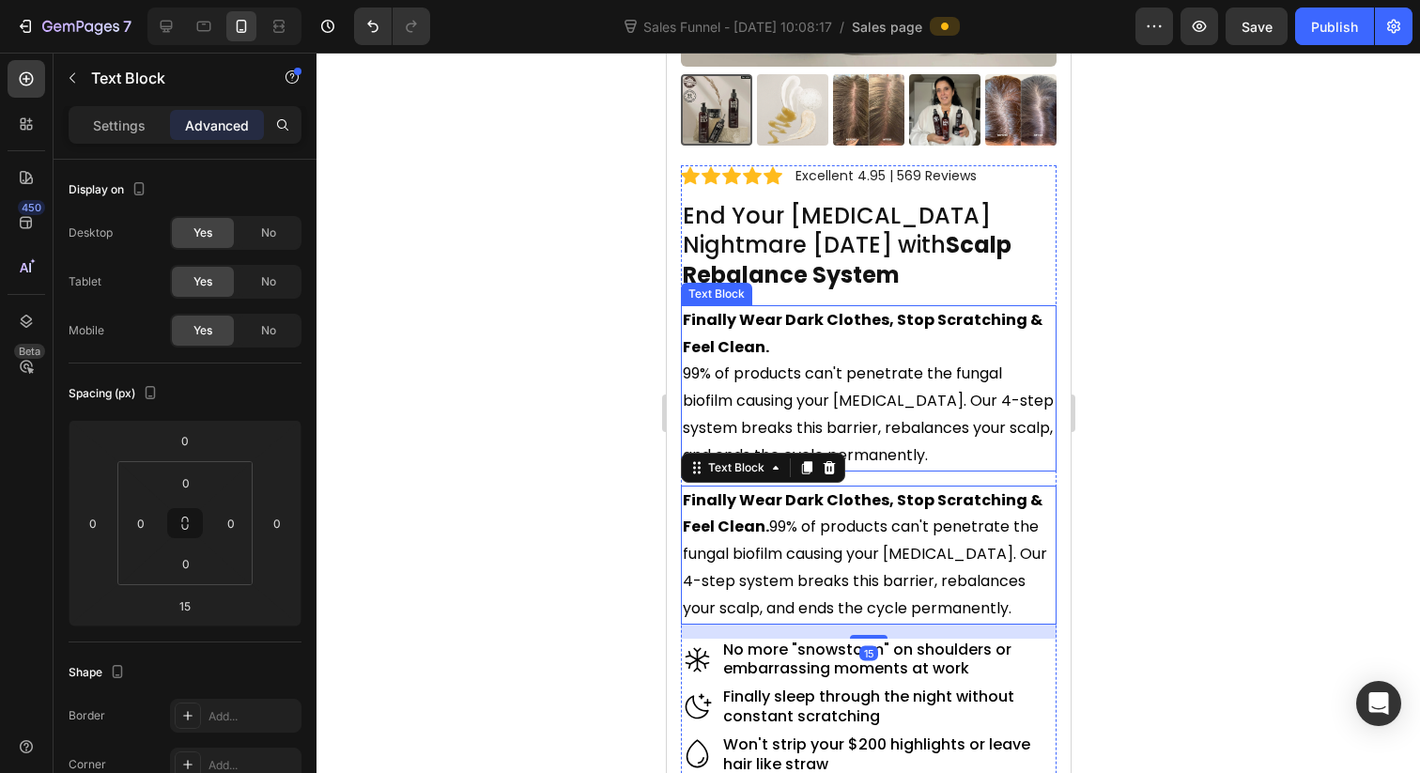
click at [796, 415] on p "99% of products can't penetrate the fungal biofilm causing your dandruff. Our 4…" at bounding box center [868, 415] width 372 height 108
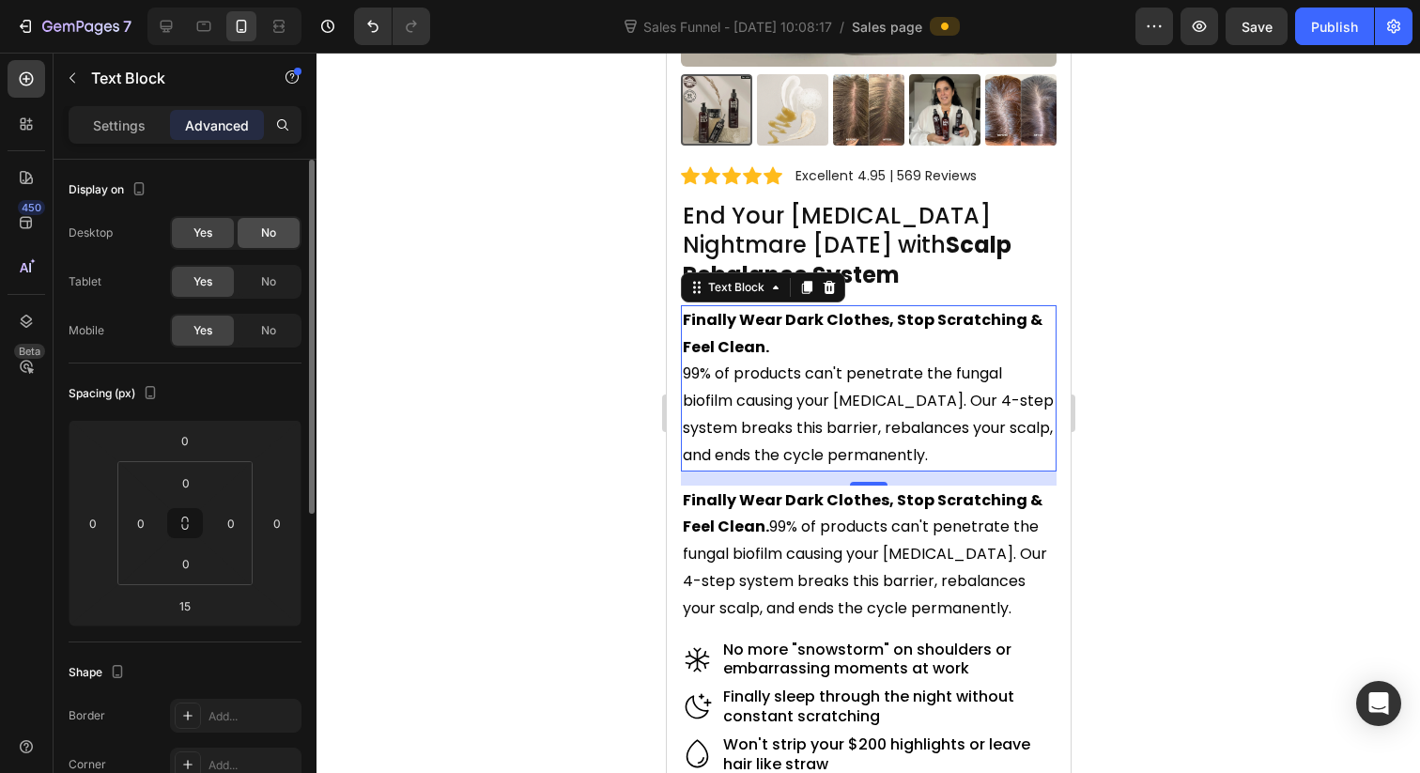
click at [282, 231] on div "No" at bounding box center [269, 233] width 62 height 30
click at [215, 239] on div "Yes" at bounding box center [203, 233] width 62 height 30
click at [281, 331] on div "No" at bounding box center [269, 331] width 62 height 30
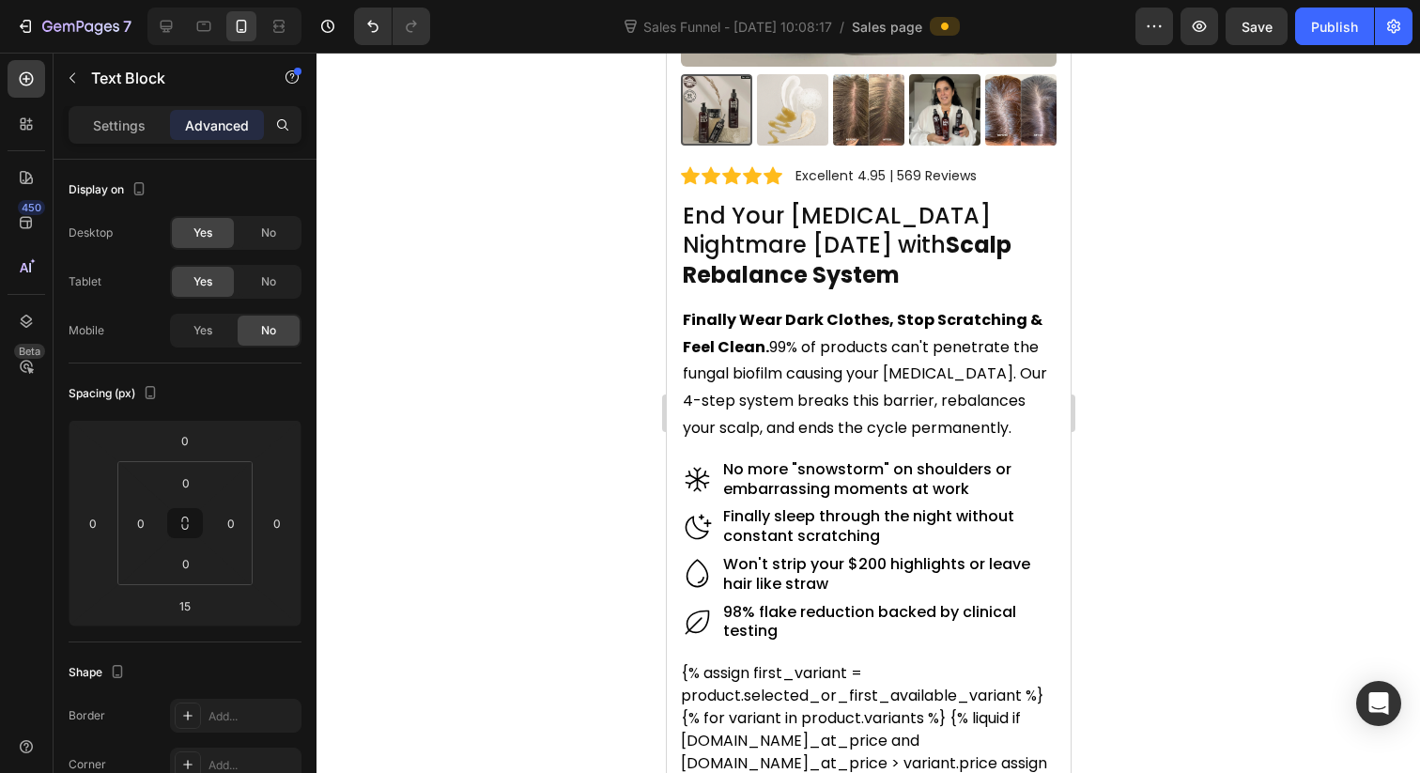
click at [1152, 386] on div at bounding box center [867, 413] width 1103 height 720
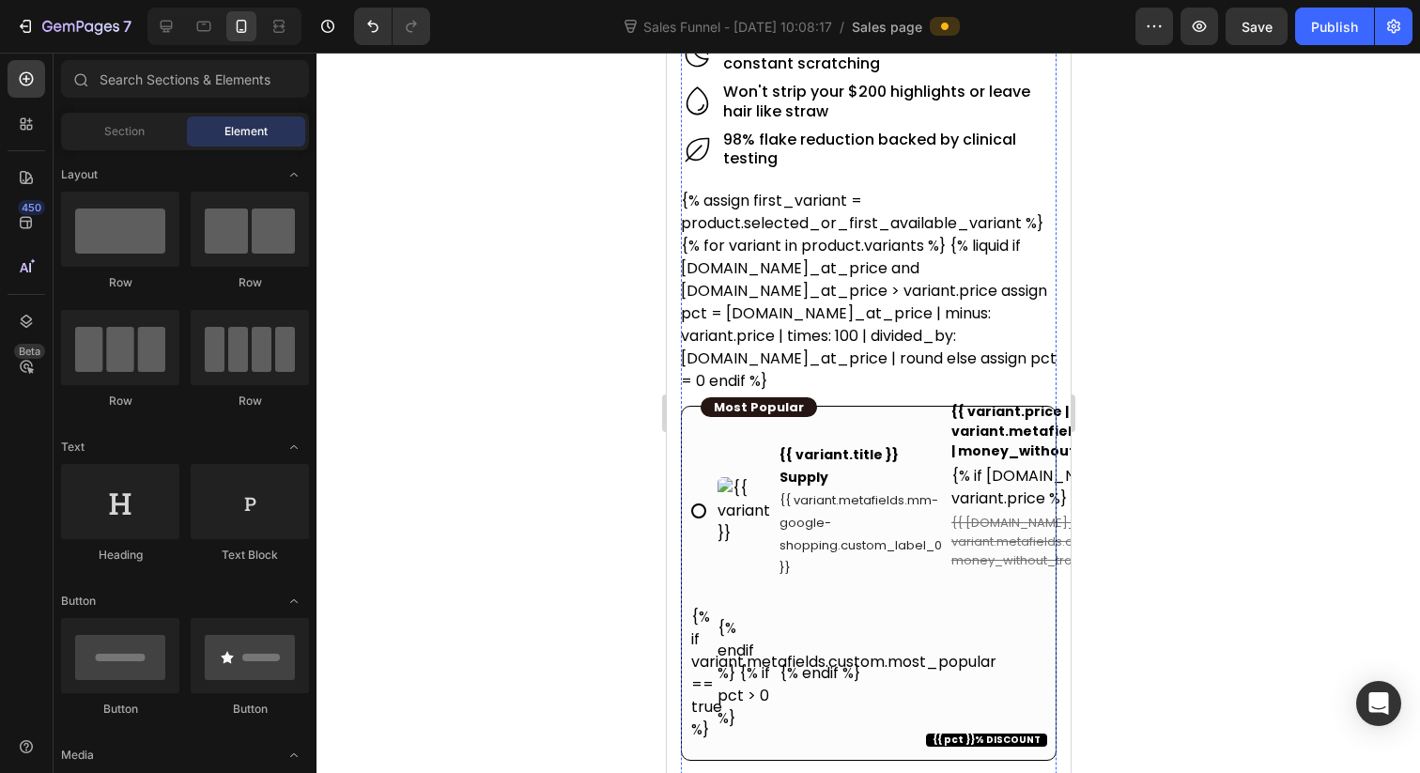
scroll to position [898, 0]
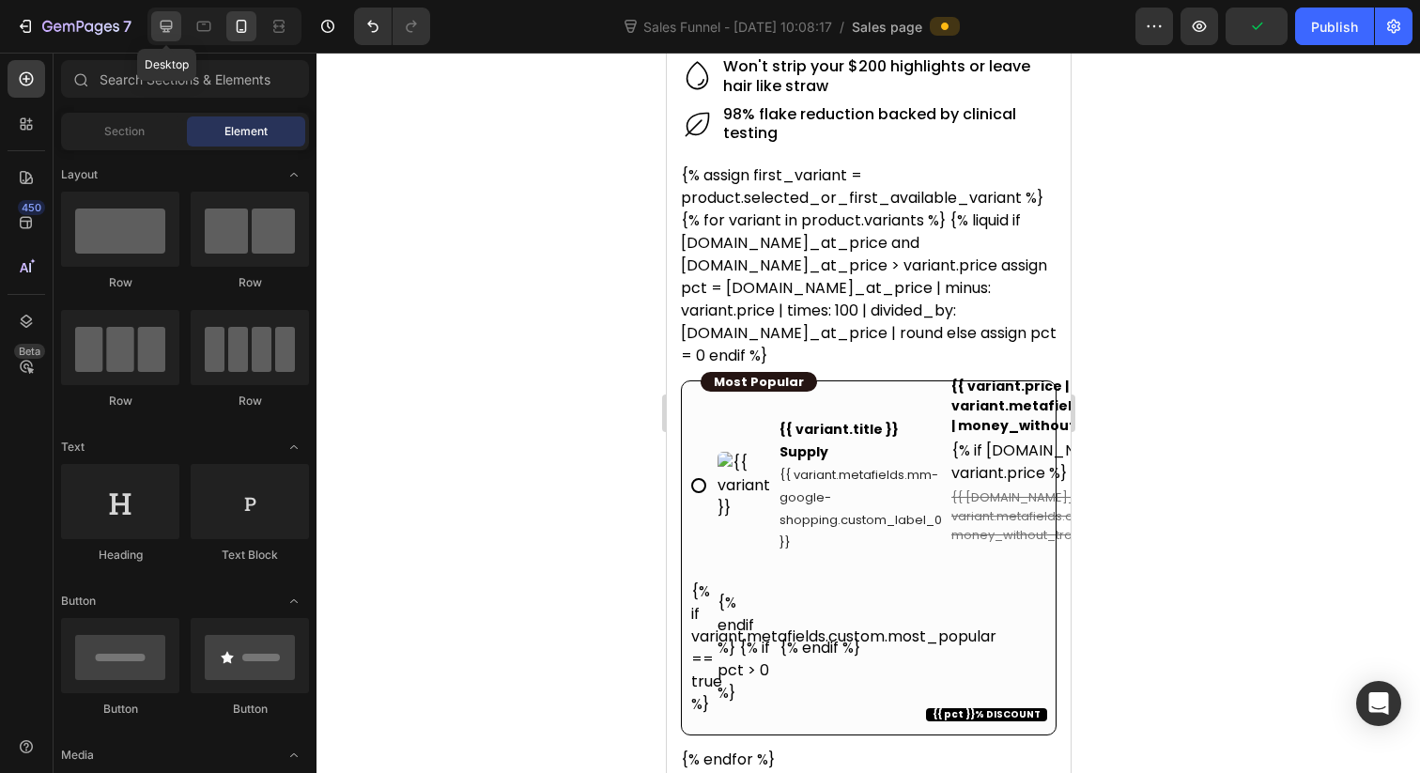
click at [168, 29] on icon at bounding box center [167, 27] width 12 height 12
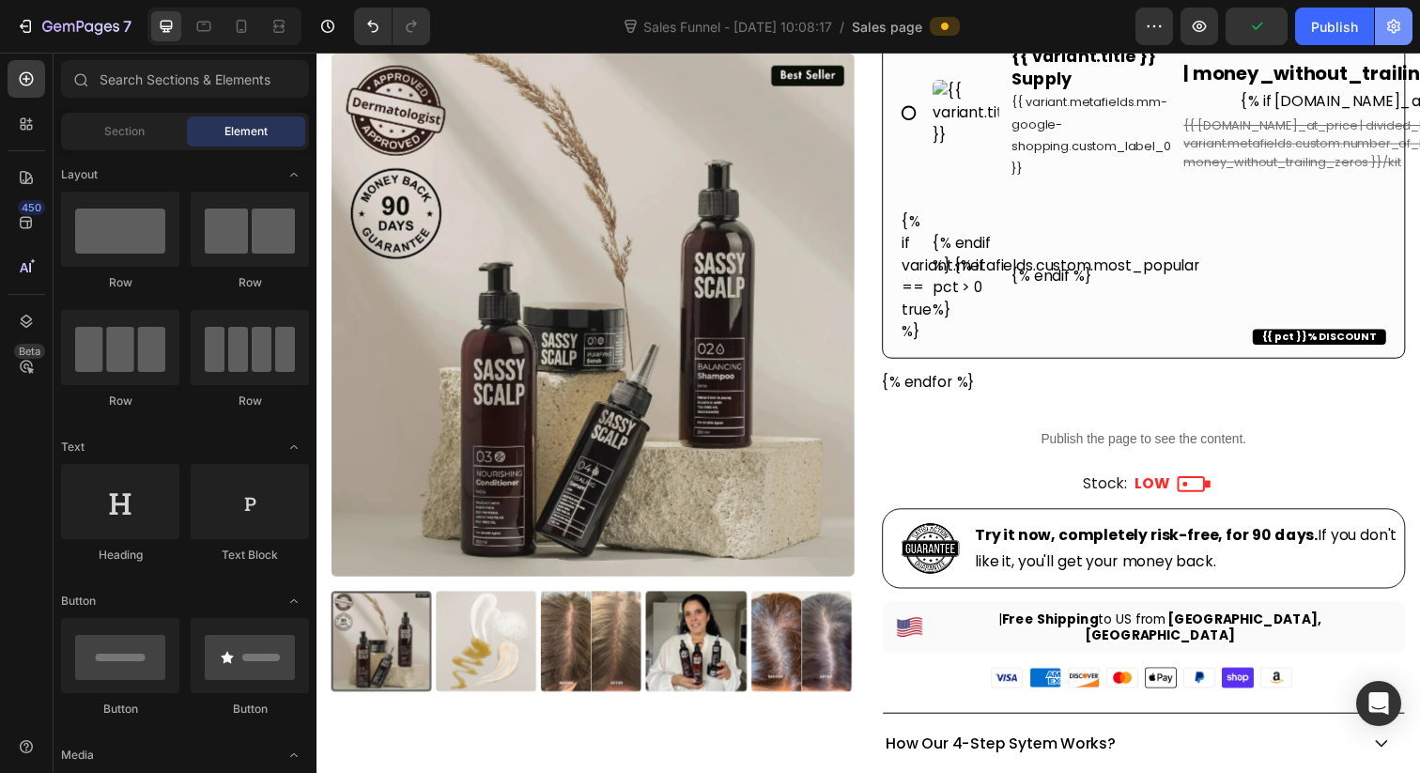
scroll to position [923, 0]
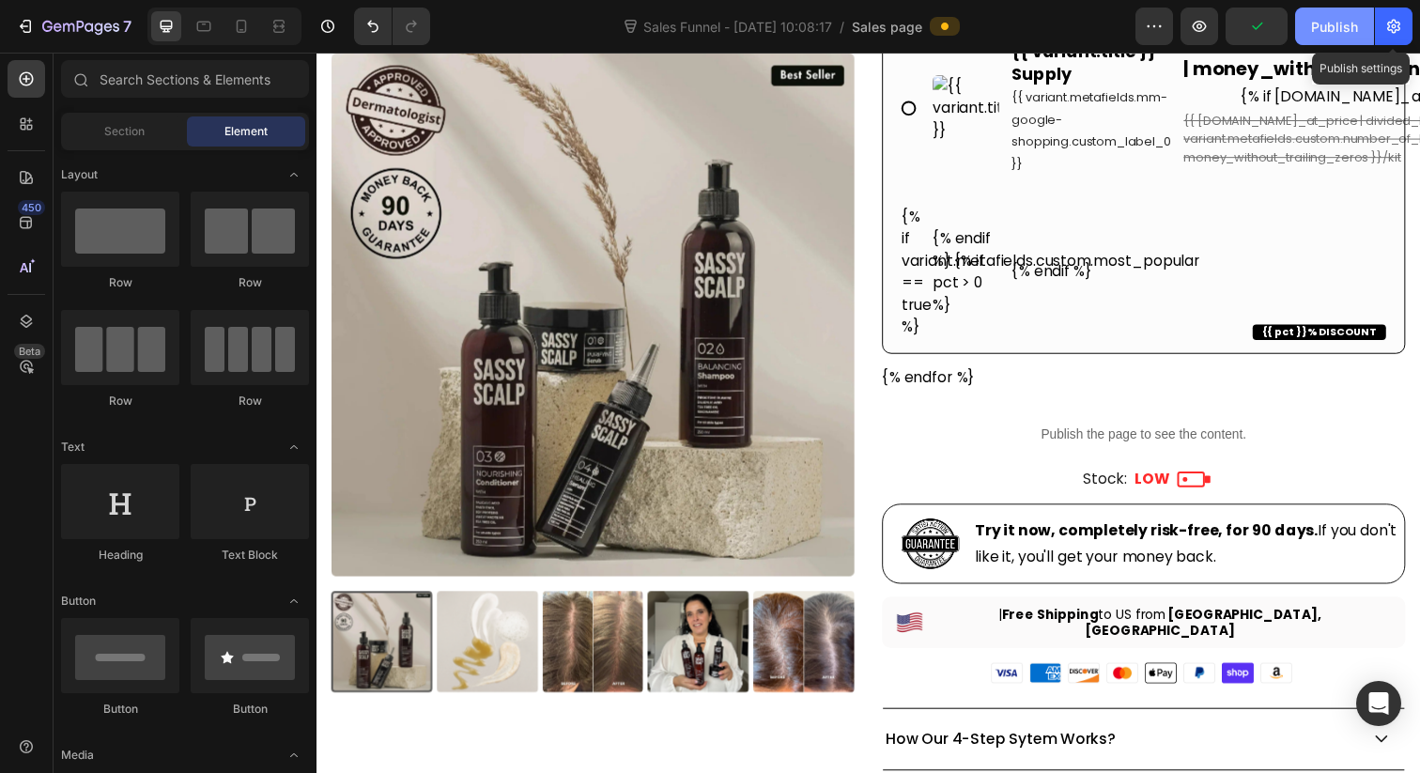
click at [1337, 30] on div "Publish" at bounding box center [1334, 27] width 47 height 20
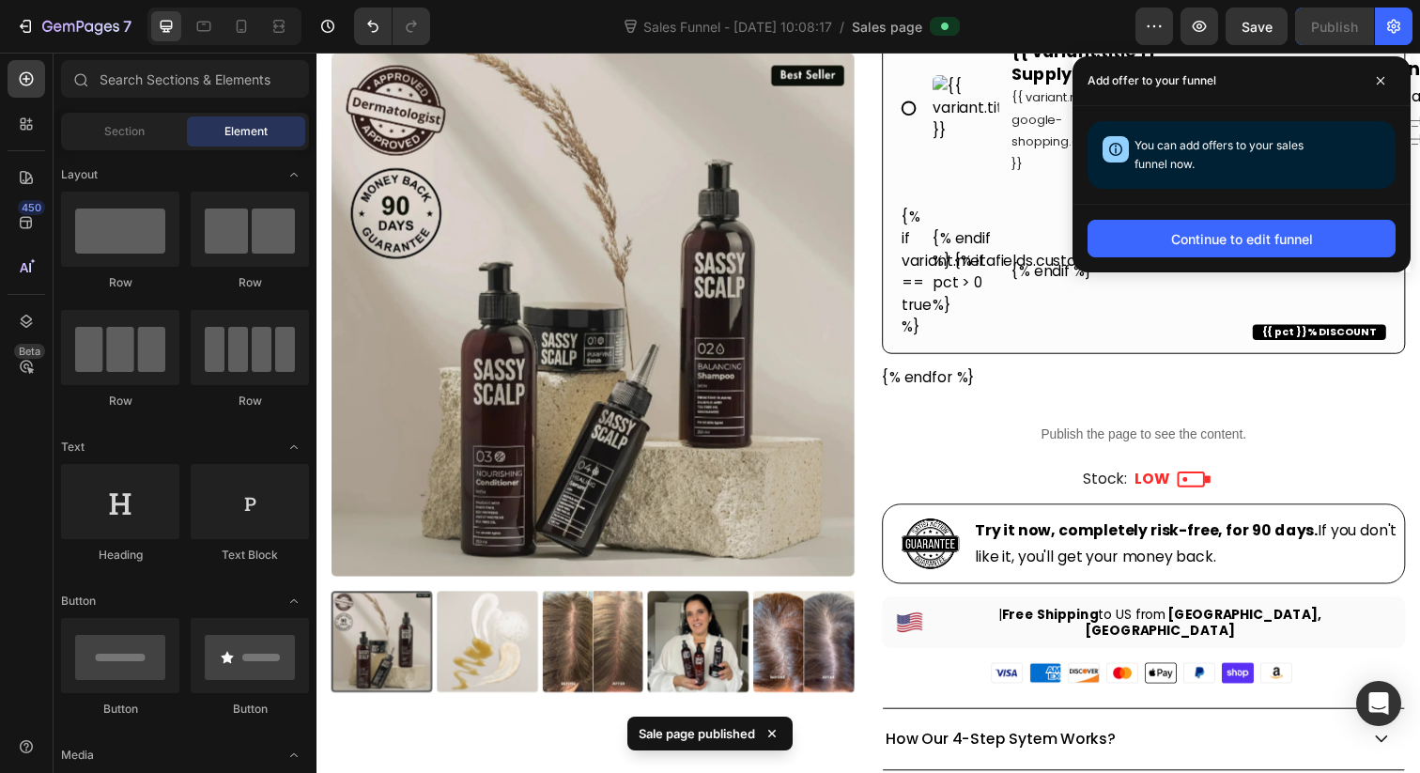
scroll to position [923, 0]
click at [1383, 84] on icon at bounding box center [1381, 81] width 8 height 8
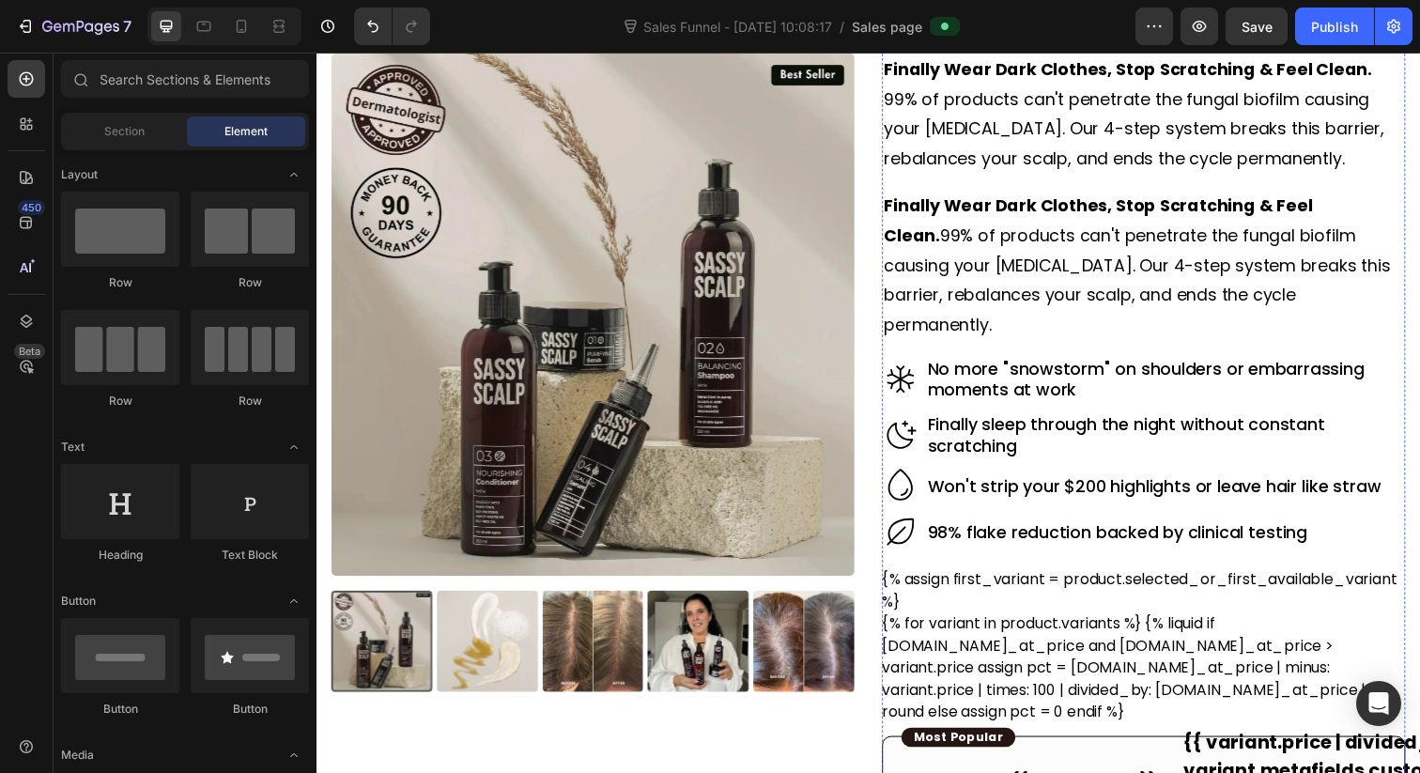
scroll to position [0, 0]
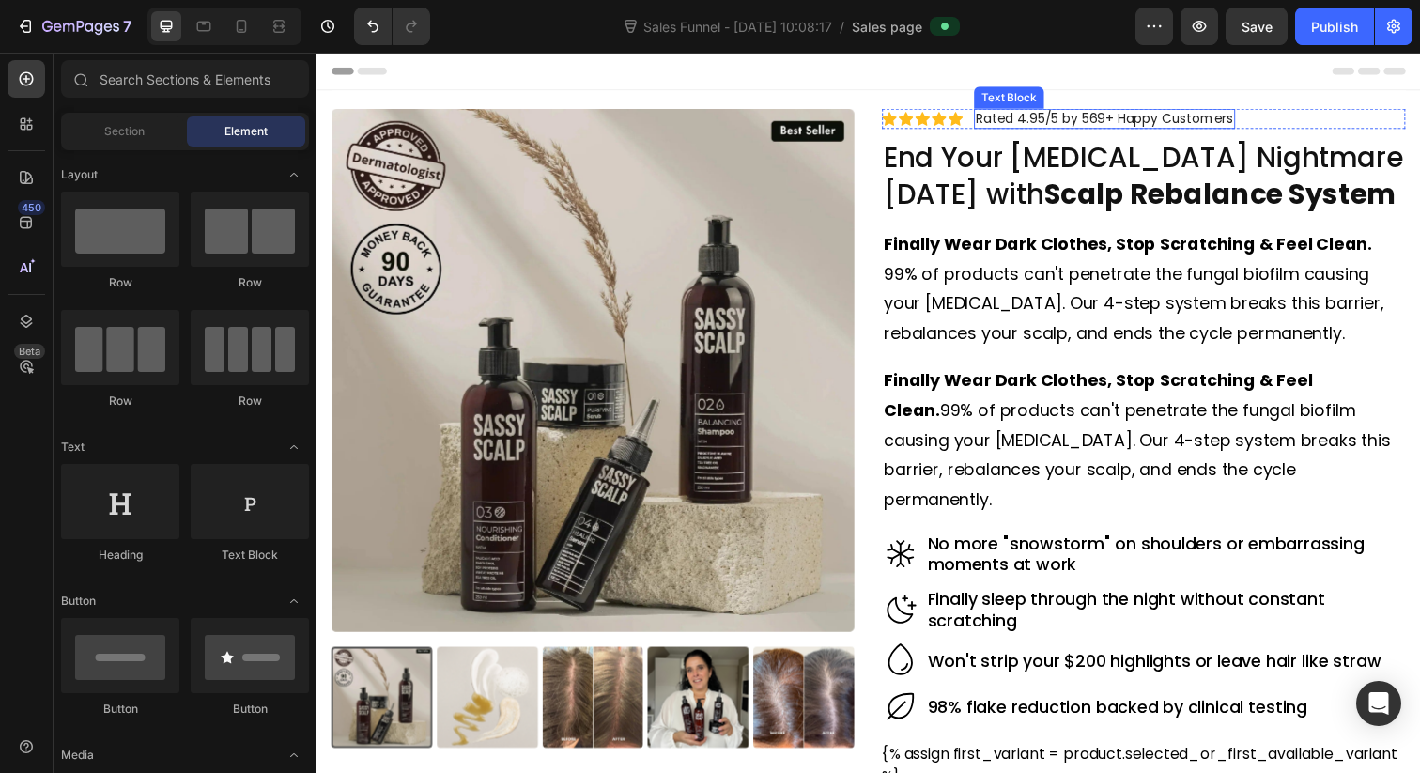
click at [1131, 117] on p "Rated 4.95/5 by 569+ Happy Customers" at bounding box center [1121, 120] width 263 height 17
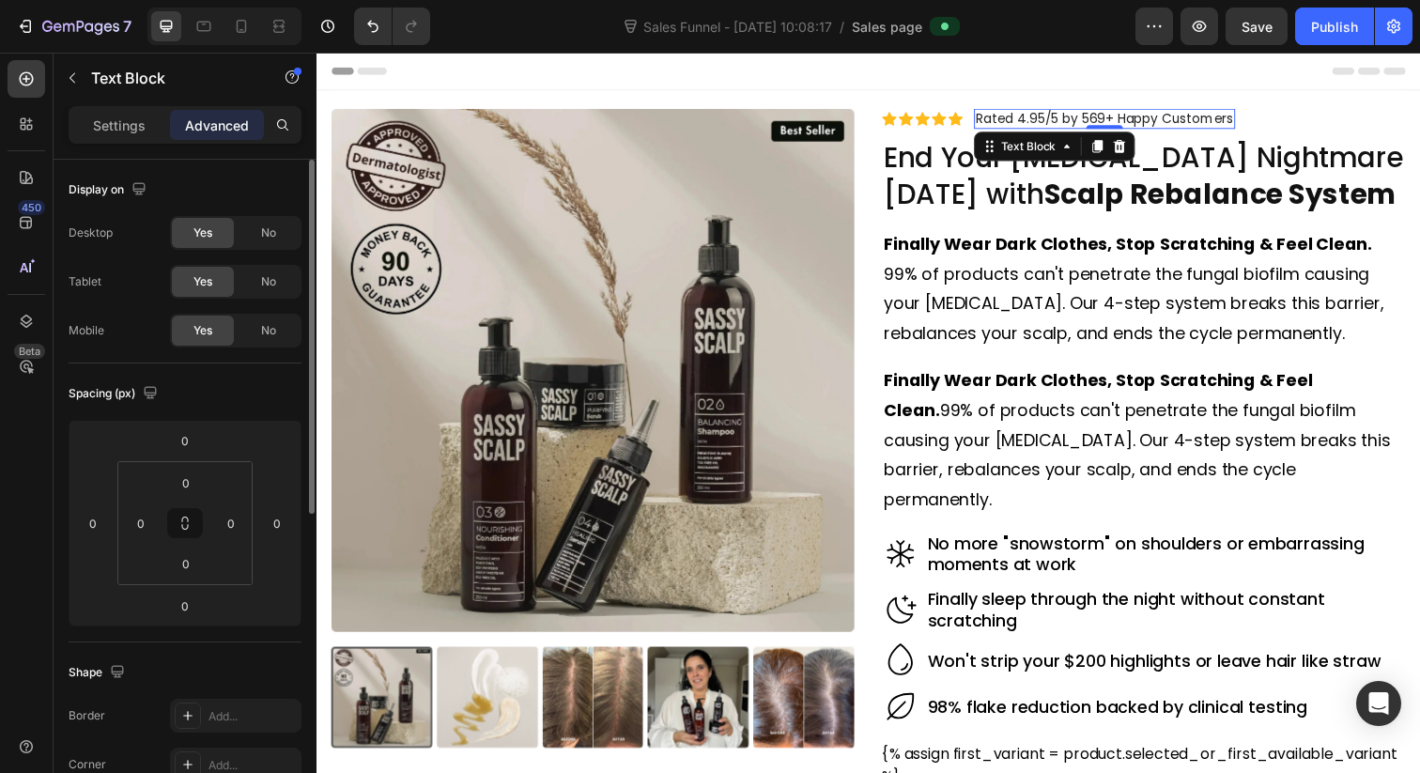
click at [130, 123] on p "Settings" at bounding box center [119, 126] width 53 height 20
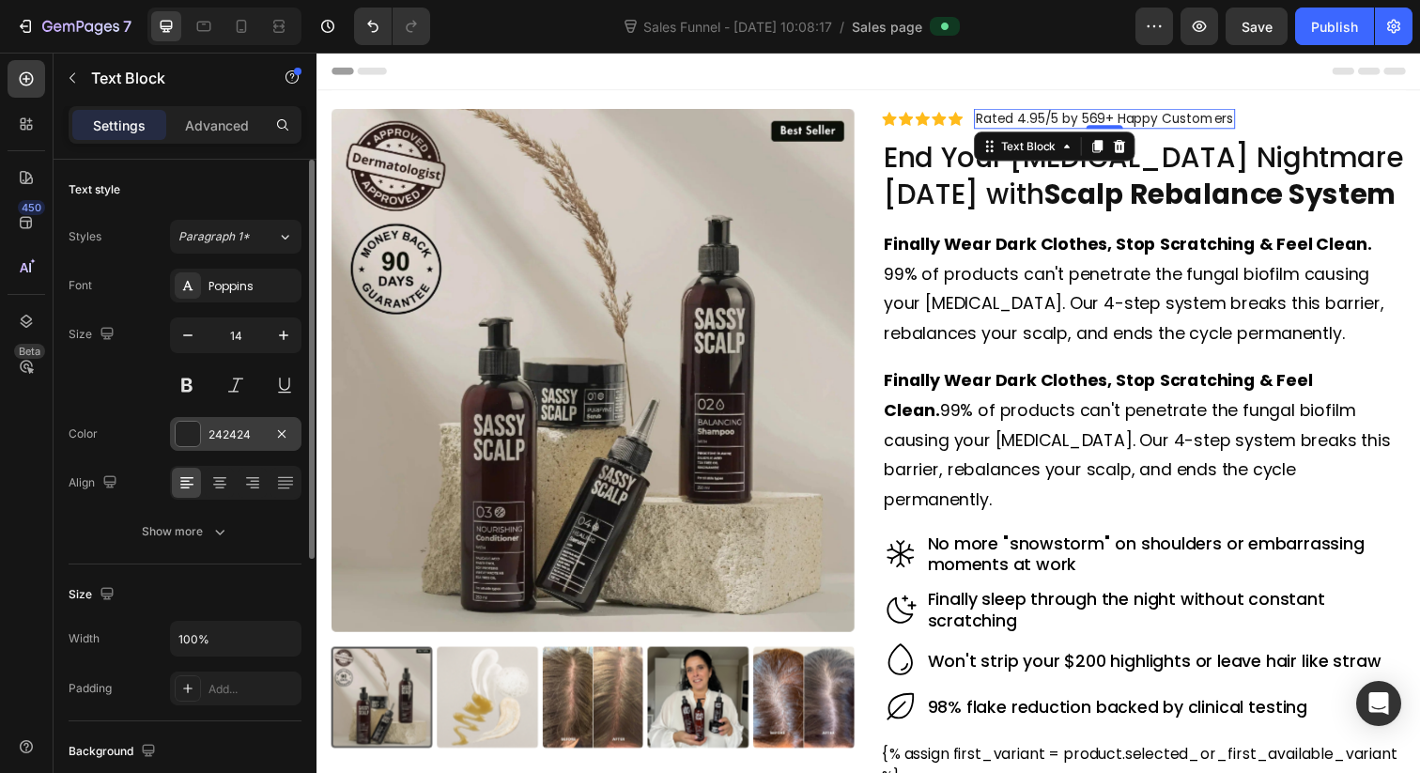
click at [190, 438] on div at bounding box center [188, 434] width 24 height 24
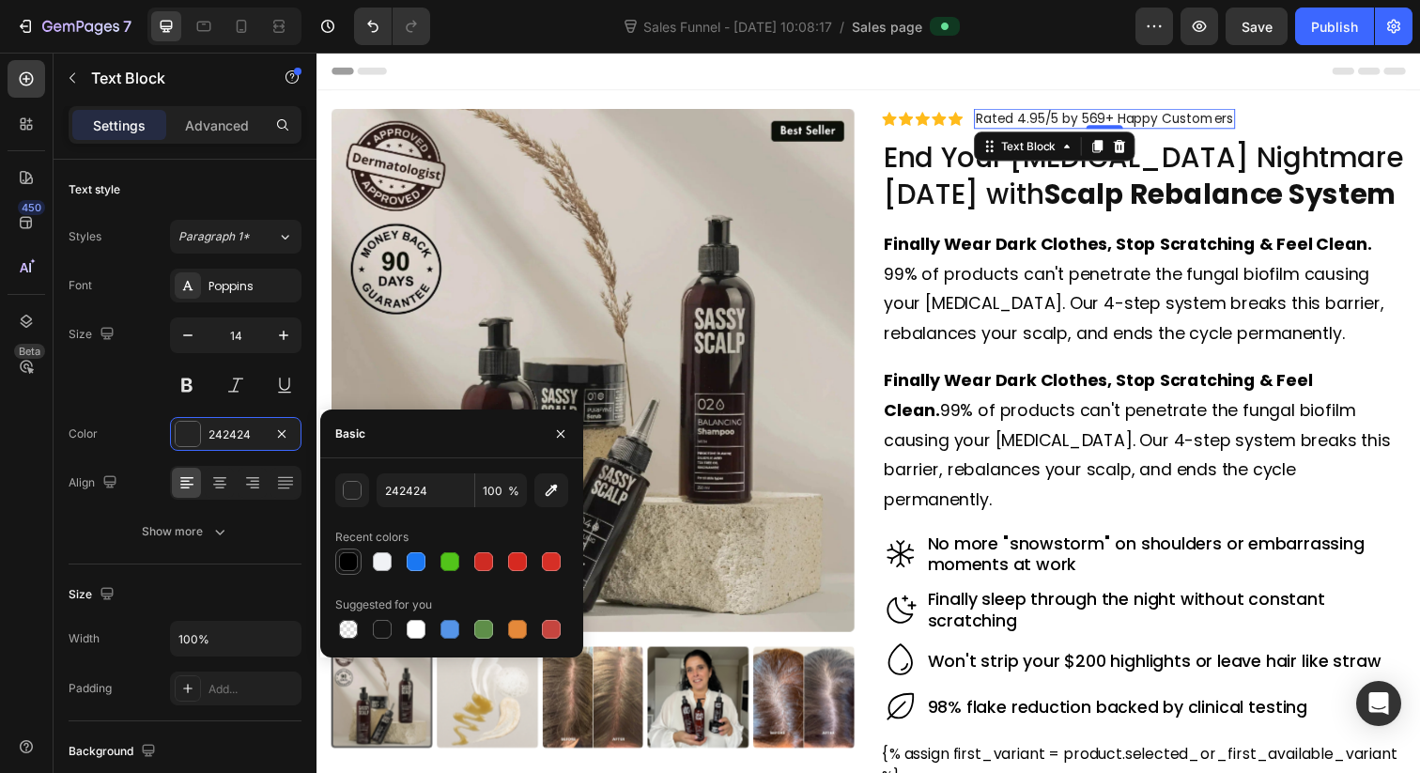
click at [348, 557] on div at bounding box center [348, 561] width 19 height 19
type input "000000"
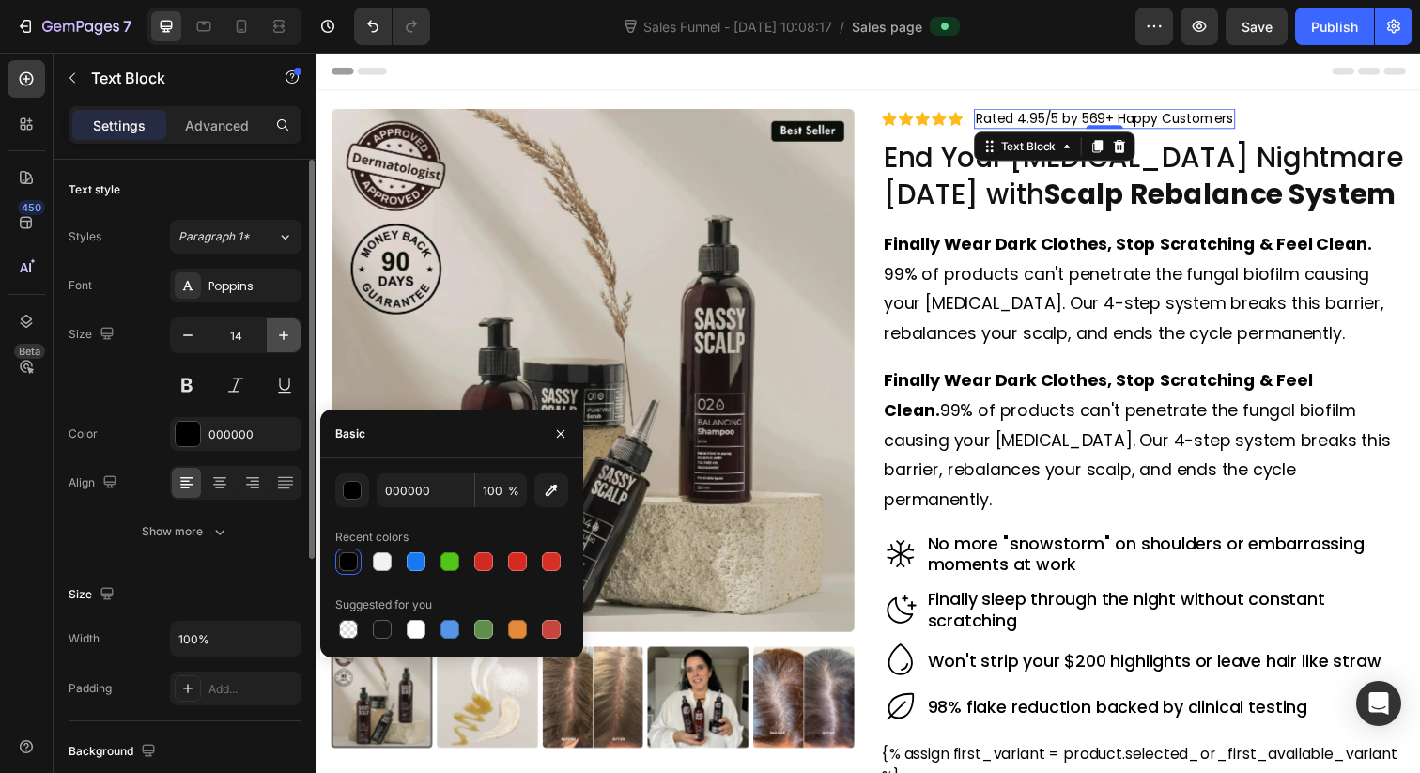
click at [275, 335] on icon "button" at bounding box center [283, 335] width 19 height 19
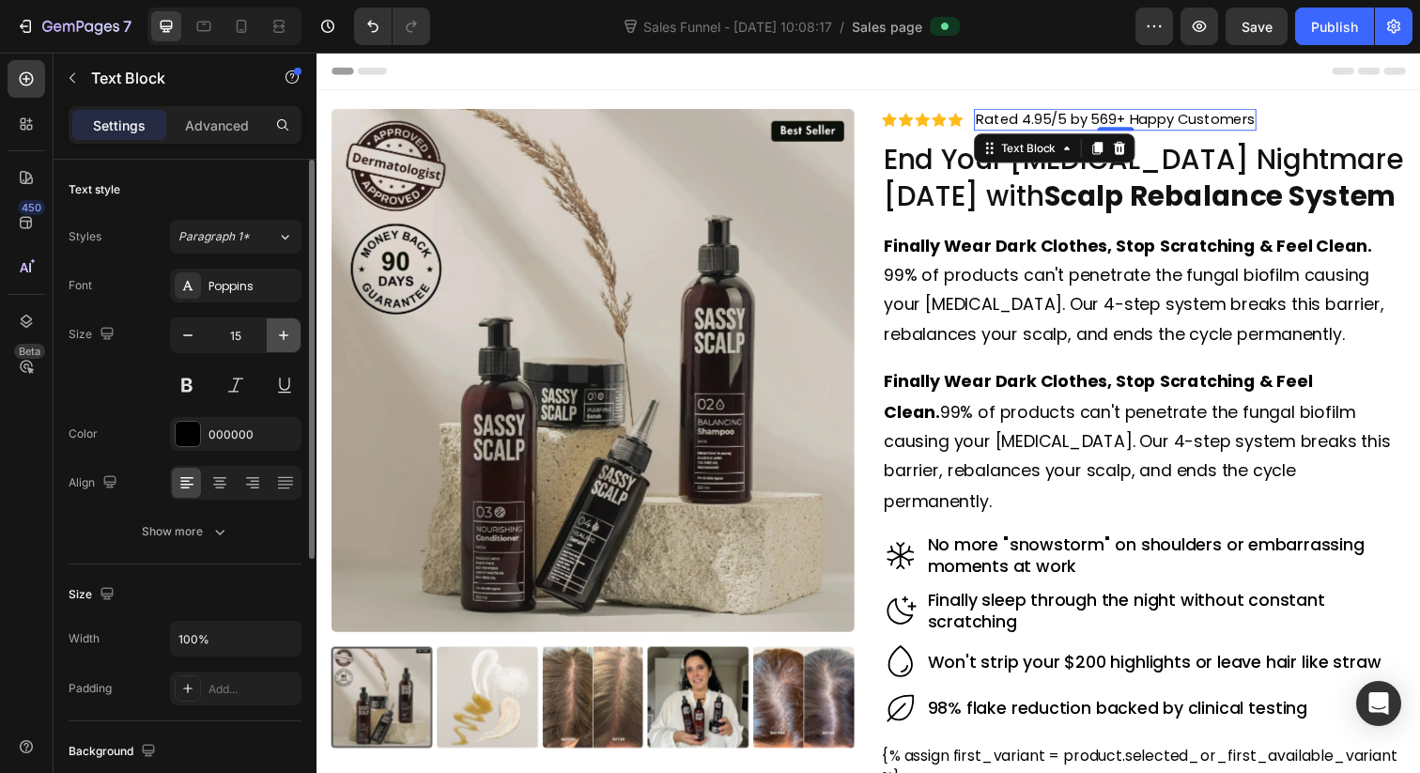
type input "16"
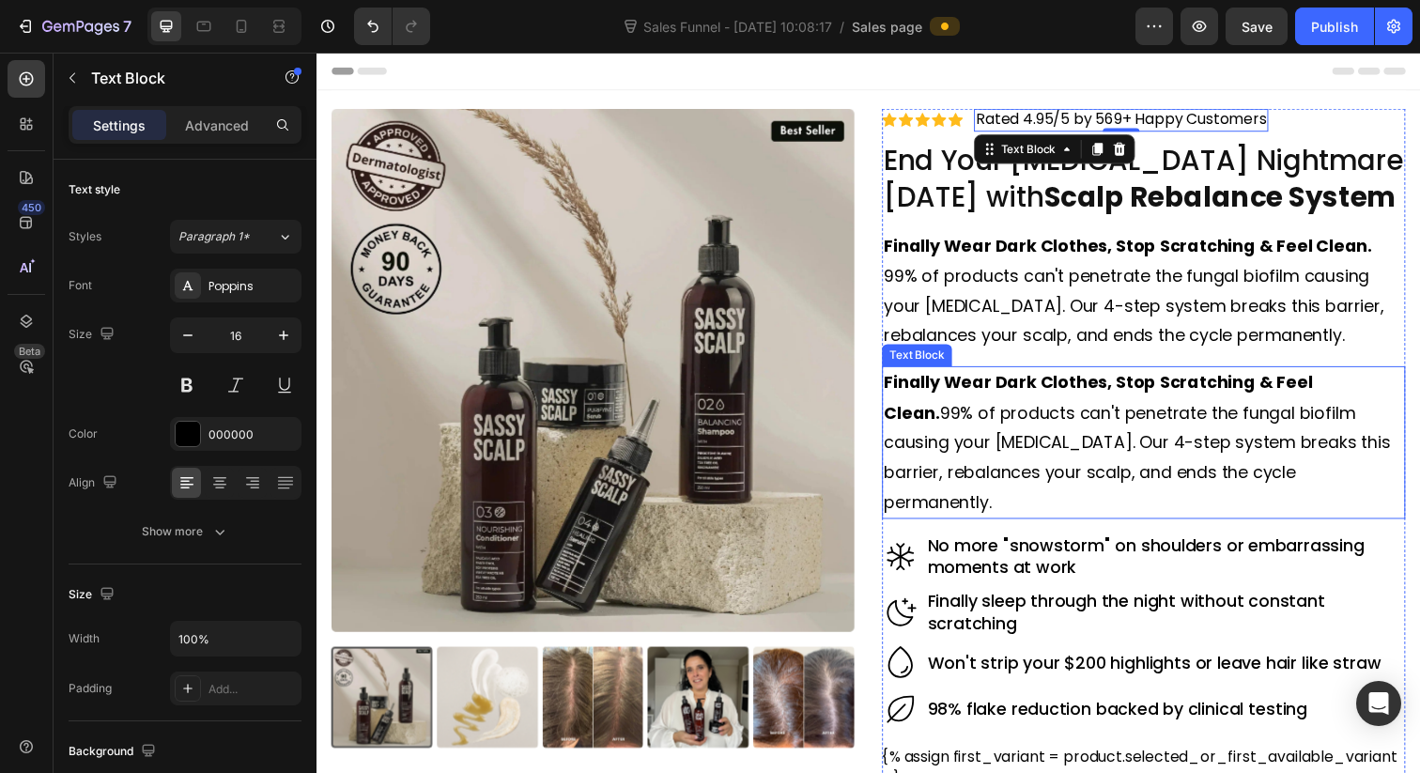
click at [1211, 434] on p "Finally Wear Dark Clothes, Stop Scratching & Feel Clean. 99% of products can't …" at bounding box center [1161, 451] width 531 height 152
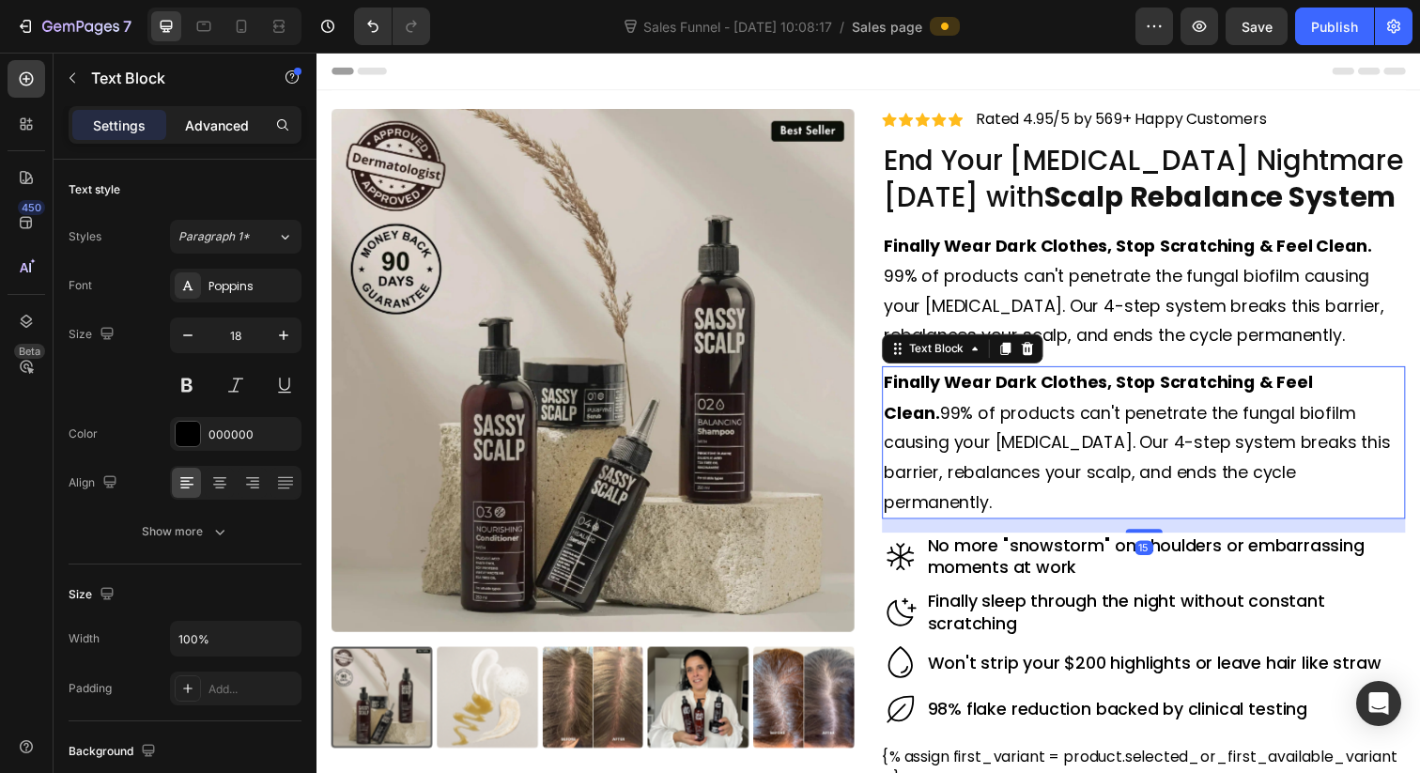
click at [218, 130] on p "Advanced" at bounding box center [217, 126] width 64 height 20
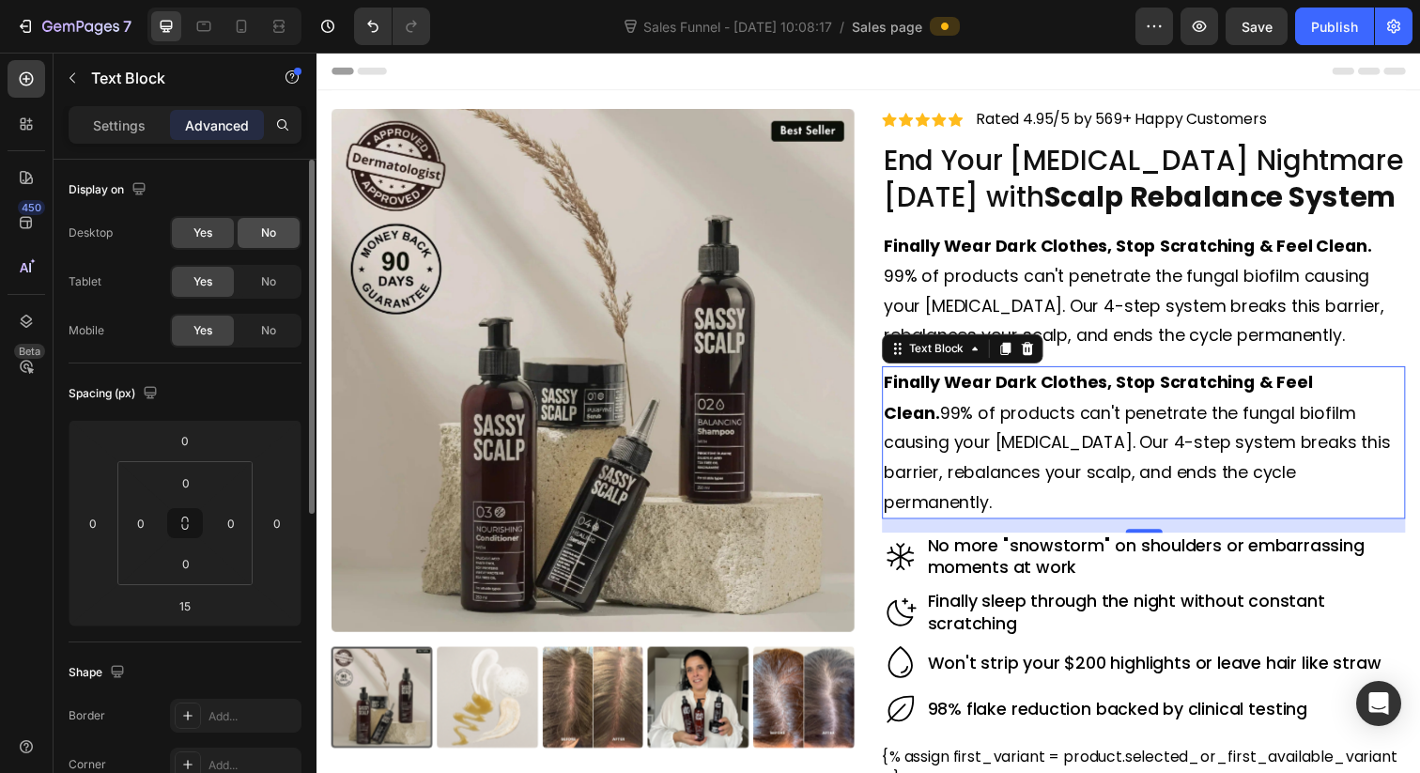
click at [259, 224] on div "No" at bounding box center [269, 233] width 62 height 30
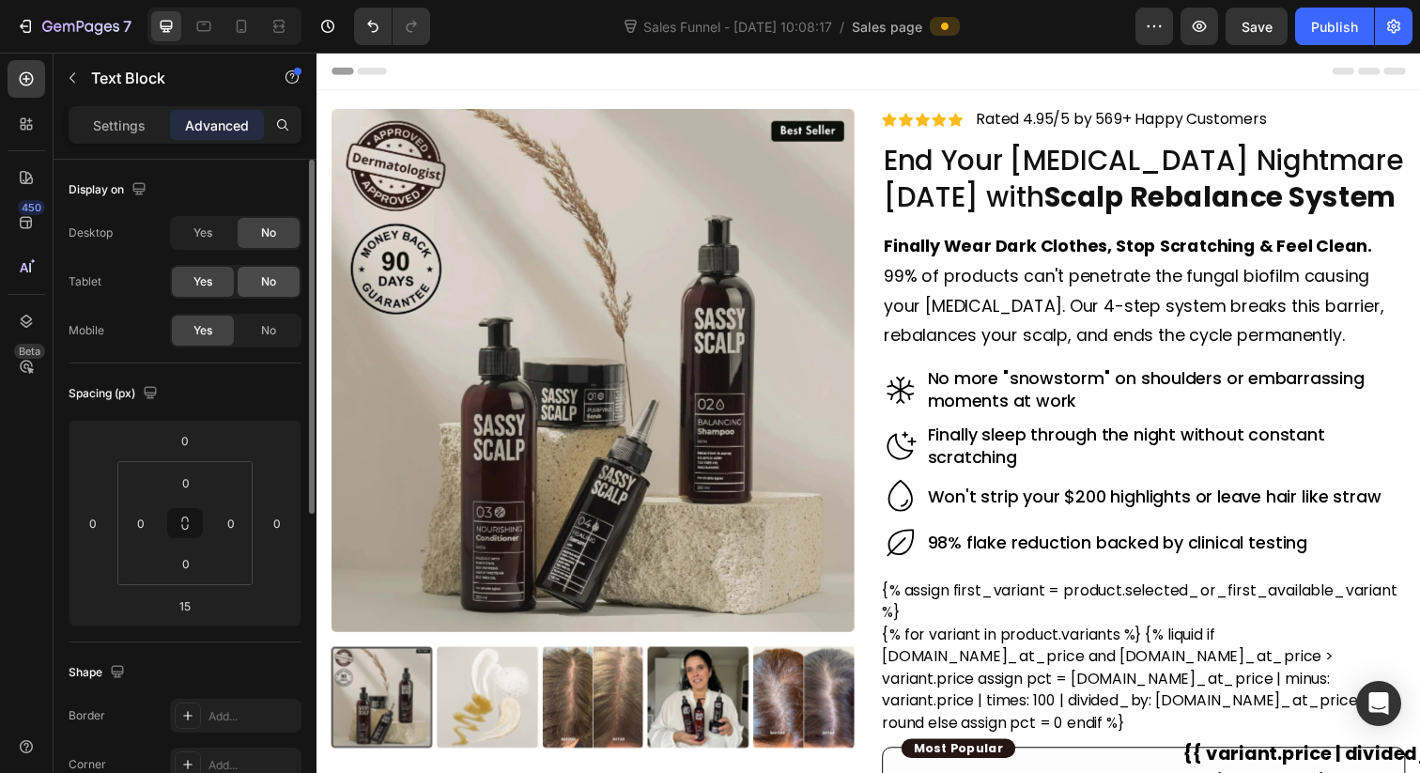
click at [273, 289] on span "No" at bounding box center [268, 281] width 15 height 17
click at [241, 35] on icon at bounding box center [241, 26] width 19 height 19
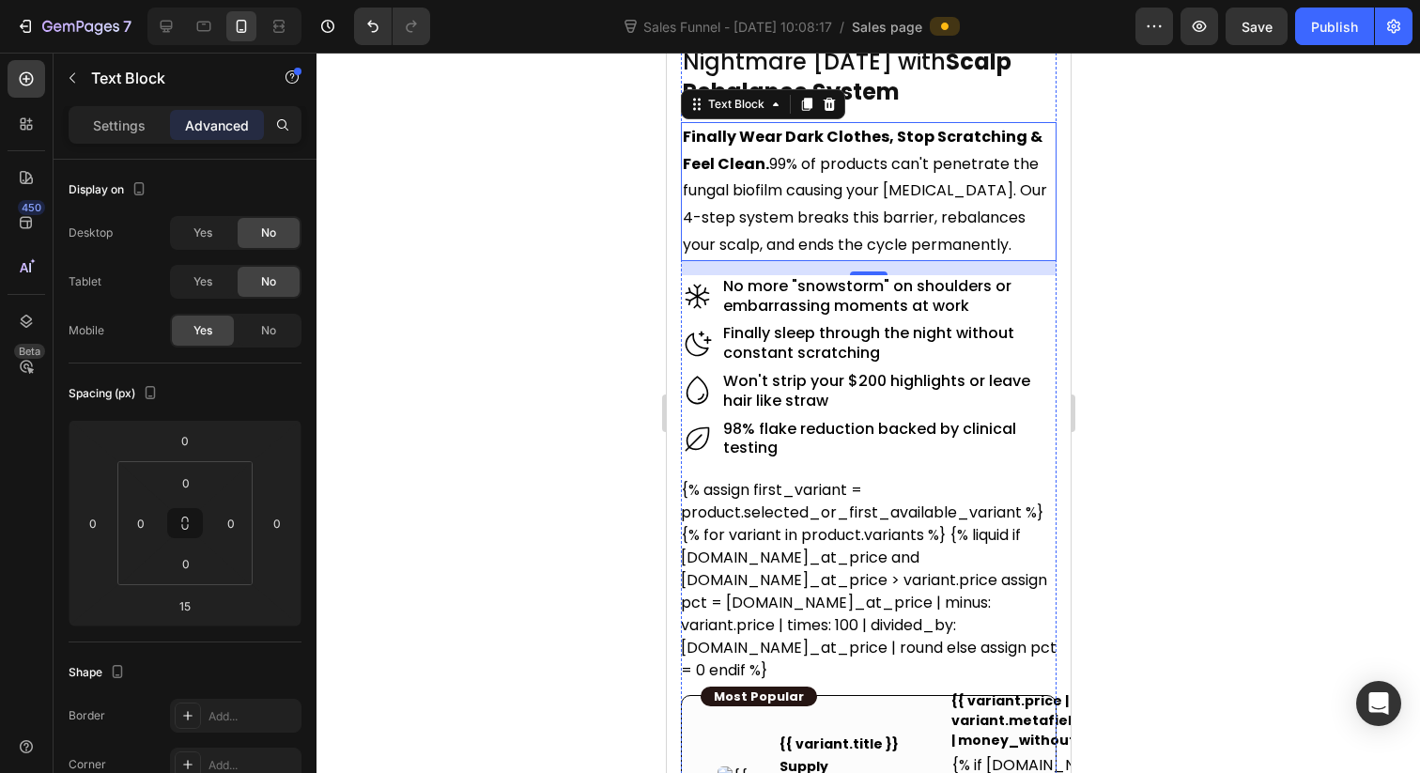
scroll to position [587, 0]
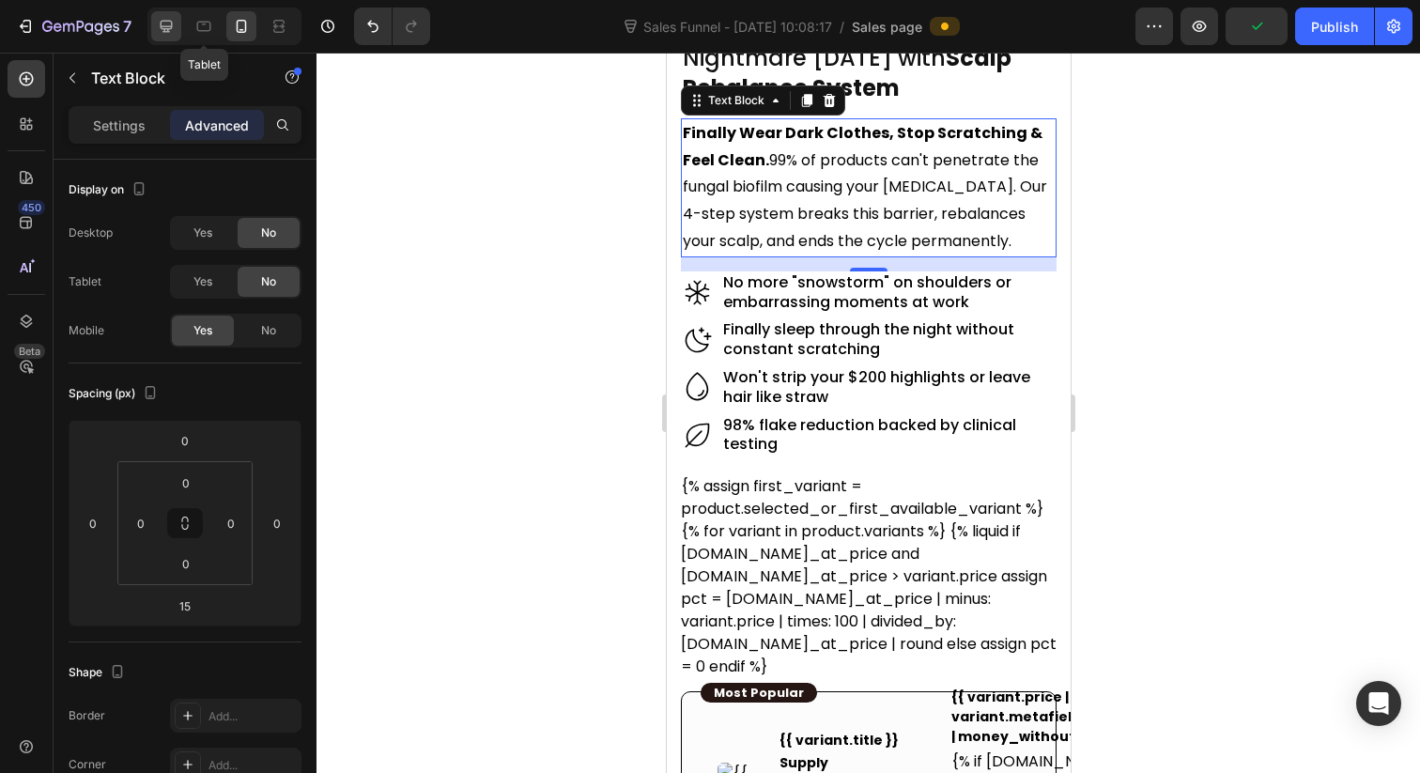
click at [176, 28] on div at bounding box center [166, 26] width 30 height 30
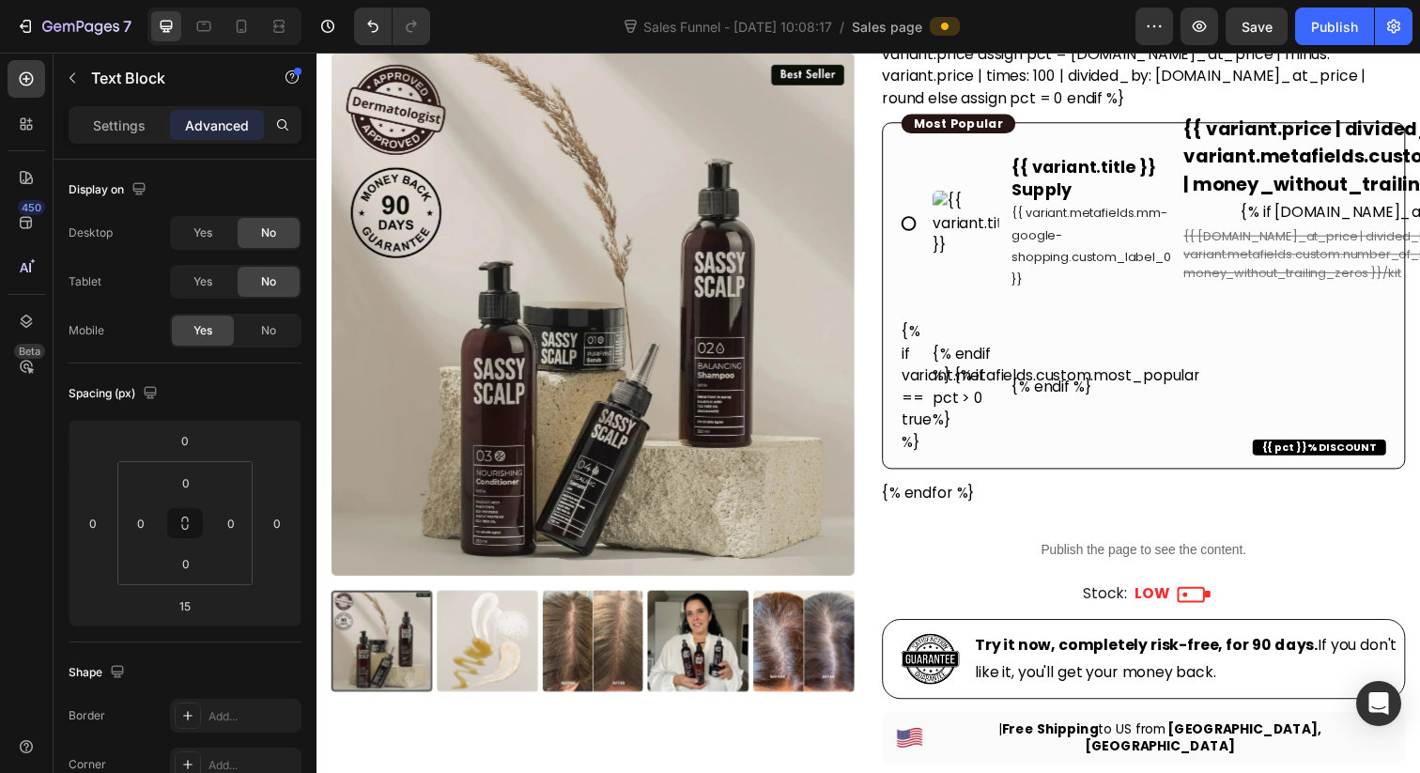
scroll to position [572, 0]
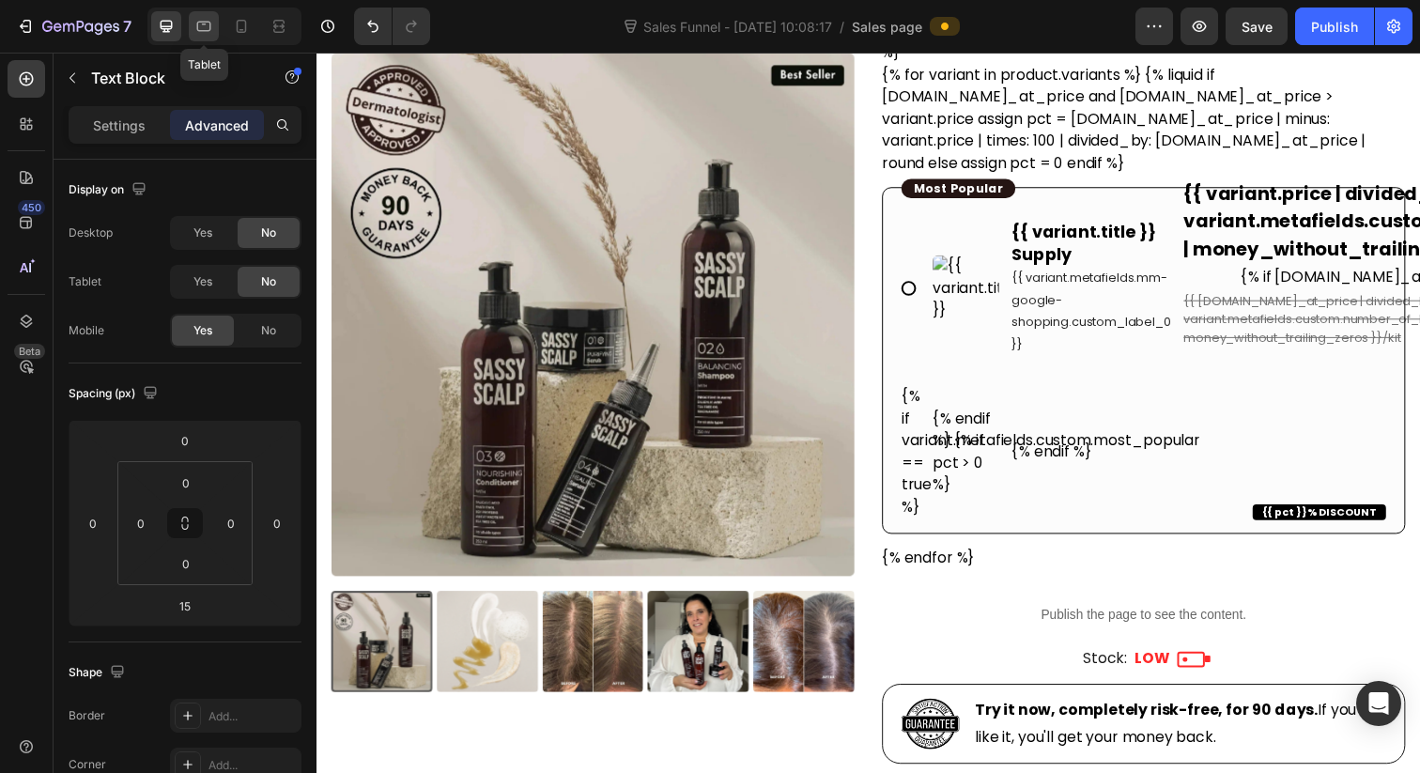
click at [209, 21] on icon at bounding box center [203, 26] width 19 height 19
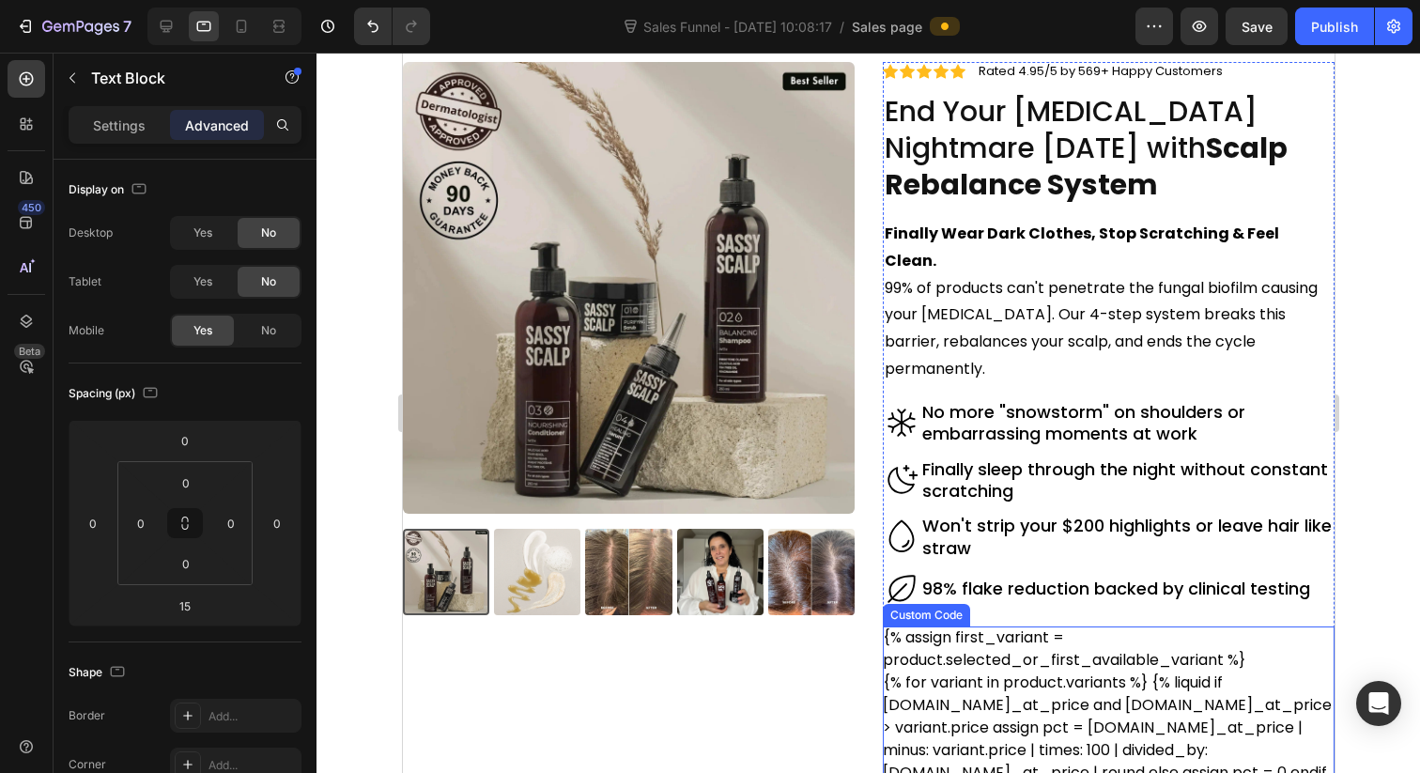
scroll to position [45, 0]
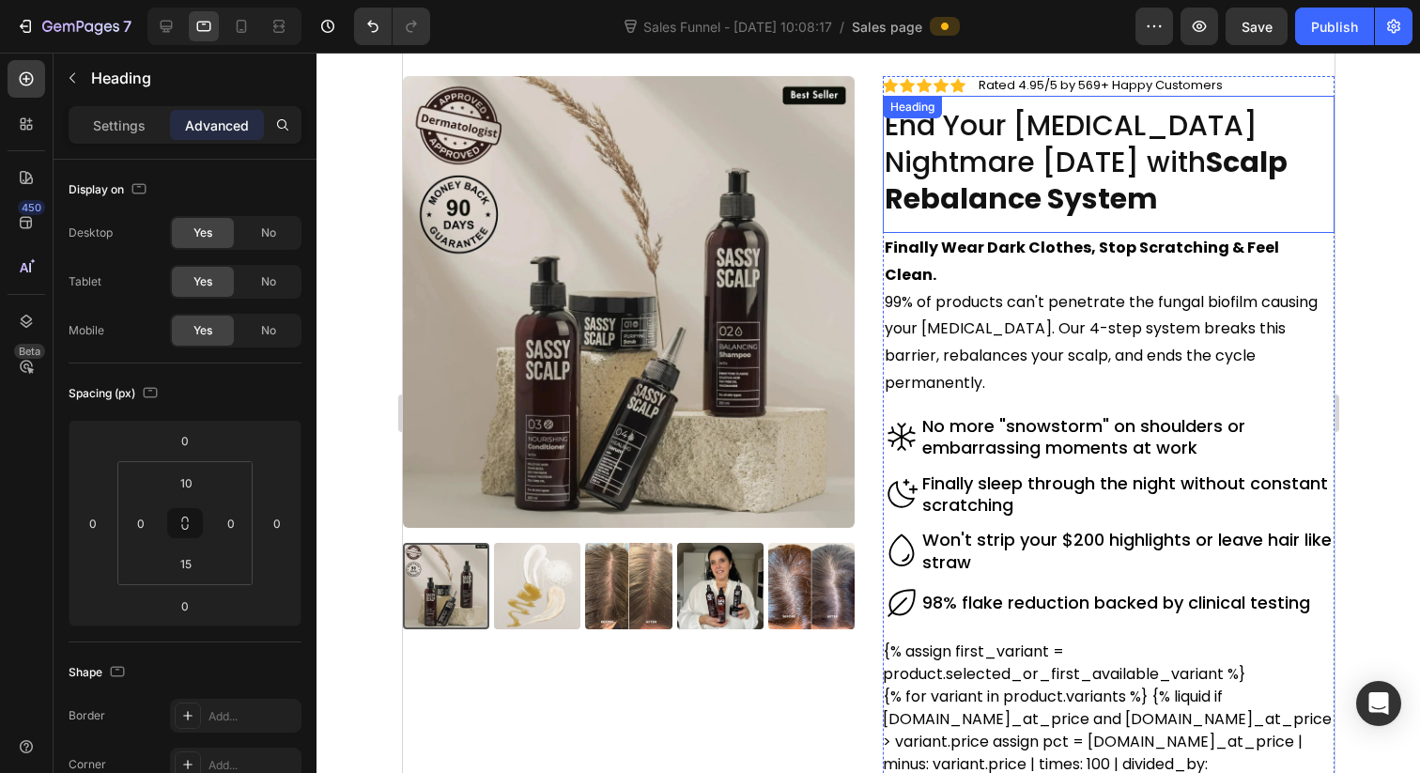
click at [1147, 153] on strong "Scalp Rebalance System" at bounding box center [1085, 180] width 403 height 77
click at [129, 125] on p "Settings" at bounding box center [119, 126] width 53 height 20
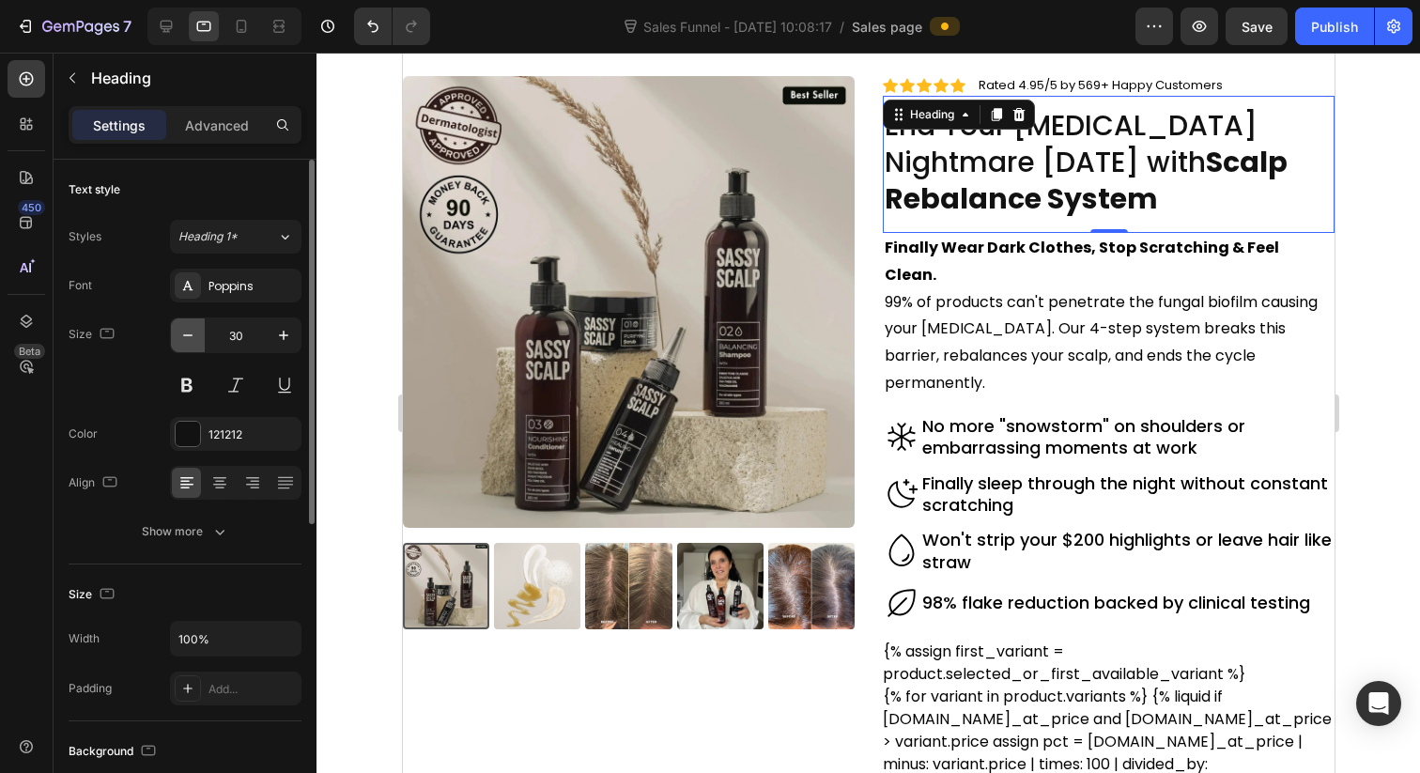
click at [194, 331] on icon "button" at bounding box center [187, 335] width 19 height 19
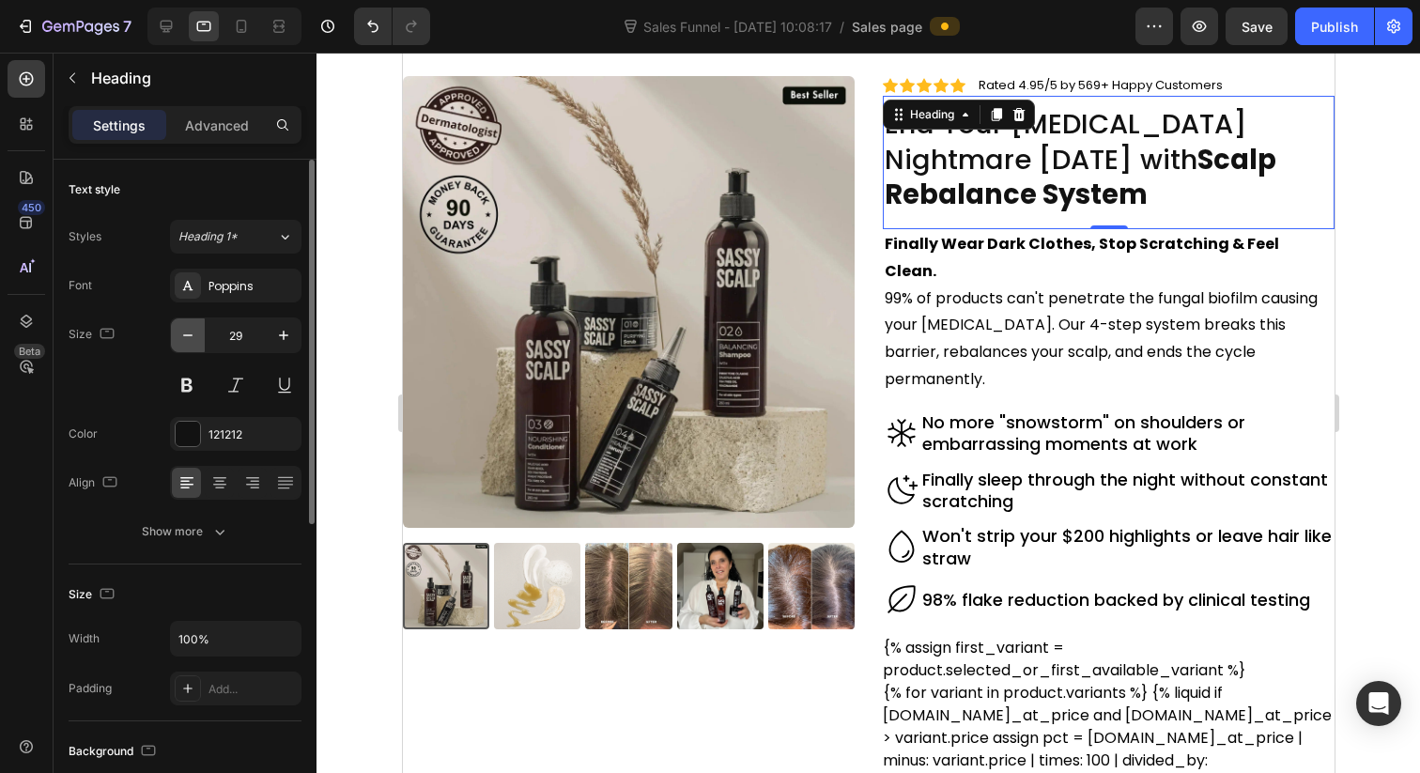
click at [194, 331] on icon "button" at bounding box center [187, 335] width 19 height 19
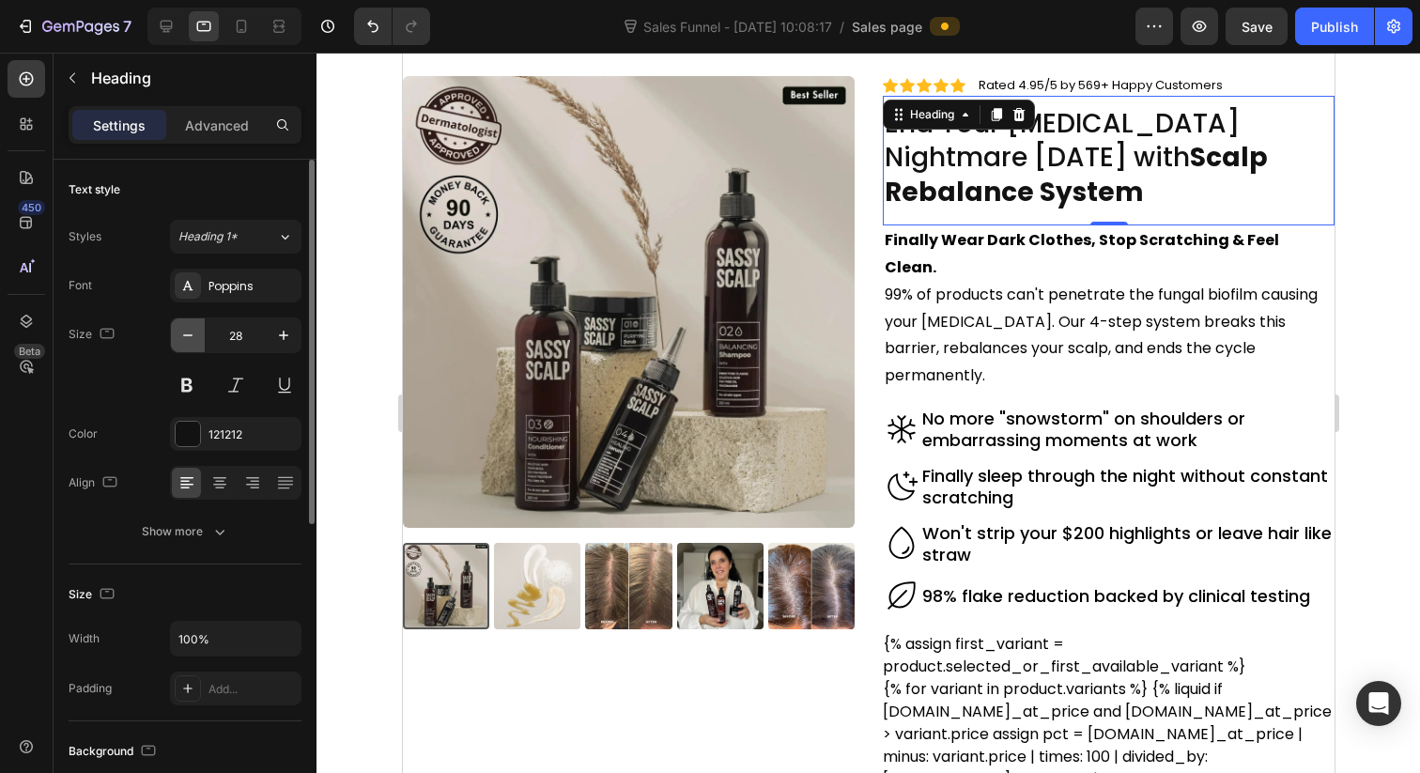
click at [194, 331] on icon "button" at bounding box center [187, 335] width 19 height 19
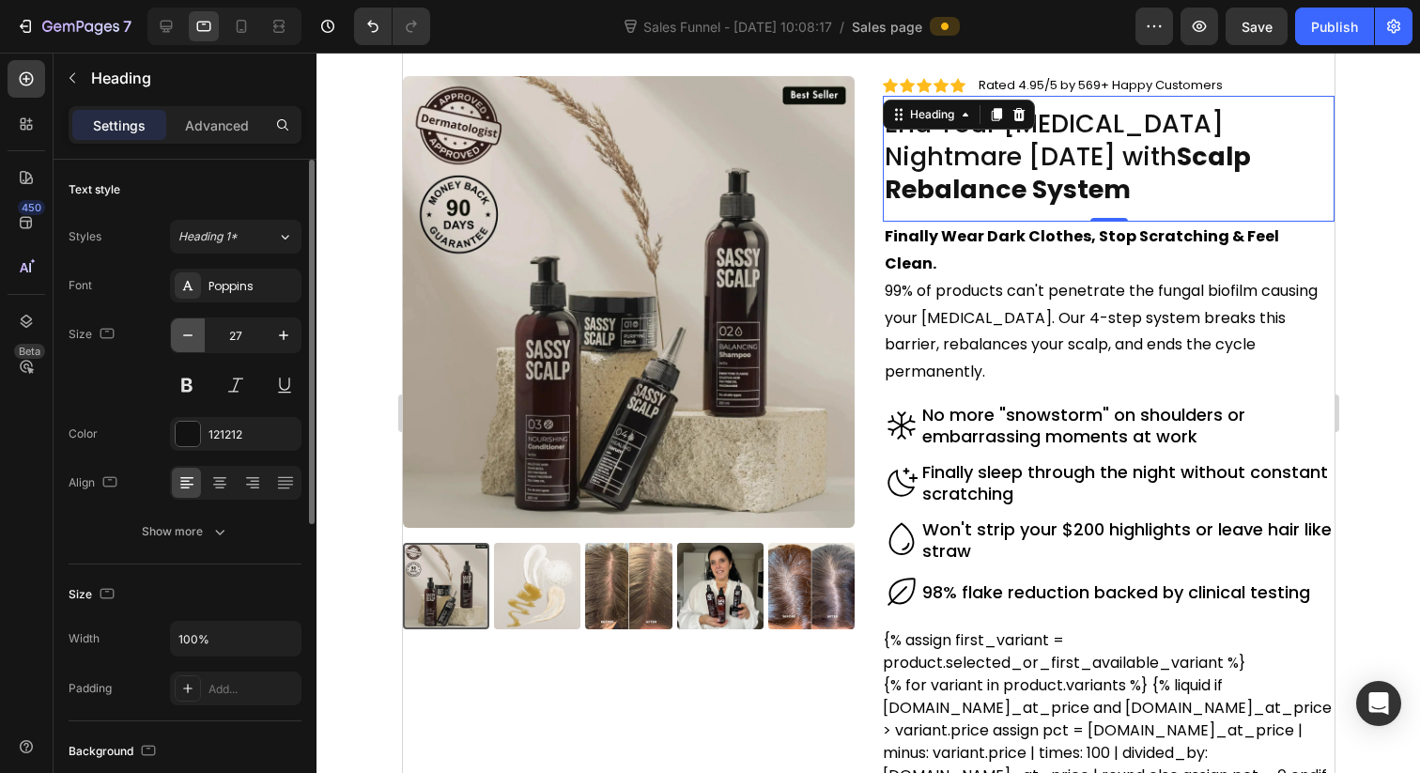
click at [194, 331] on icon "button" at bounding box center [187, 335] width 19 height 19
type input "26"
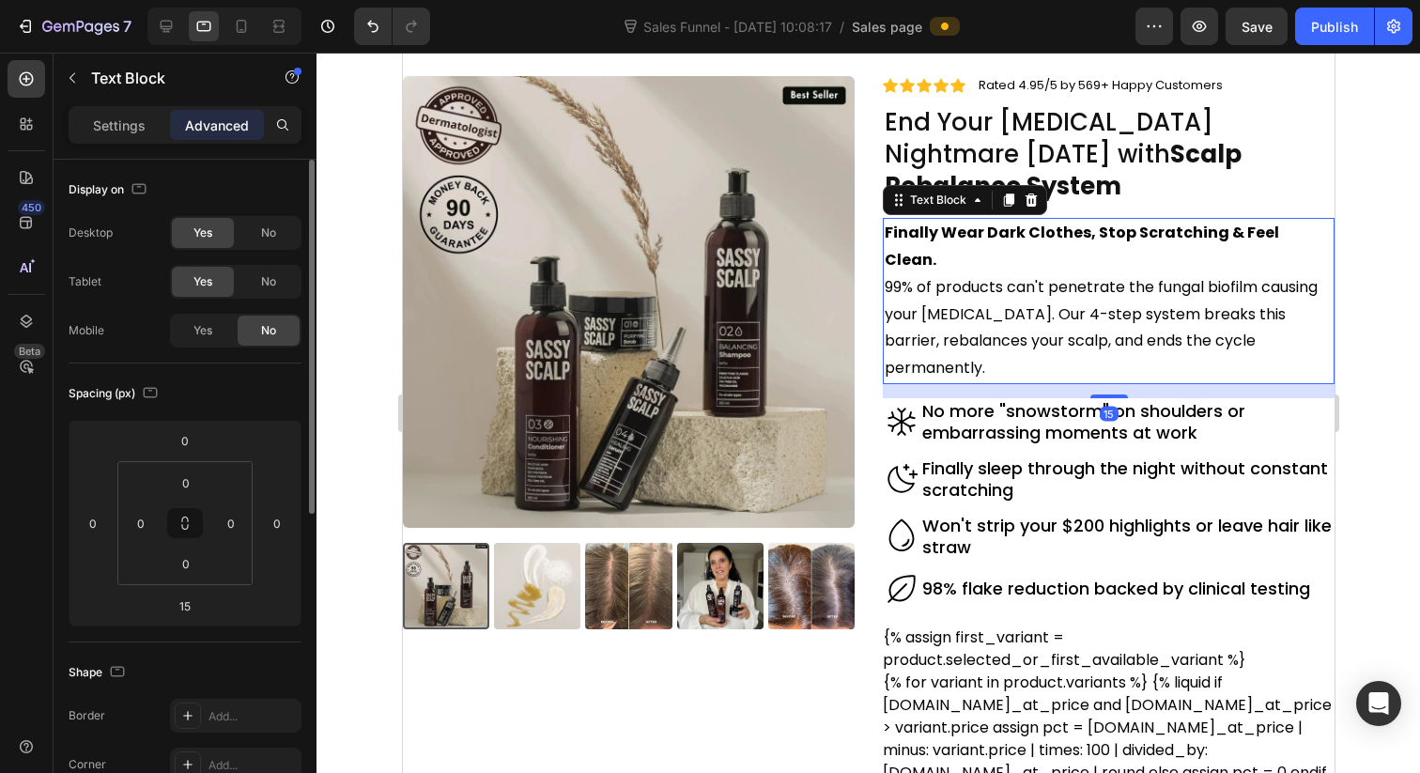
click at [1136, 274] on p "99% of products can't penetrate the fungal biofilm causing your dandruff. Our 4…" at bounding box center [1108, 328] width 448 height 108
click at [112, 116] on p "Settings" at bounding box center [119, 126] width 53 height 20
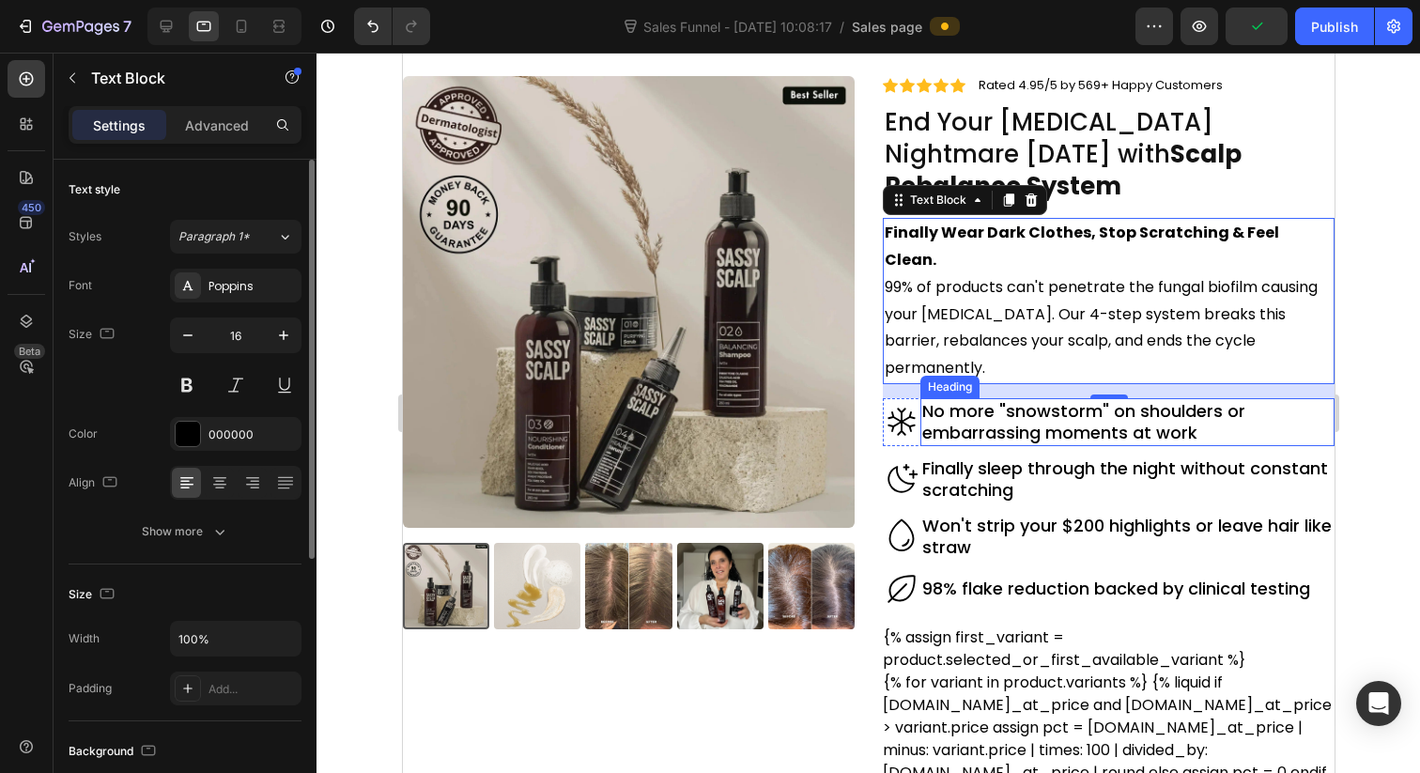
click at [1038, 398] on h2 "No more "snowstorm" on shoulders or embarrassing moments at work" at bounding box center [1126, 422] width 414 height 48
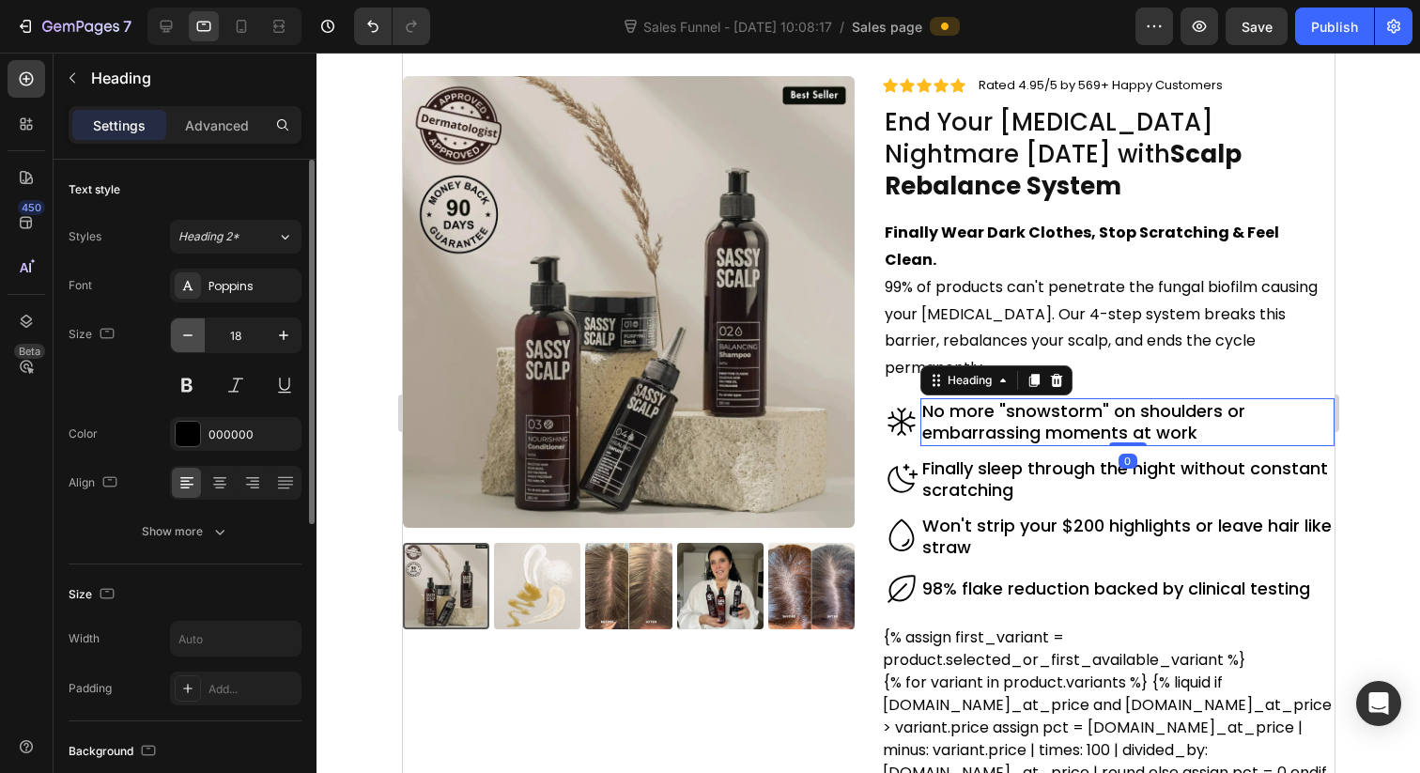
click at [189, 342] on icon "button" at bounding box center [187, 335] width 19 height 19
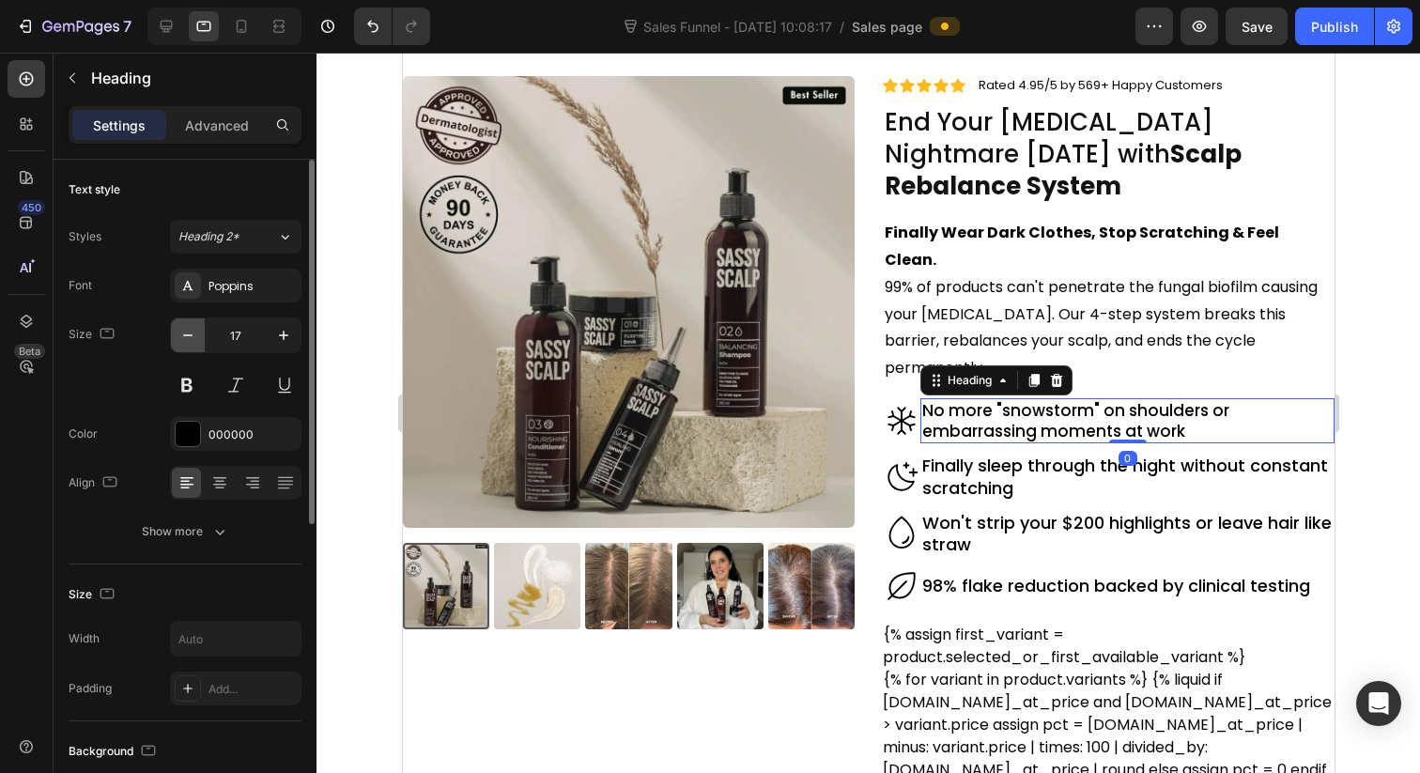
type input "16"
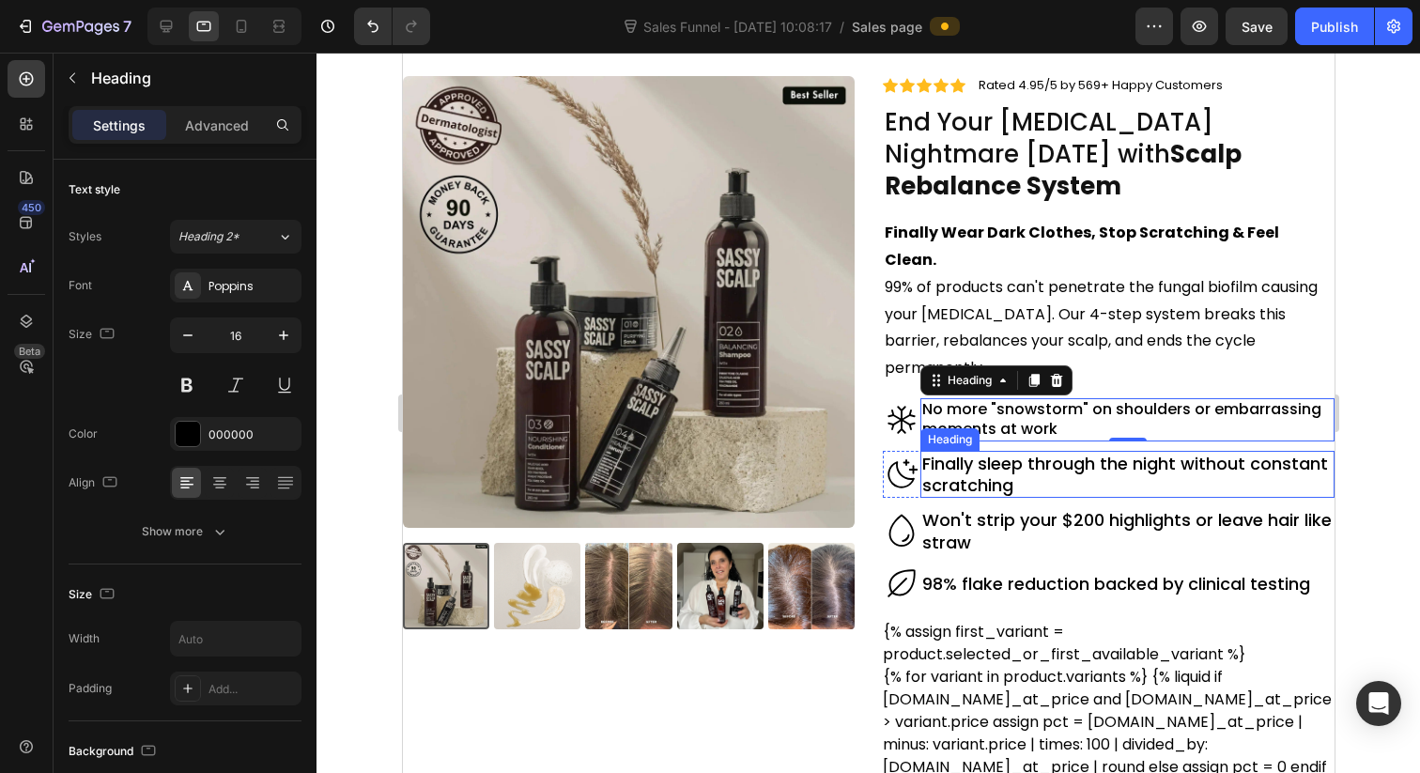
click at [949, 451] on h2 "Finally sleep through the night without constant scratching" at bounding box center [1126, 475] width 414 height 48
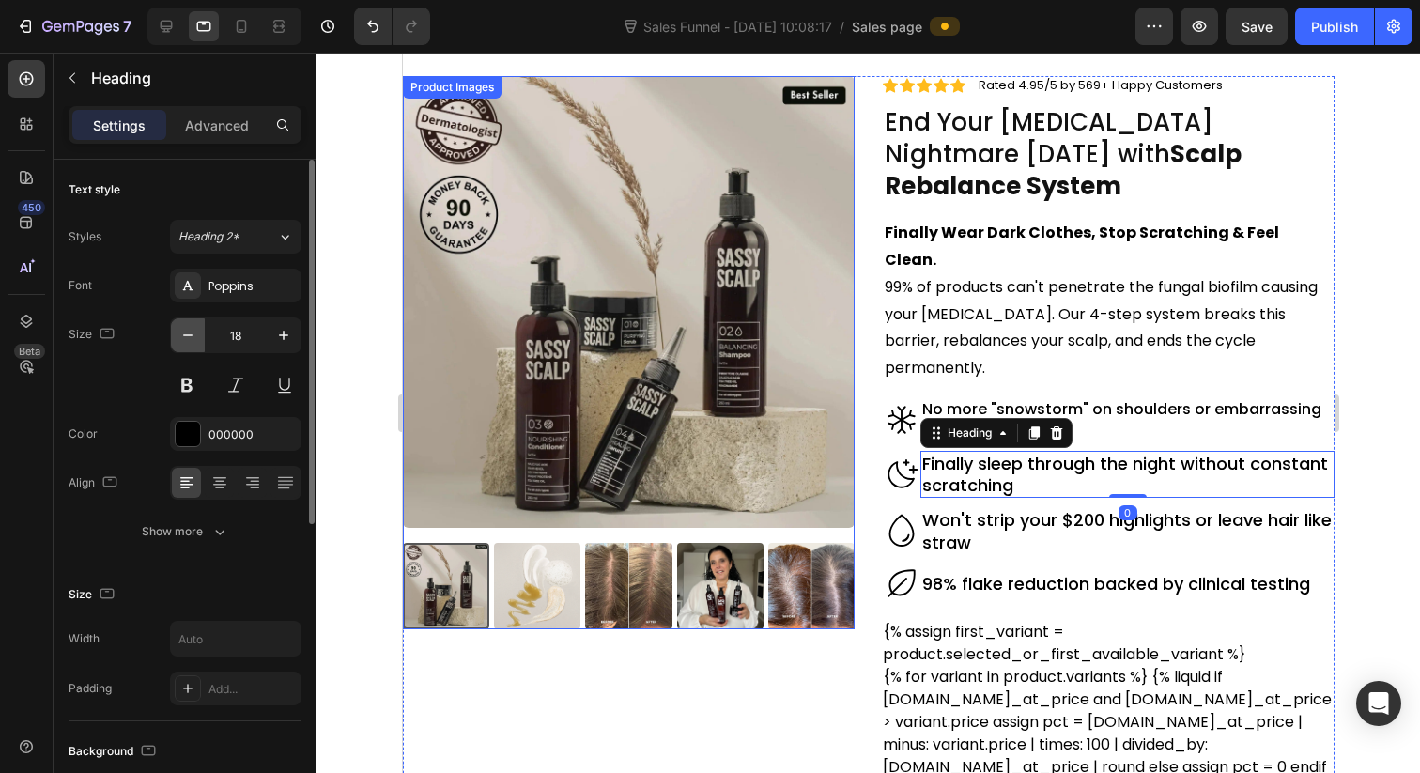
click at [172, 339] on button "button" at bounding box center [188, 335] width 34 height 34
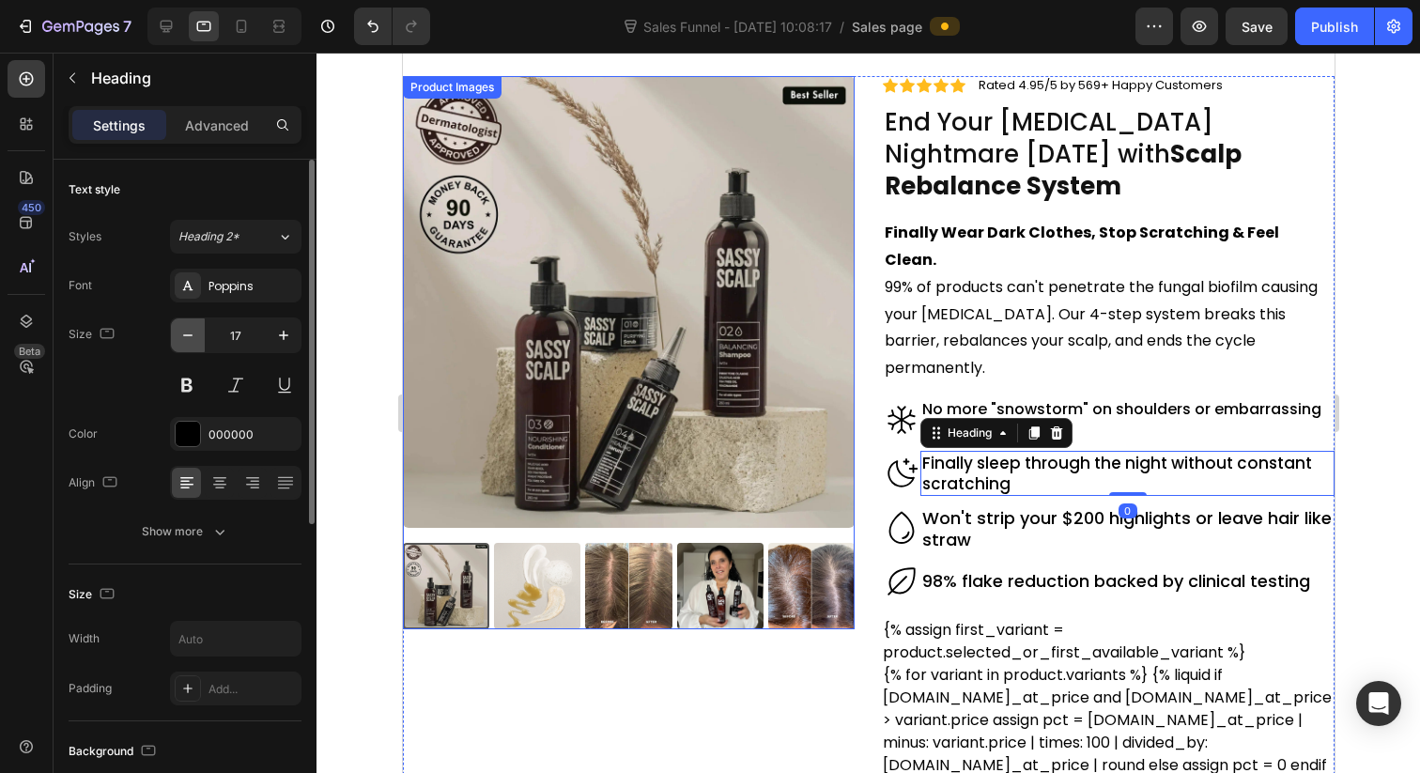
click at [173, 339] on button "button" at bounding box center [188, 335] width 34 height 34
type input "16"
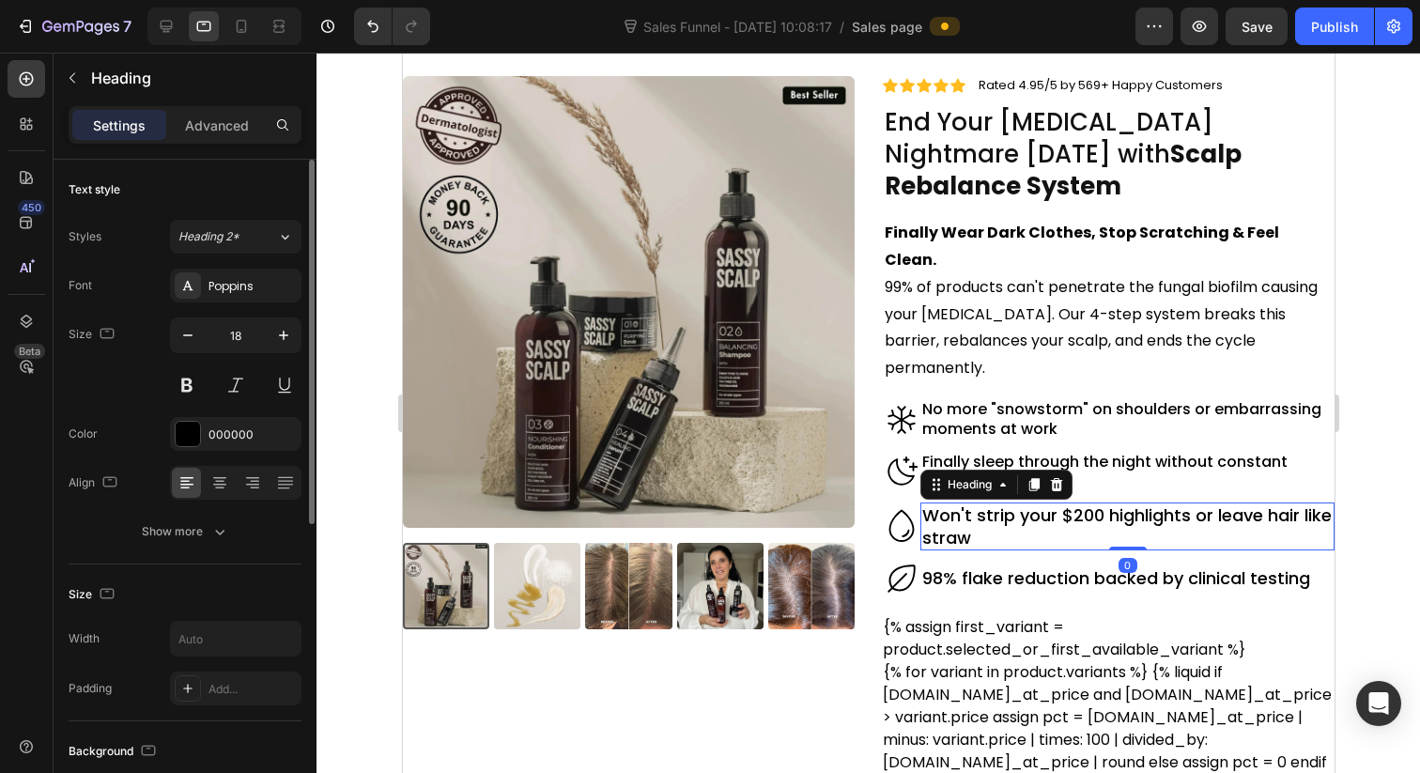
click at [974, 502] on h2 "Won't strip your $200 highlights or leave hair like straw" at bounding box center [1126, 526] width 414 height 48
click at [176, 335] on button "button" at bounding box center [188, 335] width 34 height 34
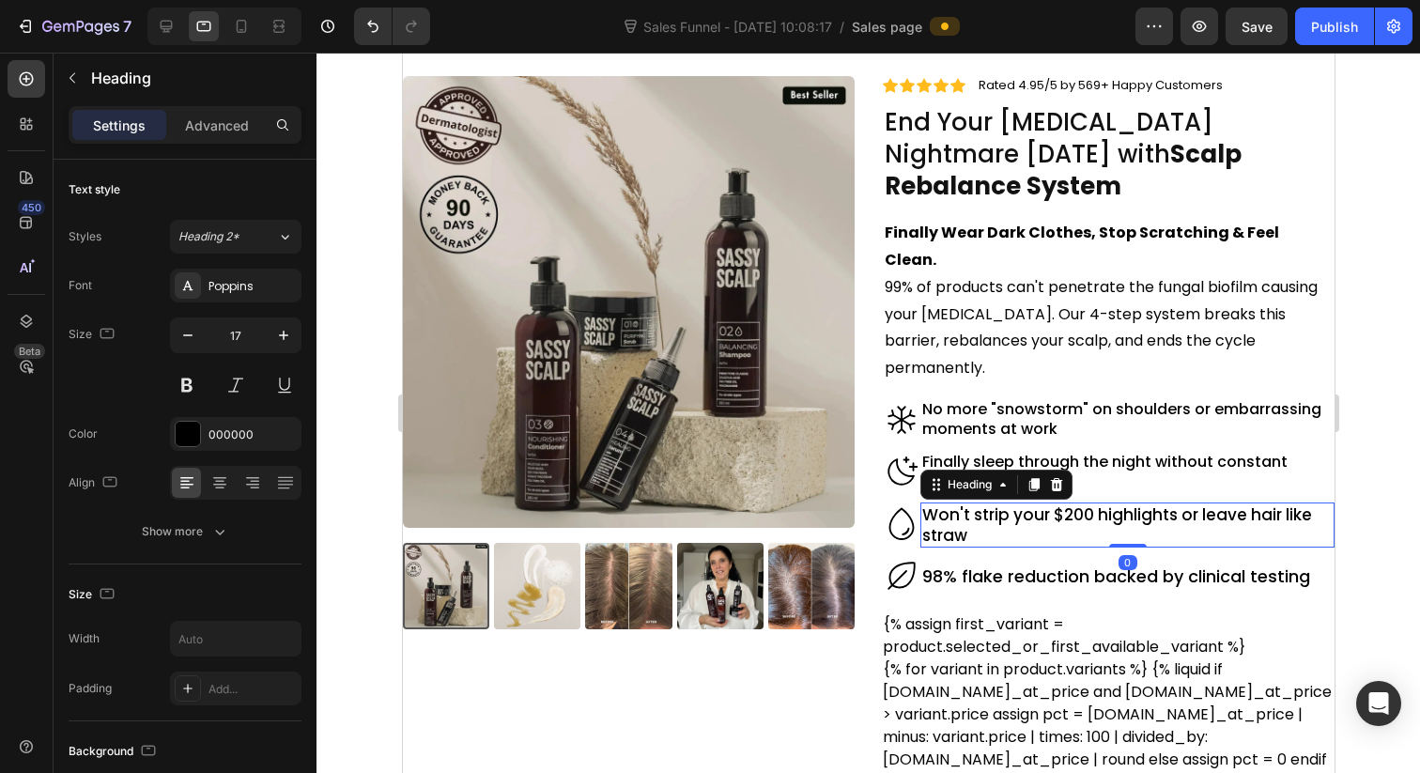
type input "16"
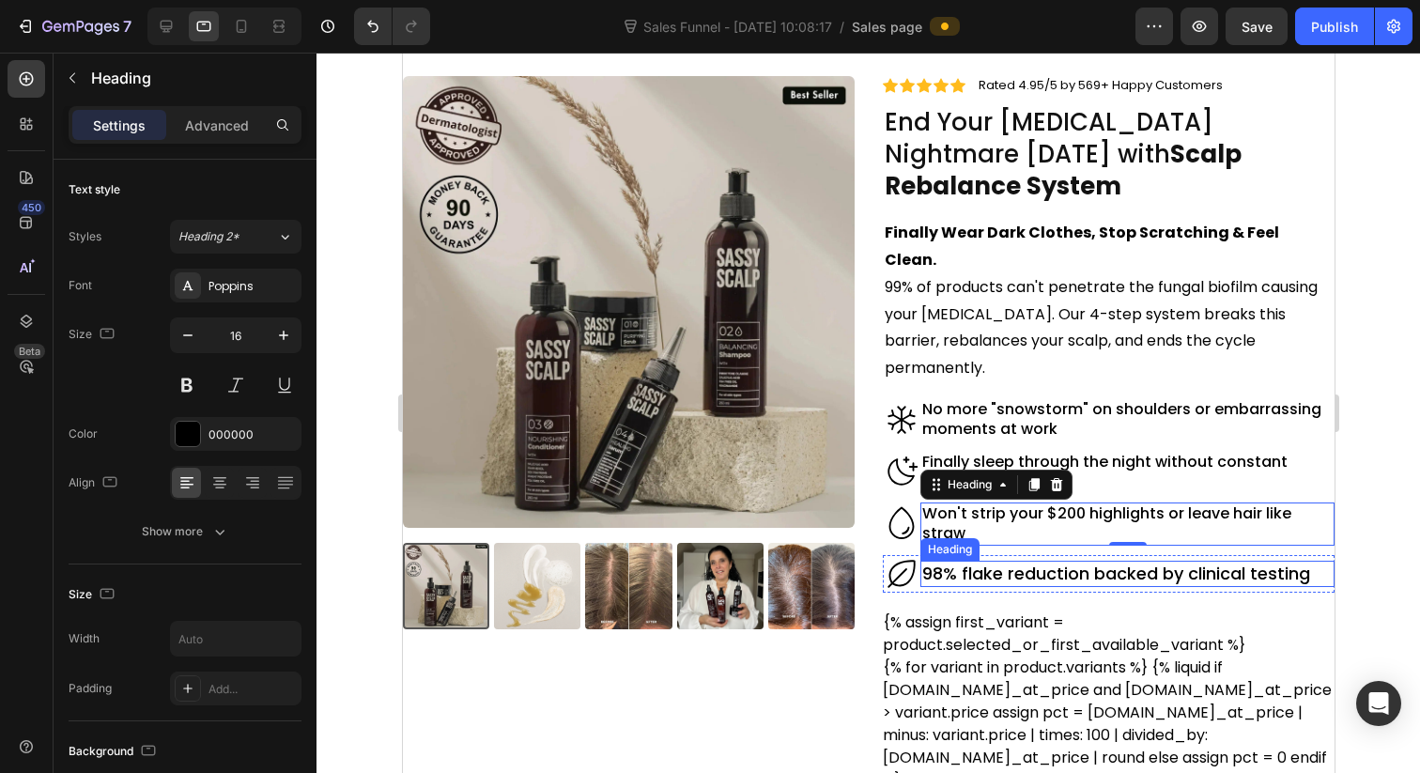
click at [1012, 563] on p "98% flake reduction backed by clinical testing" at bounding box center [1126, 574] width 410 height 22
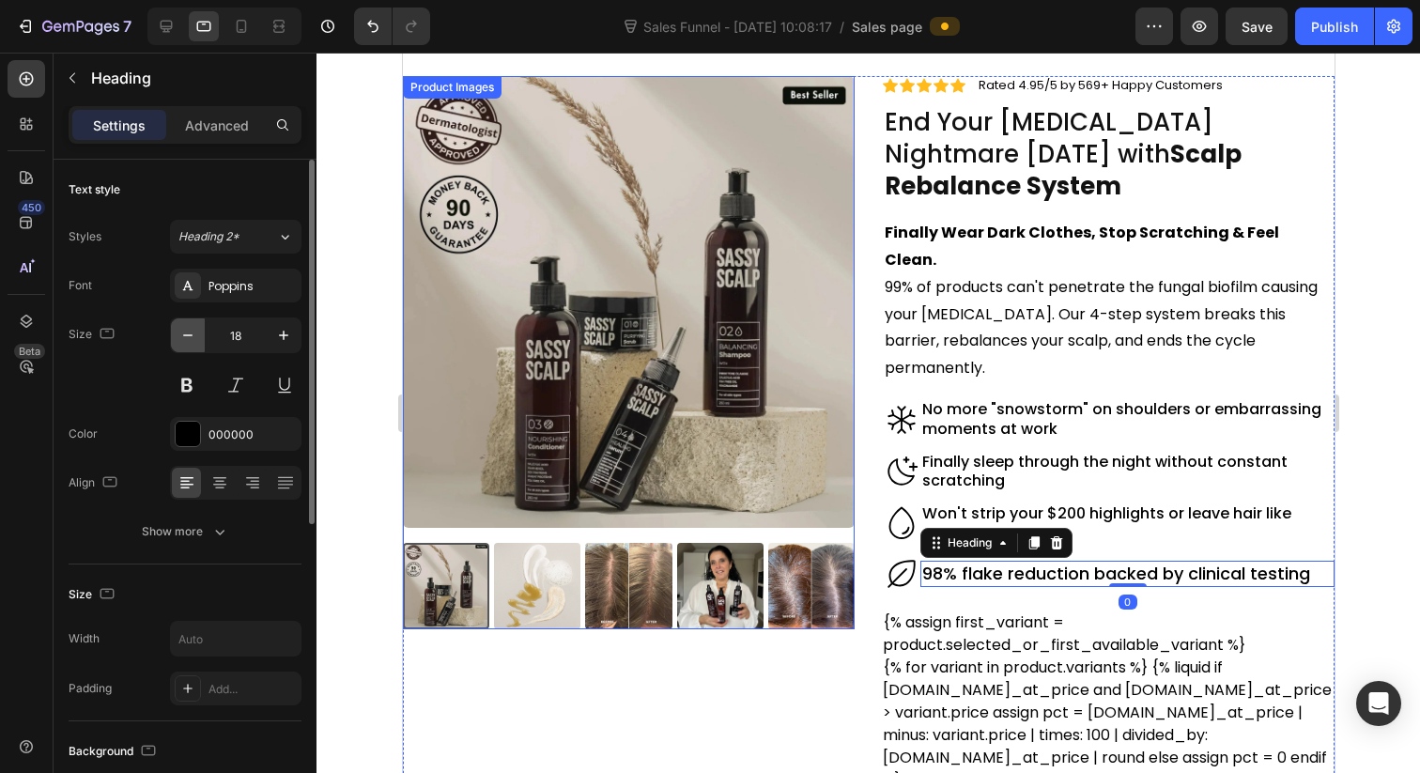
click at [191, 342] on icon "button" at bounding box center [187, 335] width 19 height 19
type input "16"
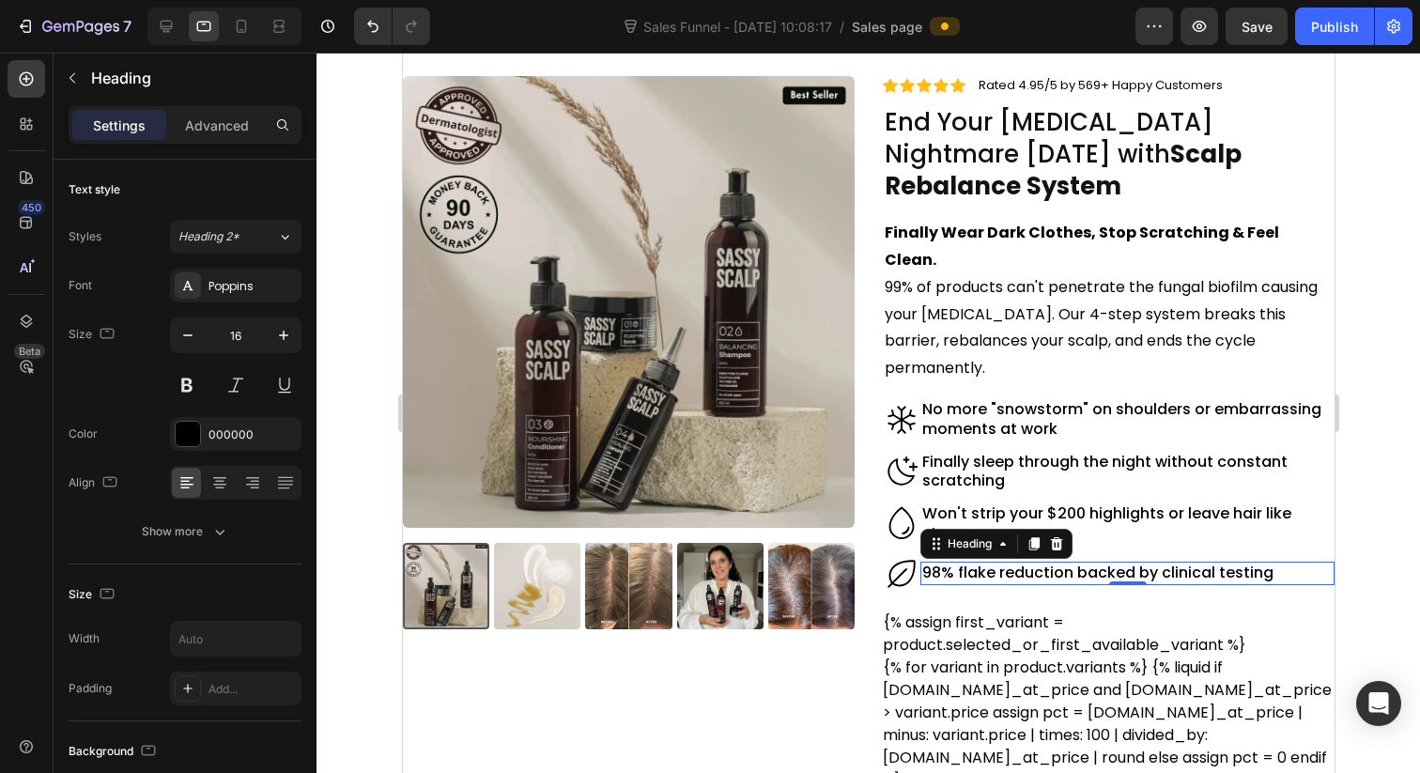
click at [1373, 303] on div at bounding box center [867, 413] width 1103 height 720
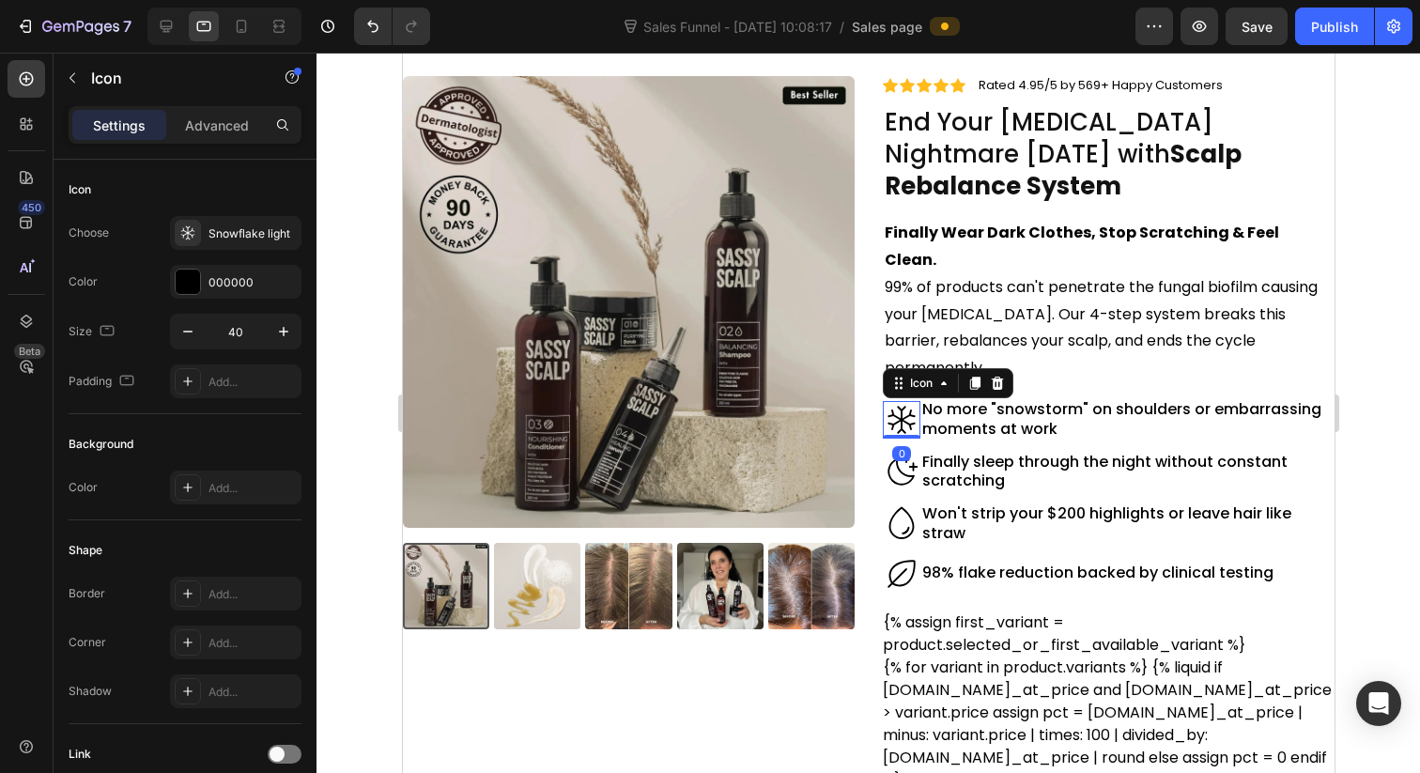
click at [918, 401] on icon at bounding box center [901, 420] width 38 height 38
click at [914, 383] on div "Icon" at bounding box center [920, 383] width 30 height 0
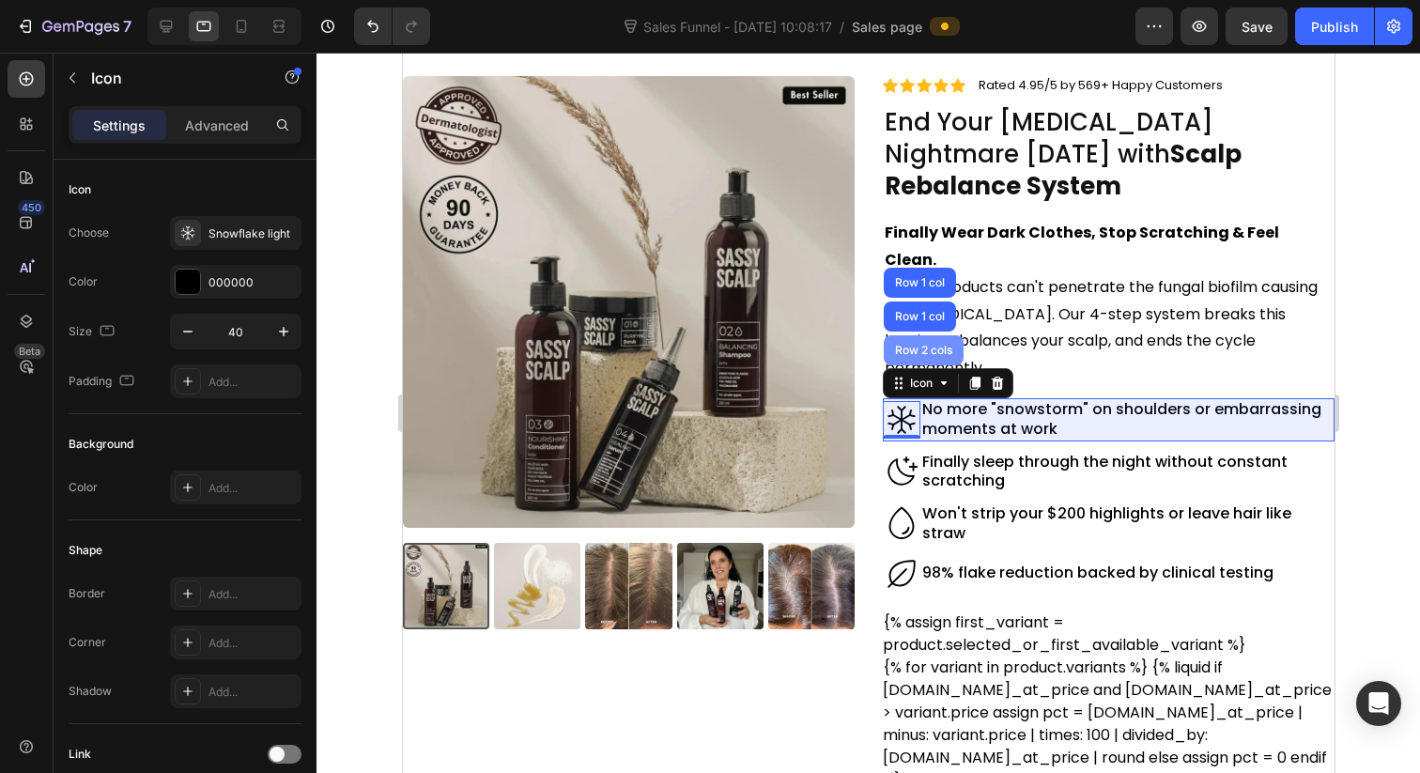
click at [933, 345] on div "Row 2 cols" at bounding box center [922, 350] width 65 height 11
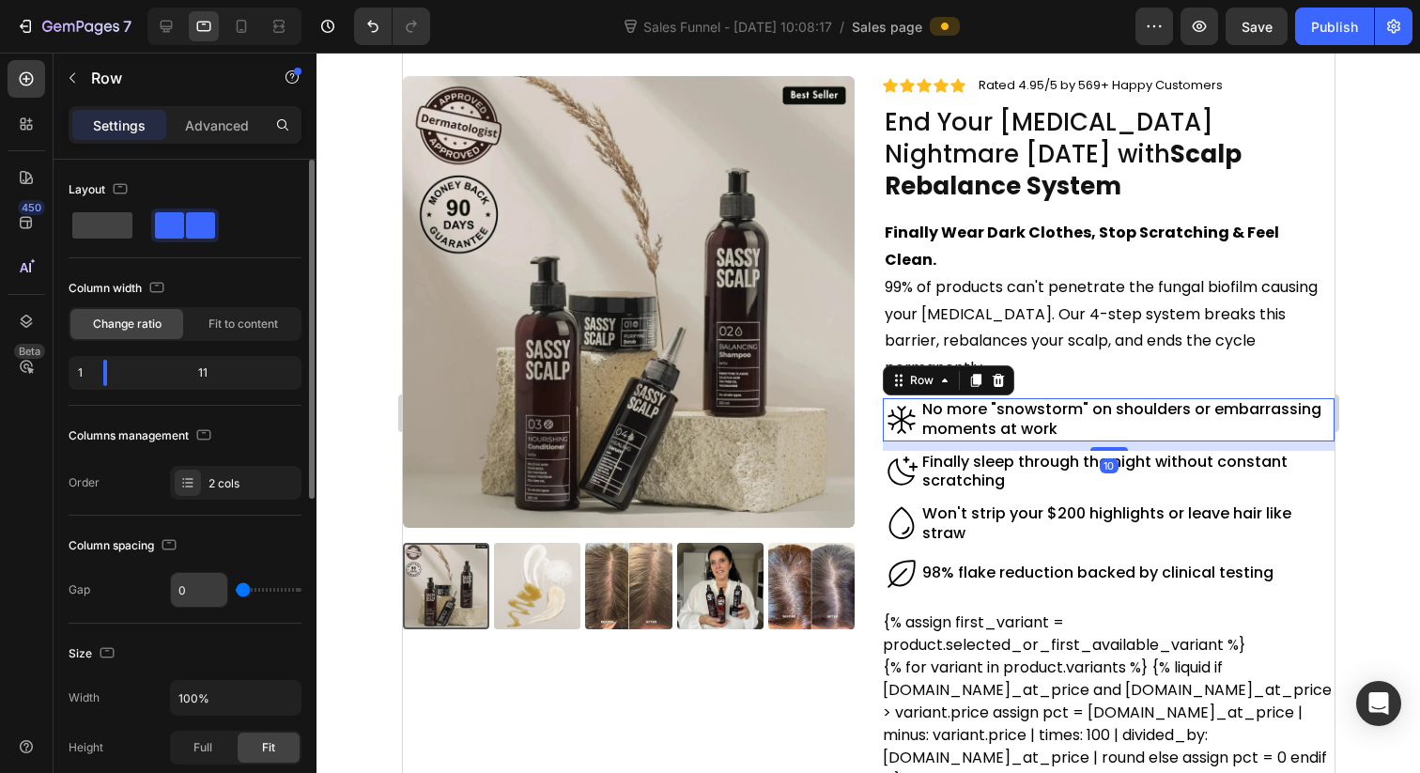
click at [207, 595] on input "0" at bounding box center [199, 590] width 56 height 34
type input "1"
type input "10"
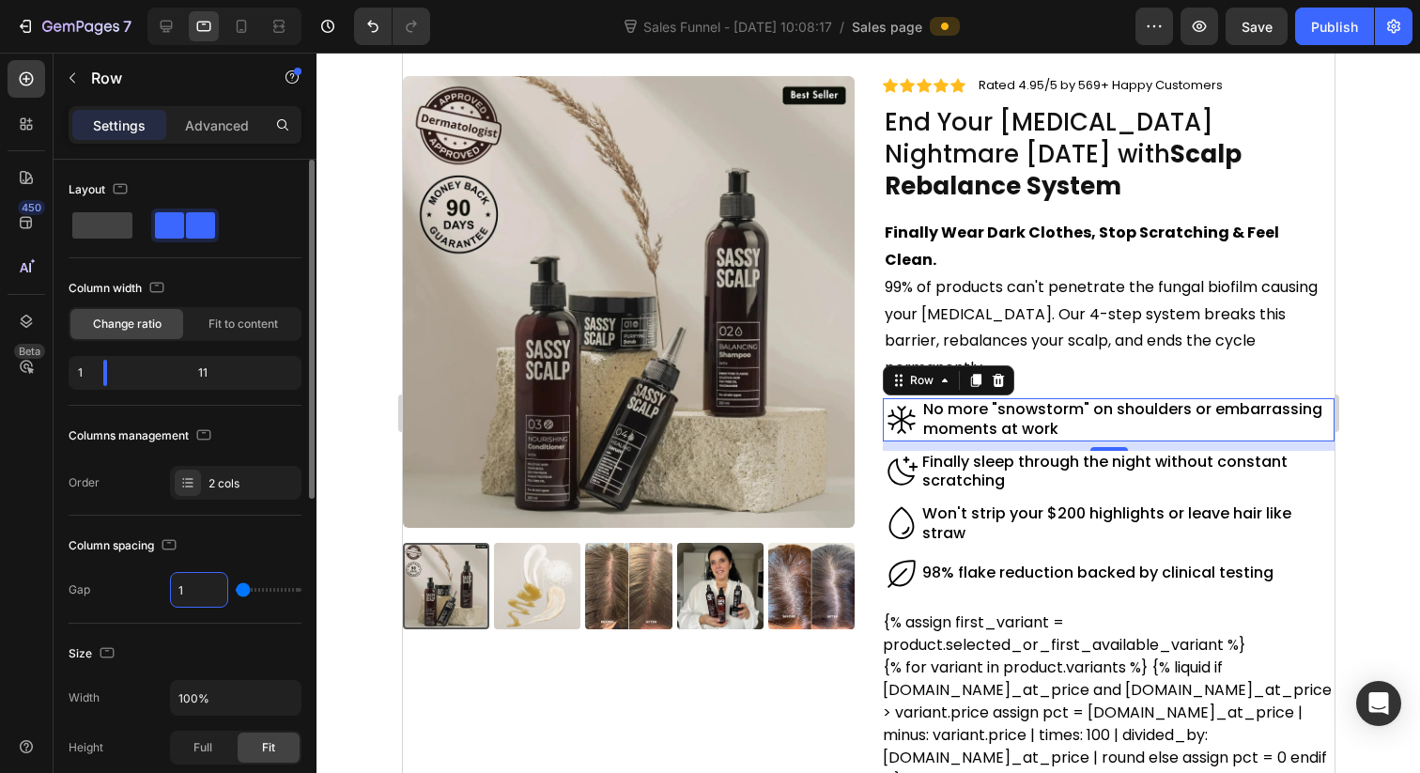
type input "10"
click at [917, 453] on icon at bounding box center [901, 472] width 38 height 38
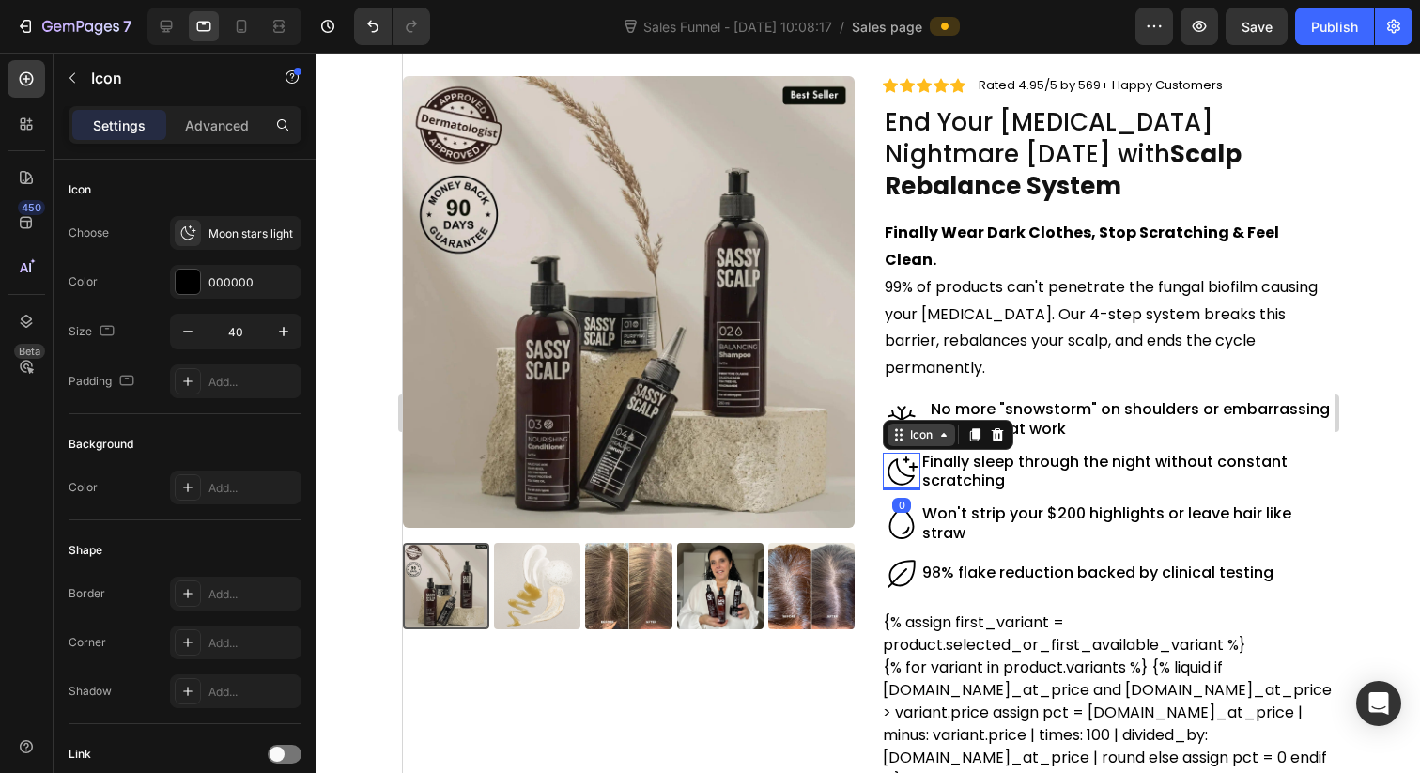
click at [929, 435] on div "Icon" at bounding box center [920, 435] width 30 height 0
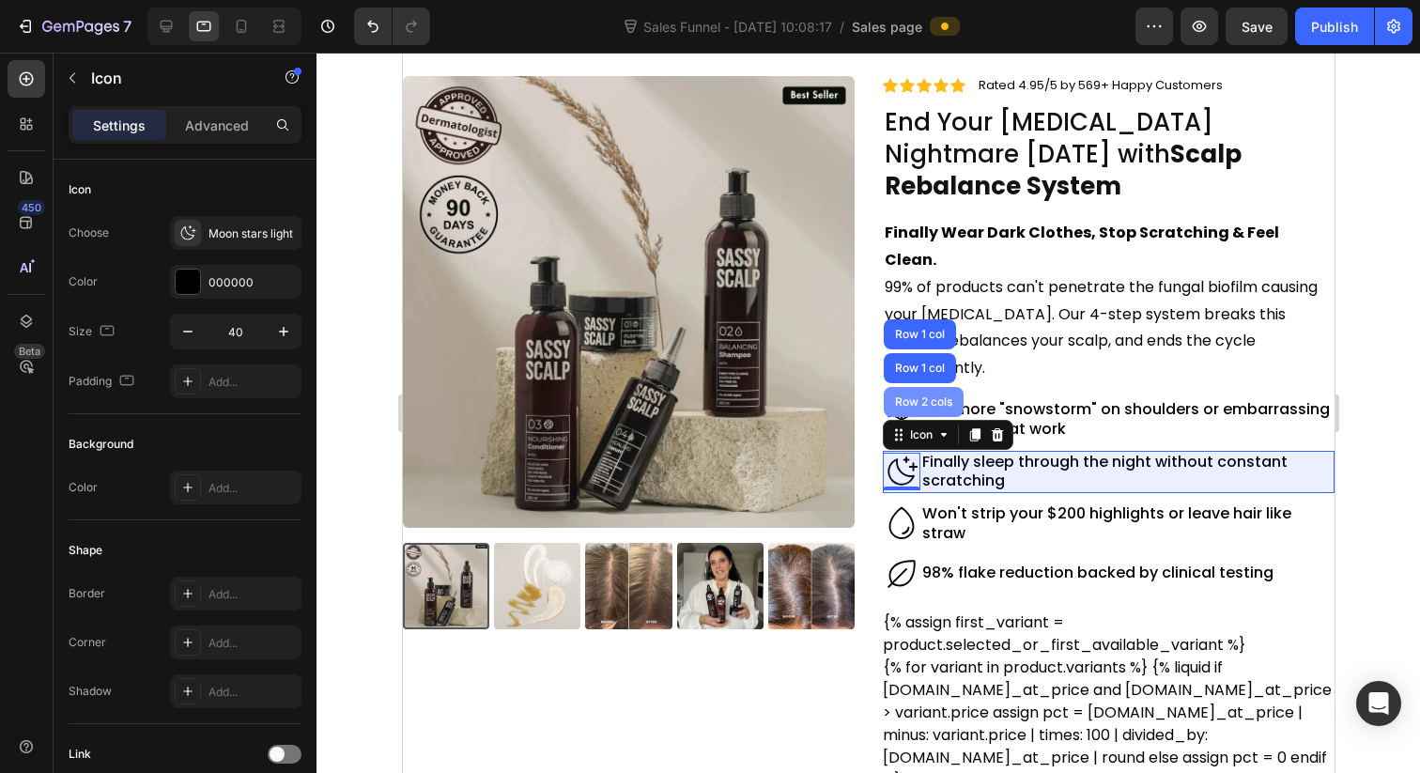
click at [920, 396] on div "Row 2 cols" at bounding box center [922, 401] width 65 height 11
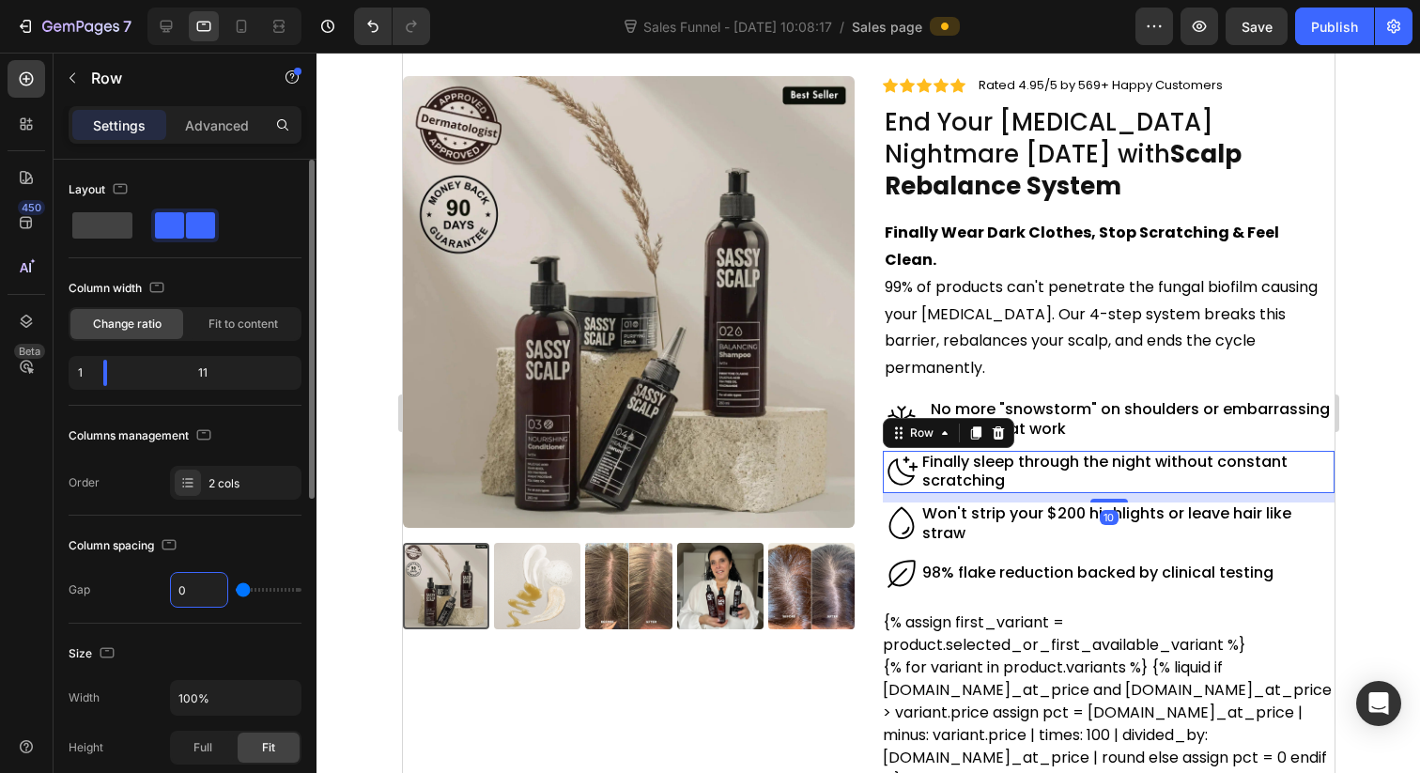
click at [199, 594] on input "0" at bounding box center [199, 590] width 56 height 34
type input "1"
type input "10"
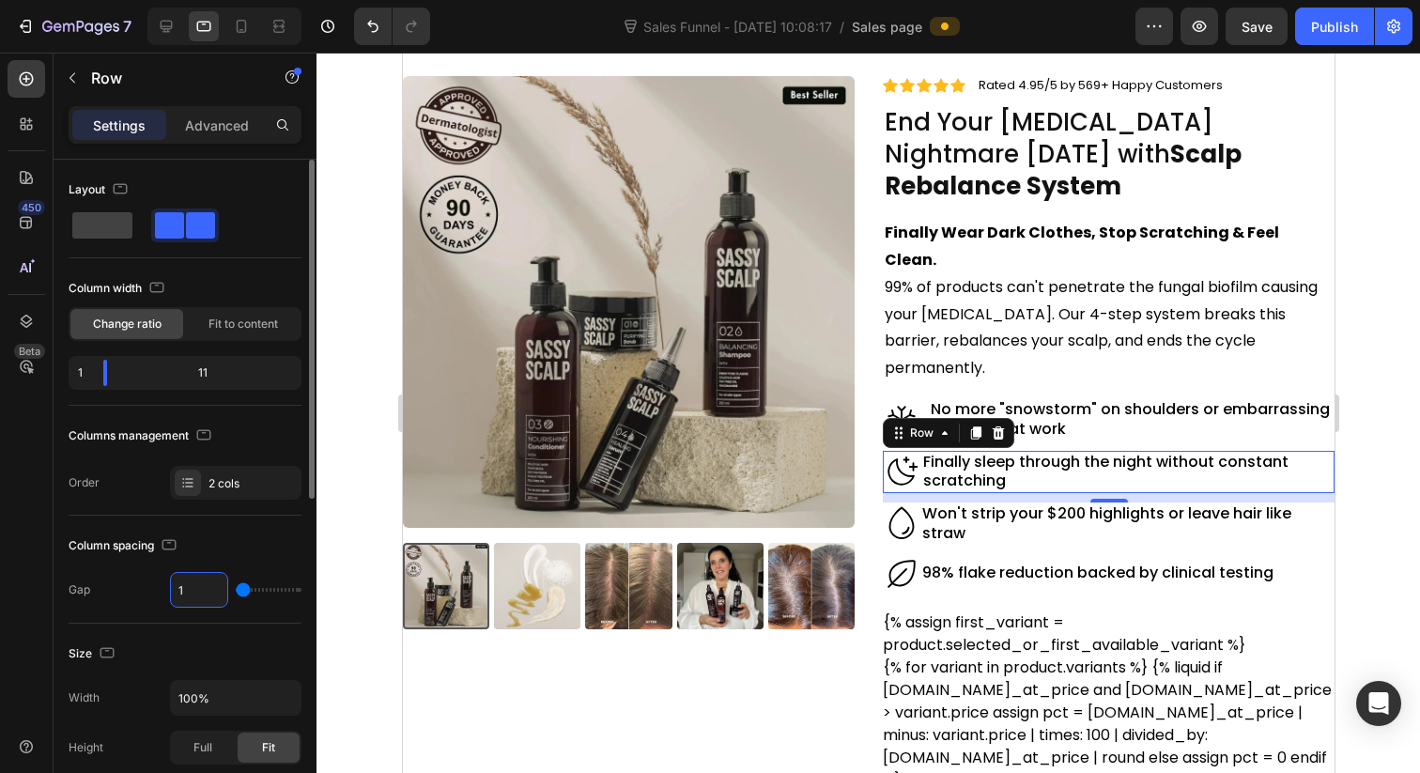
type input "10"
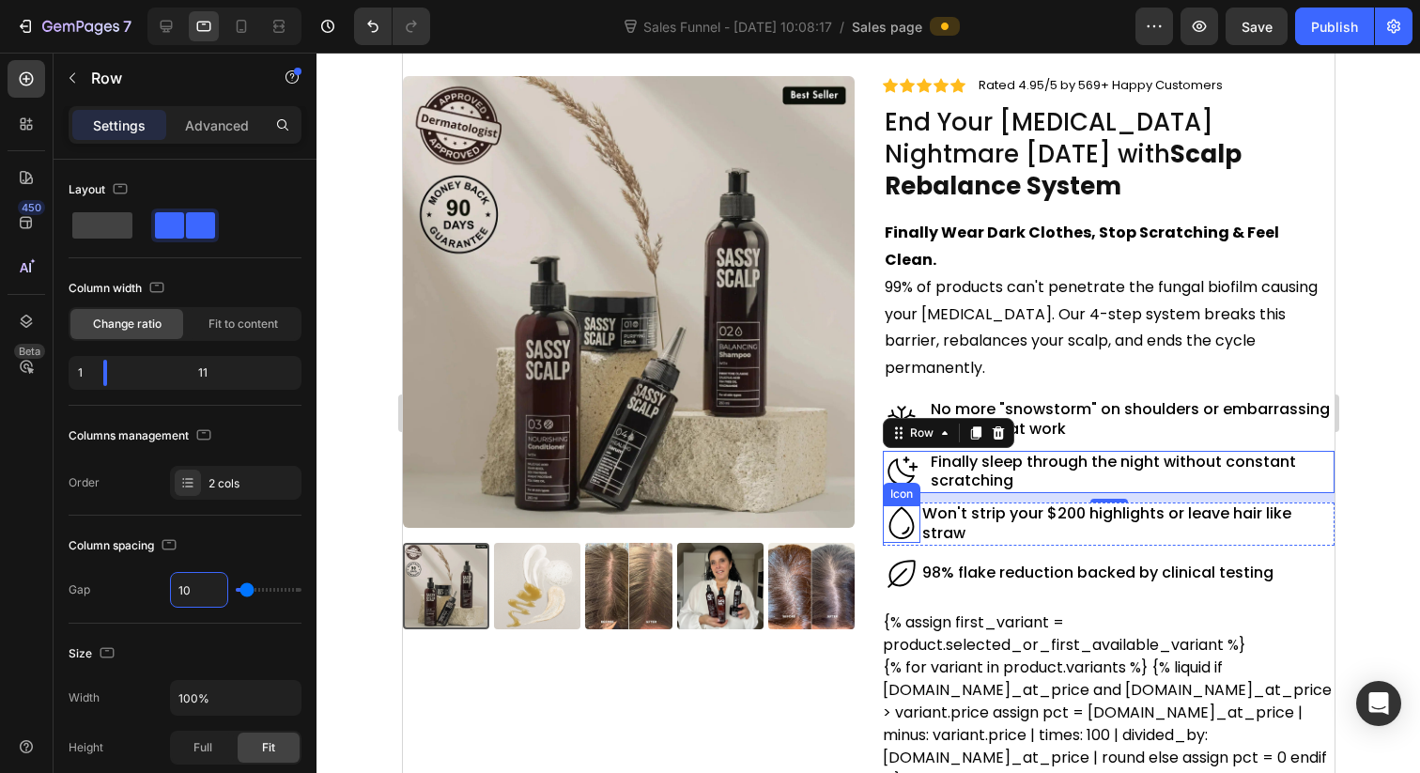
click at [906, 505] on icon at bounding box center [901, 524] width 38 height 38
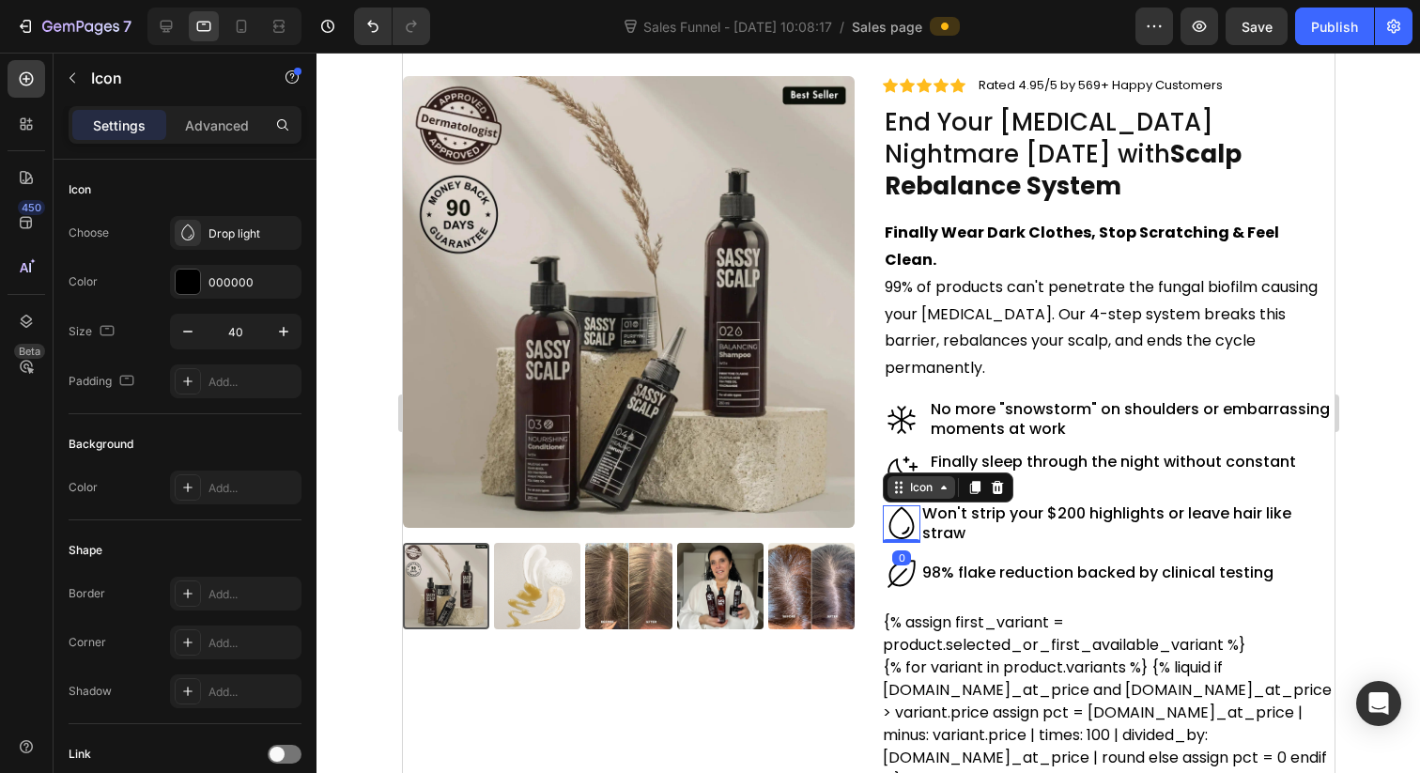
click at [913, 476] on div "Icon" at bounding box center [920, 487] width 68 height 23
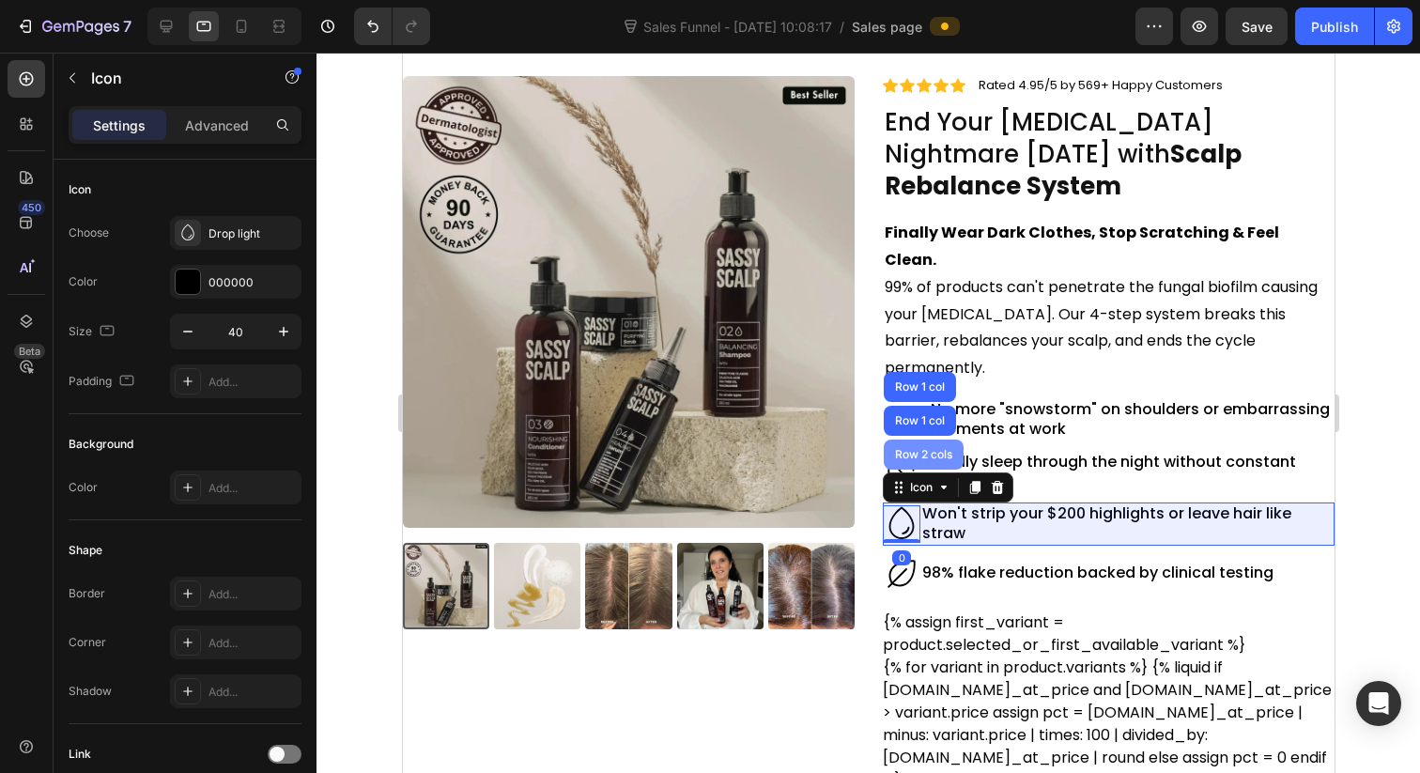
click at [928, 449] on div "Row 2 cols" at bounding box center [922, 454] width 65 height 11
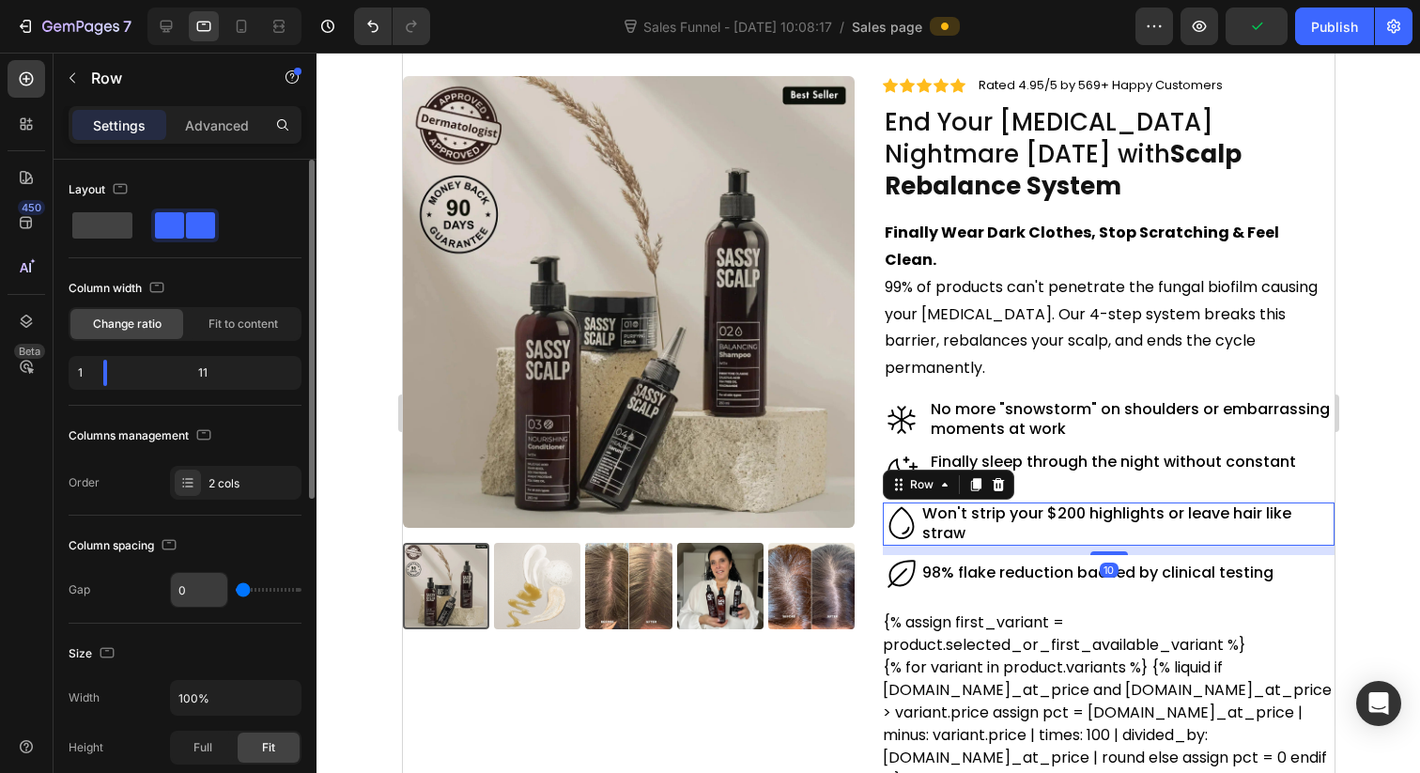
click at [191, 600] on input "0" at bounding box center [199, 590] width 56 height 34
type input "1"
type input "10"
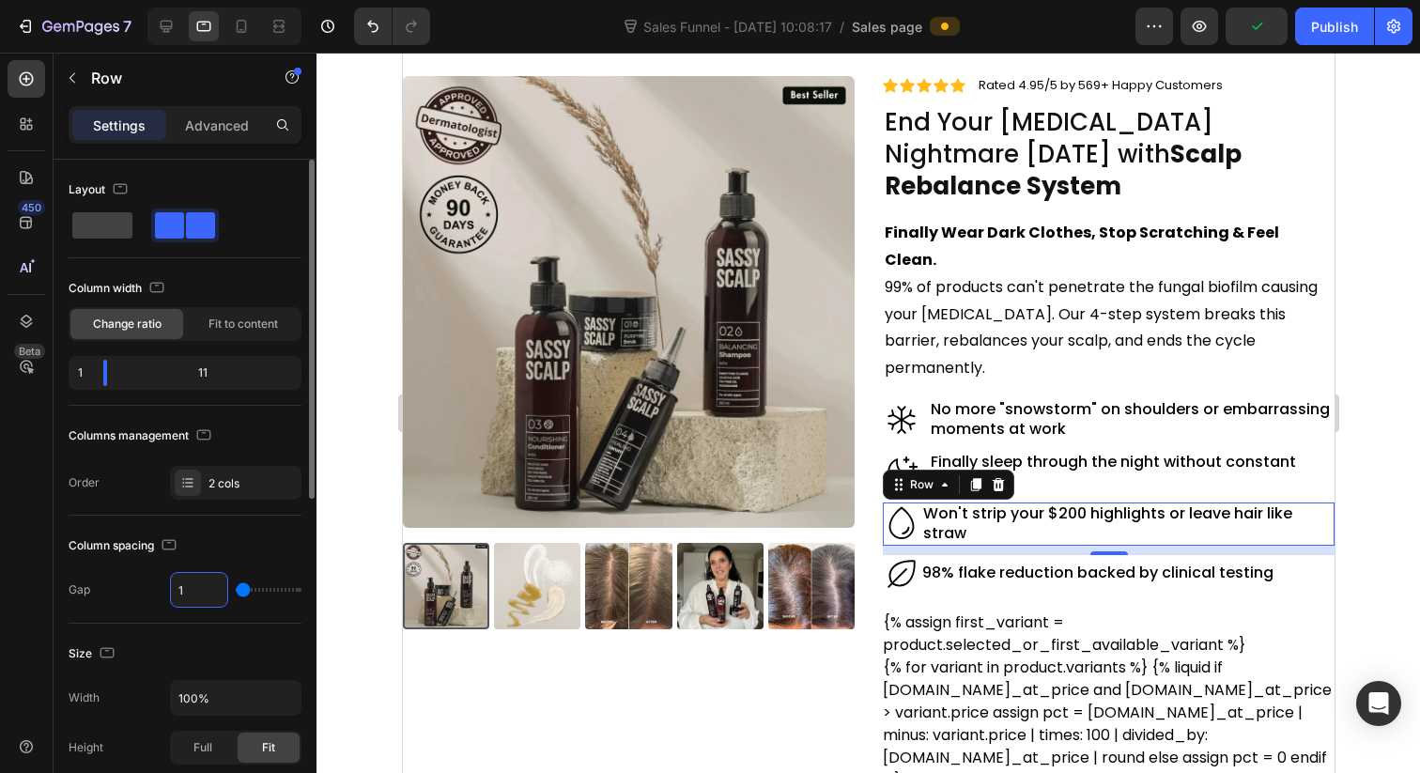
type input "10"
click at [901, 555] on icon at bounding box center [901, 574] width 38 height 38
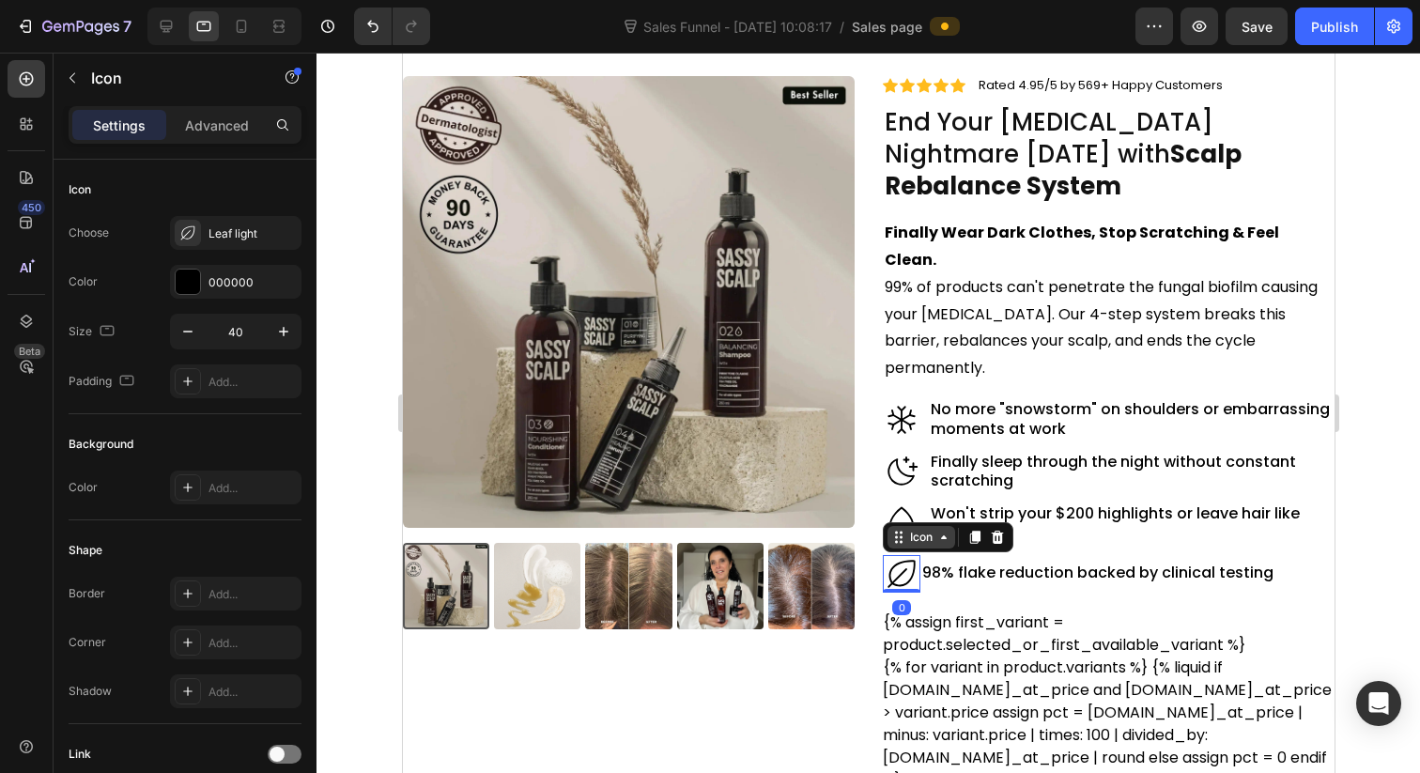
click at [911, 537] on div "Icon" at bounding box center [920, 537] width 30 height 0
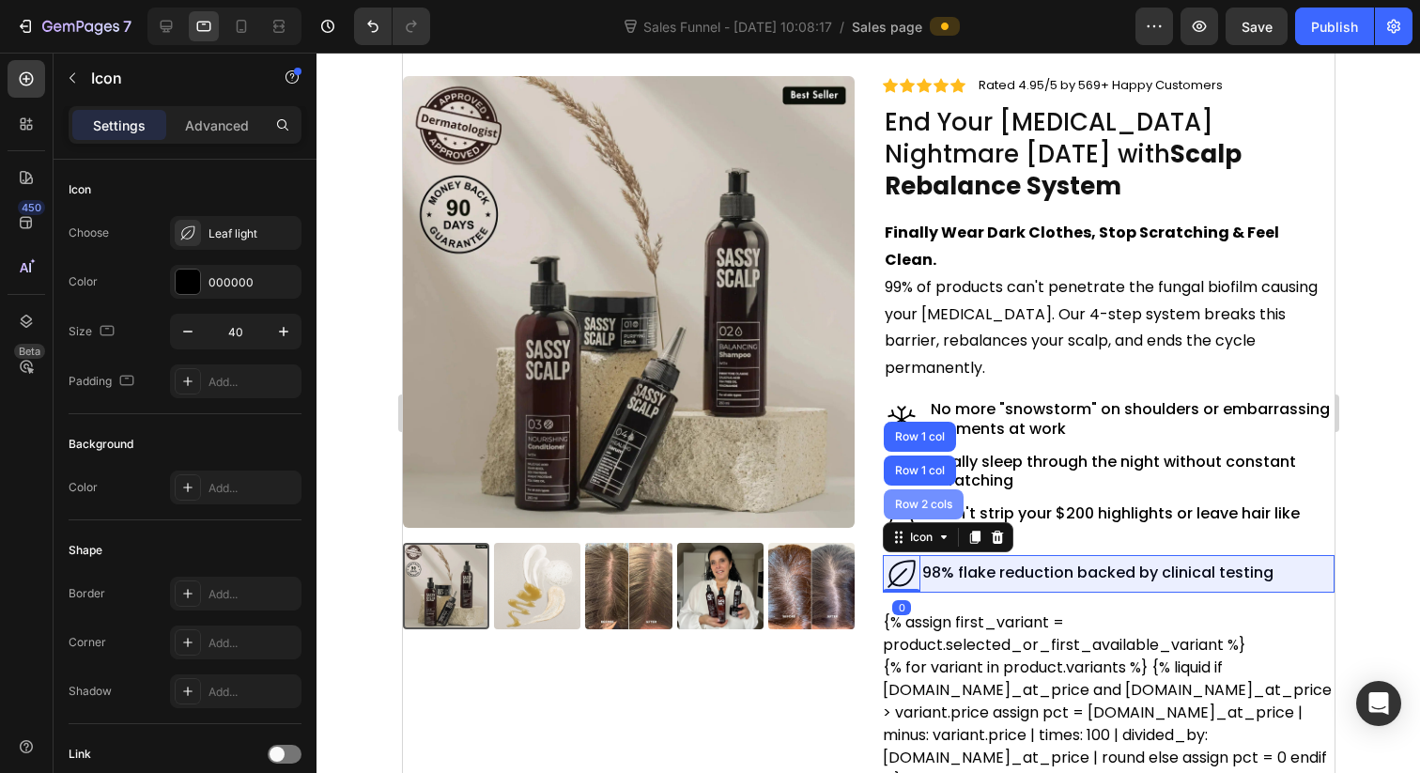
click at [942, 499] on div "Row 2 cols" at bounding box center [922, 504] width 65 height 11
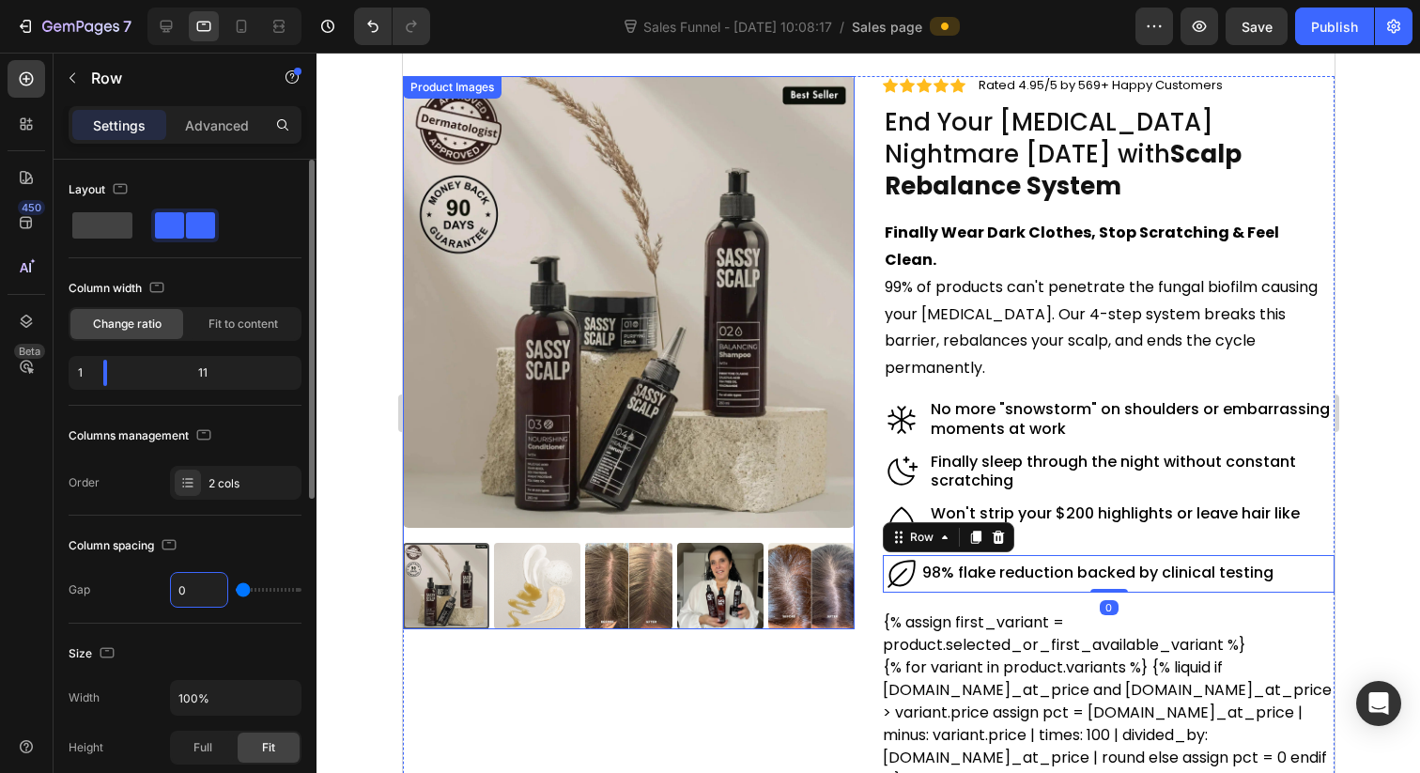
click at [199, 588] on input "0" at bounding box center [199, 590] width 56 height 34
type input "1"
type input "10"
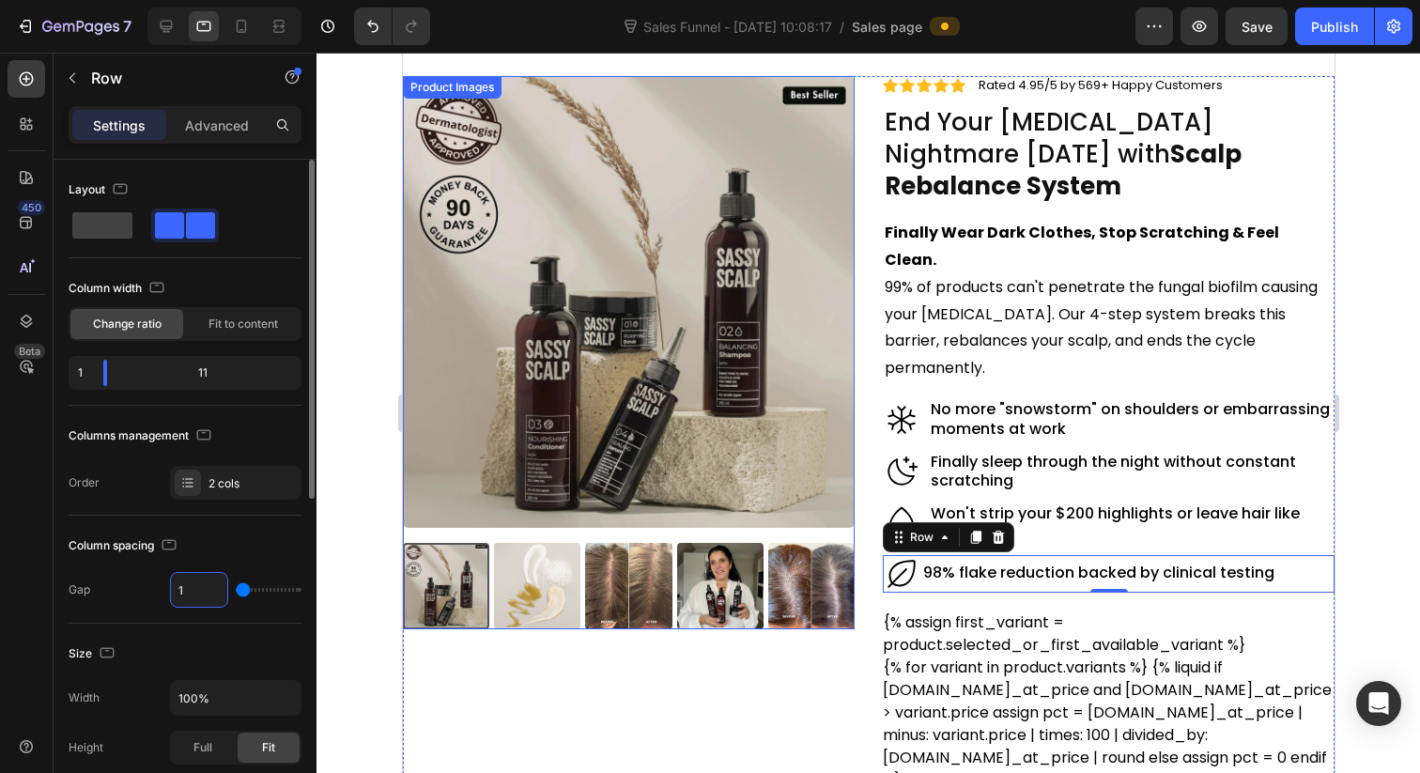
type input "10"
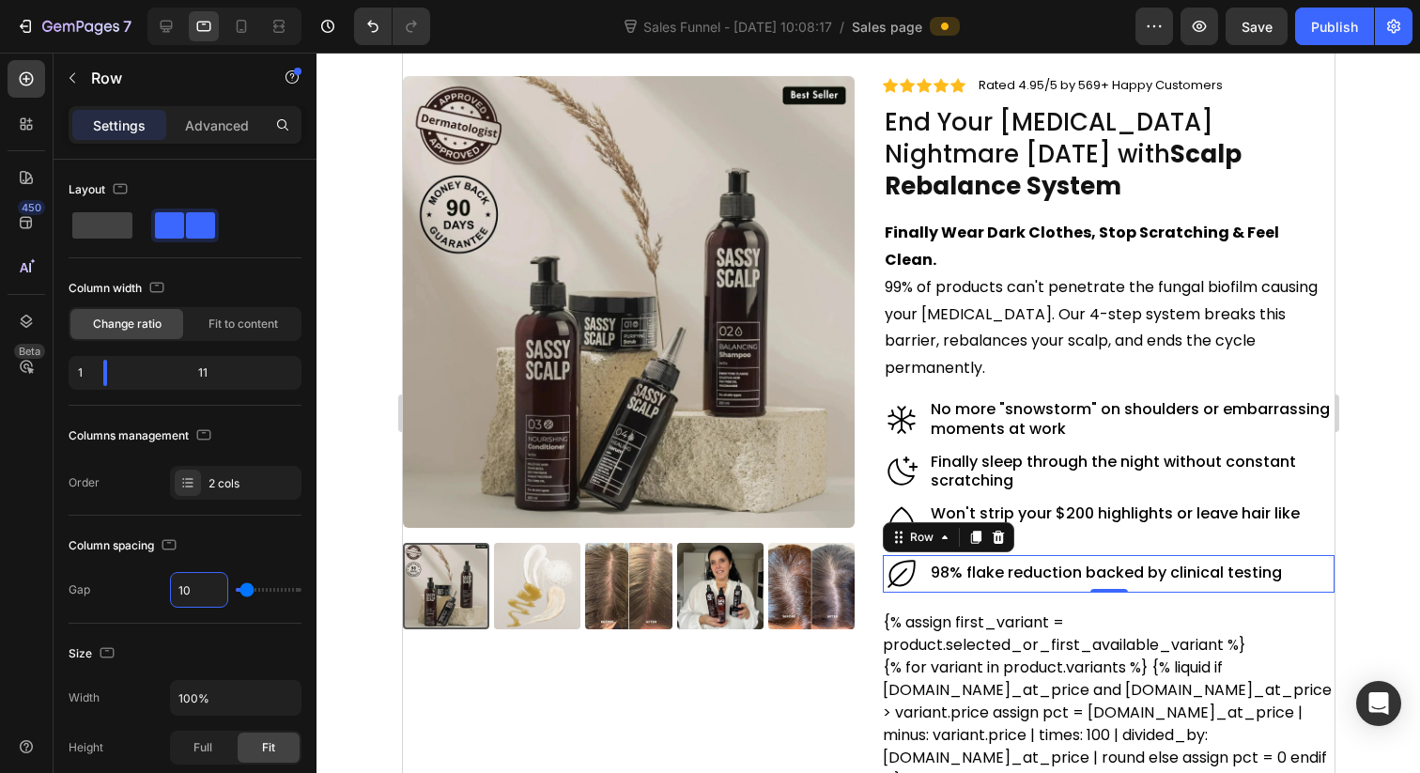
click at [1392, 228] on div at bounding box center [867, 413] width 1103 height 720
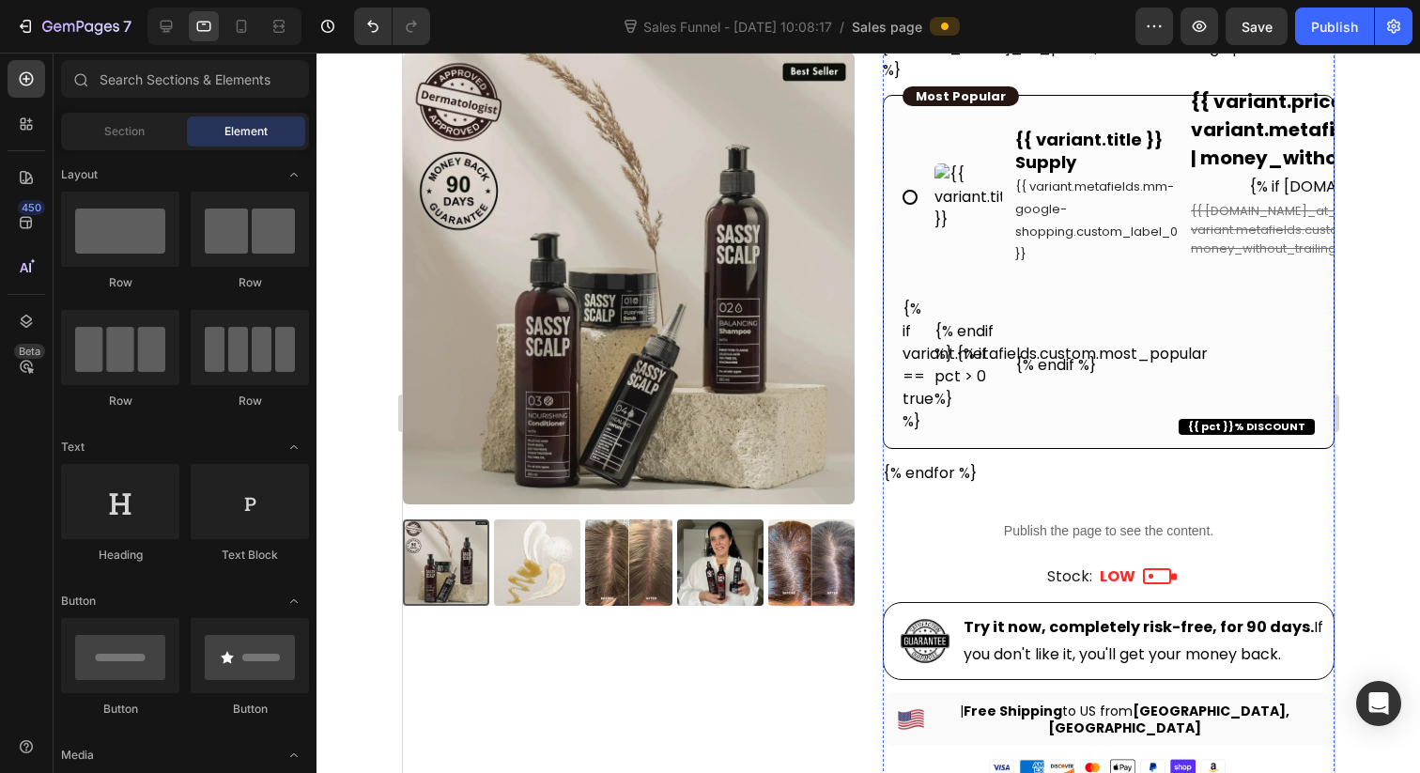
scroll to position [1154, 0]
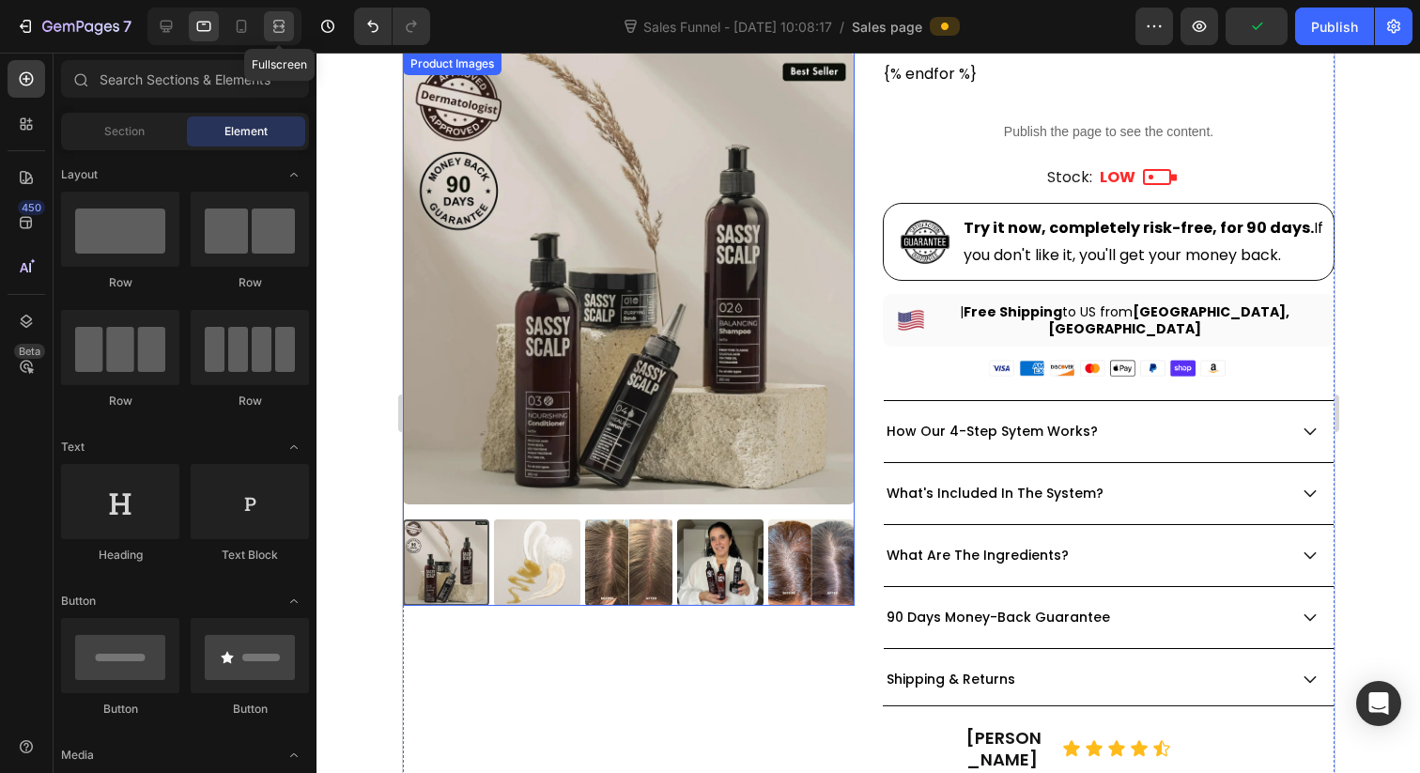
click at [273, 29] on icon at bounding box center [278, 31] width 11 height 4
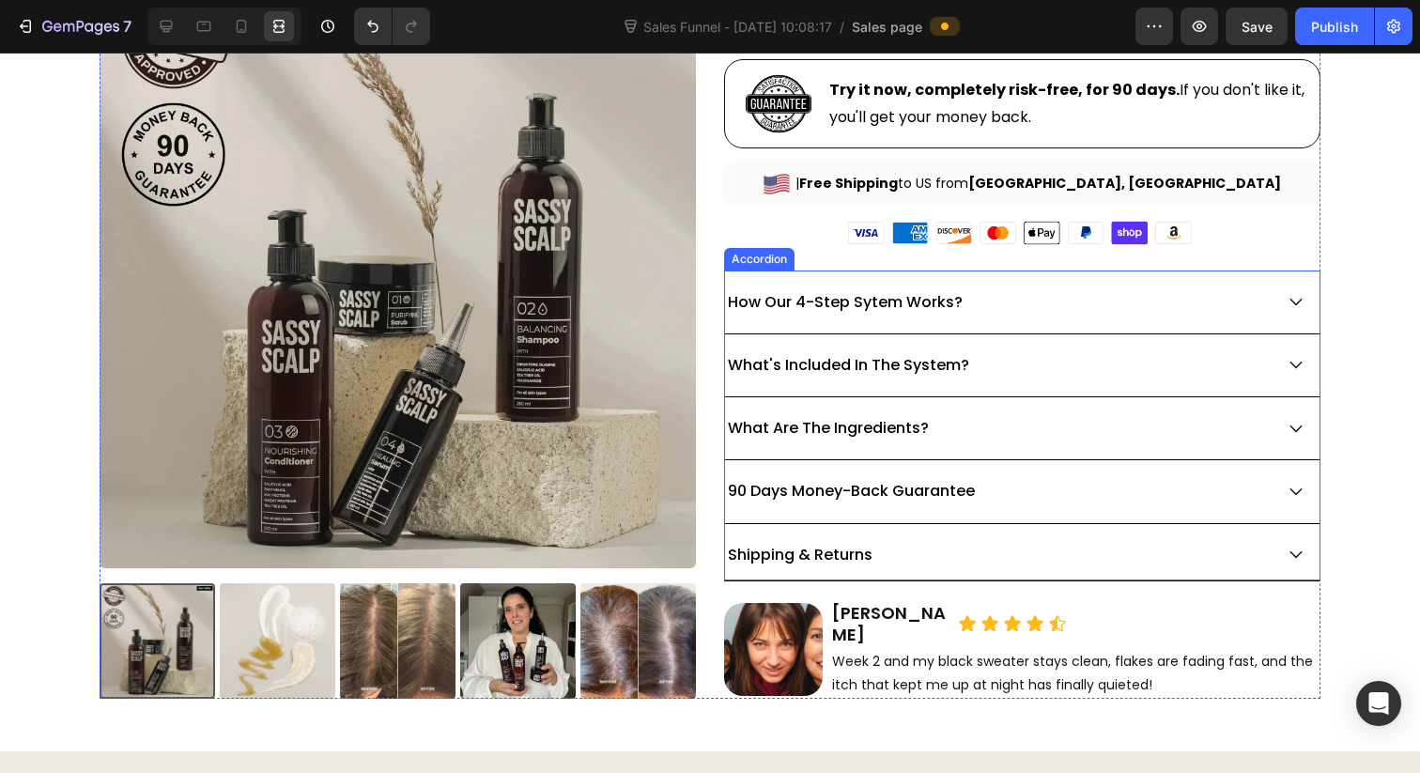
scroll to position [882, 0]
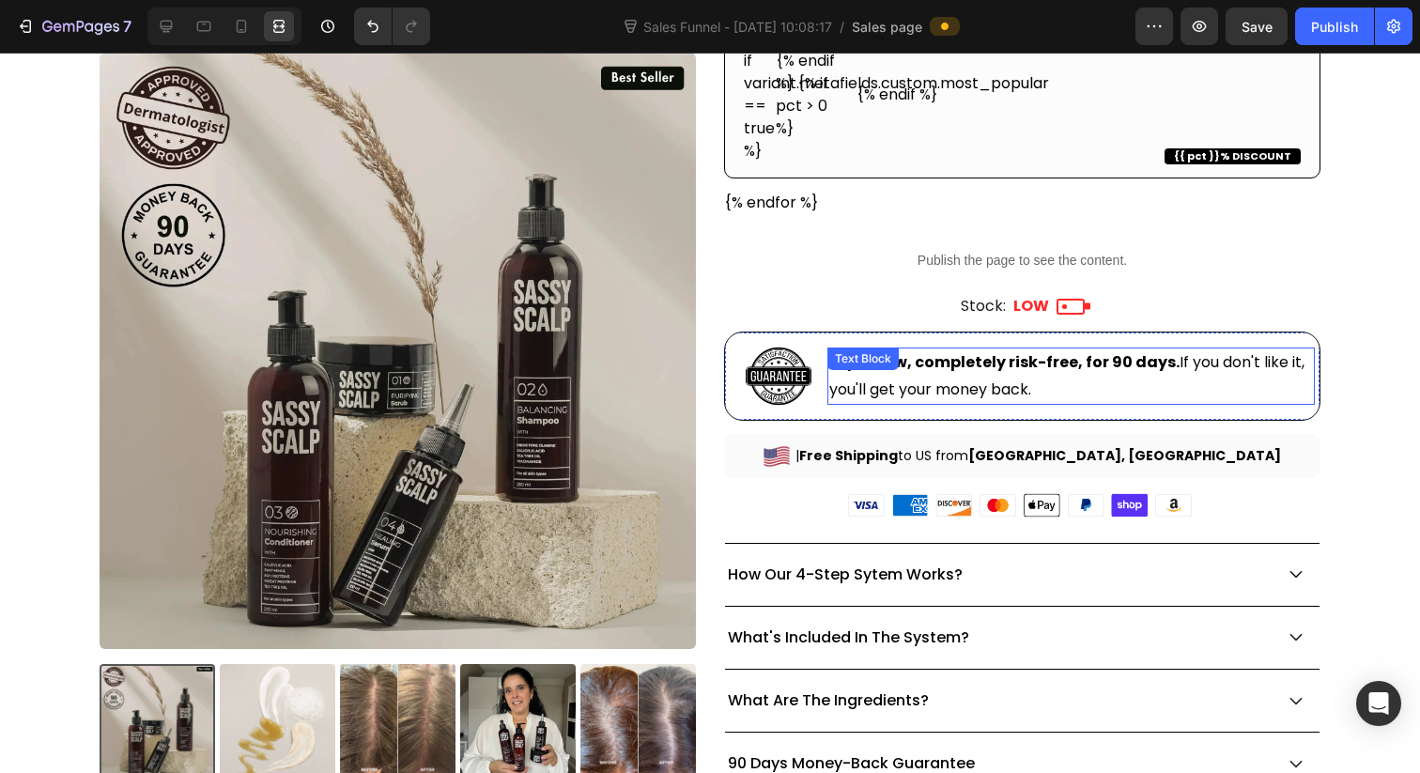
click at [988, 375] on div "Try it now, completely risk-free, for 90 days. If you don't like it, you'll get…" at bounding box center [1070, 376] width 487 height 58
click at [163, 37] on div at bounding box center [166, 26] width 30 height 30
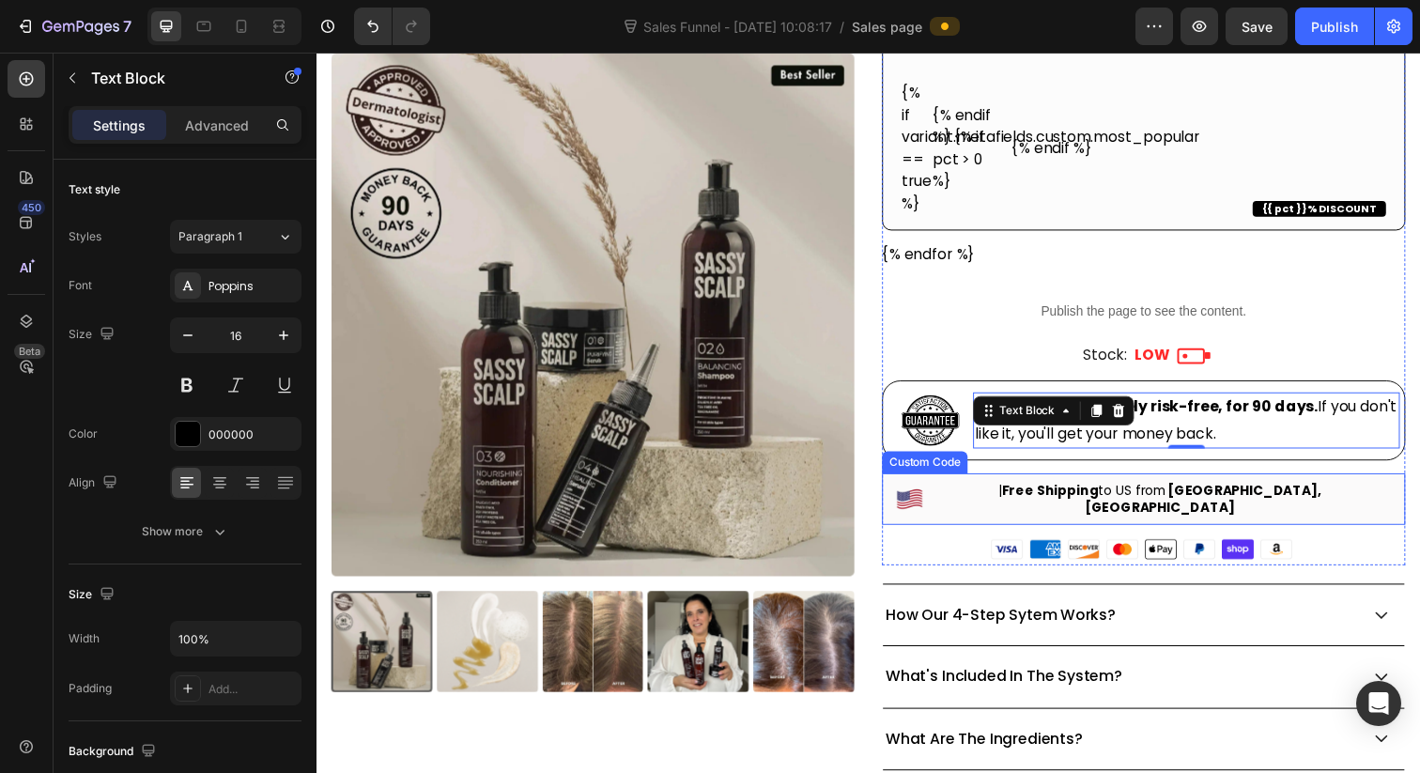
click at [1195, 503] on span "| Free Shipping to US from Chicago, IL" at bounding box center [1177, 508] width 472 height 34
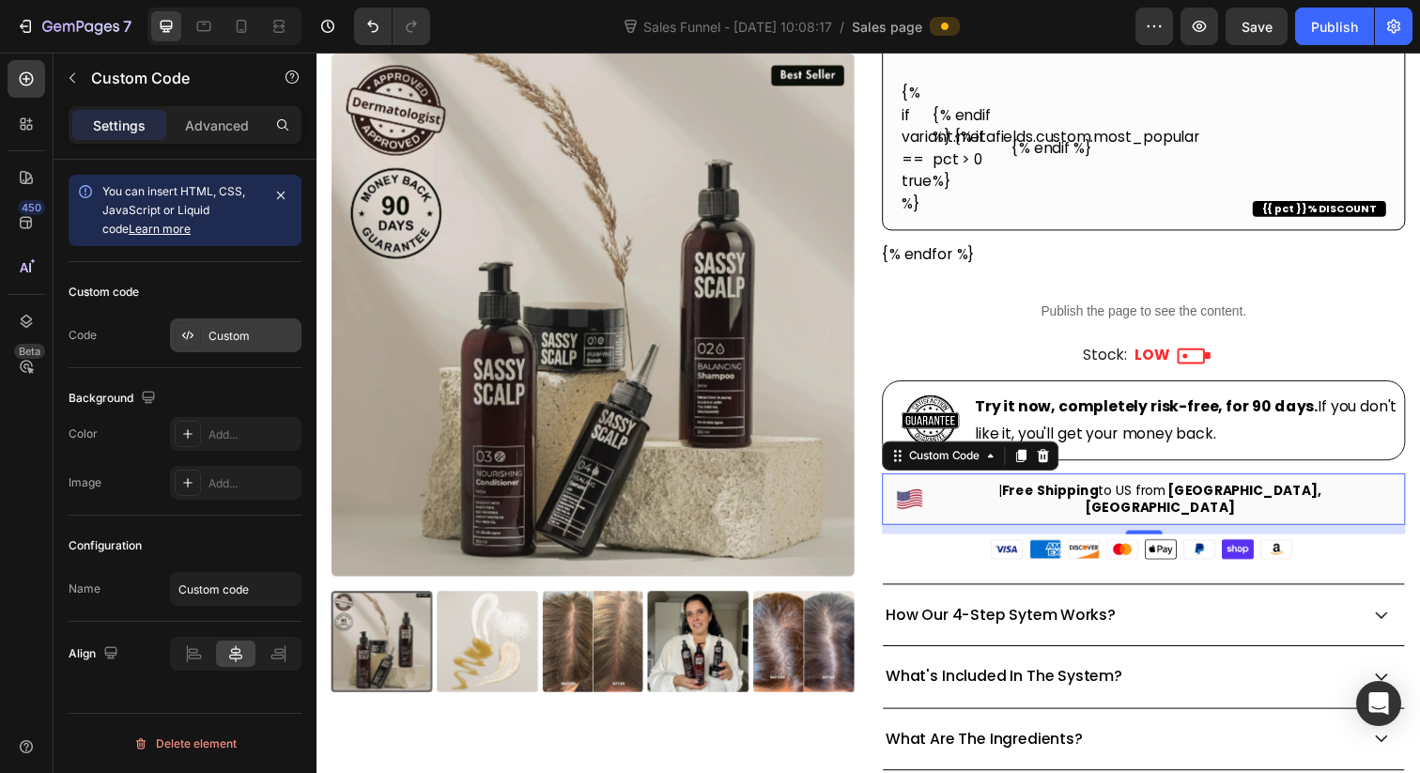
click at [192, 333] on icon at bounding box center [187, 335] width 15 height 15
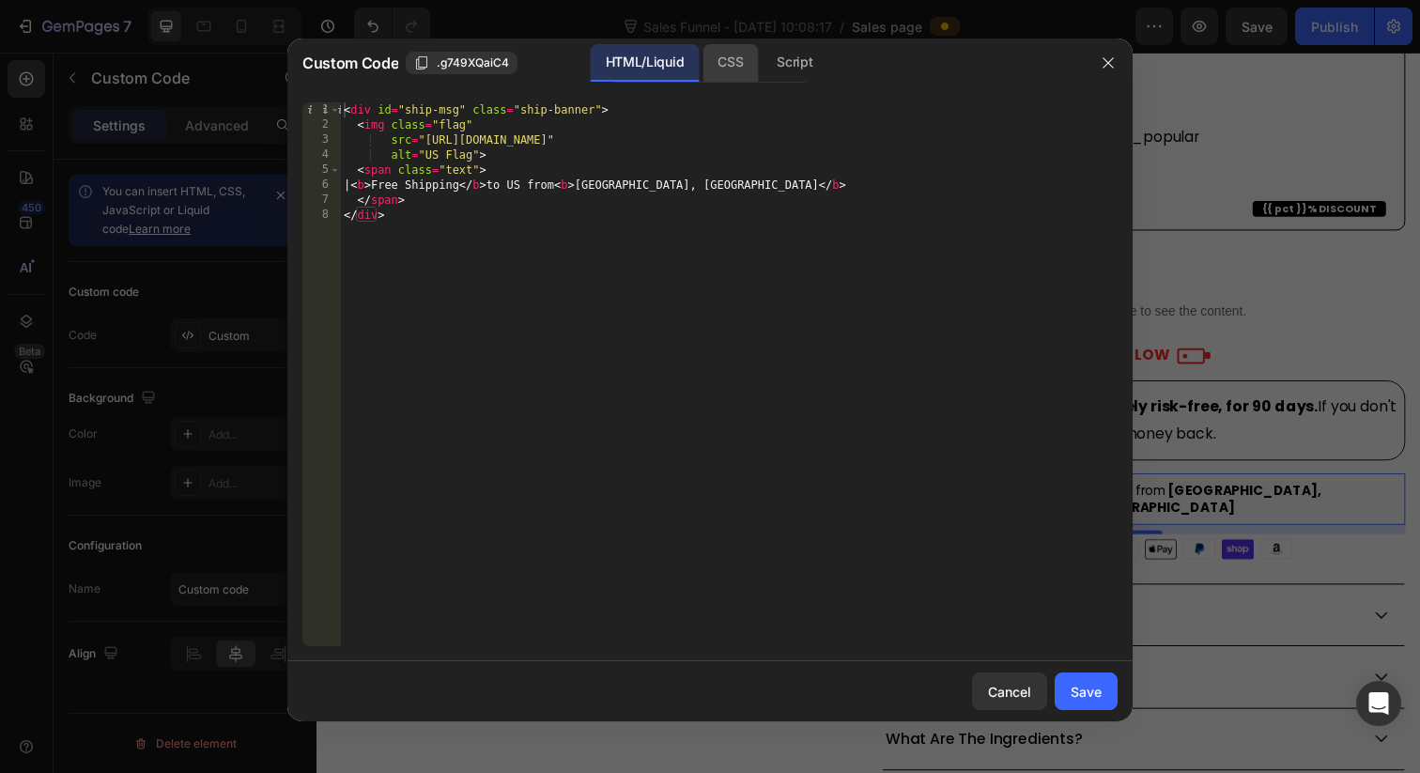
click at [762, 69] on div "CSS" at bounding box center [795, 63] width 66 height 38
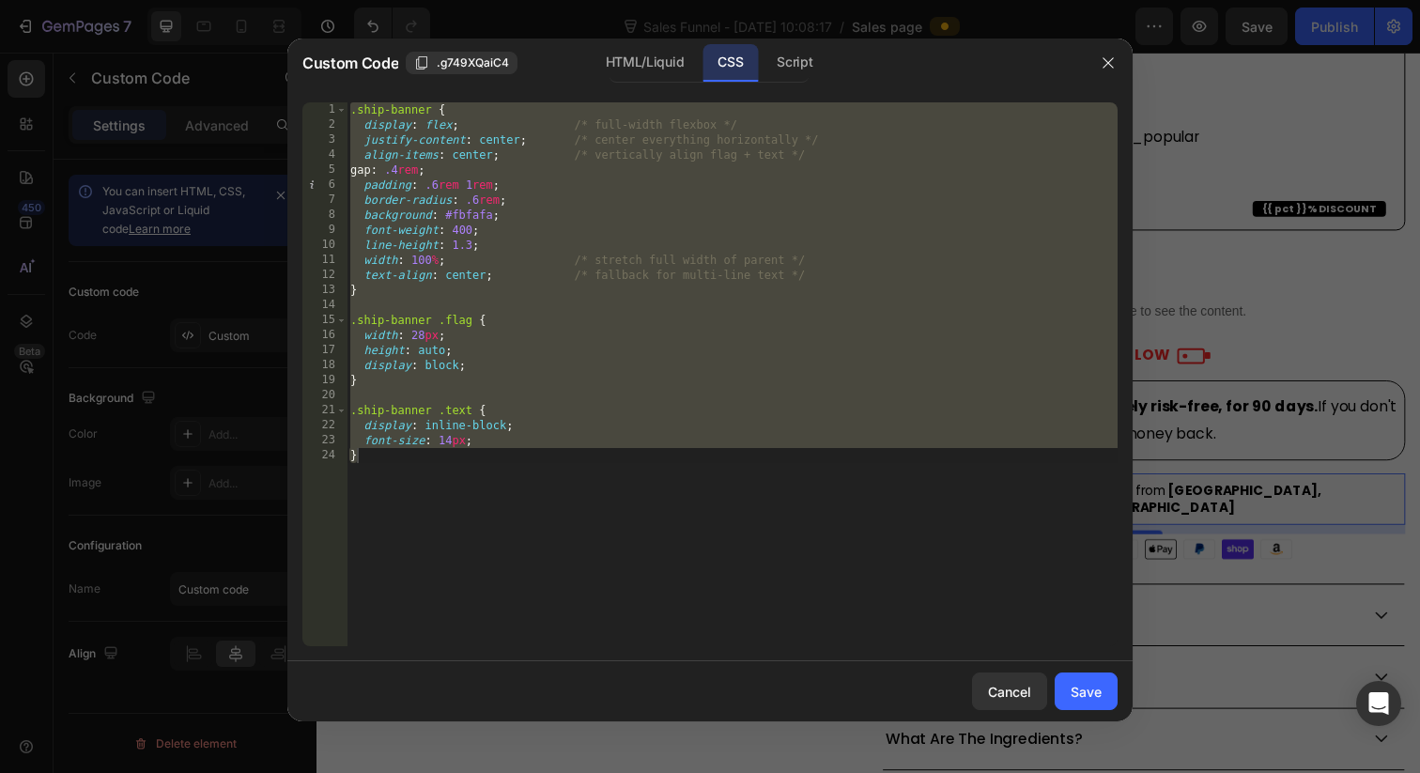
click at [455, 443] on div ".ship-banner { display : flex ; /* full-width flexbox */ justify-content : cent…" at bounding box center [732, 389] width 771 height 574
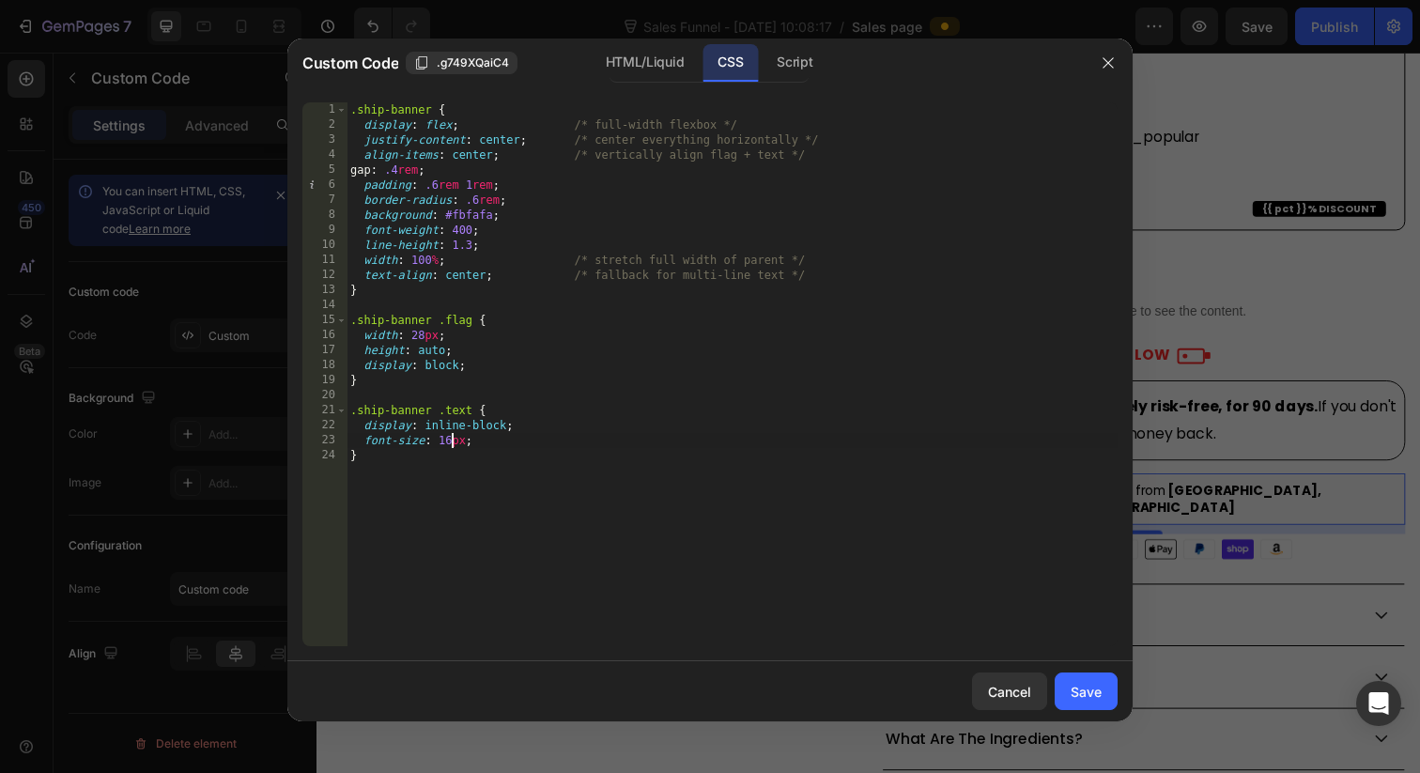
scroll to position [0, 8]
type textarea "font-size: 16px;"
click at [1100, 690] on div "Save" at bounding box center [1086, 692] width 31 height 20
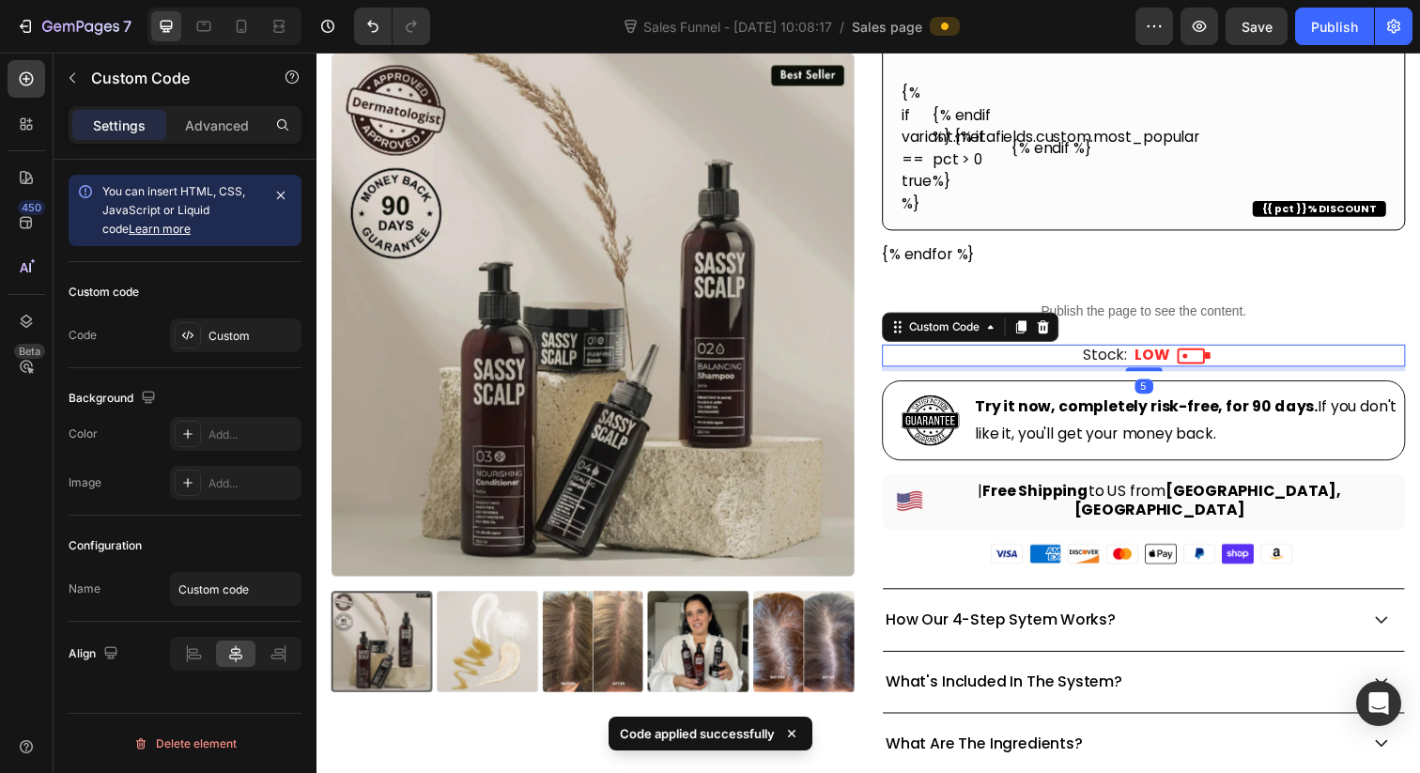
click at [1292, 354] on div "Stock: LOW" at bounding box center [1161, 361] width 534 height 23
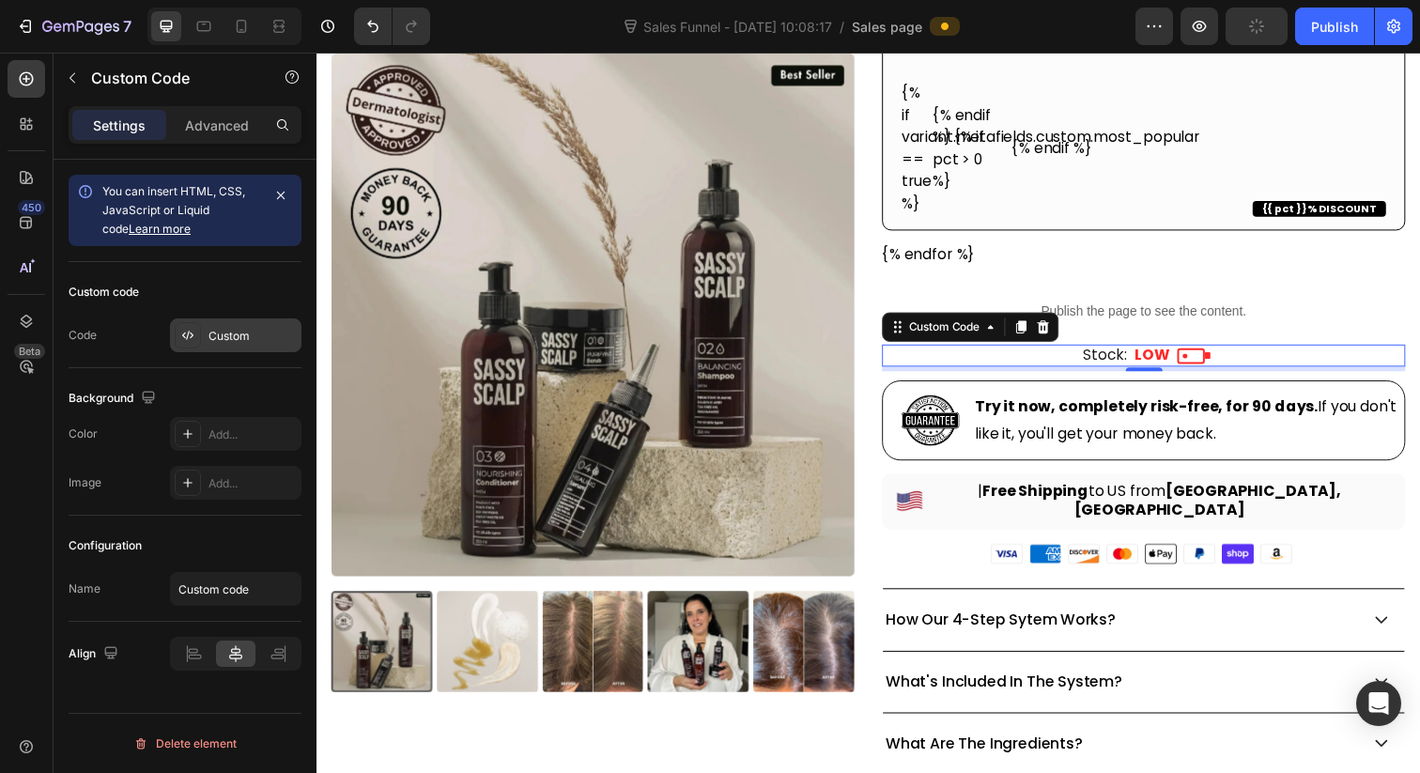
click at [192, 331] on icon at bounding box center [187, 335] width 15 height 15
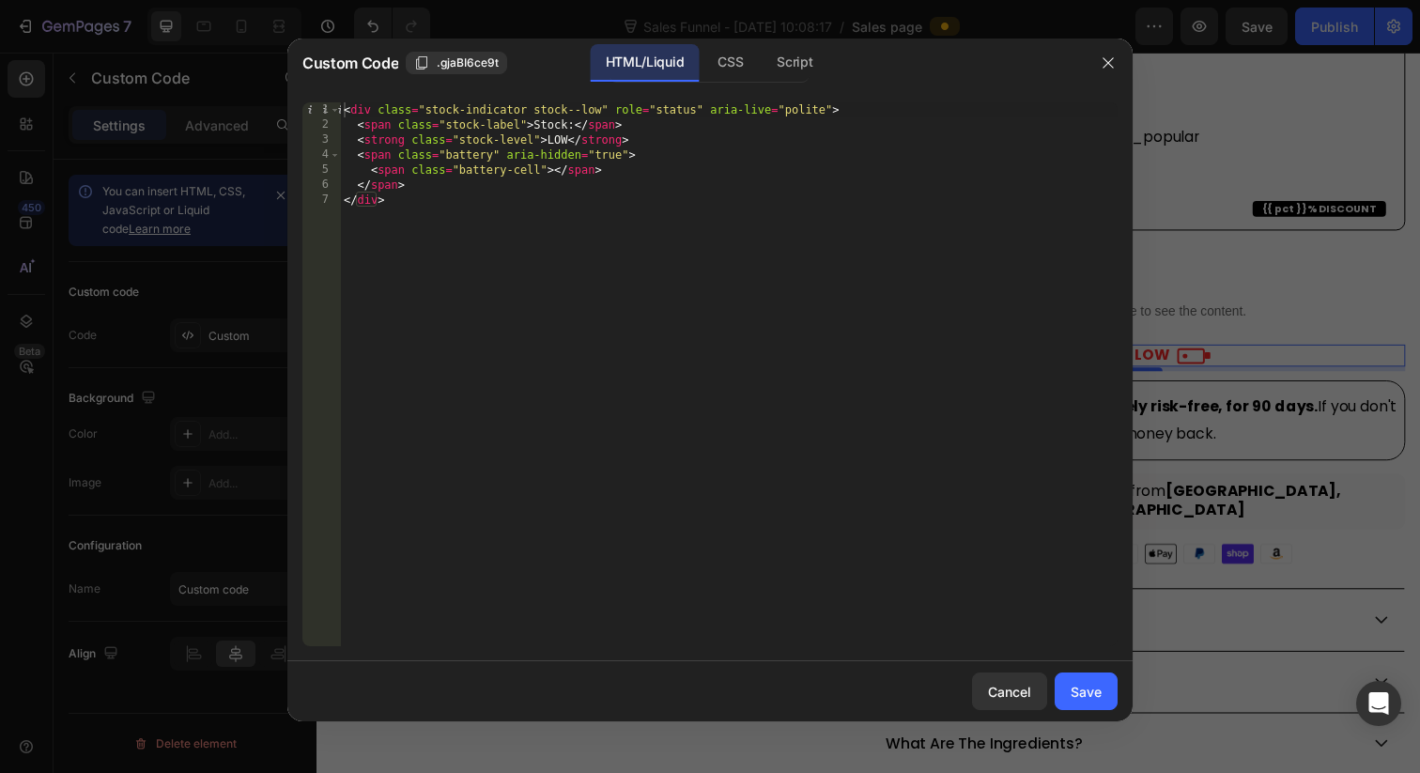
click at [533, 130] on div "< div class = "stock-indicator stock--low" role = "status" aria-live = "polite"…" at bounding box center [729, 389] width 778 height 574
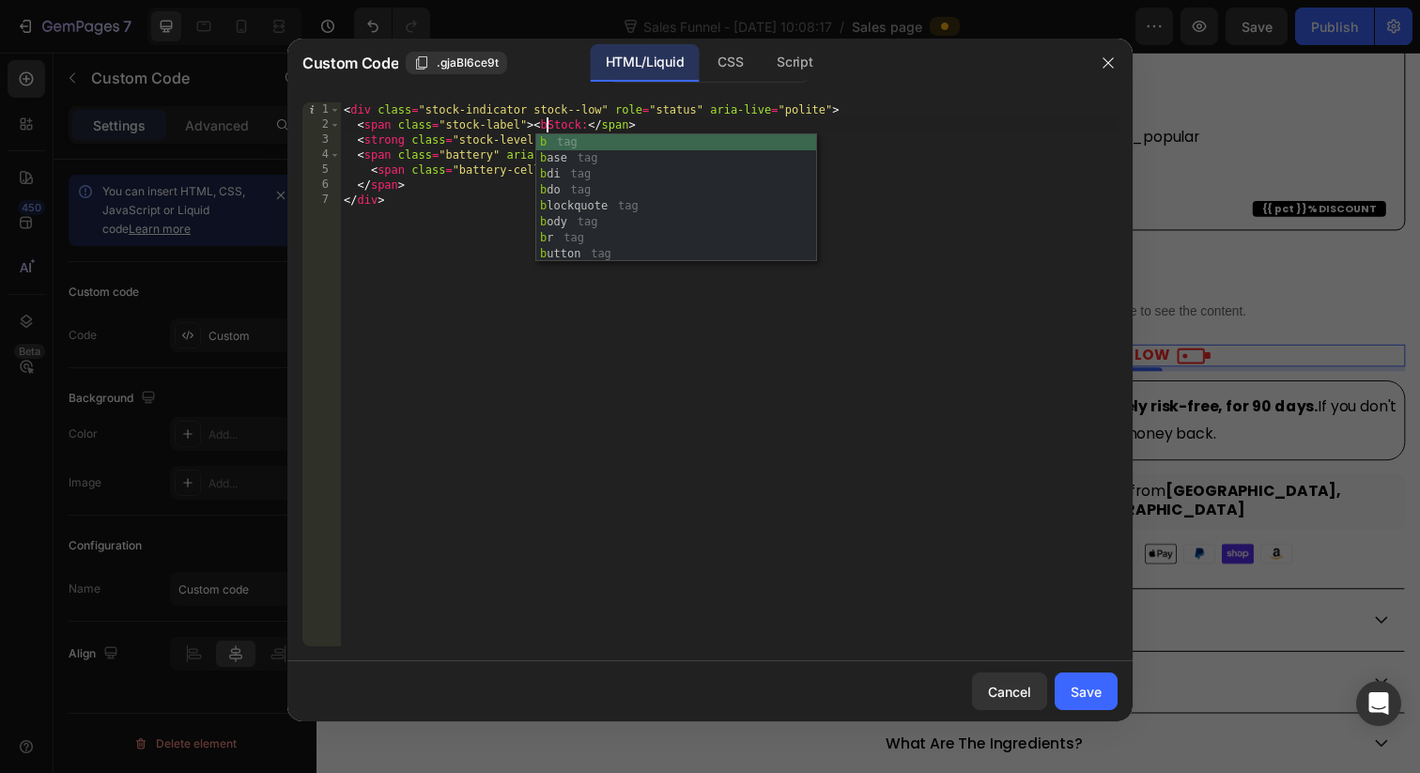
scroll to position [0, 17]
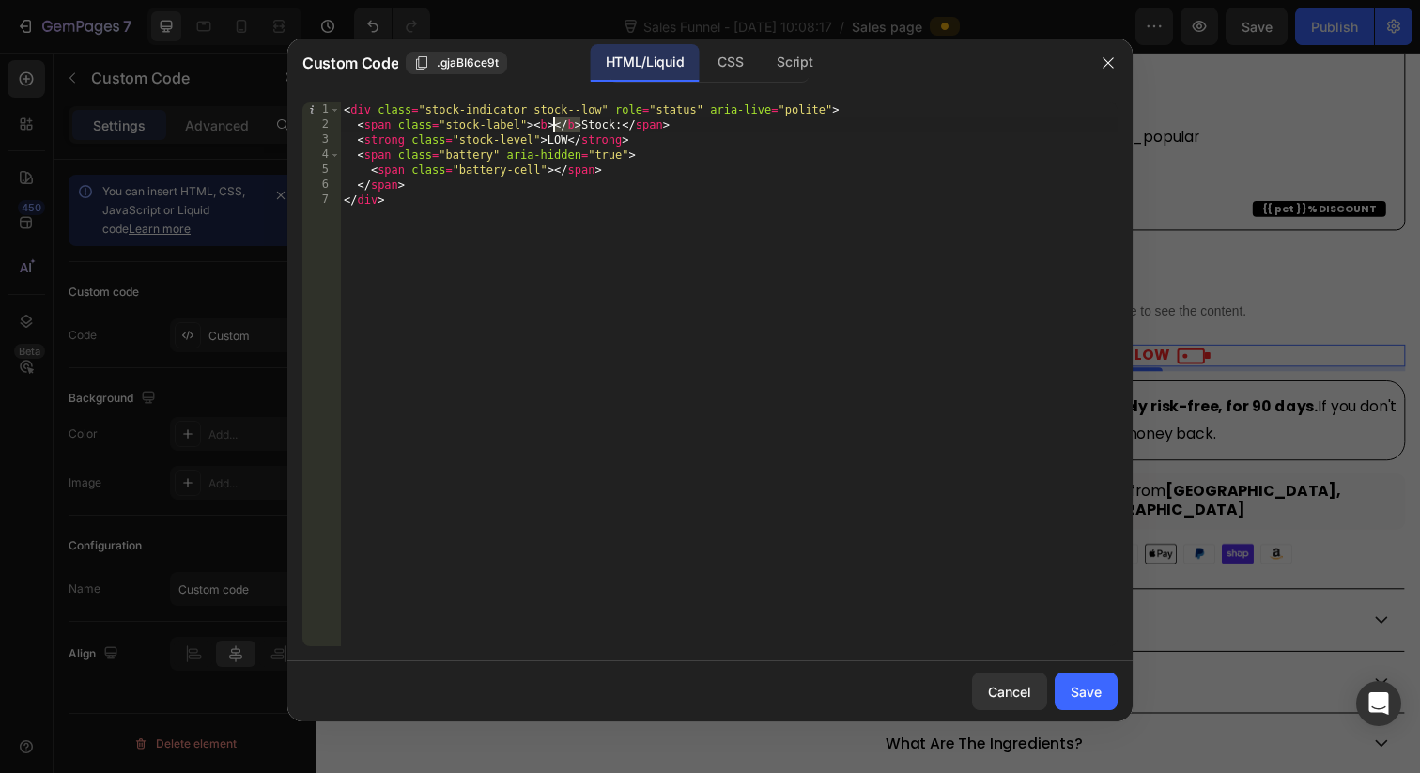
drag, startPoint x: 582, startPoint y: 127, endPoint x: 555, endPoint y: 127, distance: 27.2
click at [555, 127] on div "< div class = "stock-indicator stock--low" role = "status" aria-live = "polite"…" at bounding box center [729, 389] width 778 height 574
click at [599, 125] on div "< div class = "stock-indicator stock--low" role = "status" aria-live = "polite"…" at bounding box center [729, 389] width 778 height 574
click at [592, 129] on div "< div class = "stock-indicator stock--low" role = "status" aria-live = "polite"…" at bounding box center [729, 389] width 778 height 574
paste textarea "b></"
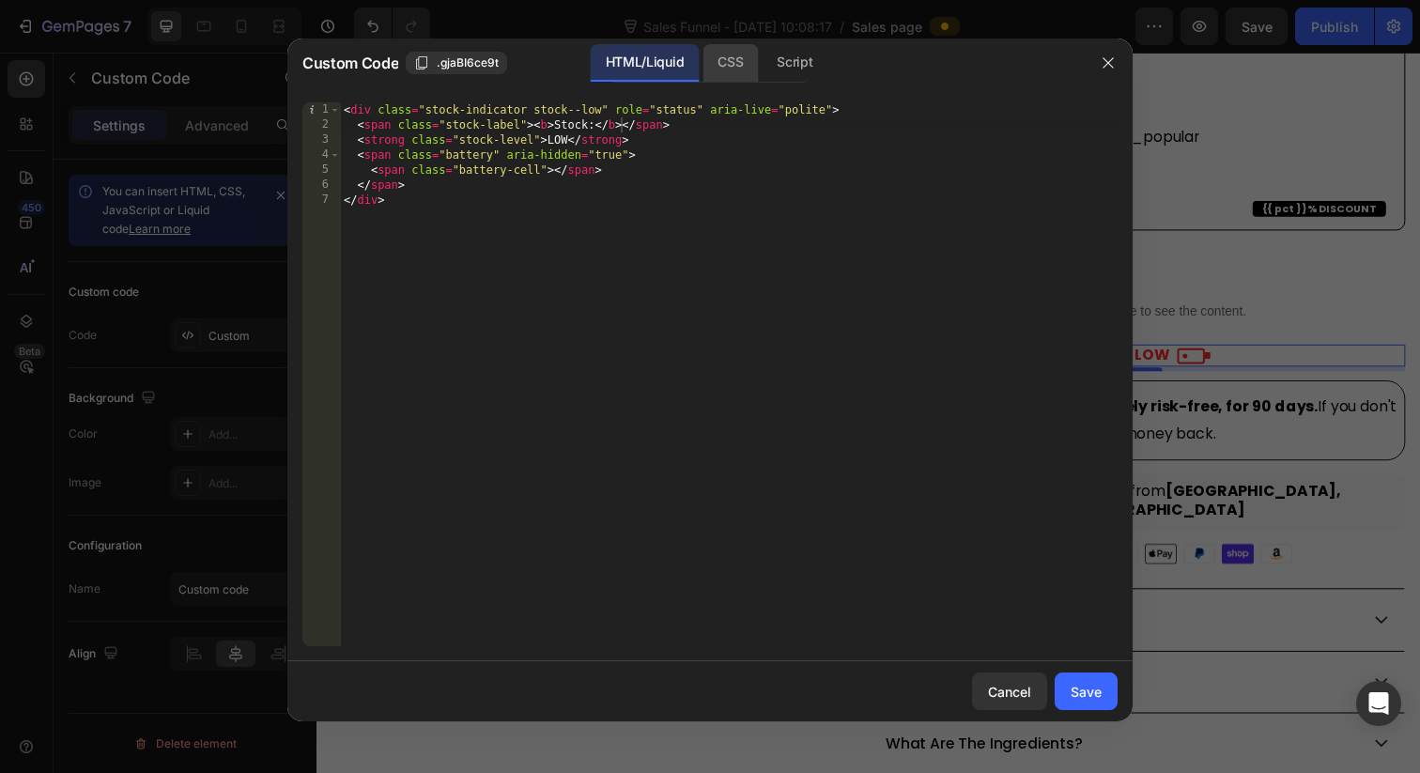
click at [762, 52] on div "CSS" at bounding box center [795, 63] width 66 height 38
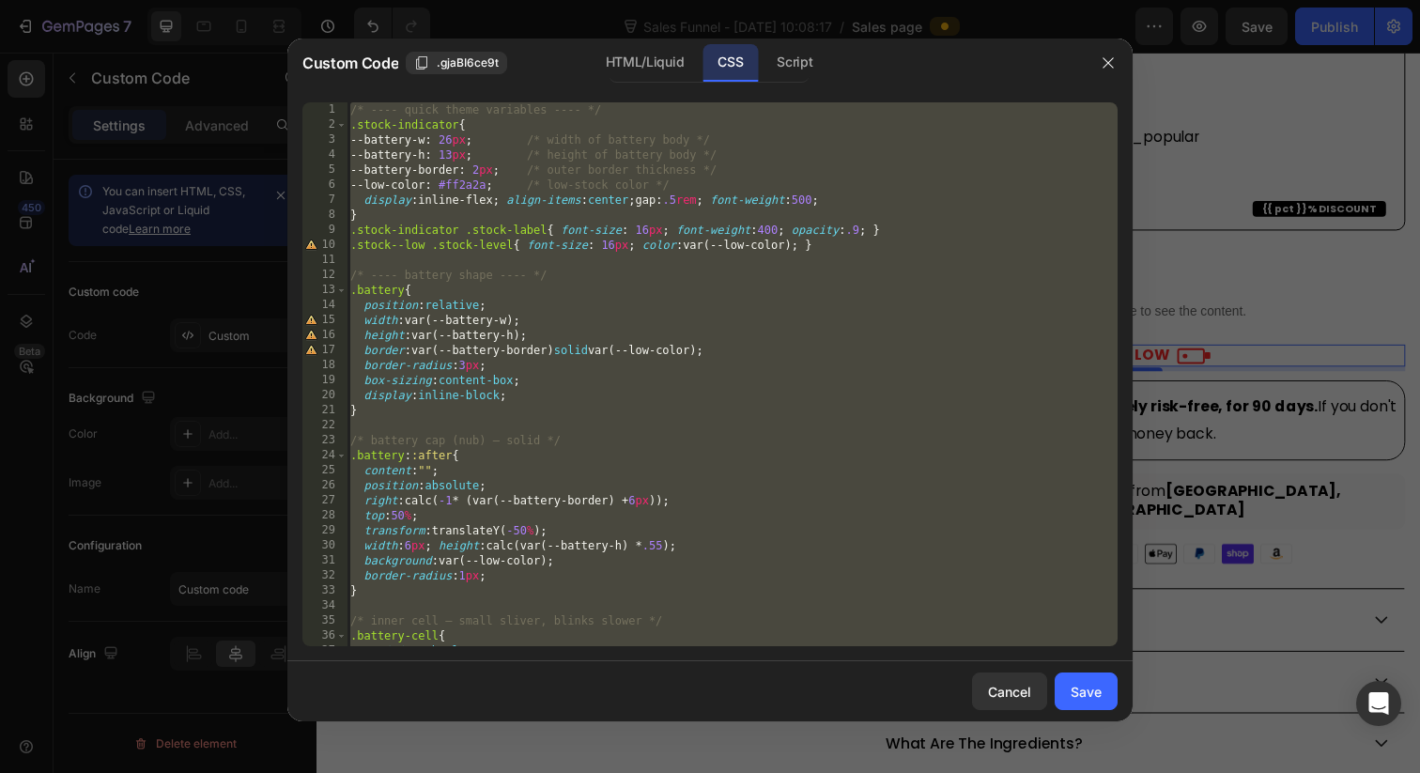
scroll to position [0, 0]
click at [650, 236] on div "/* ---- quick theme variables ---- */ .stock-indicator { --battery-w : 26 px ; …" at bounding box center [732, 389] width 771 height 574
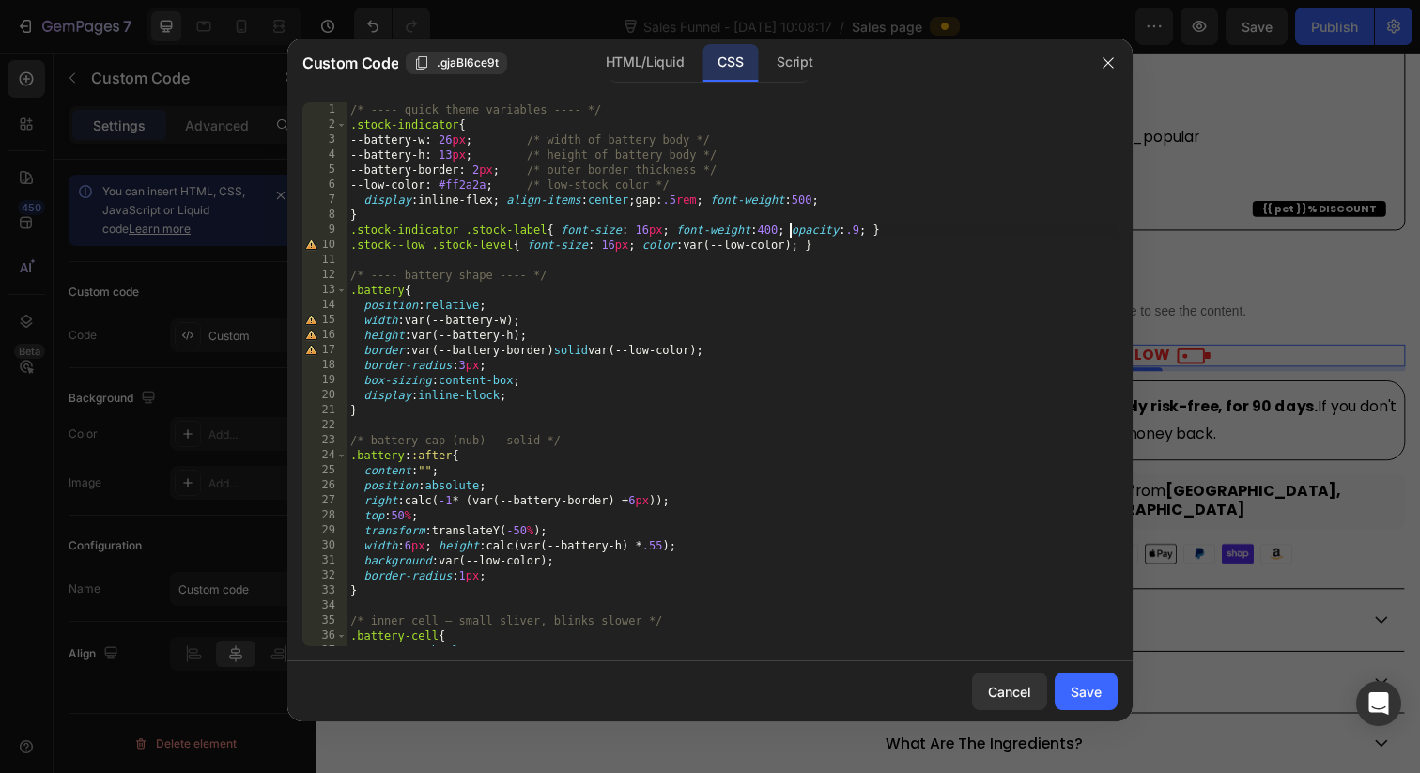
click at [791, 234] on div "/* ---- quick theme variables ---- */ .stock-indicator { --battery-w : 26 px ; …" at bounding box center [732, 389] width 771 height 574
type textarea ".stock-indicator .stock-label{ font-size: 16px; font-weight:400; color: #000; o…"
click at [1101, 684] on div "Save" at bounding box center [1086, 692] width 31 height 20
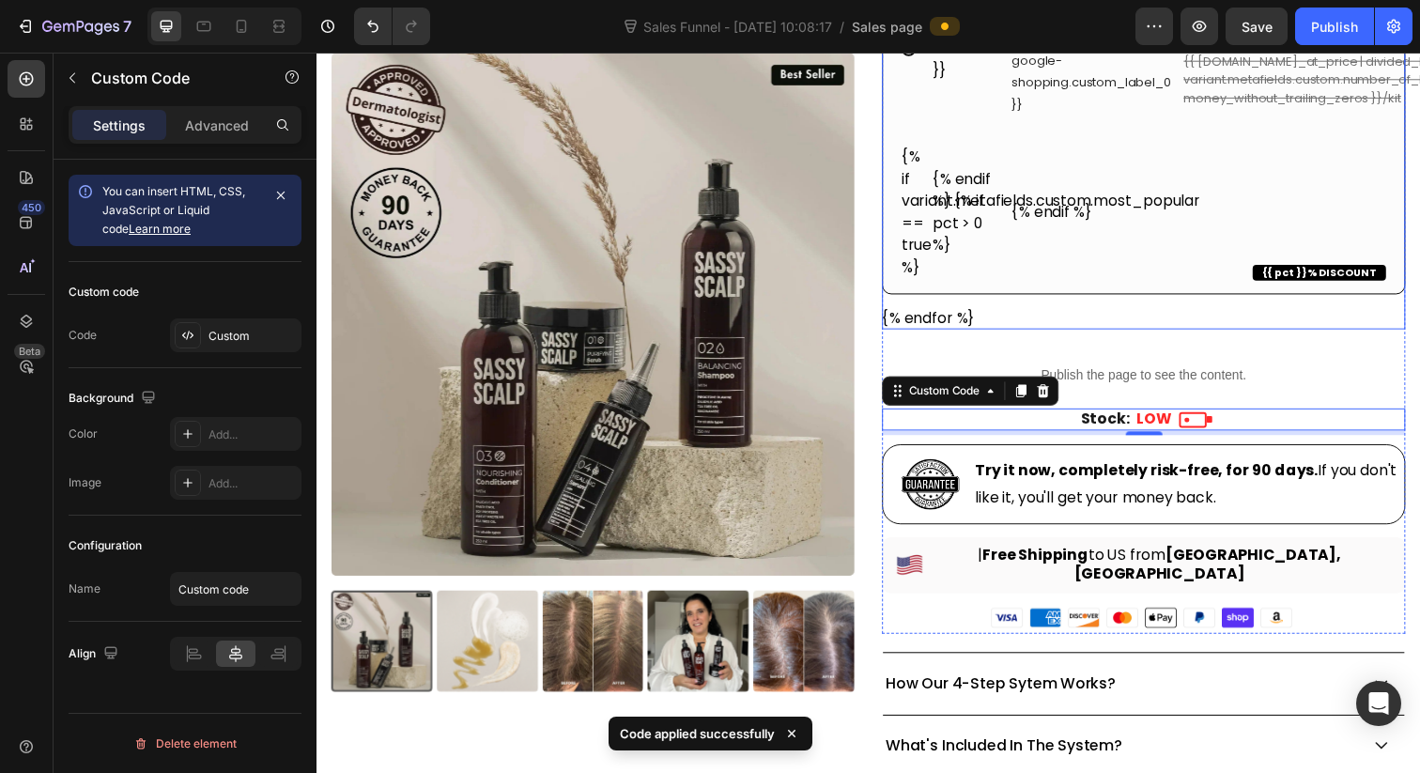
scroll to position [734, 0]
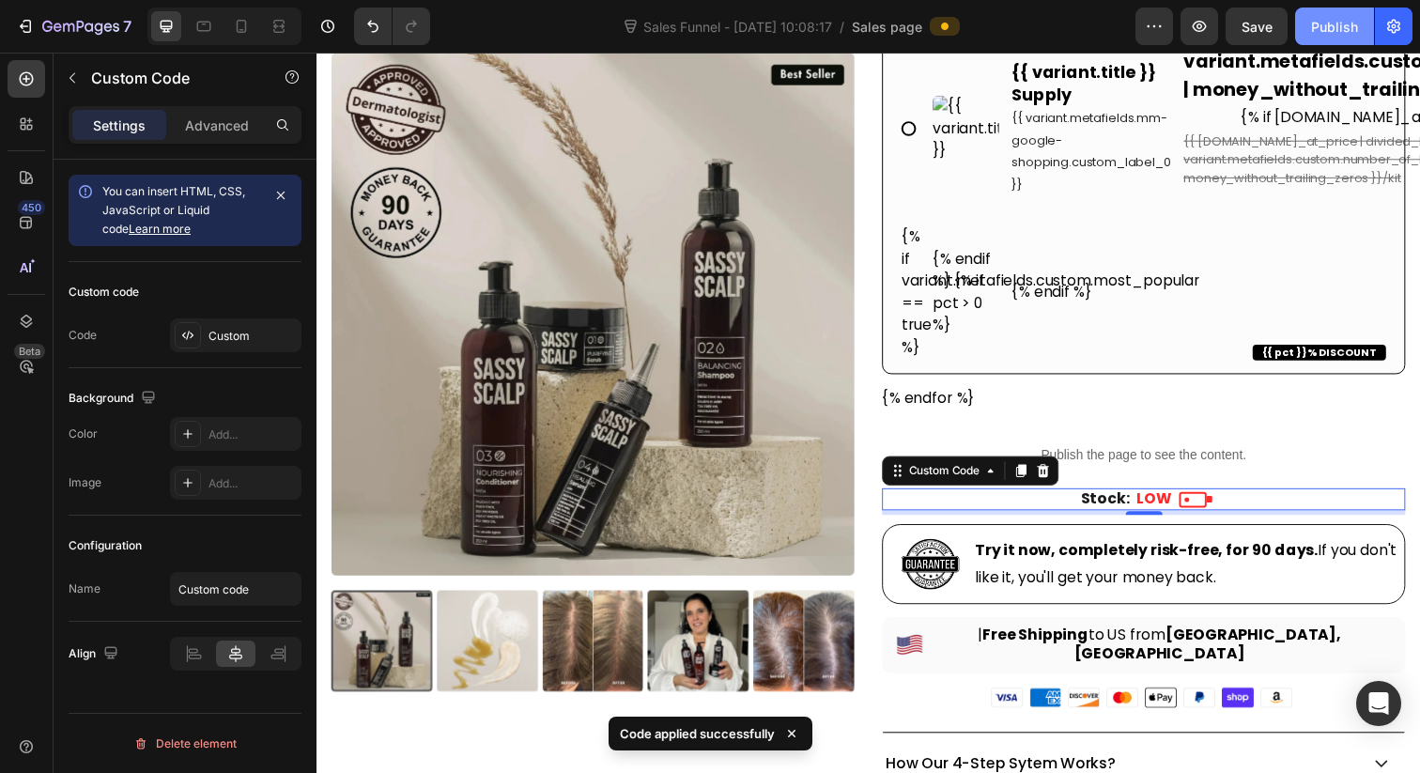
click at [1322, 20] on div "Publish" at bounding box center [1334, 27] width 47 height 20
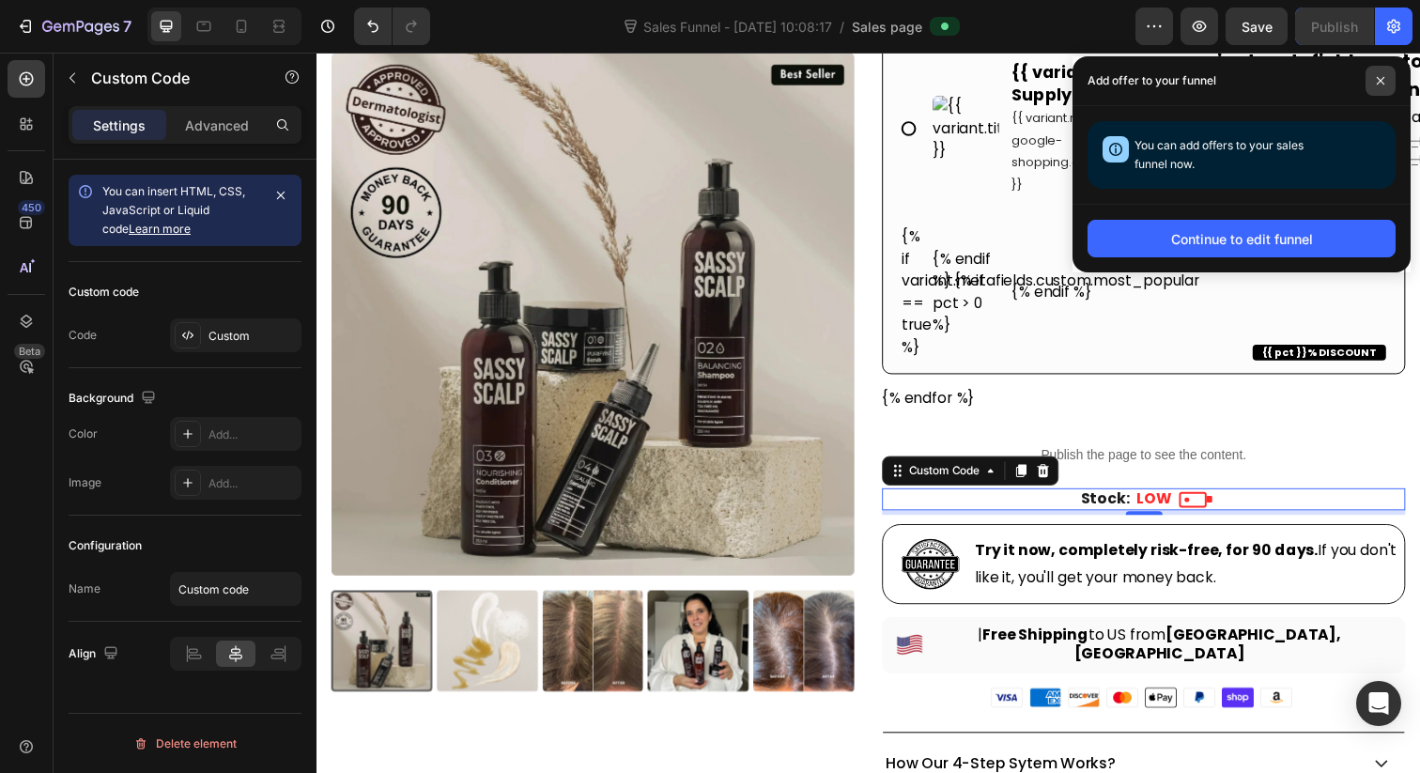
click at [1383, 84] on icon at bounding box center [1381, 81] width 8 height 8
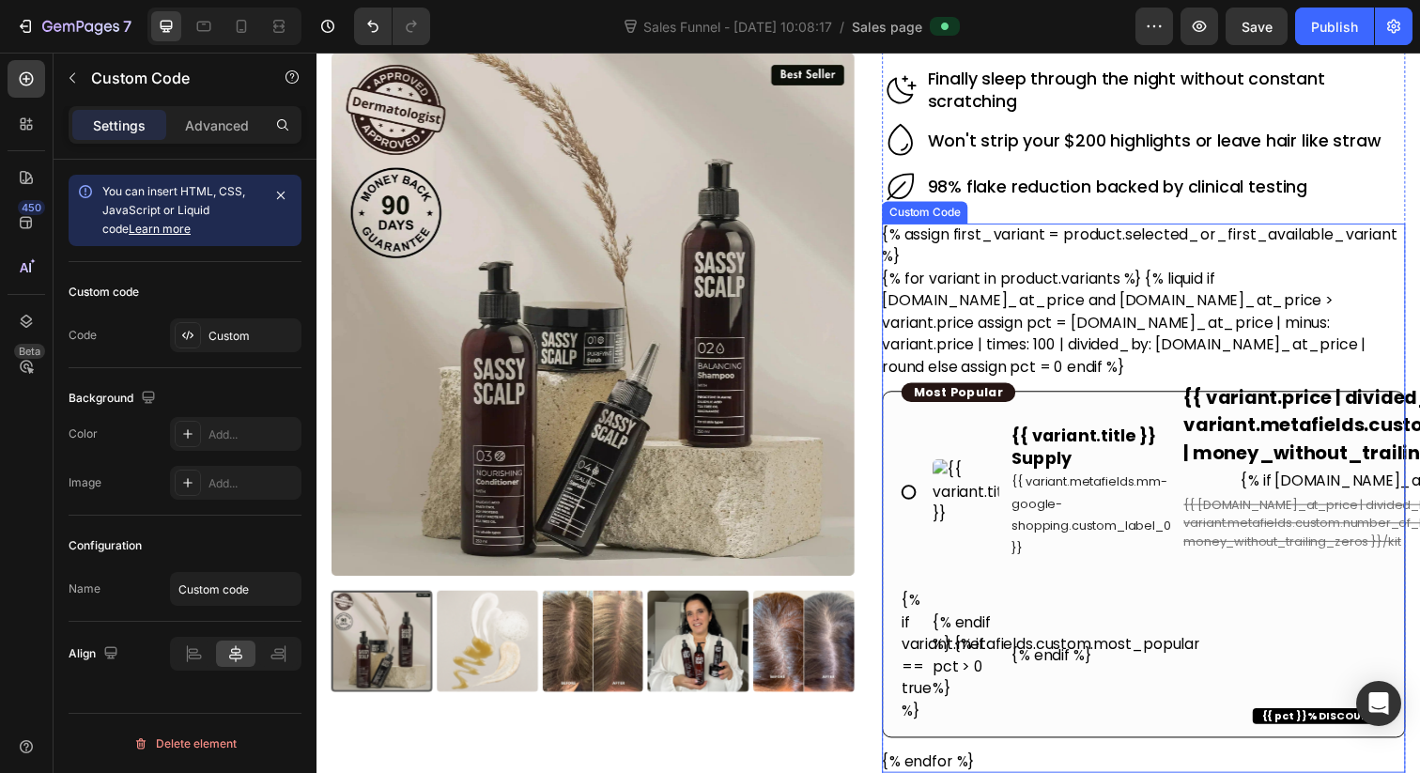
scroll to position [0, 0]
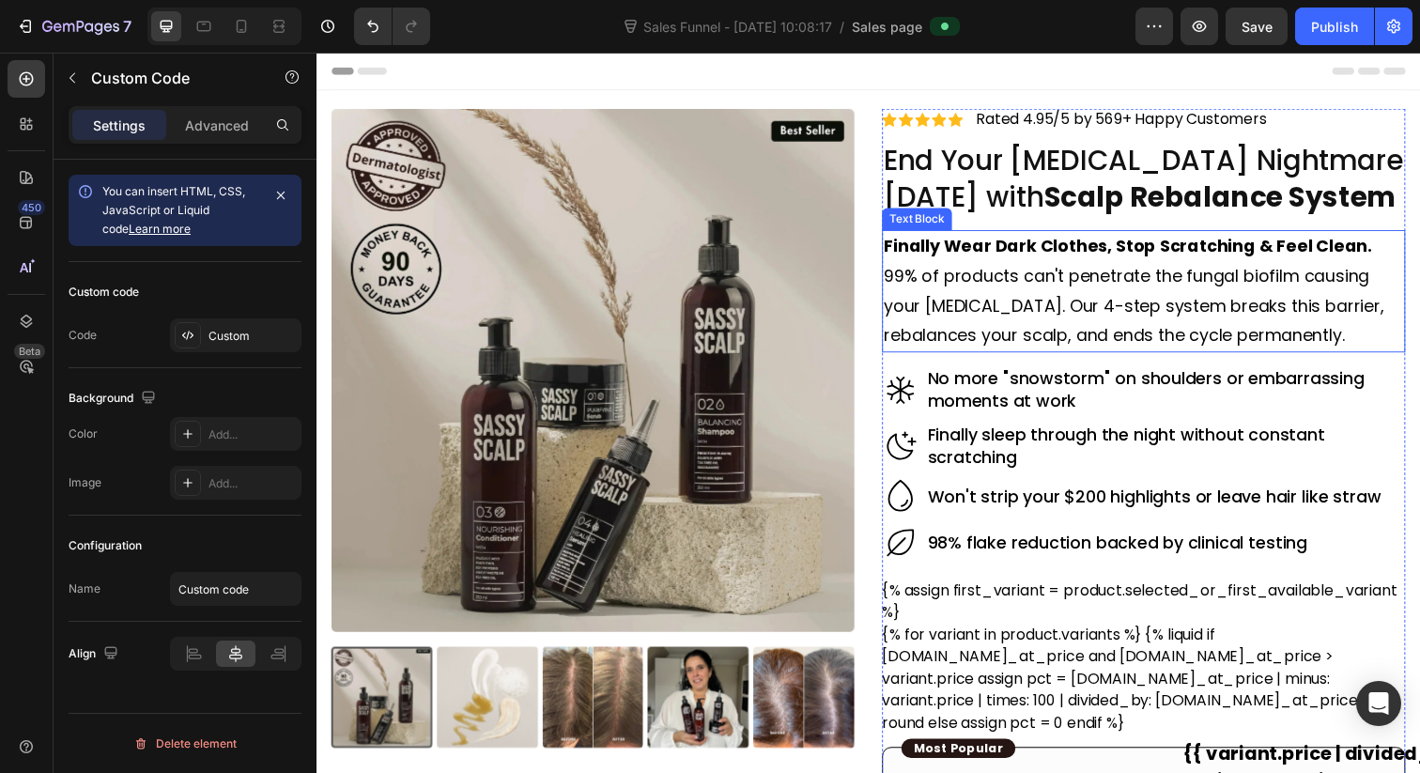
click at [1382, 256] on strong "Finally Wear Dark Clothes, Stop Scratching & Feel Clean." at bounding box center [1145, 250] width 499 height 23
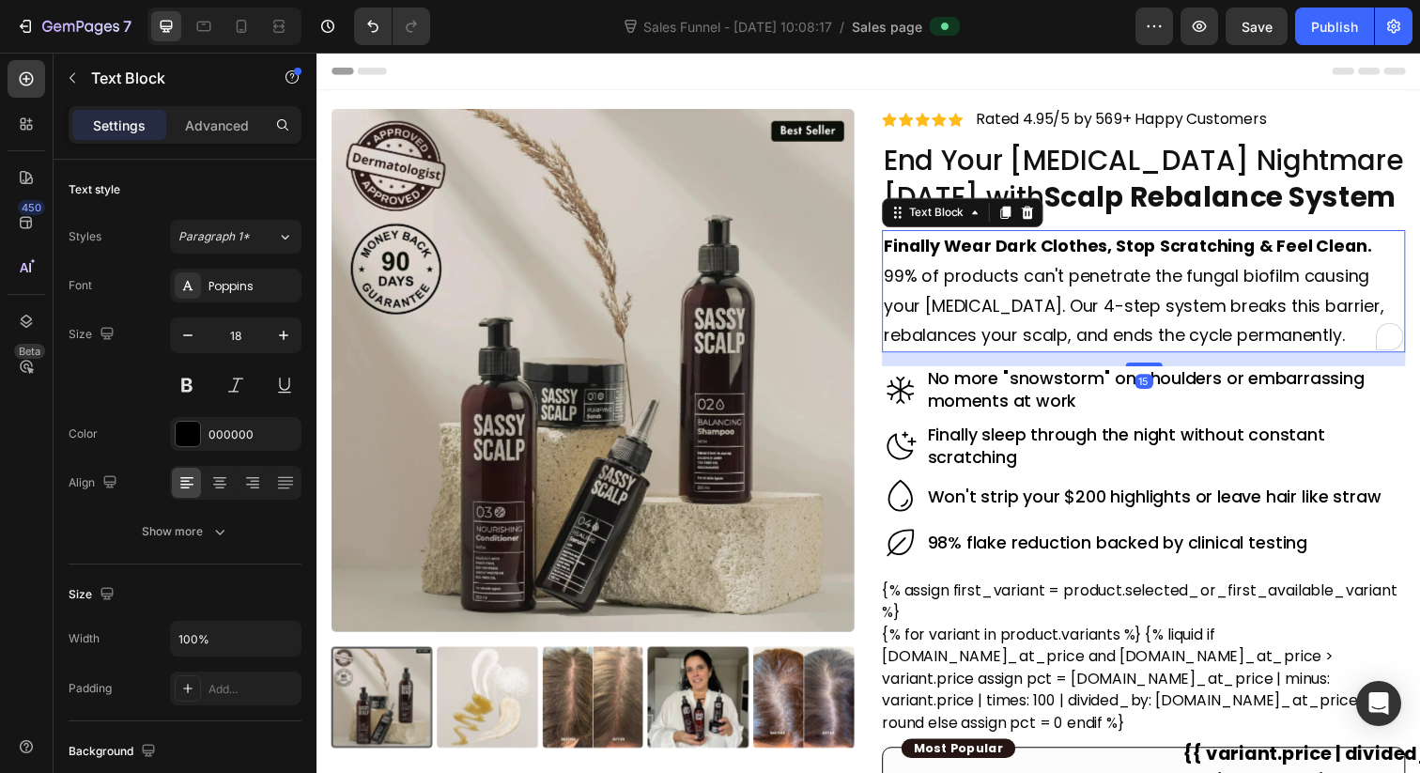
click at [1382, 253] on strong "Finally Wear Dark Clothes, Stop Scratching & Feel Clean." at bounding box center [1145, 250] width 499 height 23
click at [1395, 250] on p "Finally Wear Dark Clothes, Stop Scratching & Feel Clean" at bounding box center [1161, 251] width 531 height 30
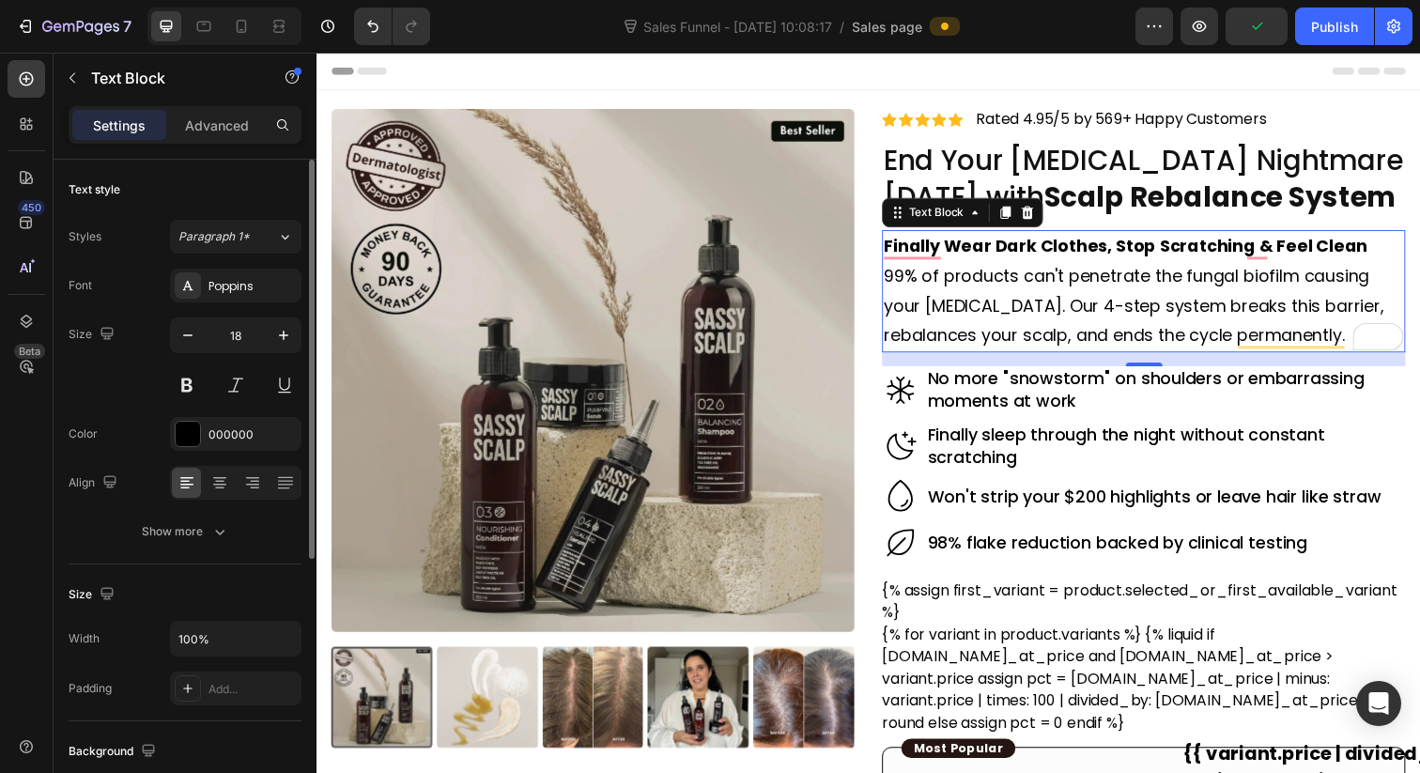
click at [1395, 250] on p "Finally Wear Dark Clothes, Stop Scratching & Feel Clean" at bounding box center [1161, 251] width 531 height 30
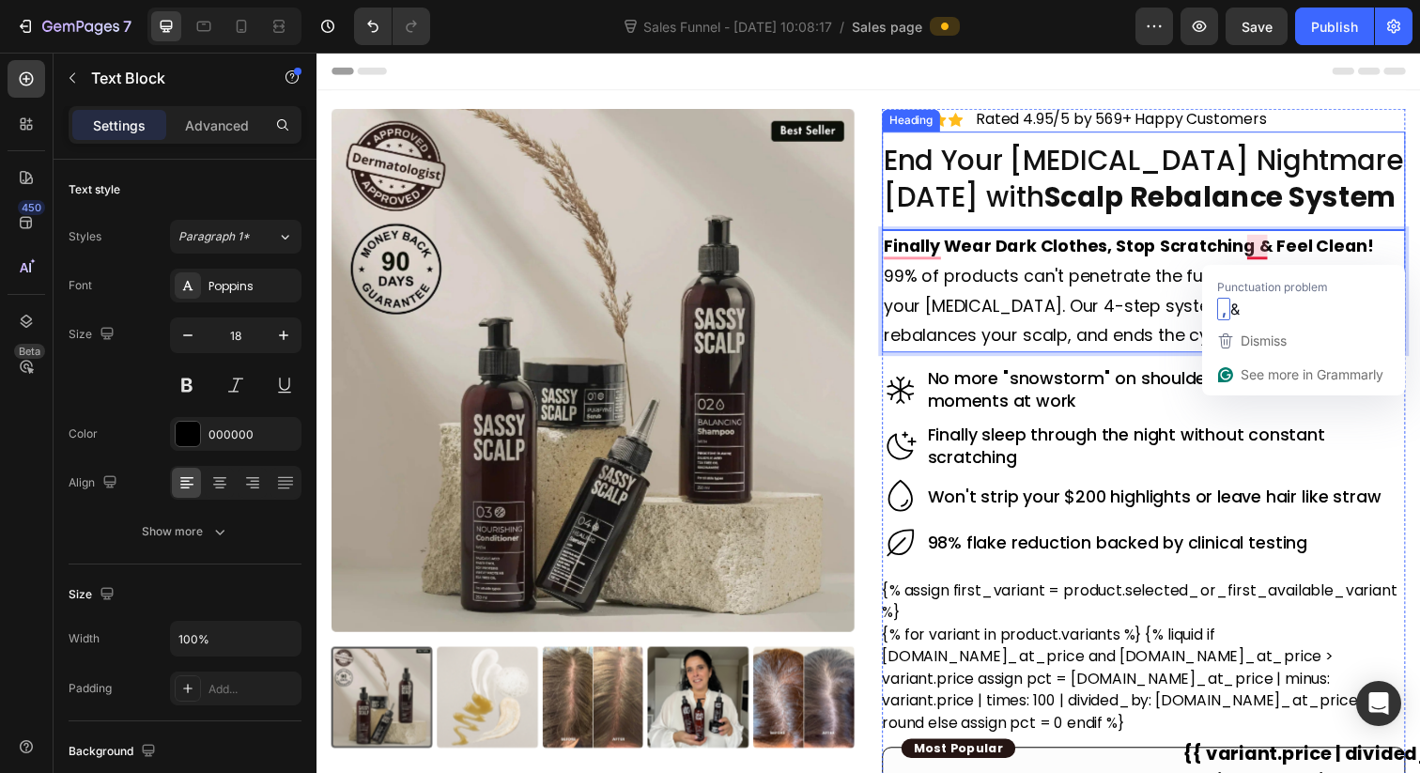
click at [1239, 192] on strong "Scalp Rebalance System" at bounding box center [1239, 199] width 361 height 40
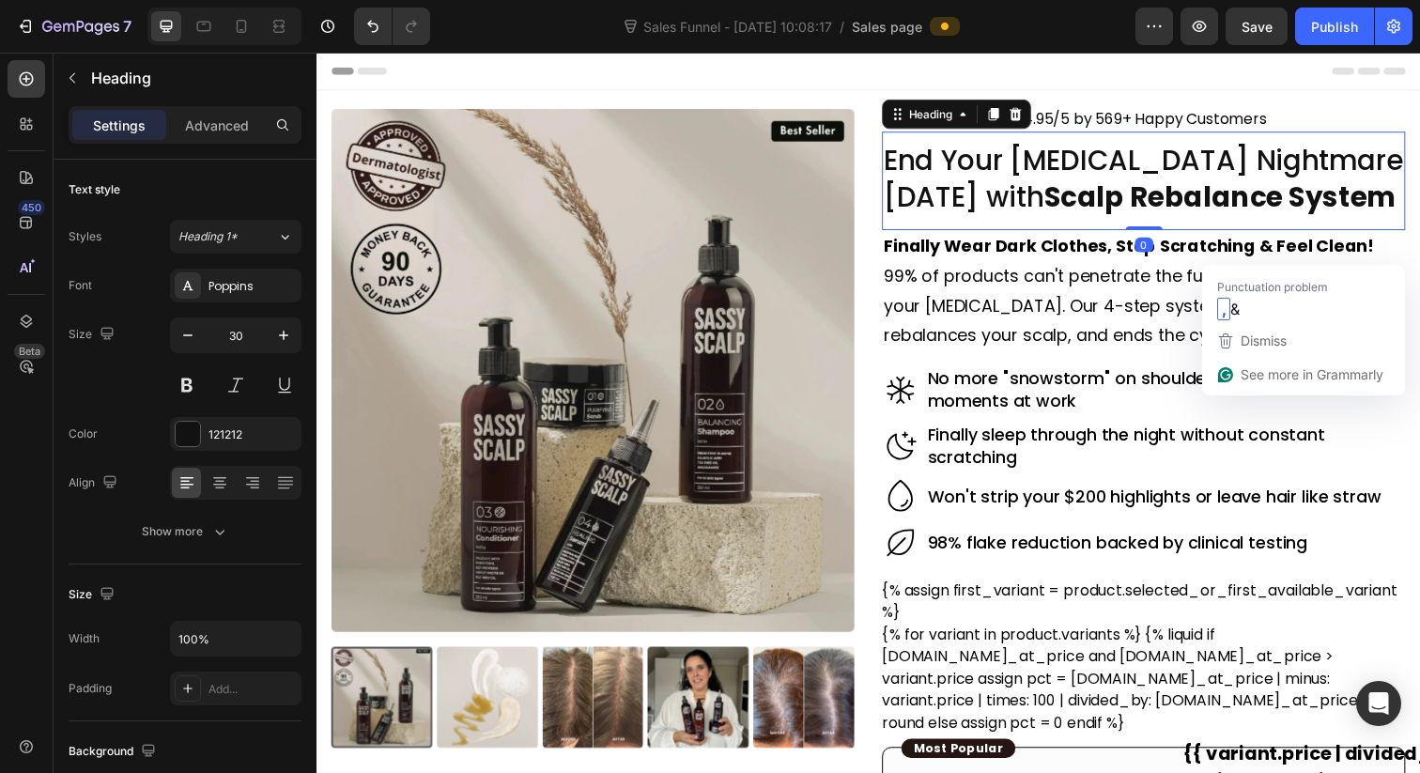
click at [1130, 306] on p "99% of products can't penetrate the fungal biofilm causing your dandruff. Our 4…" at bounding box center [1161, 311] width 531 height 91
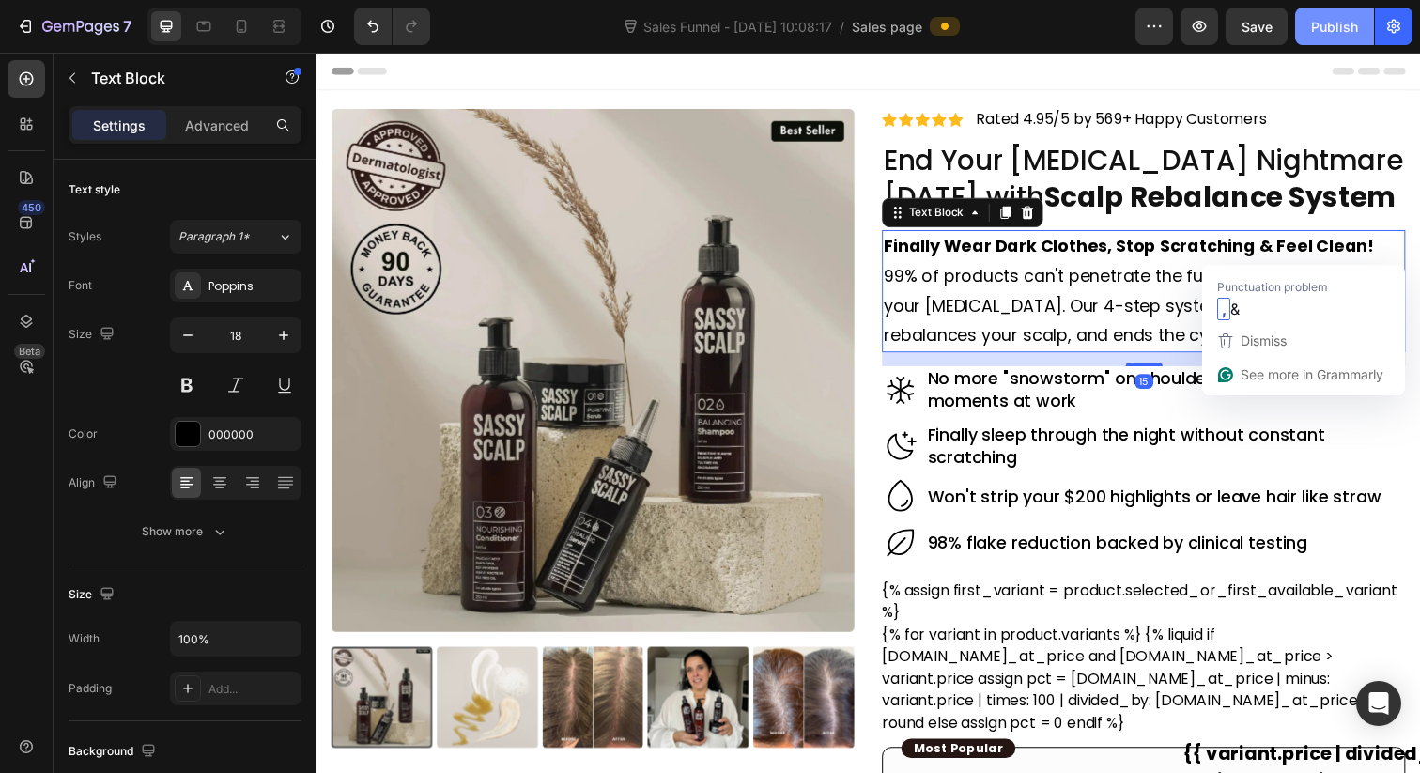
click at [1342, 30] on div "Publish" at bounding box center [1334, 27] width 47 height 20
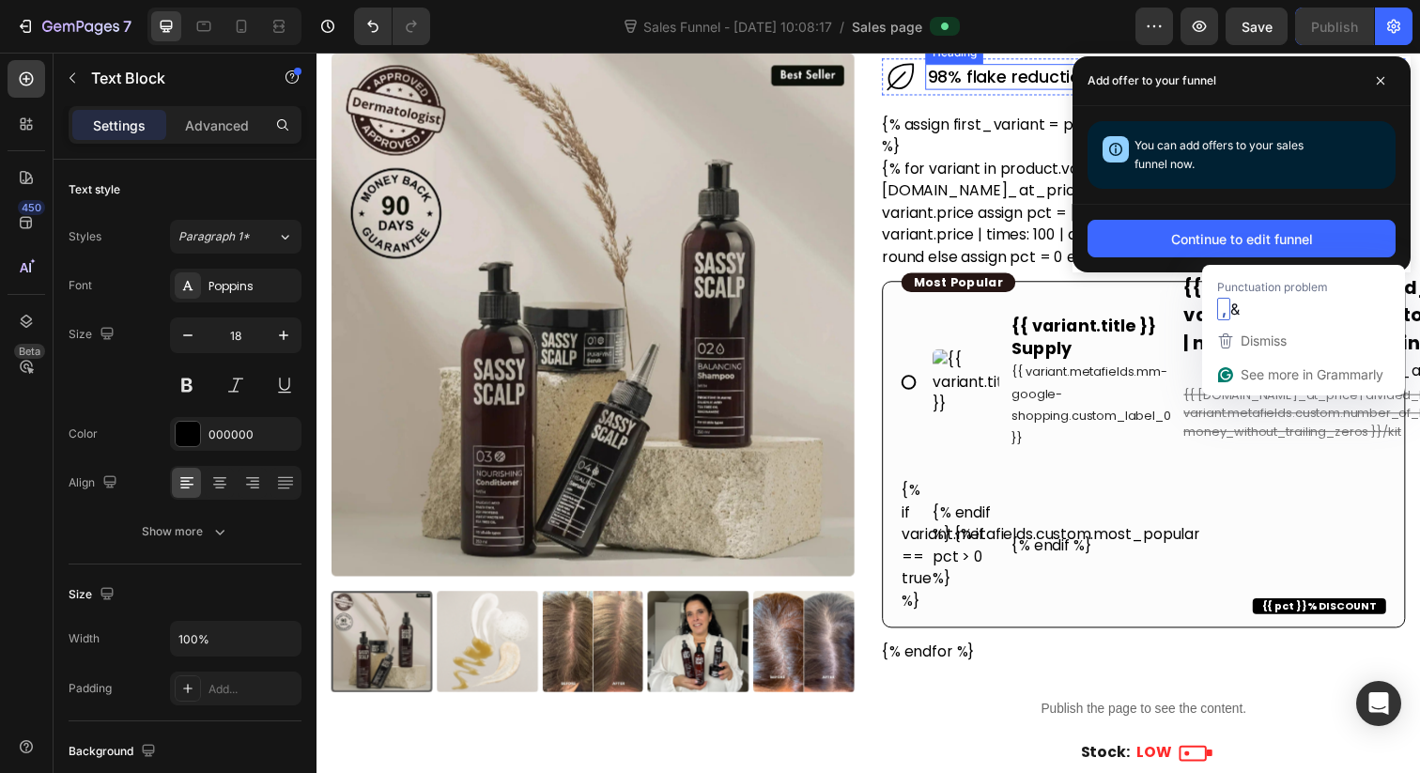
scroll to position [632, 0]
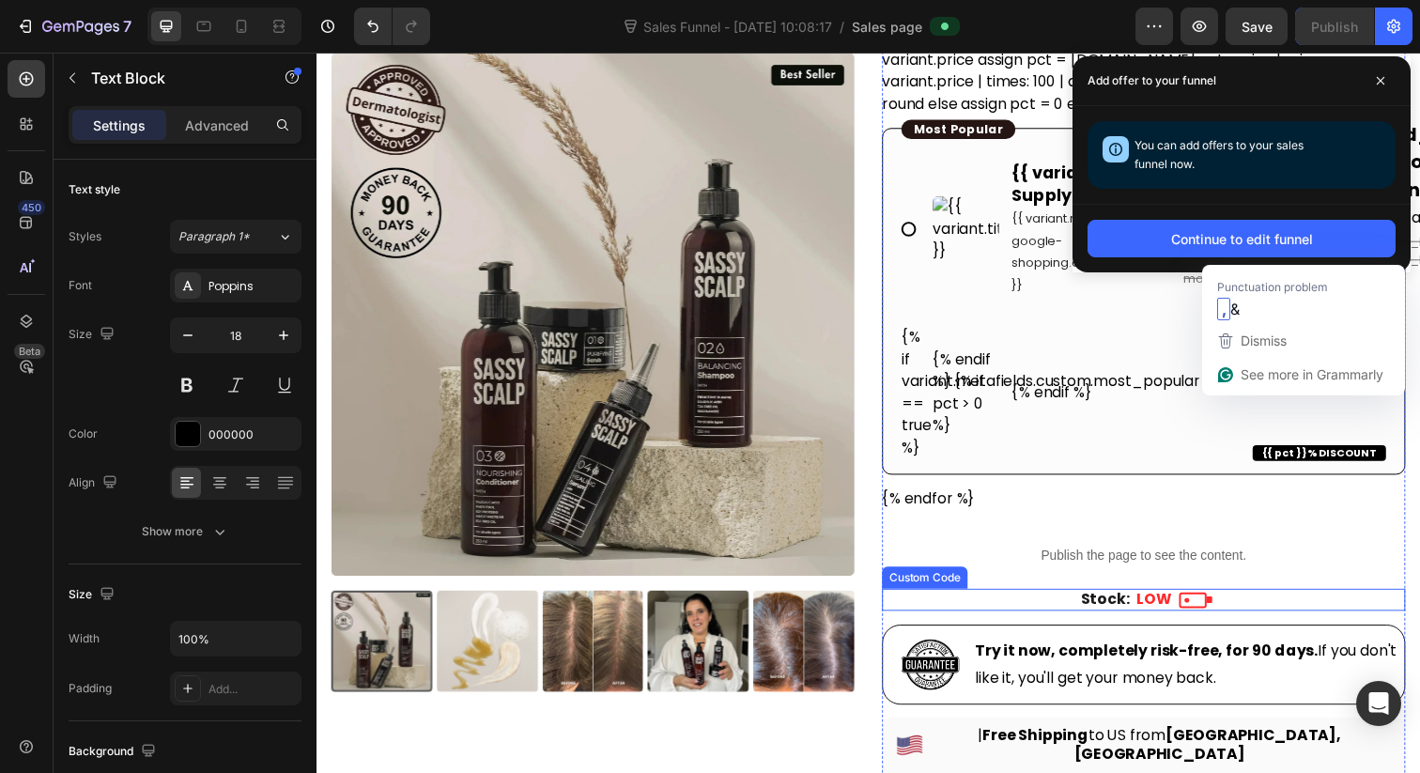
click at [1047, 610] on div "Stock: LOW" at bounding box center [1161, 611] width 534 height 23
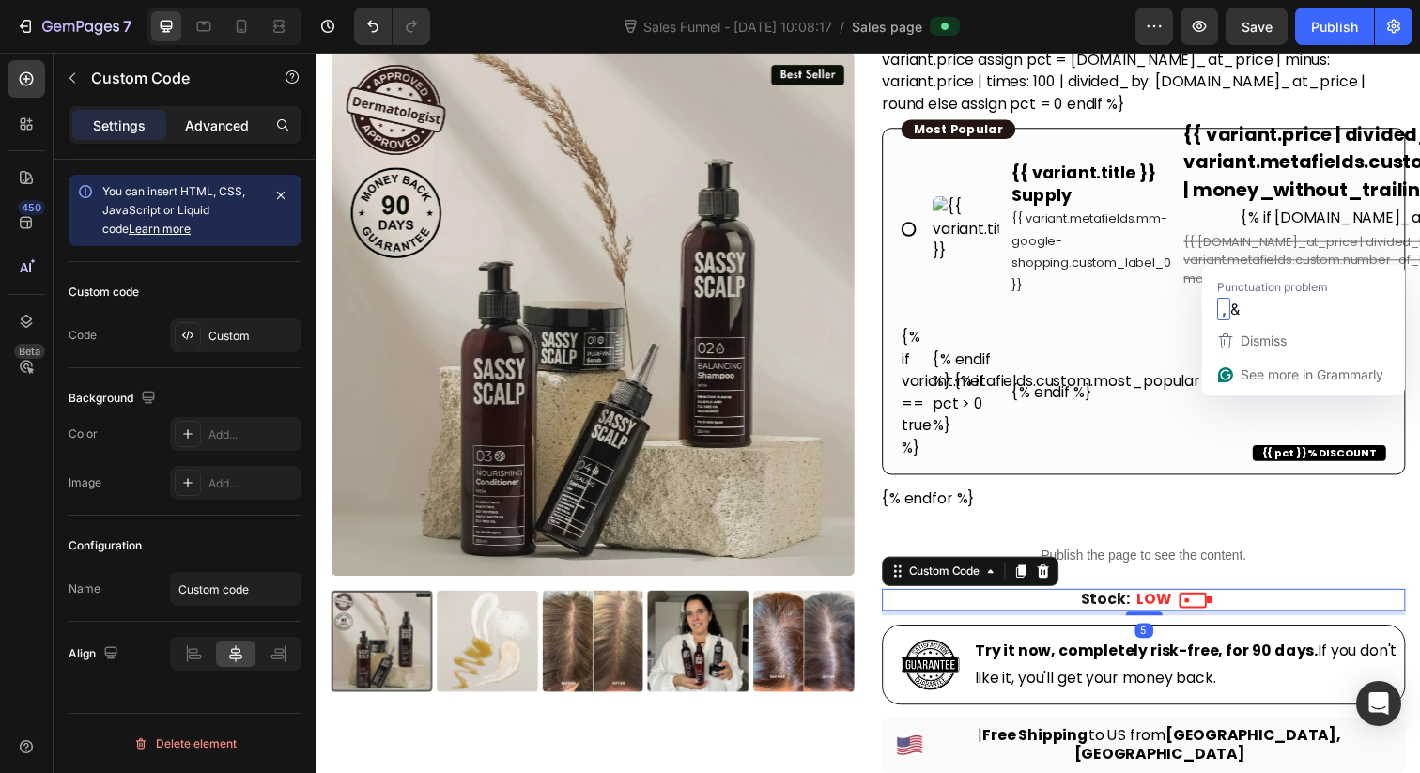
click at [235, 138] on div "Advanced" at bounding box center [217, 125] width 94 height 30
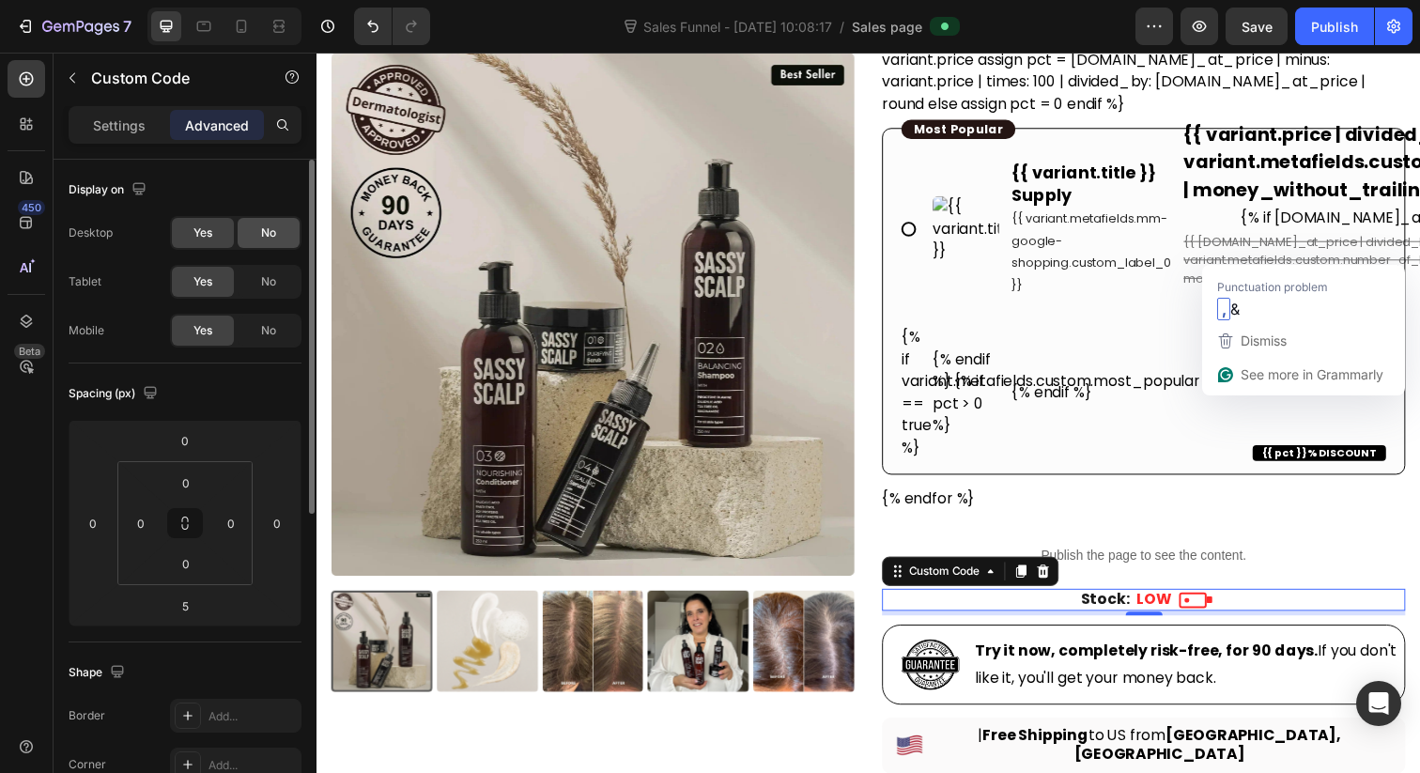
click at [277, 237] on div "No" at bounding box center [269, 233] width 62 height 30
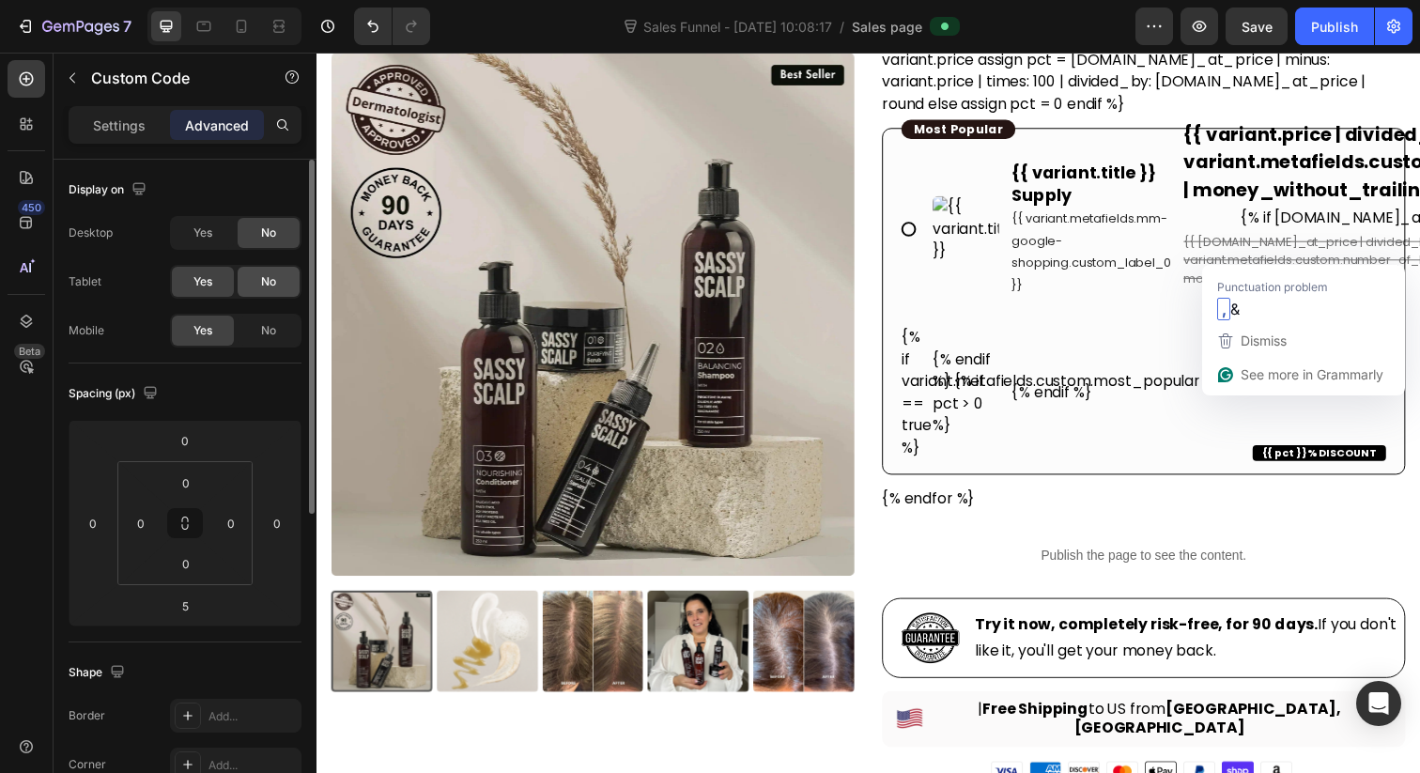
click at [277, 271] on div "No" at bounding box center [269, 282] width 62 height 30
click at [275, 337] on span "No" at bounding box center [268, 330] width 15 height 17
click at [279, 288] on div "No" at bounding box center [269, 282] width 62 height 30
click at [201, 243] on div "Yes" at bounding box center [203, 233] width 62 height 30
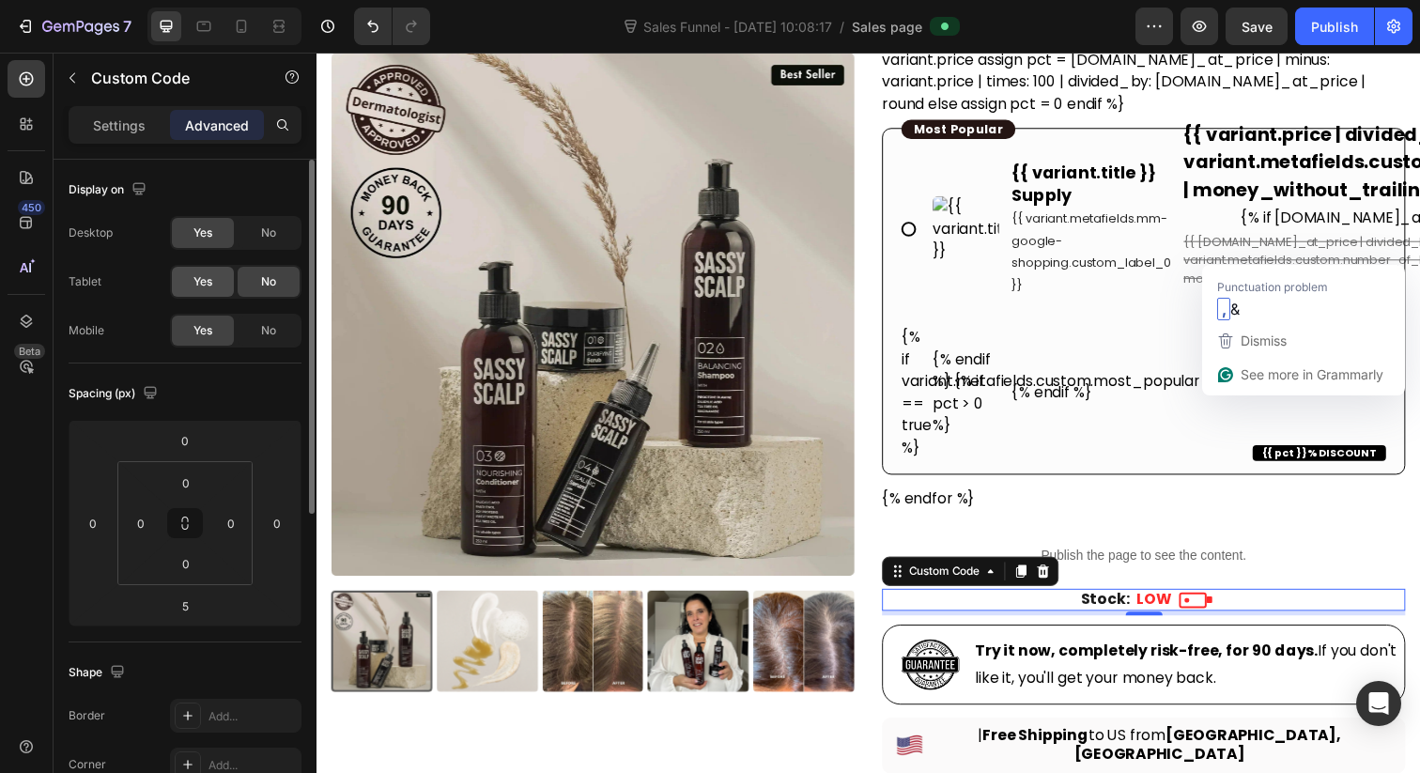
click at [201, 277] on span "Yes" at bounding box center [202, 281] width 19 height 17
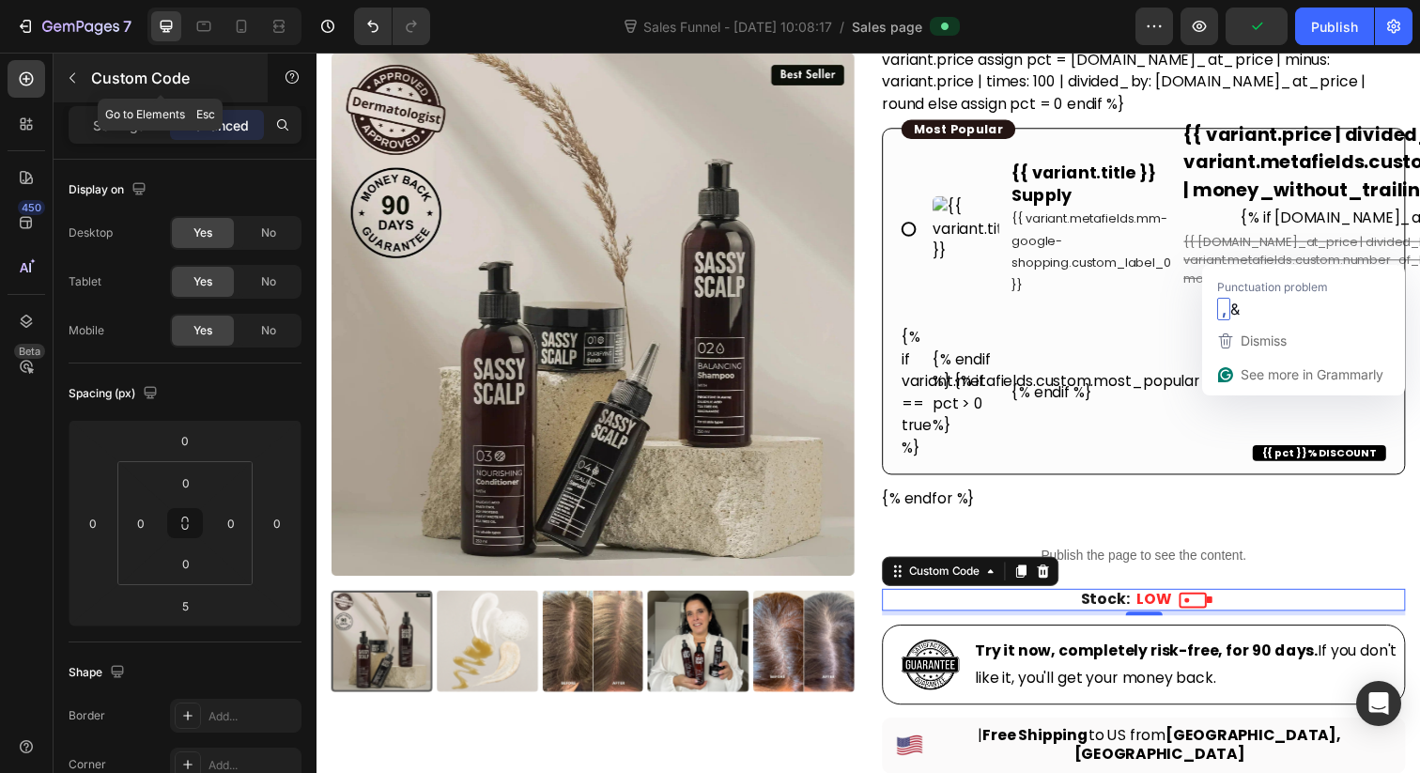
click at [68, 84] on icon "button" at bounding box center [72, 77] width 15 height 15
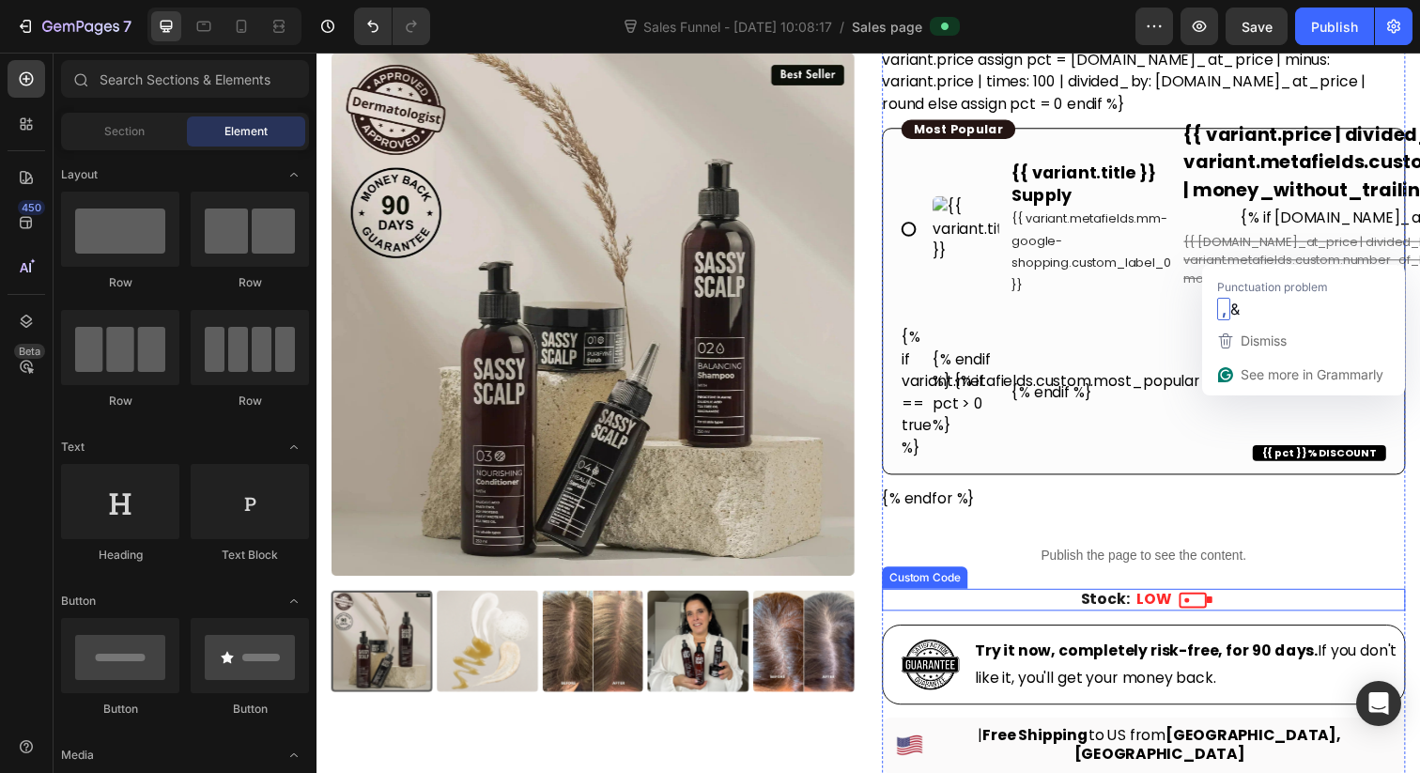
click at [1067, 605] on div "Stock: LOW" at bounding box center [1161, 611] width 534 height 23
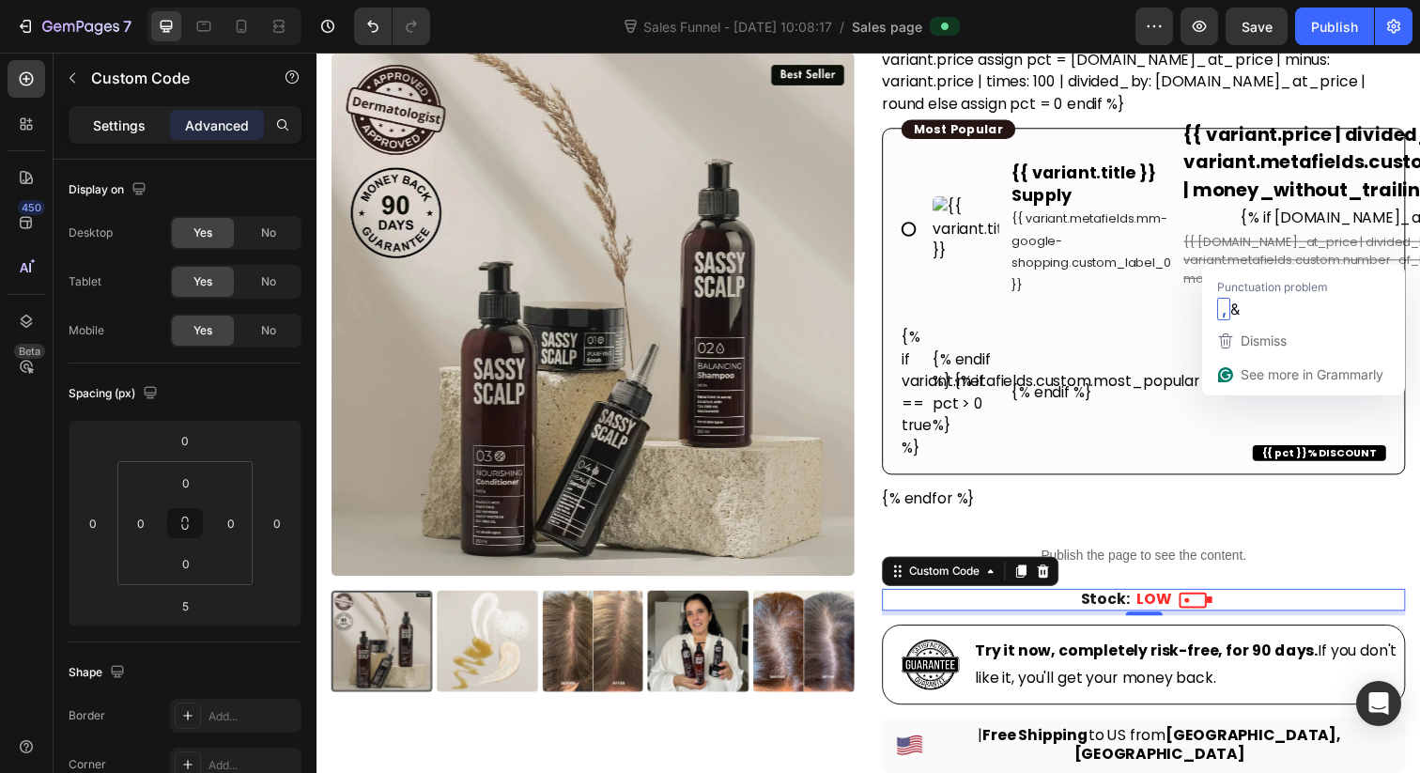
click at [116, 124] on p "Settings" at bounding box center [119, 126] width 53 height 20
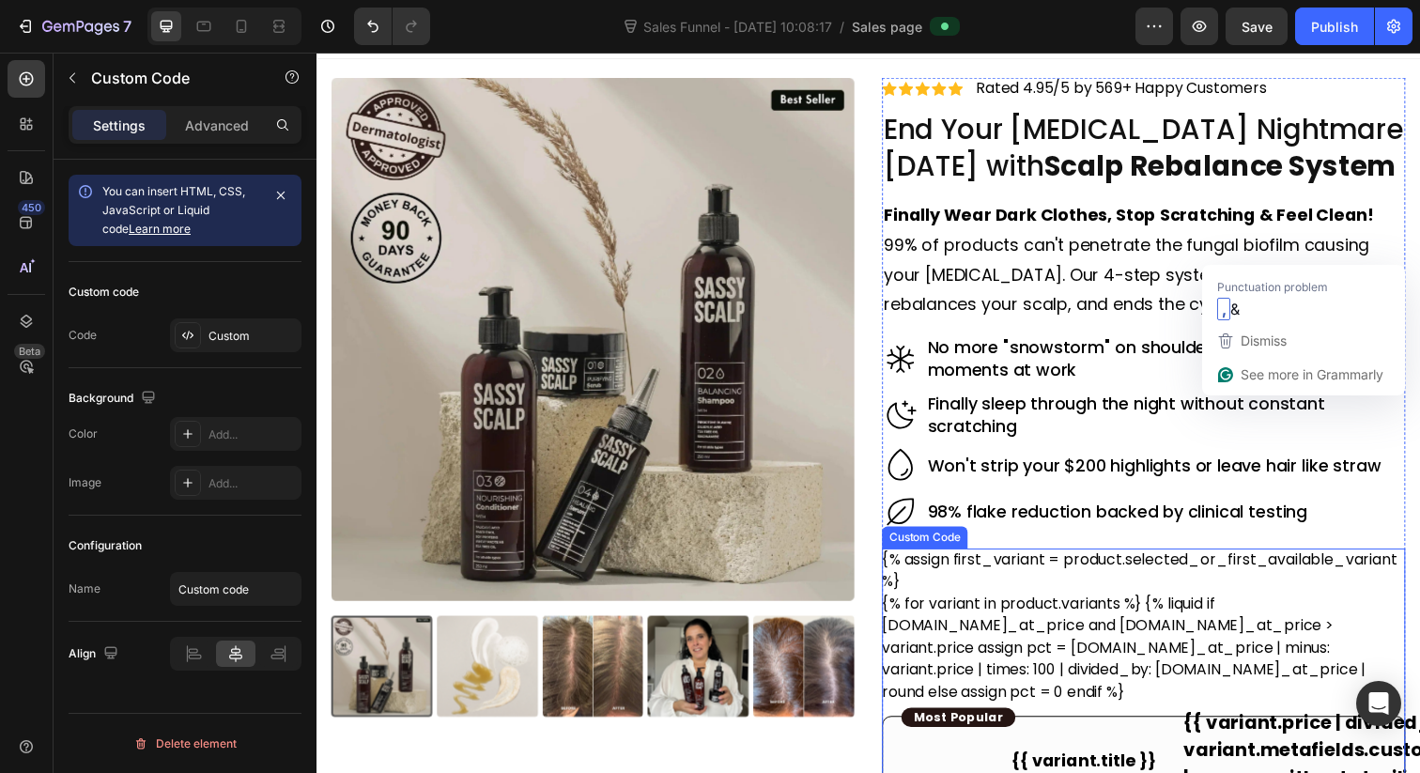
scroll to position [0, 0]
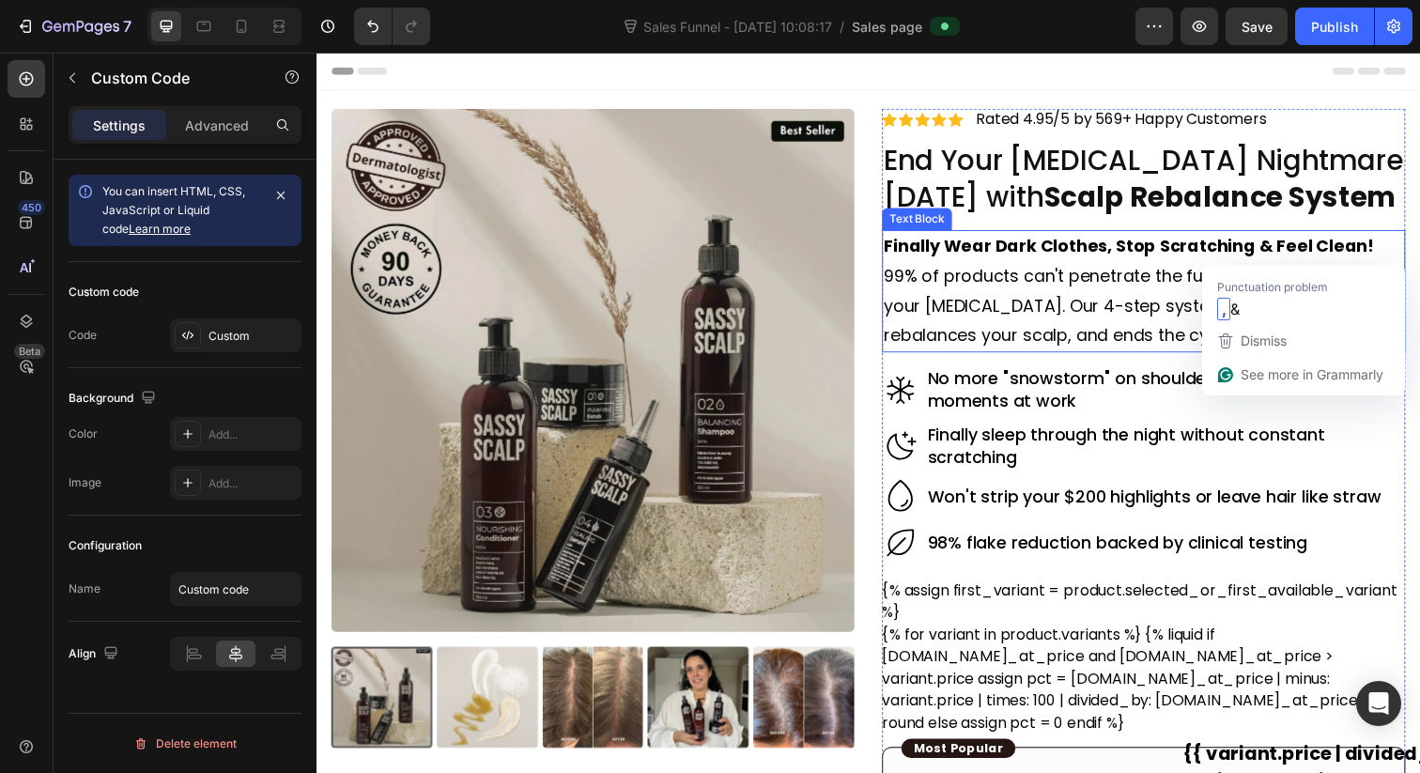
click at [986, 266] on p "99% of products can't penetrate the fungal biofilm causing your dandruff. Our 4…" at bounding box center [1161, 311] width 531 height 91
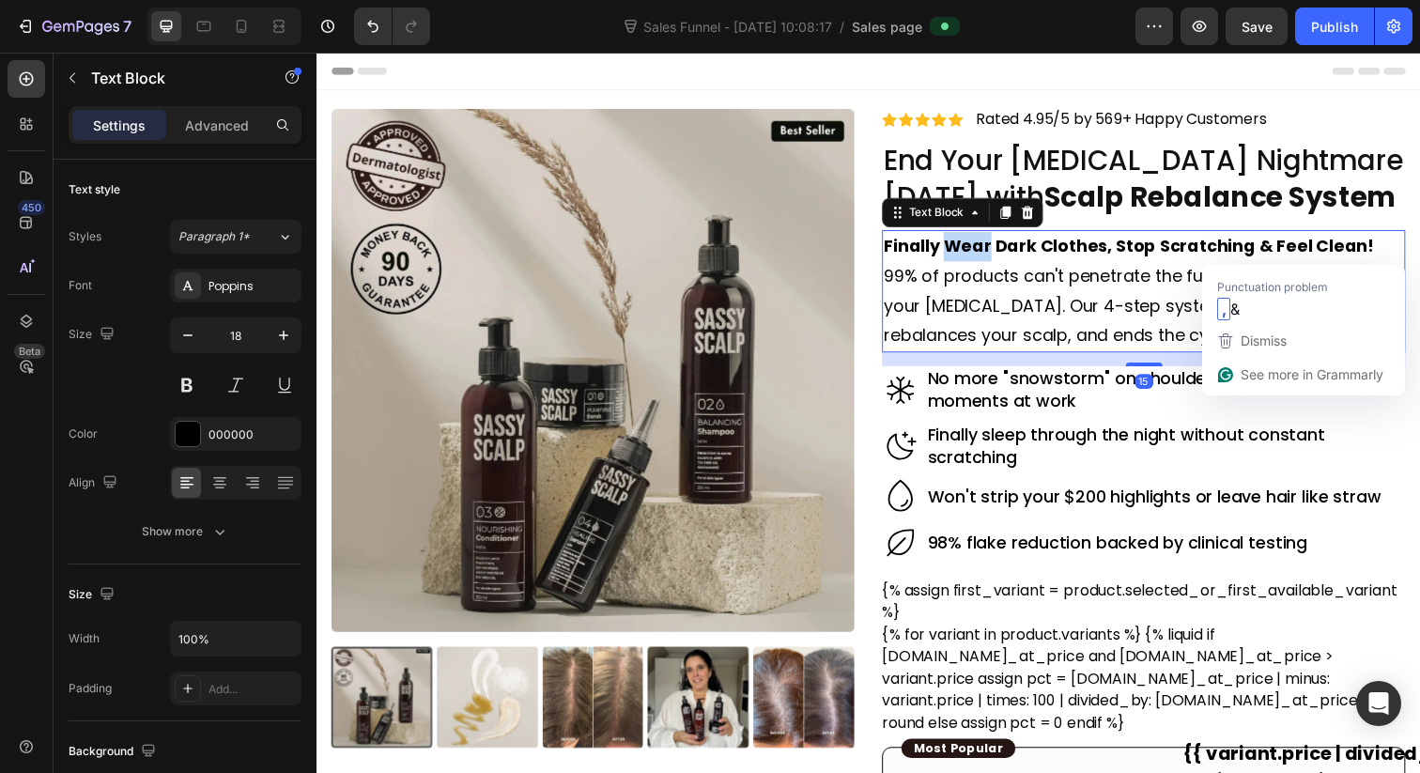
click at [984, 246] on strong "Finally Wear Dark Clothes, Stop Scratching & Feel Clean!" at bounding box center [1146, 250] width 501 height 23
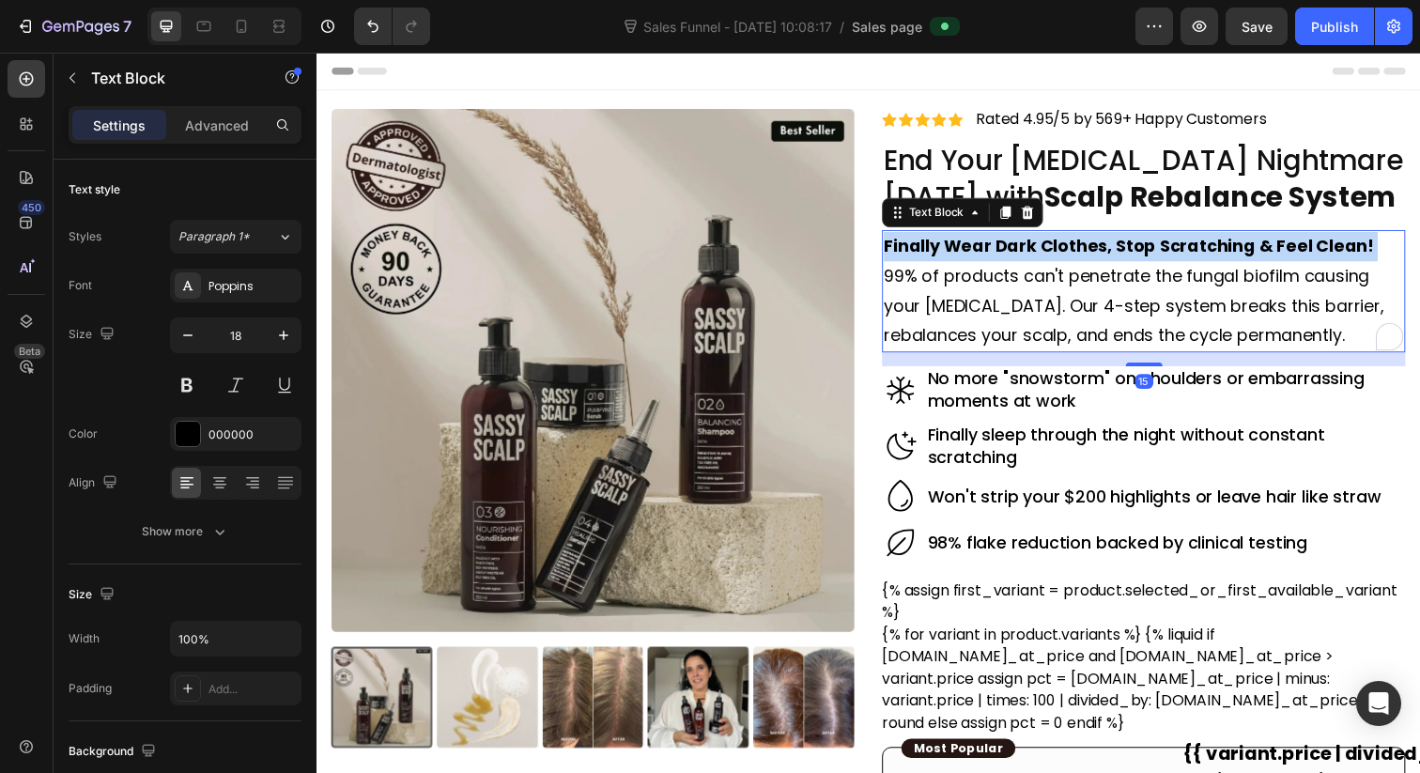
click at [984, 246] on strong "Finally Wear Dark Clothes, Stop Scratching & Feel Clean!" at bounding box center [1146, 250] width 501 height 23
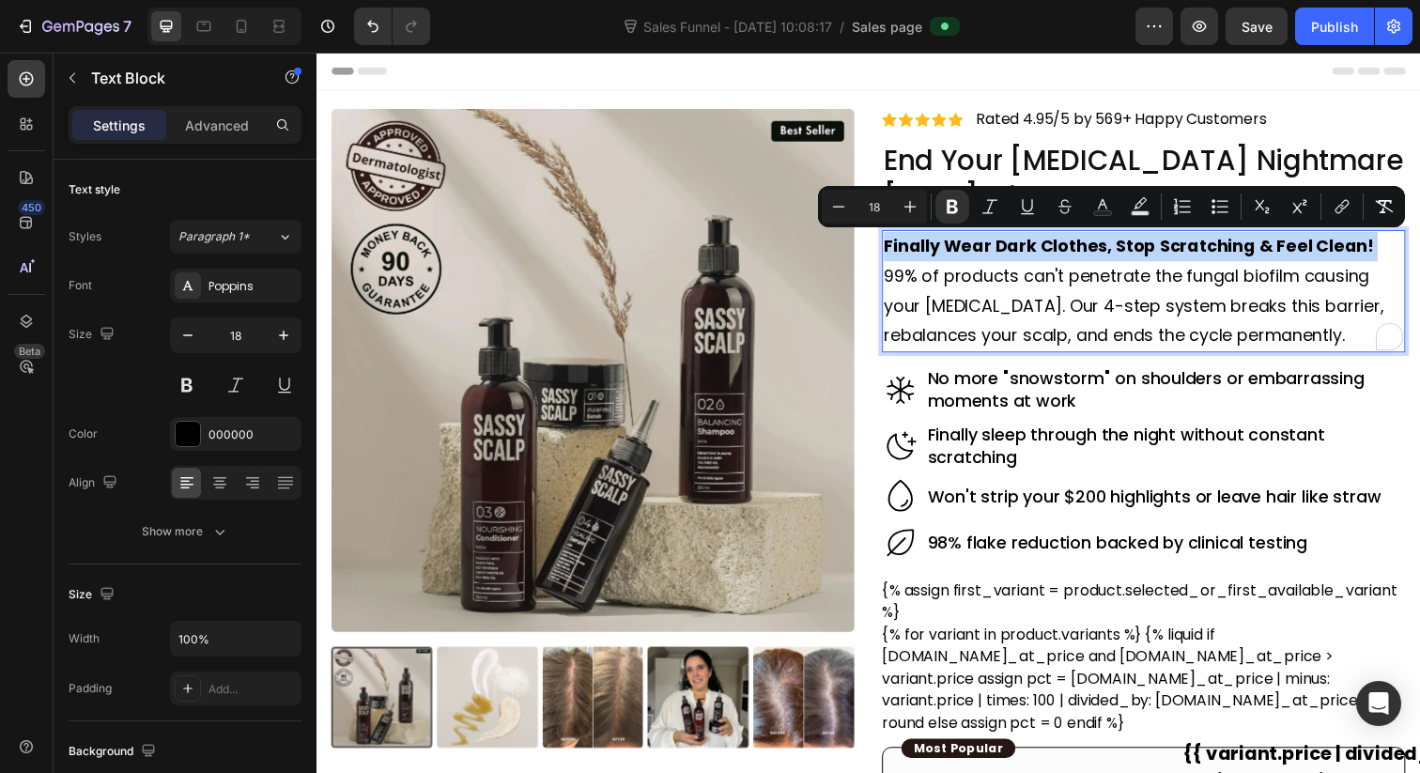
copy strong "Finally Wear Dark Clothes, Stop Scratching & Feel Clean!"
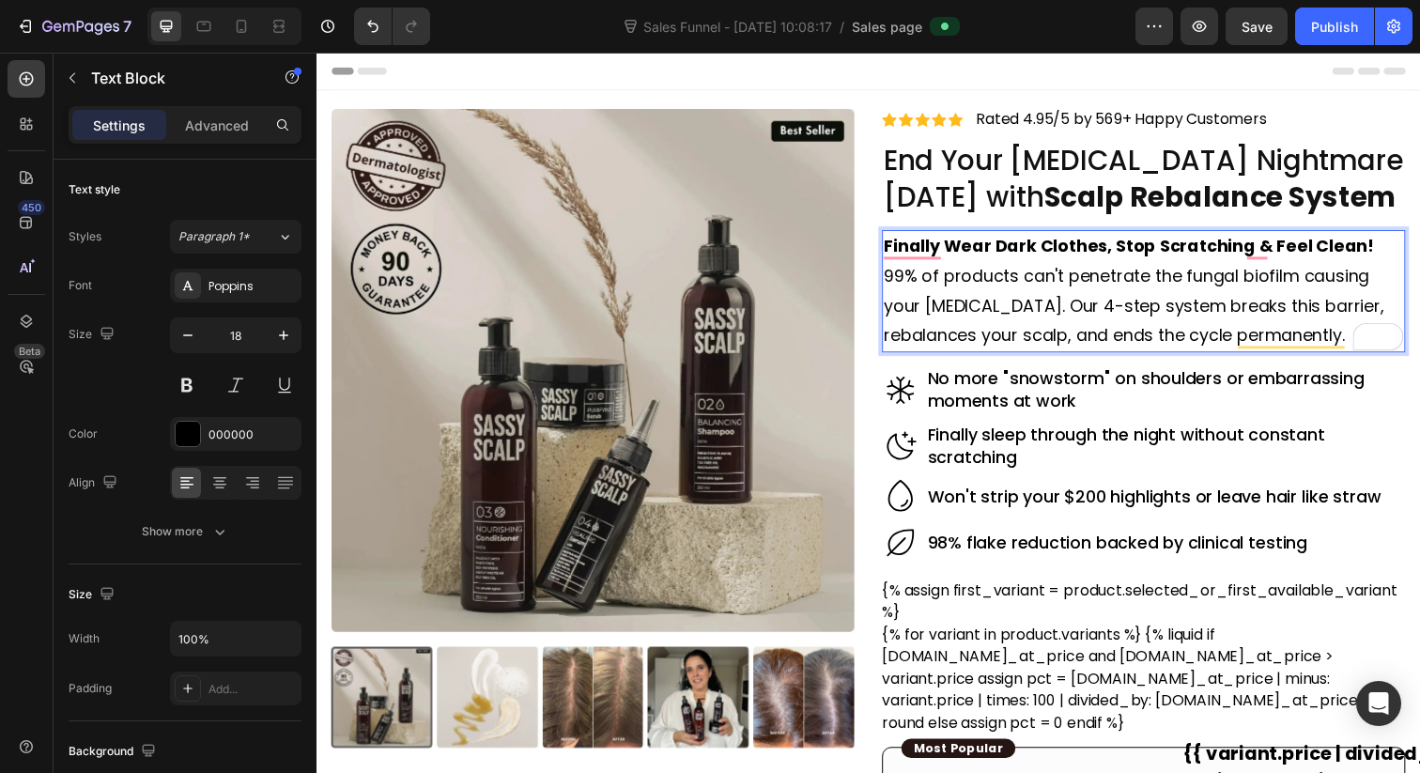
click at [1010, 328] on p "99% of products can't penetrate the fungal biofilm causing your dandruff. Our 4…" at bounding box center [1161, 311] width 531 height 91
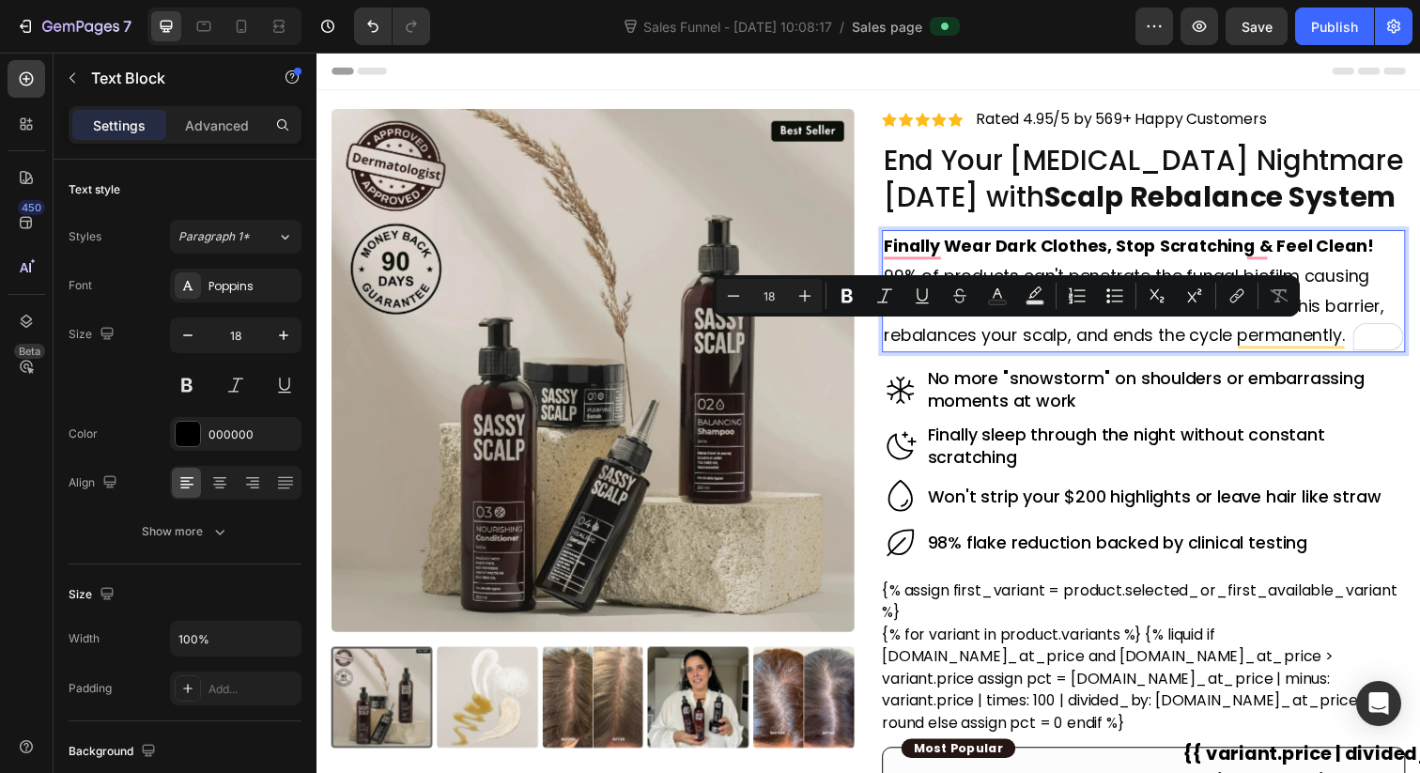
click at [1085, 333] on p "99% of products can't penetrate the fungal biofilm causing your dandruff. Our 4…" at bounding box center [1161, 311] width 531 height 91
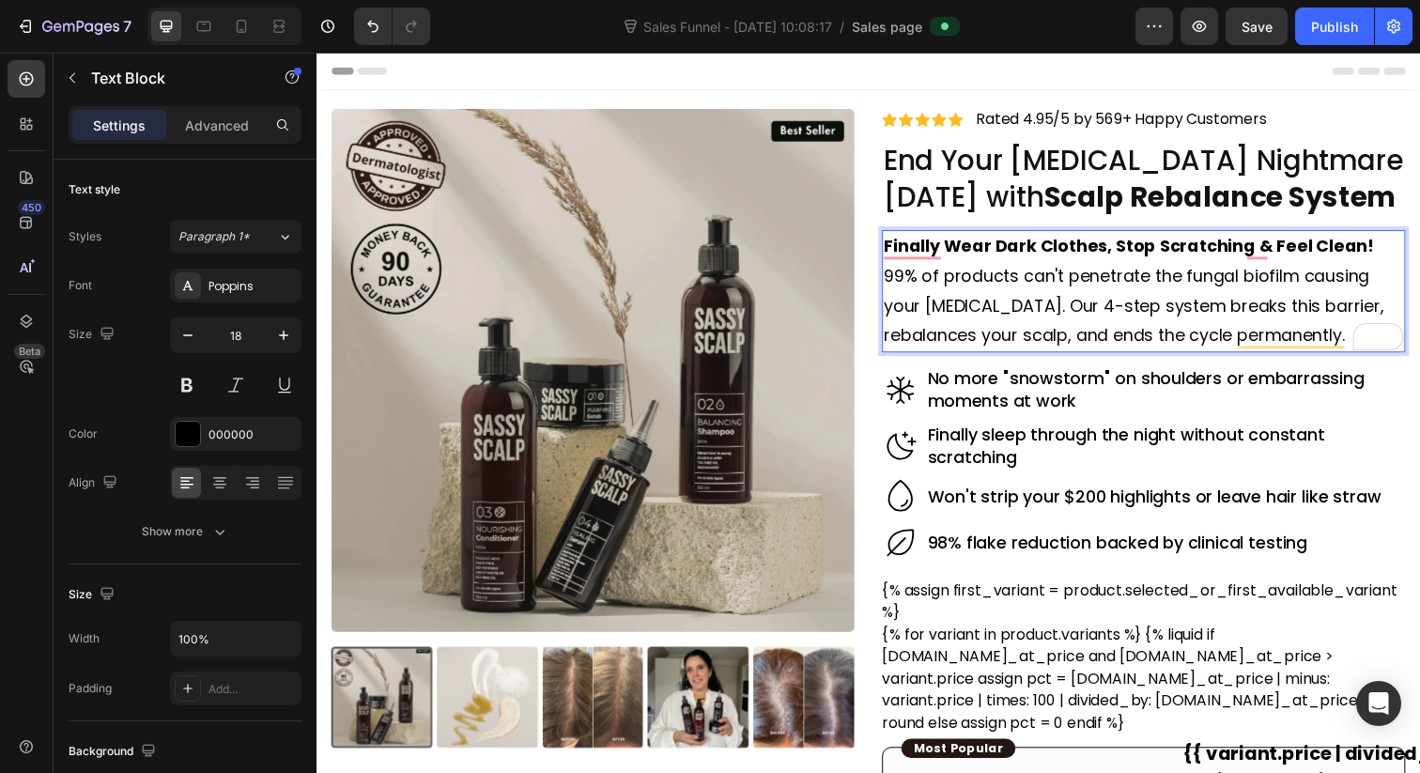
click at [1179, 326] on p "99% of products can't penetrate the fungal biofilm causing your dandruff. Our 4…" at bounding box center [1161, 311] width 531 height 91
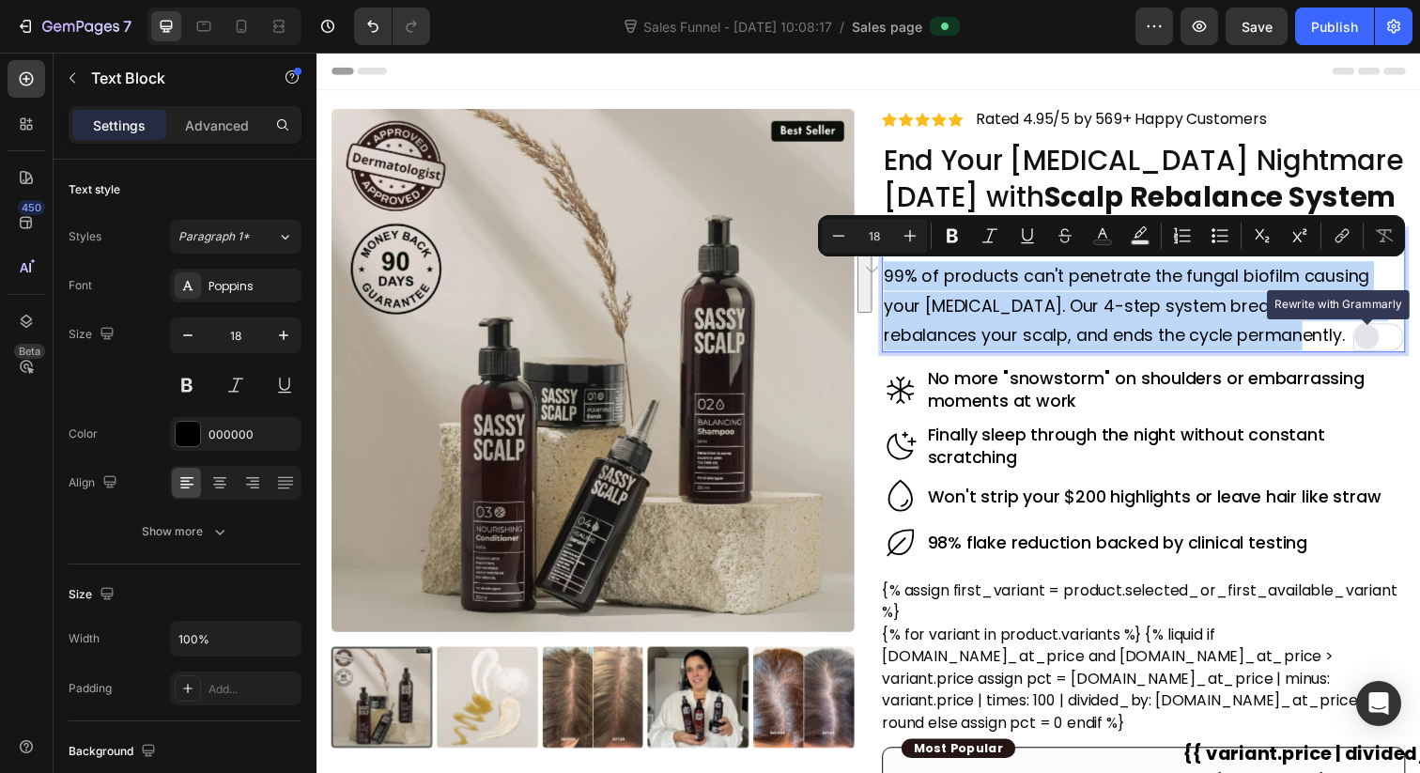
drag, startPoint x: 899, startPoint y: 277, endPoint x: 1391, endPoint y: 355, distance: 498.2
click at [1391, 355] on div "Finally Wear Dark Clothes, Stop Scratching & Feel Clean! 99% of products can't …" at bounding box center [1161, 297] width 534 height 126
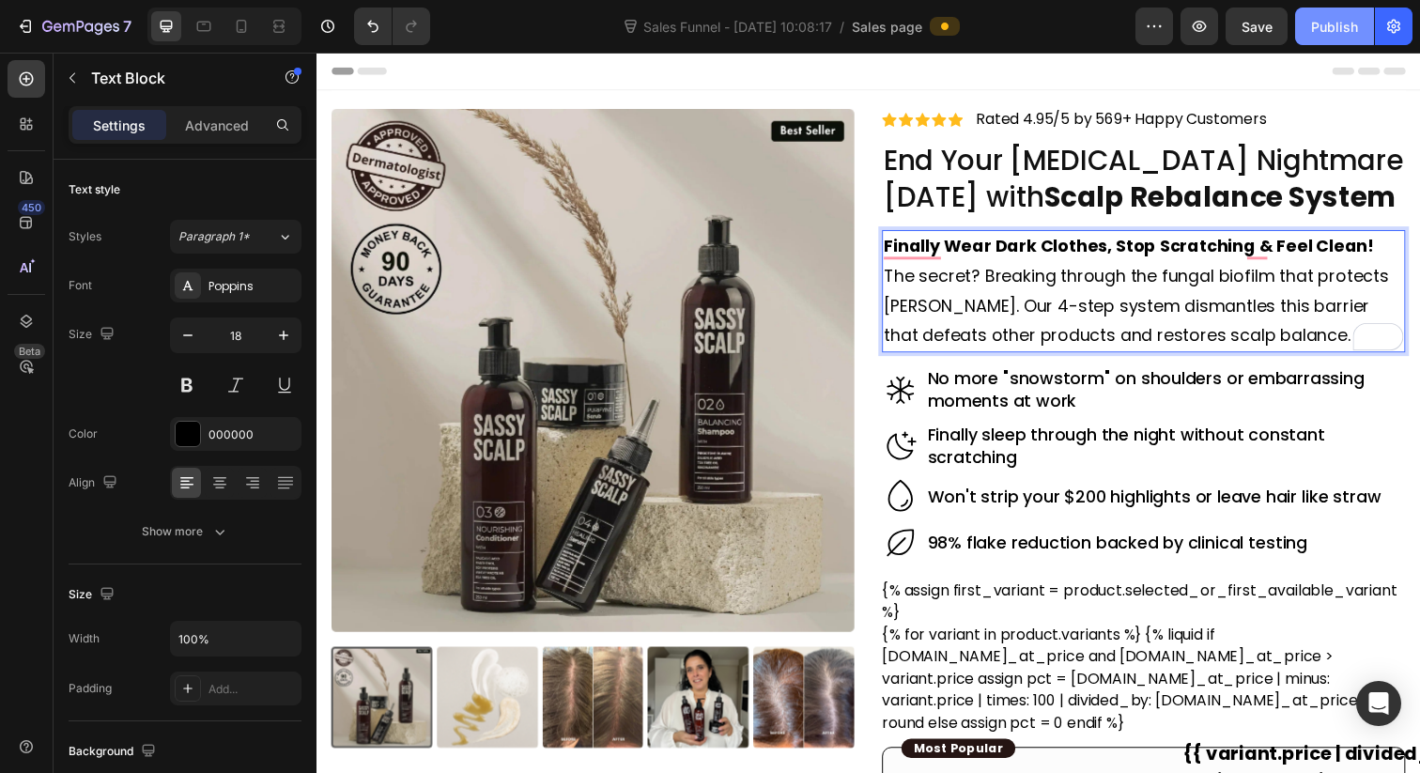
click at [1336, 34] on div "Publish" at bounding box center [1334, 27] width 47 height 20
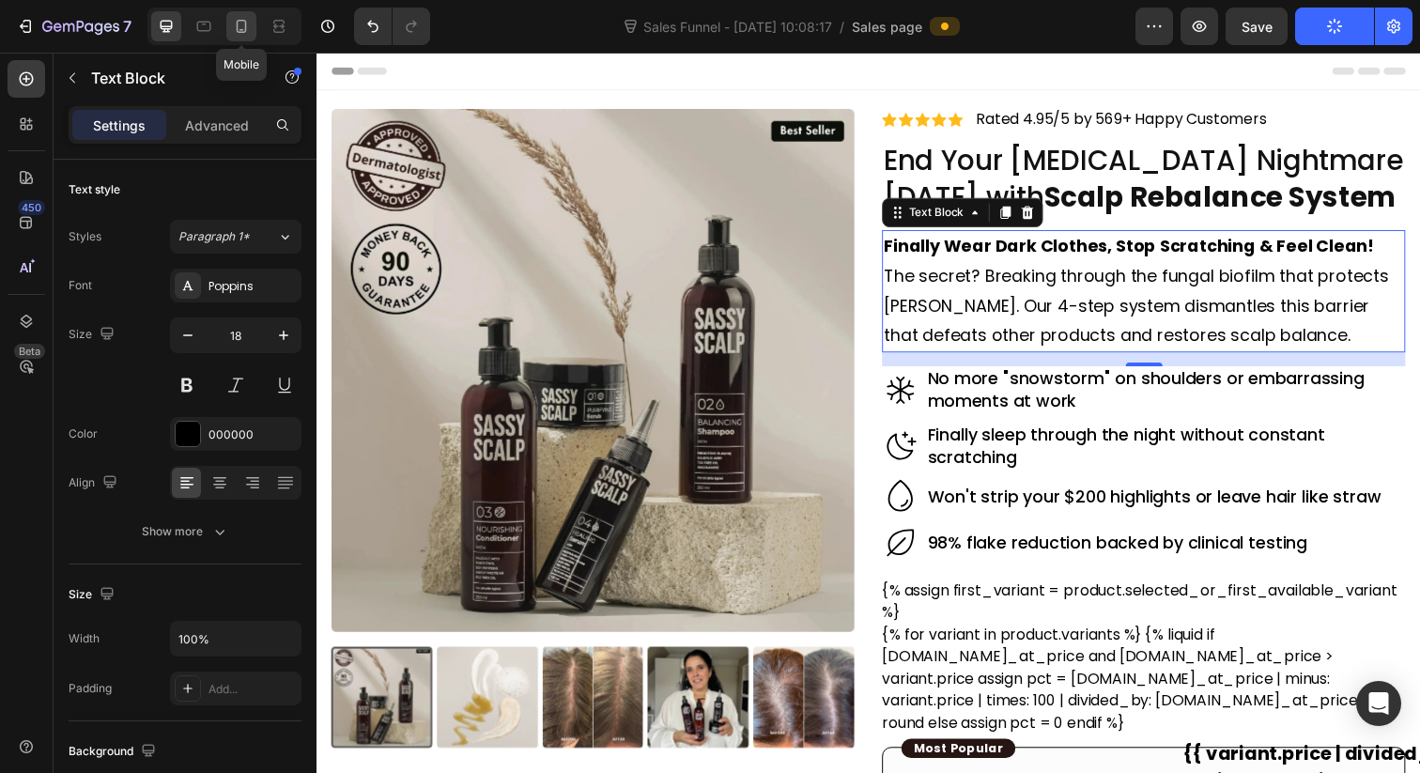
click at [250, 20] on icon at bounding box center [241, 26] width 19 height 19
type input "16"
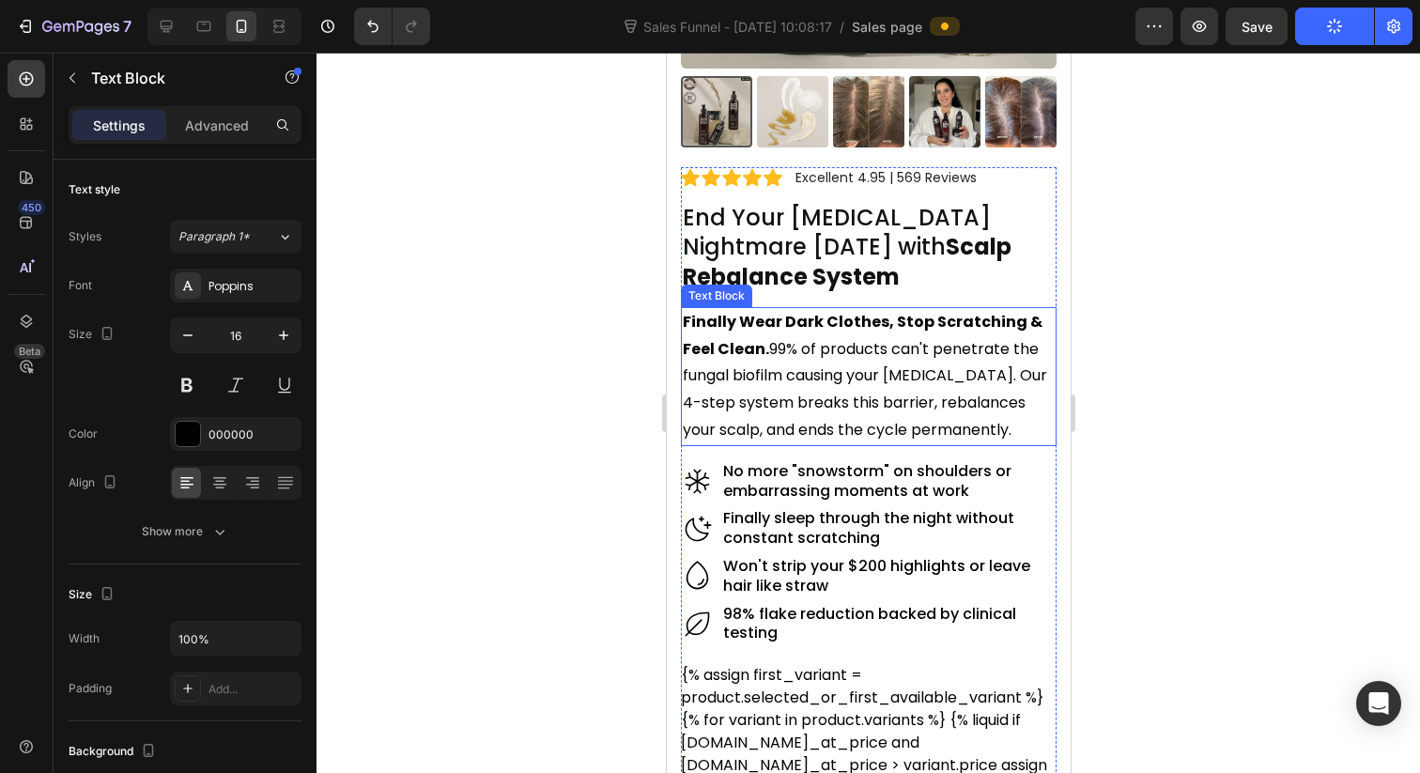
scroll to position [456, 0]
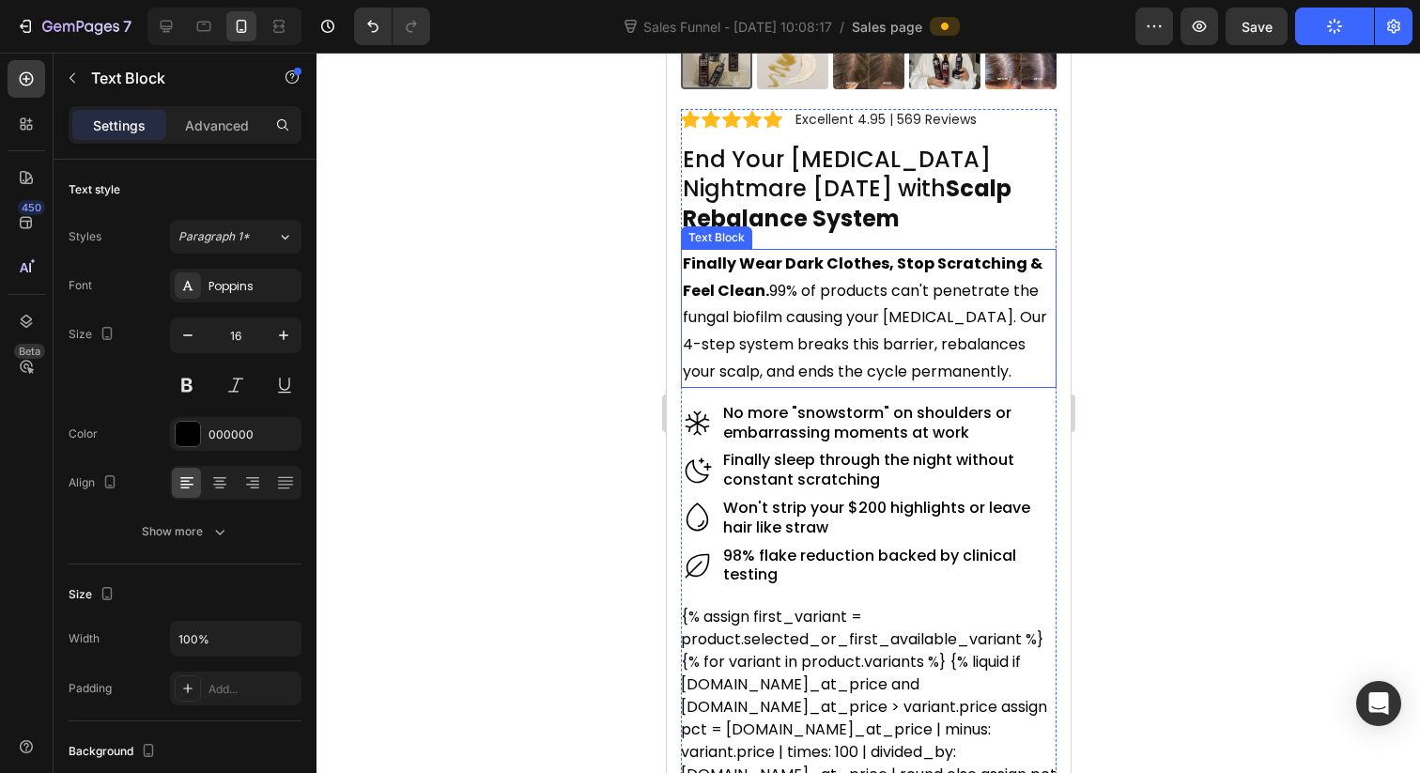
click at [858, 328] on p "Finally Wear Dark Clothes, Stop Scratching & Feel Clean. 99% of products can't …" at bounding box center [868, 318] width 372 height 135
click at [792, 303] on p "Finally Wear Dark Clothes, Stop Scratching & Feel Clean. 99% of products can't …" at bounding box center [868, 318] width 372 height 135
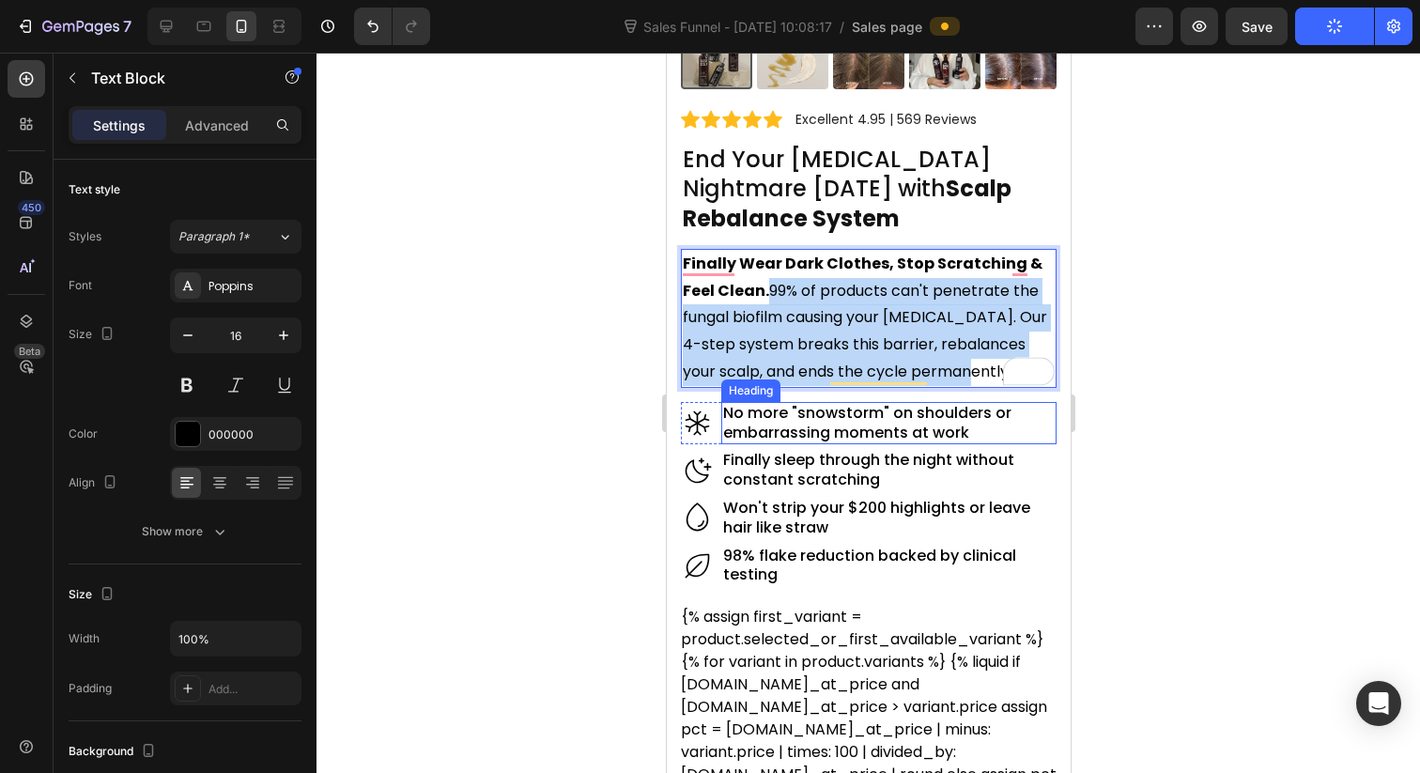
drag, startPoint x: 768, startPoint y: 293, endPoint x: 966, endPoint y: 413, distance: 231.8
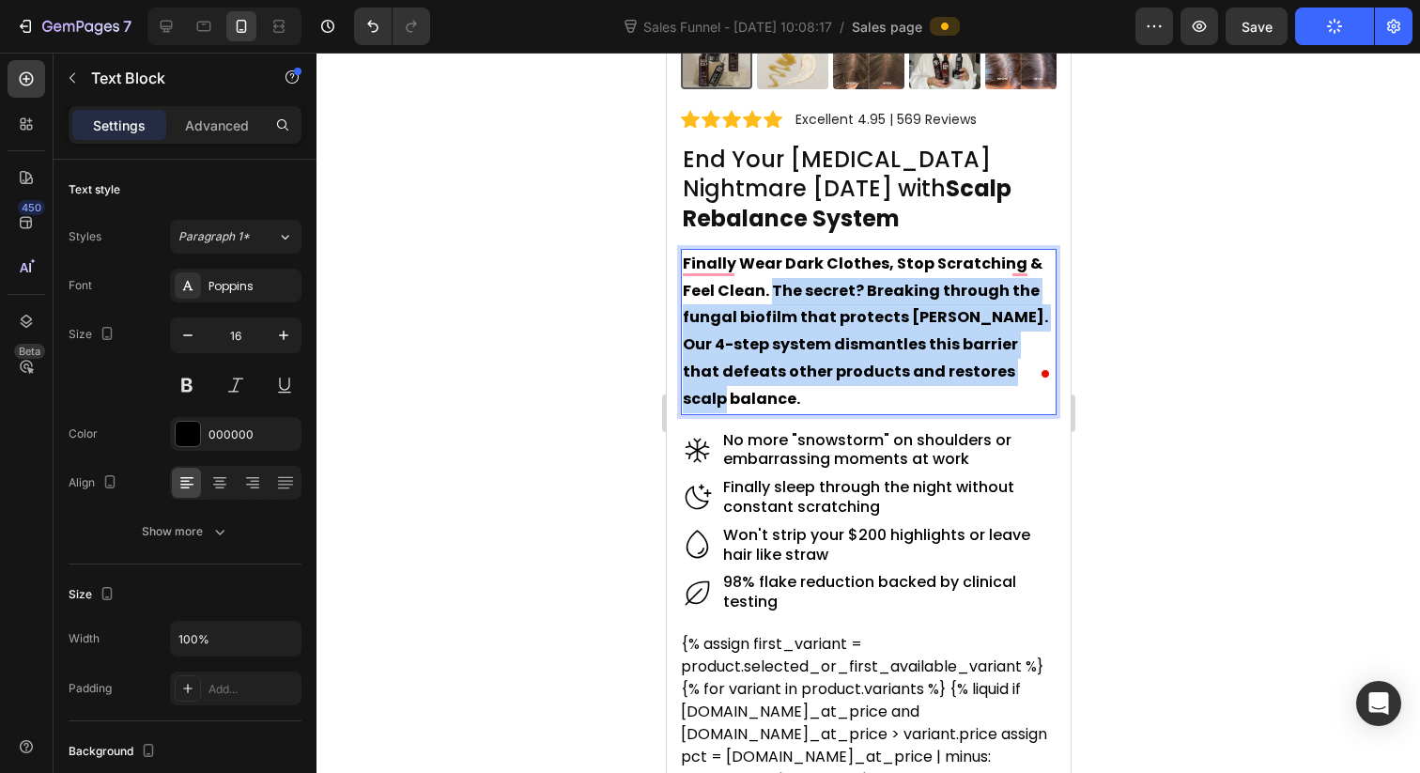
drag, startPoint x: 768, startPoint y: 294, endPoint x: 977, endPoint y: 368, distance: 221.3
click at [977, 368] on strong "Finally Wear Dark Clothes, Stop Scratching & Feel Clean. The secret? Breaking t…" at bounding box center [864, 331] width 365 height 157
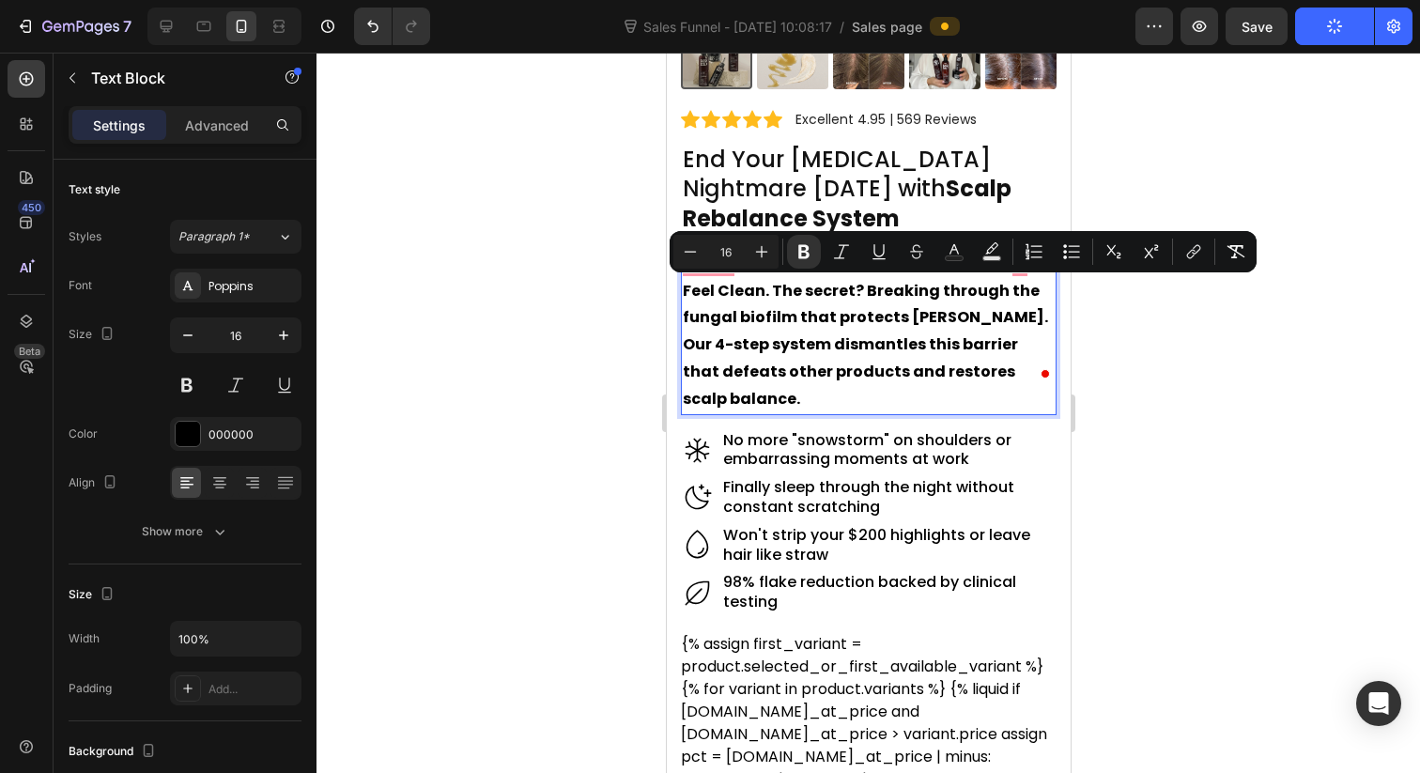
click at [1005, 380] on strong "Finally Wear Dark Clothes, Stop Scratching & Feel Clean. The secret? Breaking t…" at bounding box center [864, 331] width 365 height 157
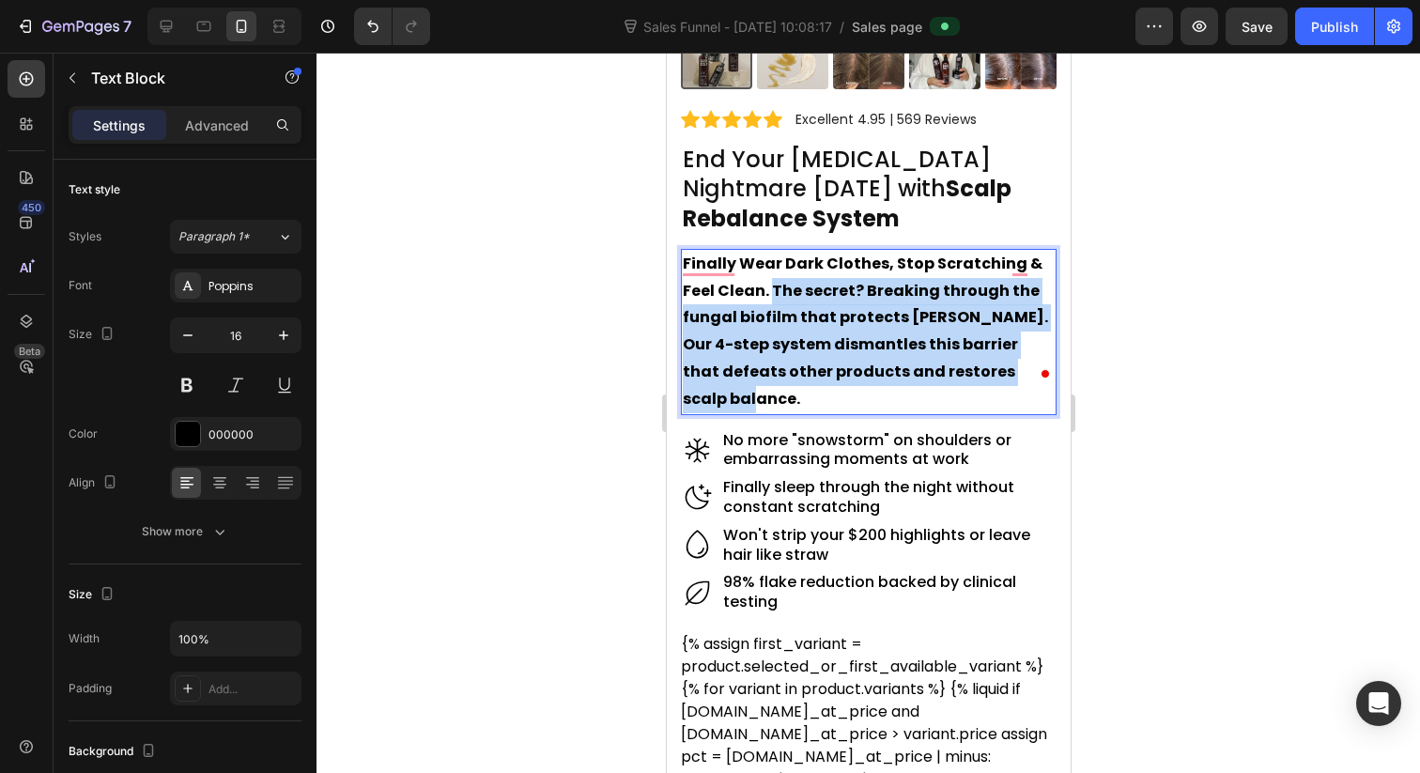
drag, startPoint x: 1019, startPoint y: 380, endPoint x: 770, endPoint y: 285, distance: 266.3
click at [770, 285] on p "Finally Wear Dark Clothes, Stop Scratching & Feel Clean. The secret? Breaking t…" at bounding box center [868, 332] width 372 height 162
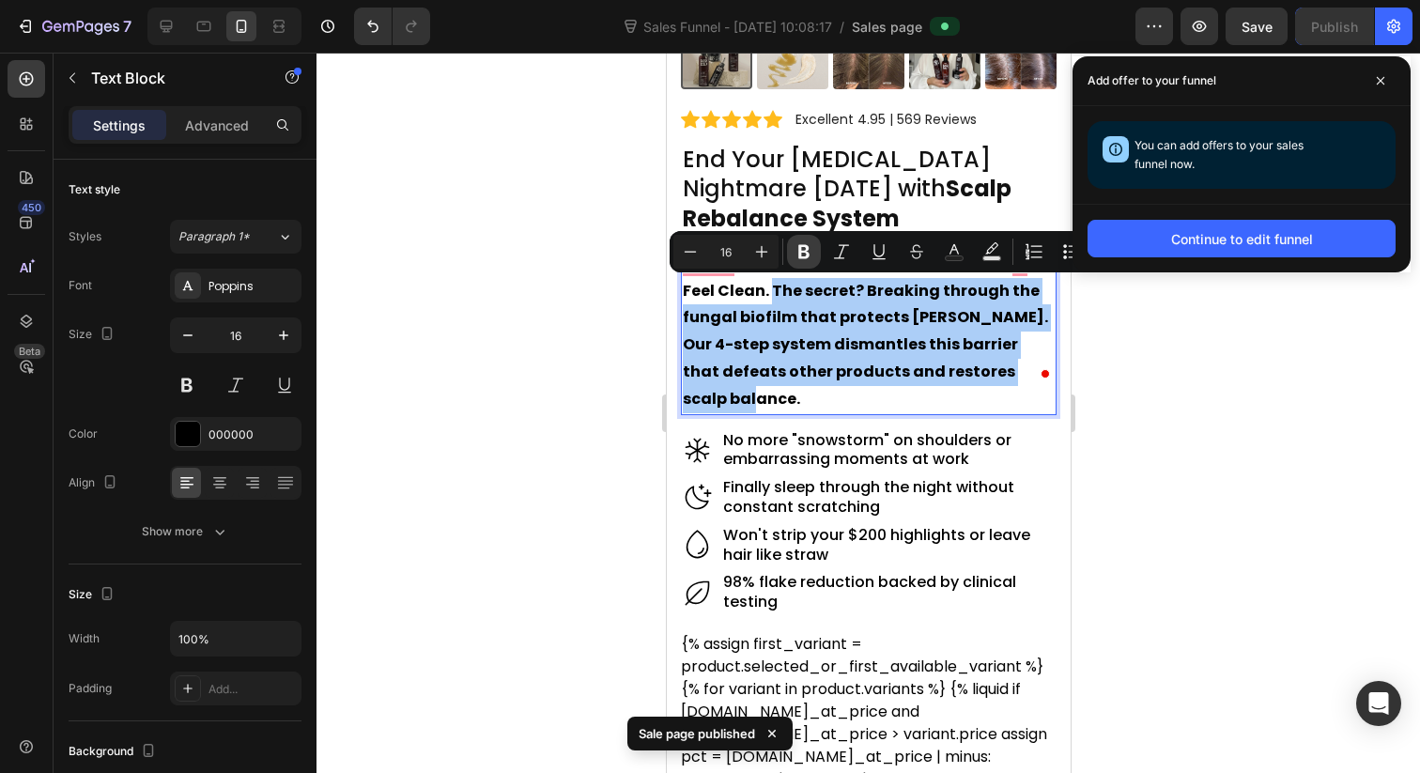
click at [807, 252] on icon "Editor contextual toolbar" at bounding box center [803, 252] width 11 height 14
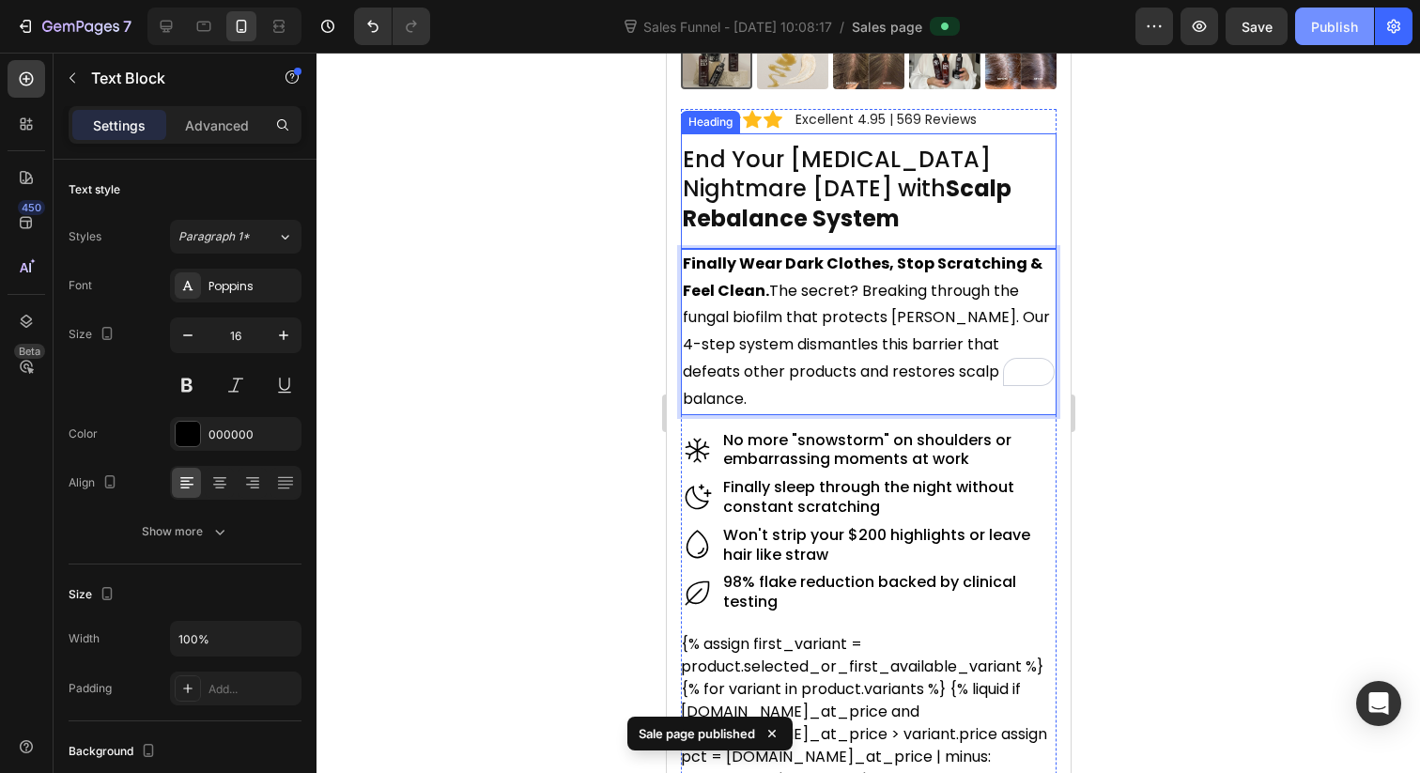
click at [1339, 43] on button "Publish" at bounding box center [1334, 27] width 79 height 38
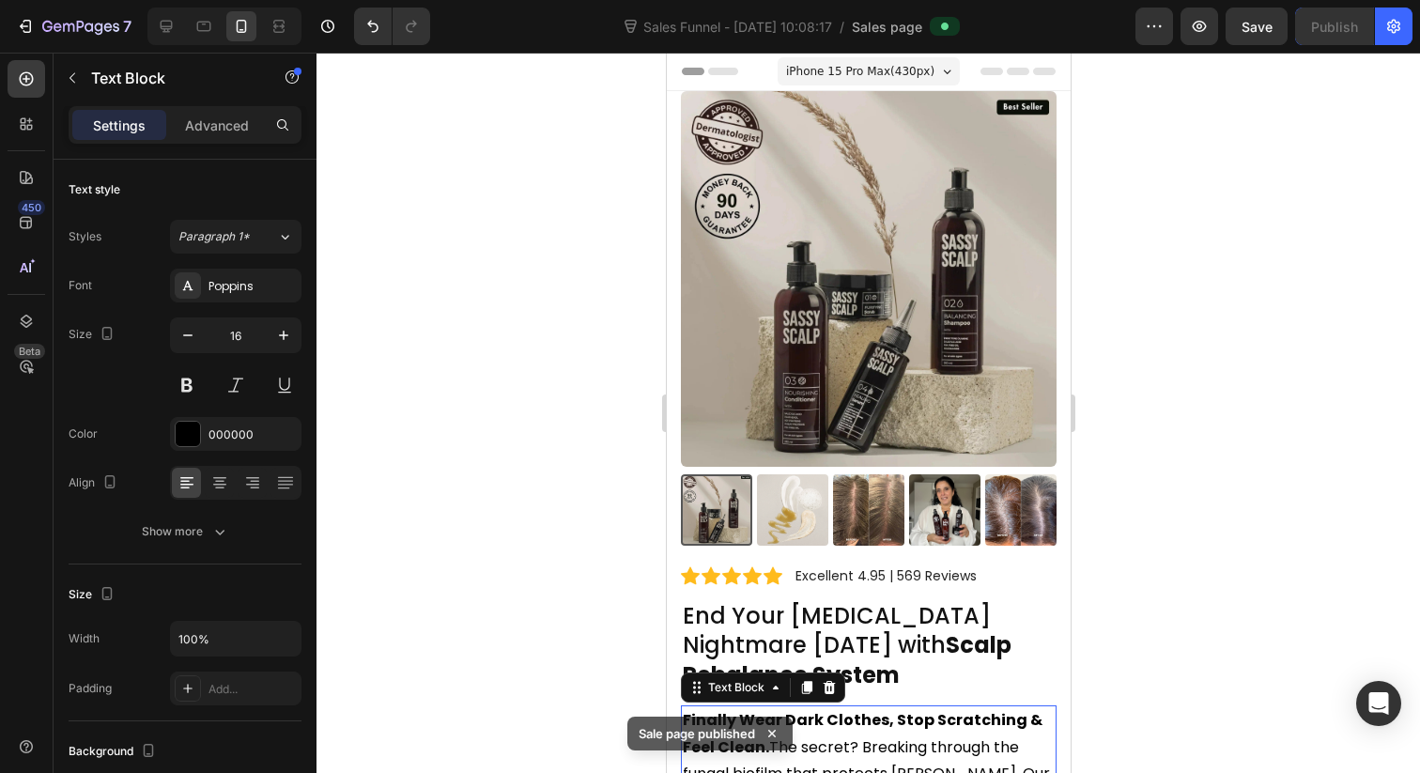
scroll to position [456, 0]
